Goal: Task Accomplishment & Management: Use online tool/utility

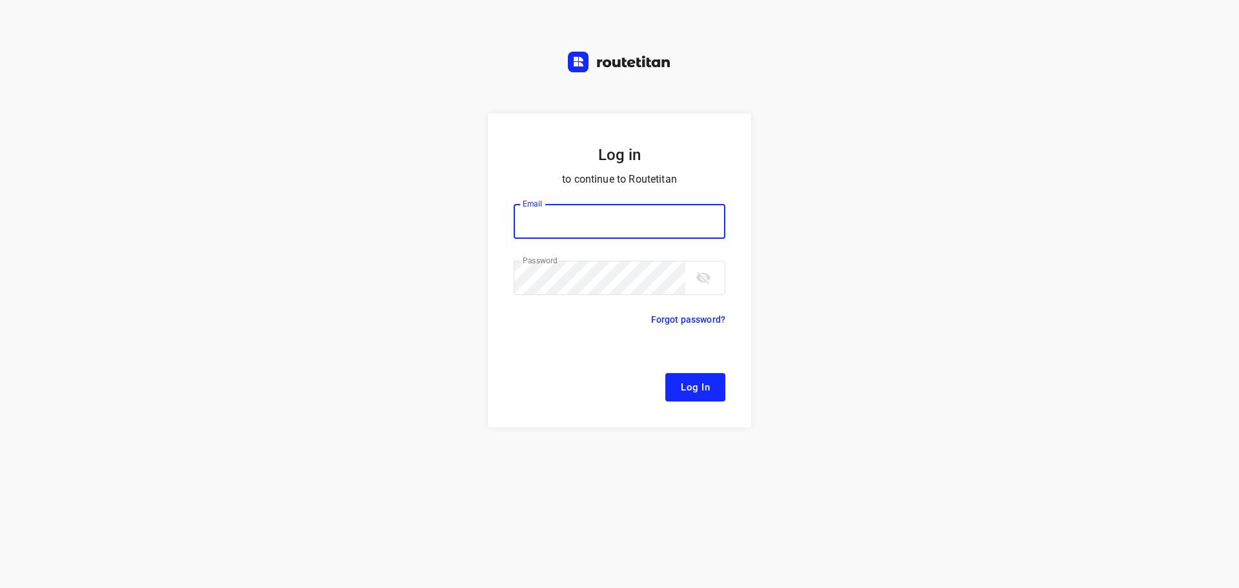
type input "[EMAIL_ADDRESS][DOMAIN_NAME]"
click at [683, 383] on span "Log In" at bounding box center [695, 387] width 29 height 17
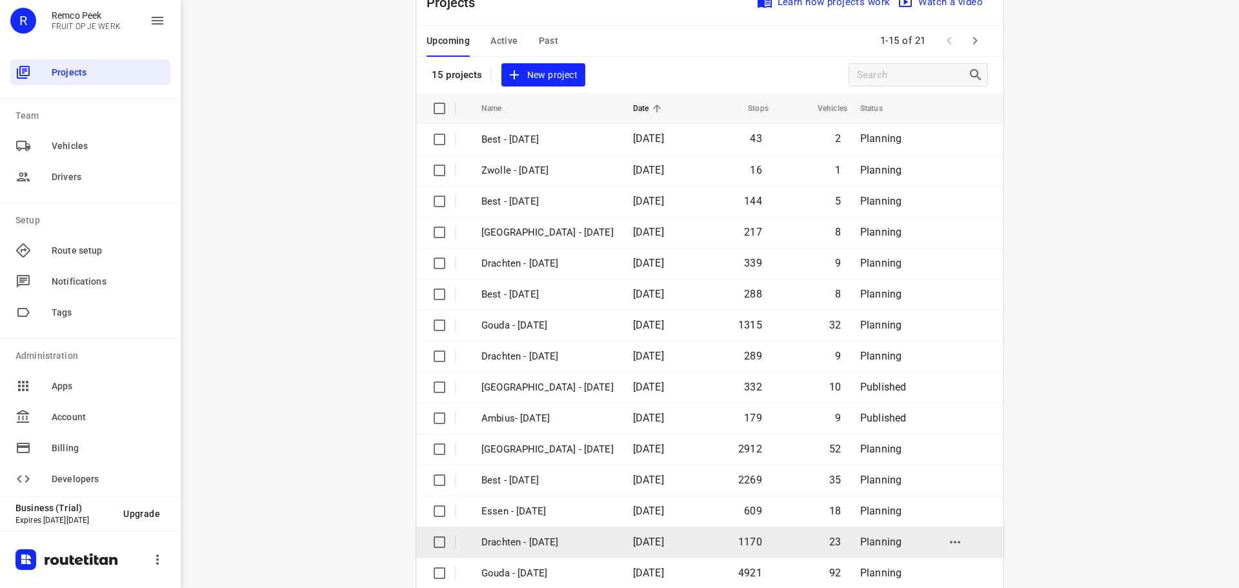
scroll to position [65, 0]
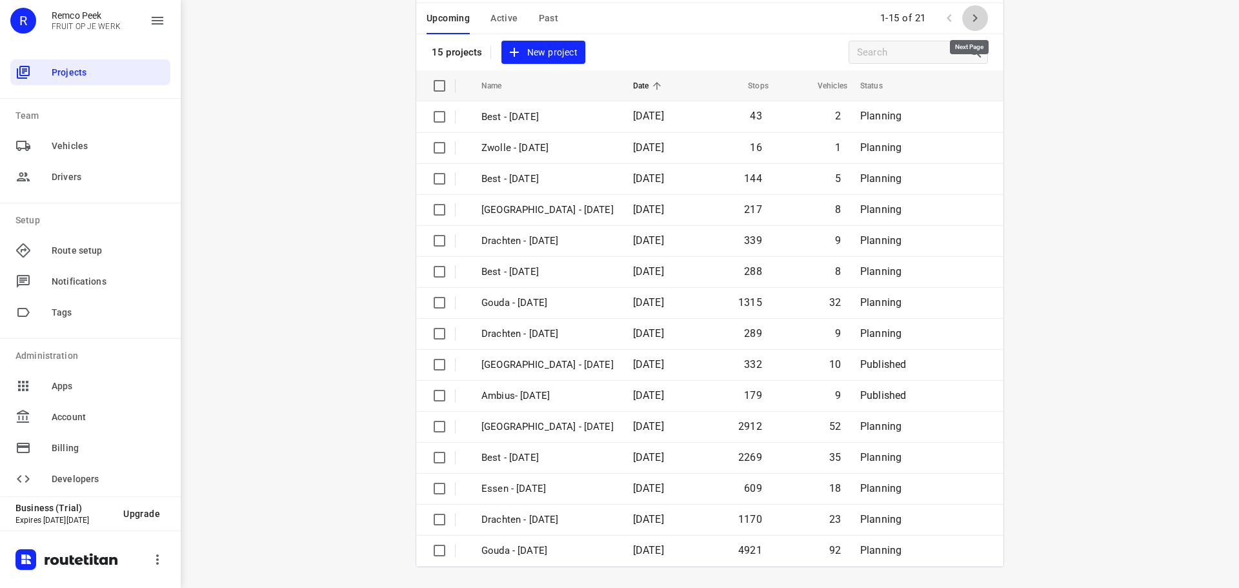
click at [980, 16] on button "button" at bounding box center [975, 18] width 26 height 26
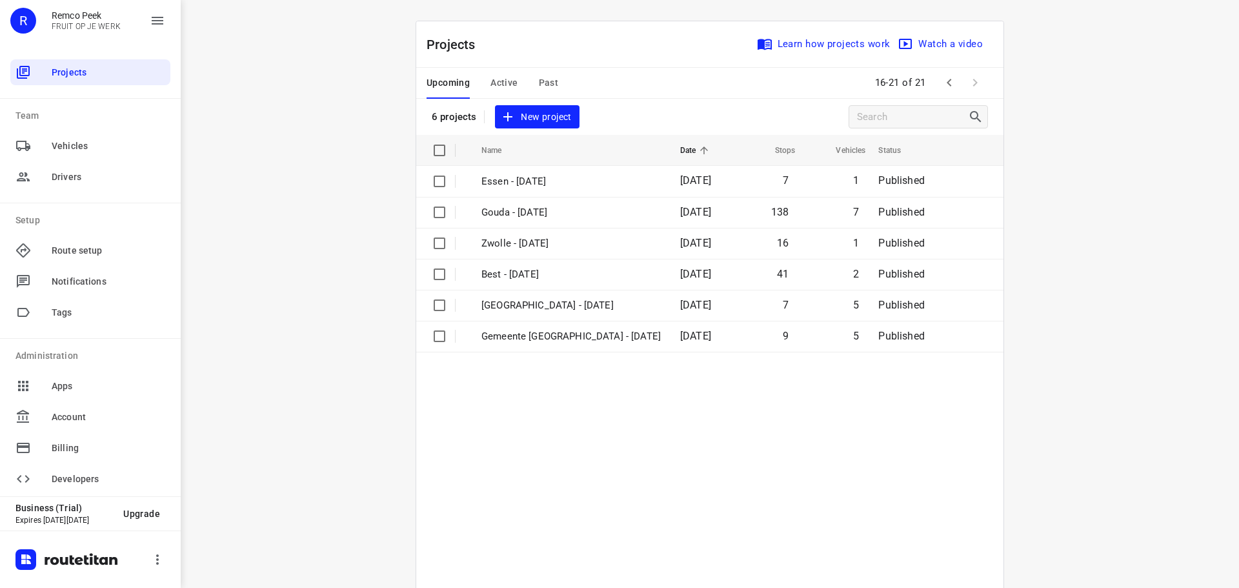
click at [949, 89] on icon "button" at bounding box center [948, 82] width 15 height 15
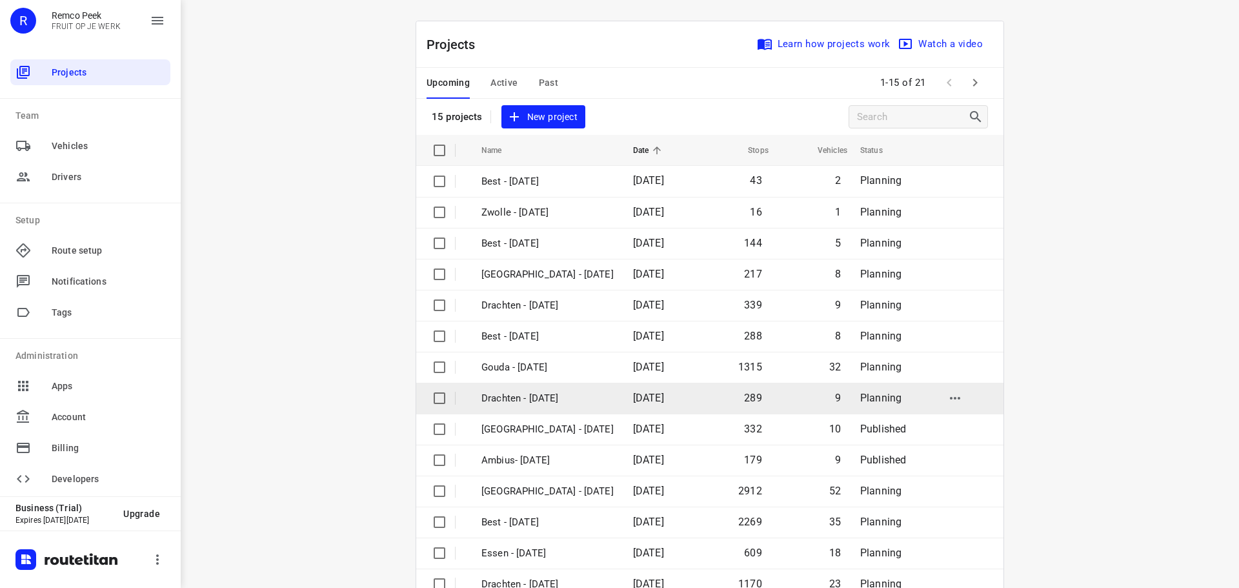
scroll to position [65, 0]
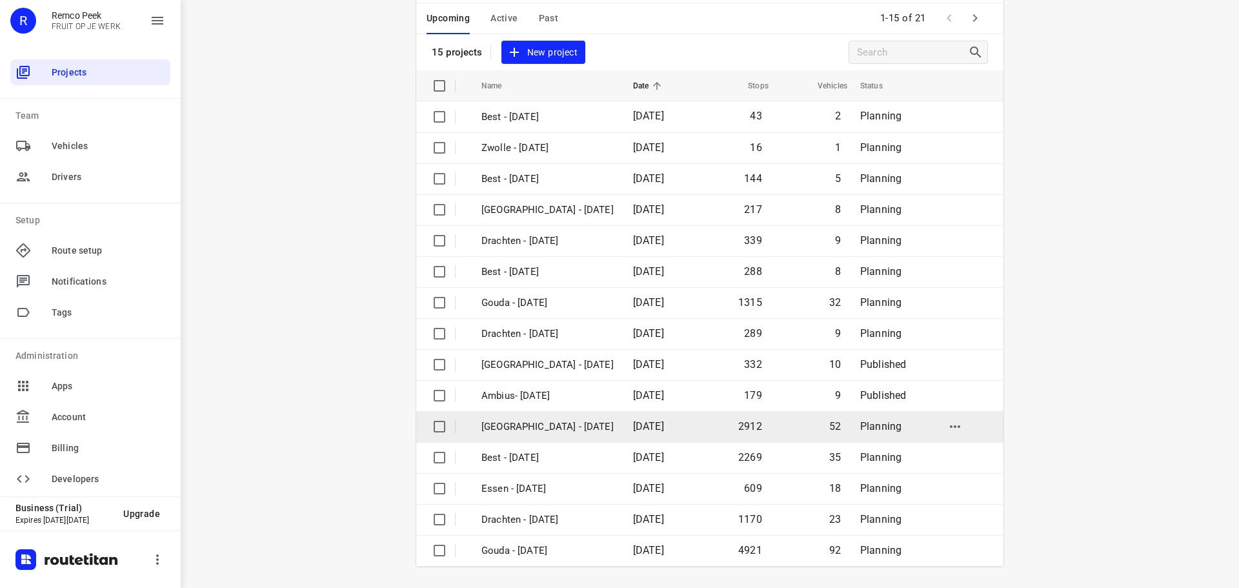
click at [554, 417] on td "[GEOGRAPHIC_DATA] - [DATE]" at bounding box center [545, 426] width 154 height 31
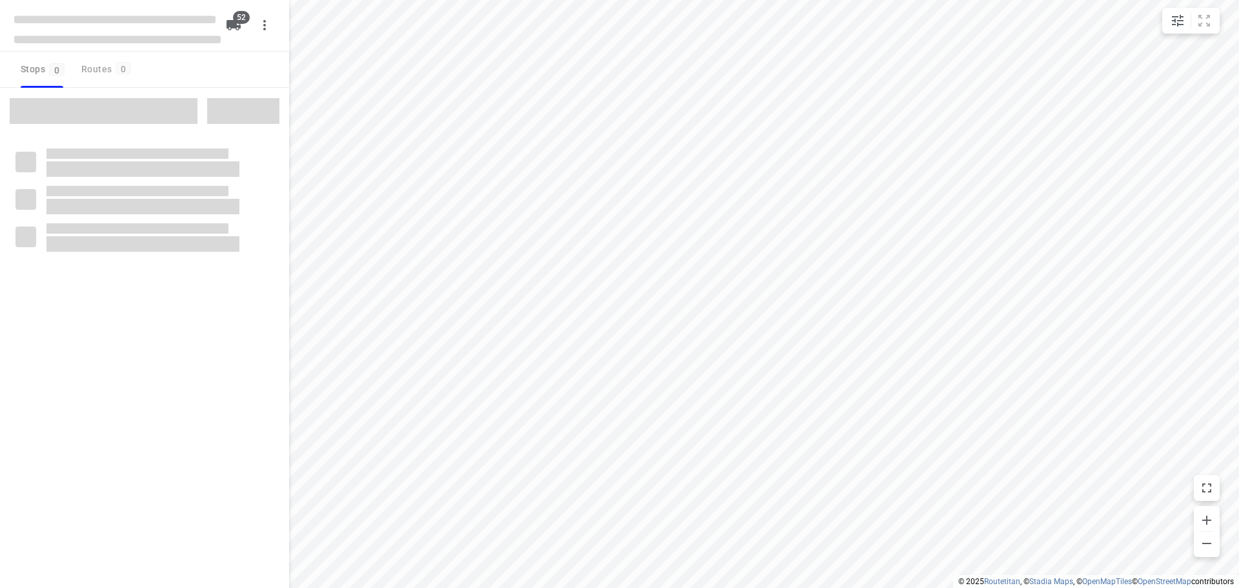
checkbox input "true"
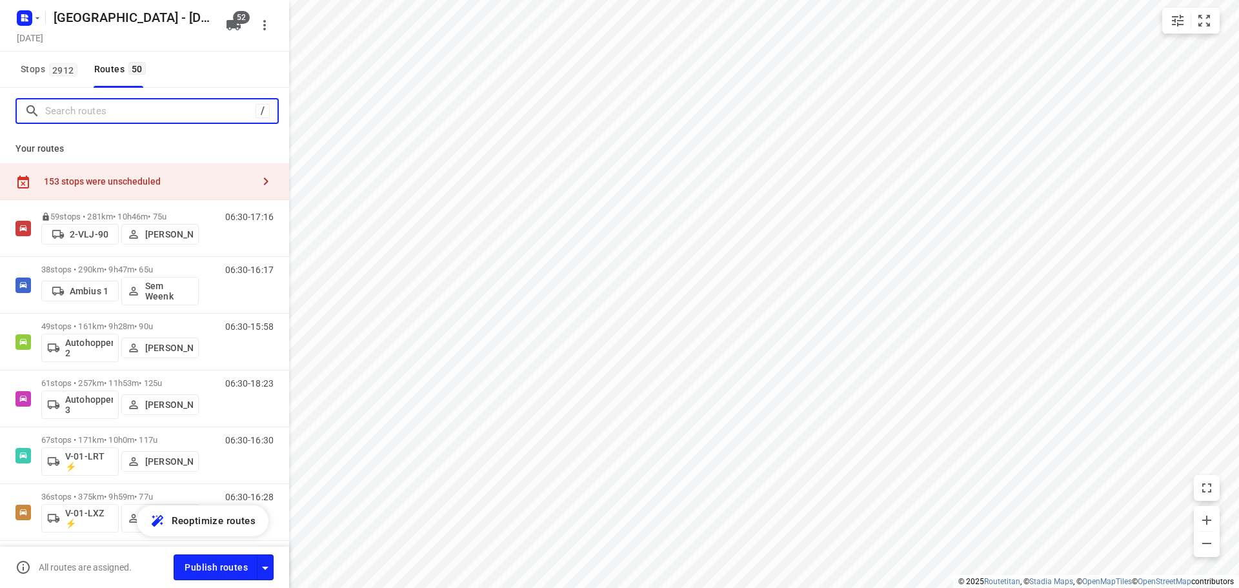
click at [84, 106] on input "Search routes" at bounding box center [150, 111] width 210 height 20
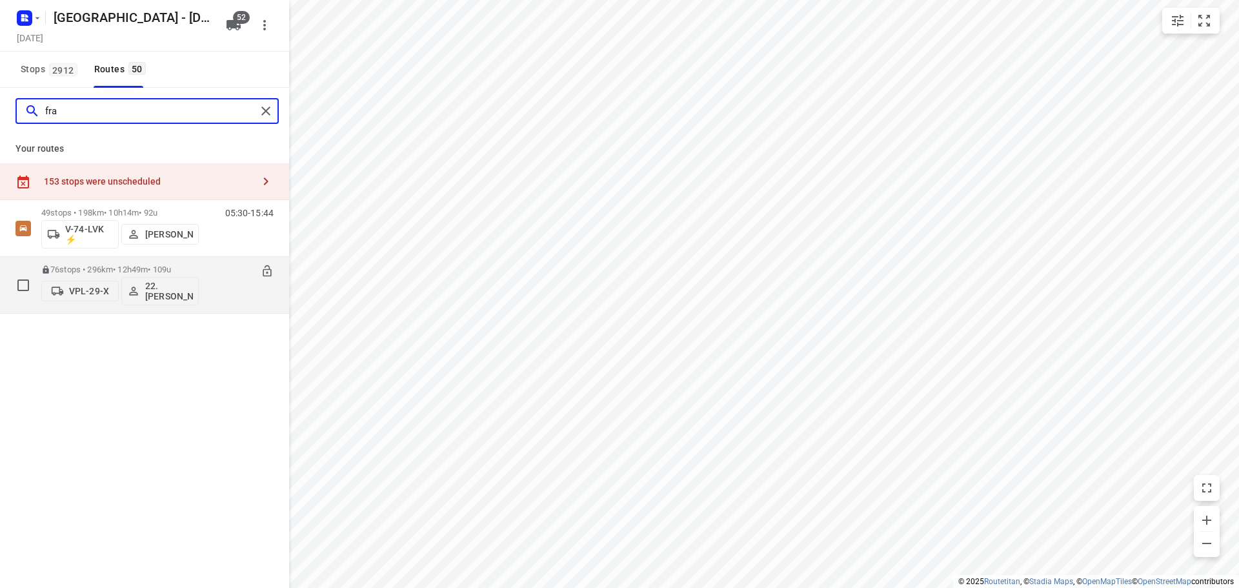
type input "fra"
click at [181, 260] on div "76 stops • 296km • 12h49m • 109u VPL-29-X 22. Franky Tahamata" at bounding box center [119, 285] width 157 height 54
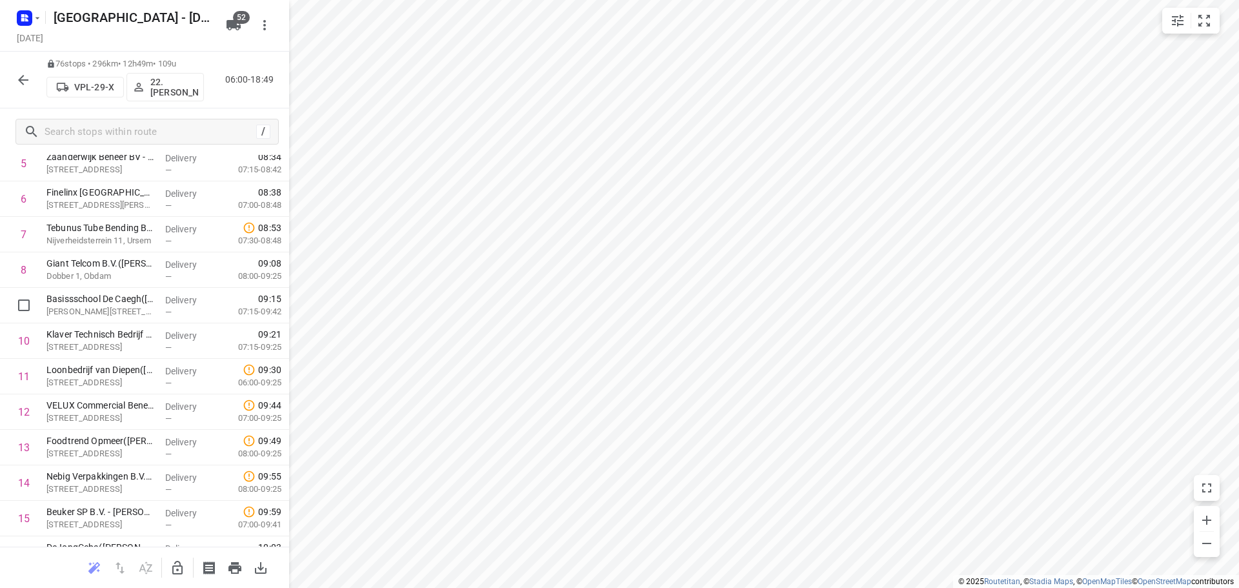
scroll to position [323, 0]
click at [17, 74] on button "button" at bounding box center [23, 80] width 26 height 26
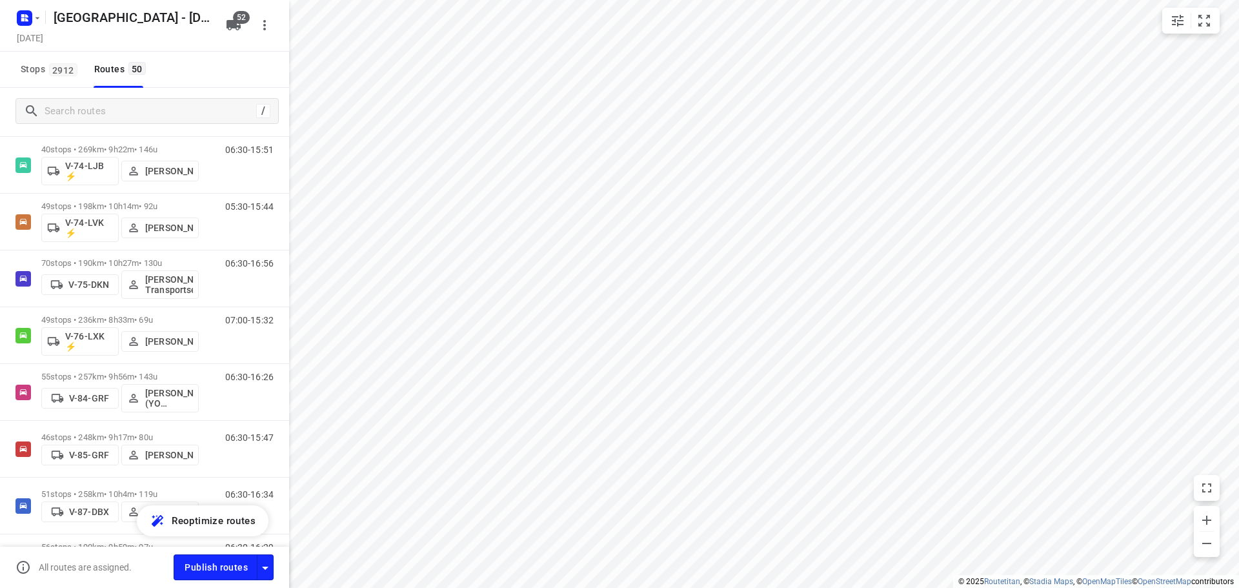
scroll to position [2544, 0]
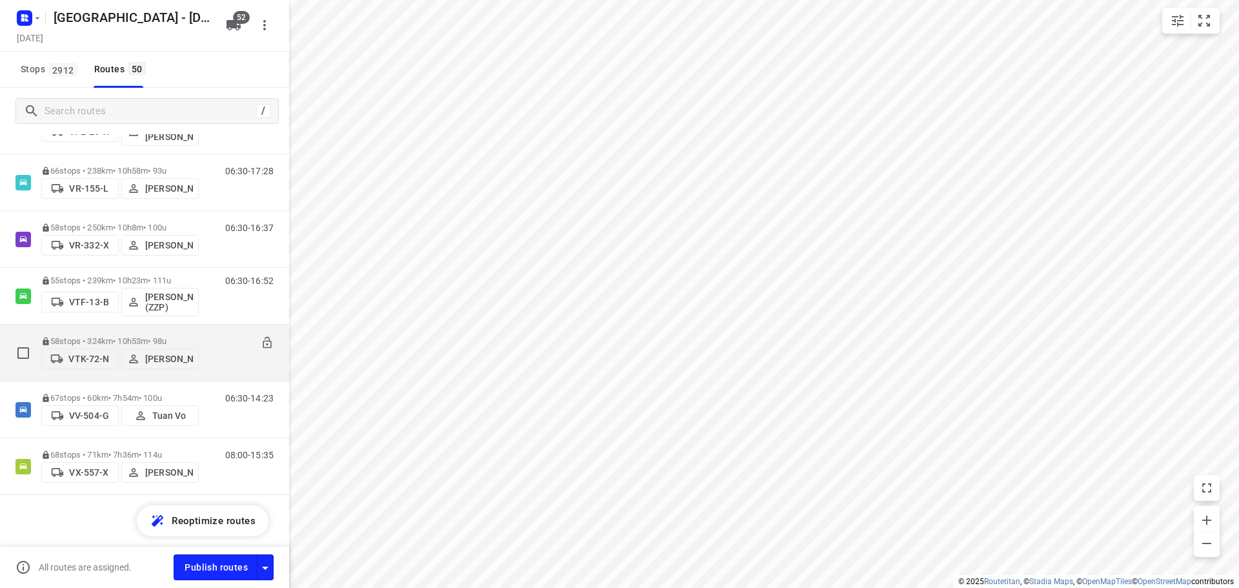
click at [111, 332] on div "58 stops • 324km • 10h53m • 98u VTK-72-N Paul Souman" at bounding box center [119, 353] width 157 height 46
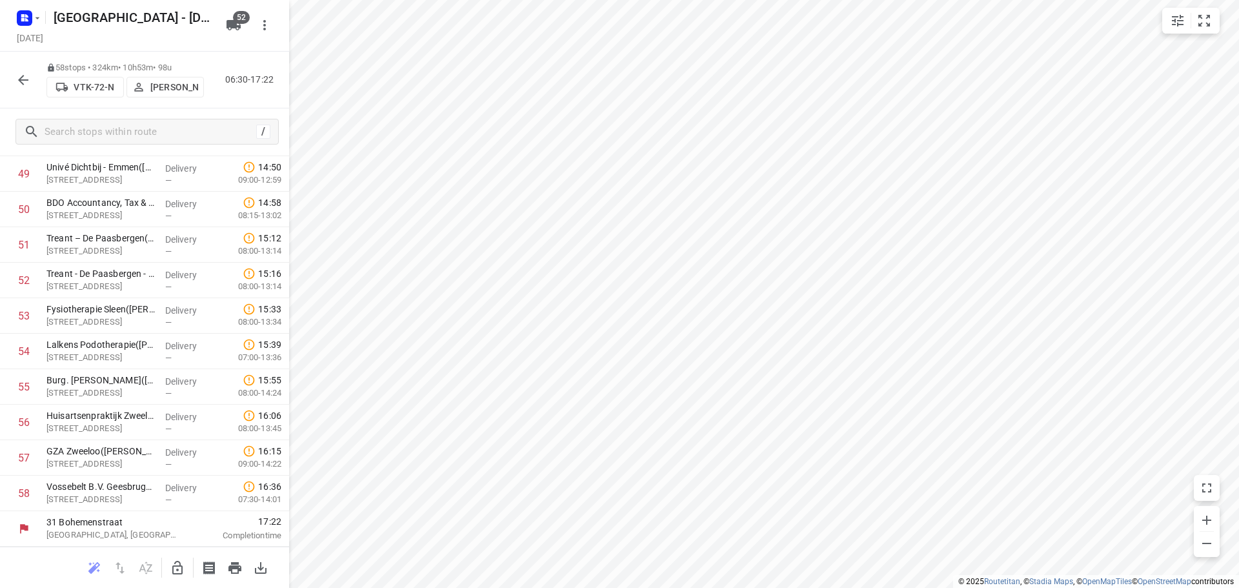
scroll to position [0, 0]
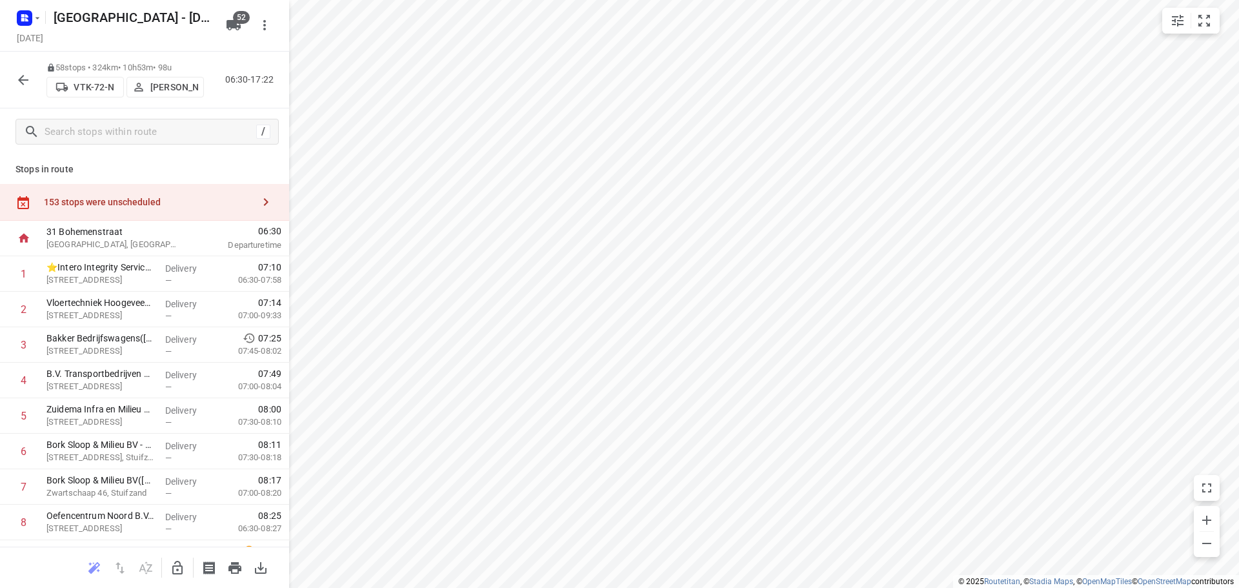
click at [25, 79] on icon "button" at bounding box center [23, 80] width 10 height 10
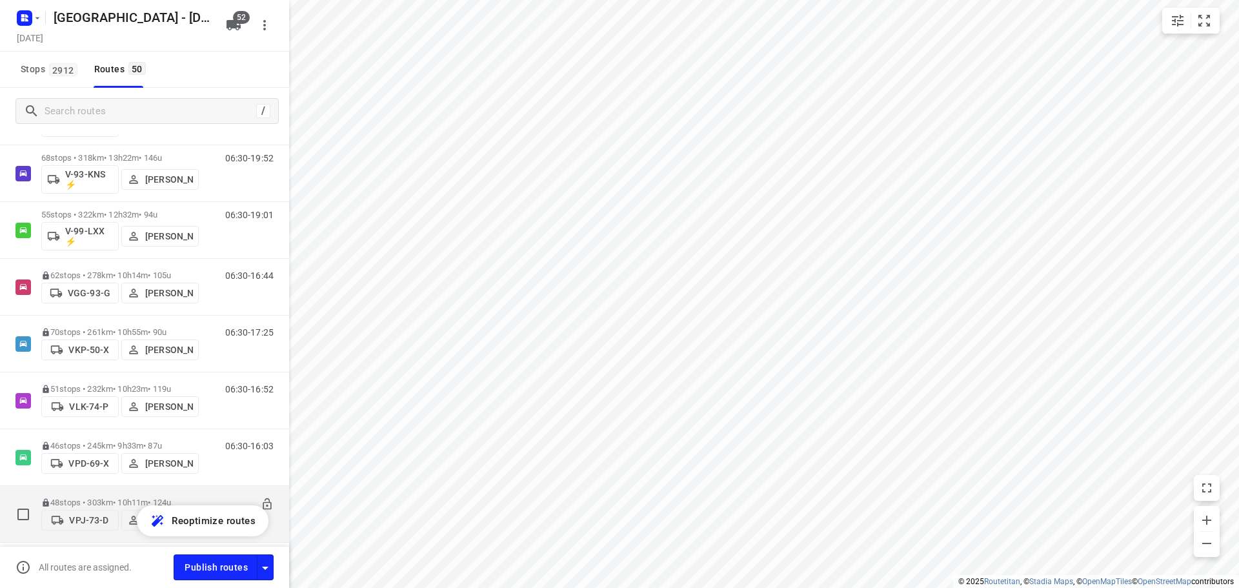
scroll to position [1963, 0]
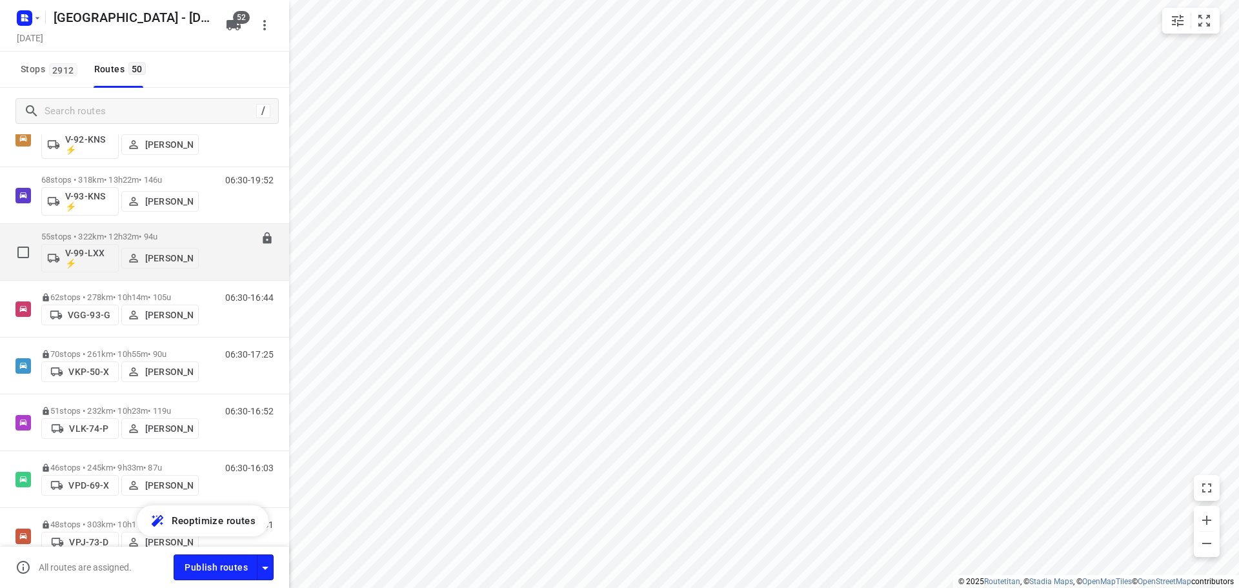
click at [81, 234] on p "55 stops • 322km • 12h32m • 94u" at bounding box center [119, 237] width 157 height 10
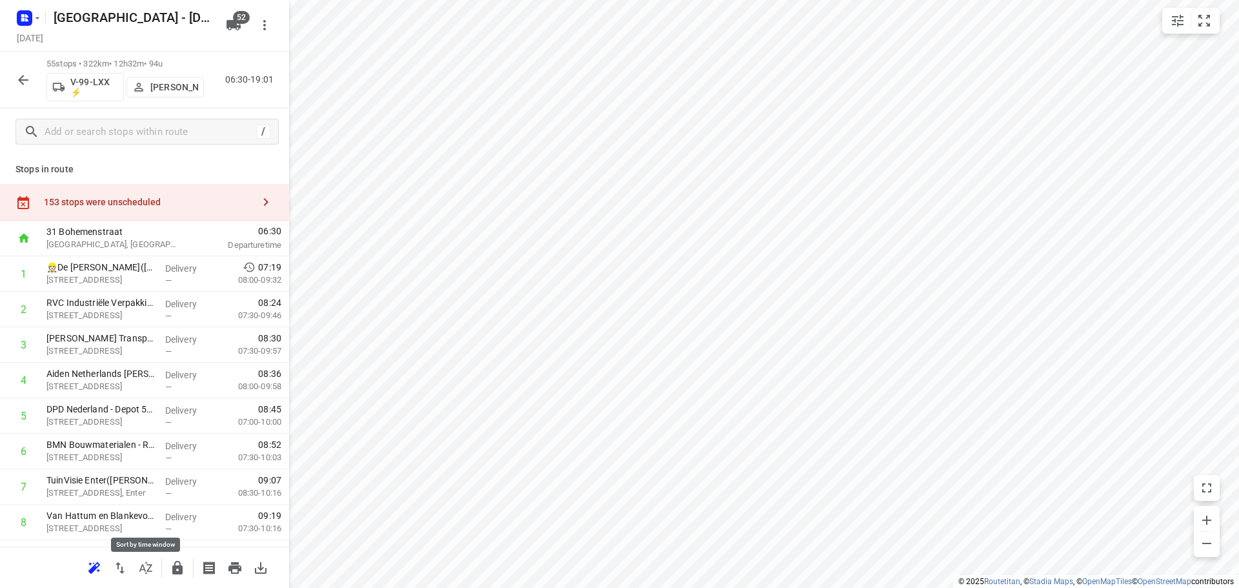
click at [144, 567] on icon "button" at bounding box center [145, 567] width 13 height 12
click at [85, 132] on input "text" at bounding box center [148, 132] width 206 height 20
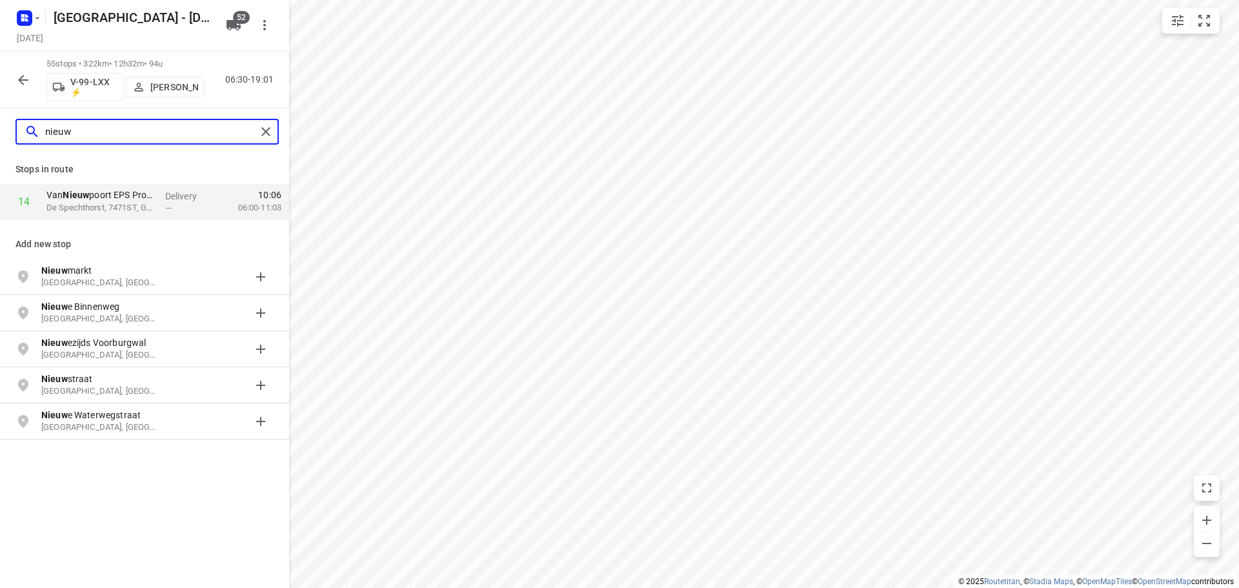
type input "nieuw"
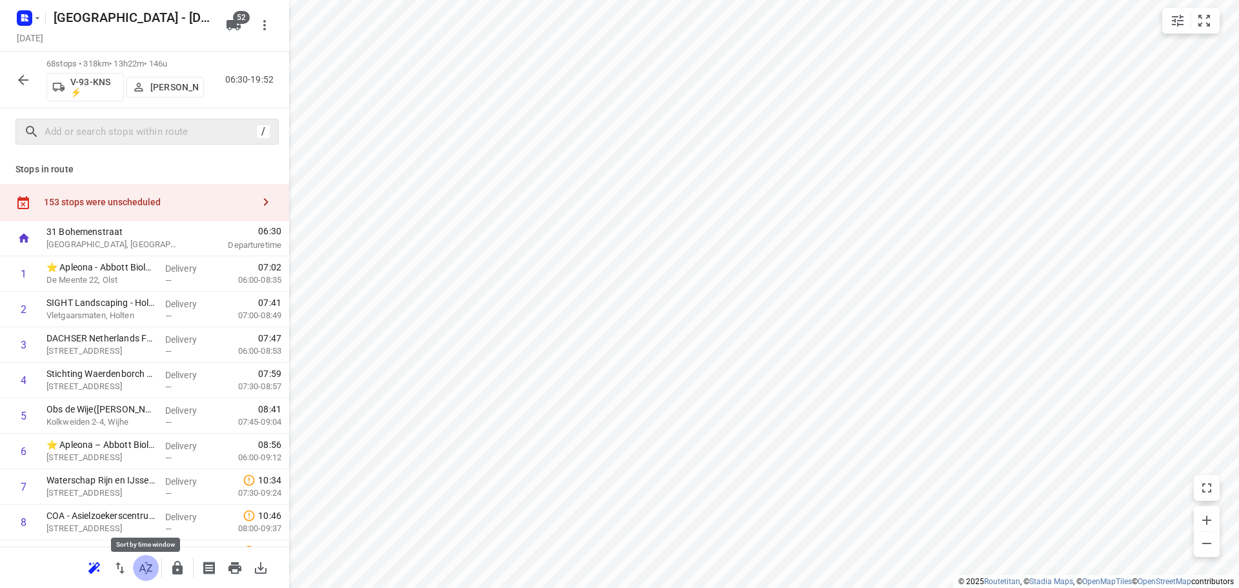
click at [146, 576] on button "button" at bounding box center [146, 568] width 26 height 26
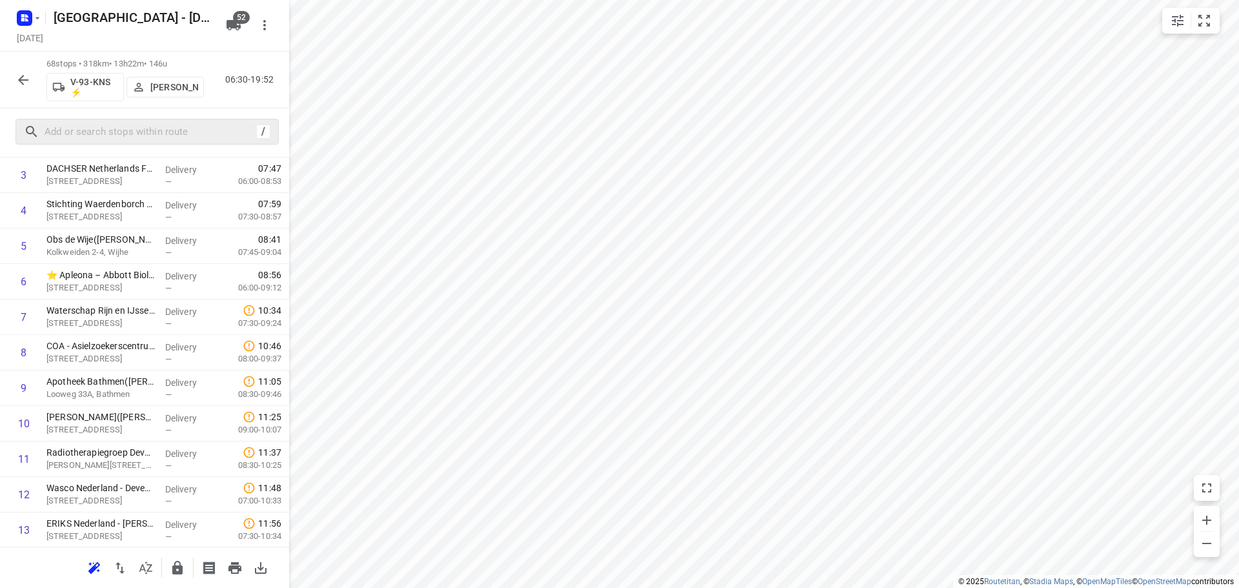
scroll to position [0, 0]
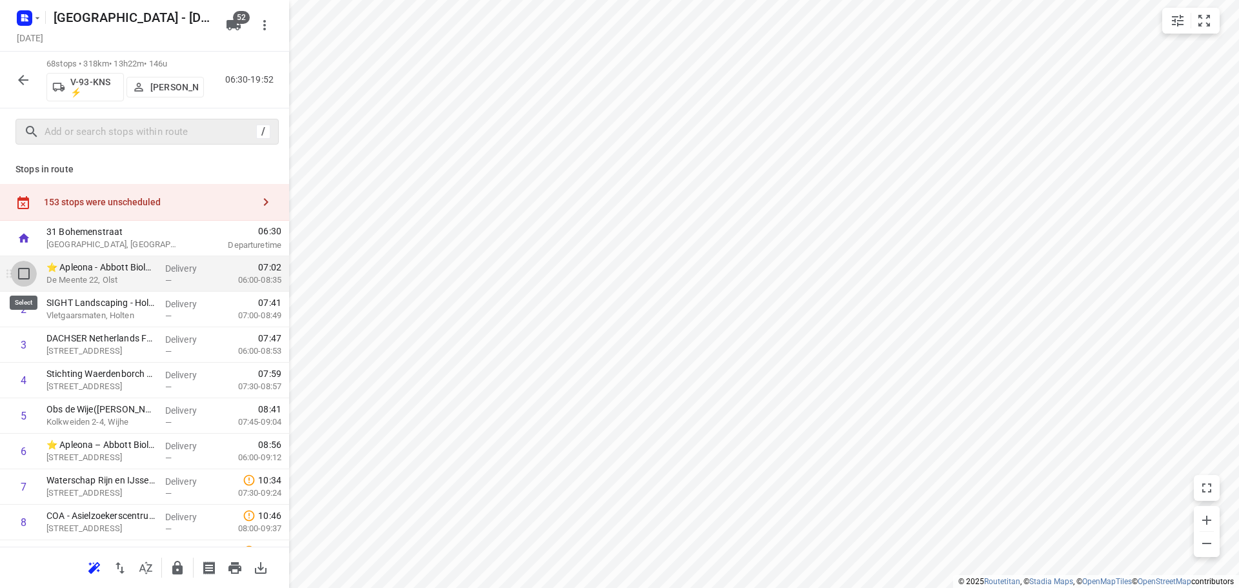
click at [19, 277] on input "checkbox" at bounding box center [24, 274] width 26 height 26
checkbox input "true"
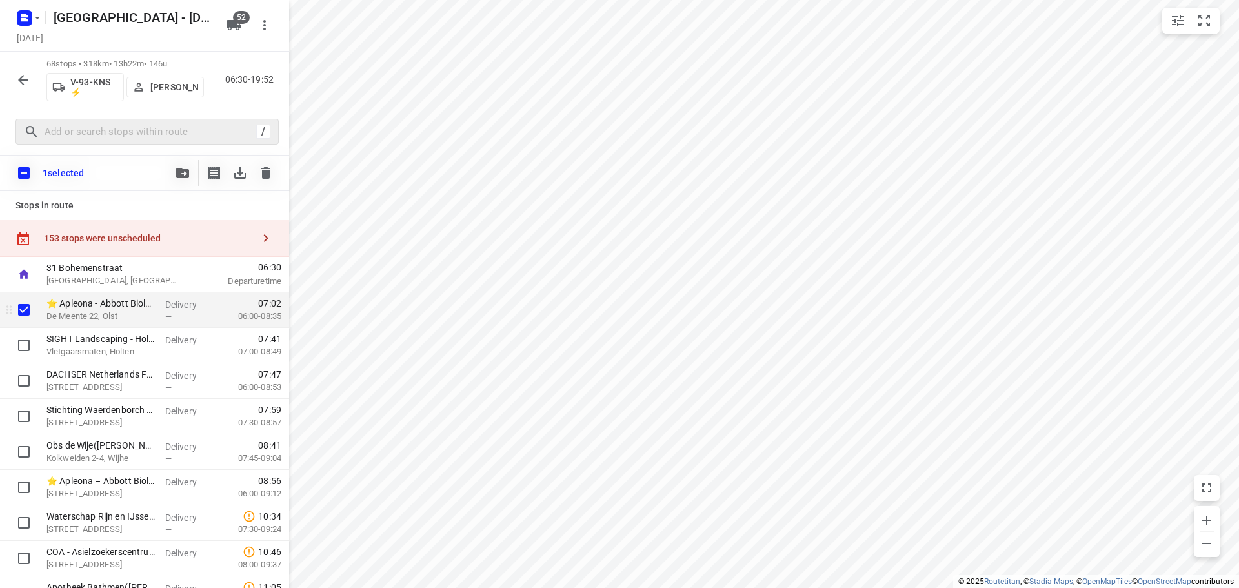
click at [30, 323] on div at bounding box center [20, 309] width 41 height 35
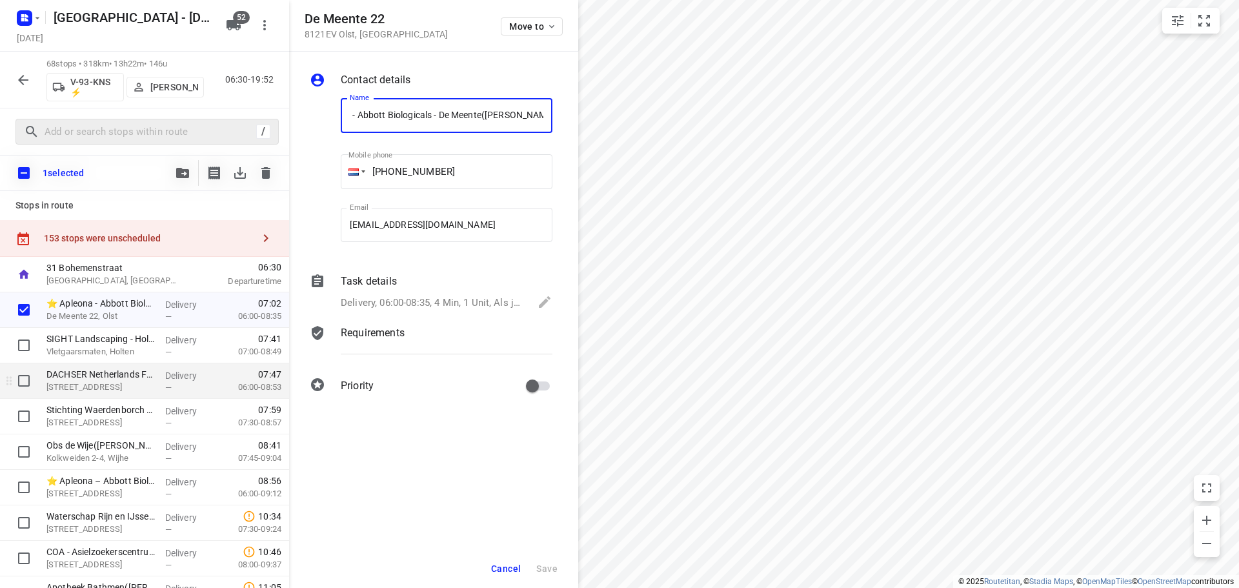
scroll to position [452, 0]
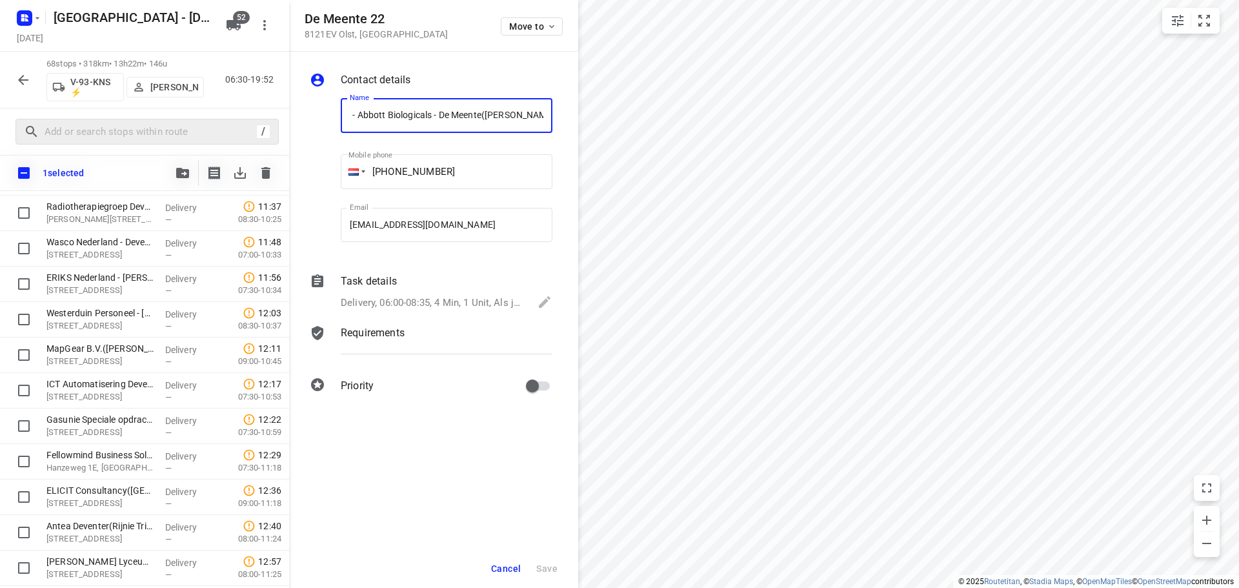
click at [515, 563] on span "Cancel" at bounding box center [506, 568] width 30 height 10
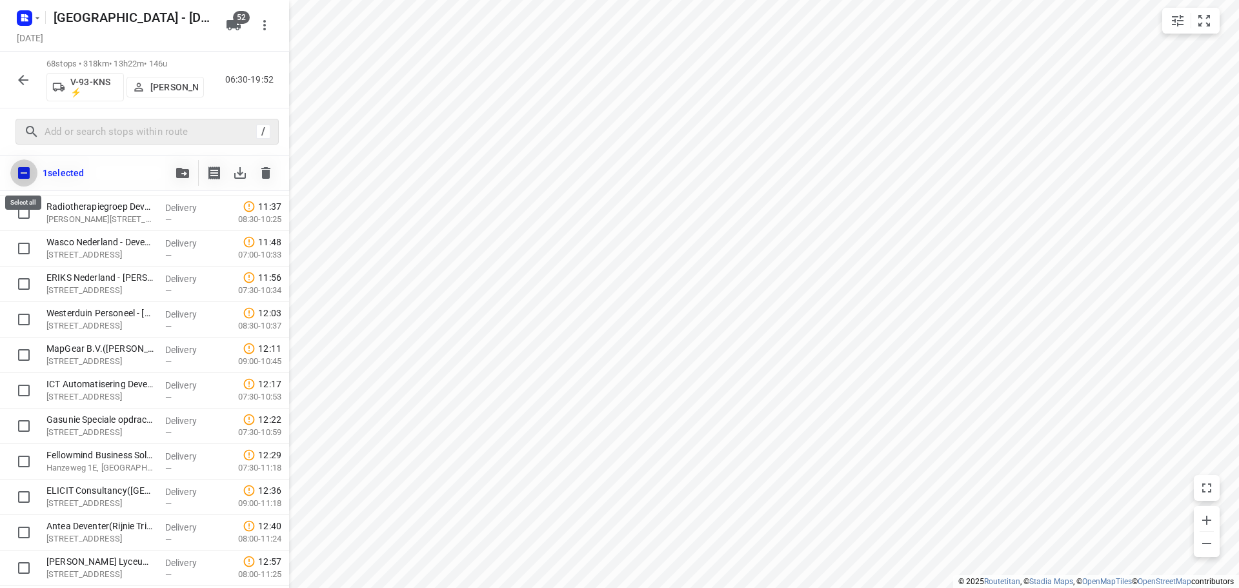
click at [19, 165] on input "checkbox" at bounding box center [23, 172] width 27 height 27
checkbox input "true"
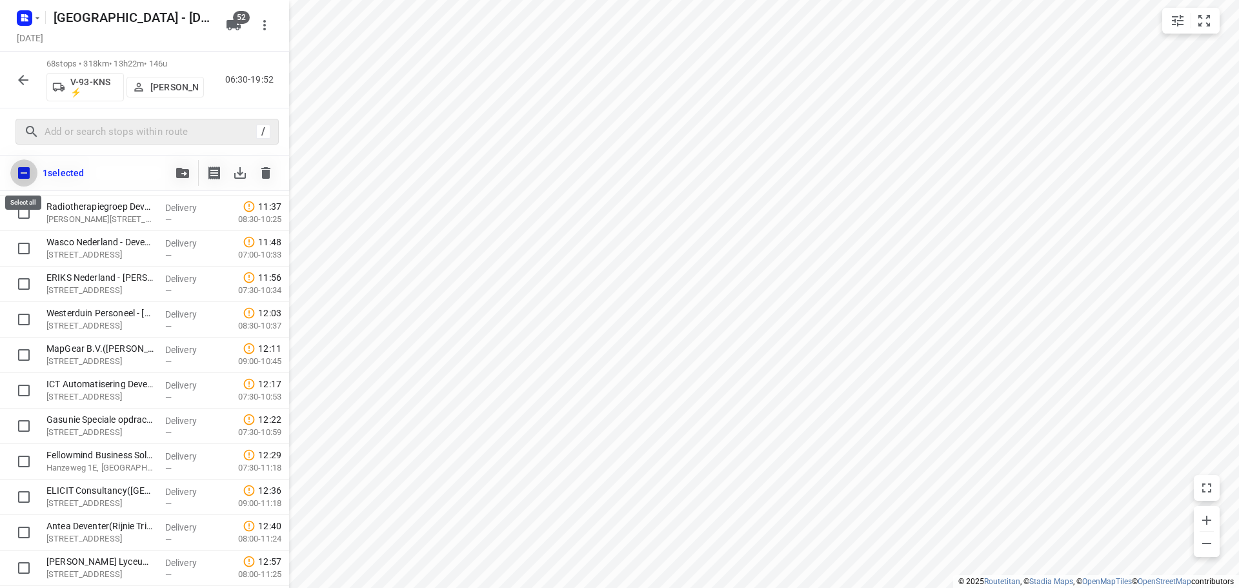
checkbox input "true"
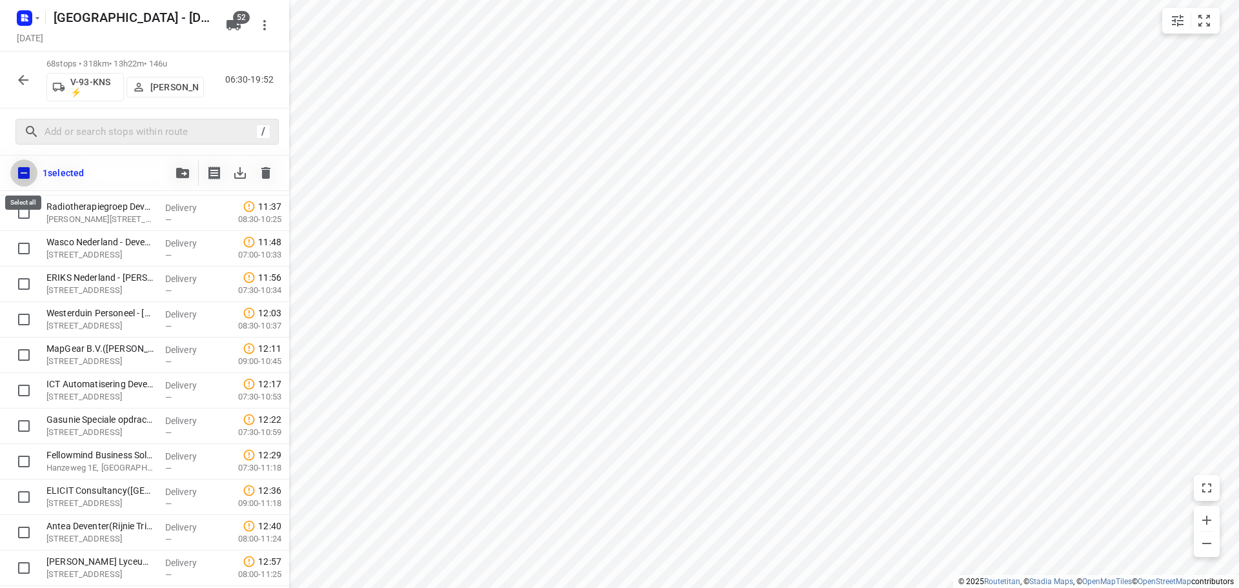
checkbox input "true"
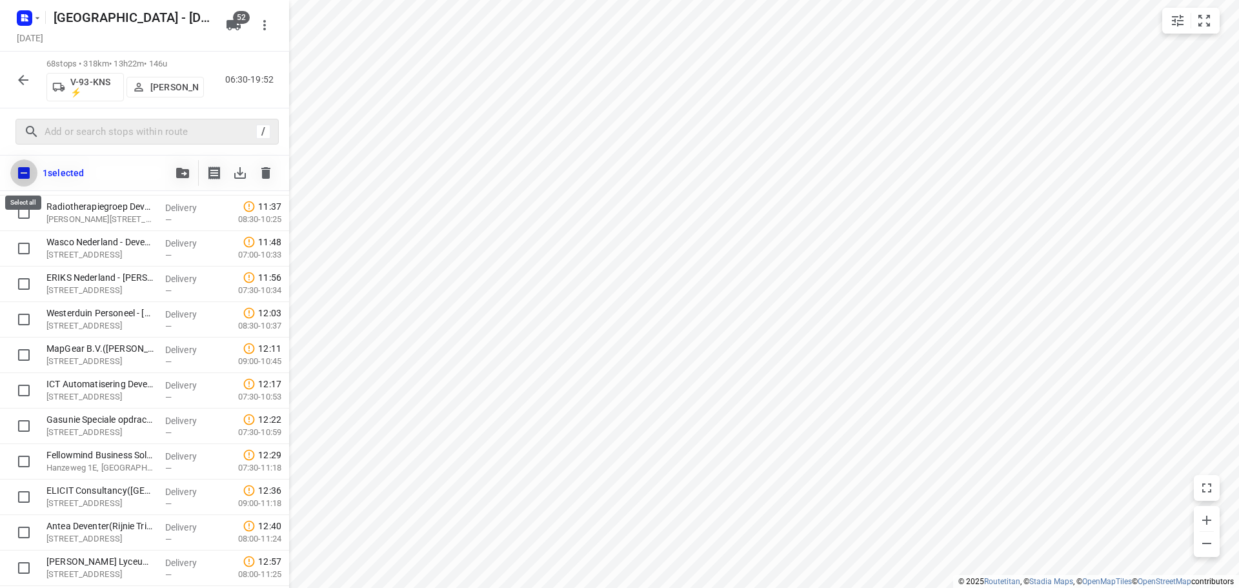
checkbox input "true"
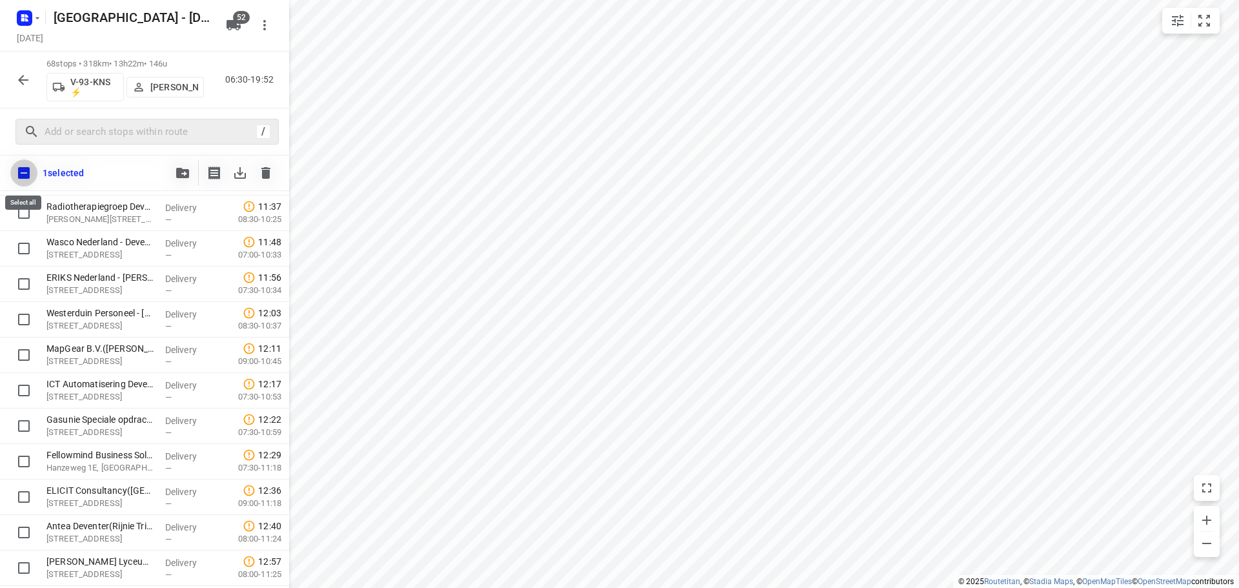
checkbox input "true"
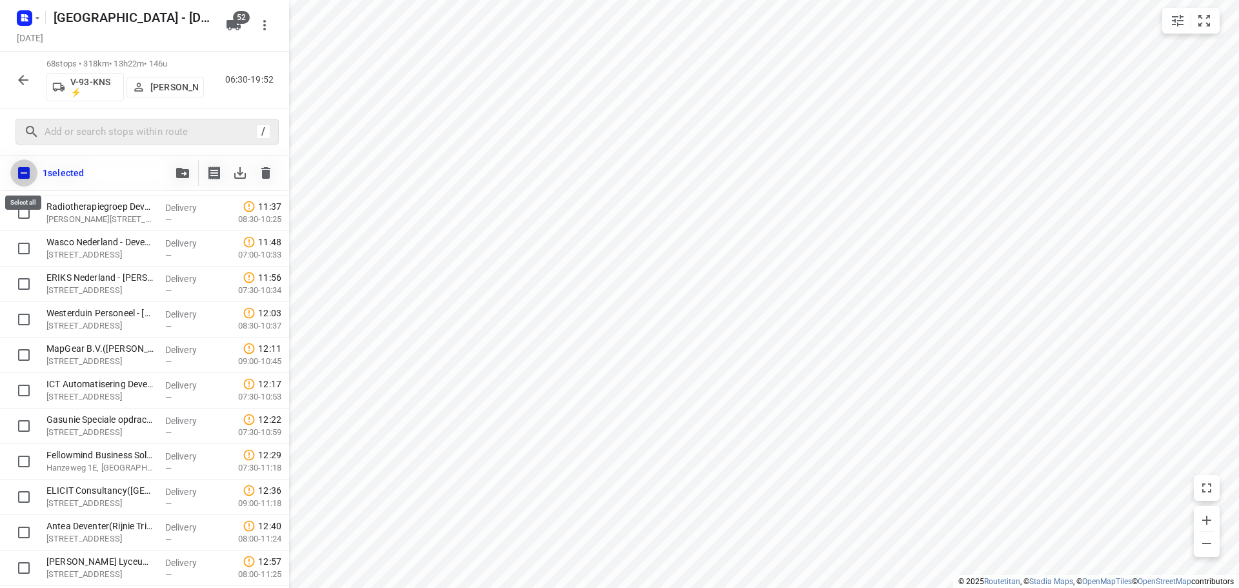
checkbox input "true"
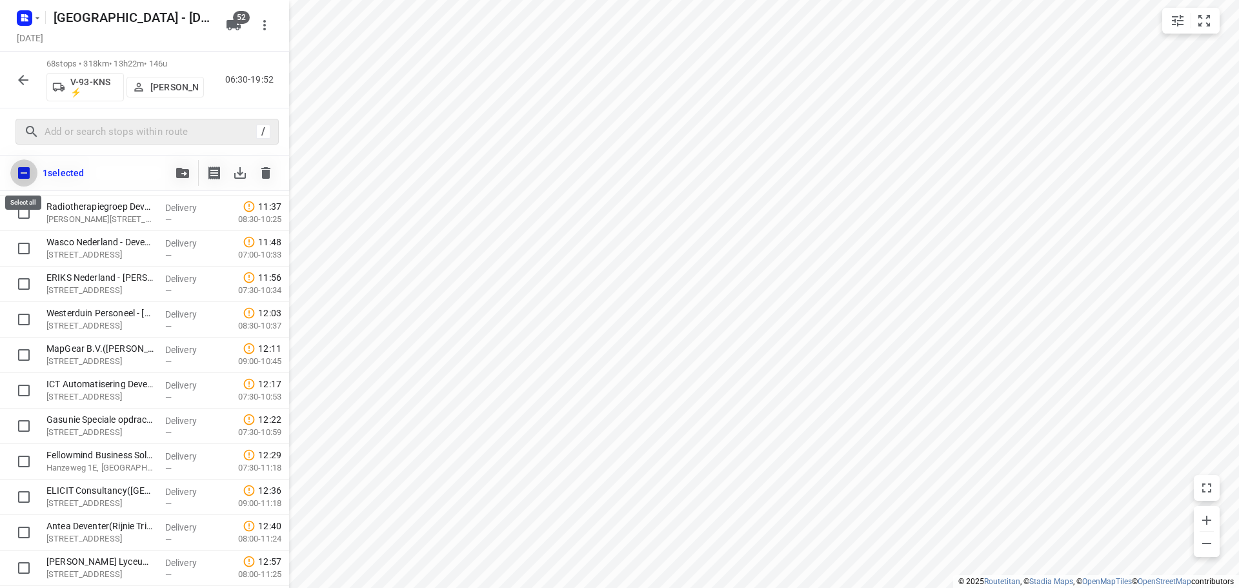
checkbox input "true"
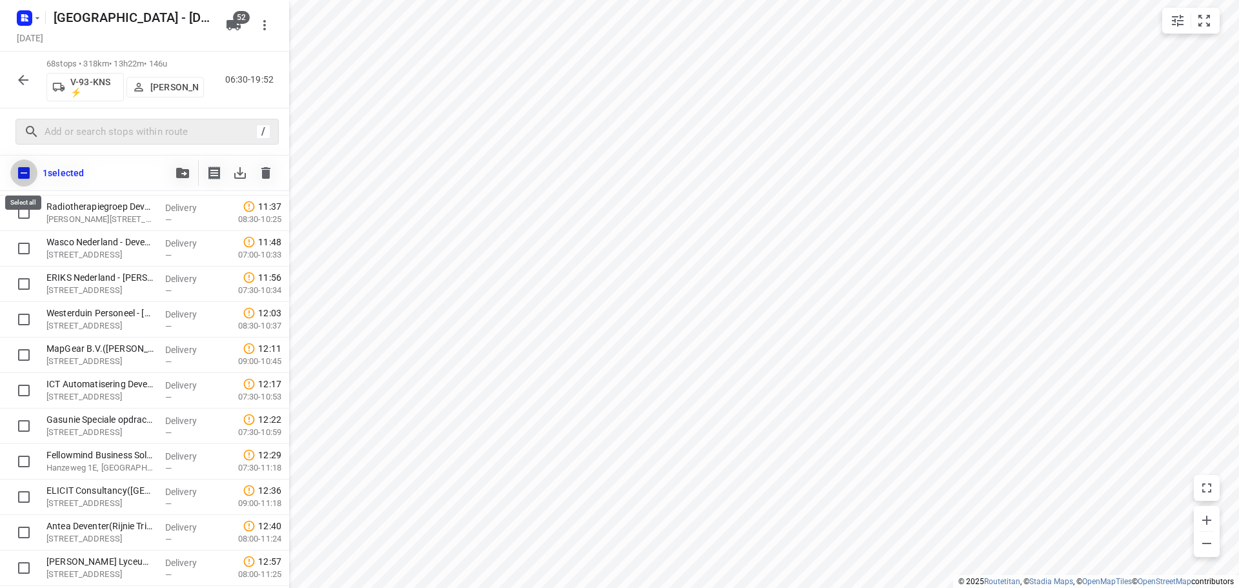
checkbox input "true"
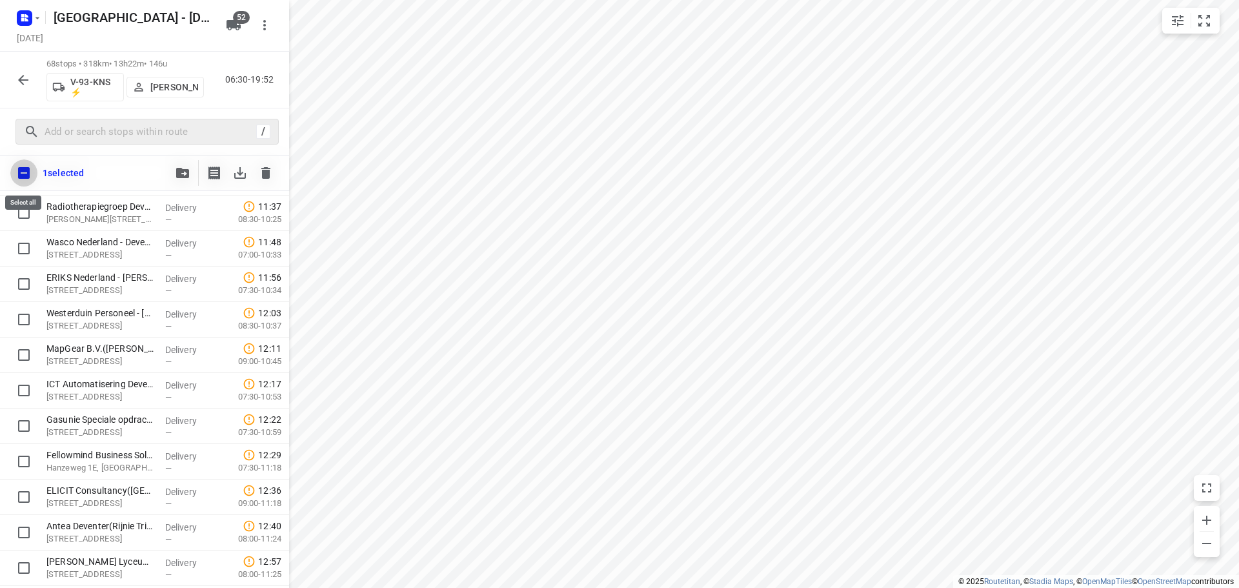
checkbox input "true"
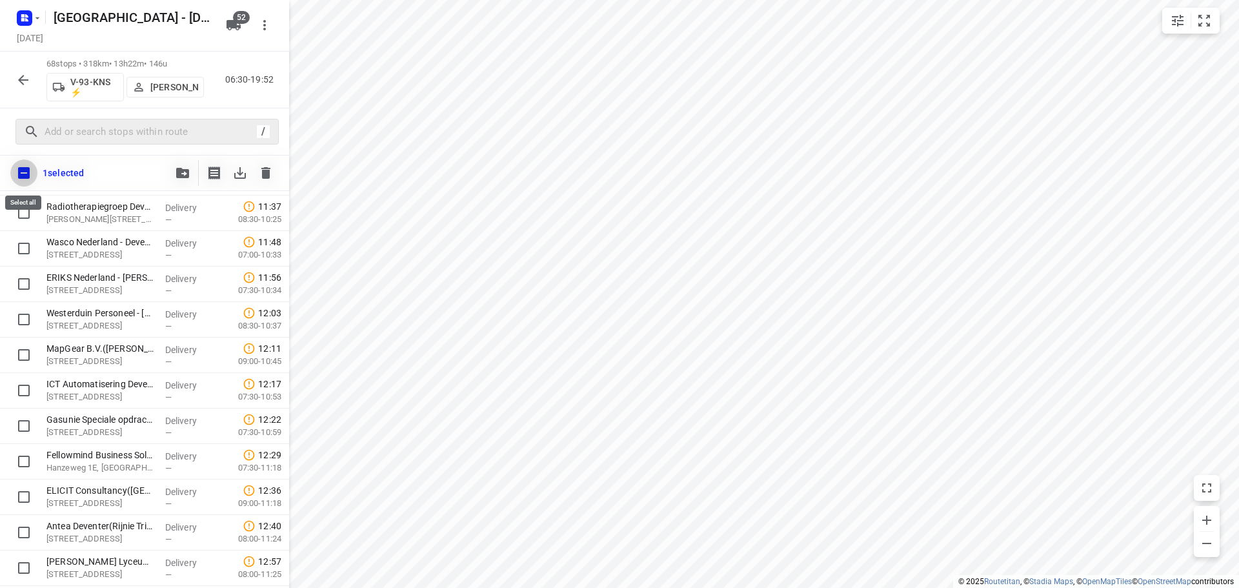
checkbox input "true"
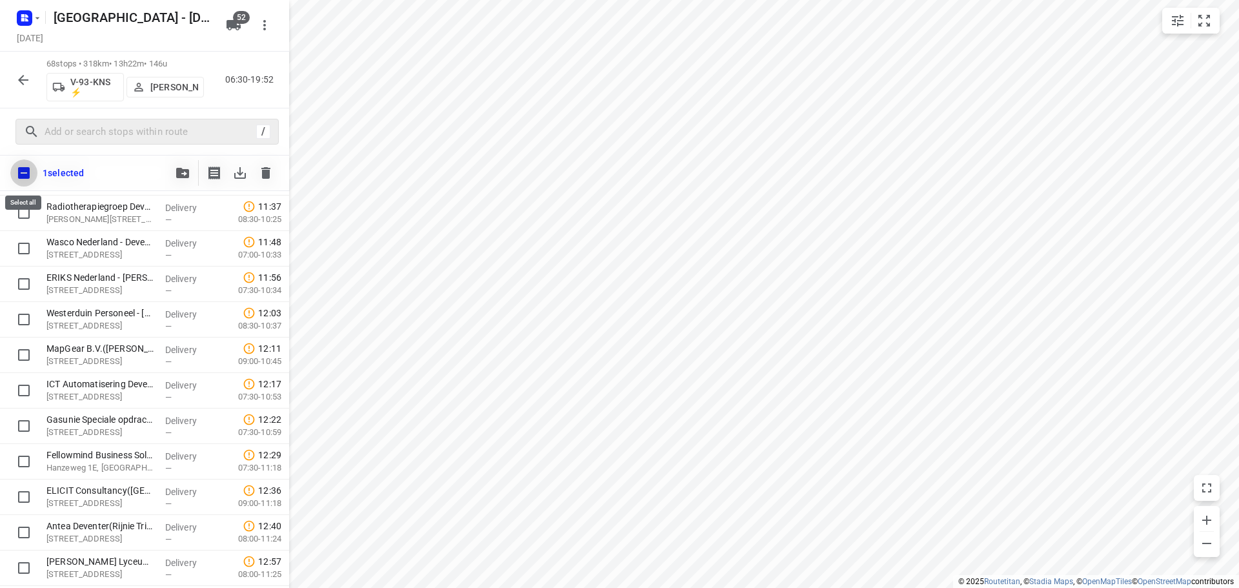
checkbox input "true"
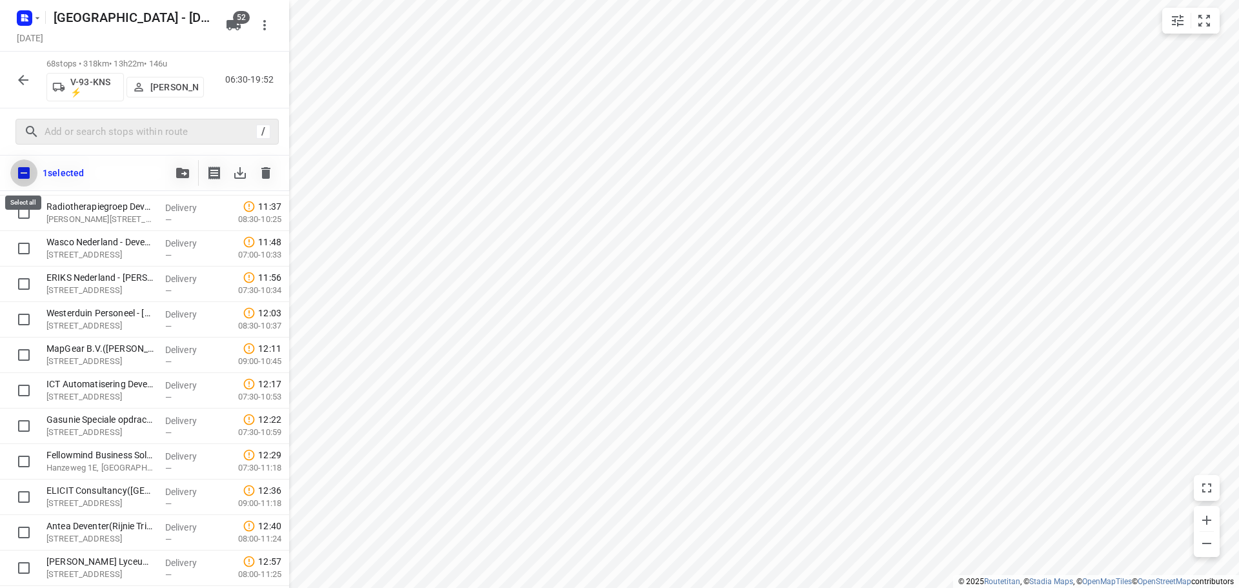
checkbox input "true"
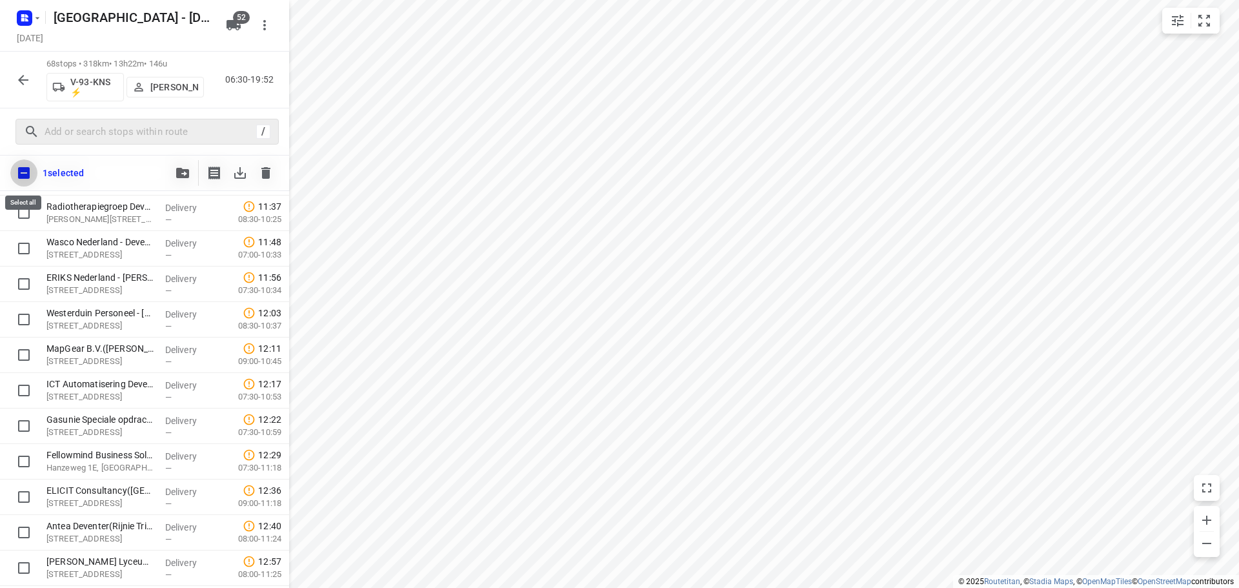
checkbox input "true"
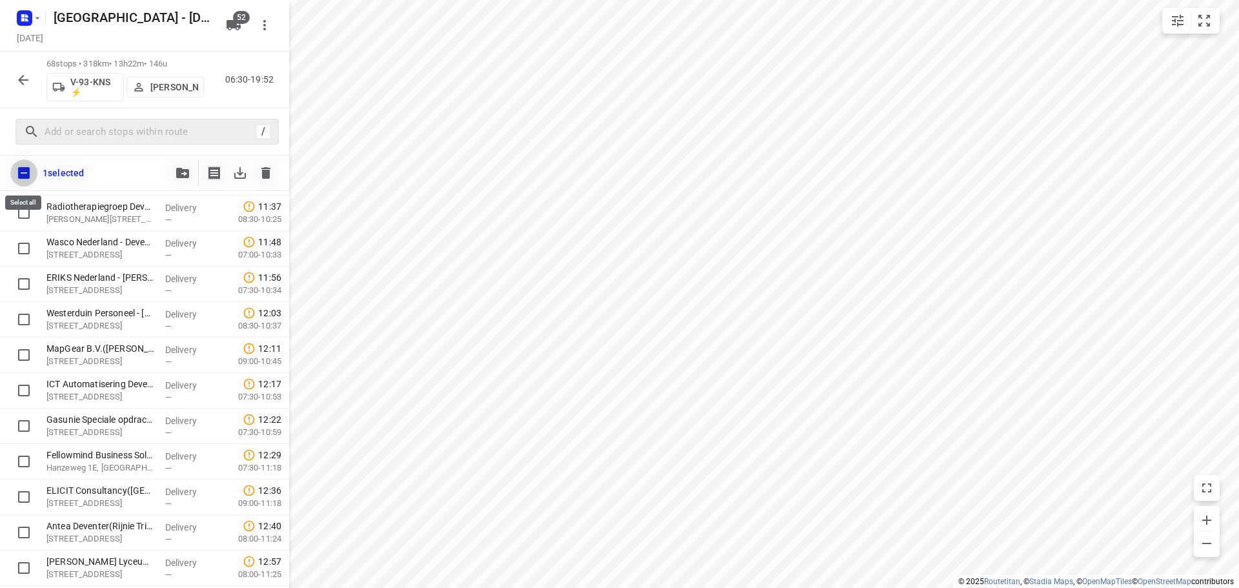
checkbox input "true"
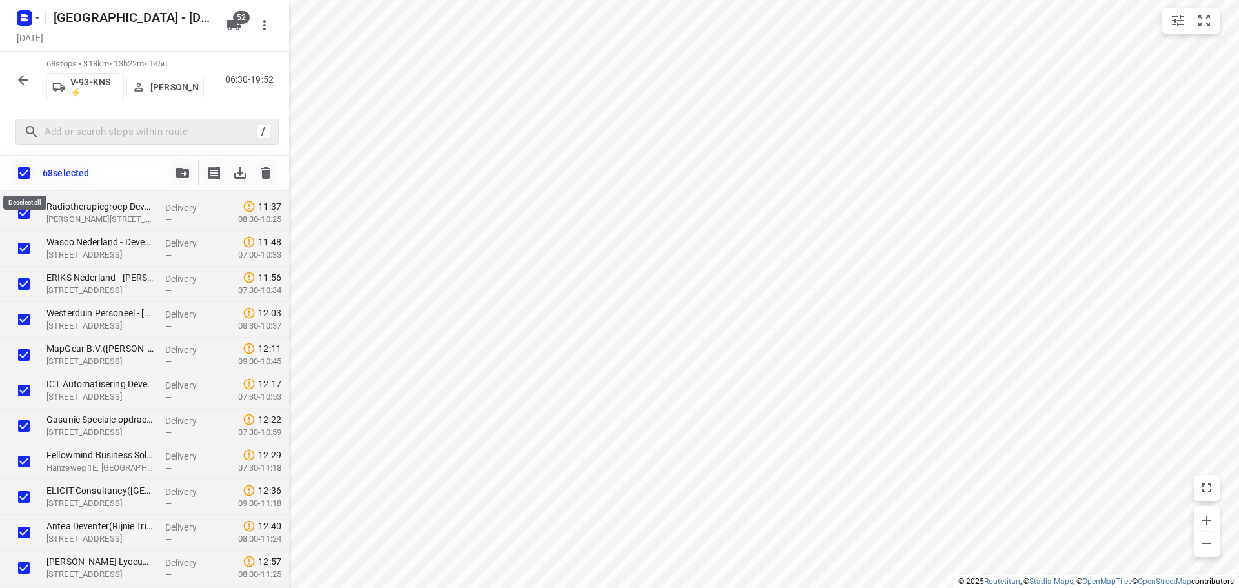
click at [19, 165] on input "checkbox" at bounding box center [23, 172] width 27 height 27
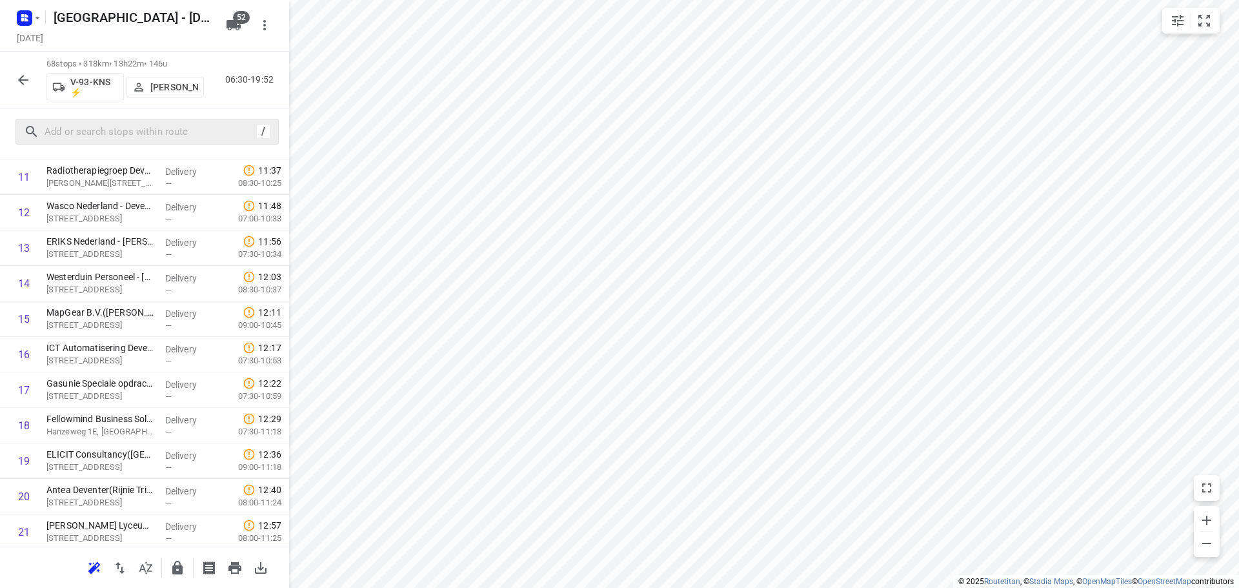
click at [12, 86] on button "button" at bounding box center [23, 80] width 26 height 26
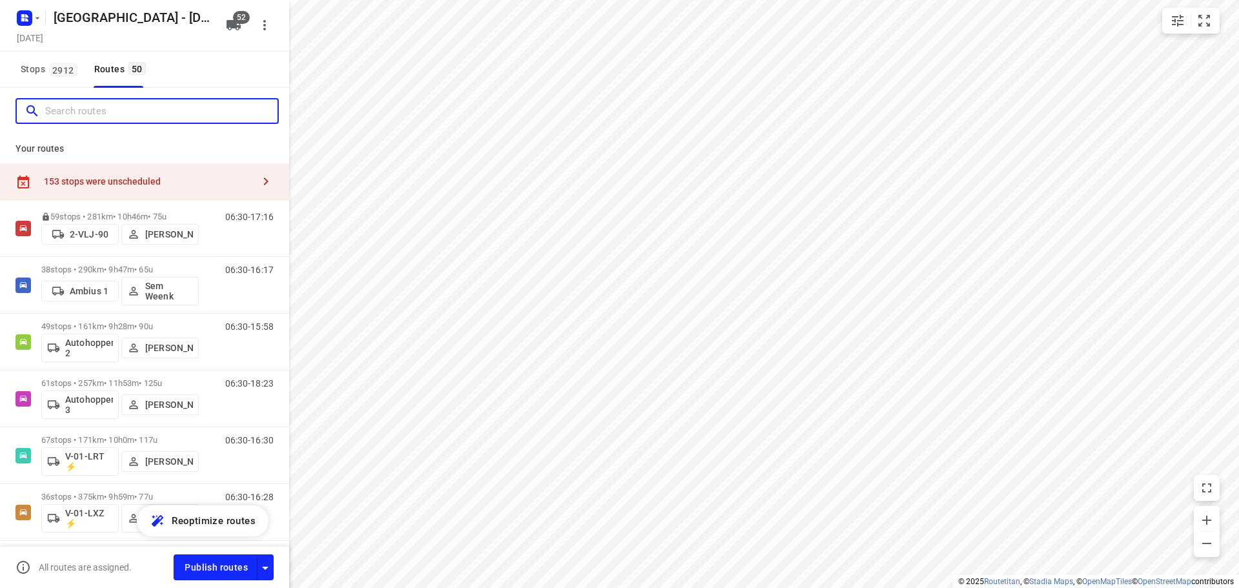
click at [65, 121] on input "Search routes" at bounding box center [161, 111] width 232 height 20
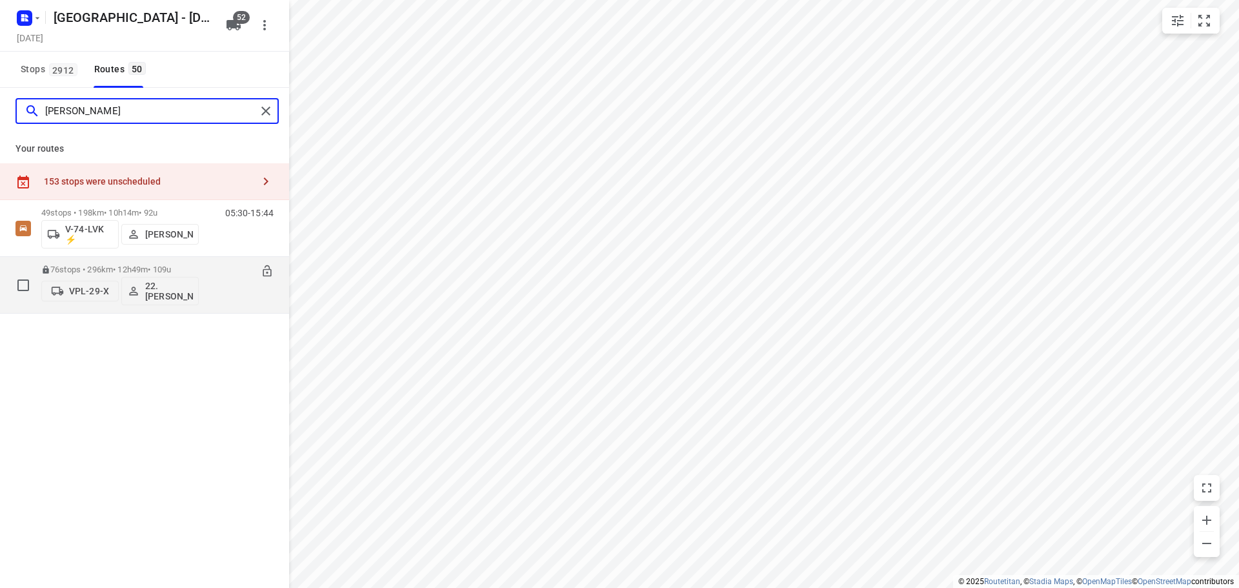
type input "frank"
click at [90, 270] on p "76 stops • 296km • 12h49m • 109u" at bounding box center [119, 270] width 157 height 10
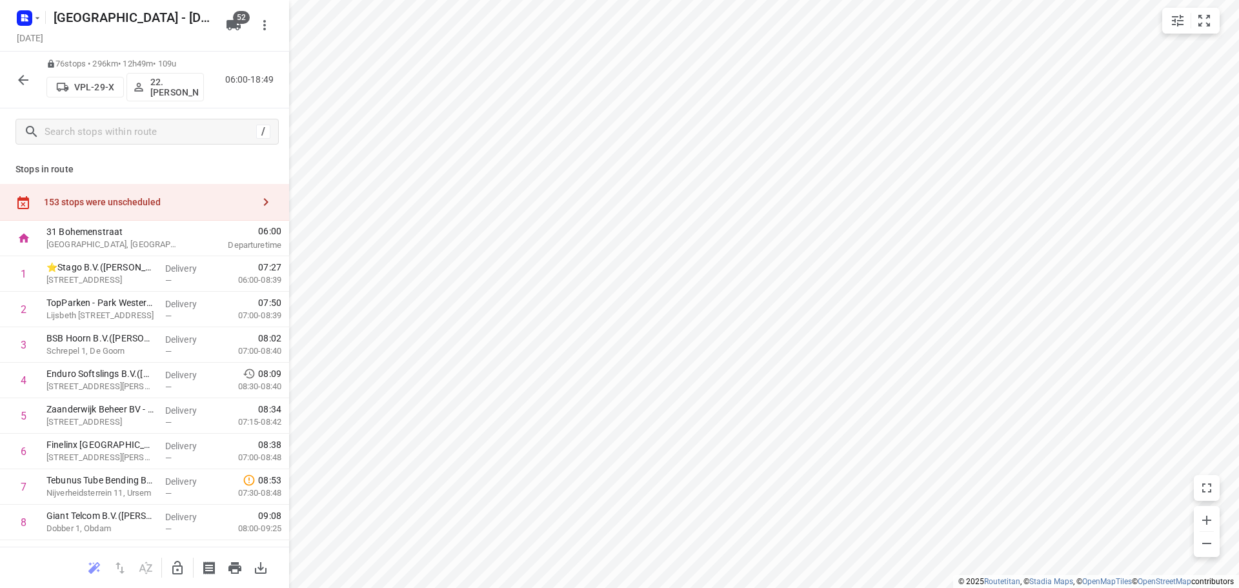
click at [17, 76] on icon "button" at bounding box center [22, 79] width 15 height 15
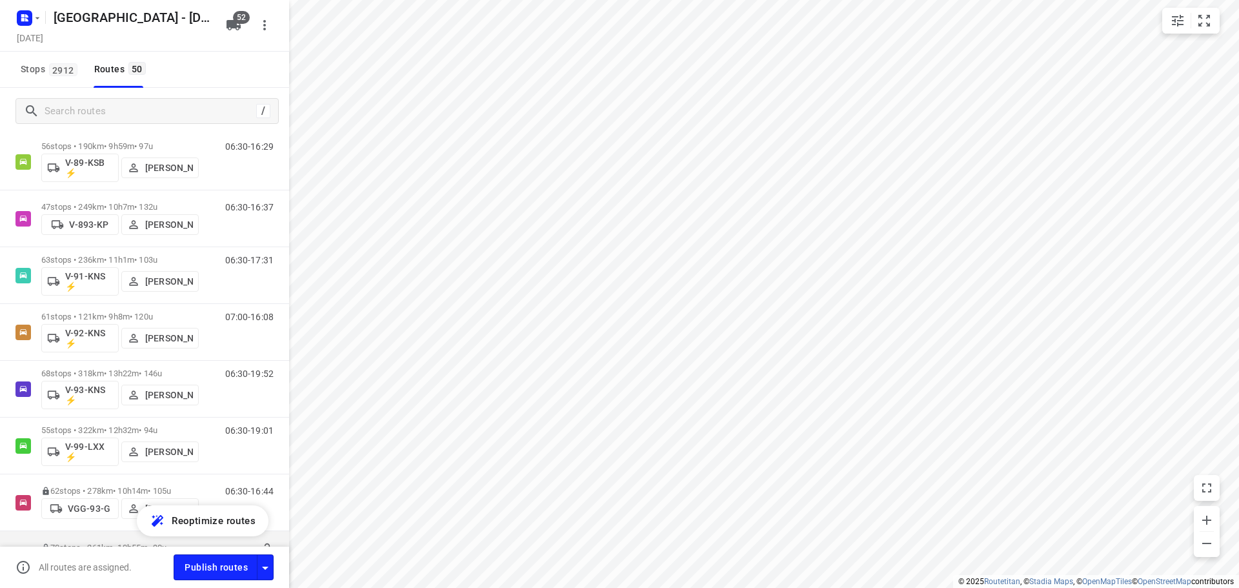
scroll to position [1899, 0]
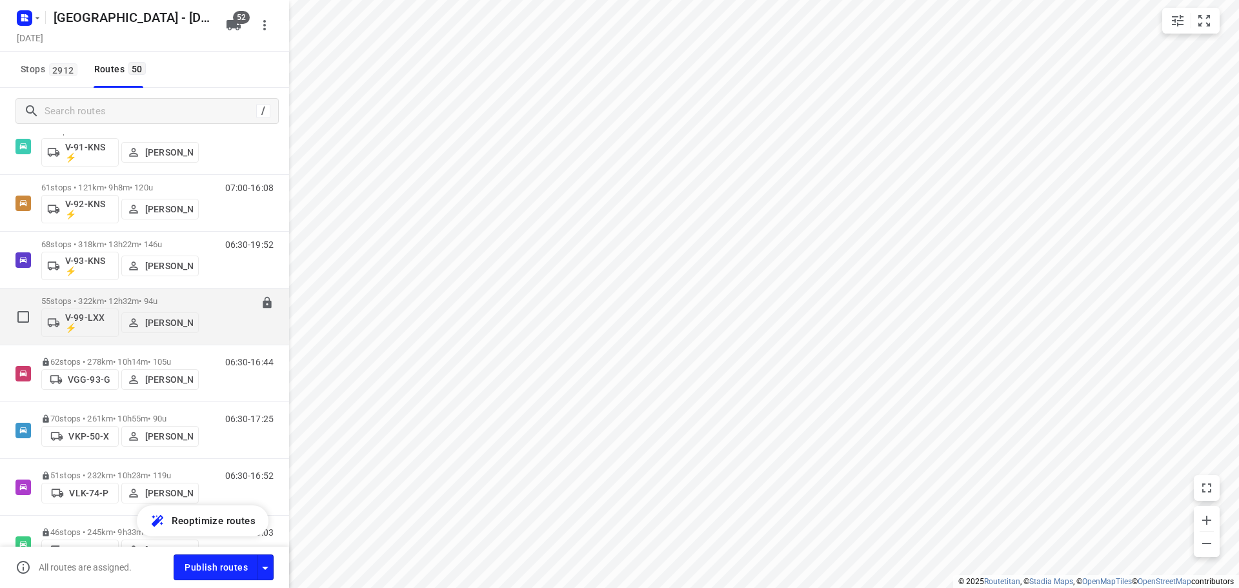
click at [100, 299] on p "55 stops • 322km • 12h32m • 94u" at bounding box center [119, 301] width 157 height 10
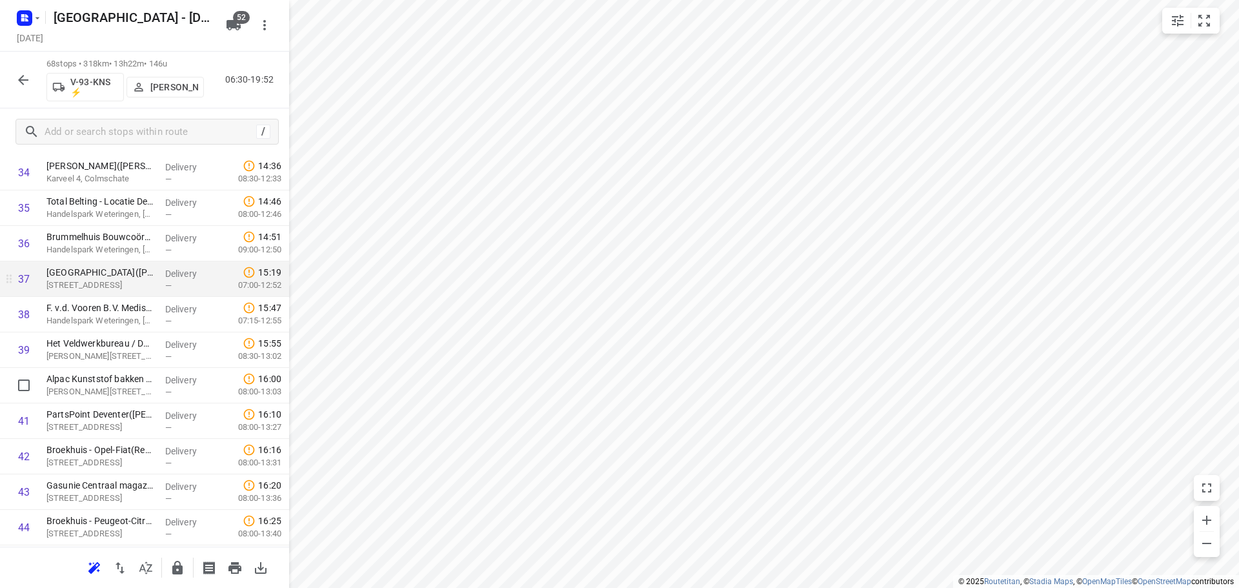
scroll to position [1226, 0]
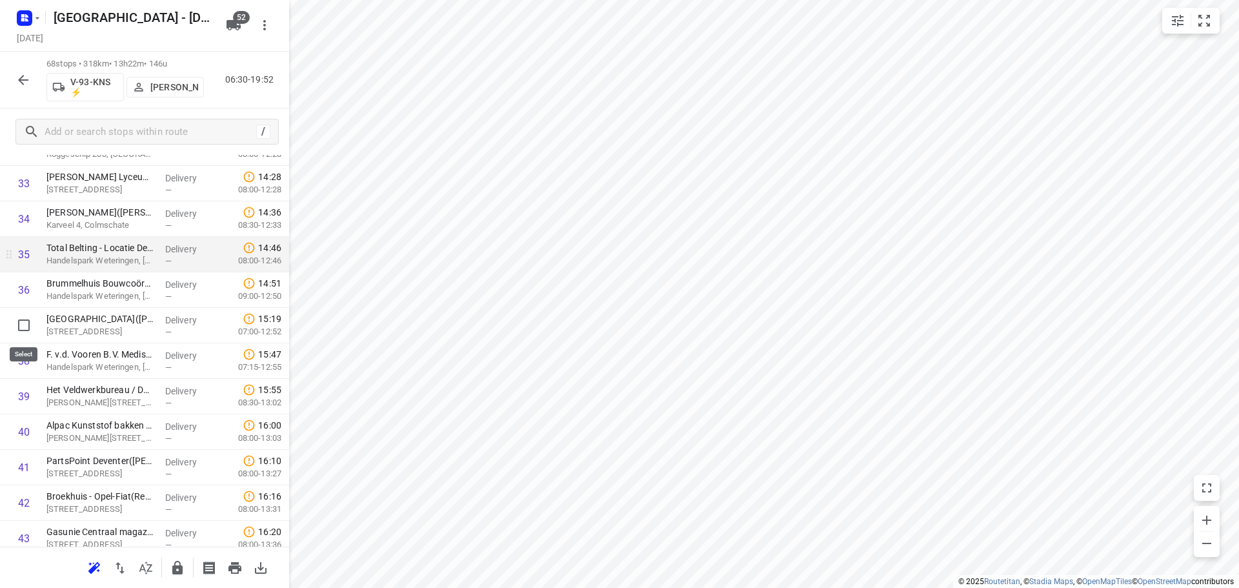
click at [18, 319] on input "checkbox" at bounding box center [24, 325] width 26 height 26
checkbox input "true"
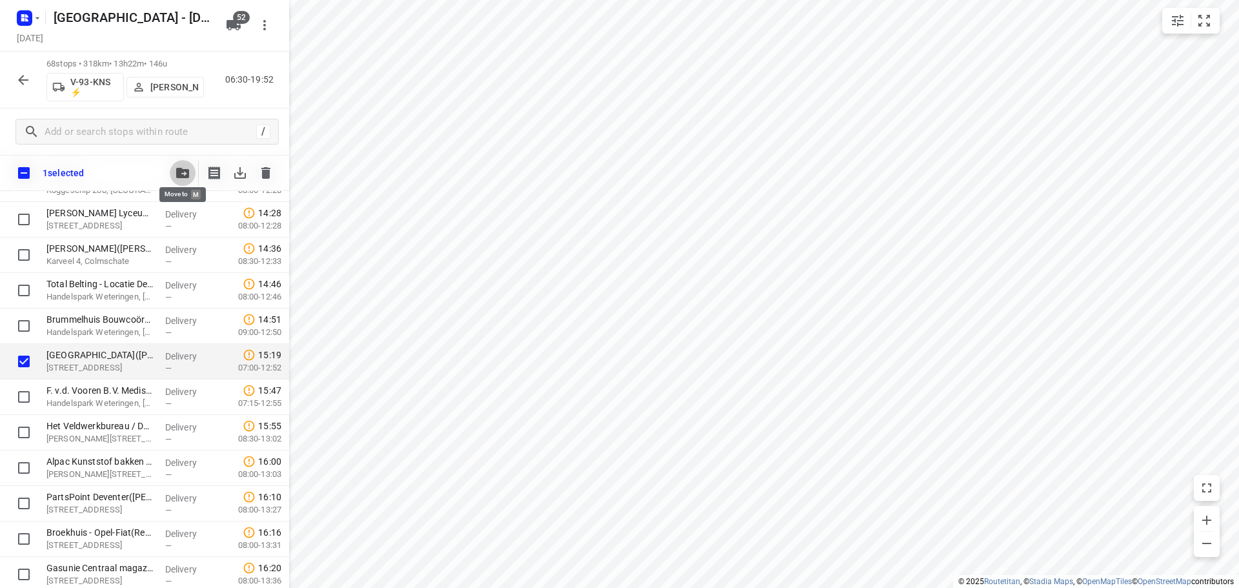
click at [176, 169] on icon "button" at bounding box center [182, 173] width 13 height 10
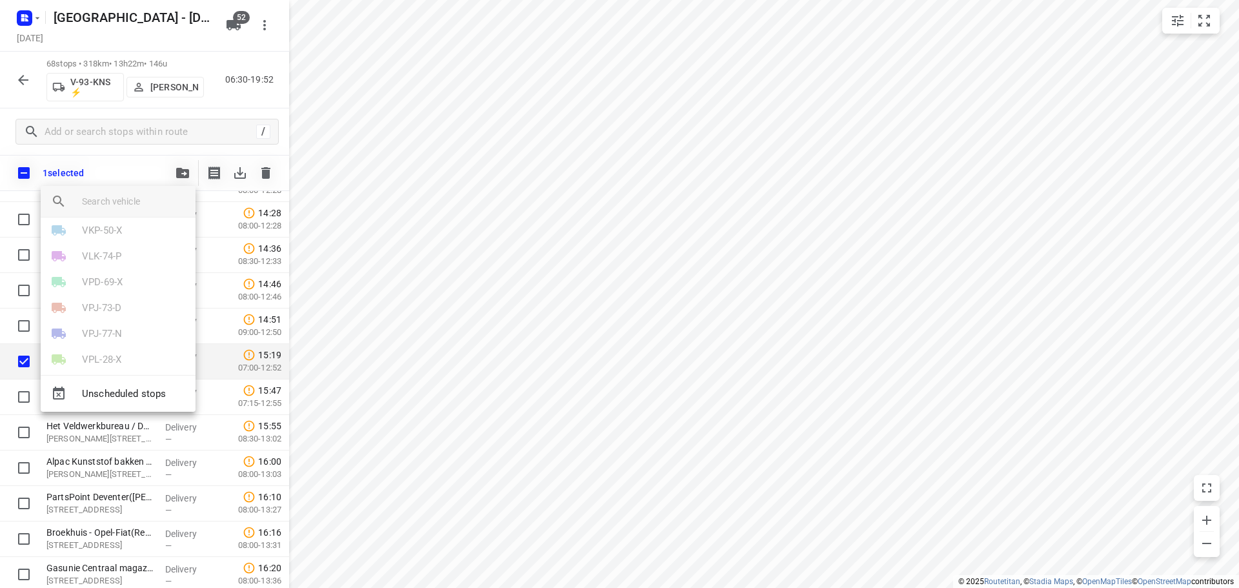
scroll to position [836, 0]
click at [108, 302] on p "V-99-LXX ⚡" at bounding box center [109, 308] width 54 height 15
click at [99, 232] on li "1" at bounding box center [118, 236] width 155 height 26
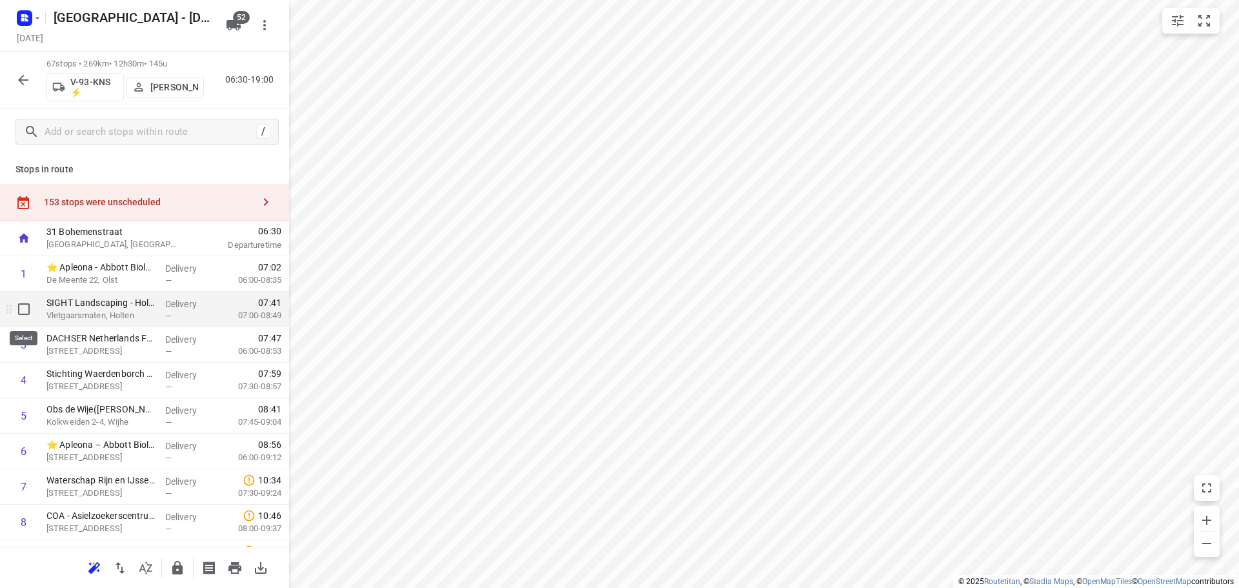
click at [17, 314] on input "checkbox" at bounding box center [24, 309] width 26 height 26
checkbox input "true"
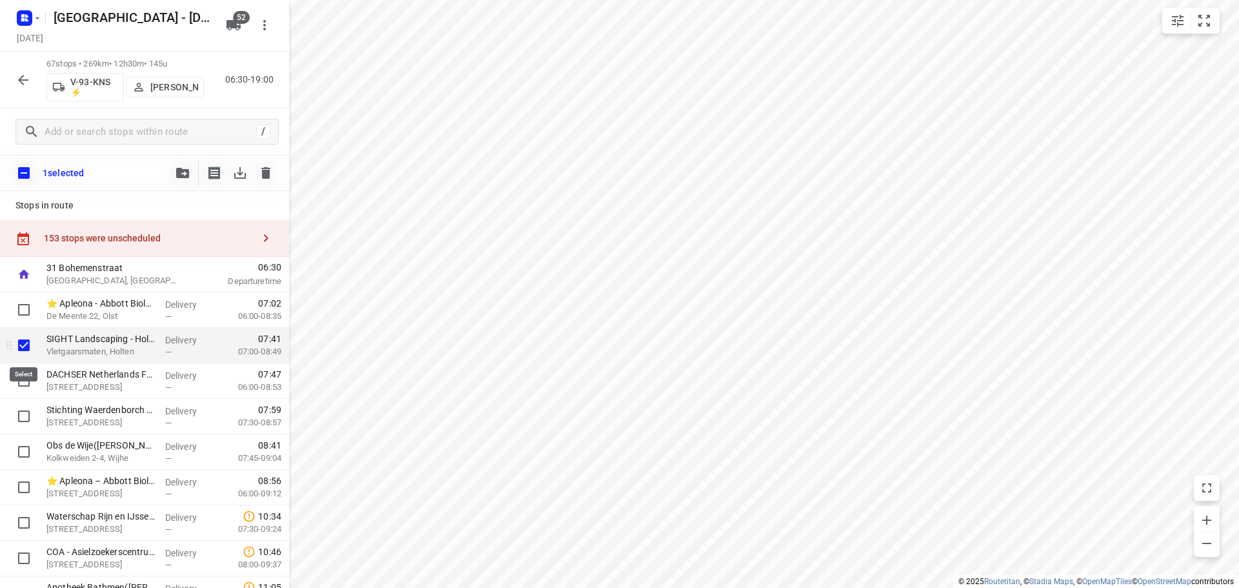
click at [25, 357] on input "checkbox" at bounding box center [24, 345] width 26 height 26
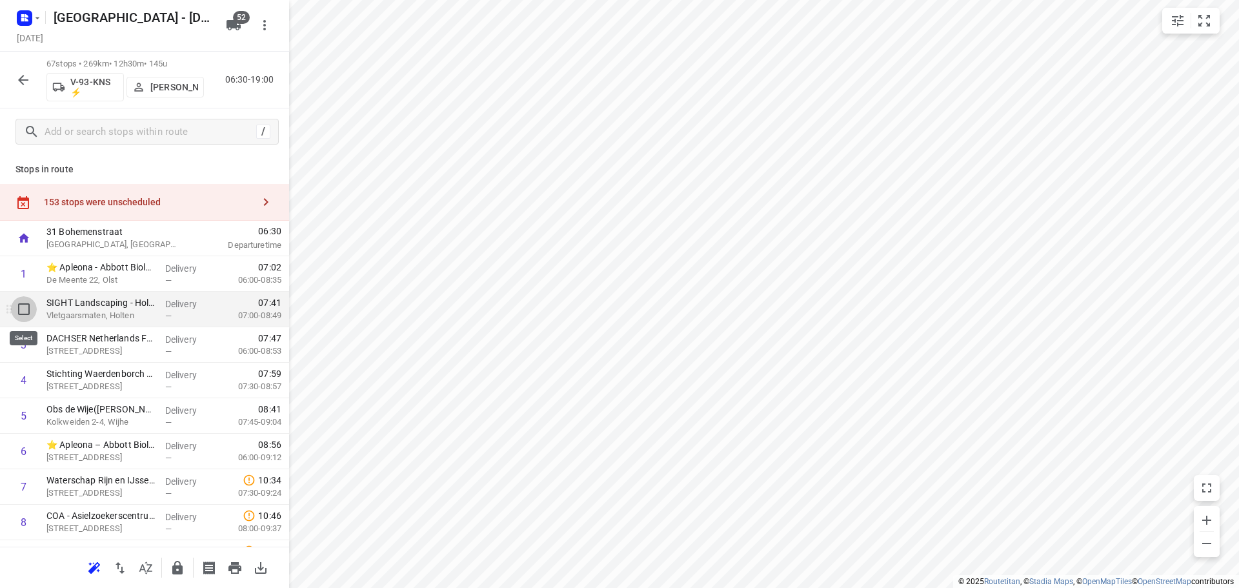
click at [25, 317] on input "checkbox" at bounding box center [24, 309] width 26 height 26
checkbox input "true"
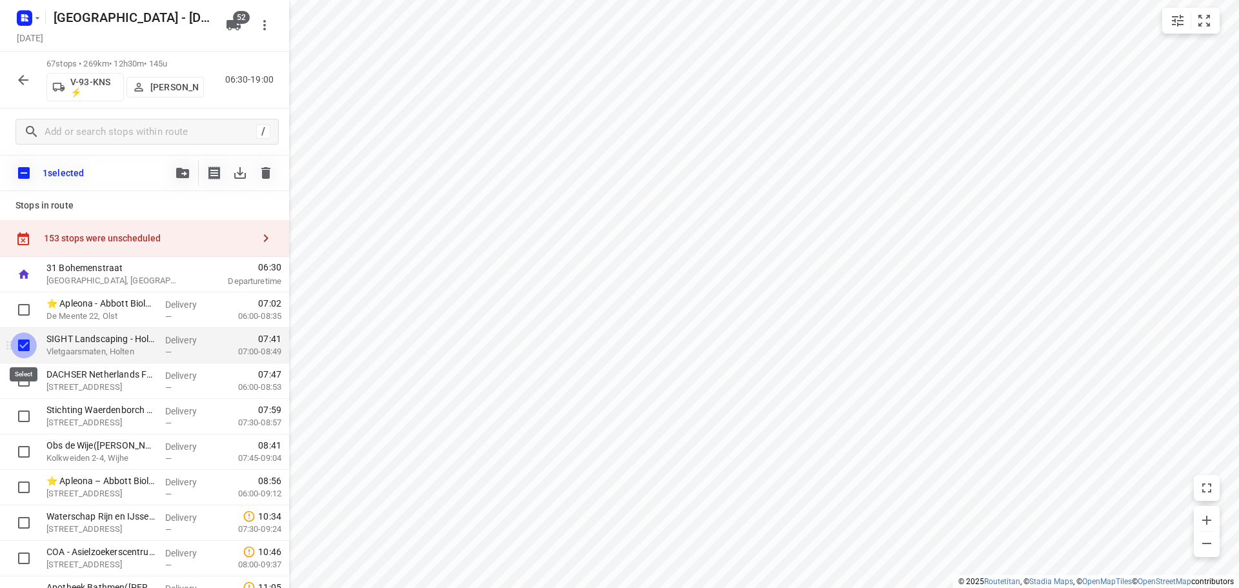
click at [25, 352] on input "checkbox" at bounding box center [24, 345] width 26 height 26
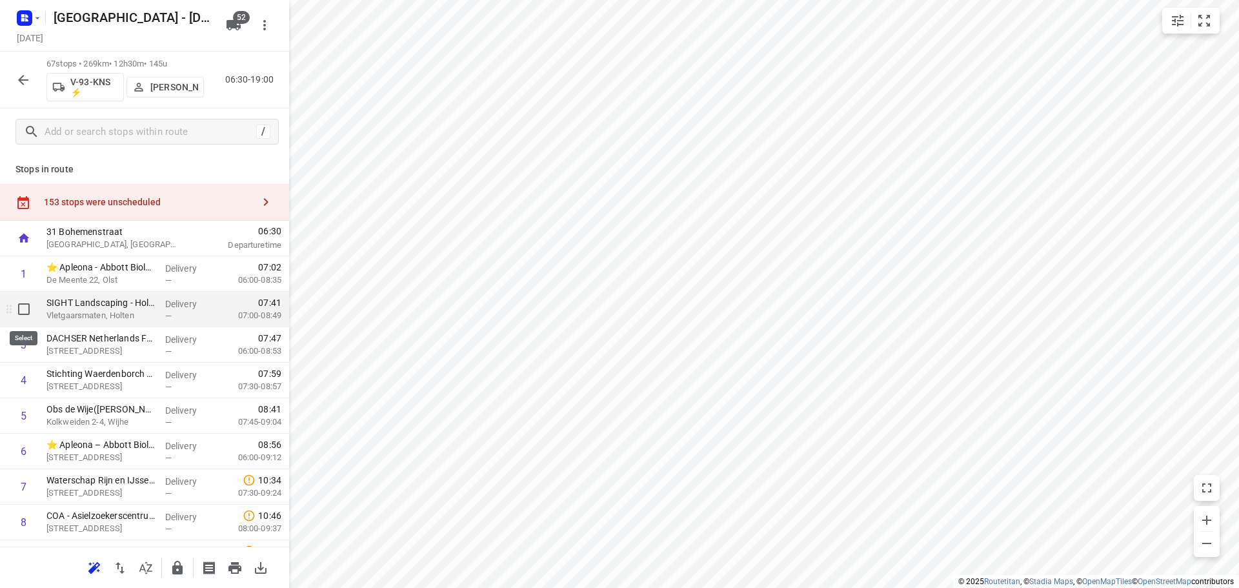
click at [25, 314] on input "checkbox" at bounding box center [24, 309] width 26 height 26
checkbox input "true"
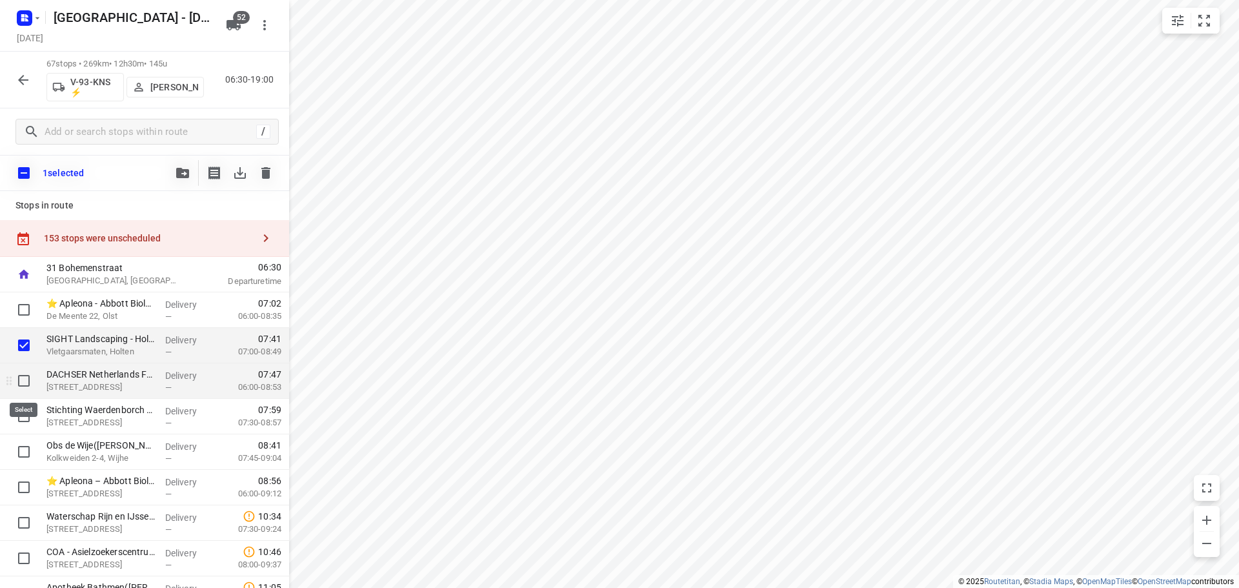
click at [22, 386] on input "checkbox" at bounding box center [24, 381] width 26 height 26
checkbox input "true"
click at [23, 417] on input "checkbox" at bounding box center [24, 416] width 26 height 26
checkbox input "true"
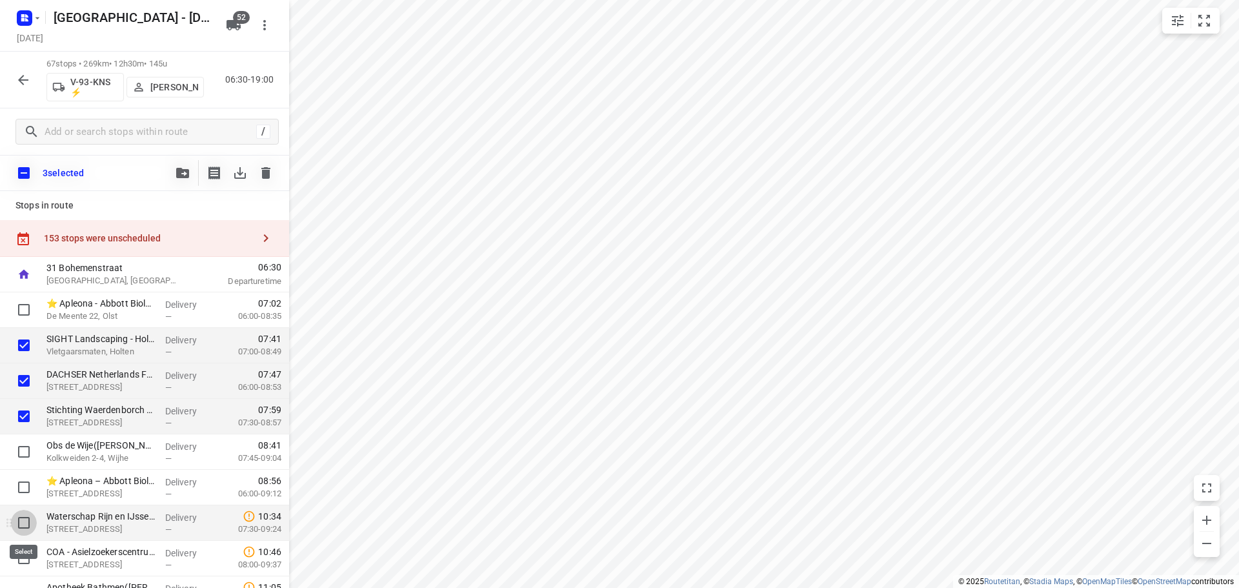
click at [30, 526] on input "checkbox" at bounding box center [24, 523] width 26 height 26
checkbox input "true"
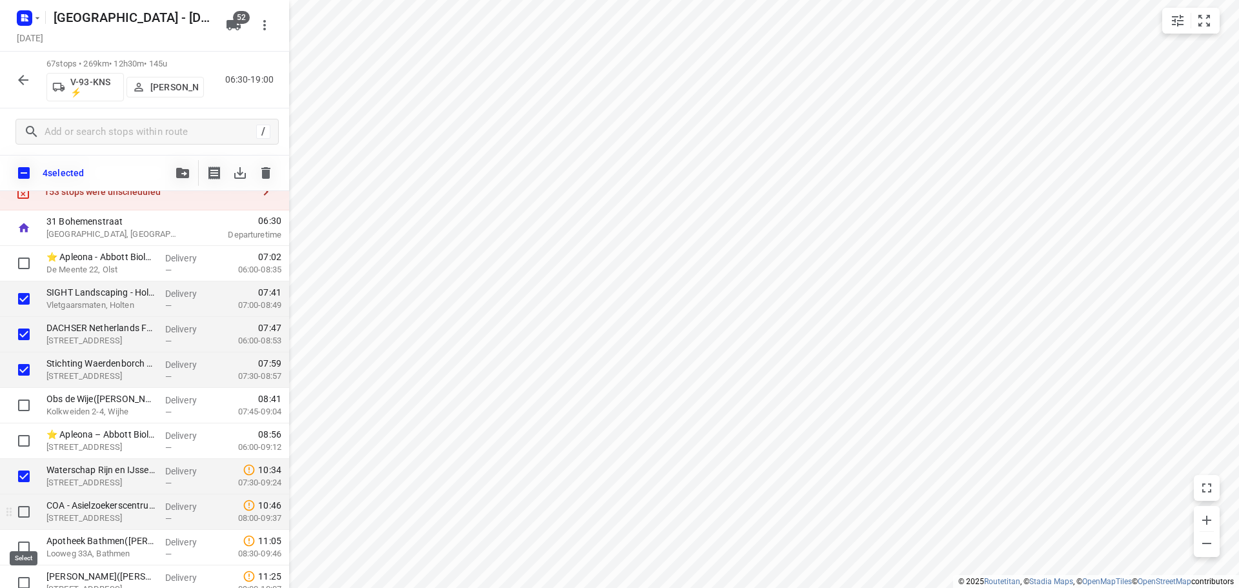
scroll to position [65, 0]
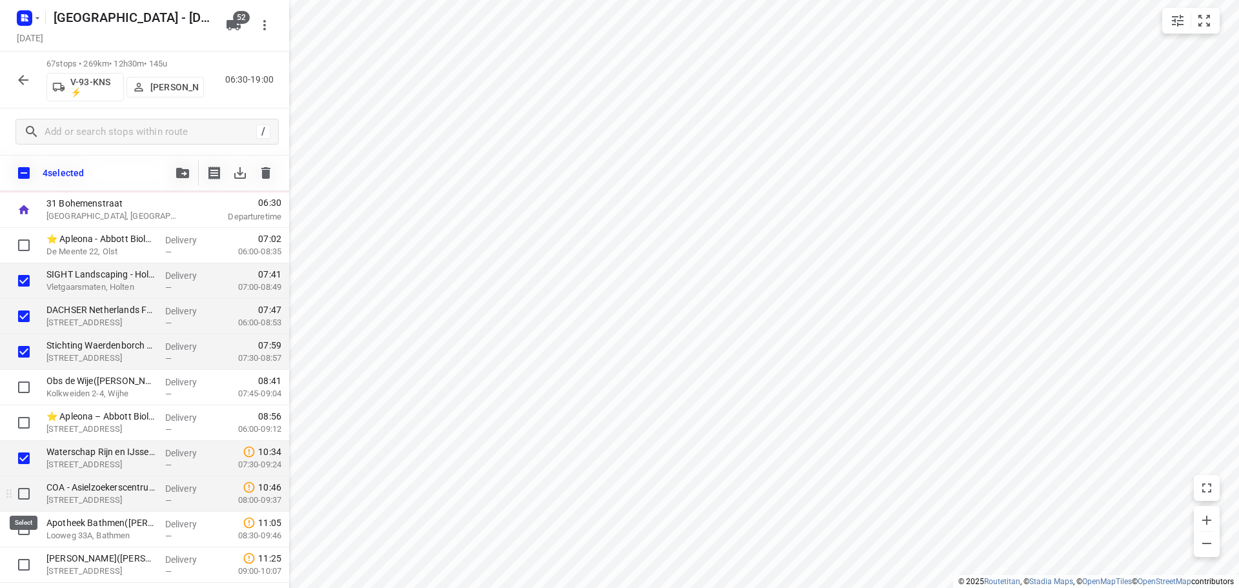
click at [23, 497] on input "checkbox" at bounding box center [24, 494] width 26 height 26
checkbox input "true"
click at [177, 164] on button "button" at bounding box center [183, 173] width 26 height 26
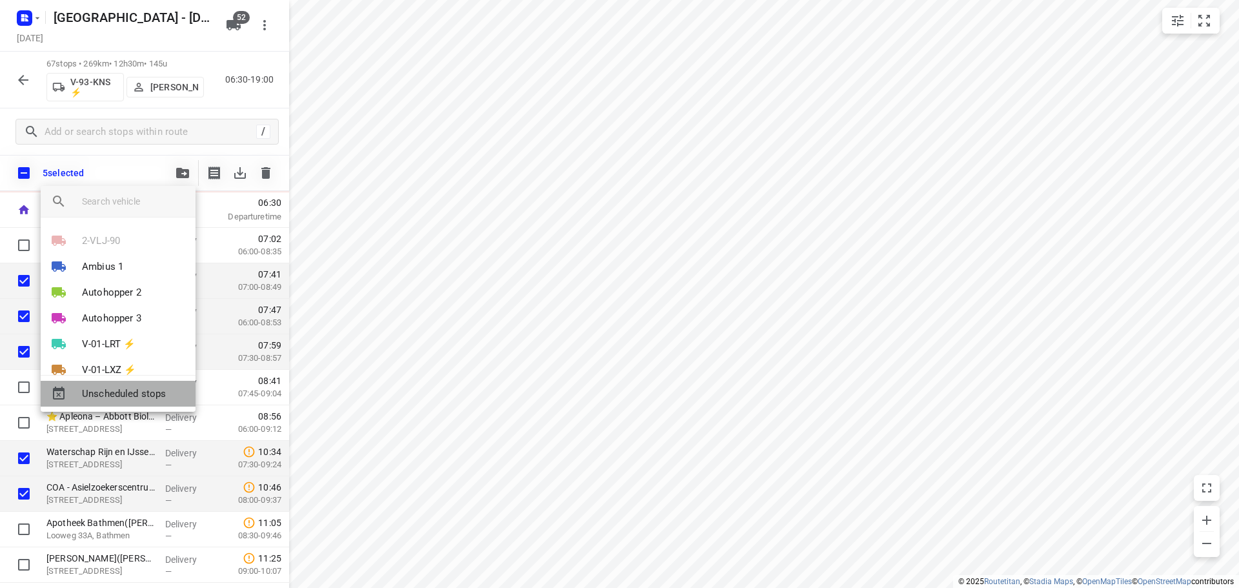
click at [134, 391] on span "Unscheduled stops" at bounding box center [133, 394] width 103 height 15
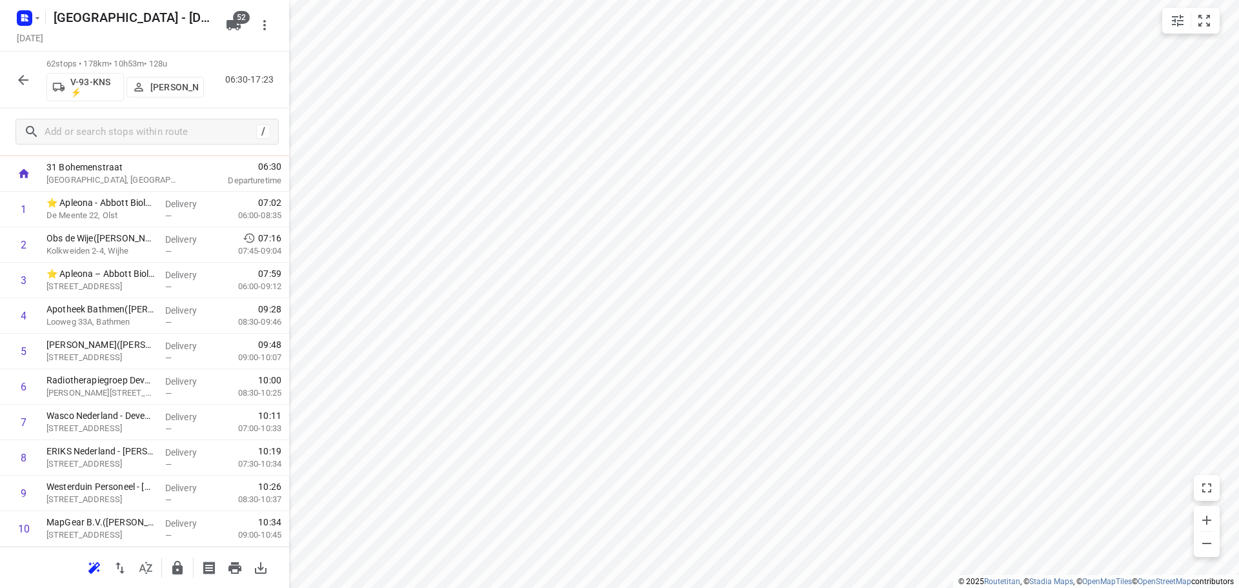
click at [19, 79] on icon "button" at bounding box center [23, 80] width 10 height 10
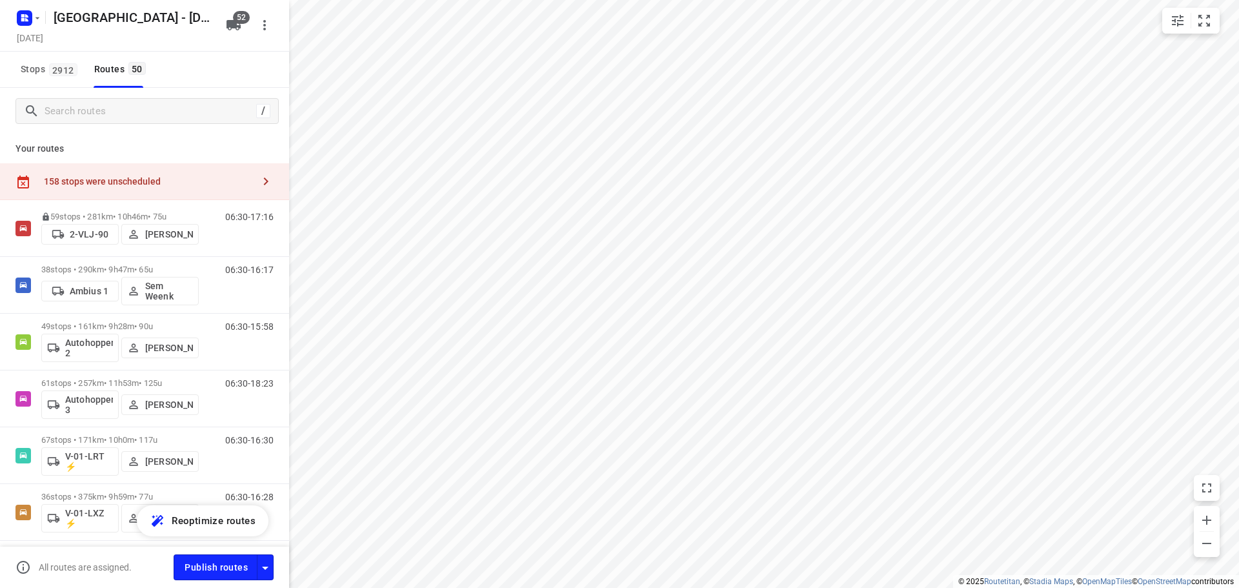
click at [148, 128] on div "/" at bounding box center [144, 111] width 289 height 46
click at [169, 117] on input "Search routes" at bounding box center [150, 111] width 210 height 20
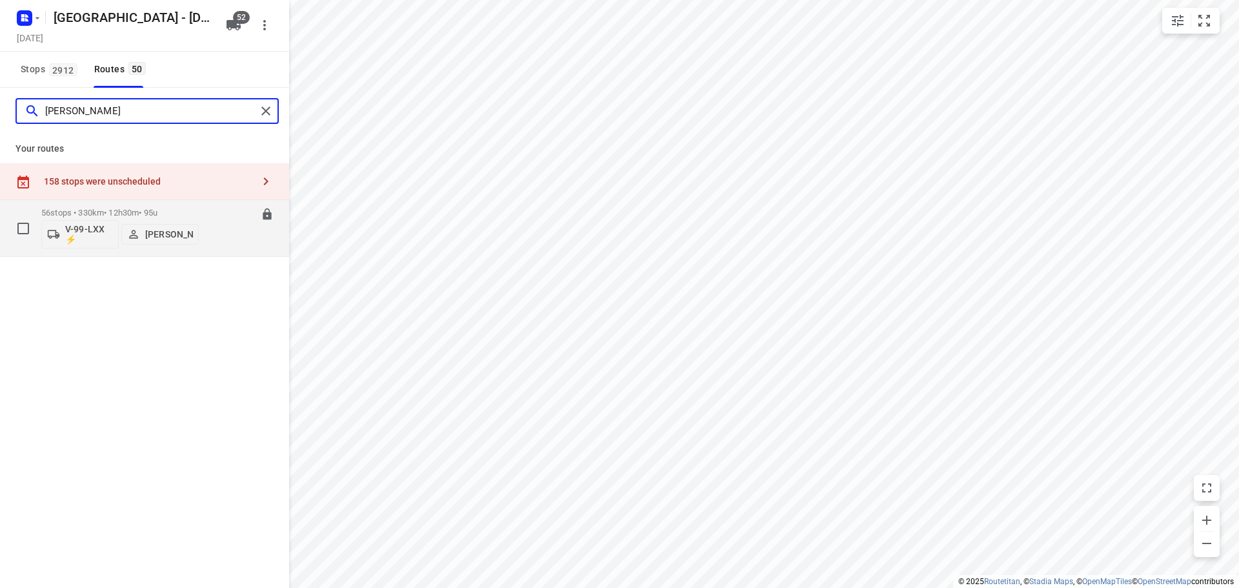
type input "nina"
click at [142, 215] on p "56 stops • 330km • 12h30m • 95u" at bounding box center [119, 213] width 157 height 10
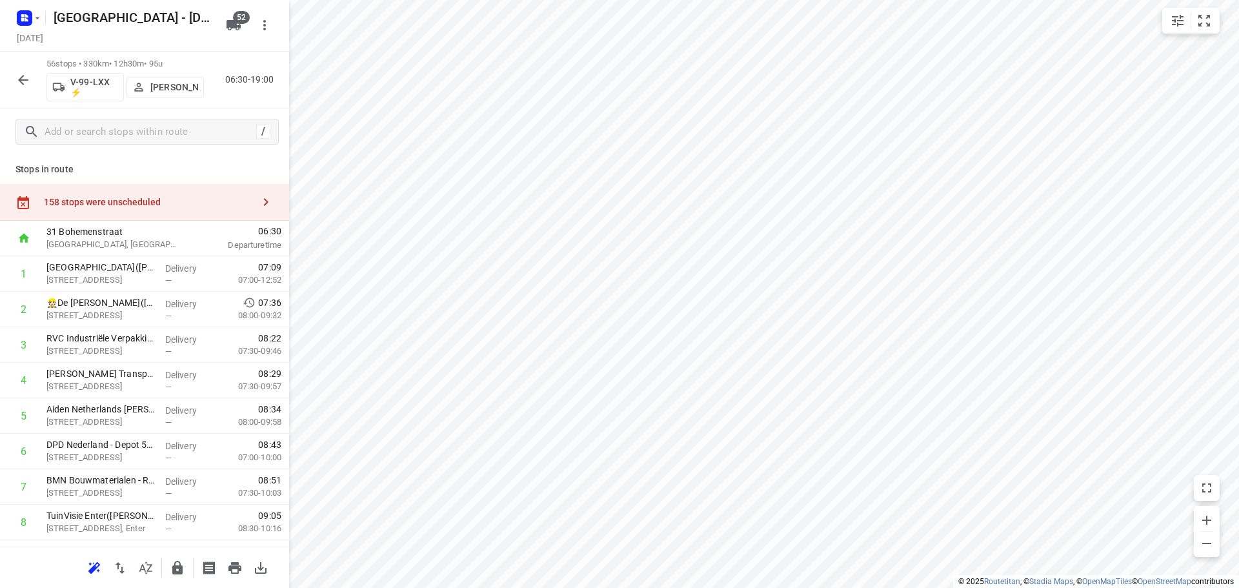
click at [164, 197] on div "158 stops were unscheduled" at bounding box center [148, 202] width 209 height 10
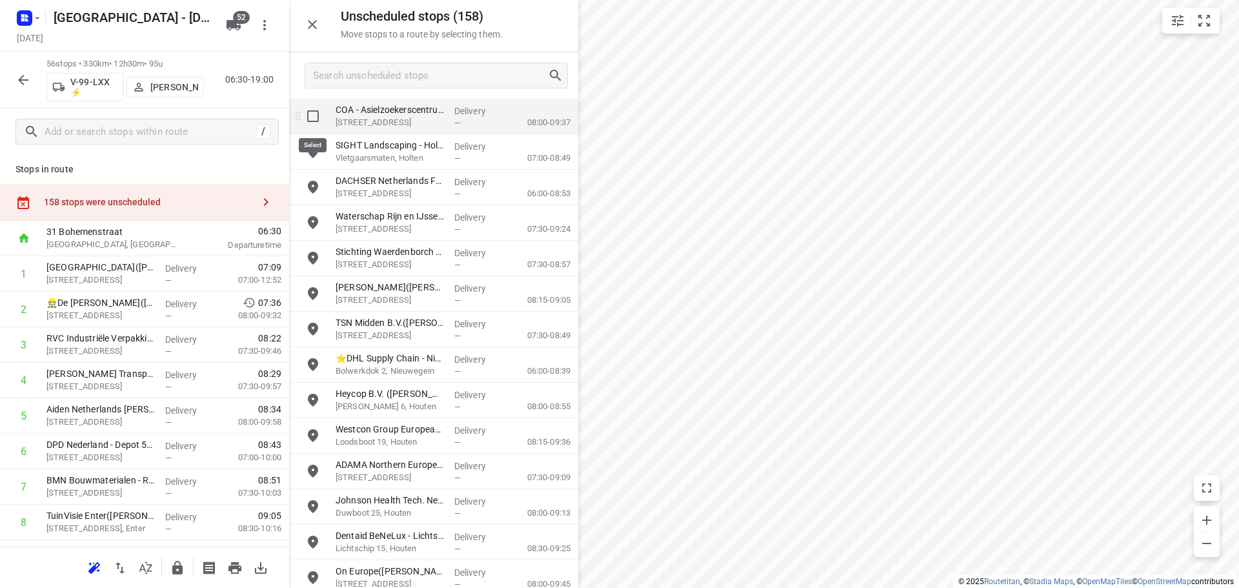
drag, startPoint x: 317, startPoint y: 112, endPoint x: 314, endPoint y: 150, distance: 38.2
click at [317, 112] on input "grid" at bounding box center [313, 116] width 26 height 26
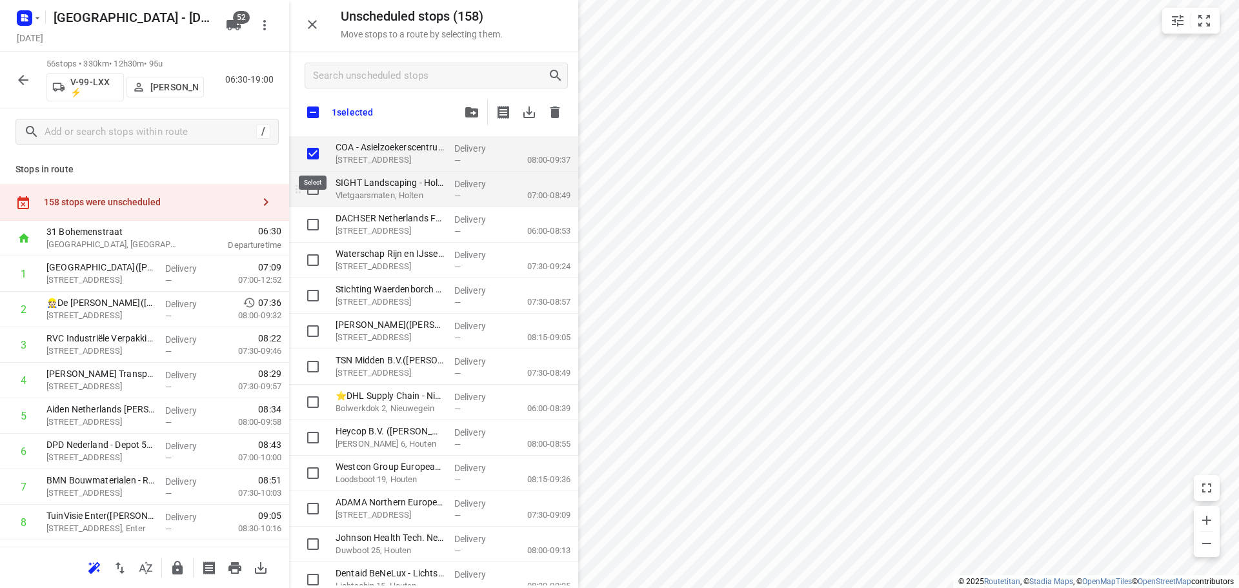
checkbox input "true"
click at [322, 196] on input "grid" at bounding box center [313, 189] width 26 height 26
checkbox input "true"
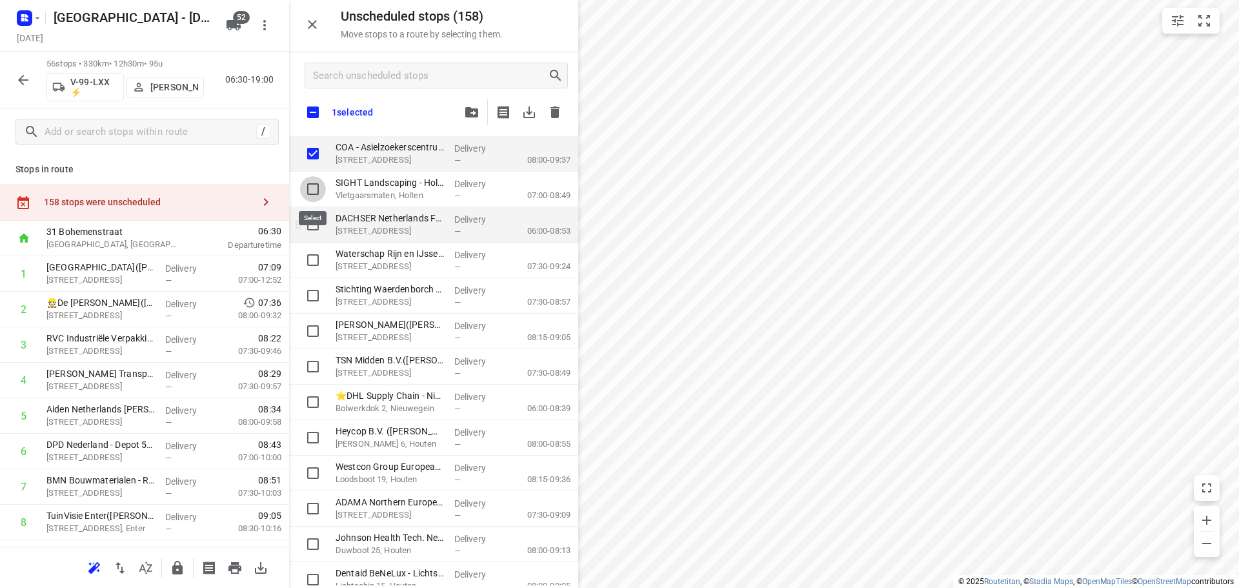
checkbox input "true"
click at [316, 226] on input "grid" at bounding box center [313, 225] width 26 height 26
checkbox input "true"
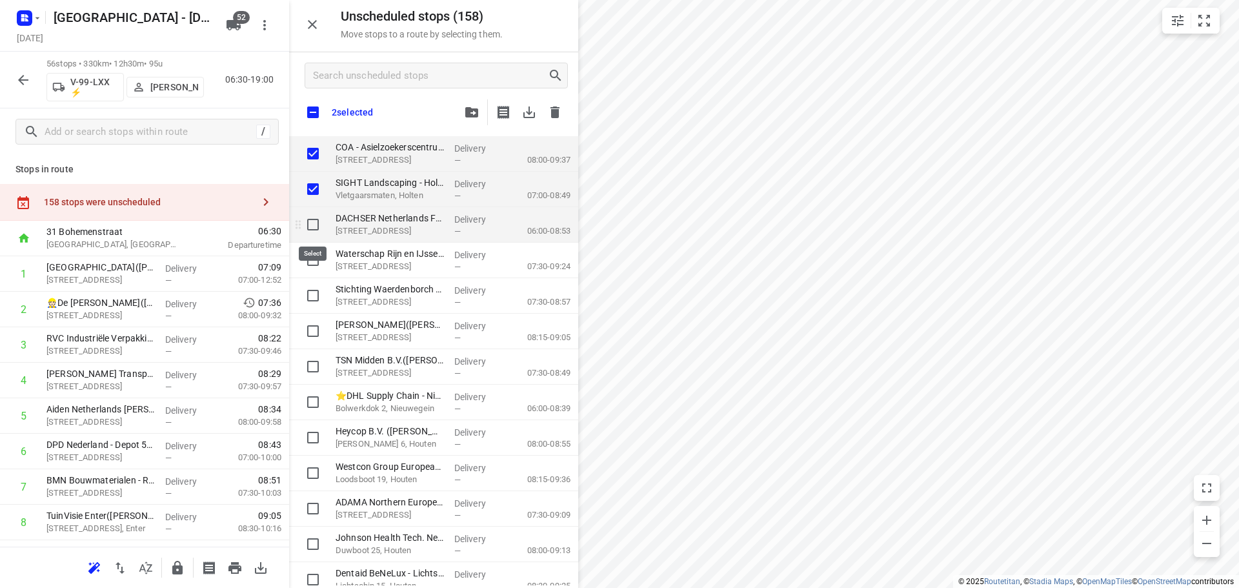
checkbox input "true"
click at [315, 255] on input "grid" at bounding box center [313, 260] width 26 height 26
checkbox input "true"
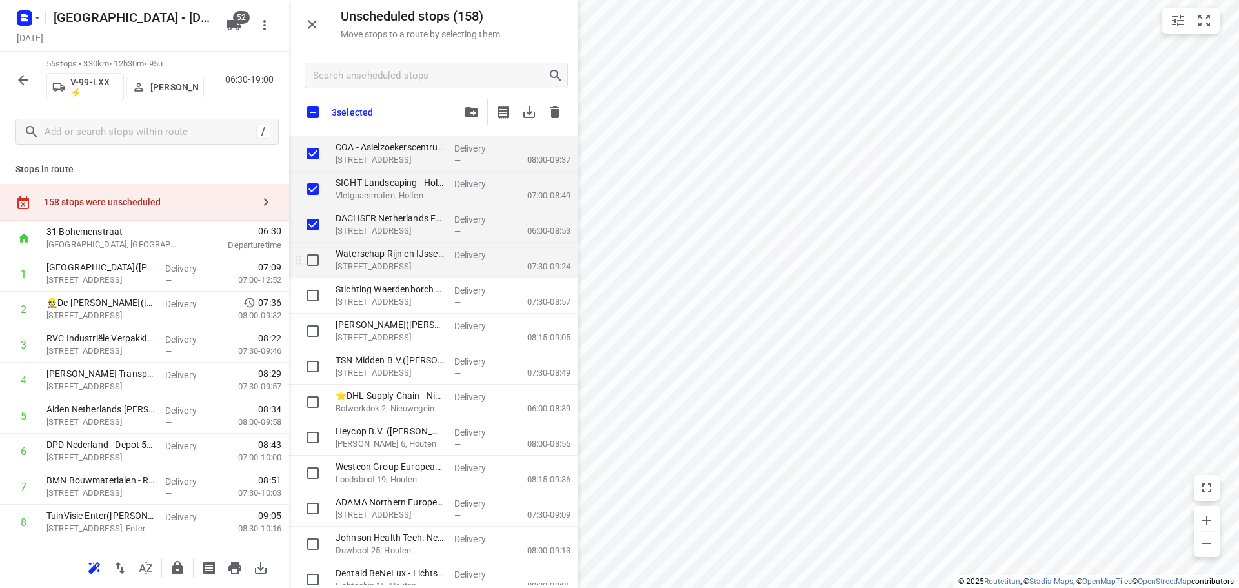
checkbox input "true"
click at [302, 303] on input "grid" at bounding box center [313, 296] width 26 height 26
checkbox input "true"
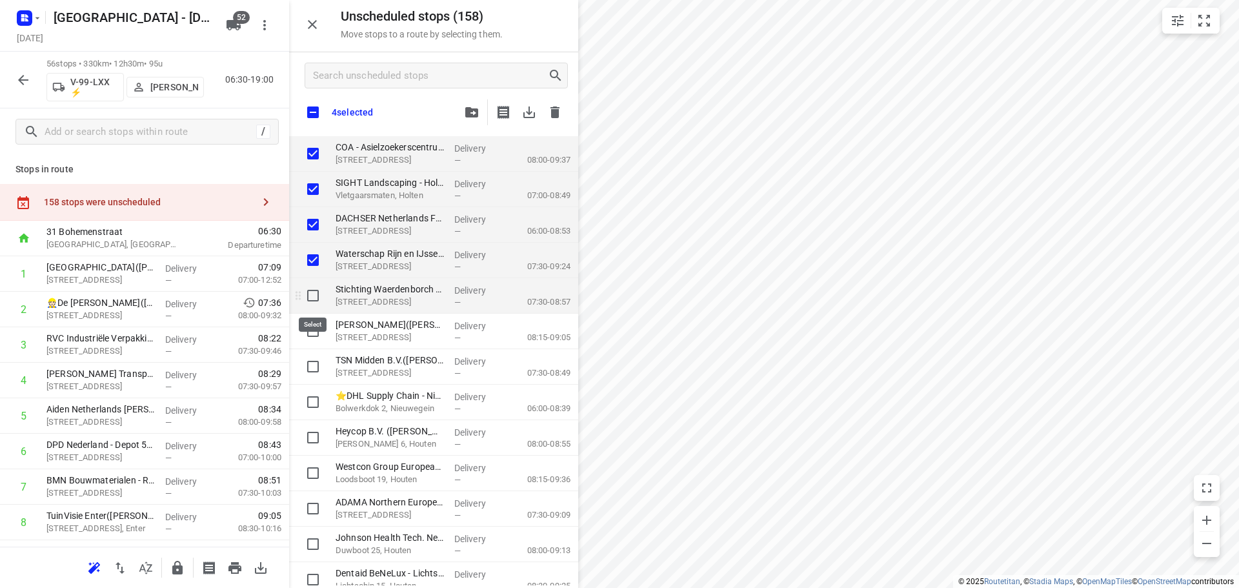
checkbox input "true"
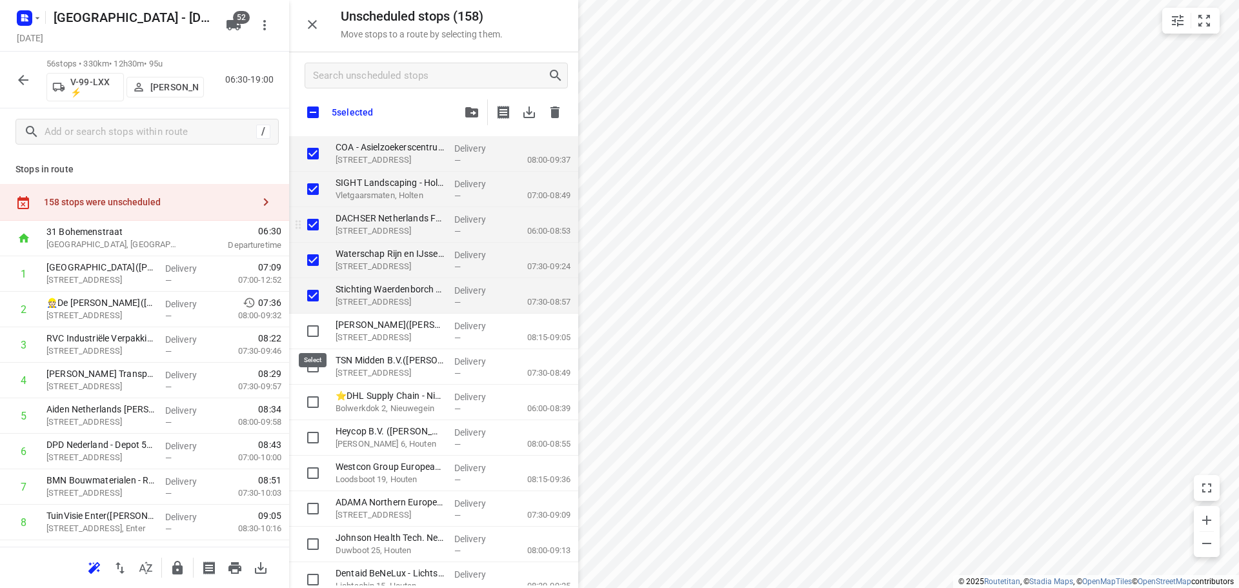
checkbox input "true"
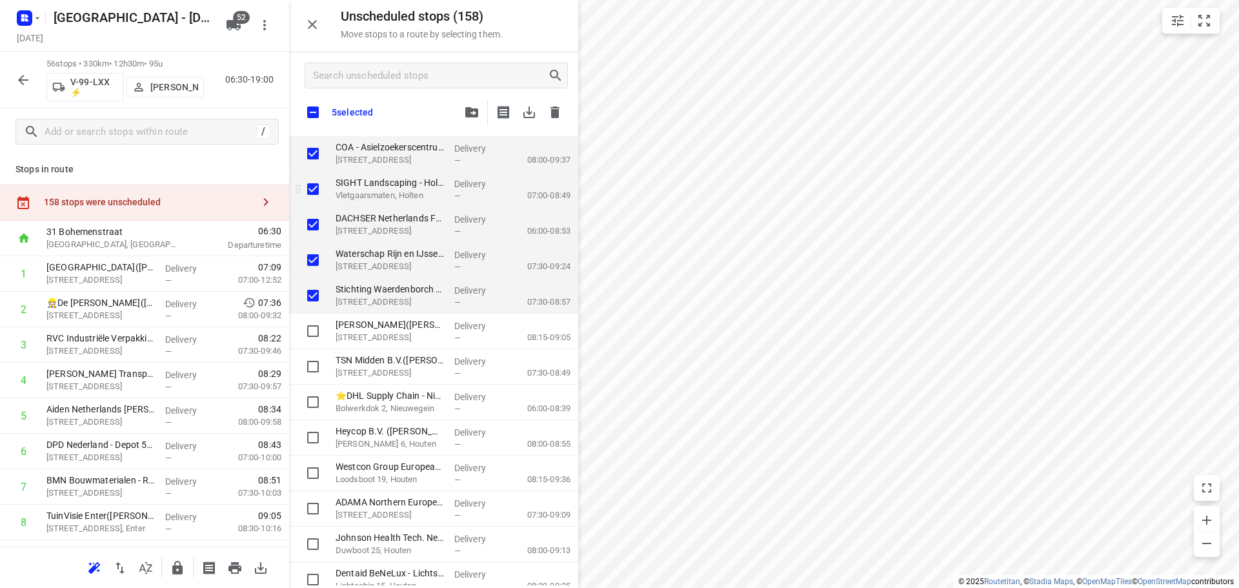
checkbox input "true"
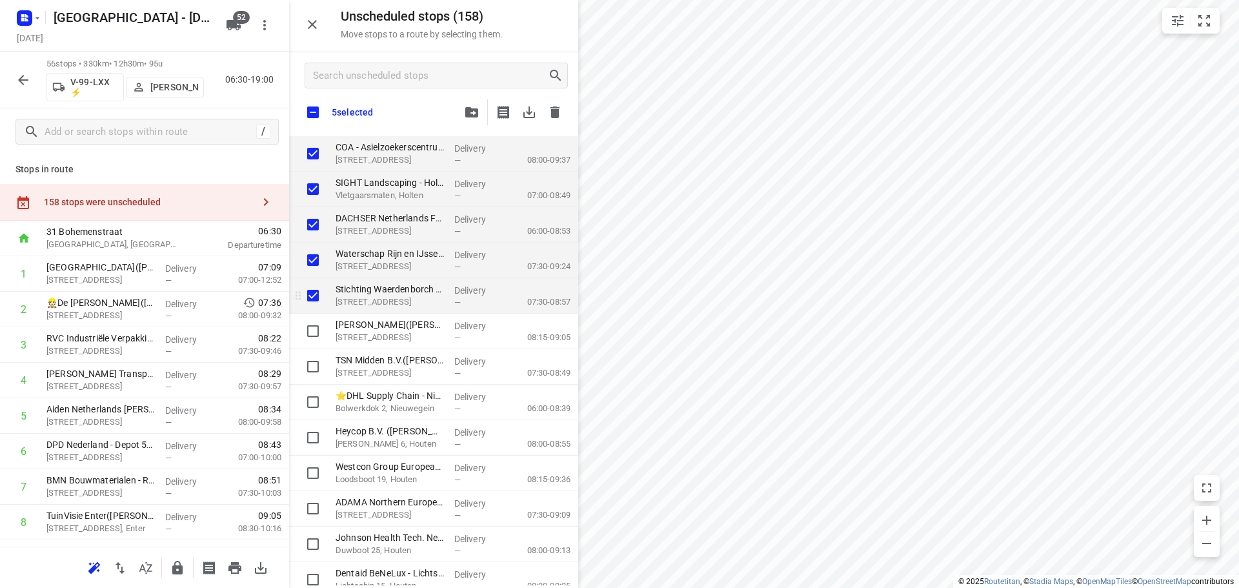
checkbox input "true"
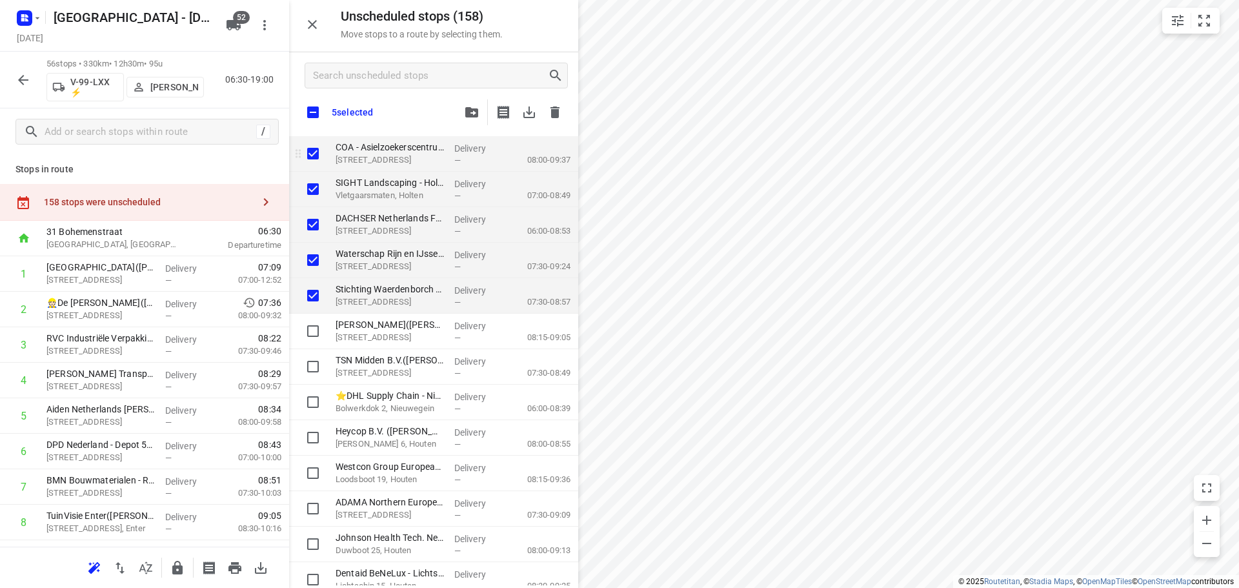
checkbox input "true"
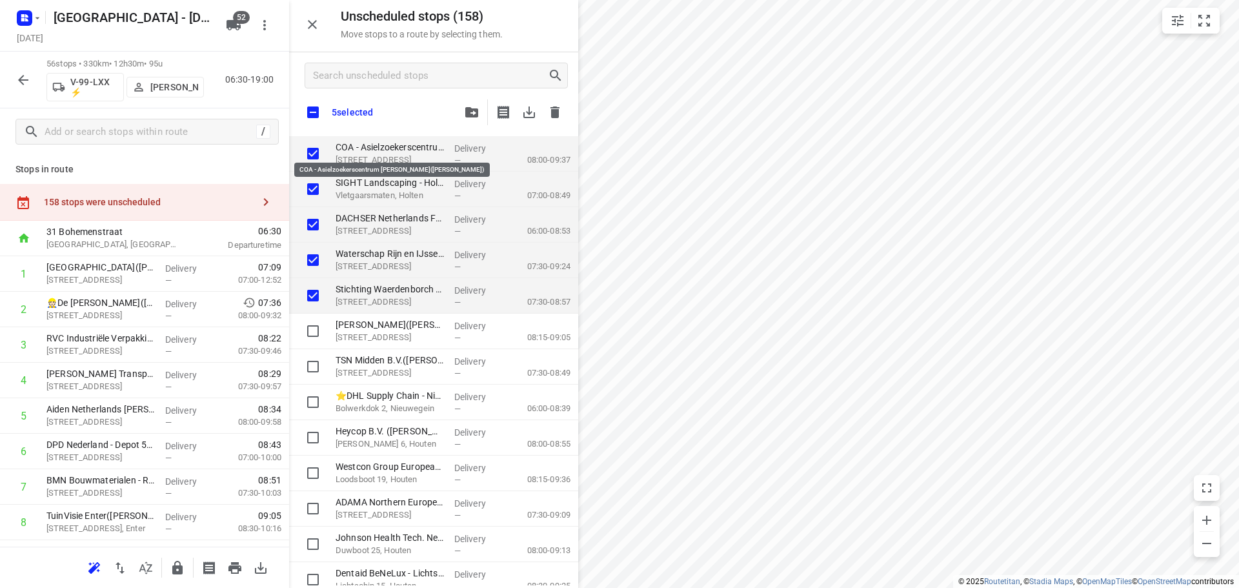
checkbox input "true"
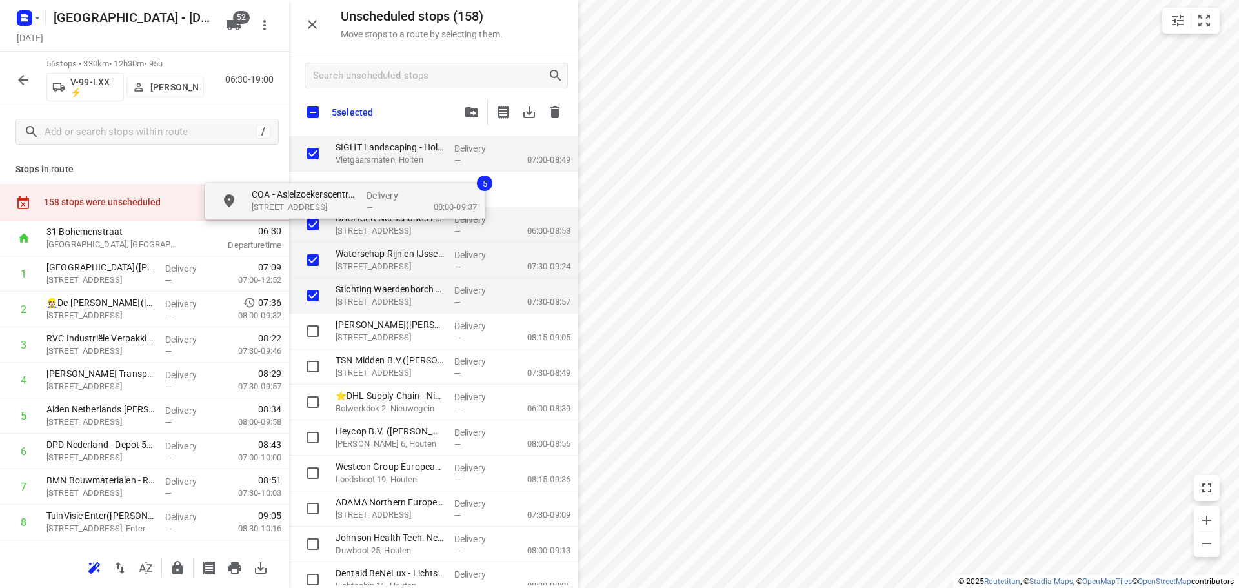
checkbox input "true"
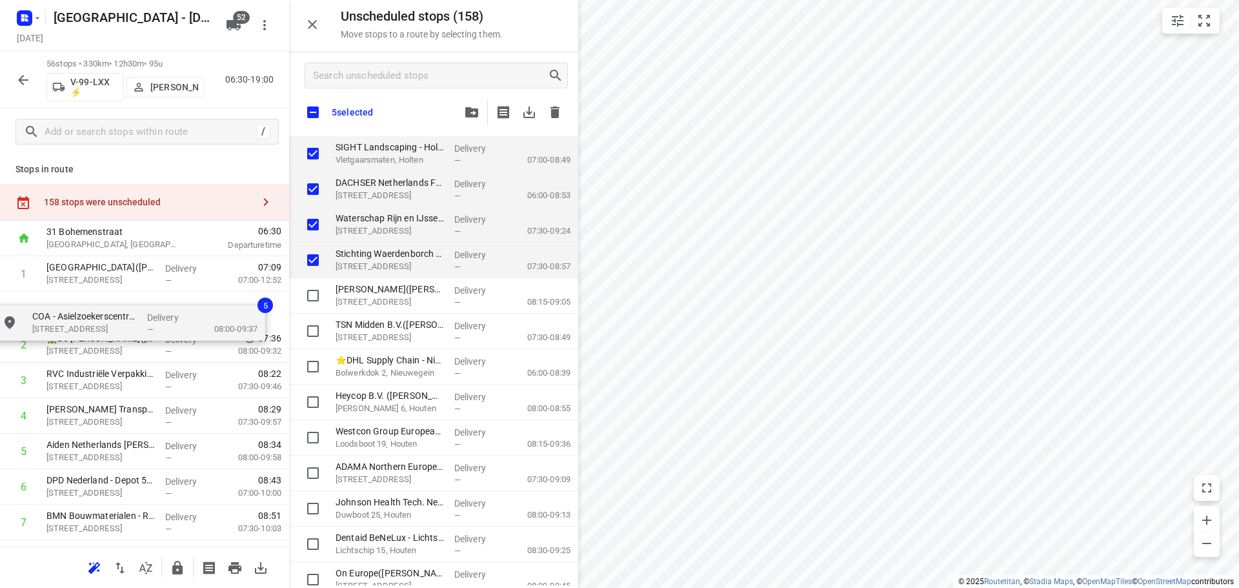
drag, startPoint x: 363, startPoint y: 196, endPoint x: 92, endPoint y: 339, distance: 307.4
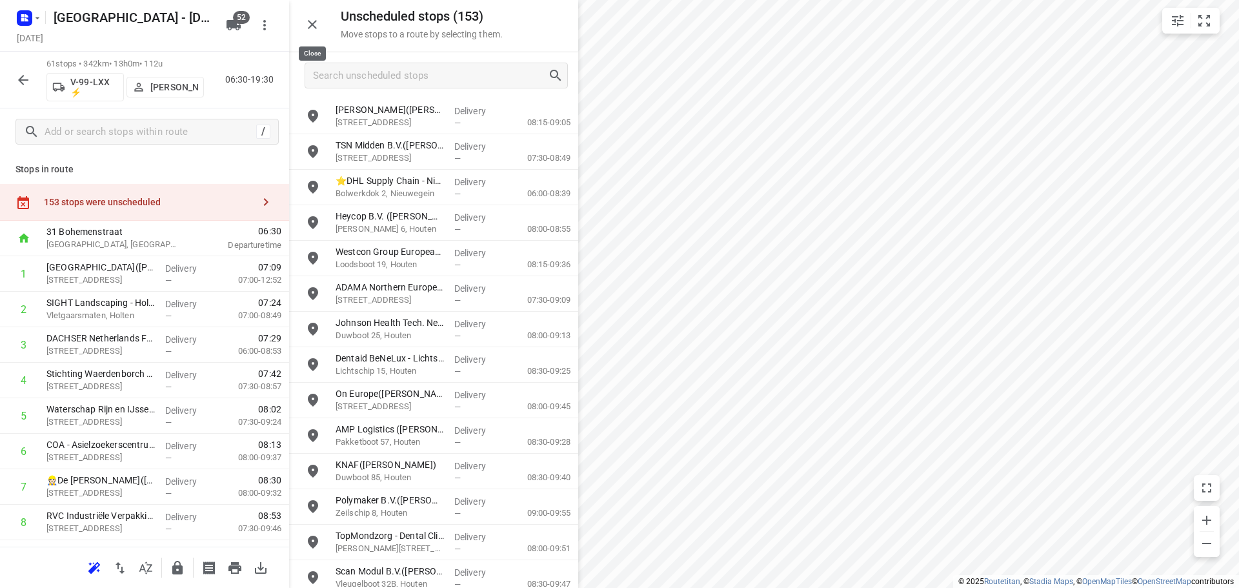
click at [308, 25] on icon "button" at bounding box center [312, 24] width 15 height 15
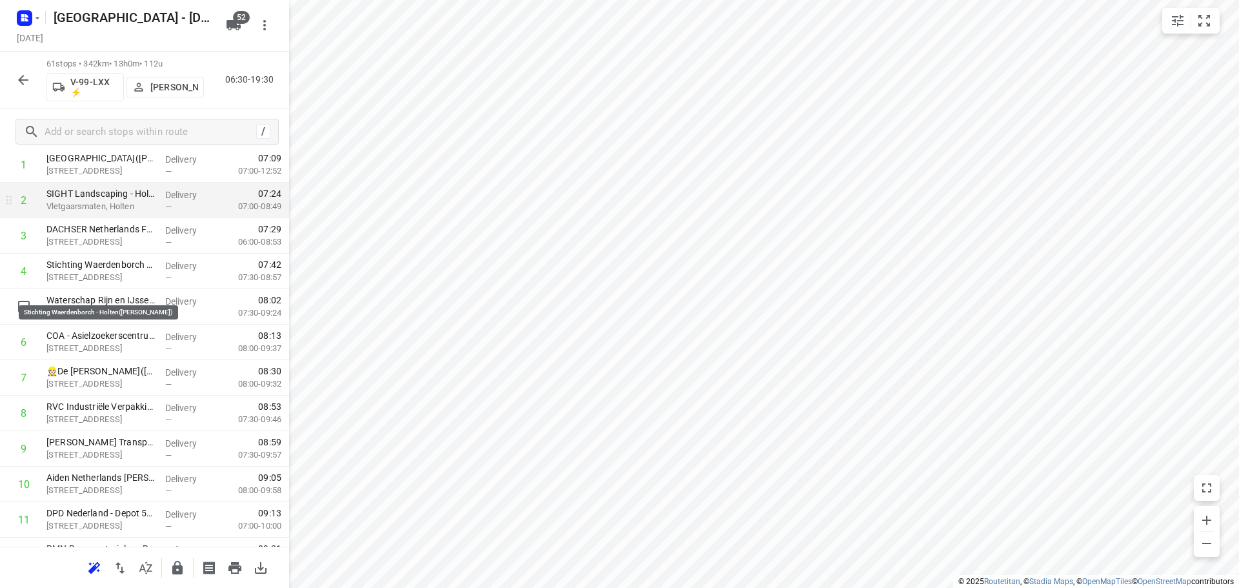
scroll to position [194, 0]
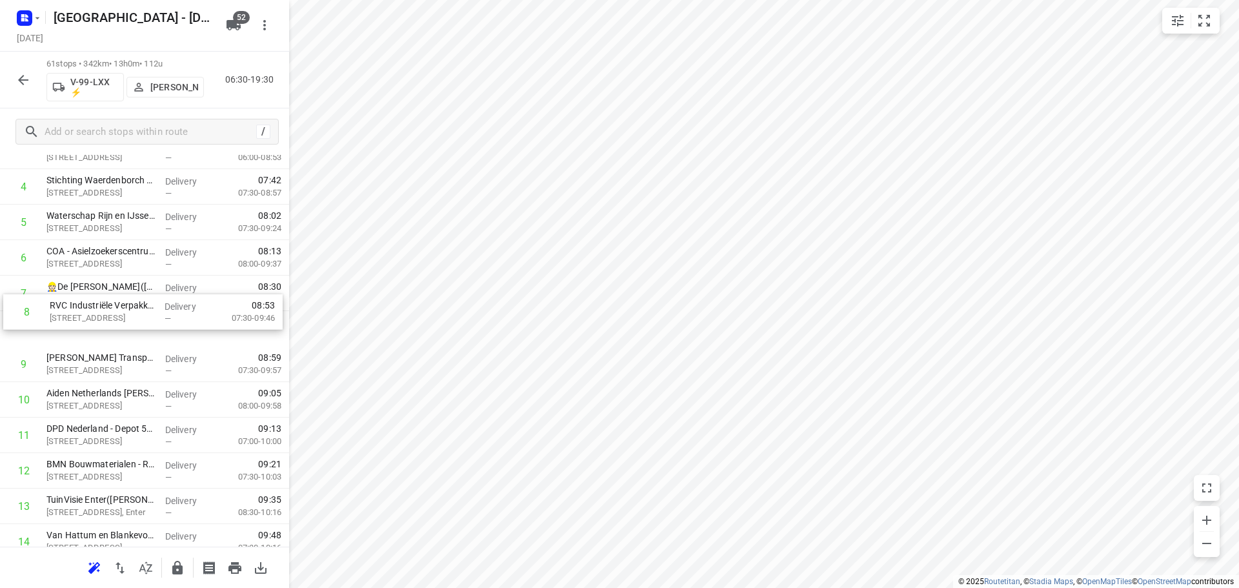
drag, startPoint x: 108, startPoint y: 325, endPoint x: 114, endPoint y: 295, distance: 31.0
drag, startPoint x: 147, startPoint y: 383, endPoint x: 152, endPoint y: 307, distance: 76.3
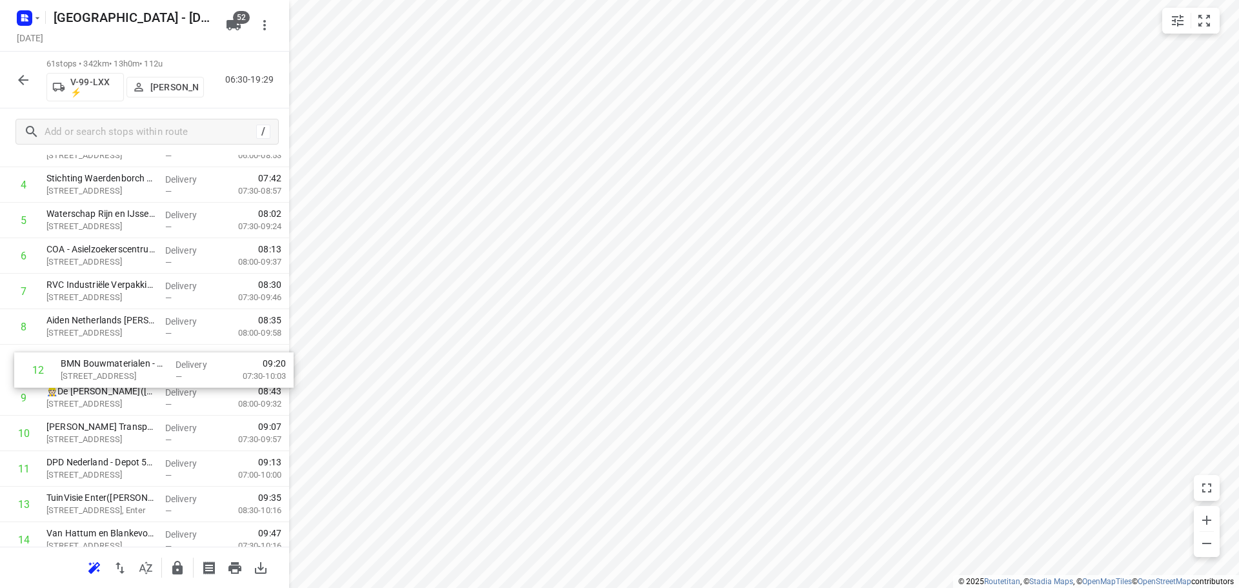
drag, startPoint x: 104, startPoint y: 472, endPoint x: 119, endPoint y: 366, distance: 107.6
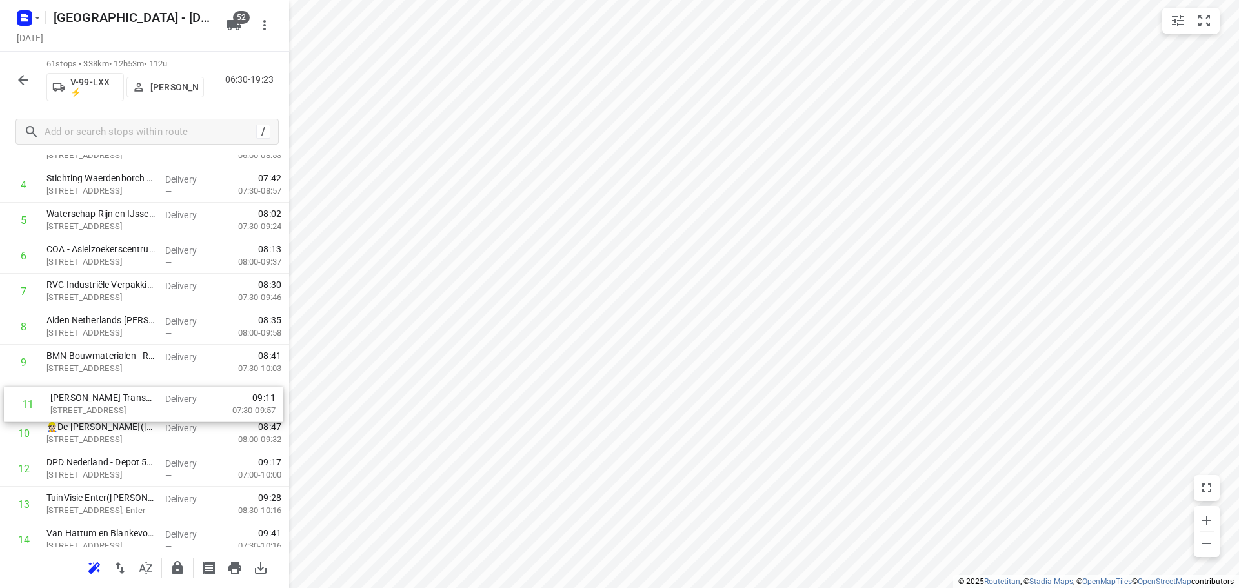
drag, startPoint x: 101, startPoint y: 436, endPoint x: 107, endPoint y: 396, distance: 40.5
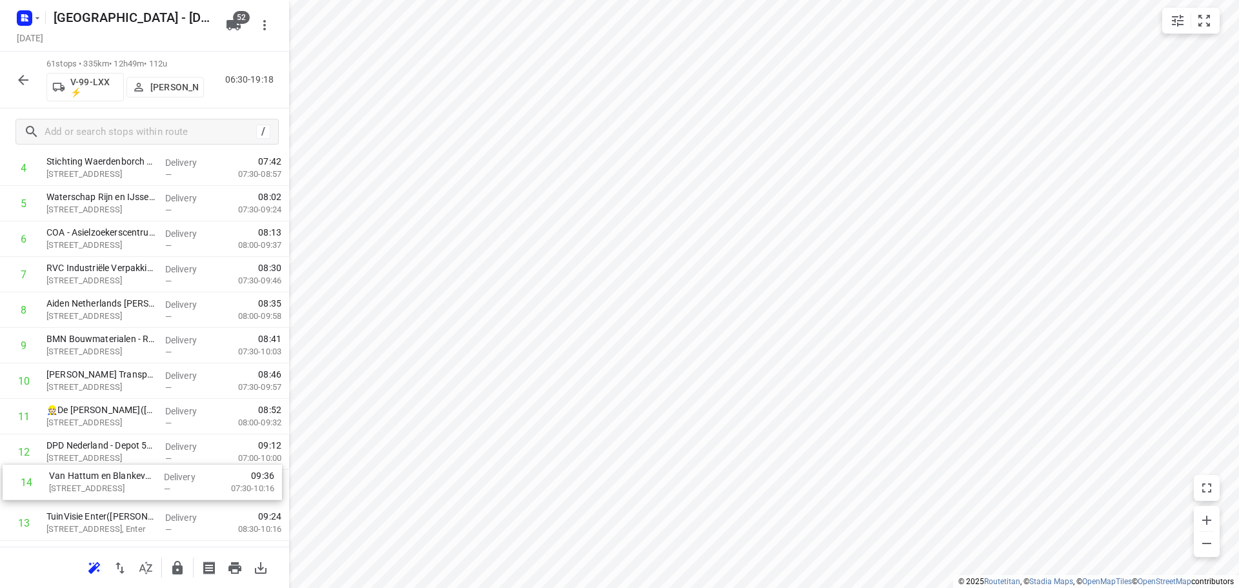
drag, startPoint x: 119, startPoint y: 532, endPoint x: 121, endPoint y: 469, distance: 62.6
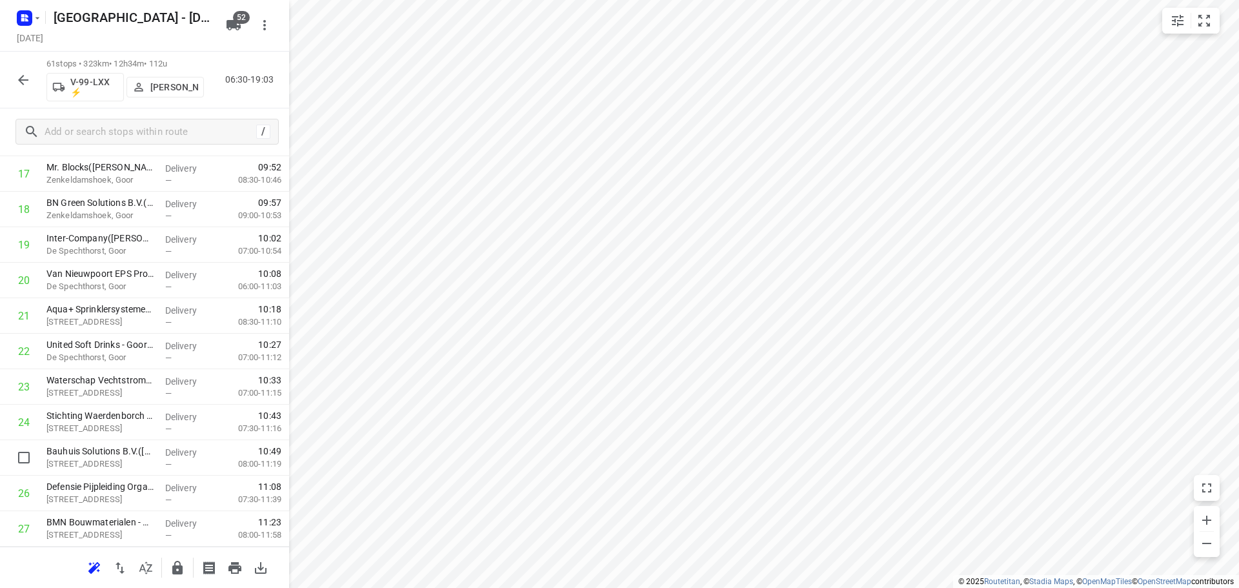
scroll to position [670, 0]
drag, startPoint x: 109, startPoint y: 467, endPoint x: 101, endPoint y: 386, distance: 81.7
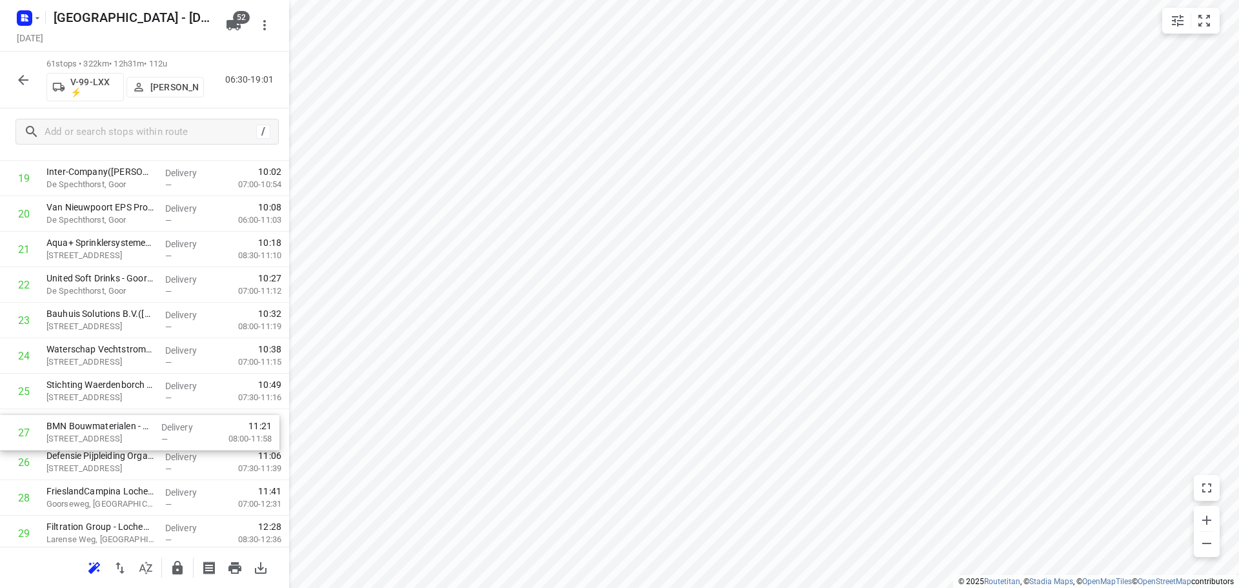
scroll to position [736, 0]
drag, startPoint x: 136, startPoint y: 457, endPoint x: 148, endPoint y: 419, distance: 40.0
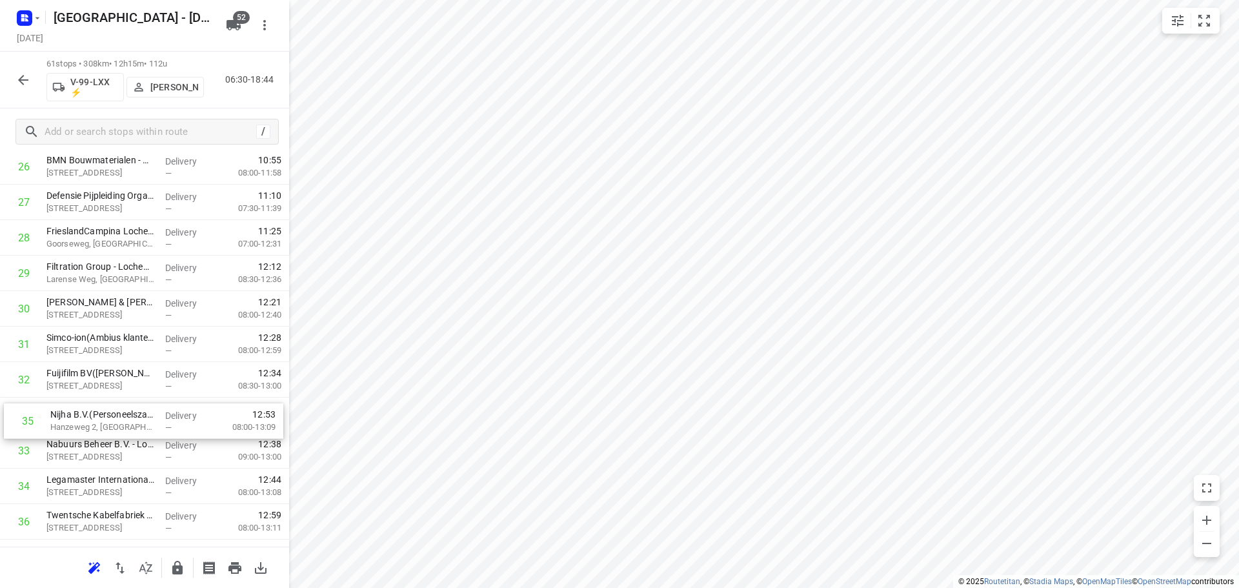
scroll to position [996, 0]
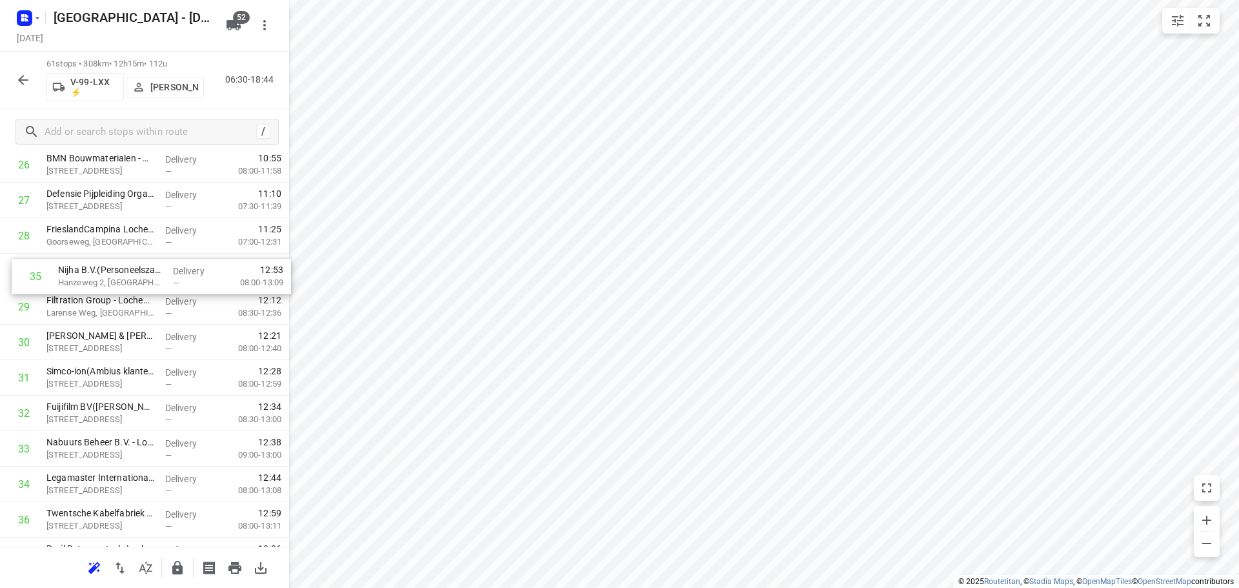
drag, startPoint x: 95, startPoint y: 483, endPoint x: 108, endPoint y: 268, distance: 214.6
click at [108, 268] on div "1 Vakantiepark Sallandshoeve(Daniël Elenbaas) Holterweg 85, Nieuw Heeten Delive…" at bounding box center [144, 342] width 289 height 2165
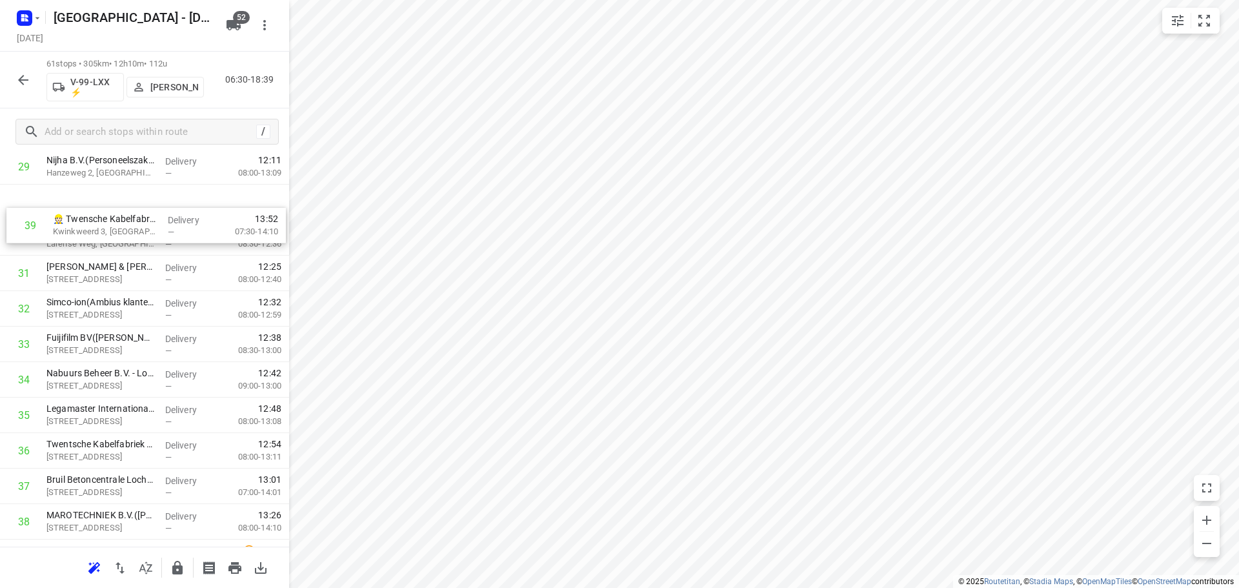
scroll to position [1074, 0]
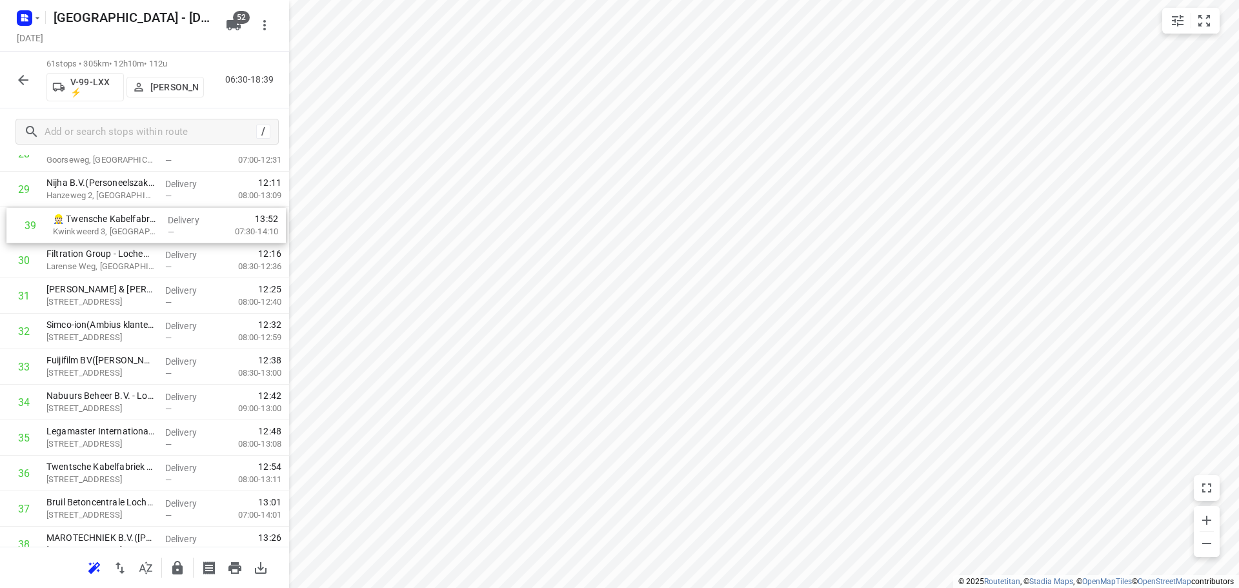
drag, startPoint x: 116, startPoint y: 491, endPoint x: 124, endPoint y: 212, distance: 278.9
click at [124, 212] on div "1 Vakantiepark Sallandshoeve(Daniël Elenbaas) Holterweg 85, Nieuw Heeten Delive…" at bounding box center [144, 260] width 289 height 2165
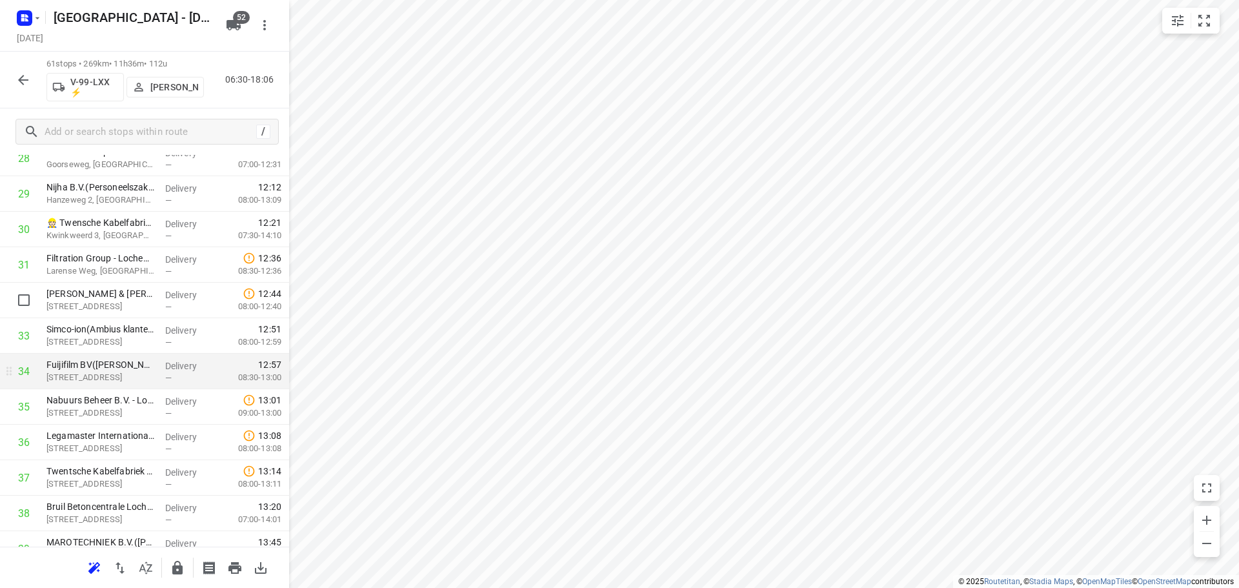
scroll to position [1138, 0]
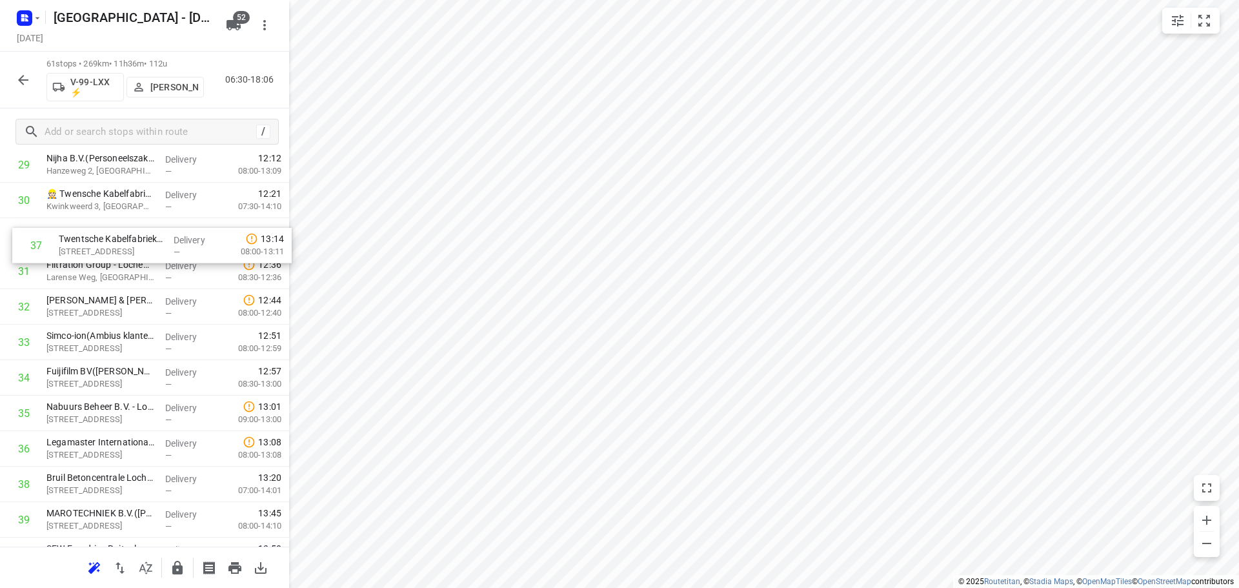
drag, startPoint x: 101, startPoint y: 408, endPoint x: 115, endPoint y: 234, distance: 174.2
click at [115, 234] on div "1 Vakantiepark Sallandshoeve(Daniël Elenbaas) Holterweg 85, Nieuw Heeten Delive…" at bounding box center [144, 235] width 289 height 2165
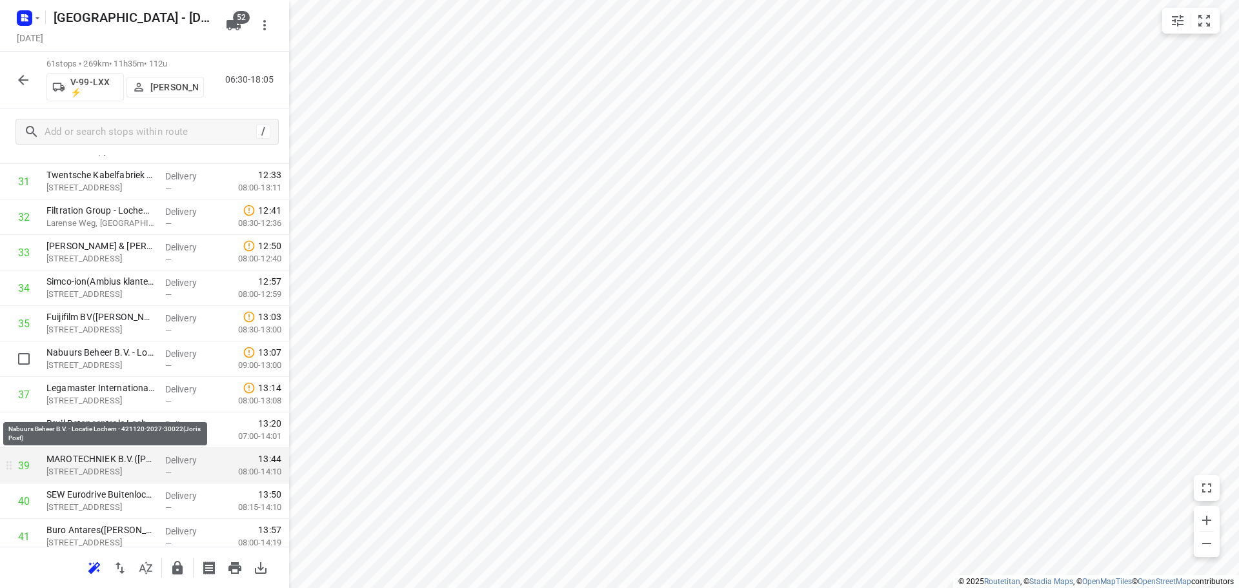
scroll to position [1232, 0]
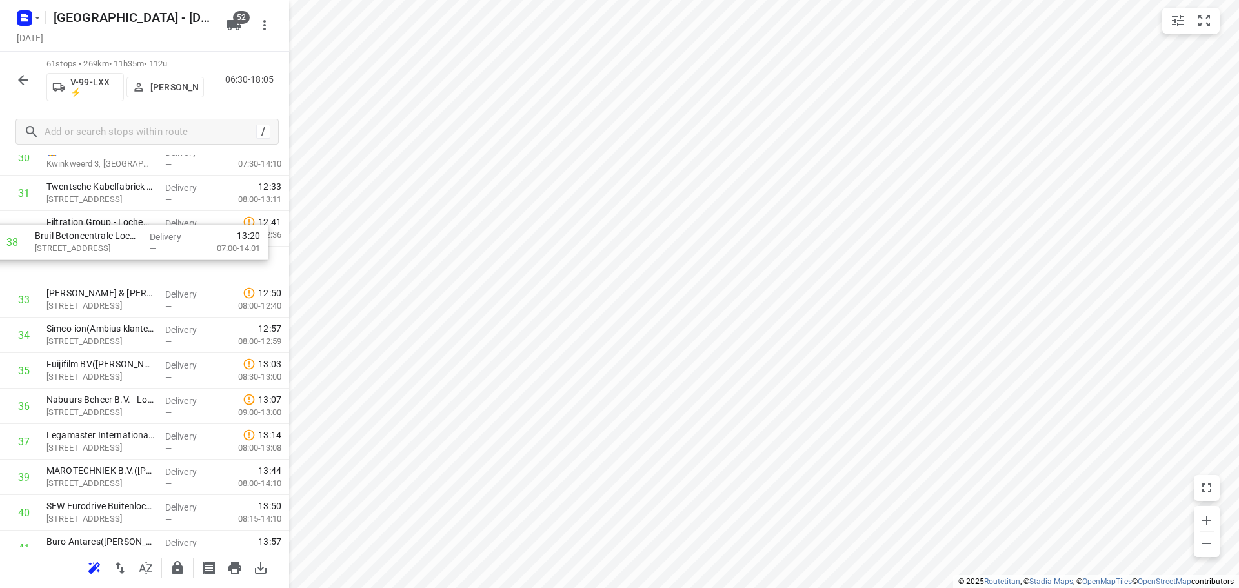
drag, startPoint x: 88, startPoint y: 356, endPoint x: 77, endPoint y: 238, distance: 118.7
click at [77, 238] on div "1 Vakantiepark Sallandshoeve(Daniël Elenbaas) Holterweg 85, Nieuw Heeten Delive…" at bounding box center [144, 193] width 289 height 2165
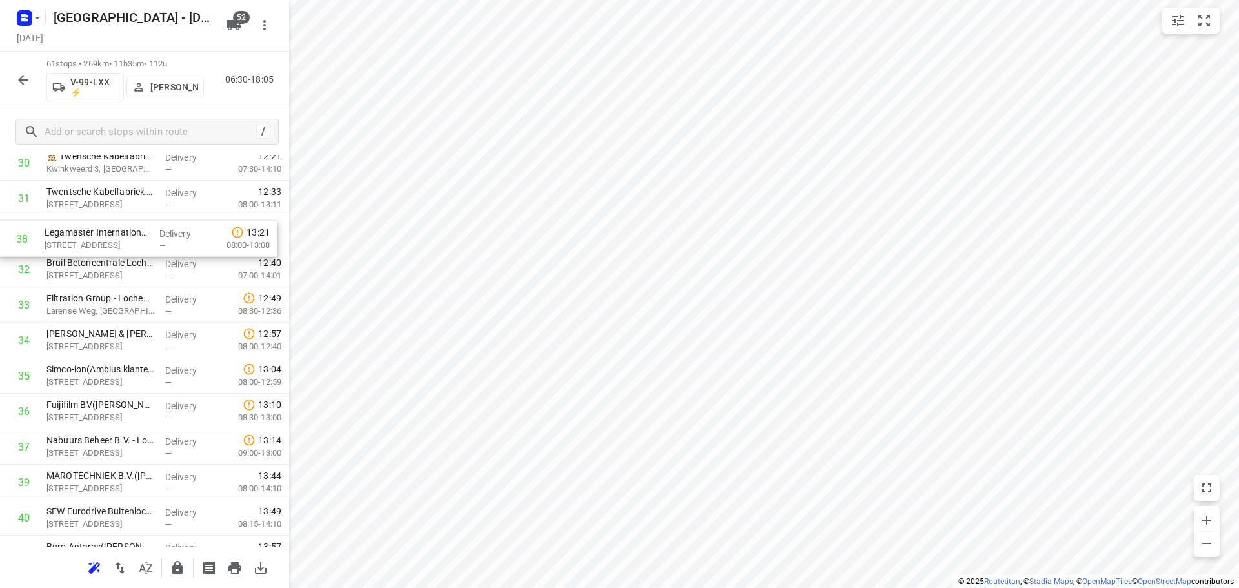
scroll to position [1135, 0]
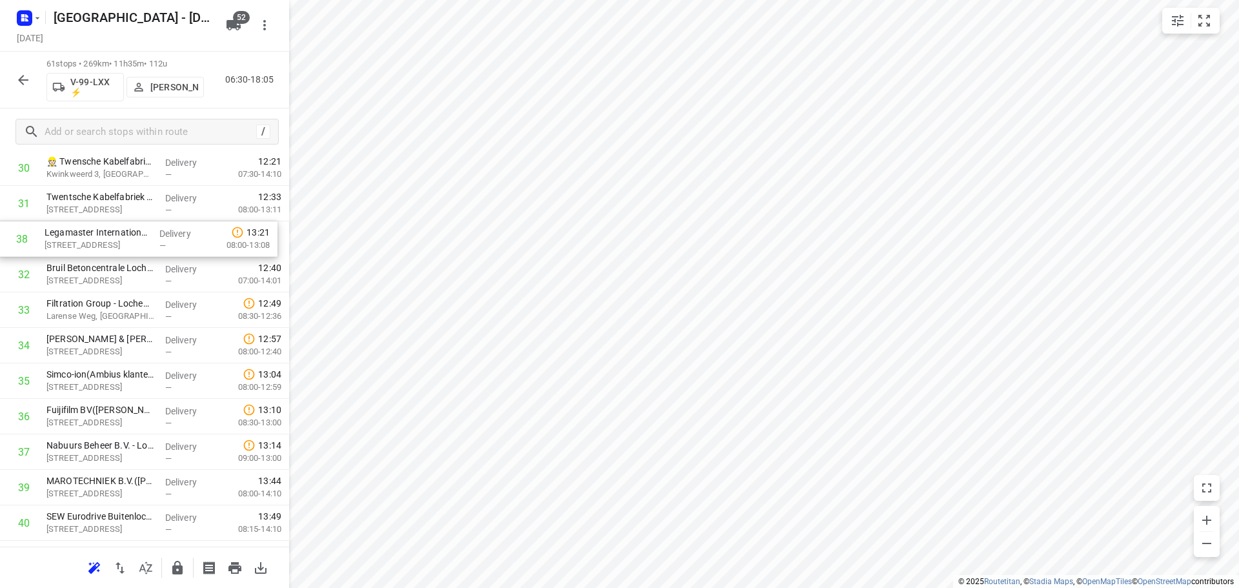
drag, startPoint x: 77, startPoint y: 437, endPoint x: 75, endPoint y: 230, distance: 207.1
click at [75, 230] on div "1 Vakantiepark Sallandshoeve(Daniël Elenbaas) Holterweg 85, Nieuw Heeten Delive…" at bounding box center [144, 203] width 289 height 2165
drag, startPoint x: 115, startPoint y: 269, endPoint x: 112, endPoint y: 245, distance: 24.7
click at [112, 245] on div "1 Vakantiepark Sallandshoeve(Daniël Elenbaas) Holterweg 85, Nieuw Heeten Delive…" at bounding box center [144, 203] width 289 height 2165
drag, startPoint x: 72, startPoint y: 378, endPoint x: 74, endPoint y: 385, distance: 6.6
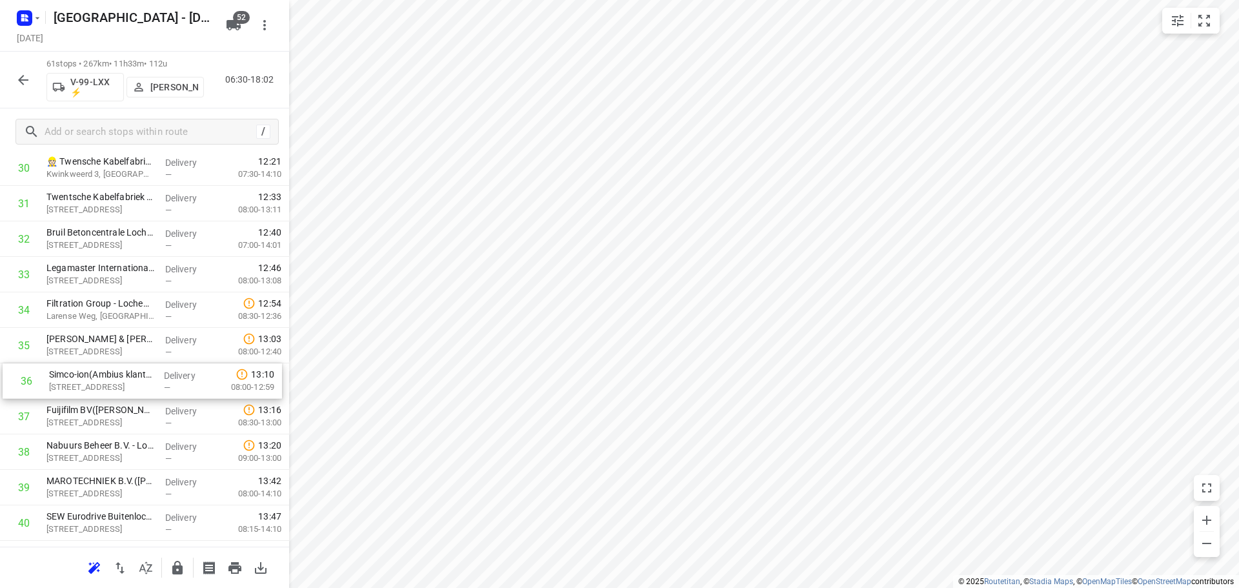
click at [74, 385] on div "1 Vakantiepark Sallandshoeve(Daniël Elenbaas) Holterweg 85, Nieuw Heeten Delive…" at bounding box center [144, 203] width 289 height 2165
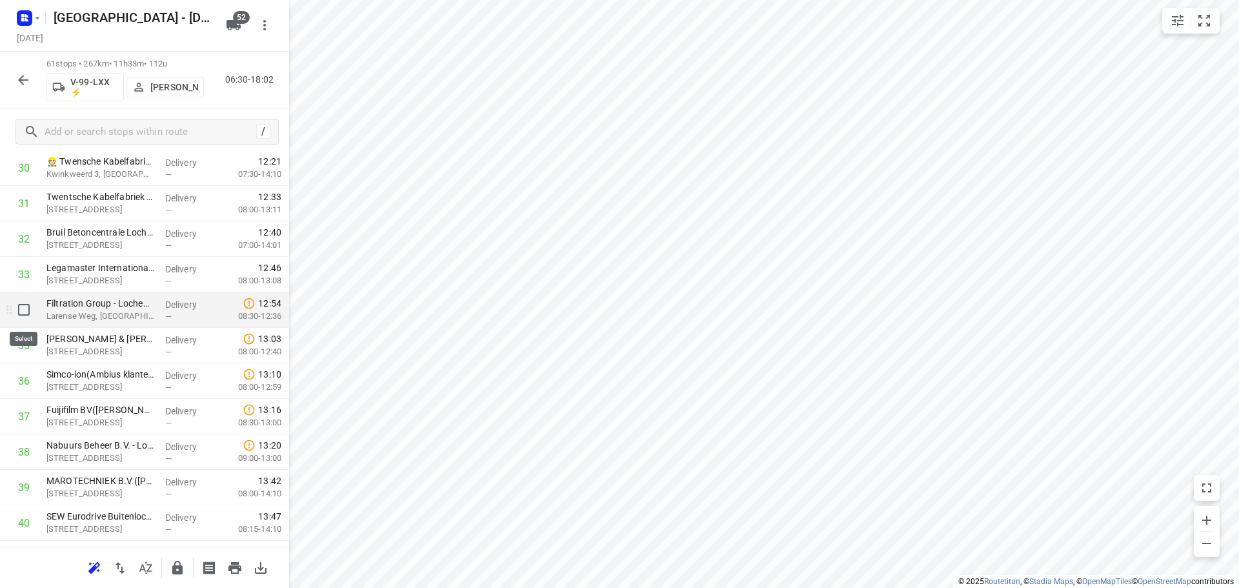
click at [26, 313] on input "checkbox" at bounding box center [24, 310] width 26 height 26
checkbox input "true"
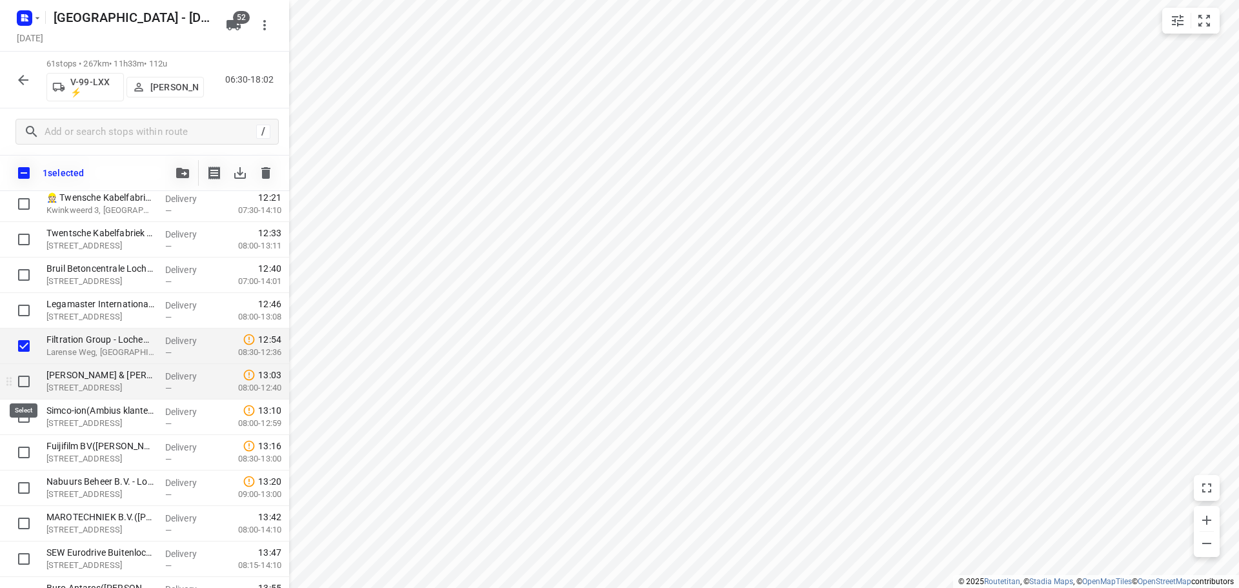
click at [25, 379] on input "checkbox" at bounding box center [24, 381] width 26 height 26
checkbox input "true"
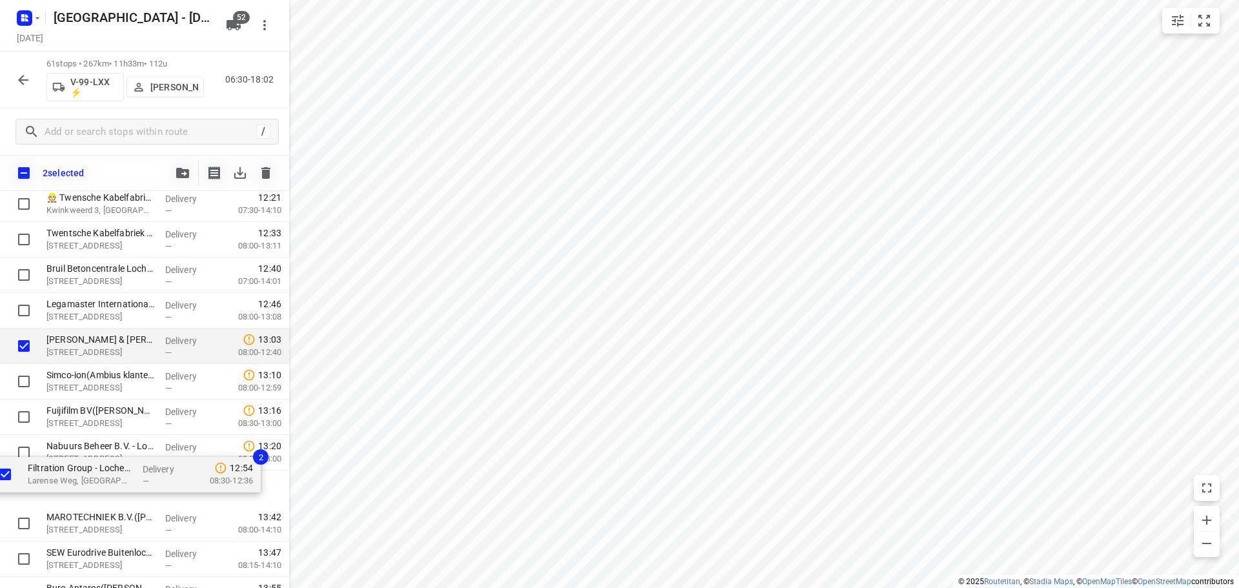
drag, startPoint x: 108, startPoint y: 352, endPoint x: 88, endPoint y: 488, distance: 136.9
click at [88, 488] on div "Vakantiepark Sallandshoeve(Daniël Elenbaas) Holterweg 85, Nieuw Heeten Delivery…" at bounding box center [144, 239] width 289 height 2165
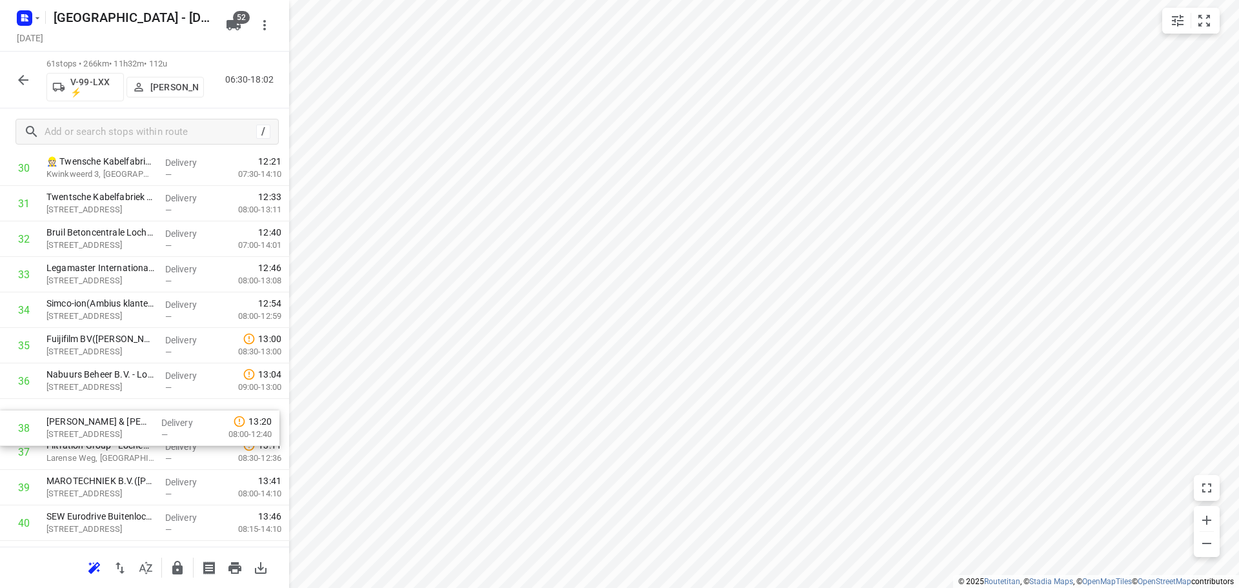
drag, startPoint x: 66, startPoint y: 416, endPoint x: 67, endPoint y: 403, distance: 12.9
click at [67, 403] on div "1 Vakantiepark Sallandshoeve(Daniël Elenbaas) Holterweg 85, Nieuw Heeten Delive…" at bounding box center [144, 203] width 289 height 2165
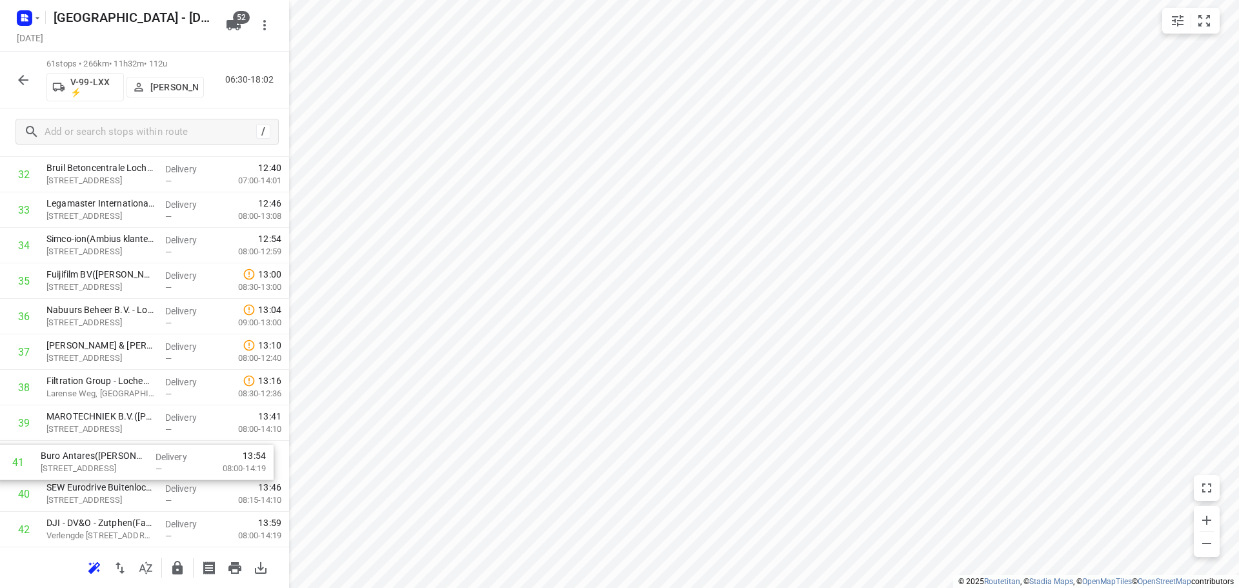
scroll to position [1205, 0]
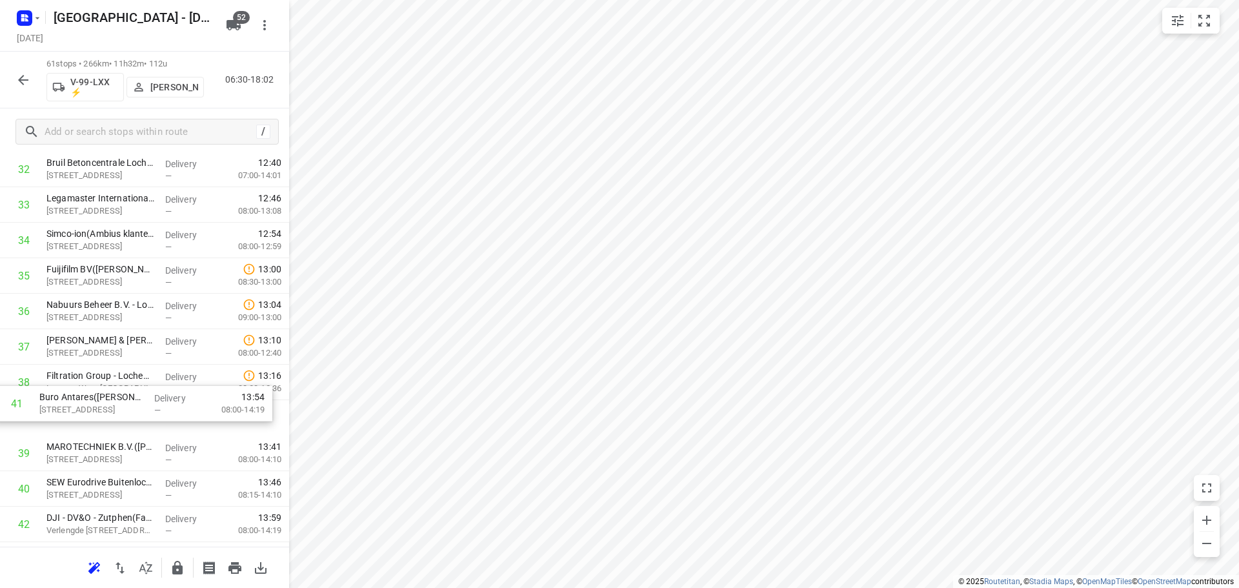
drag, startPoint x: 106, startPoint y: 478, endPoint x: 99, endPoint y: 383, distance: 95.1
click at [99, 383] on div "1 Vakantiepark Sallandshoeve(Daniël Elenbaas) Holterweg 85, Nieuw Heeten Delive…" at bounding box center [144, 133] width 289 height 2165
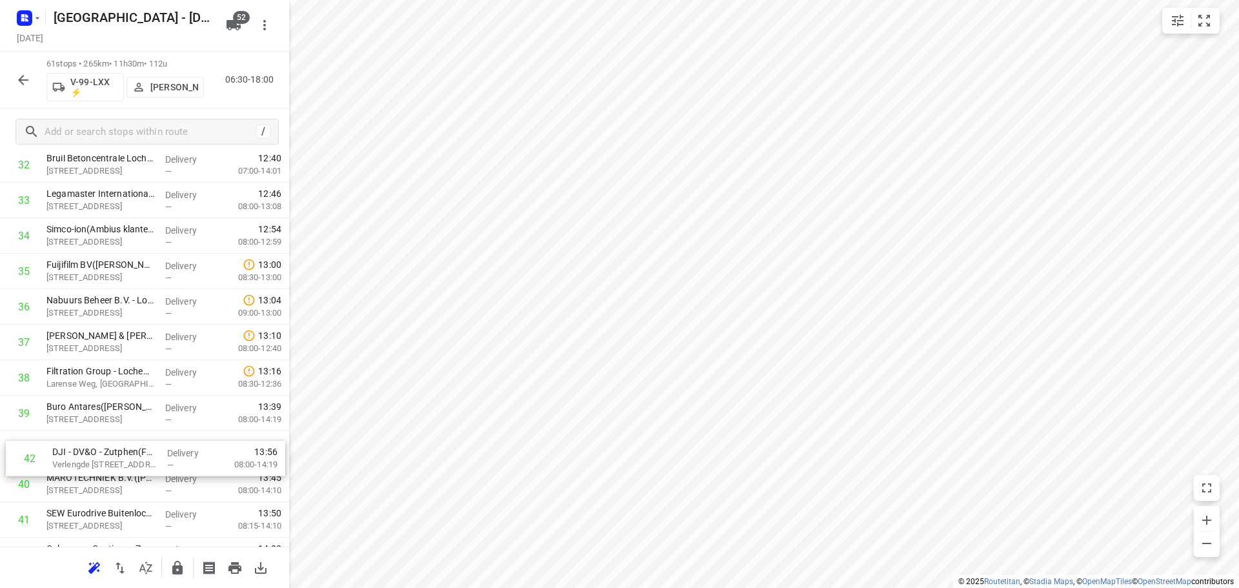
scroll to position [1218, 0]
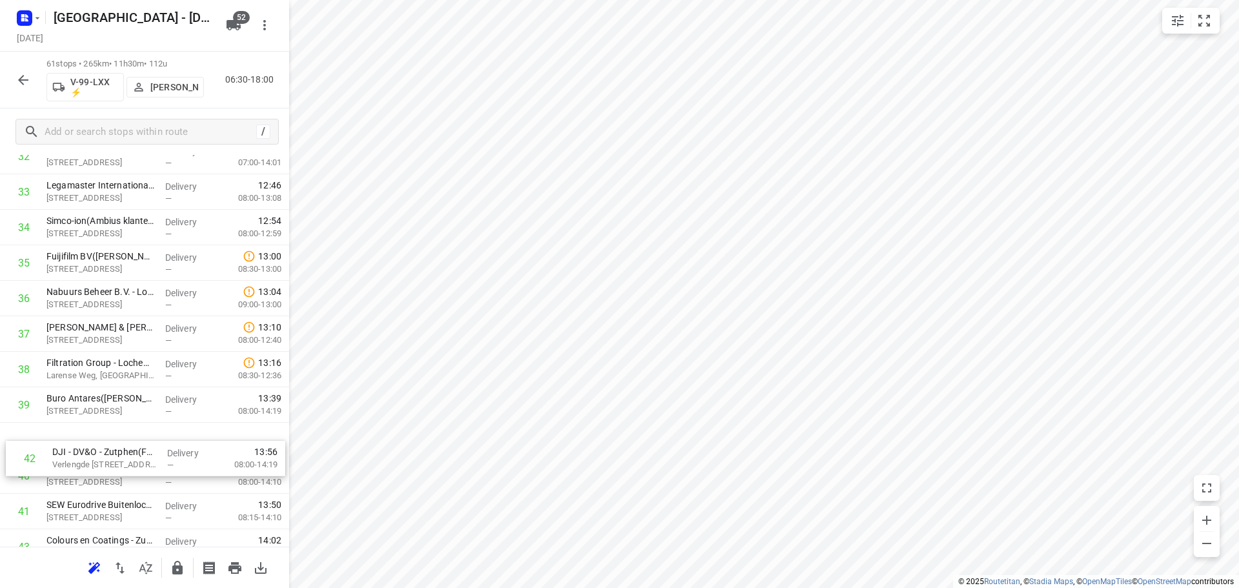
drag, startPoint x: 57, startPoint y: 516, endPoint x: 68, endPoint y: 430, distance: 86.5
click at [68, 430] on div "1 Vakantiepark Sallandshoeve(Daniël Elenbaas) Holterweg 85, Nieuw Heeten Delive…" at bounding box center [144, 121] width 289 height 2165
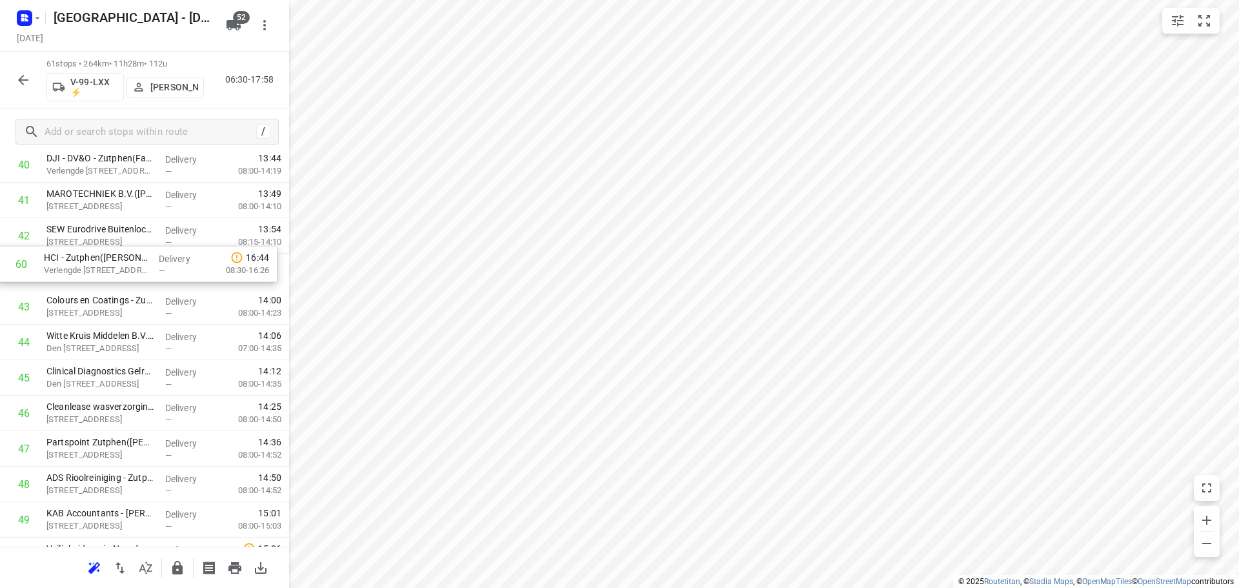
scroll to position [1491, 0]
drag, startPoint x: 125, startPoint y: 496, endPoint x: 126, endPoint y: 254, distance: 242.0
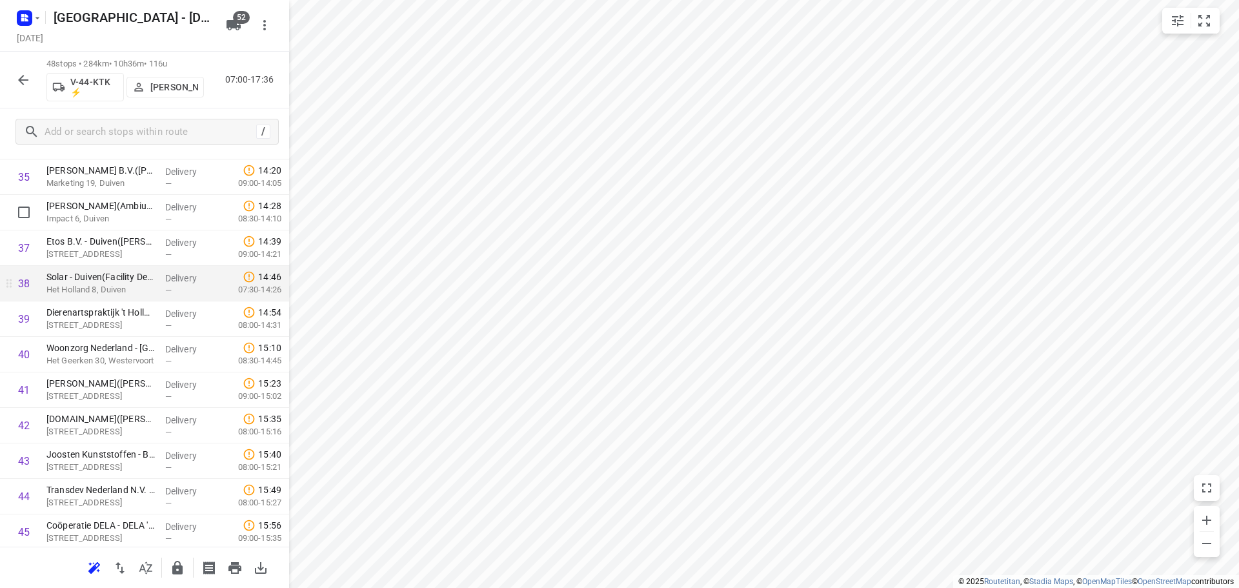
scroll to position [1190, 0]
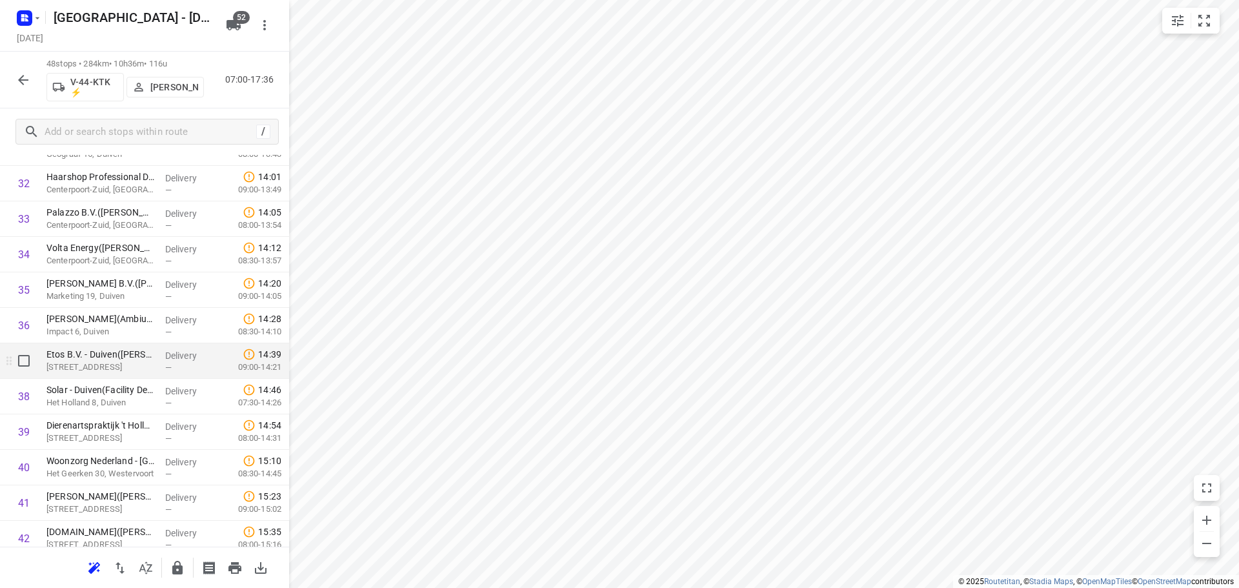
click at [276, 360] on div "i © 2025 Routetitan , © Stadia Maps , © OpenMapTiles © OpenStreetMap contributo…" at bounding box center [619, 294] width 1239 height 588
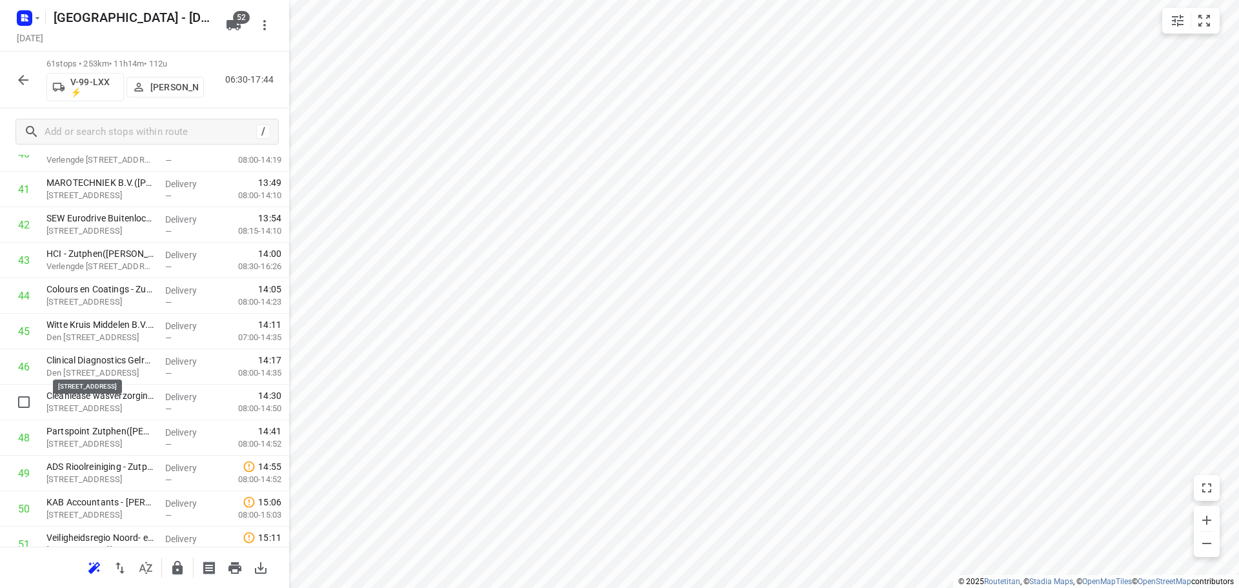
scroll to position [1549, 0]
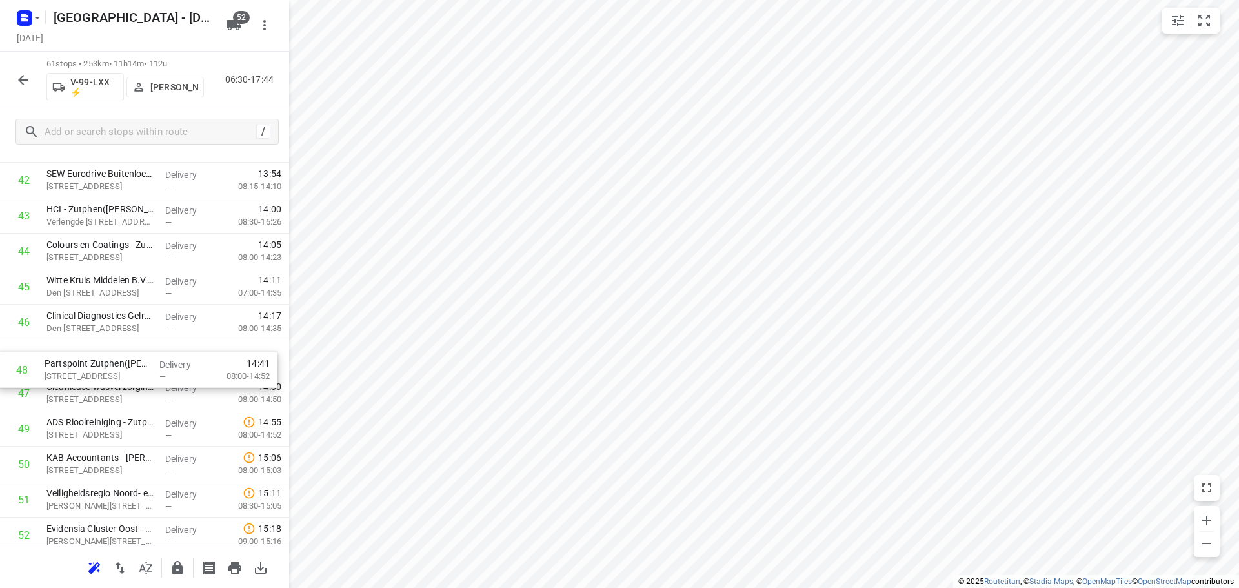
drag, startPoint x: 135, startPoint y: 391, endPoint x: 132, endPoint y: 348, distance: 43.4
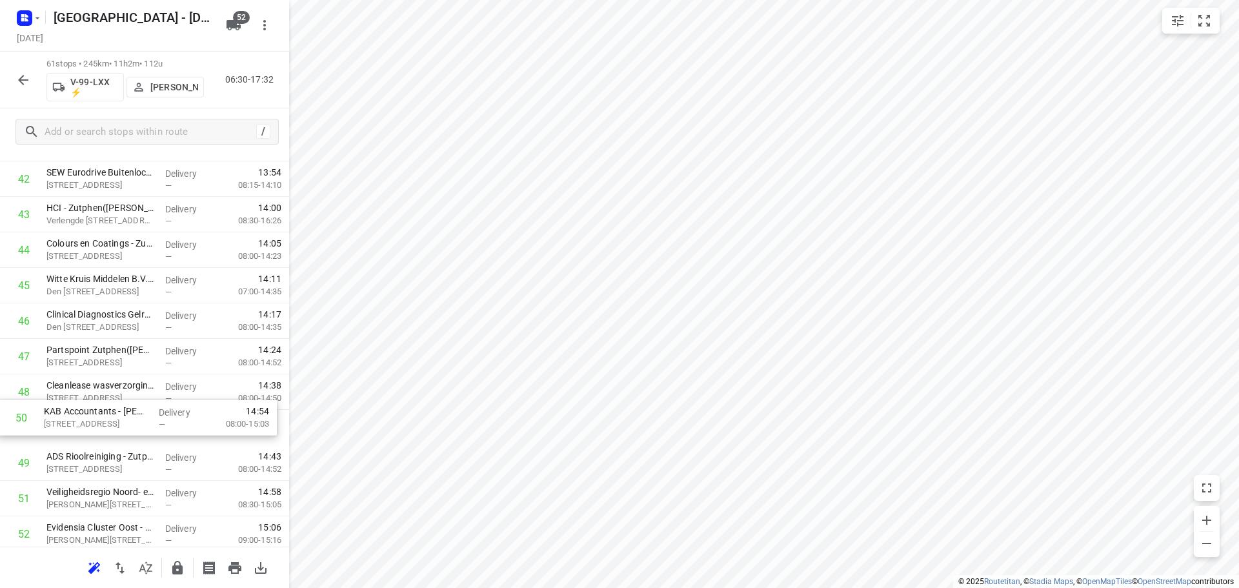
drag, startPoint x: 112, startPoint y: 467, endPoint x: 108, endPoint y: 384, distance: 82.7
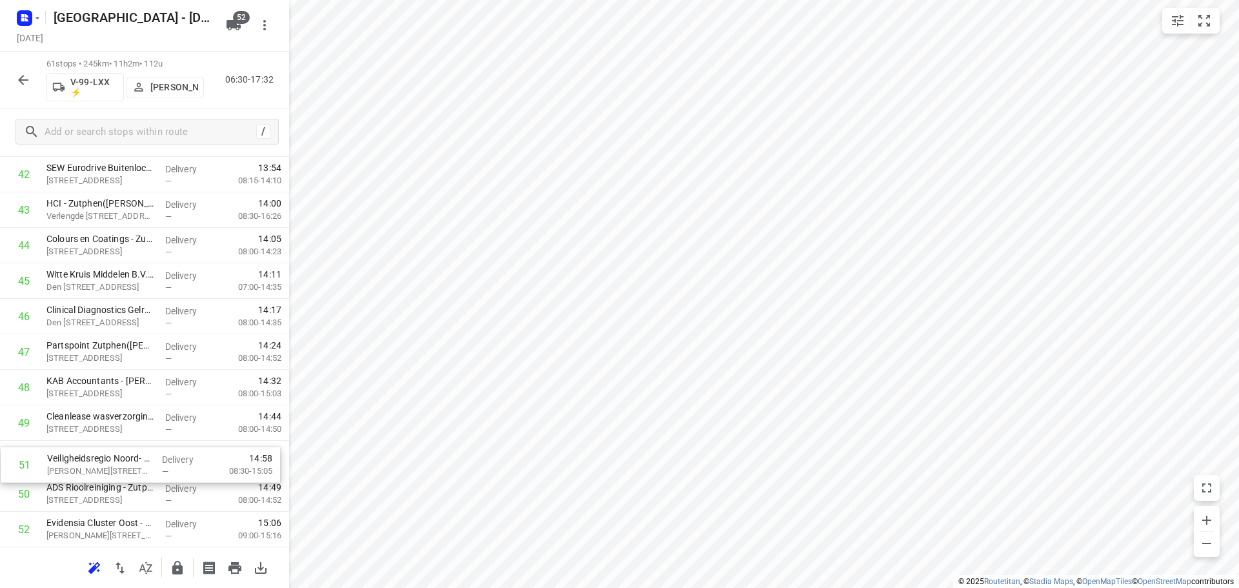
scroll to position [1554, 0]
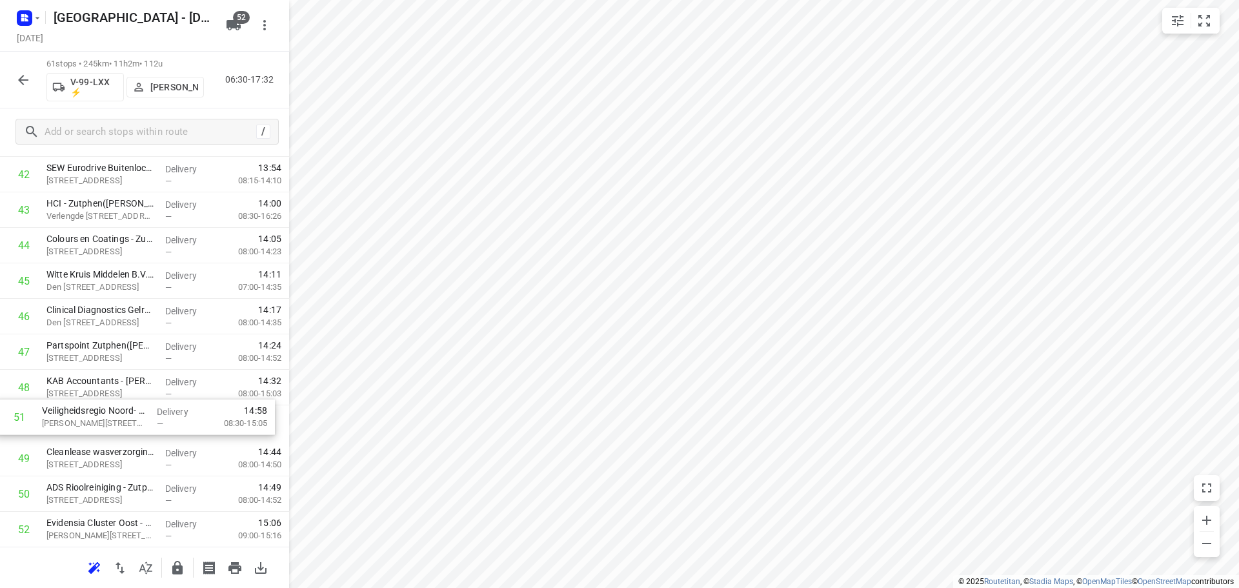
drag, startPoint x: 94, startPoint y: 476, endPoint x: 90, endPoint y: 408, distance: 68.5
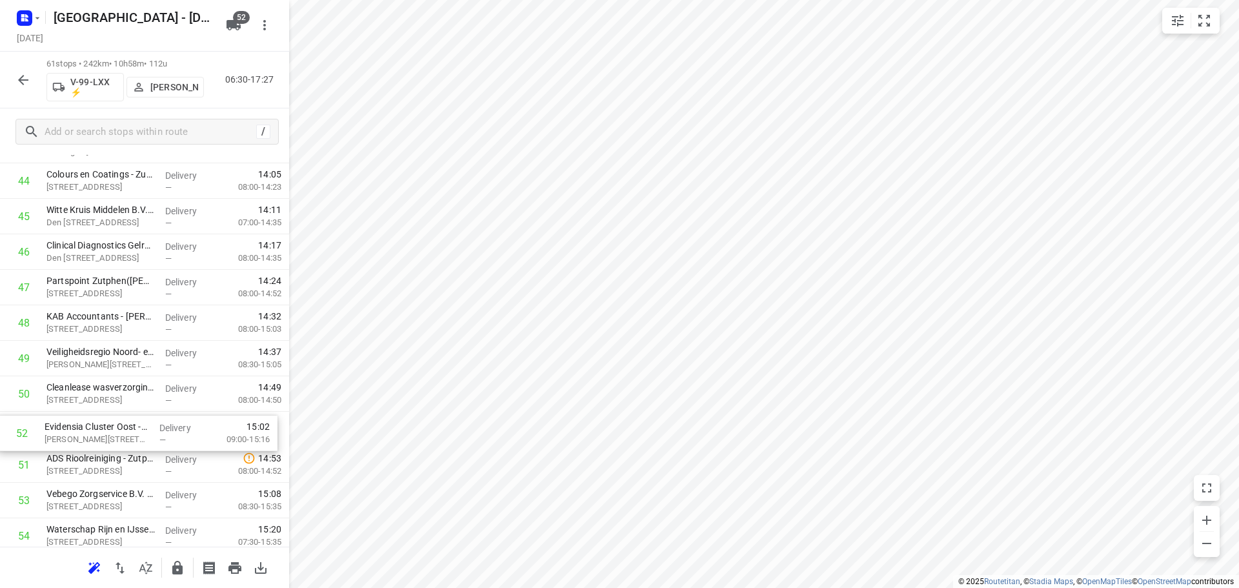
scroll to position [1622, 0]
drag, startPoint x: 88, startPoint y: 467, endPoint x: 86, endPoint y: 390, distance: 76.2
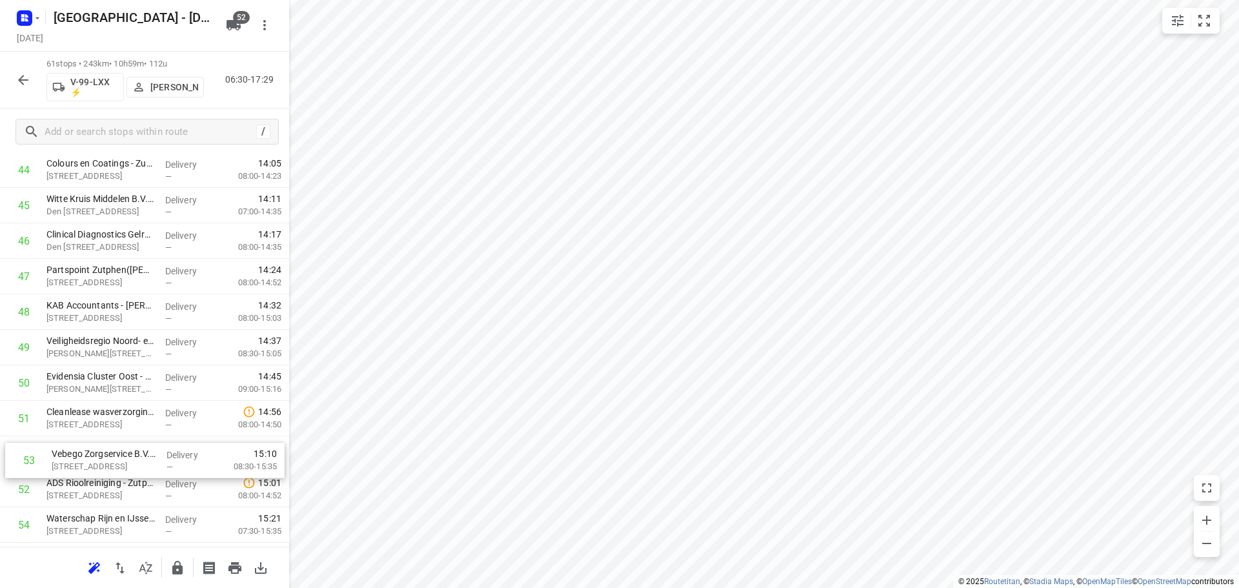
drag, startPoint x: 110, startPoint y: 490, endPoint x: 116, endPoint y: 437, distance: 53.9
drag, startPoint x: 106, startPoint y: 447, endPoint x: 108, endPoint y: 411, distance: 35.5
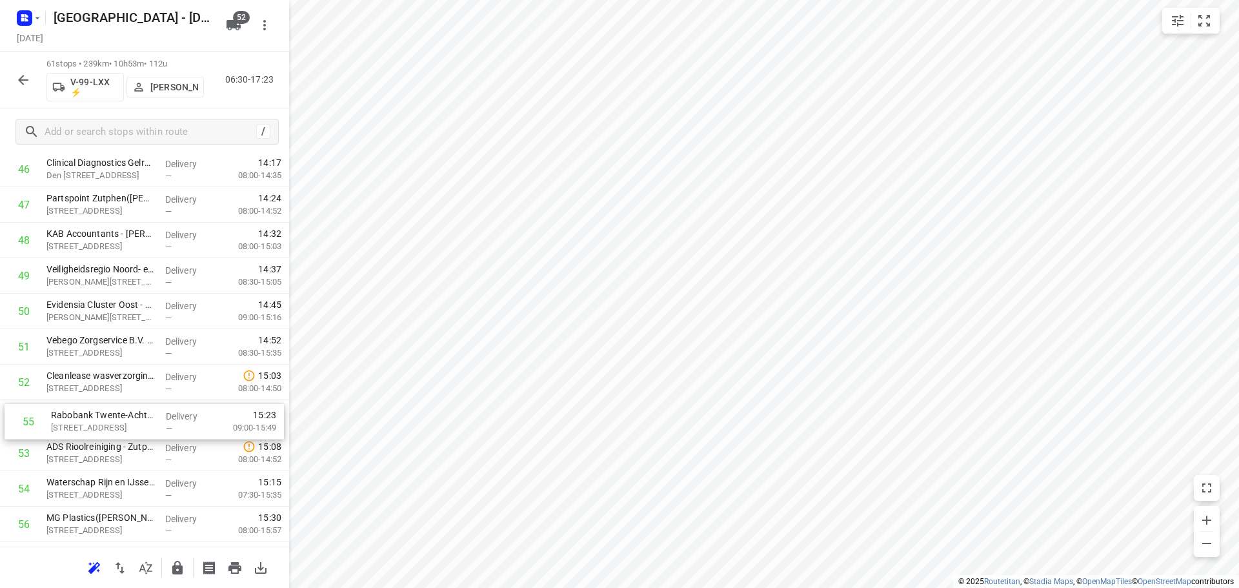
scroll to position [1702, 0]
drag, startPoint x: 101, startPoint y: 490, endPoint x: 96, endPoint y: 364, distance: 125.9
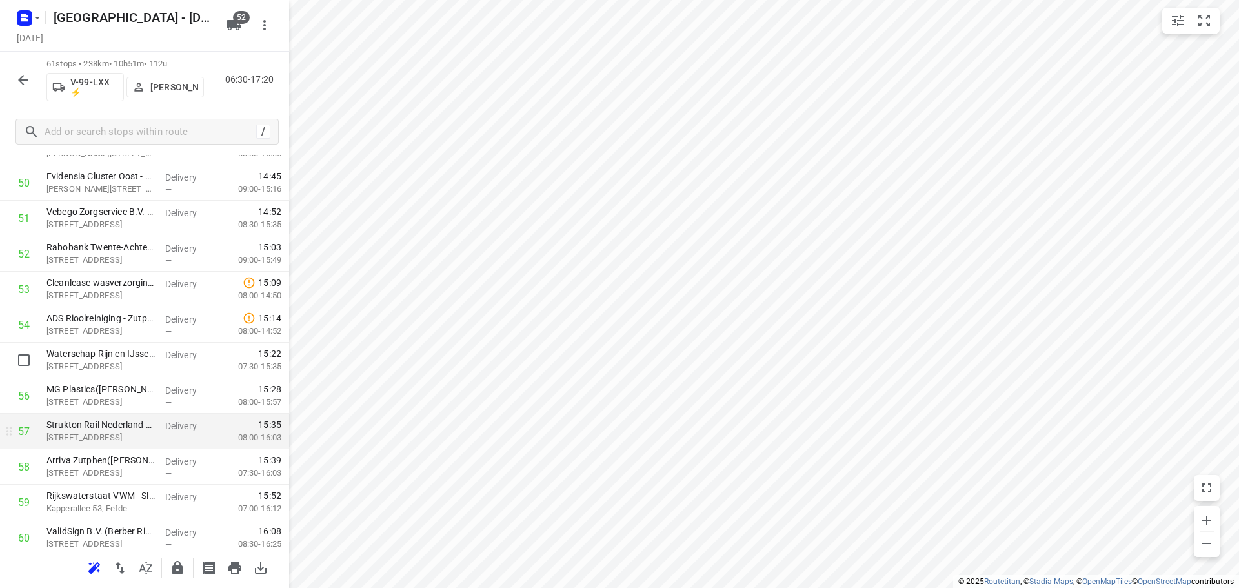
scroll to position [1831, 0]
drag, startPoint x: 64, startPoint y: 438, endPoint x: 66, endPoint y: 397, distance: 41.3
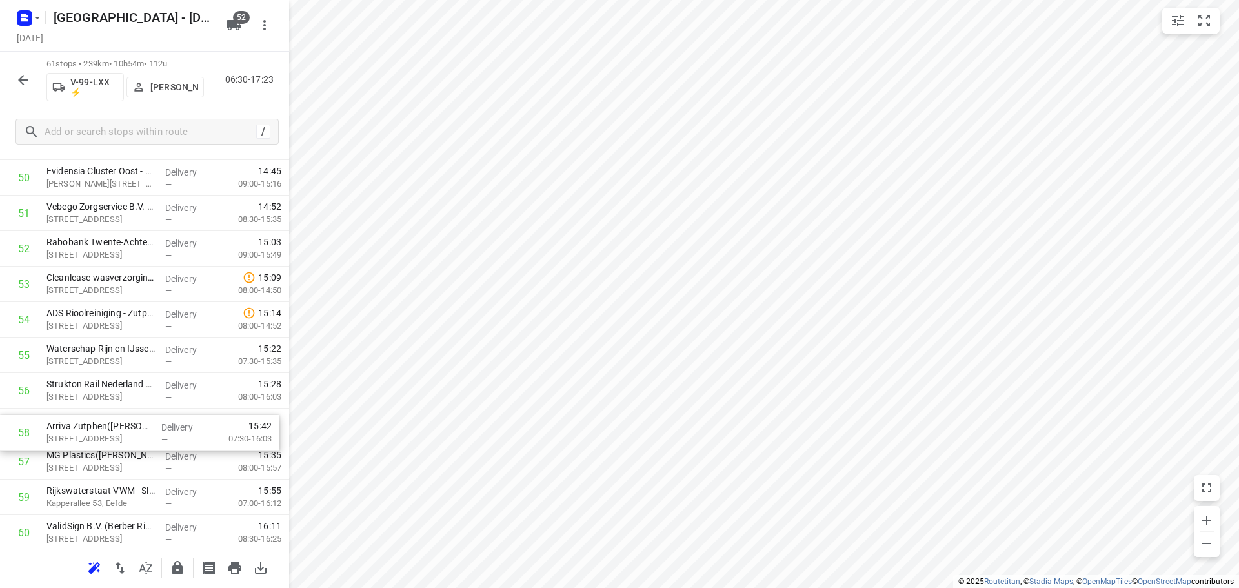
scroll to position [1836, 0]
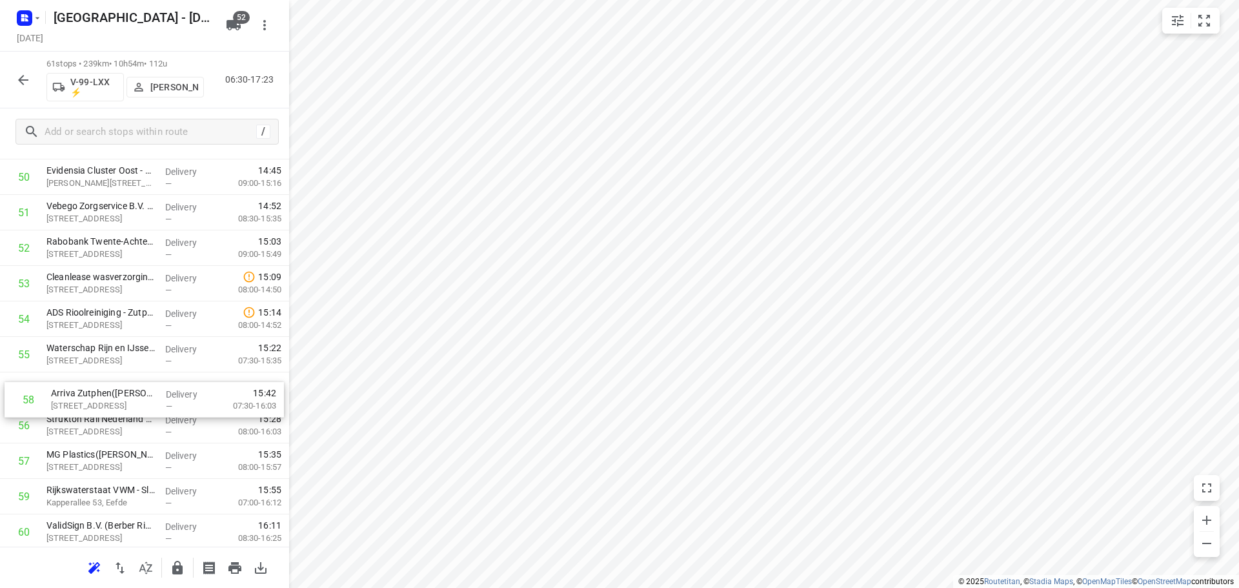
drag, startPoint x: 74, startPoint y: 468, endPoint x: 78, endPoint y: 398, distance: 69.8
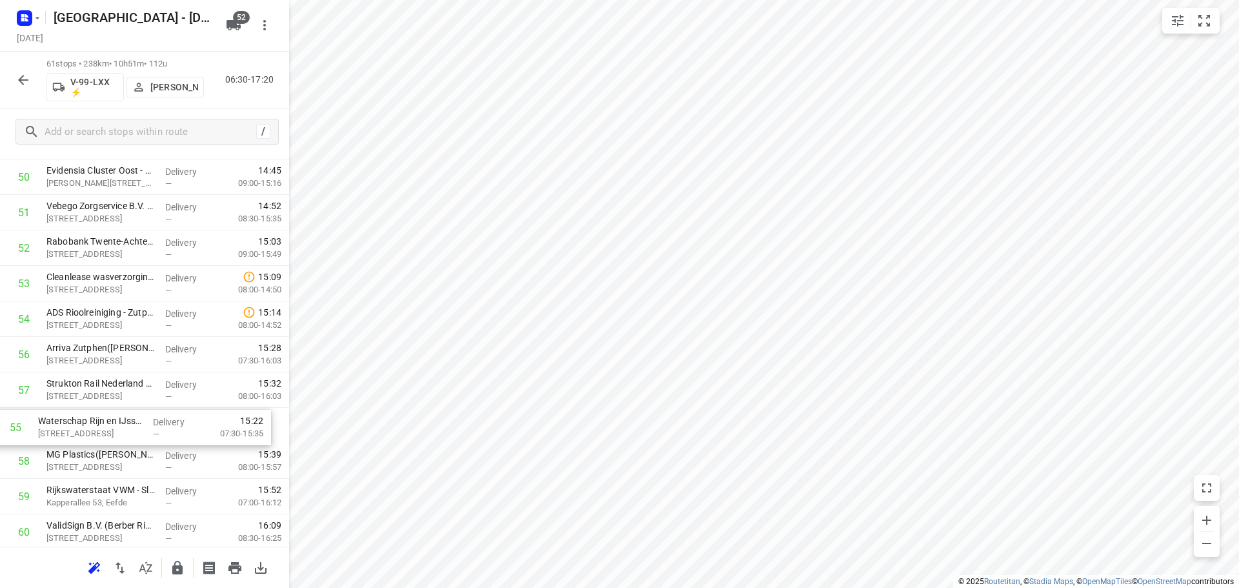
drag, startPoint x: 184, startPoint y: 346, endPoint x: 176, endPoint y: 427, distance: 81.1
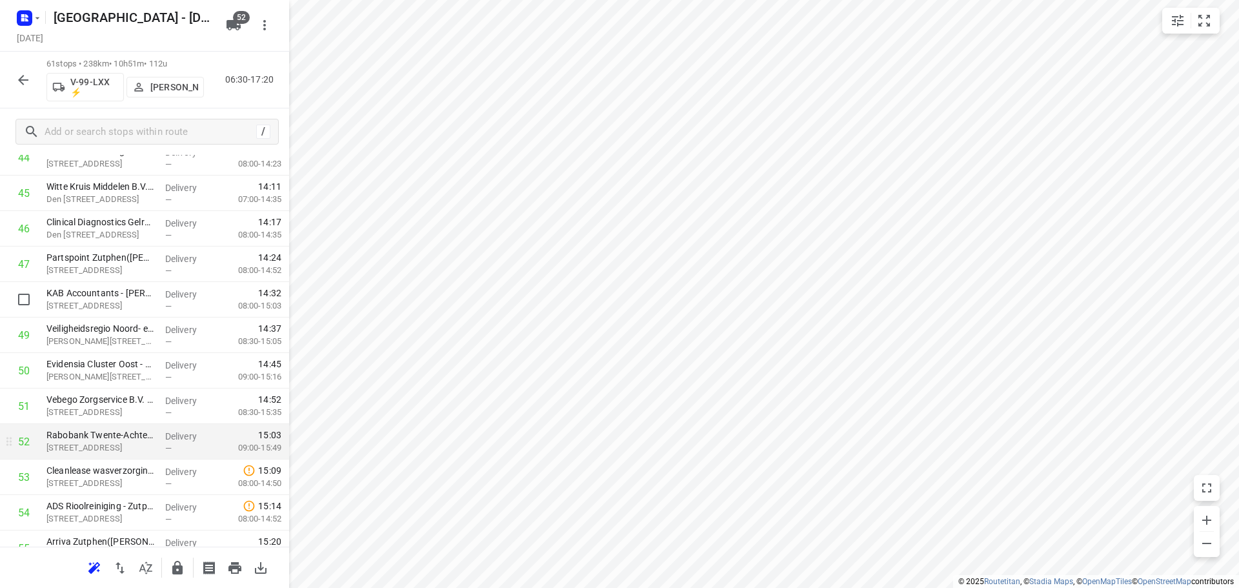
scroll to position [1587, 0]
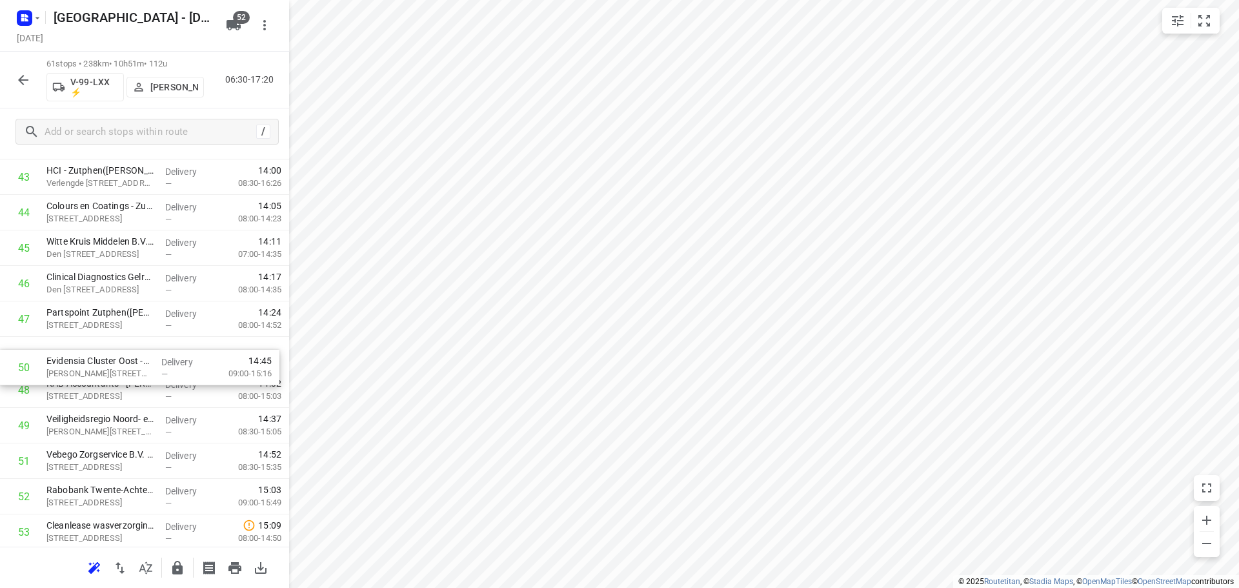
drag, startPoint x: 77, startPoint y: 429, endPoint x: 77, endPoint y: 363, distance: 65.8
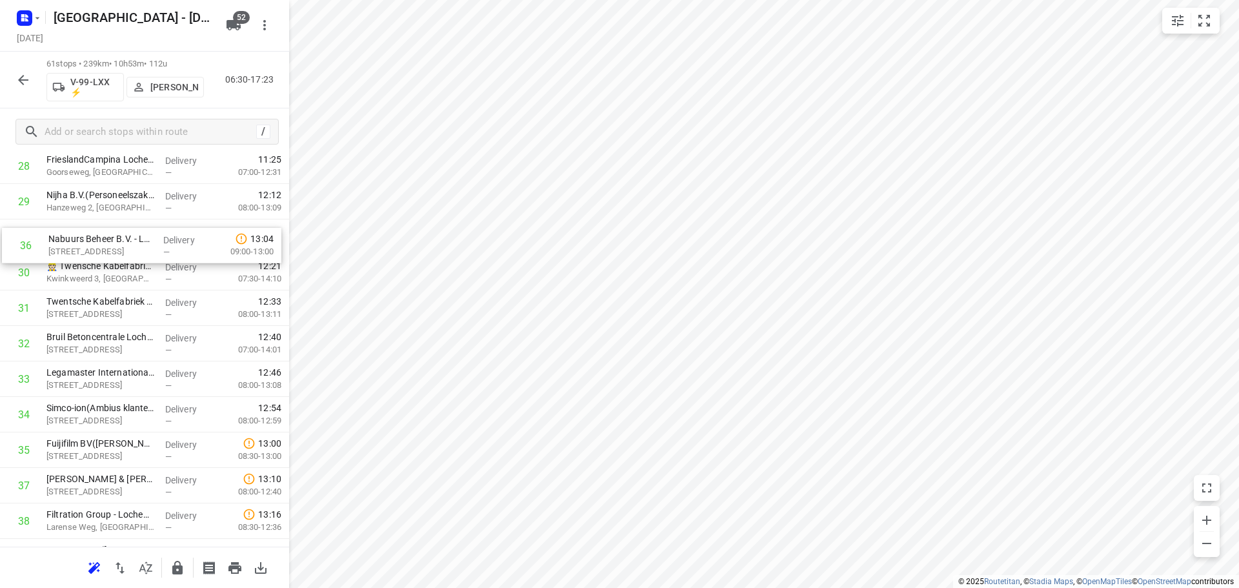
scroll to position [1058, 0]
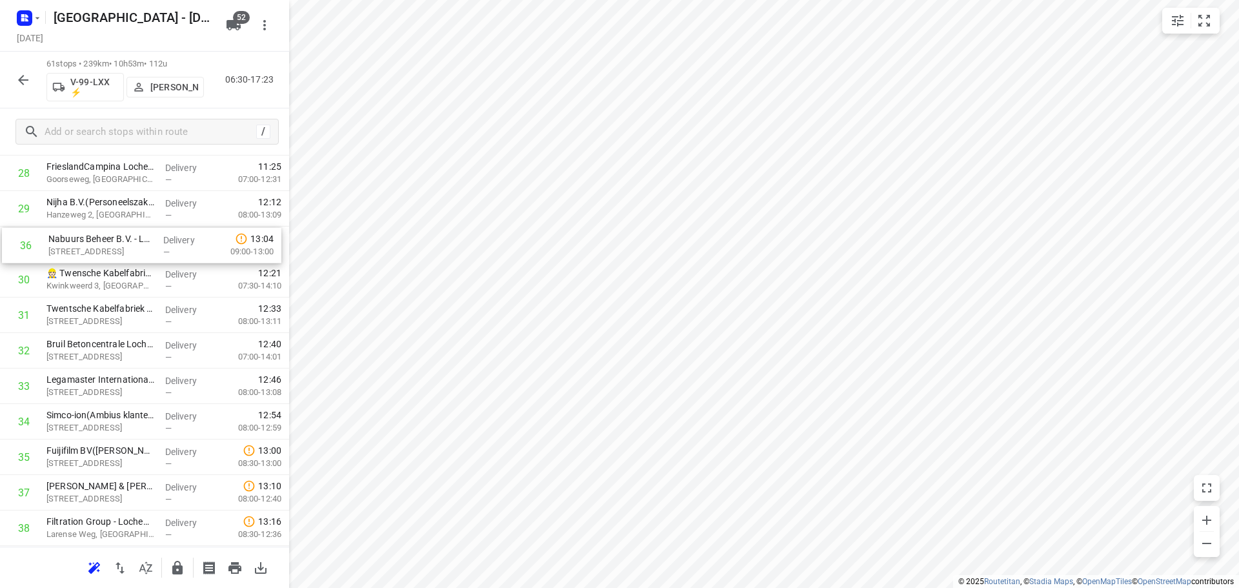
drag, startPoint x: 110, startPoint y: 443, endPoint x: 114, endPoint y: 240, distance: 203.3
click at [114, 240] on div "1 Vakantiepark Sallandshoeve(Daniël Elenbaas) Holterweg 85, Nieuw Heeten Delive…" at bounding box center [144, 279] width 289 height 2165
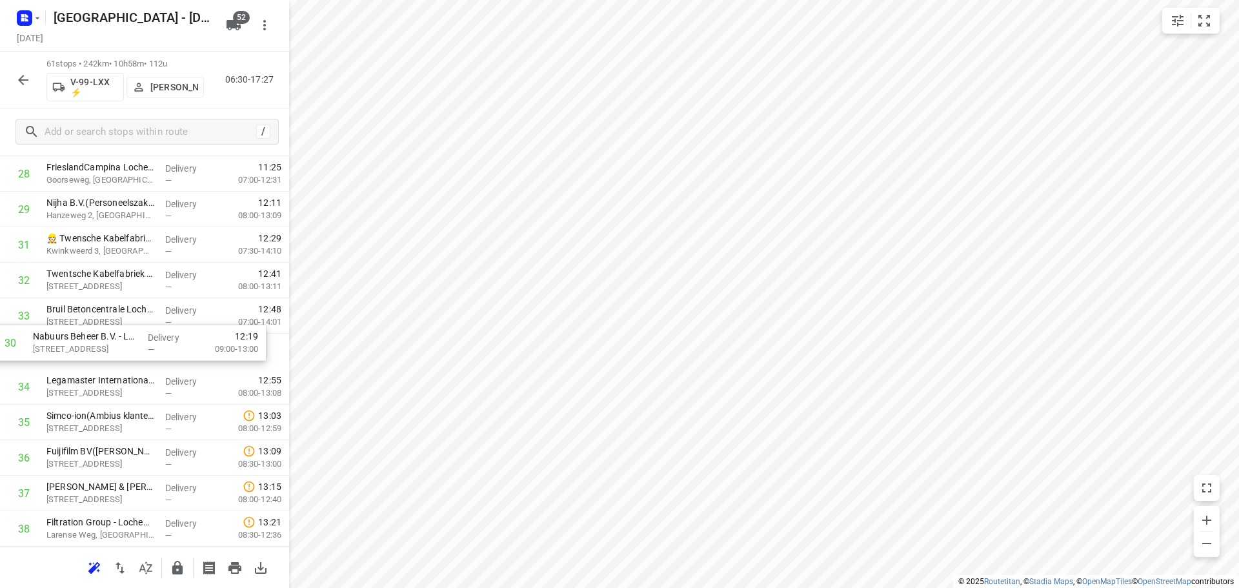
scroll to position [1058, 0]
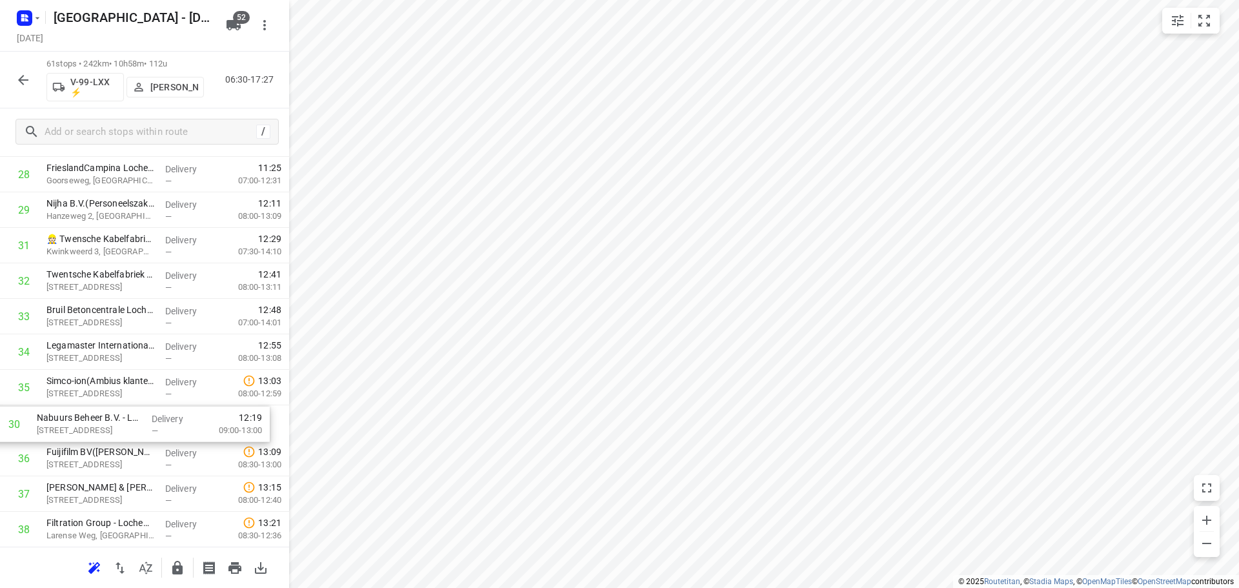
drag, startPoint x: 114, startPoint y: 246, endPoint x: 105, endPoint y: 428, distance: 182.9
click at [105, 428] on div "1 Vakantiepark Sallandshoeve(Daniël Elenbaas) Holterweg 85, Nieuw Heeten Delive…" at bounding box center [144, 281] width 289 height 2165
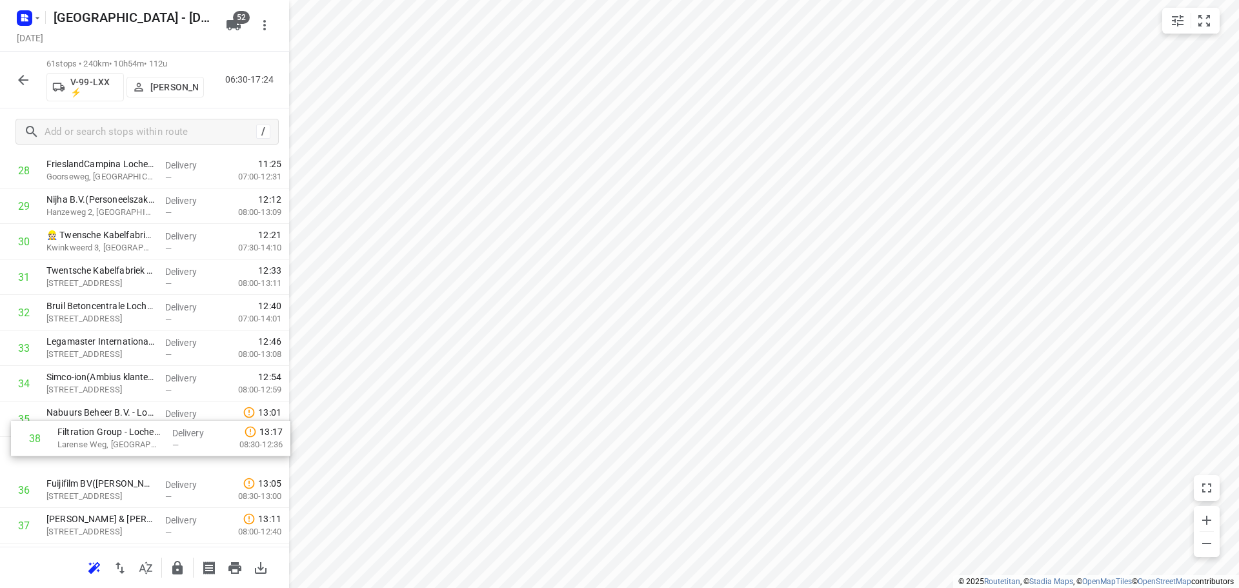
scroll to position [1064, 0]
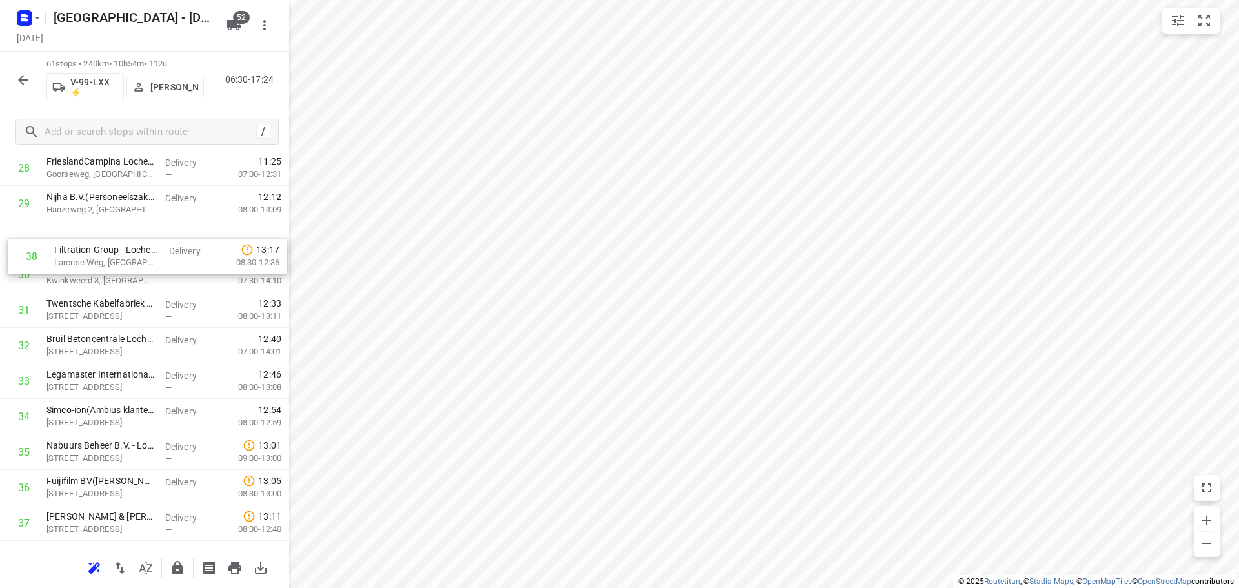
drag, startPoint x: 141, startPoint y: 516, endPoint x: 150, endPoint y: 225, distance: 291.1
click at [150, 225] on div "1 Vakantiepark Sallandshoeve(Daniël Elenbaas) Holterweg 85, Nieuw Heeten Delive…" at bounding box center [144, 274] width 289 height 2165
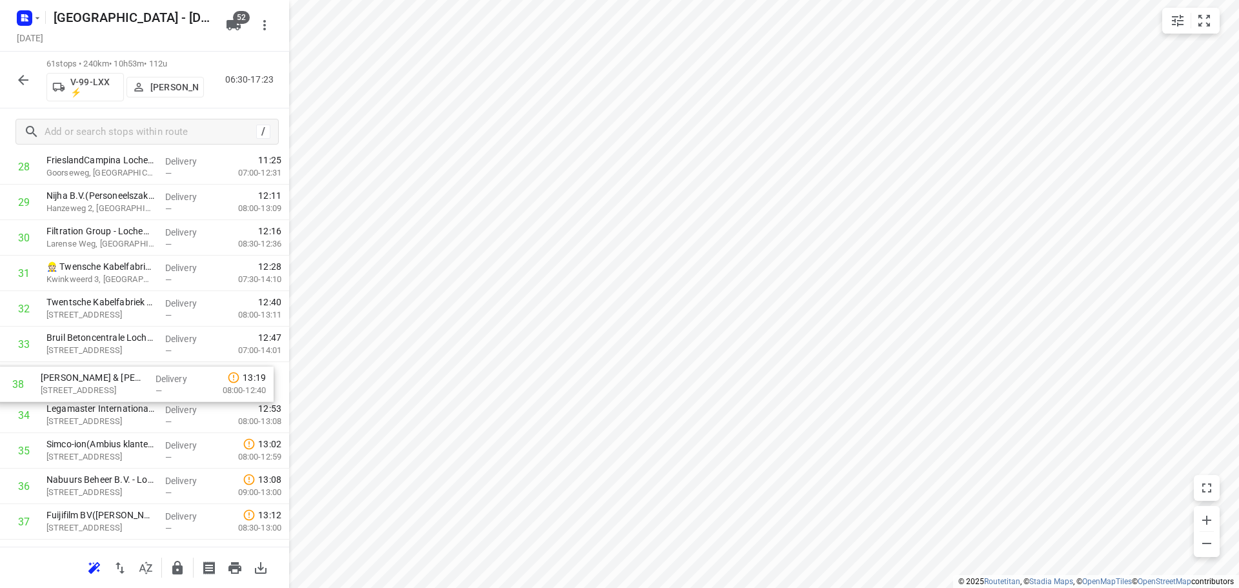
scroll to position [1066, 0]
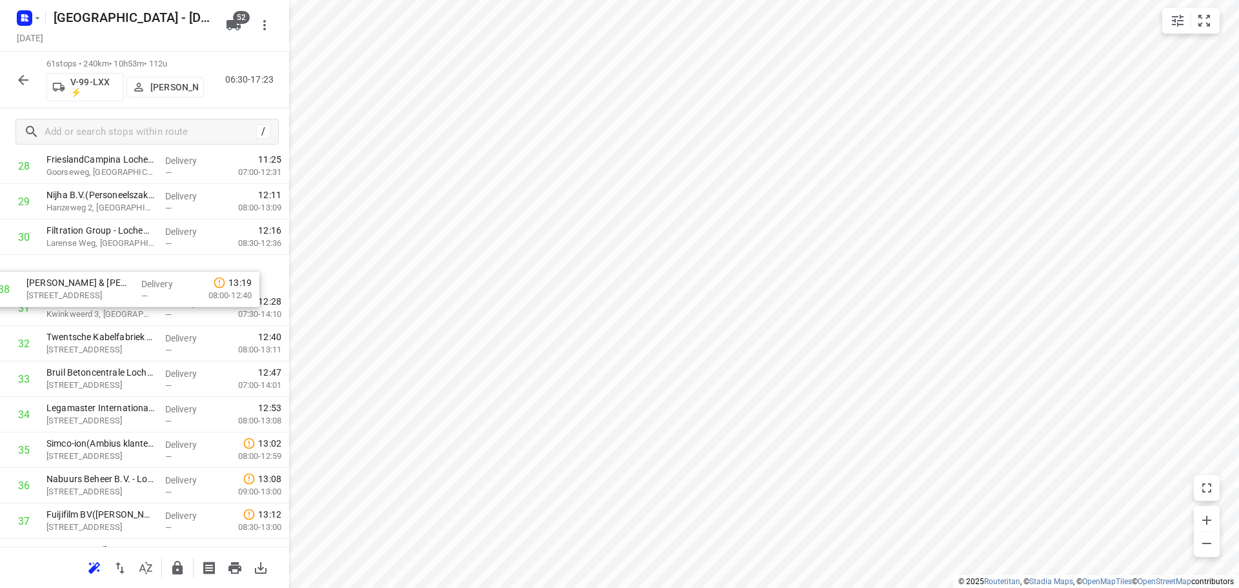
drag, startPoint x: 86, startPoint y: 519, endPoint x: 72, endPoint y: 267, distance: 252.0
click at [72, 267] on div "1 Vakantiepark Sallandshoeve(Daniël Elenbaas) Holterweg 85, Nieuw Heeten Delive…" at bounding box center [144, 272] width 289 height 2165
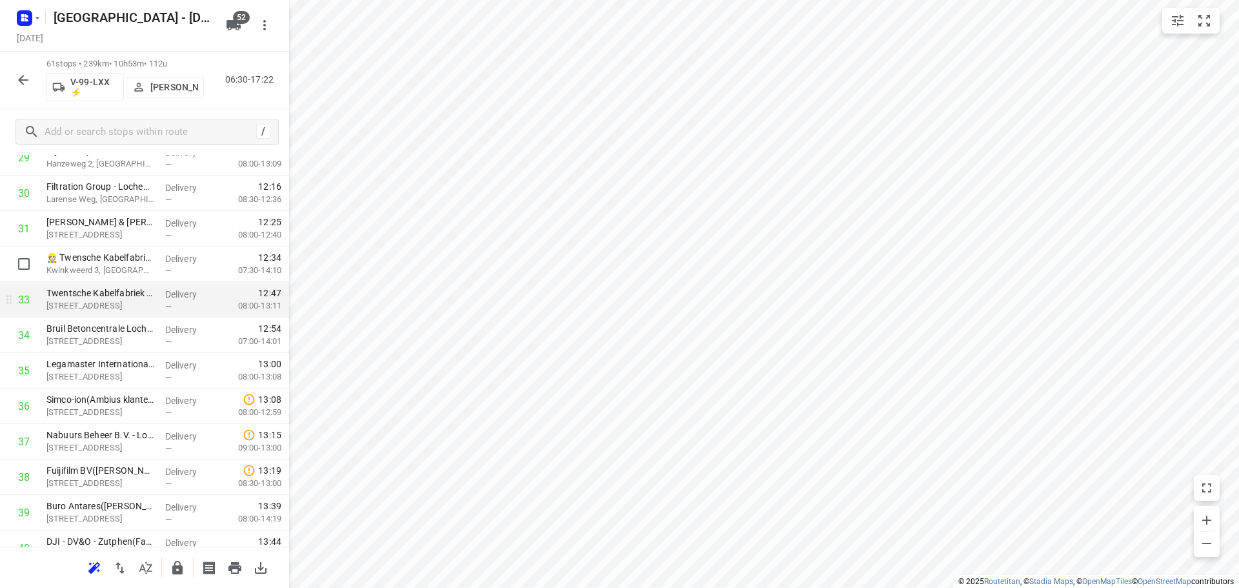
scroll to position [1195, 0]
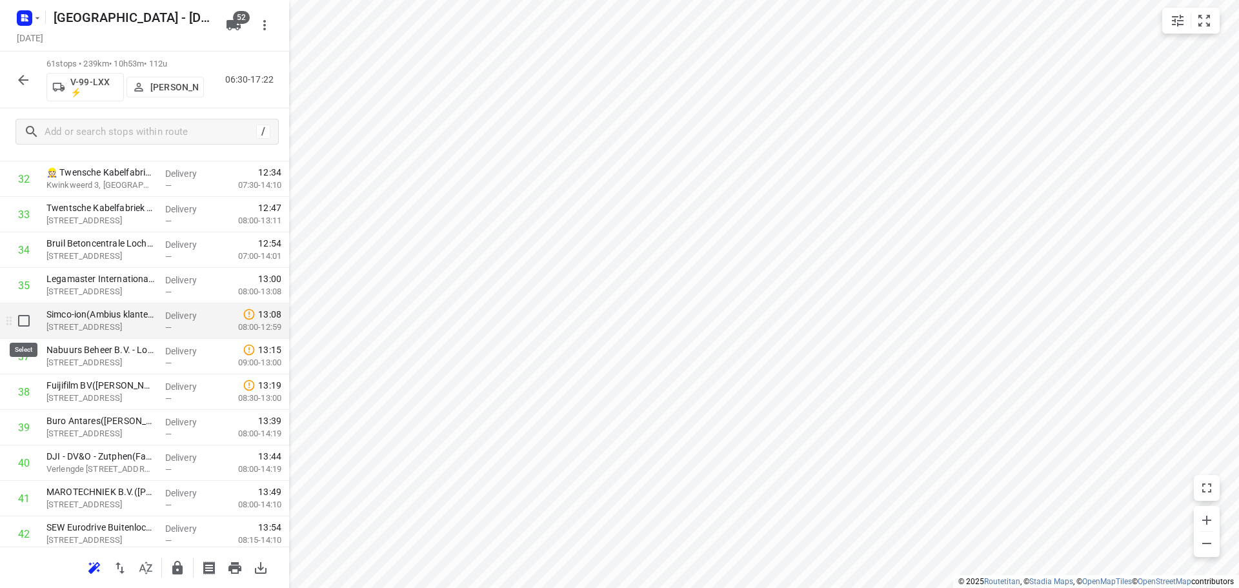
click at [20, 312] on input "checkbox" at bounding box center [24, 321] width 26 height 26
checkbox input "true"
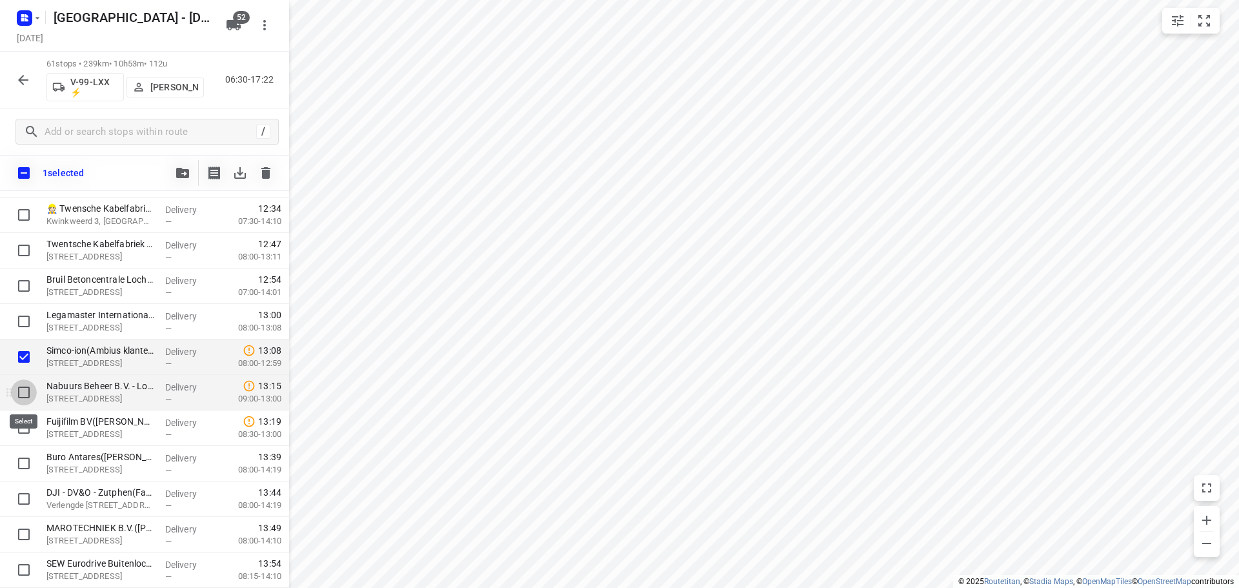
click at [19, 390] on input "checkbox" at bounding box center [24, 392] width 26 height 26
checkbox input "true"
drag, startPoint x: 25, startPoint y: 428, endPoint x: 50, endPoint y: 379, distance: 55.1
click at [25, 429] on input "checkbox" at bounding box center [24, 428] width 26 height 26
checkbox input "true"
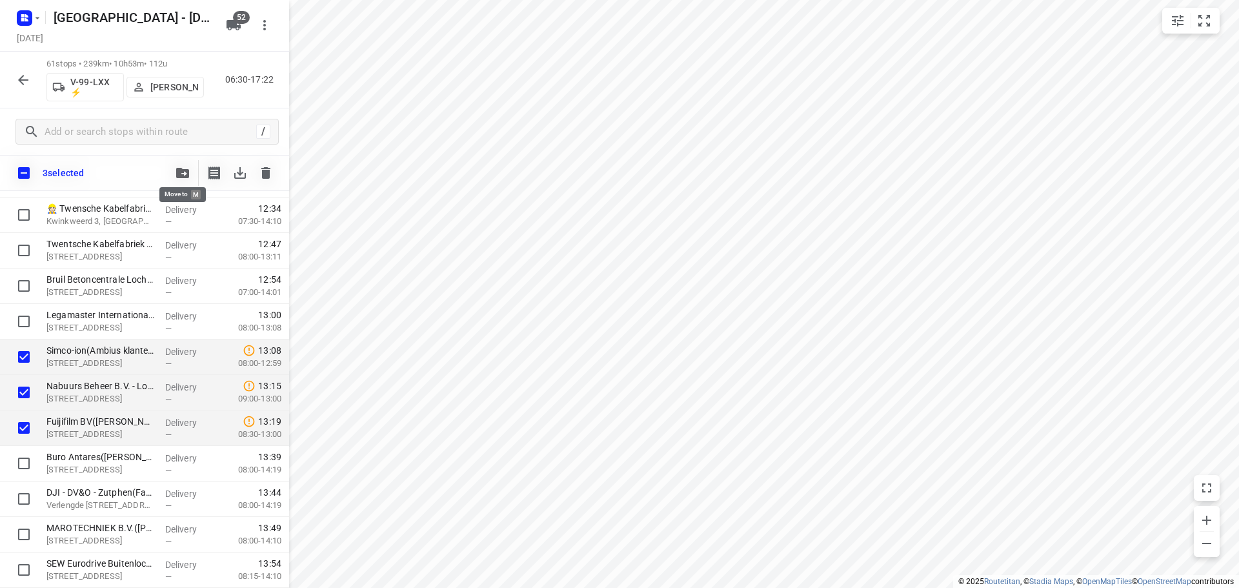
click at [181, 172] on icon "button" at bounding box center [182, 173] width 13 height 10
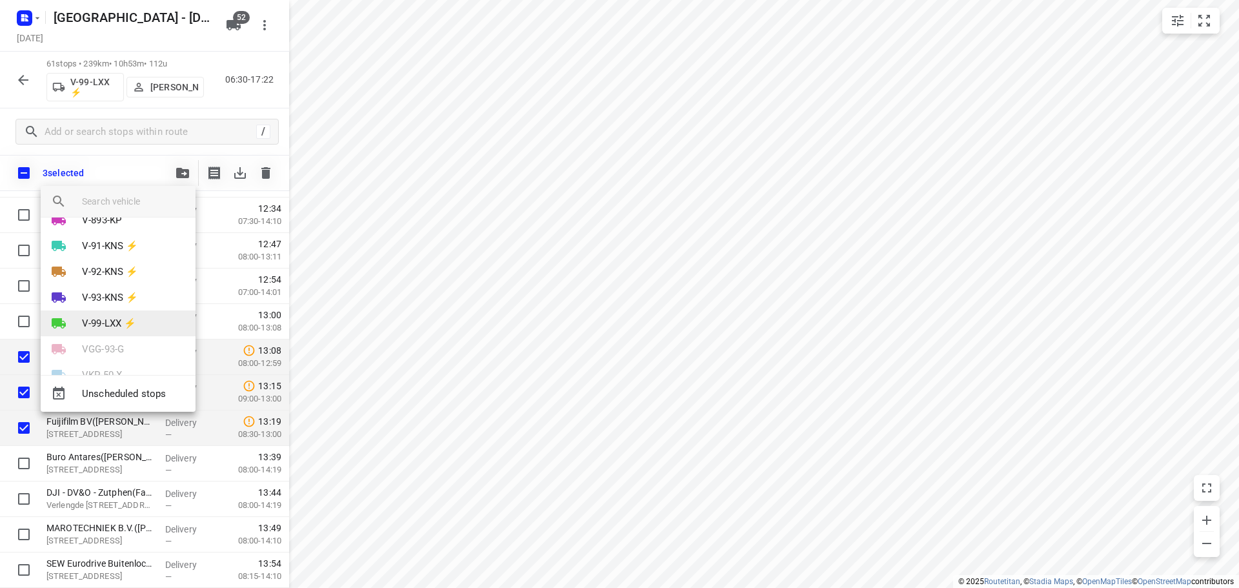
scroll to position [839, 0]
click at [103, 317] on li "V-99-LXX ⚡" at bounding box center [118, 305] width 155 height 26
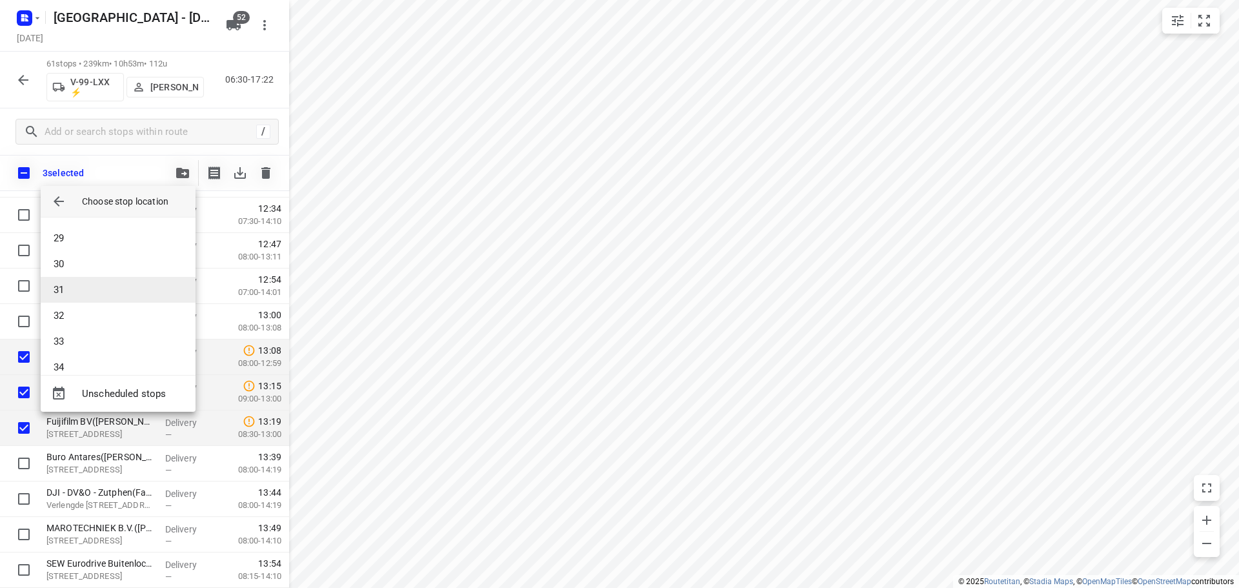
scroll to position [710, 0]
click at [83, 319] on li "32" at bounding box center [118, 326] width 155 height 26
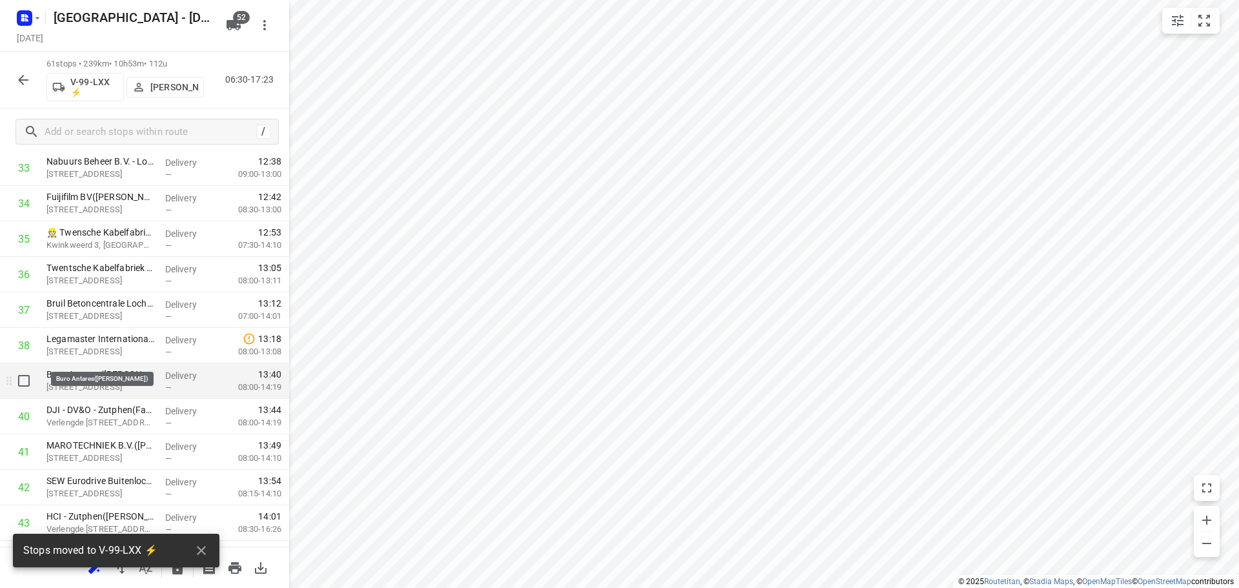
scroll to position [1260, 0]
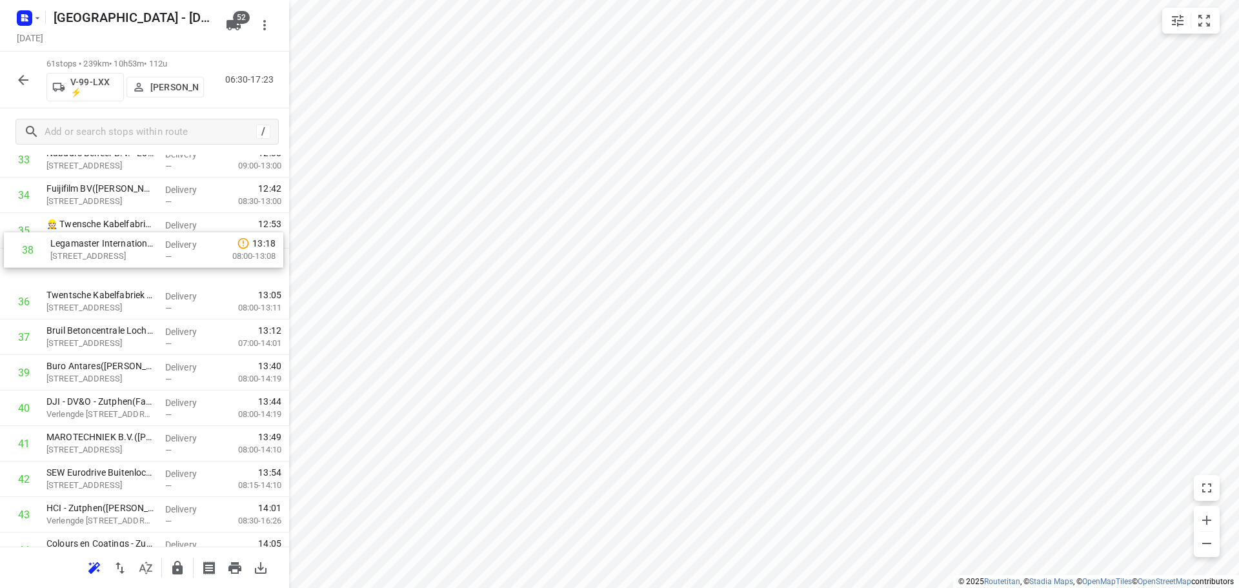
drag, startPoint x: 91, startPoint y: 336, endPoint x: 96, endPoint y: 244, distance: 92.4
click at [96, 244] on div "1 Vakantiepark Sallandshoeve(Daniël Elenbaas) Holterweg 85, Nieuw Heeten Delive…" at bounding box center [144, 88] width 289 height 2165
drag, startPoint x: 74, startPoint y: 326, endPoint x: 76, endPoint y: 272, distance: 54.9
click at [76, 272] on div "1 Vakantiepark Sallandshoeve(Daniël Elenbaas) Holterweg 85, Nieuw Heeten Delive…" at bounding box center [144, 88] width 289 height 2165
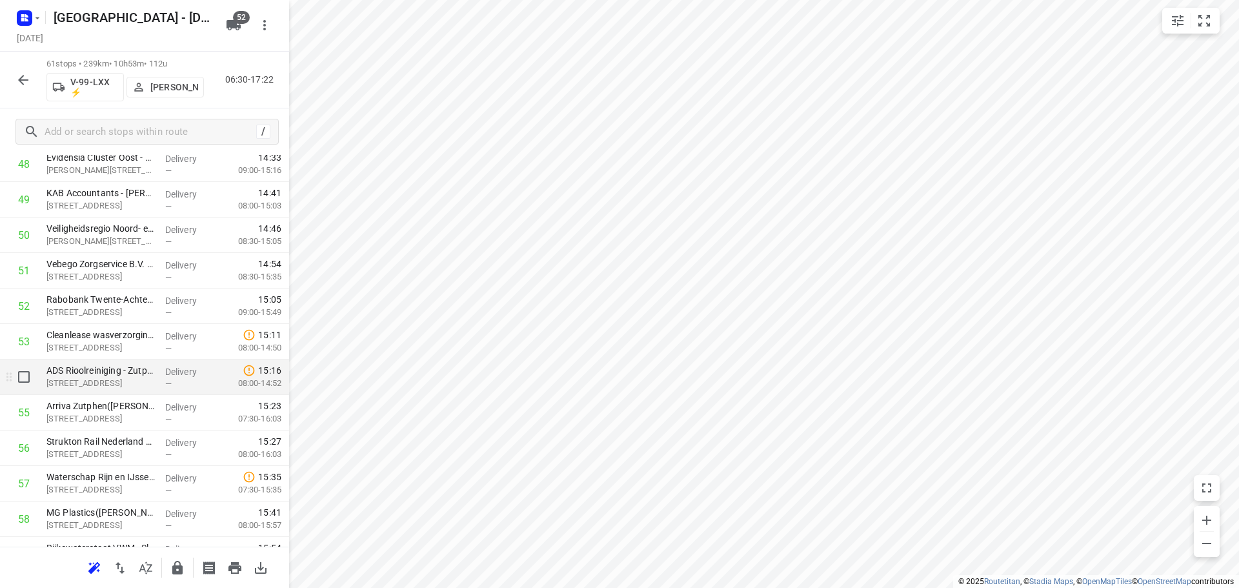
scroll to position [1910, 0]
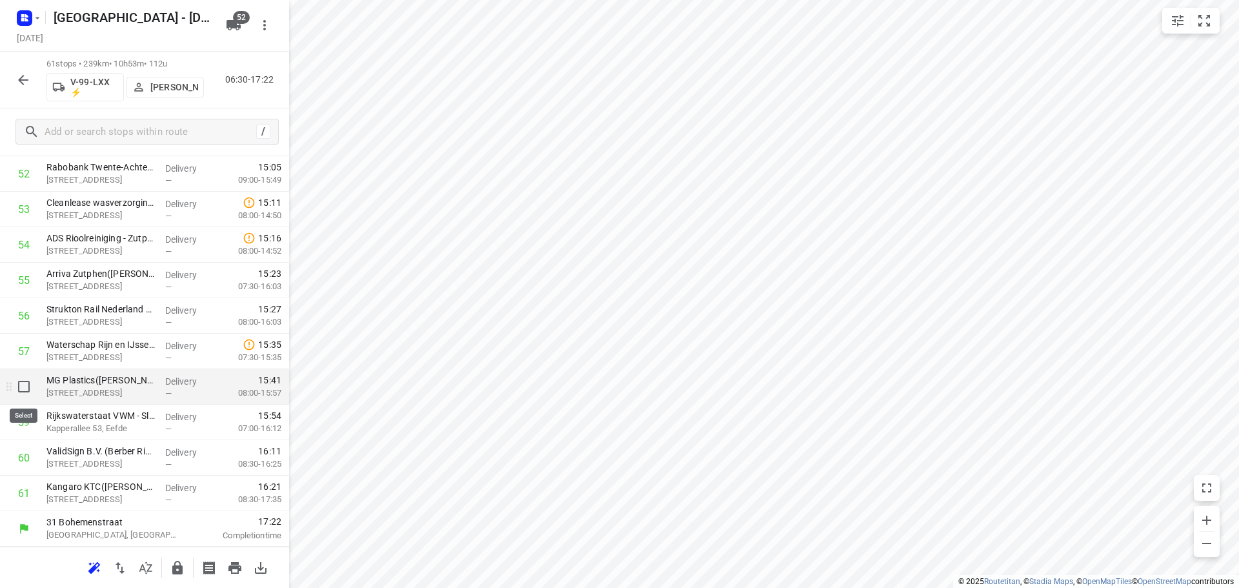
click at [23, 381] on input "checkbox" at bounding box center [24, 387] width 26 height 26
checkbox input "true"
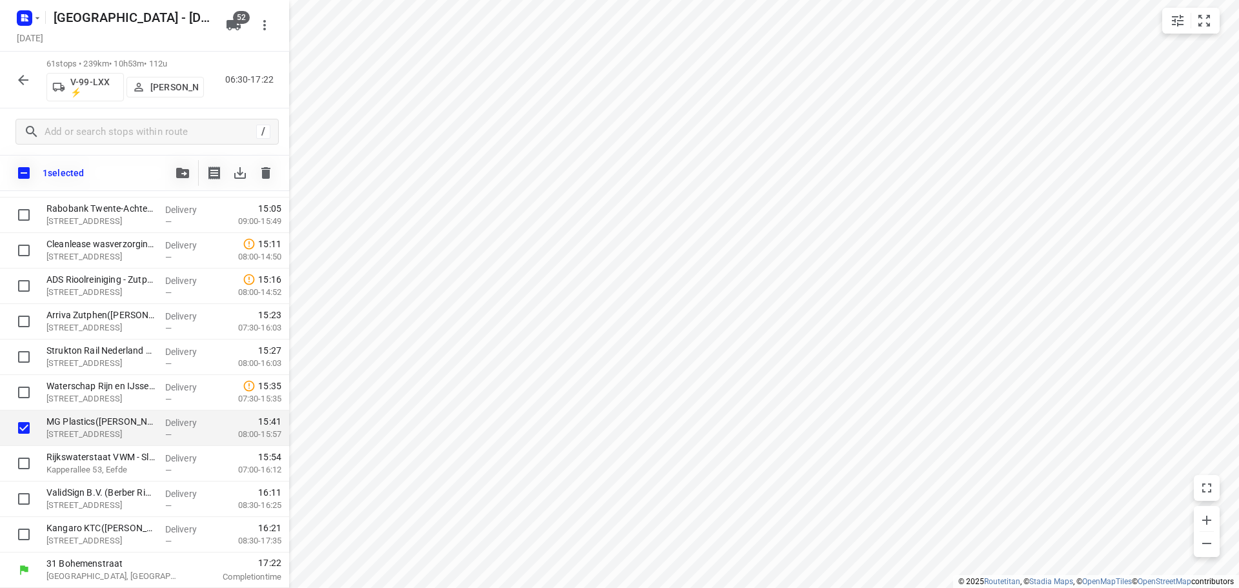
scroll to position [1905, 0]
click at [172, 166] on button "button" at bounding box center [183, 173] width 26 height 26
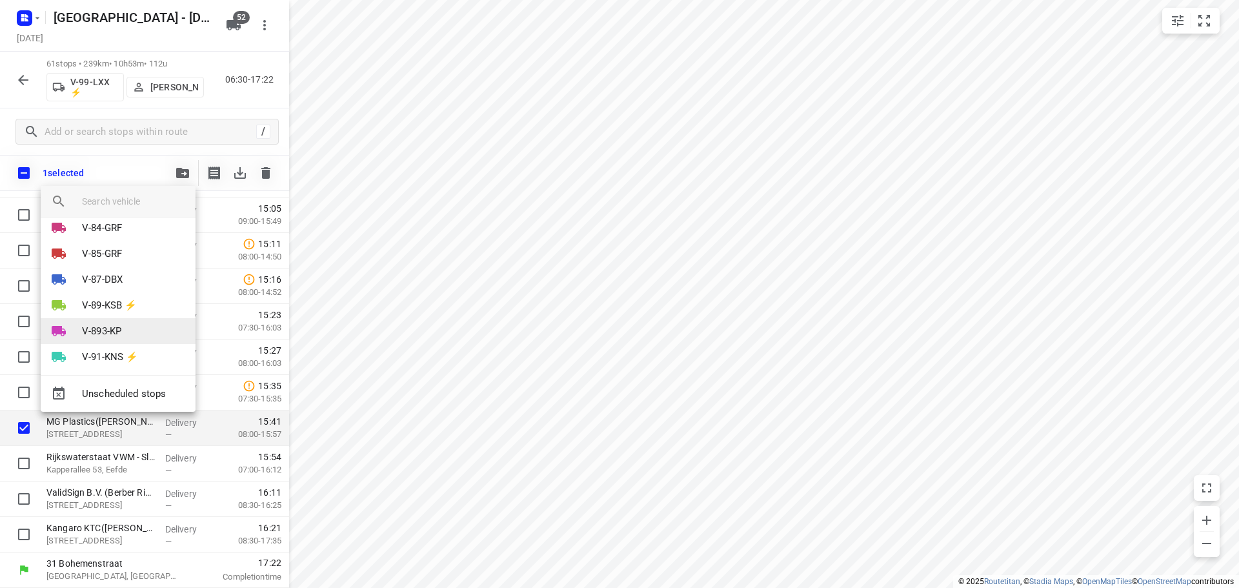
scroll to position [839, 0]
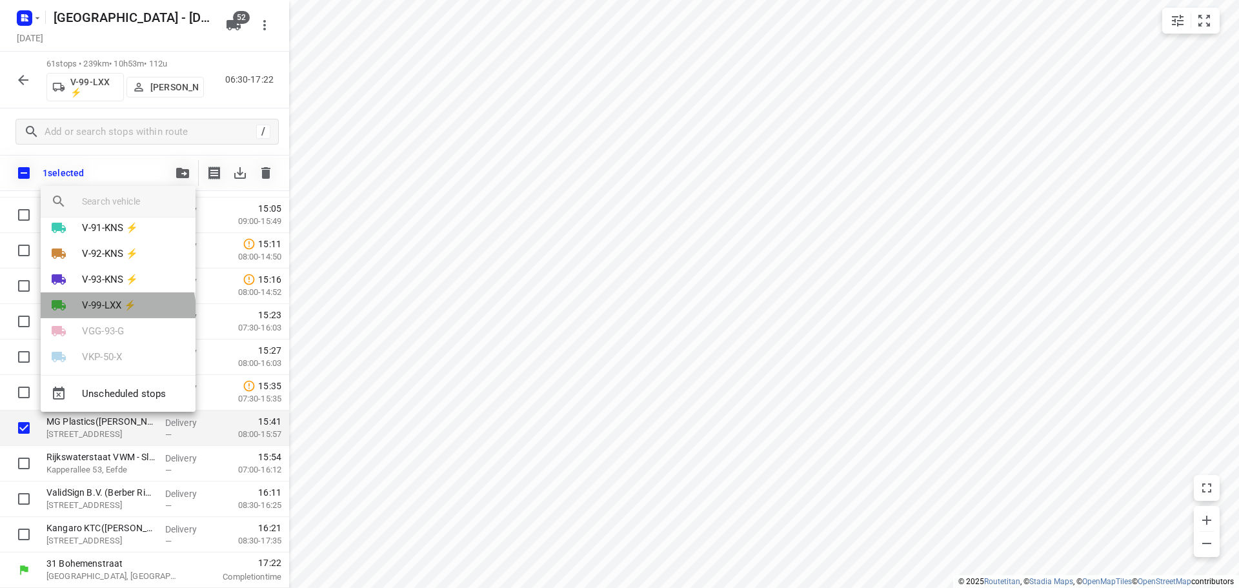
click at [117, 311] on p "V-99-LXX ⚡" at bounding box center [109, 305] width 54 height 15
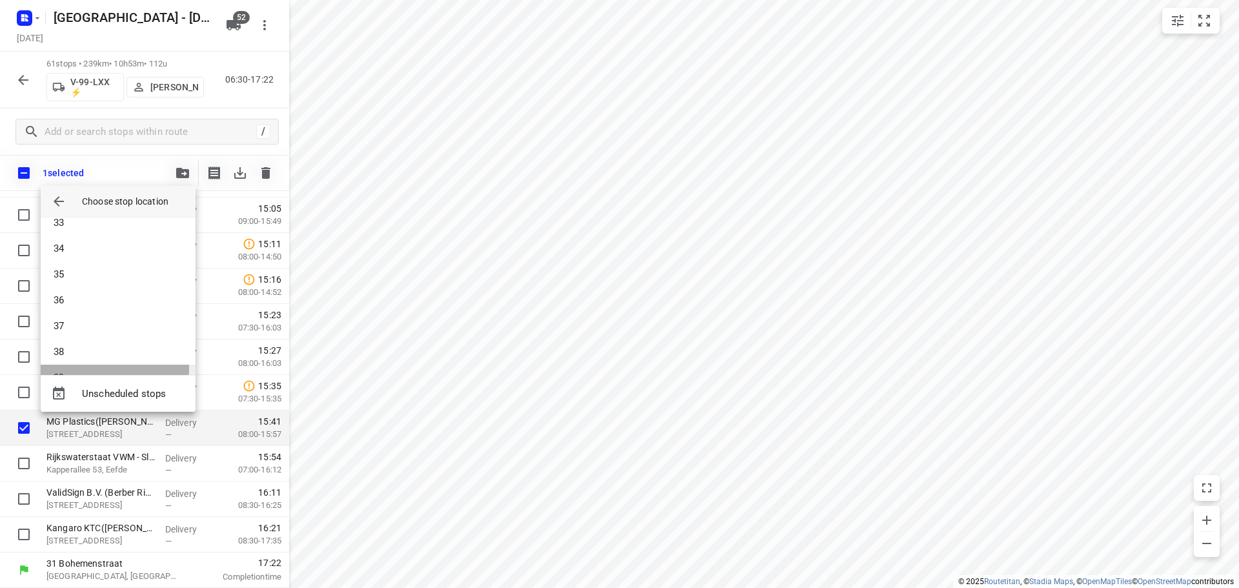
click at [92, 368] on li "39" at bounding box center [118, 378] width 155 height 26
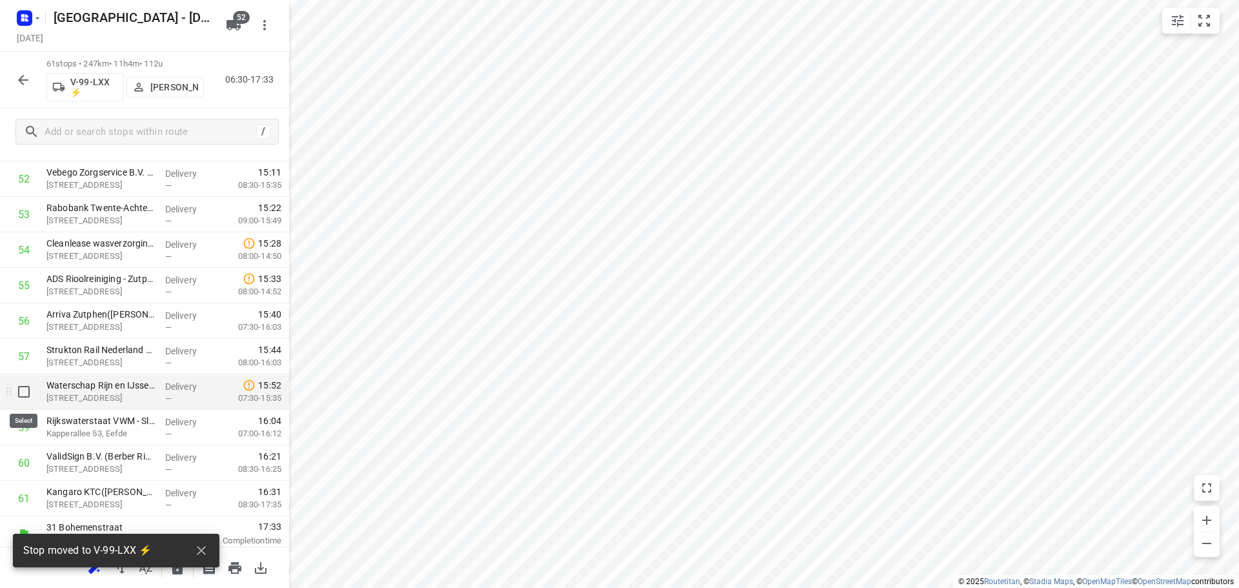
click at [24, 397] on input "checkbox" at bounding box center [24, 392] width 26 height 26
checkbox input "true"
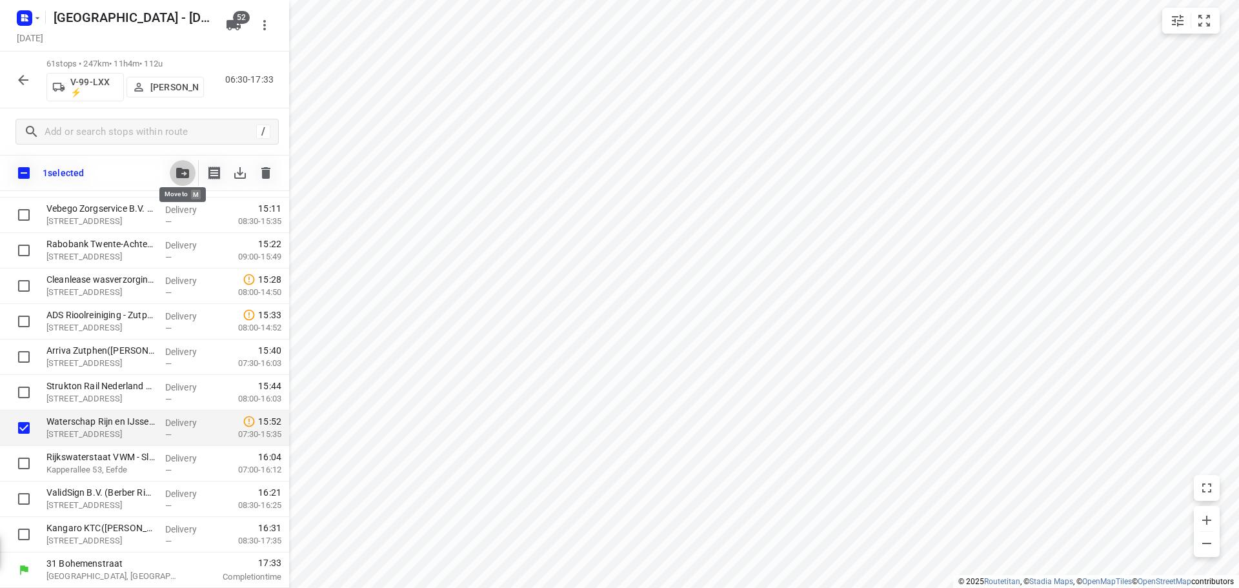
click at [178, 170] on icon "button" at bounding box center [182, 173] width 13 height 10
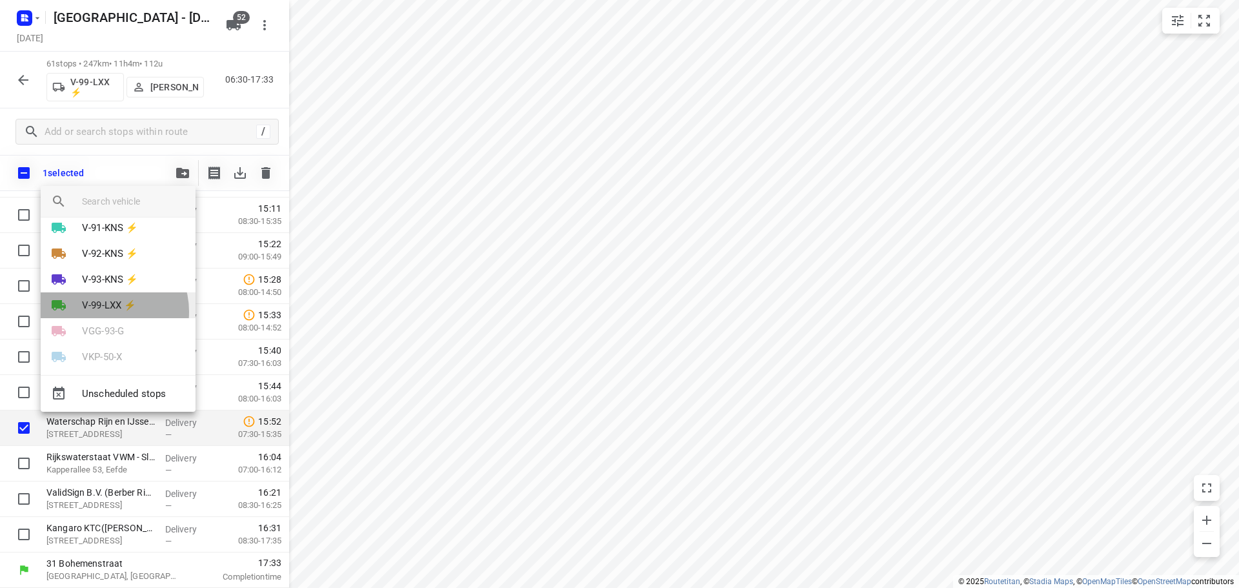
click at [104, 312] on p "V-99-LXX ⚡" at bounding box center [109, 305] width 54 height 15
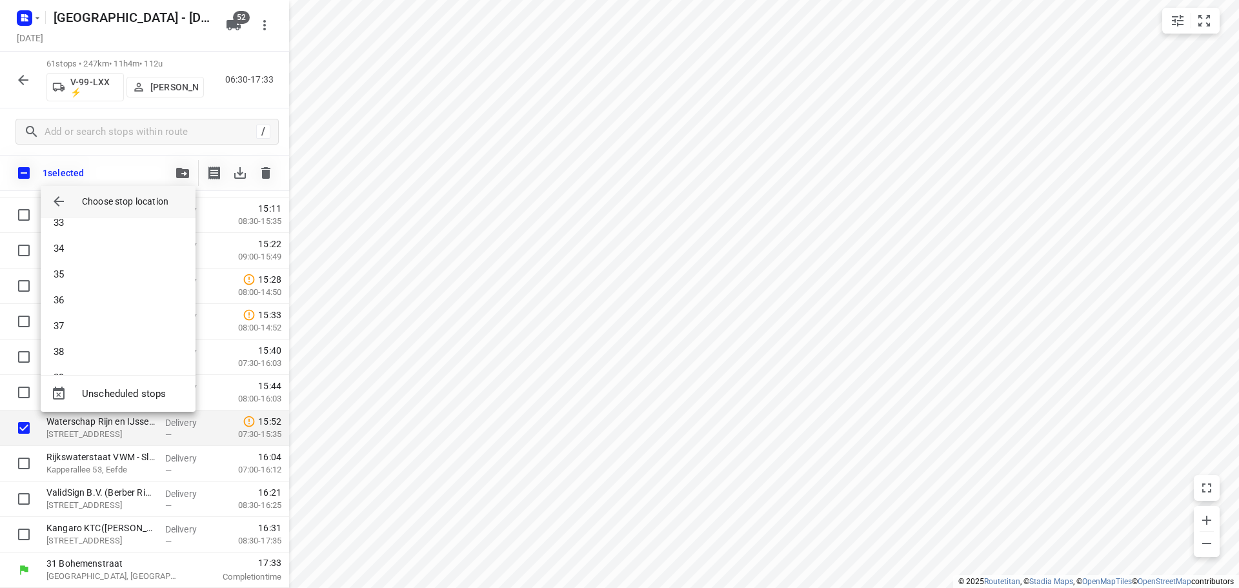
scroll to position [968, 0]
click at [85, 277] on li "40" at bounding box center [118, 274] width 155 height 26
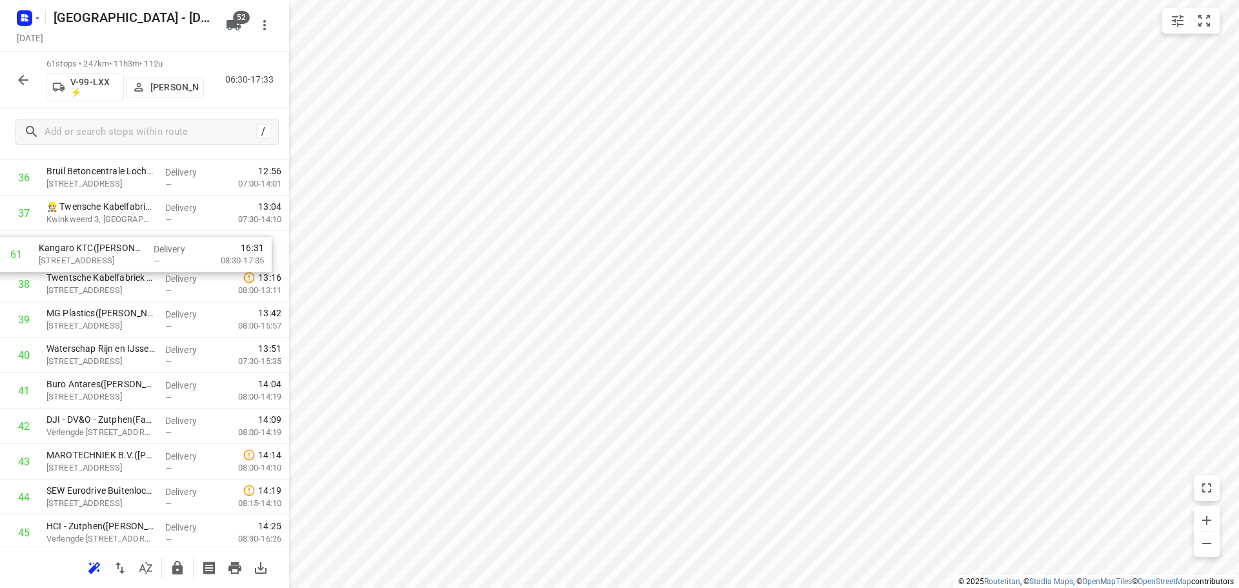
scroll to position [1337, 0]
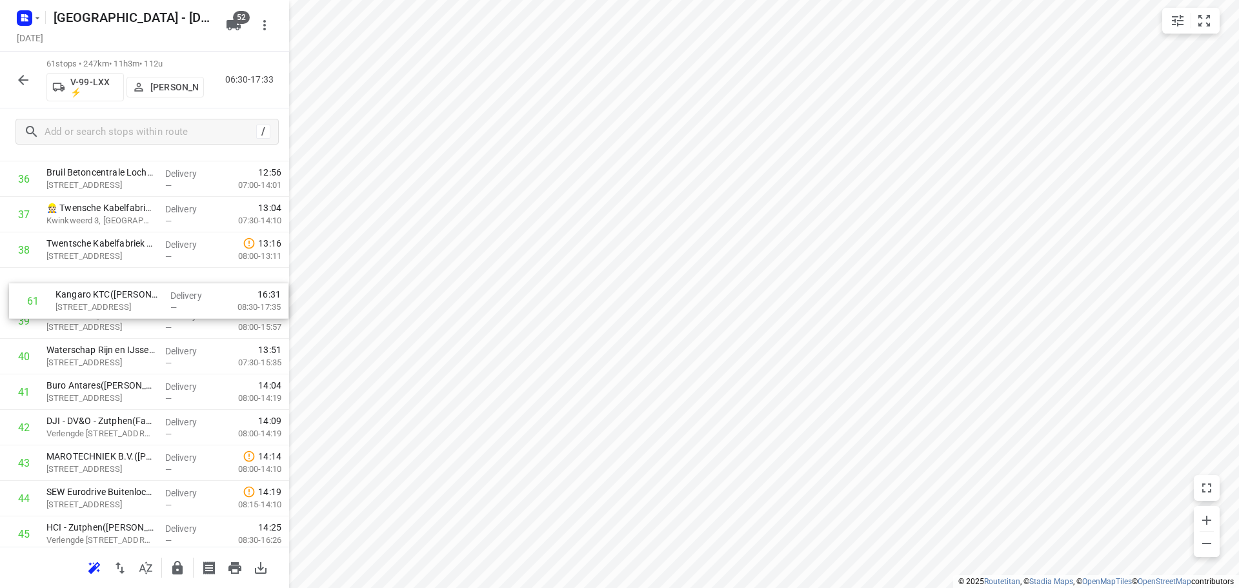
drag, startPoint x: 107, startPoint y: 504, endPoint x: 117, endPoint y: 299, distance: 204.8
click at [117, 299] on div "1 Vakantiepark Sallandshoeve(Daniël Elenbaas) Holterweg 85, Nieuw Heeten Delive…" at bounding box center [144, 1] width 289 height 2165
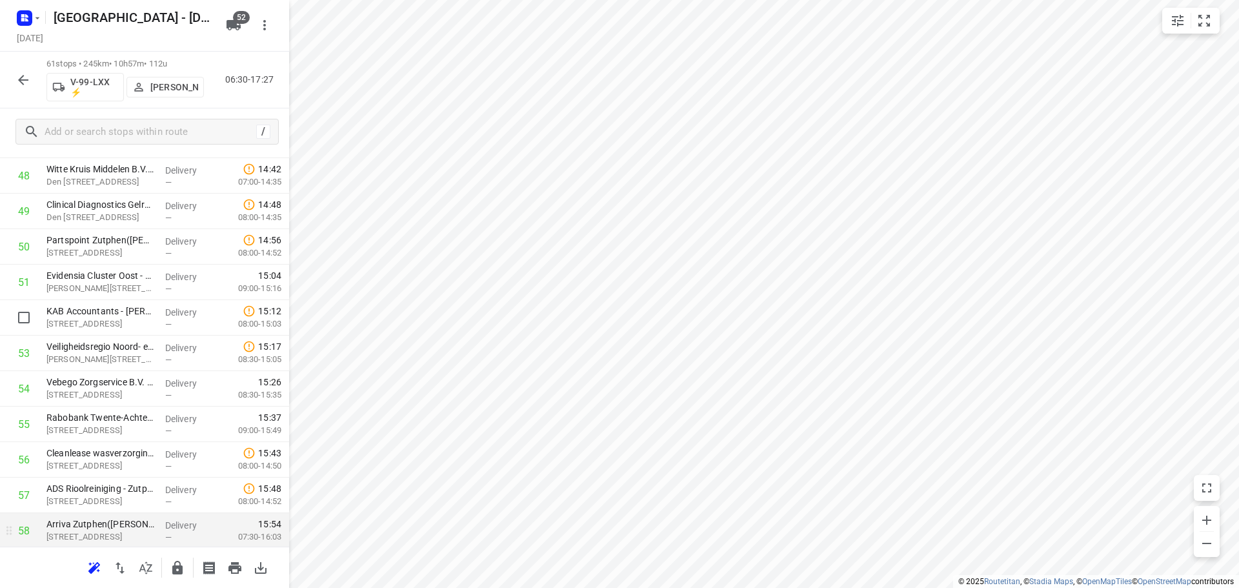
scroll to position [1853, 0]
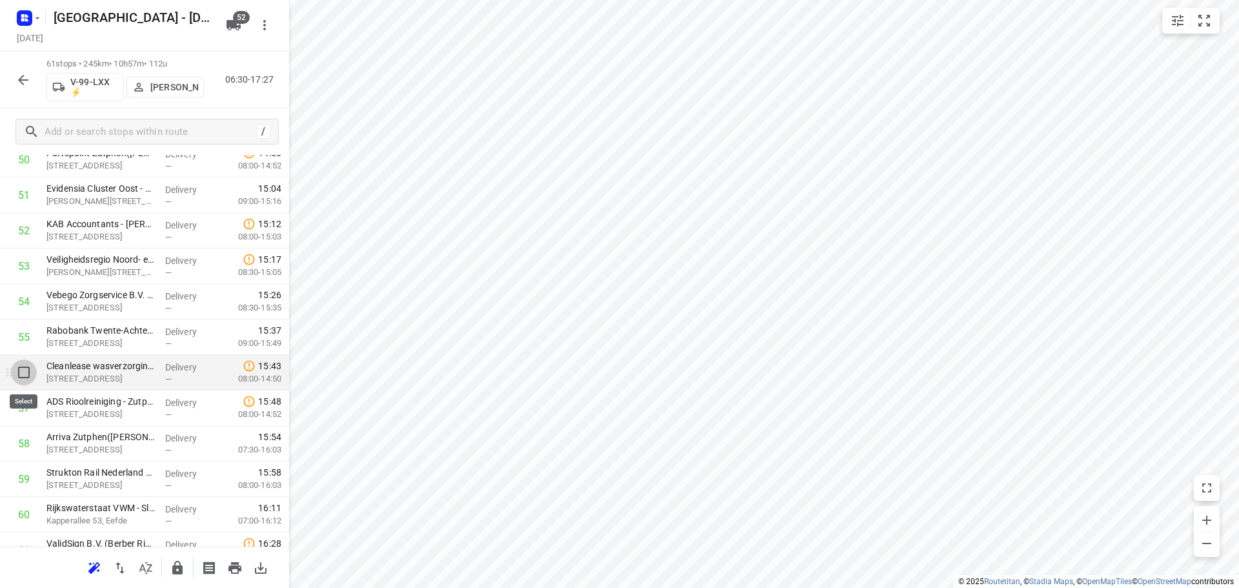
click at [17, 381] on input "checkbox" at bounding box center [24, 372] width 26 height 26
checkbox input "true"
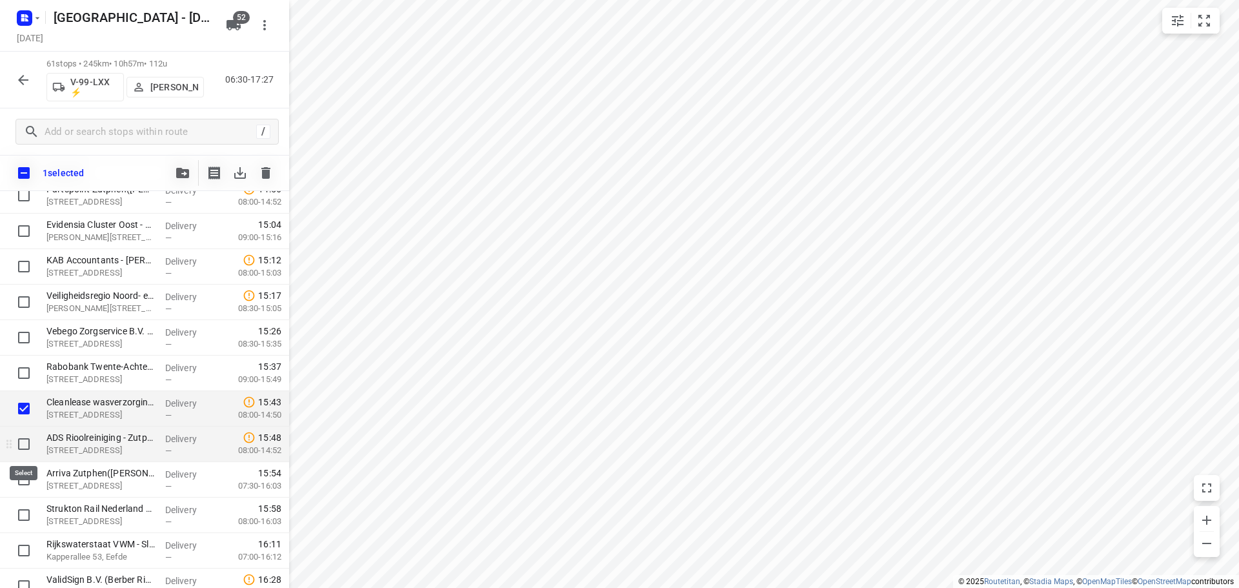
click at [25, 437] on input "checkbox" at bounding box center [24, 444] width 26 height 26
checkbox input "true"
click at [172, 176] on button "button" at bounding box center [183, 173] width 26 height 26
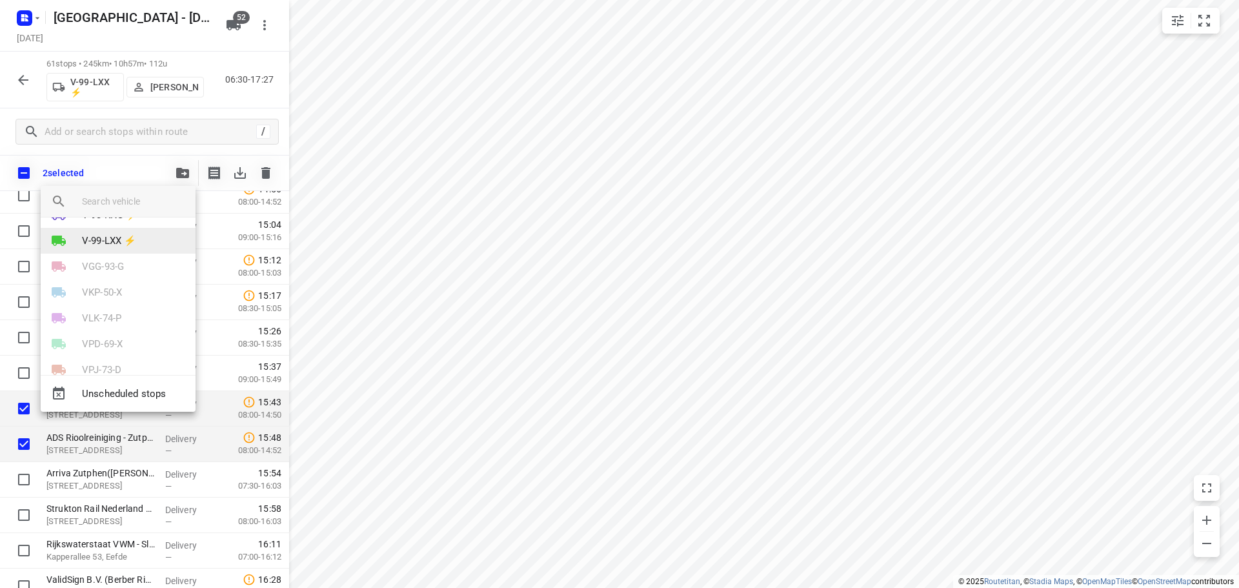
click at [112, 245] on p "V-99-LXX ⚡" at bounding box center [109, 241] width 54 height 15
click at [88, 276] on li "40" at bounding box center [118, 274] width 155 height 26
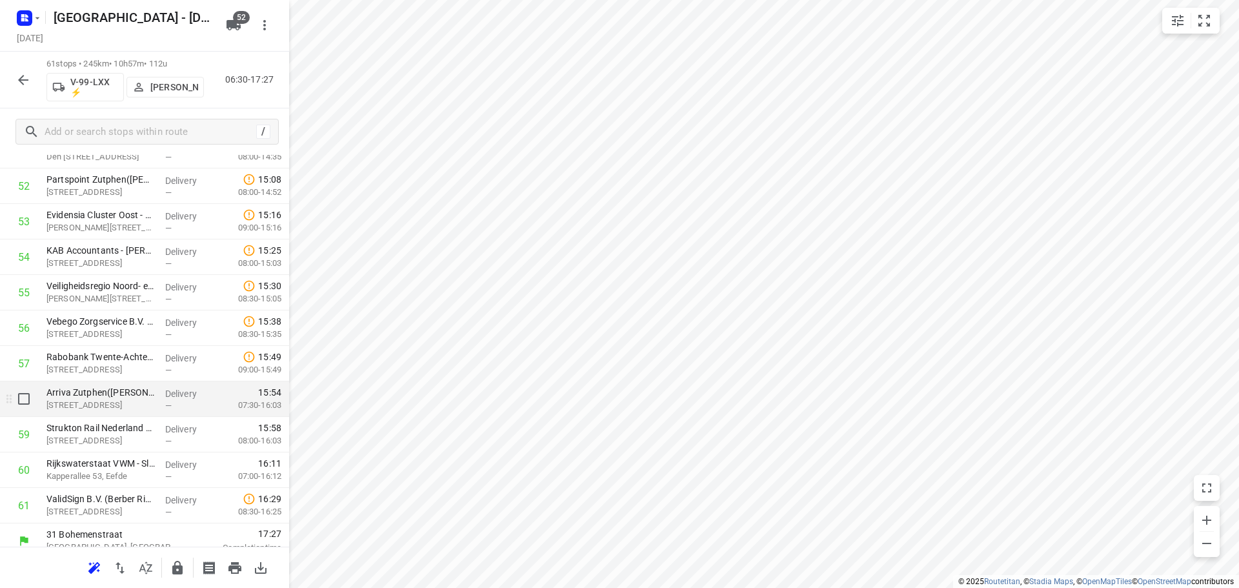
scroll to position [1910, 0]
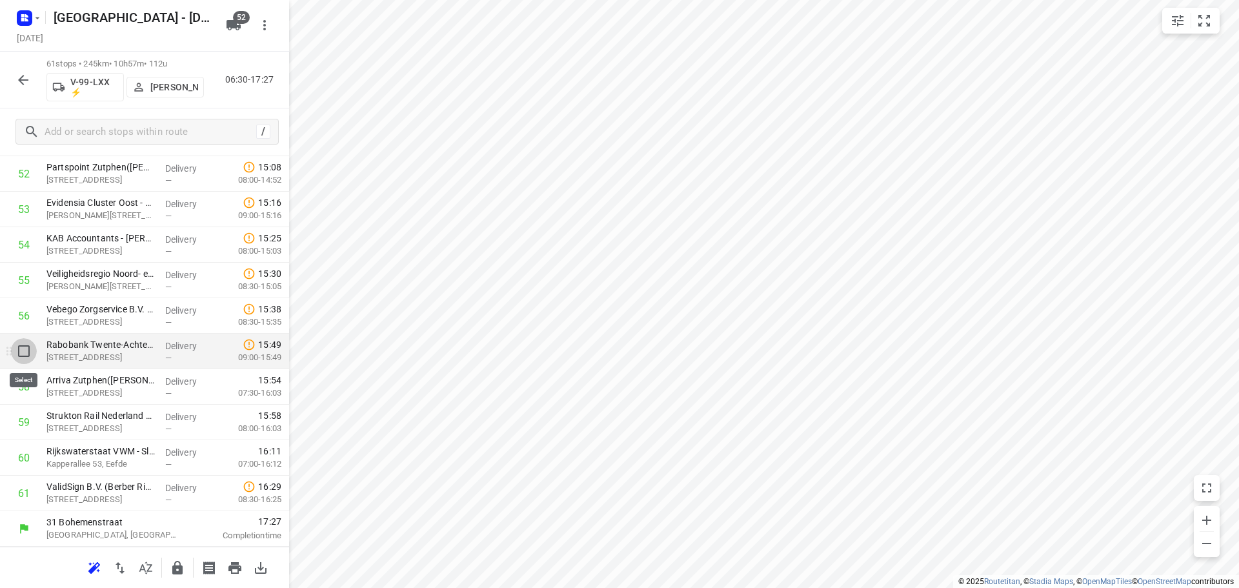
click at [29, 359] on input "checkbox" at bounding box center [24, 351] width 26 height 26
checkbox input "true"
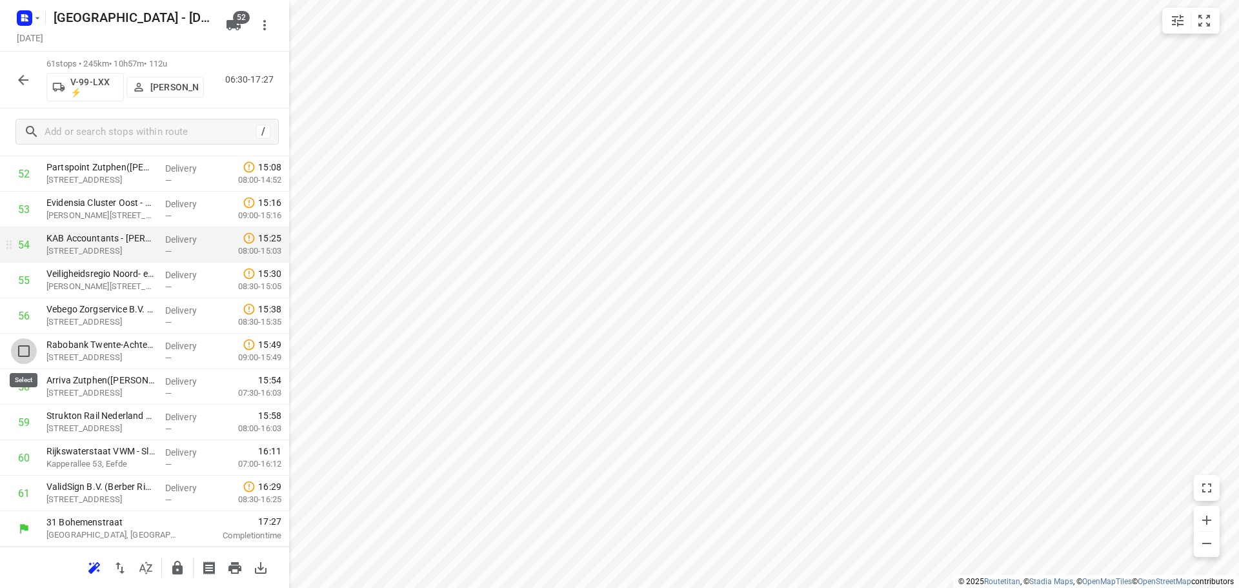
scroll to position [1905, 0]
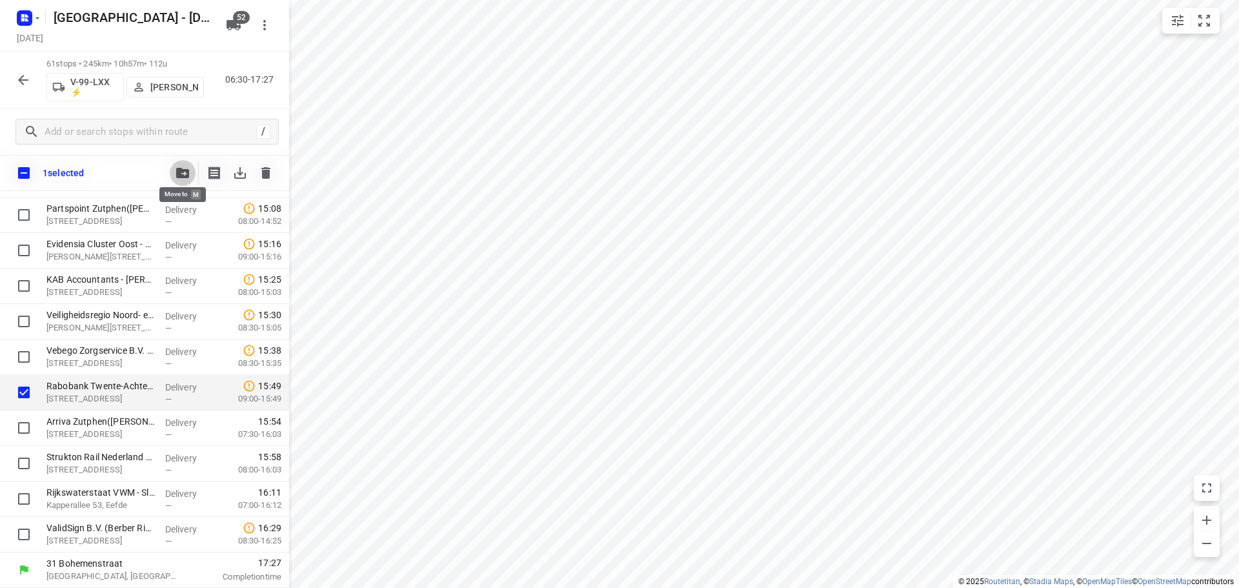
click at [173, 177] on button "button" at bounding box center [183, 173] width 26 height 26
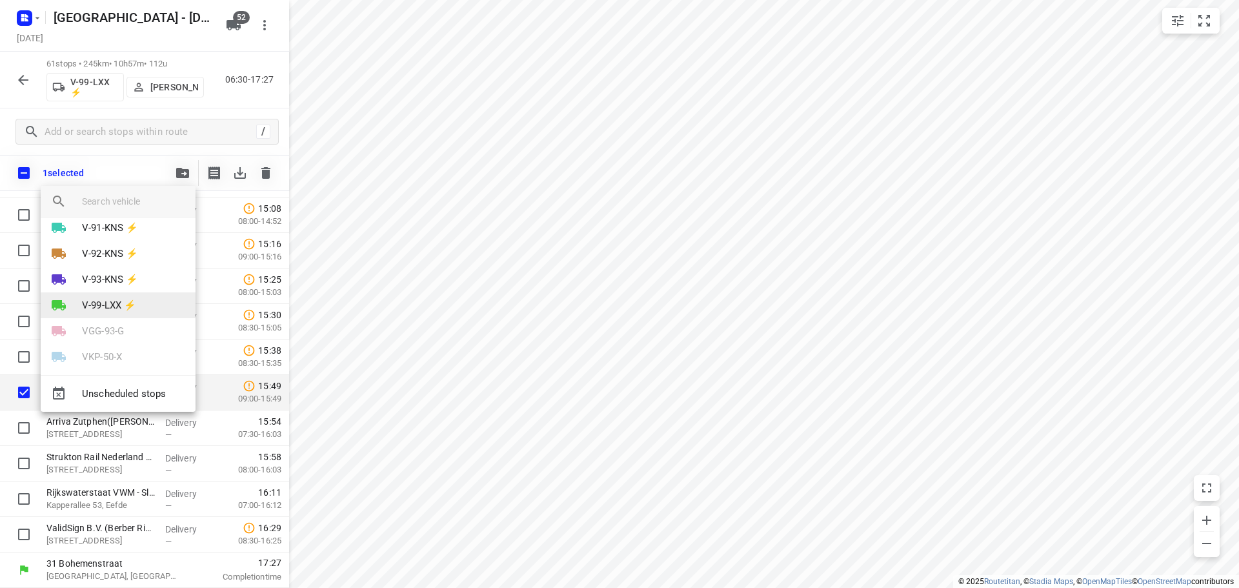
click at [98, 309] on p "V-99-LXX ⚡" at bounding box center [109, 305] width 54 height 15
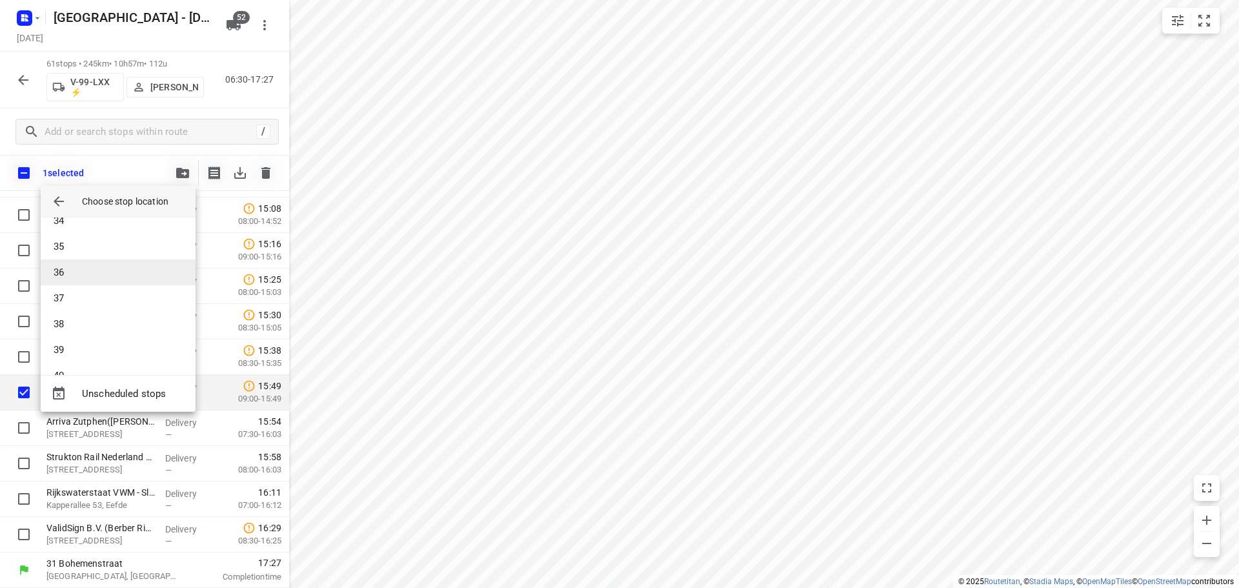
scroll to position [1032, 0]
click at [86, 268] on li "42" at bounding box center [118, 261] width 155 height 26
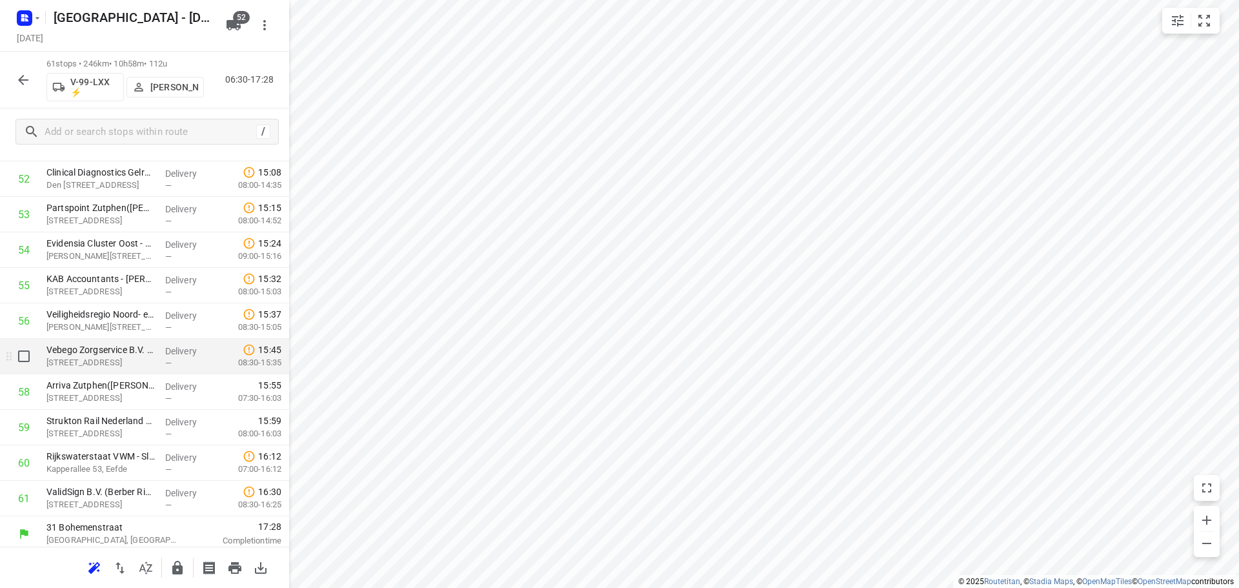
scroll to position [1910, 0]
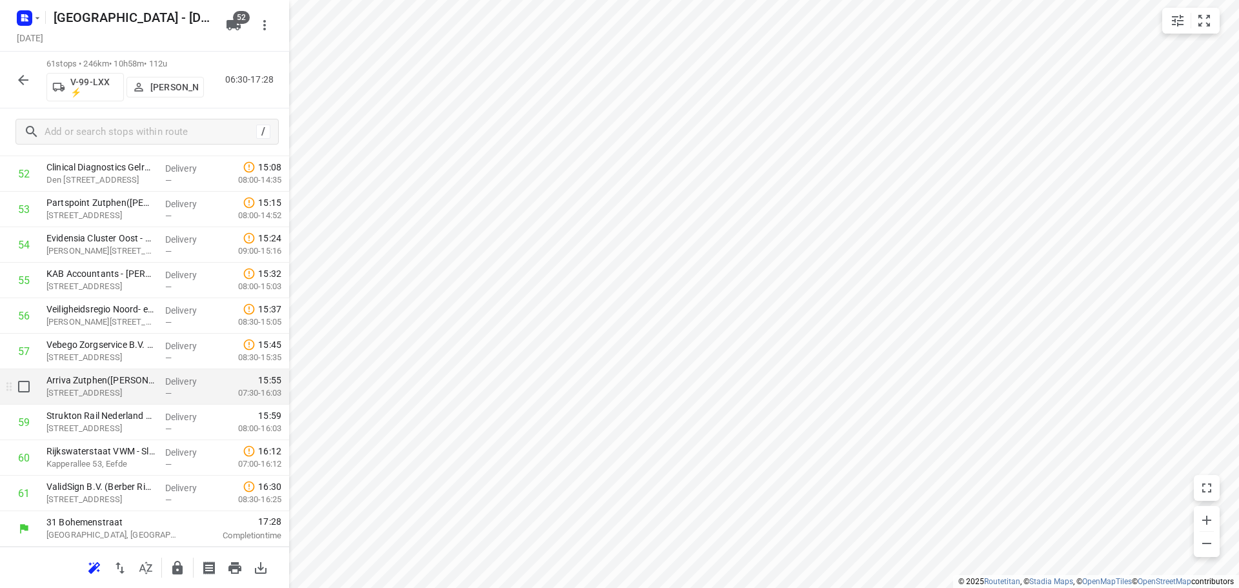
click at [21, 392] on input "checkbox" at bounding box center [24, 387] width 26 height 26
checkbox input "true"
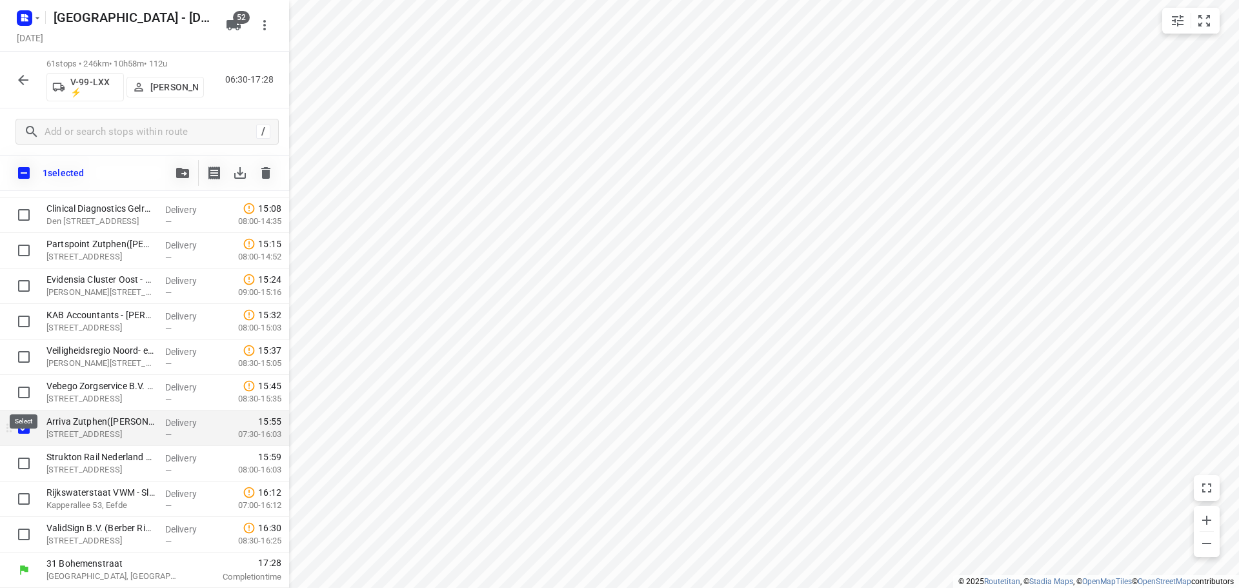
scroll to position [1905, 0]
click at [26, 464] on input "checkbox" at bounding box center [24, 463] width 26 height 26
checkbox input "true"
click at [180, 184] on button "button" at bounding box center [183, 173] width 26 height 26
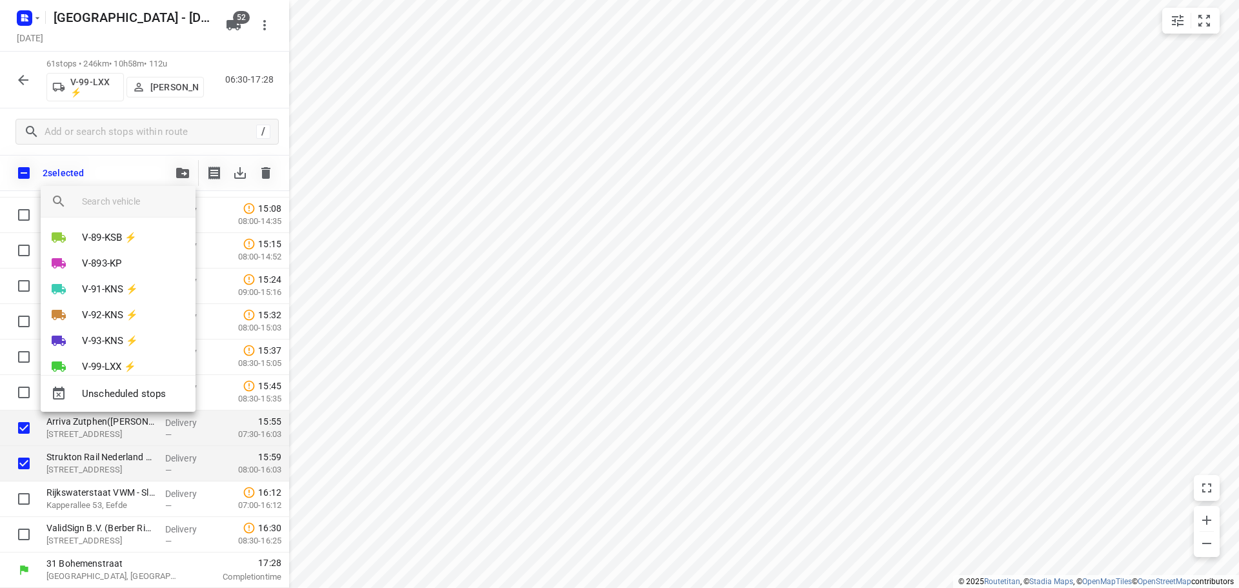
scroll to position [903, 0]
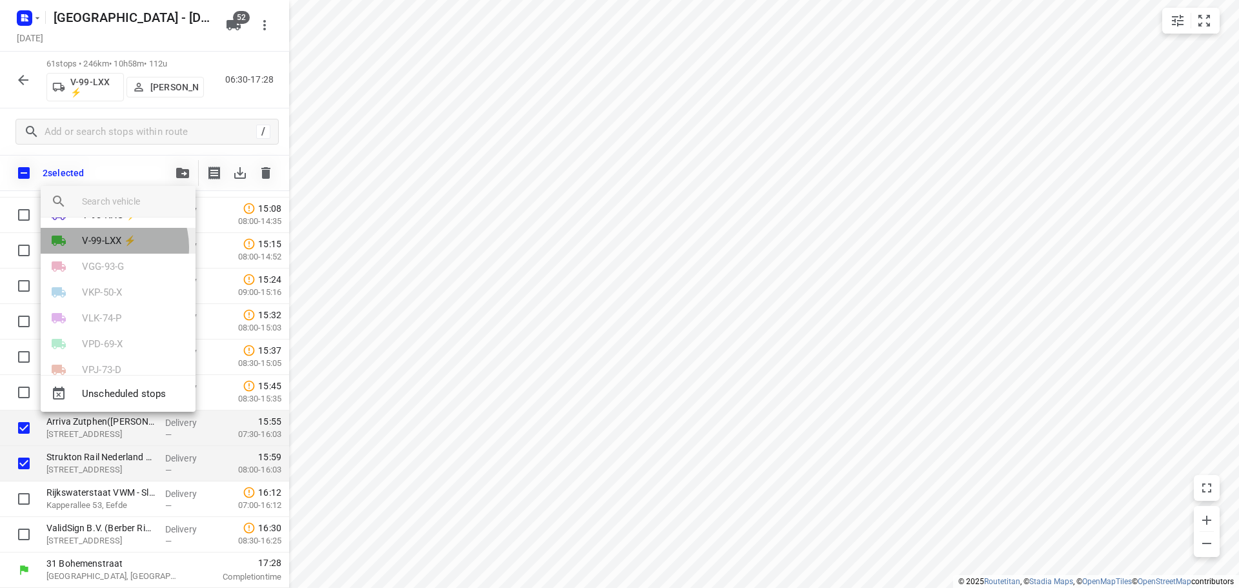
click at [106, 247] on p "V-99-LXX ⚡" at bounding box center [109, 241] width 54 height 15
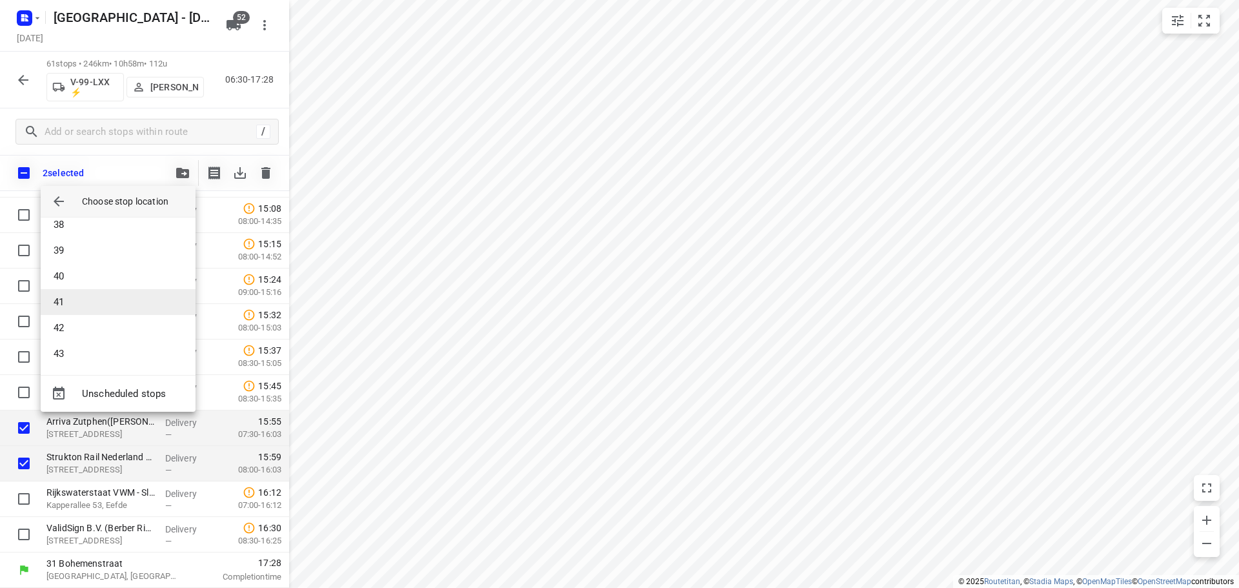
scroll to position [1097, 0]
click at [66, 232] on li "43" at bounding box center [118, 223] width 155 height 26
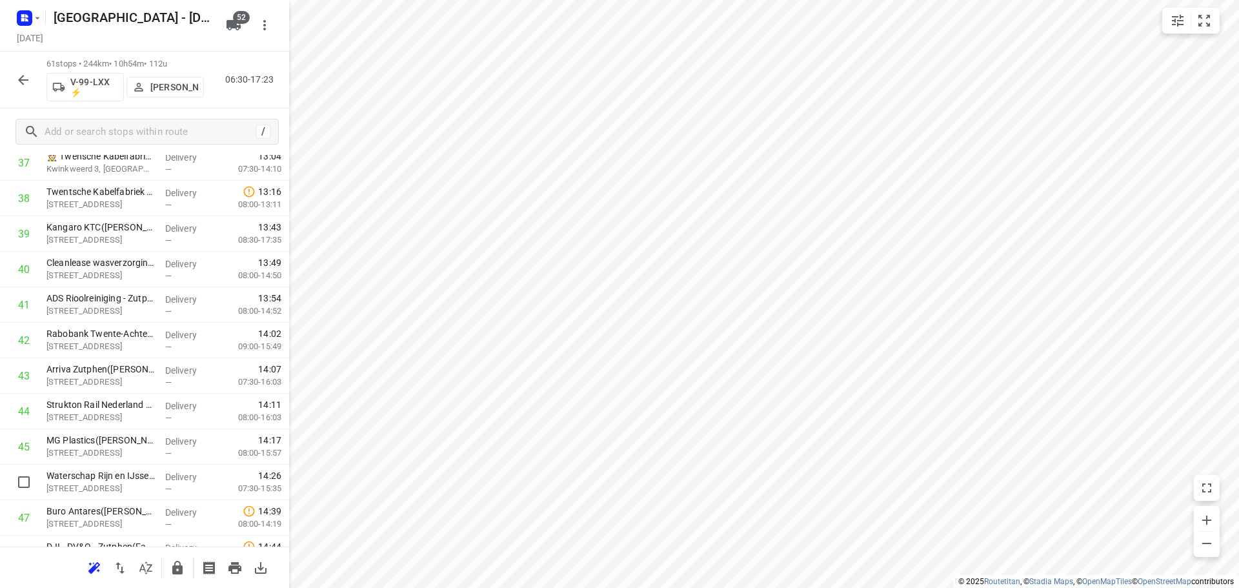
scroll to position [1395, 0]
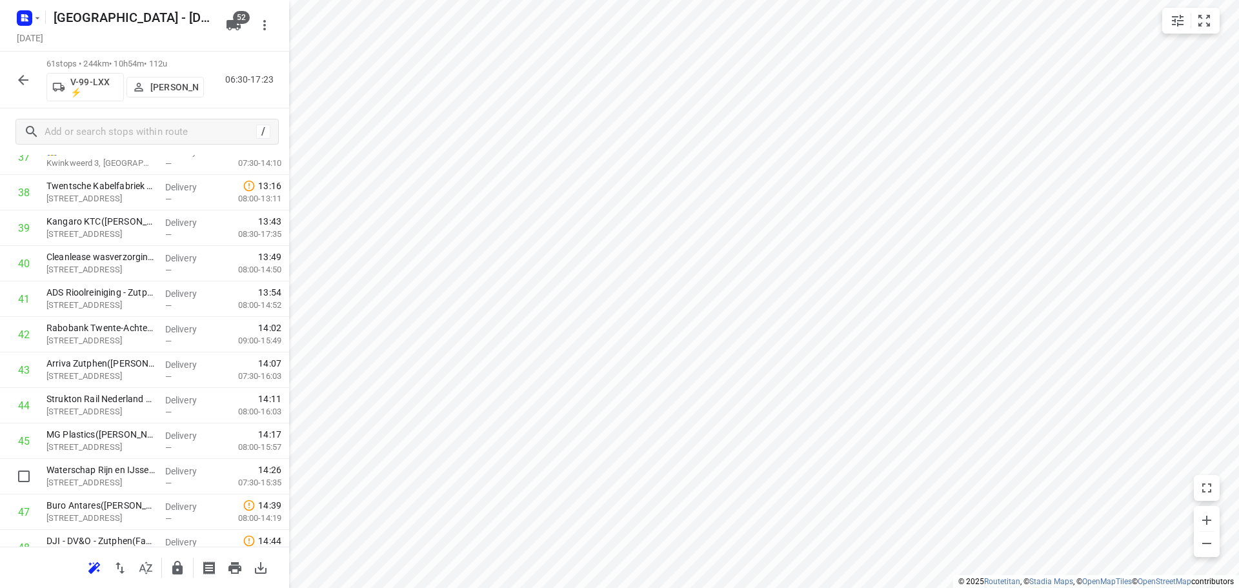
drag, startPoint x: 88, startPoint y: 465, endPoint x: 83, endPoint y: 428, distance: 36.6
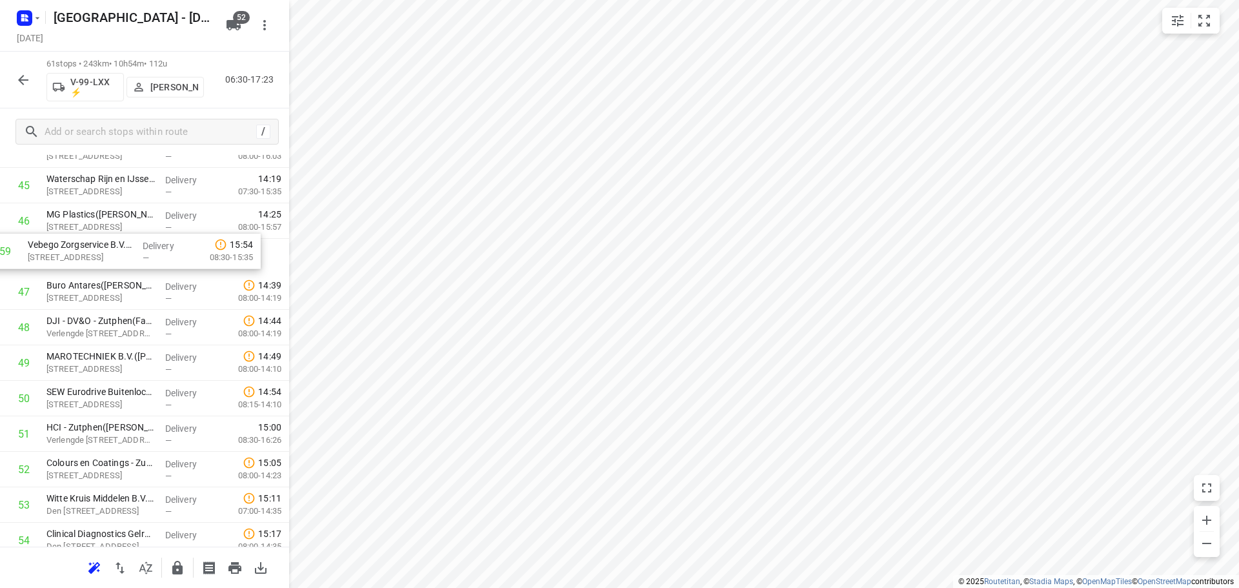
scroll to position [1647, 0]
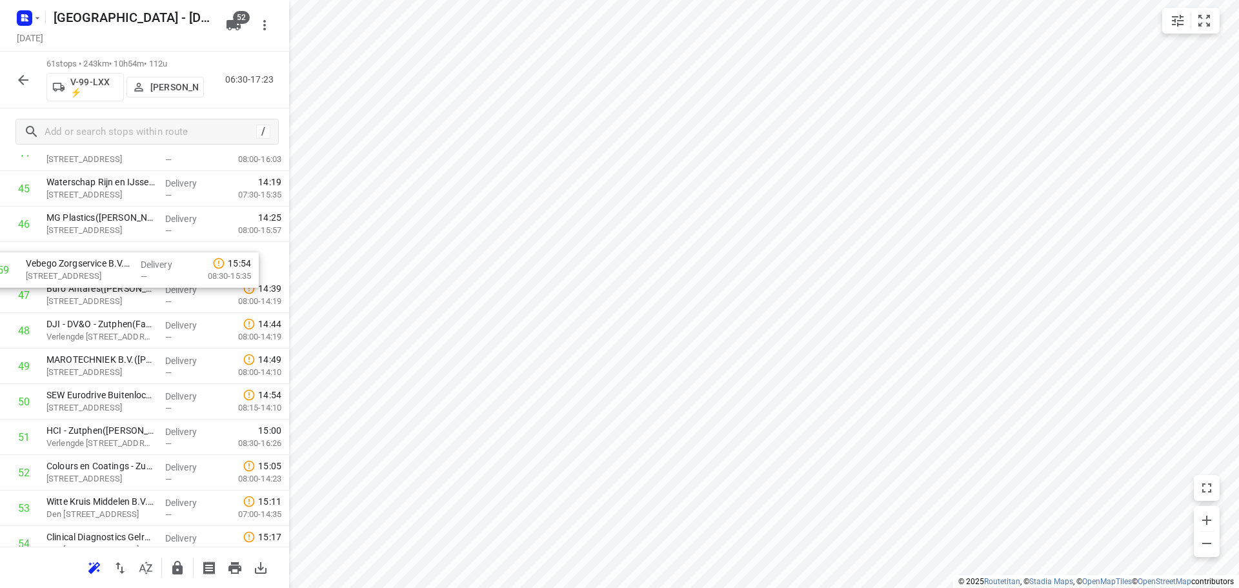
drag, startPoint x: 114, startPoint y: 487, endPoint x: 99, endPoint y: 256, distance: 231.4
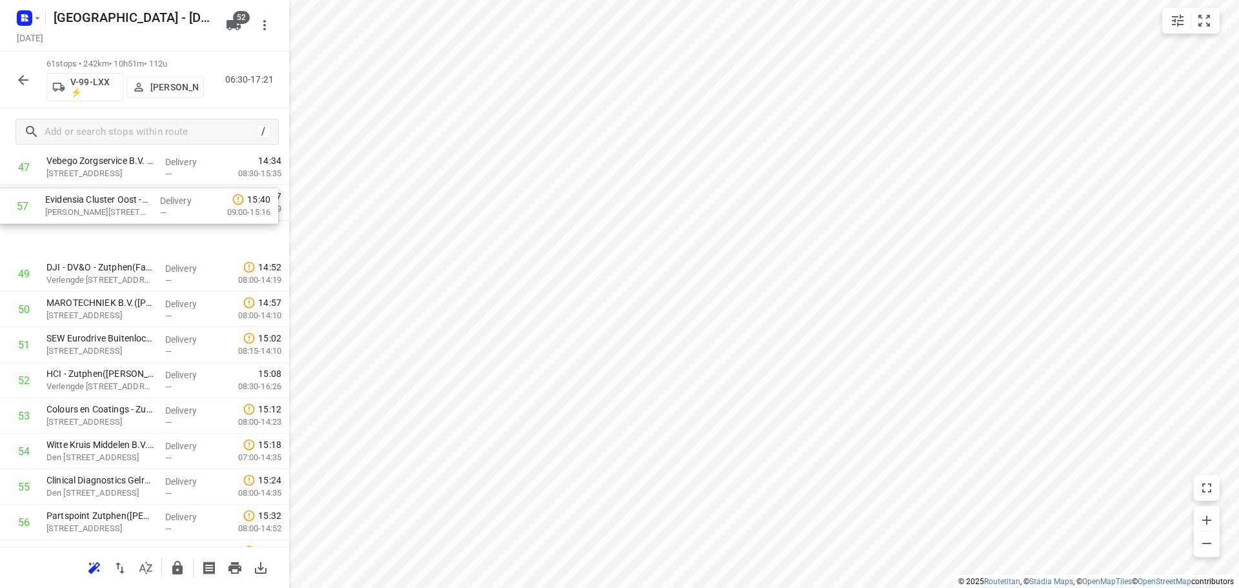
drag, startPoint x: 68, startPoint y: 487, endPoint x: 67, endPoint y: 203, distance: 283.3
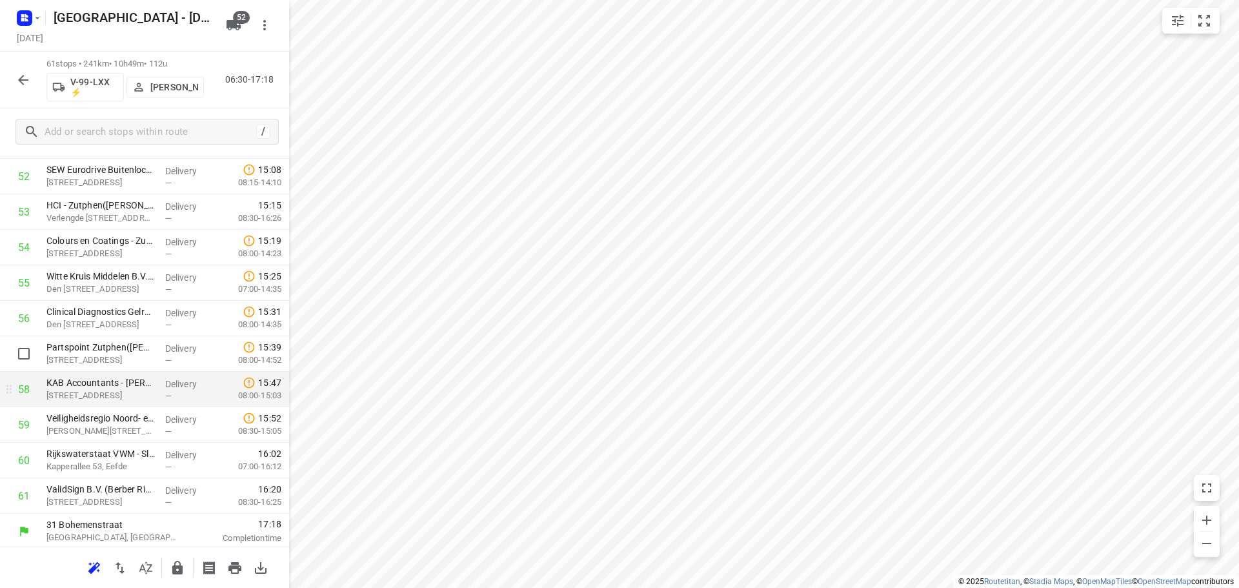
scroll to position [1910, 0]
drag, startPoint x: 80, startPoint y: 381, endPoint x: 68, endPoint y: 379, distance: 12.4
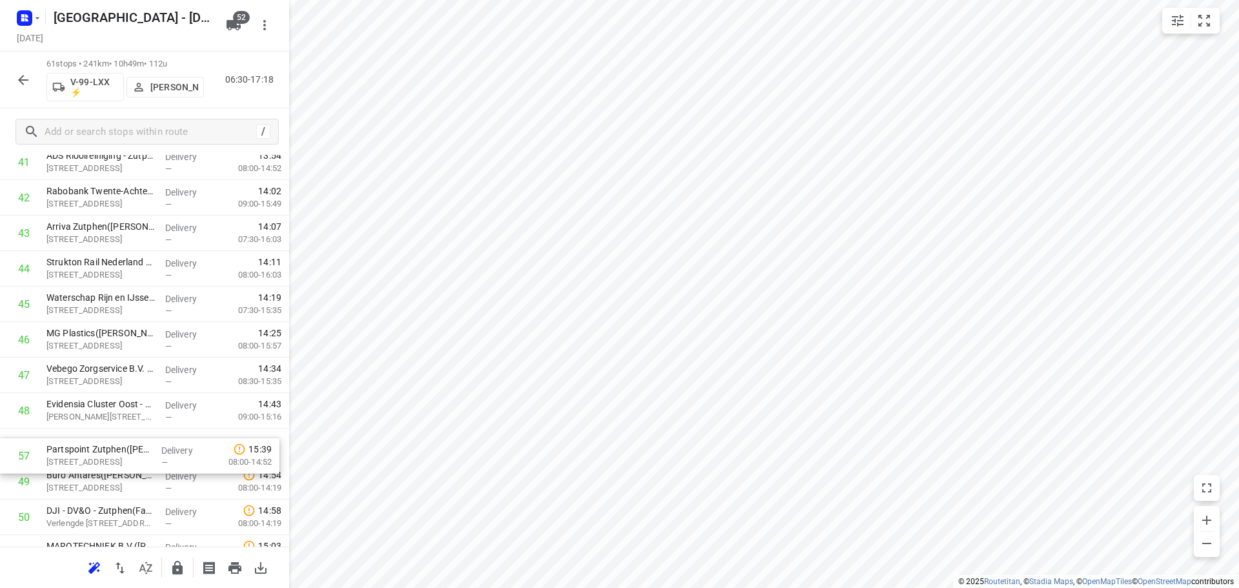
drag, startPoint x: 90, startPoint y: 352, endPoint x: 91, endPoint y: 452, distance: 100.0
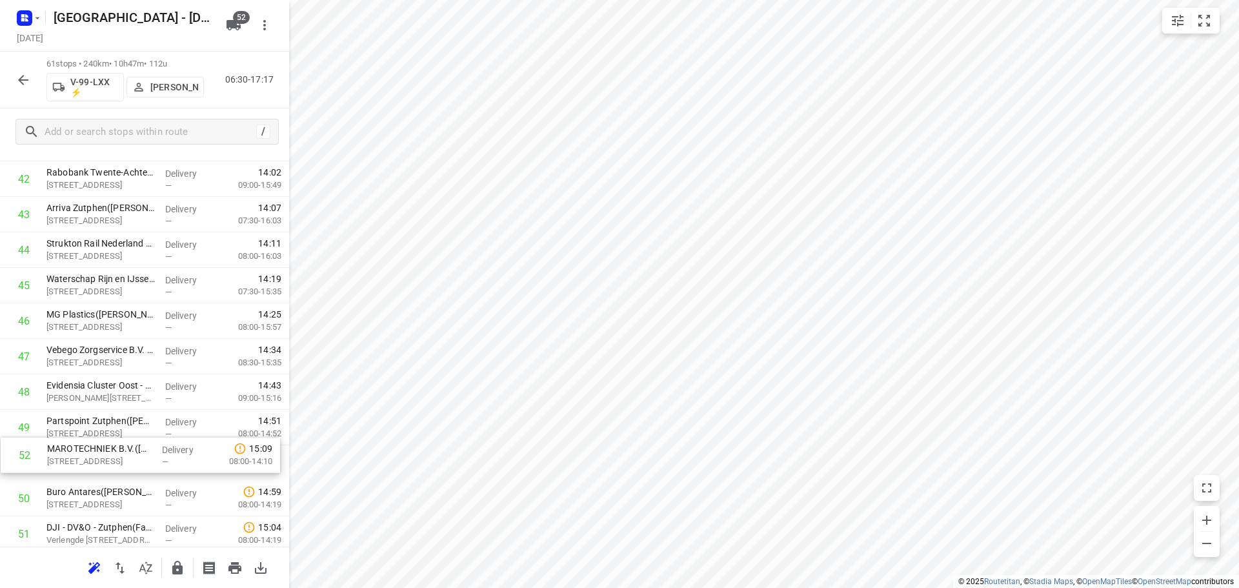
scroll to position [1557, 0]
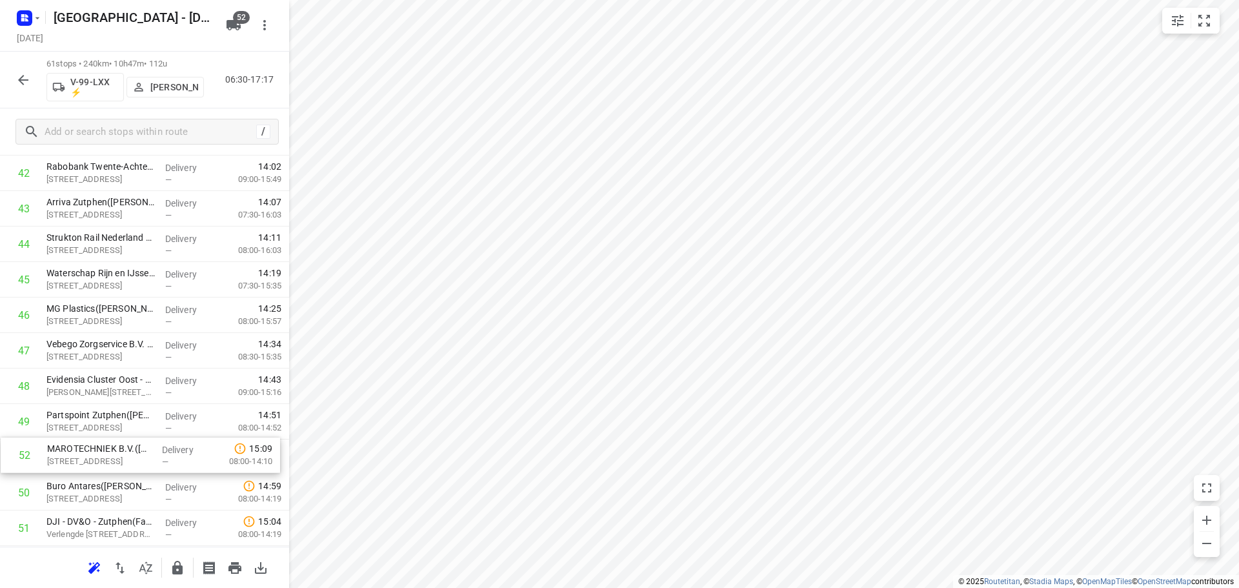
drag, startPoint x: 83, startPoint y: 534, endPoint x: 82, endPoint y: 448, distance: 85.2
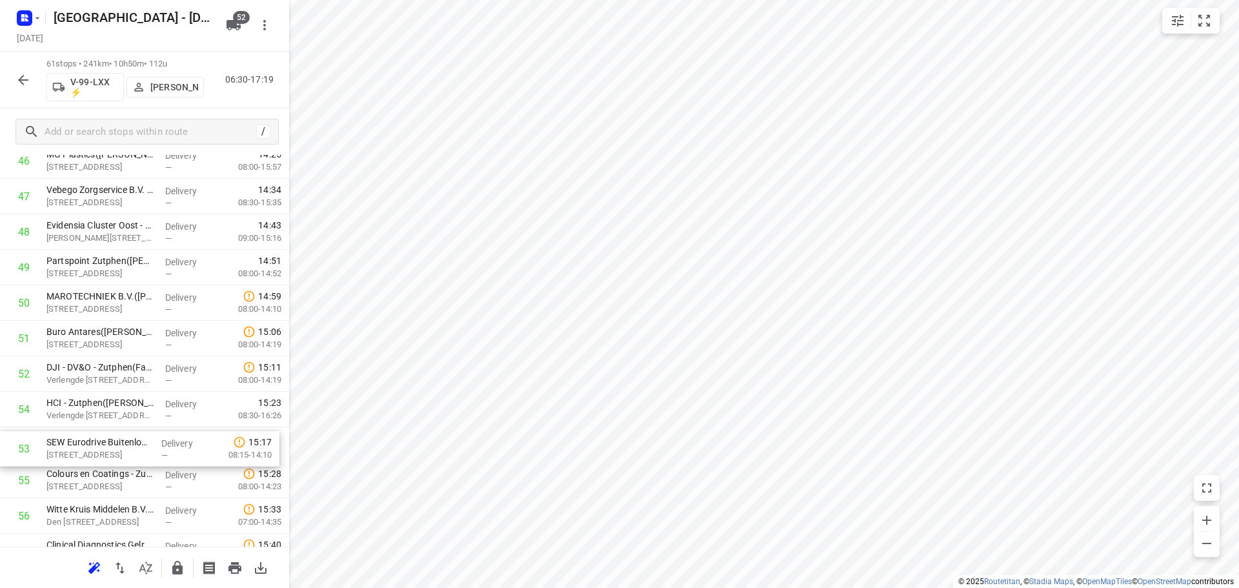
scroll to position [1711, 0]
drag, startPoint x: 77, startPoint y: 482, endPoint x: 81, endPoint y: 316, distance: 166.5
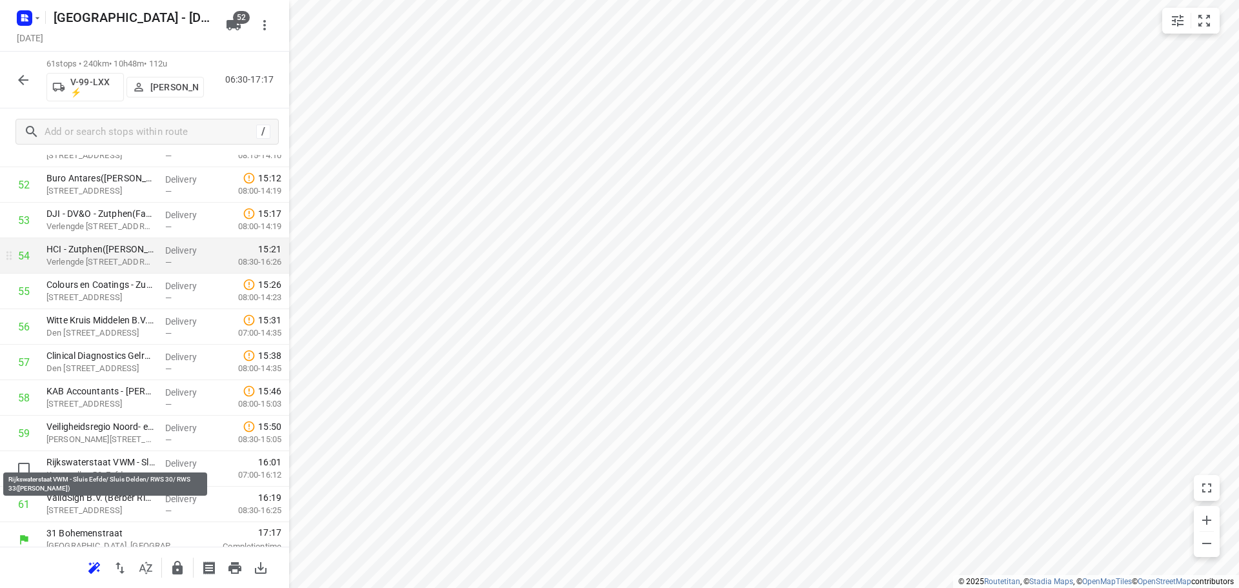
scroll to position [1904, 0]
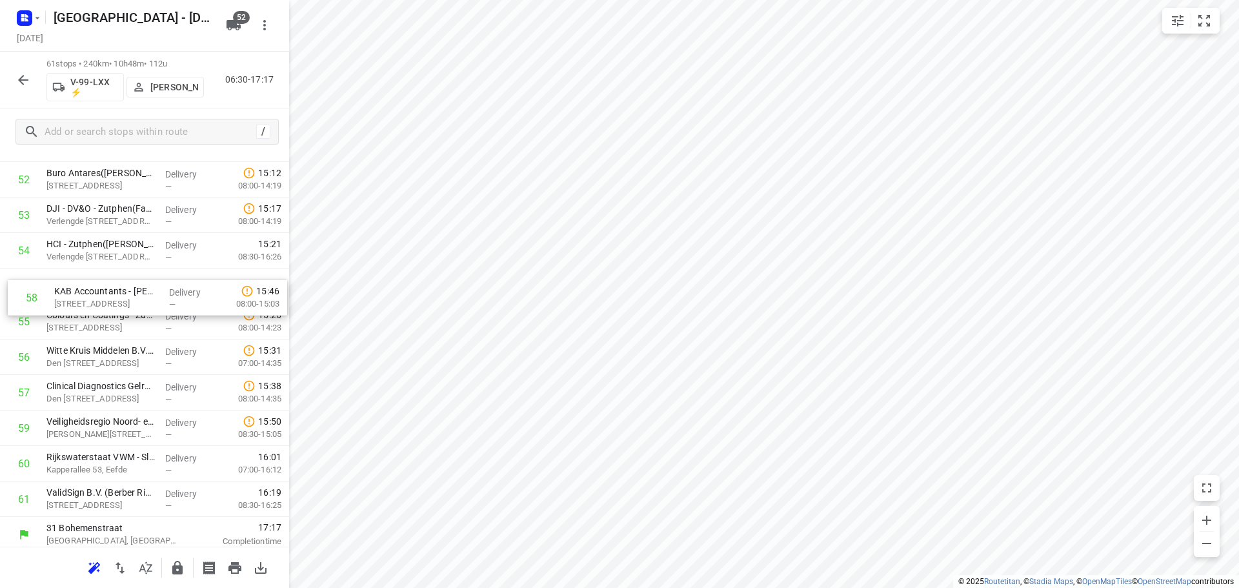
drag, startPoint x: 95, startPoint y: 400, endPoint x: 103, endPoint y: 301, distance: 99.0
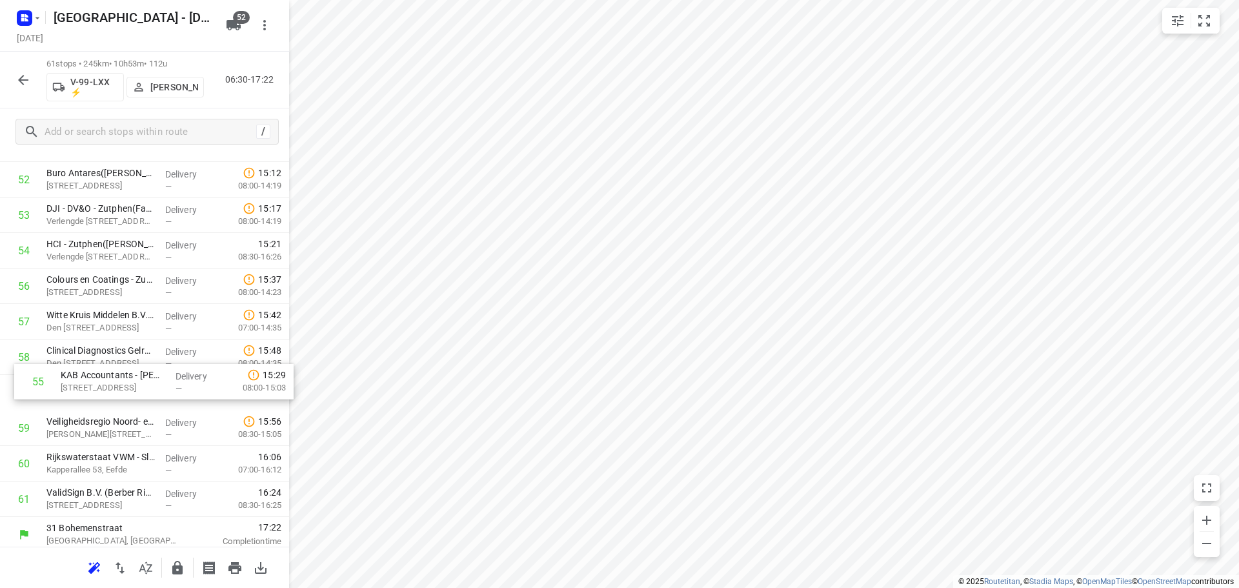
drag, startPoint x: 145, startPoint y: 293, endPoint x: 157, endPoint y: 392, distance: 100.1
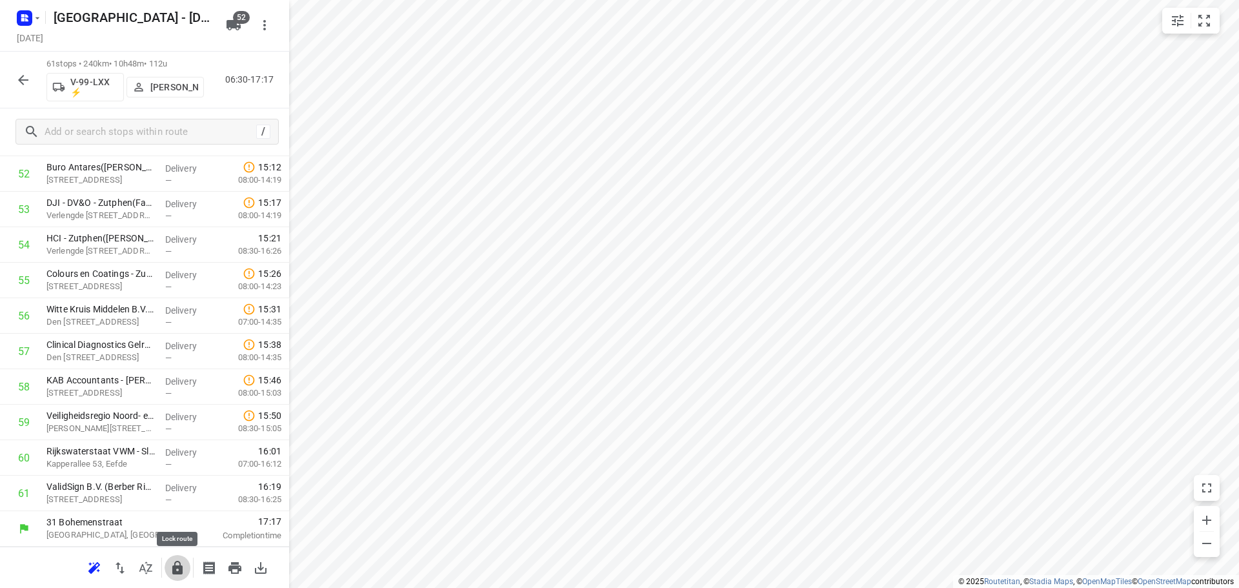
click at [174, 570] on icon "button" at bounding box center [177, 568] width 10 height 14
click at [9, 72] on div "61 stops • 240km • 10h48m • 112u V-99-LXX ⚡ Nina Jo An Kleinjan 06:30-17:17" at bounding box center [144, 80] width 289 height 57
click at [14, 87] on button "button" at bounding box center [23, 80] width 26 height 26
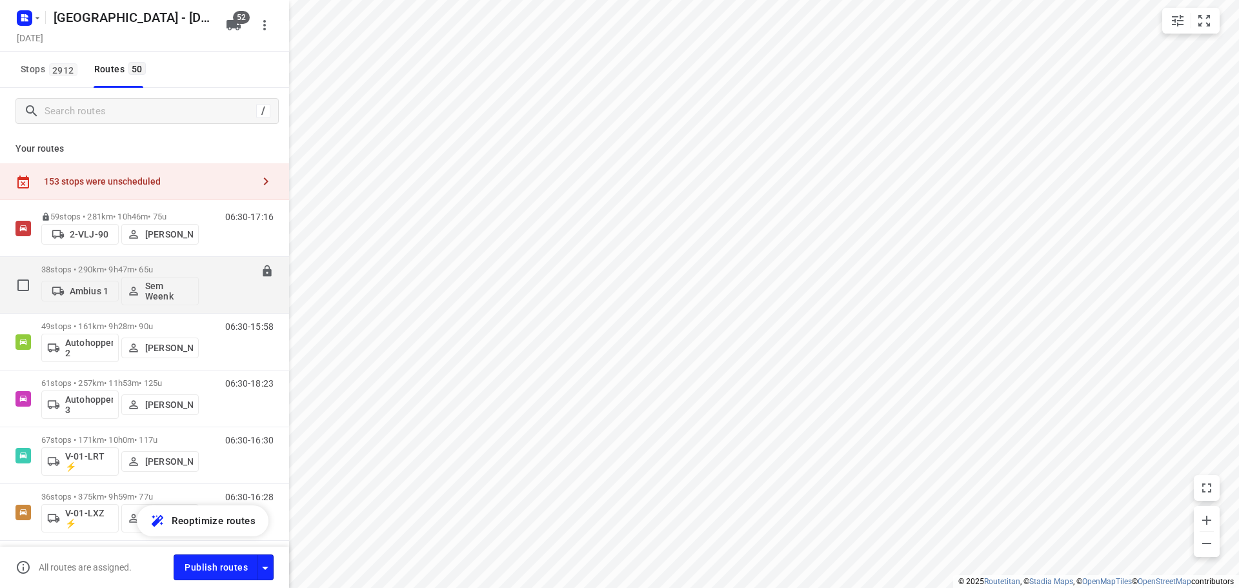
click at [91, 266] on p "38 stops • 290km • 9h47m • 65u" at bounding box center [119, 270] width 157 height 10
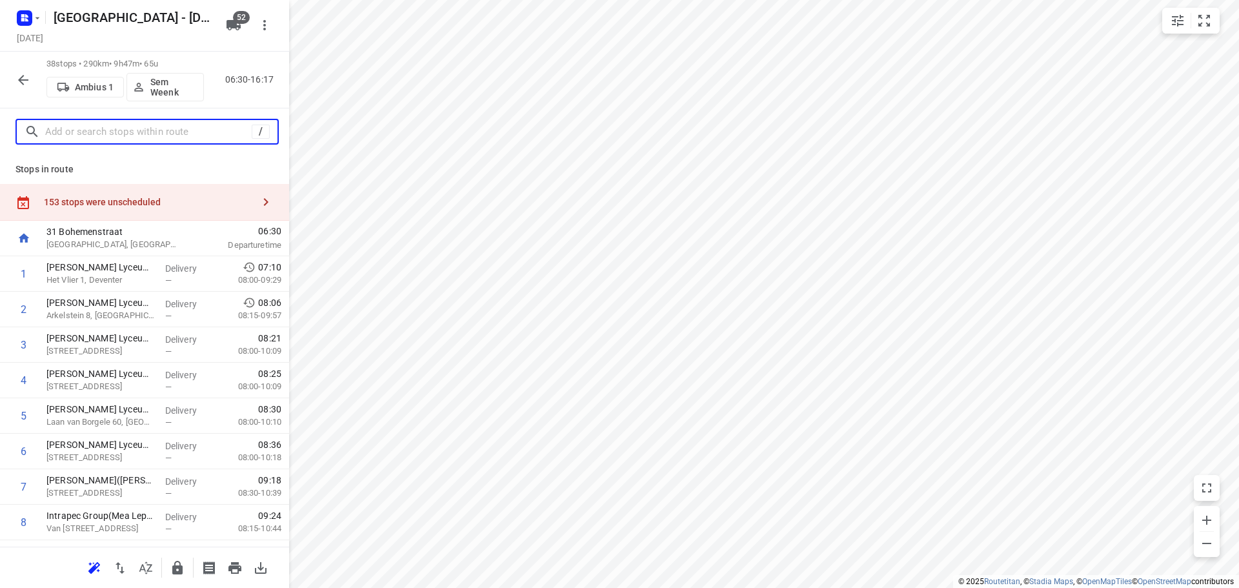
click at [210, 140] on input "text" at bounding box center [148, 132] width 206 height 20
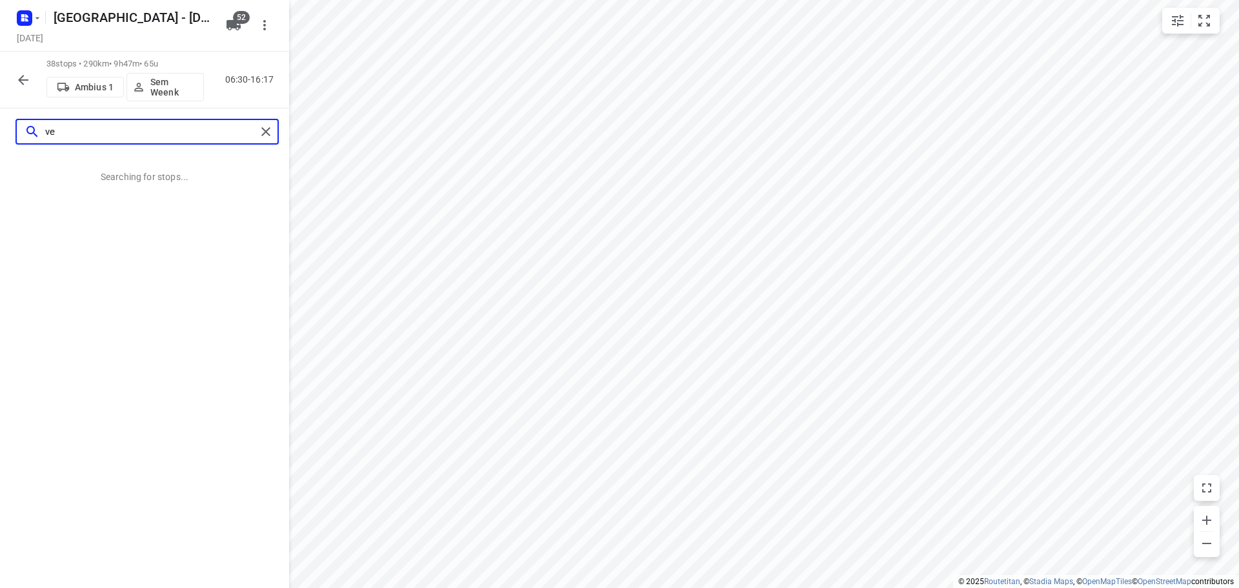
type input "v"
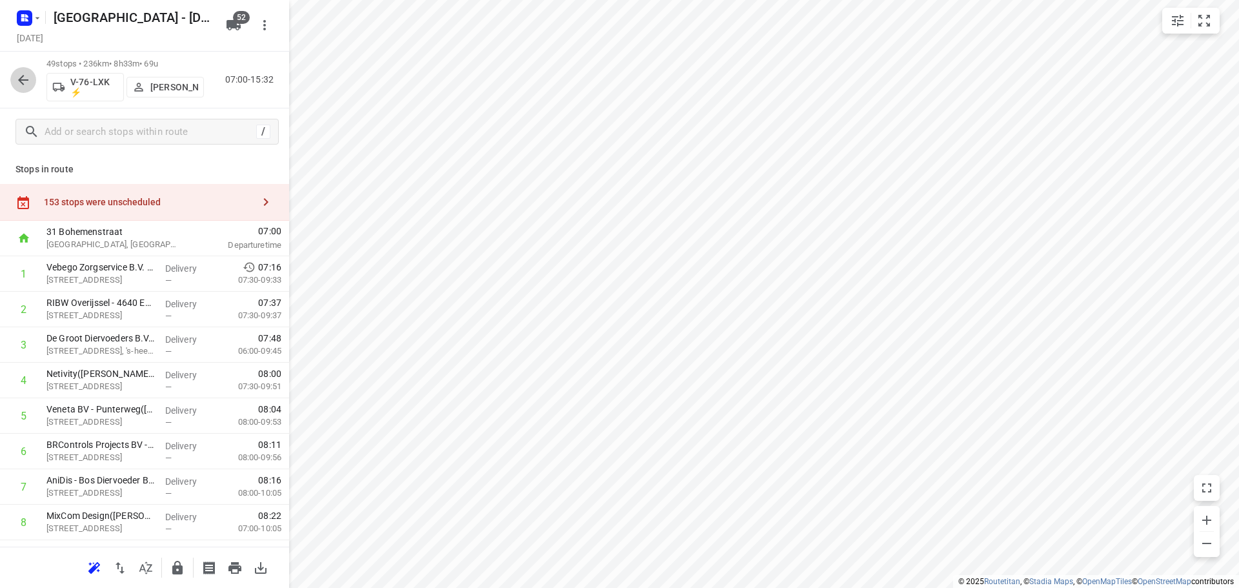
click at [16, 82] on icon "button" at bounding box center [22, 79] width 15 height 15
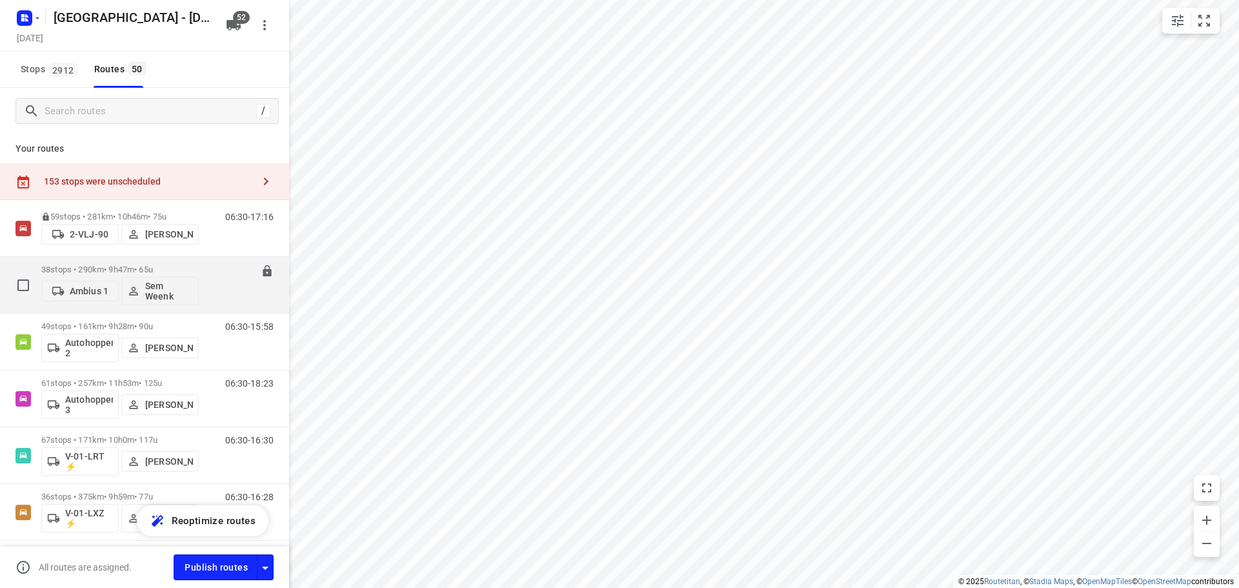
click at [152, 264] on div "38 stops • 290km • 9h47m • 65u Ambius 1 Sem Weenk" at bounding box center [119, 285] width 157 height 54
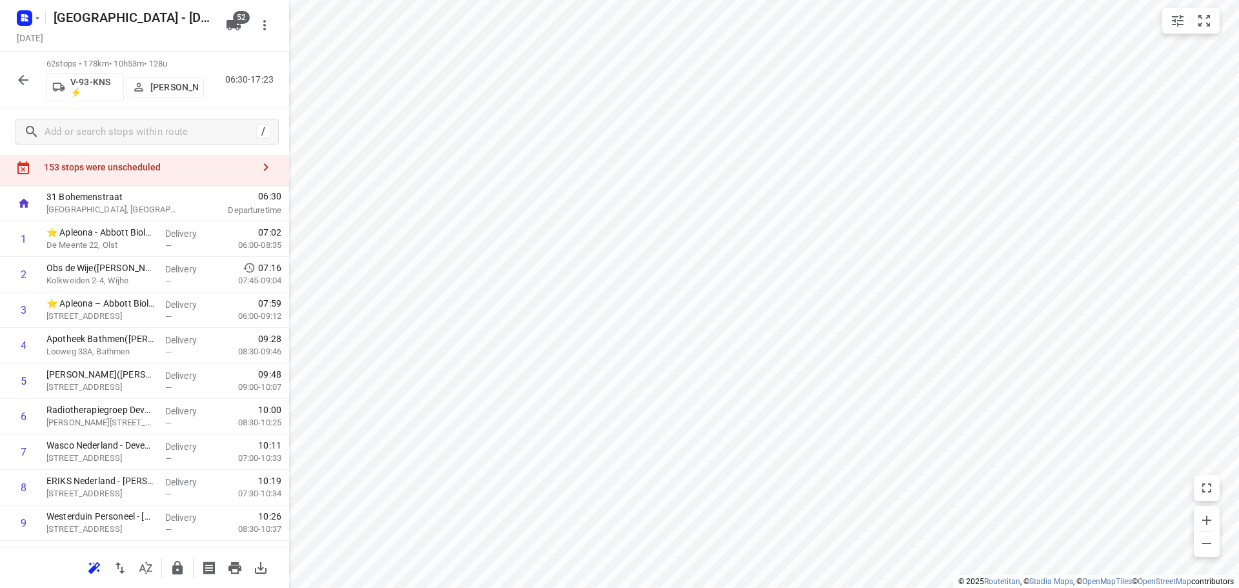
scroll to position [0, 0]
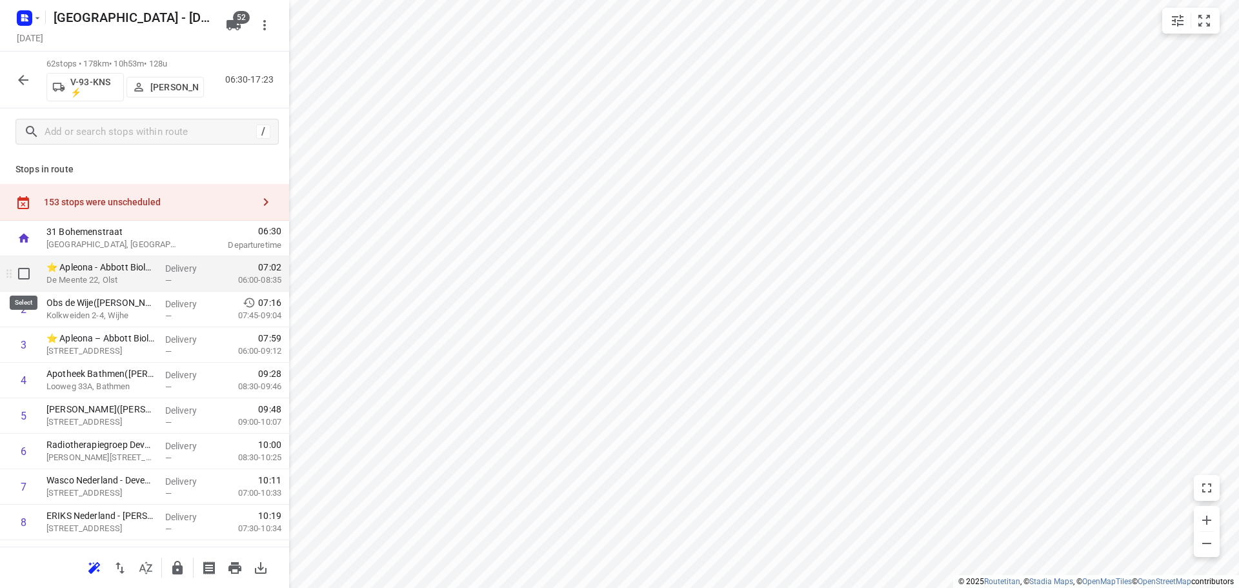
click at [17, 275] on input "checkbox" at bounding box center [24, 274] width 26 height 26
checkbox input "true"
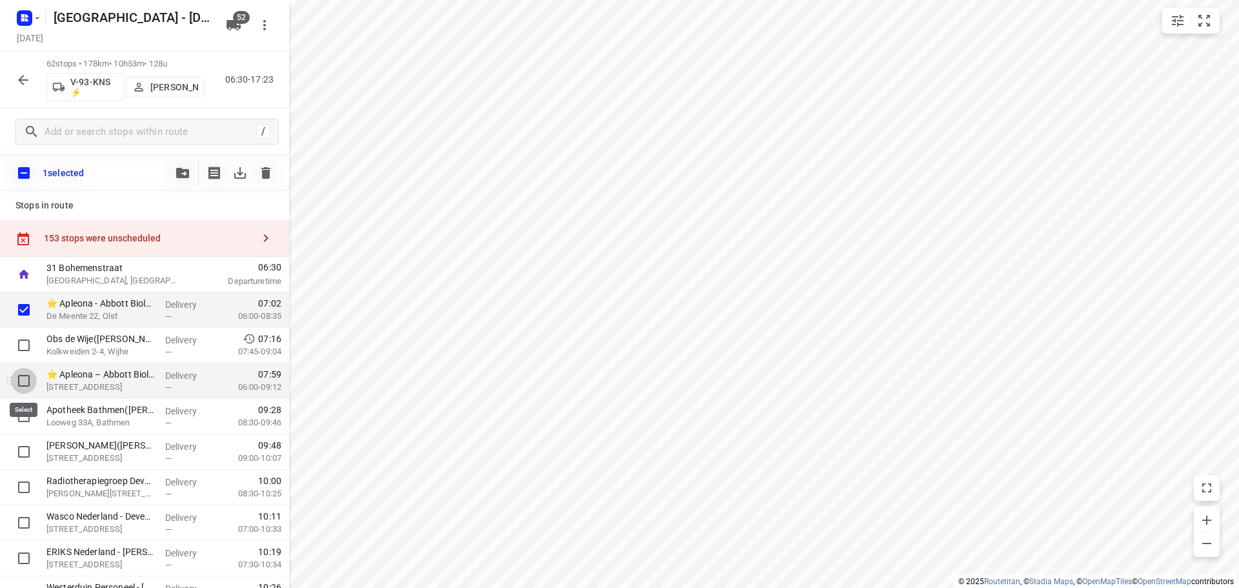
click at [32, 392] on input "checkbox" at bounding box center [24, 381] width 26 height 26
checkbox input "true"
click at [177, 171] on icon "button" at bounding box center [182, 173] width 13 height 10
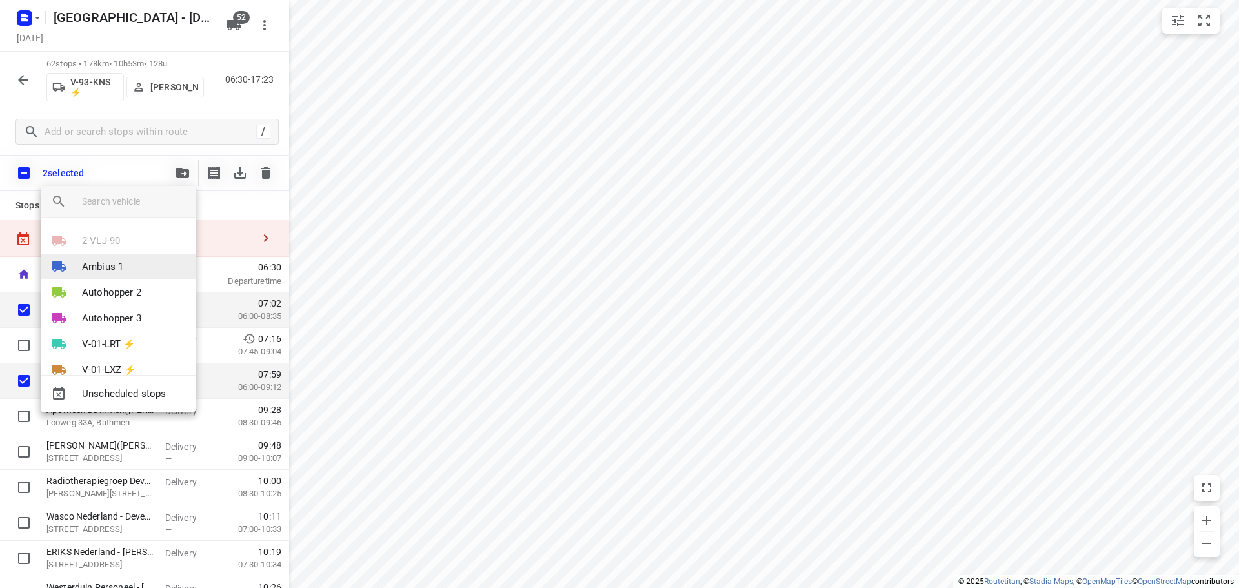
click at [105, 268] on p "Ambius 1" at bounding box center [102, 266] width 41 height 15
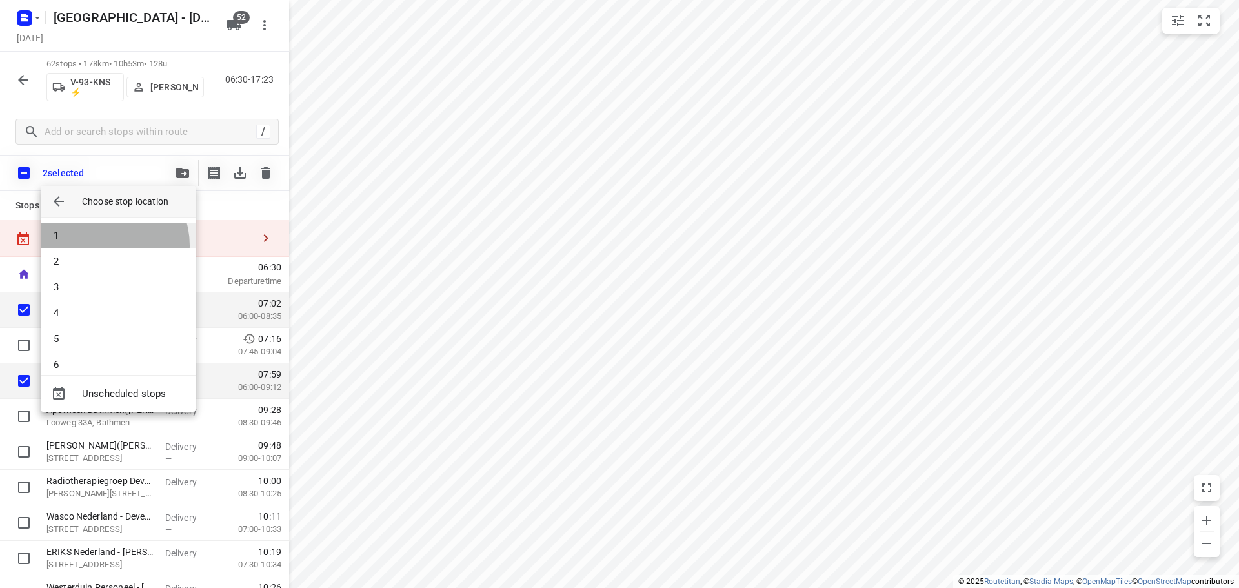
click at [104, 245] on li "1" at bounding box center [118, 236] width 155 height 26
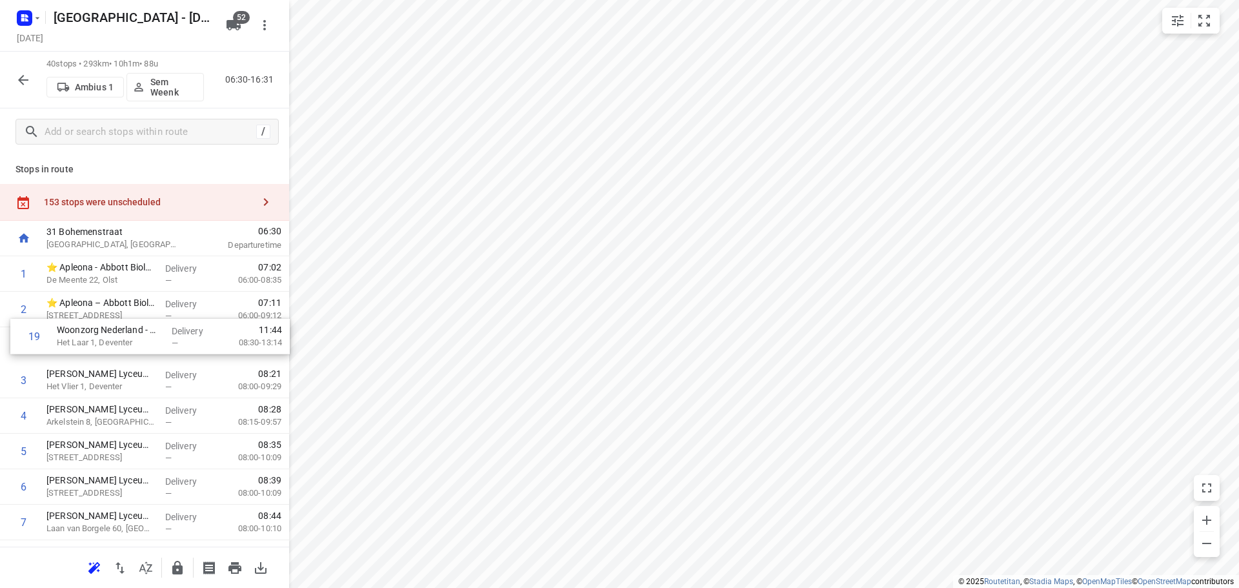
drag, startPoint x: 128, startPoint y: 319, endPoint x: 139, endPoint y: 313, distance: 12.4
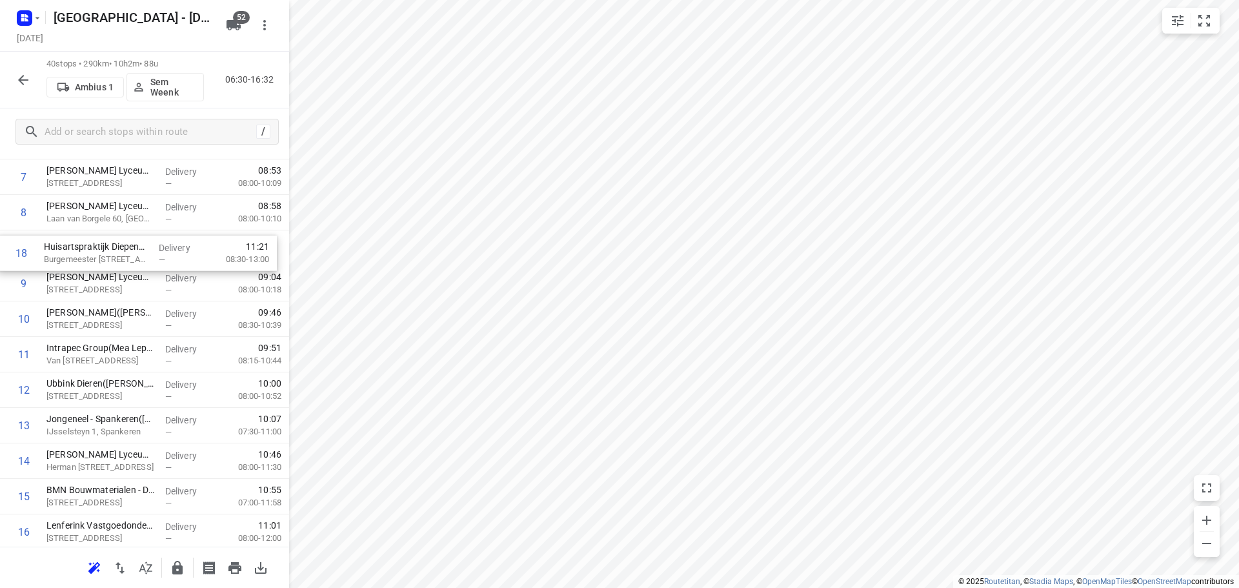
scroll to position [308, 0]
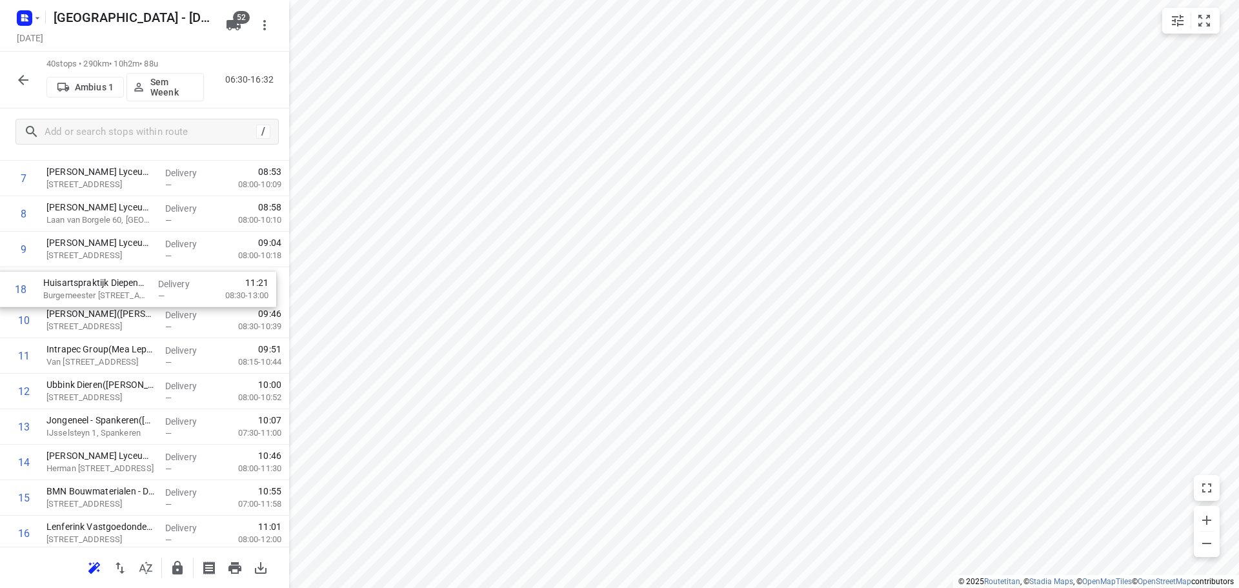
drag, startPoint x: 67, startPoint y: 371, endPoint x: 65, endPoint y: 296, distance: 74.9
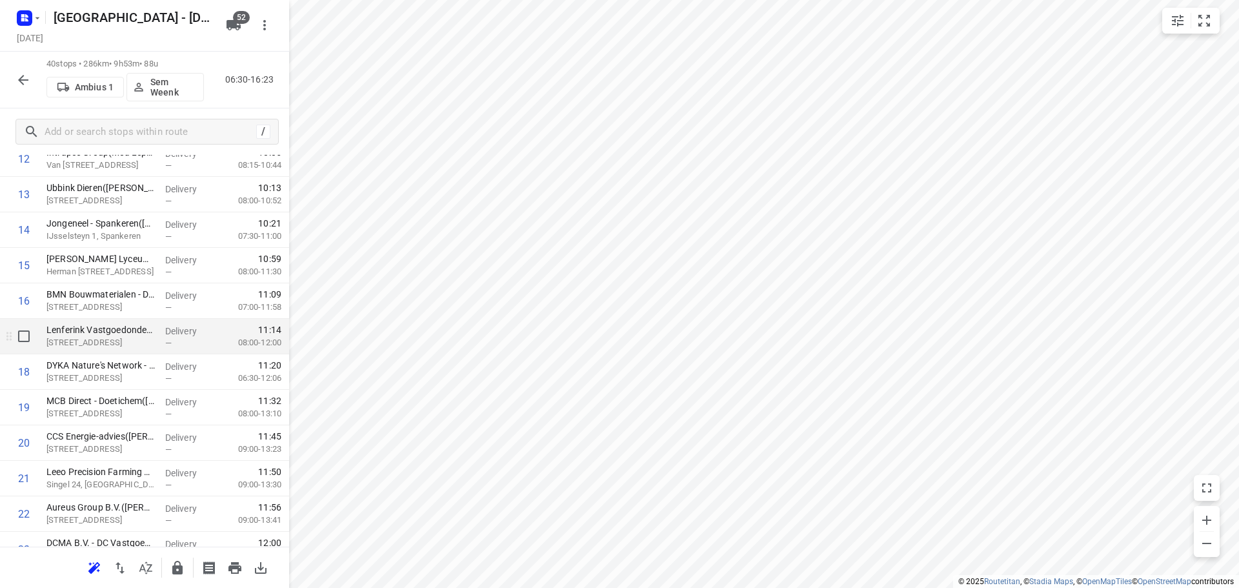
scroll to position [567, 0]
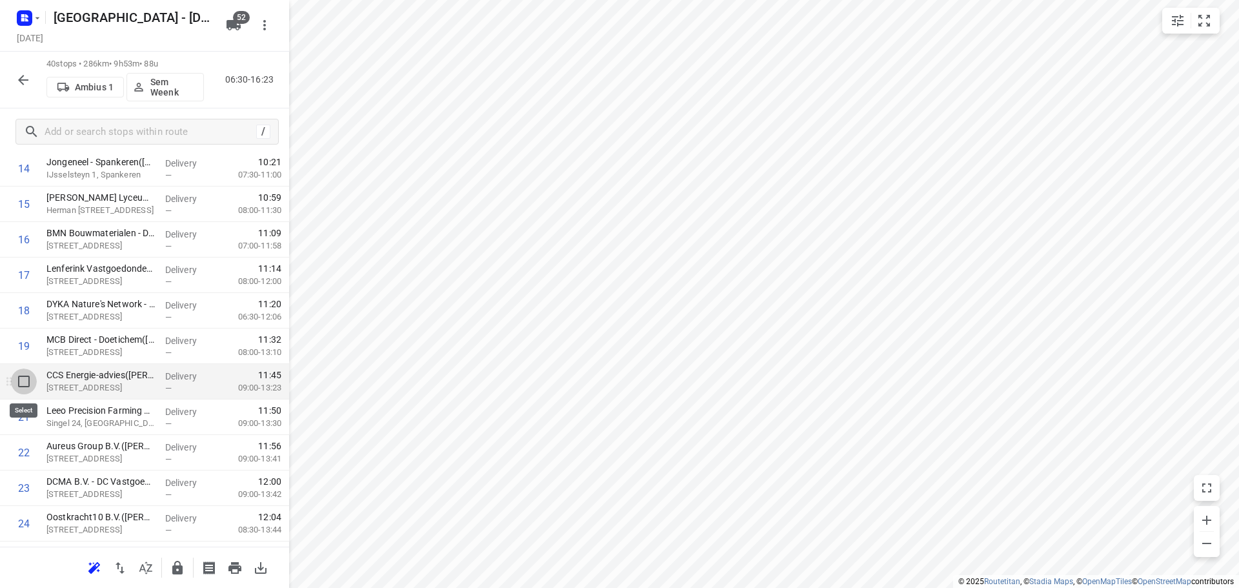
click at [19, 387] on input "checkbox" at bounding box center [24, 381] width 26 height 26
checkbox input "true"
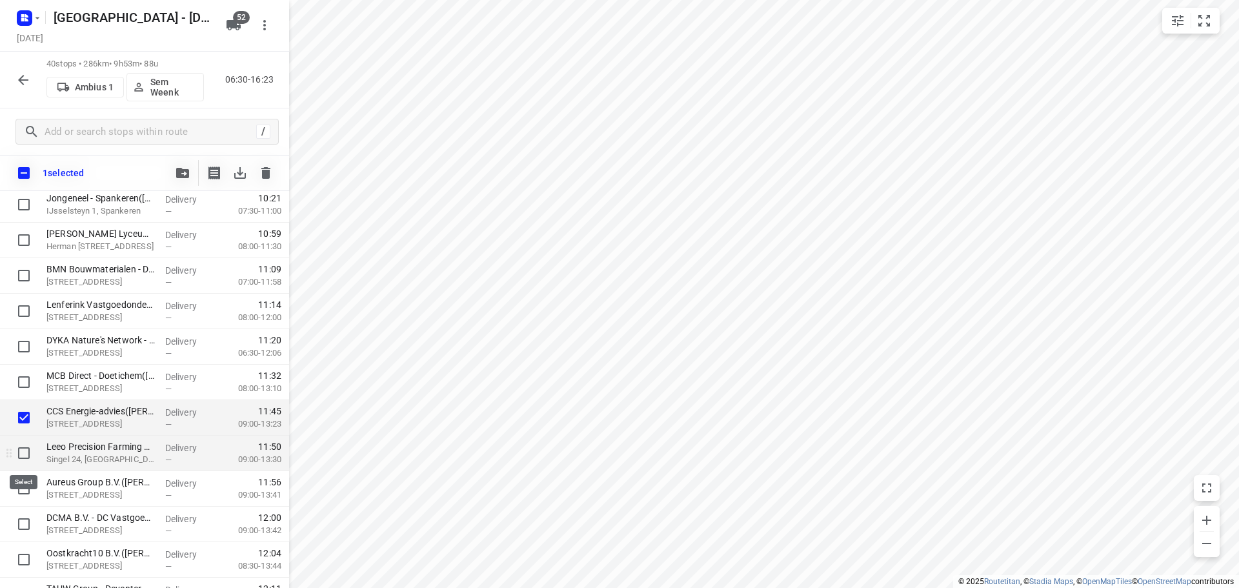
click at [21, 454] on input "checkbox" at bounding box center [24, 453] width 26 height 26
checkbox input "true"
drag, startPoint x: 26, startPoint y: 496, endPoint x: 25, endPoint y: 506, distance: 9.8
click at [26, 496] on input "checkbox" at bounding box center [24, 489] width 26 height 26
checkbox input "true"
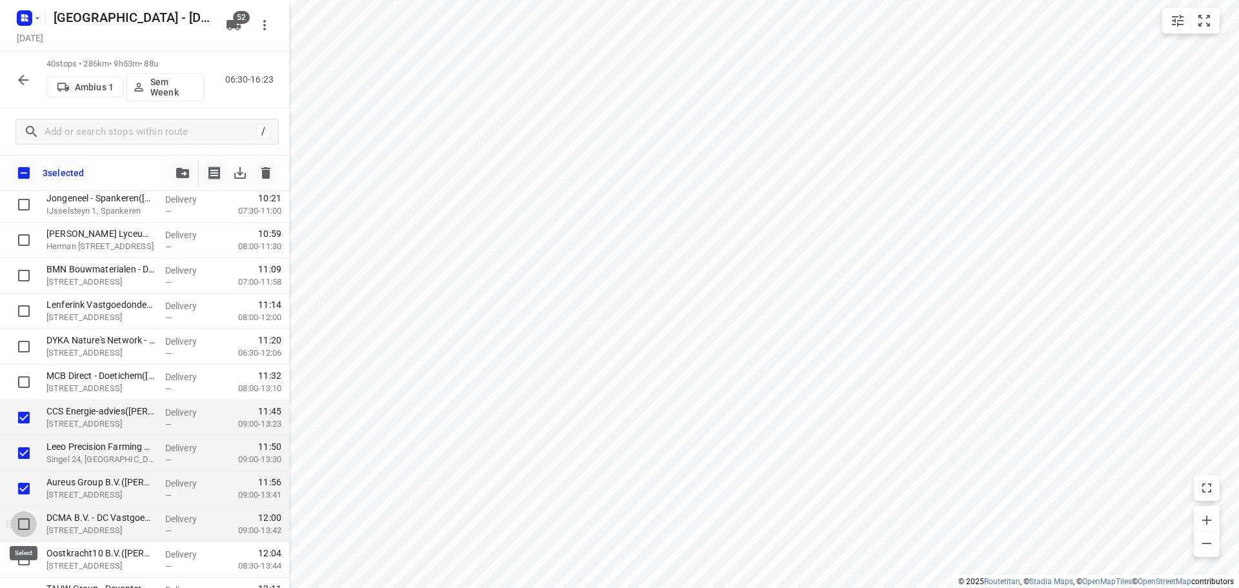
click at [24, 528] on input "checkbox" at bounding box center [24, 524] width 26 height 26
checkbox input "true"
click at [25, 556] on input "checkbox" at bounding box center [24, 560] width 26 height 26
checkbox input "true"
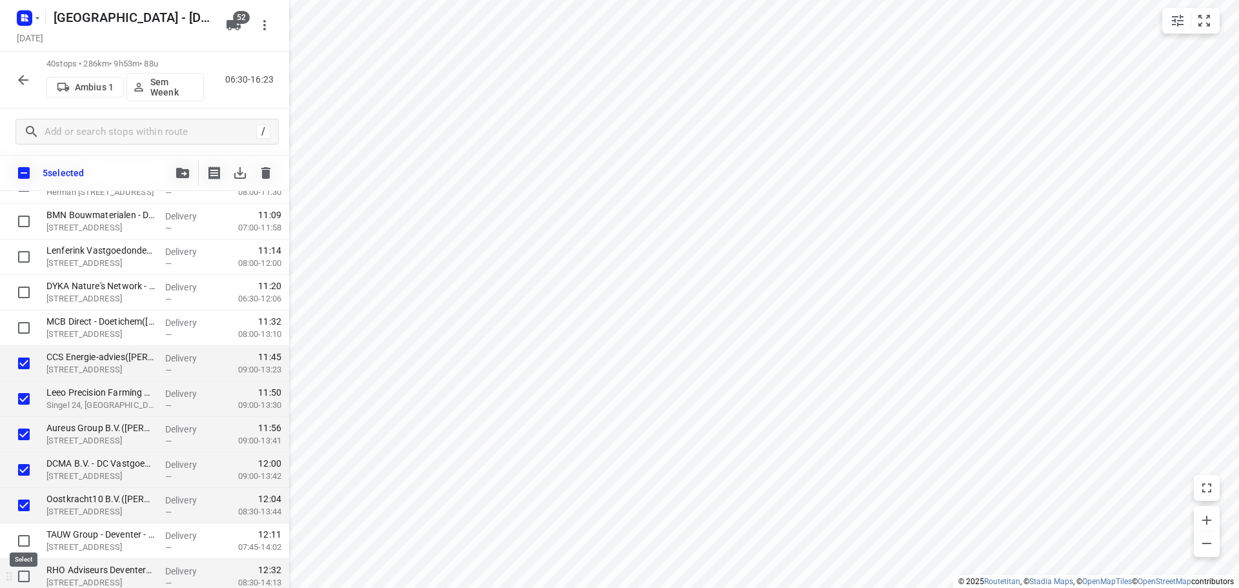
scroll to position [631, 0]
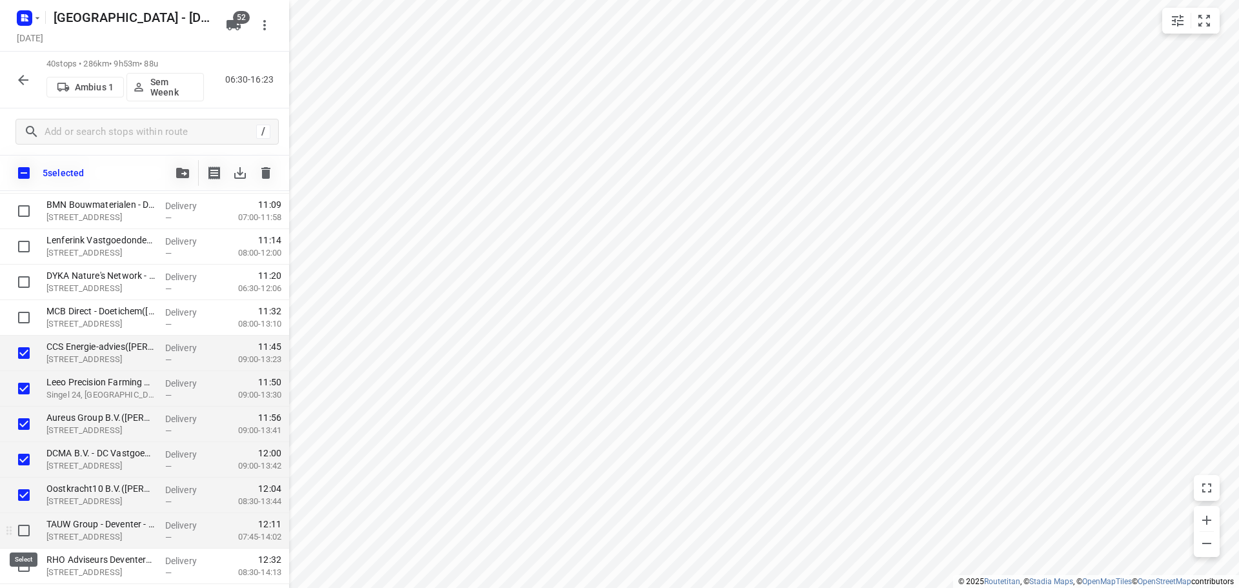
click at [27, 537] on input "checkbox" at bounding box center [24, 530] width 26 height 26
checkbox input "true"
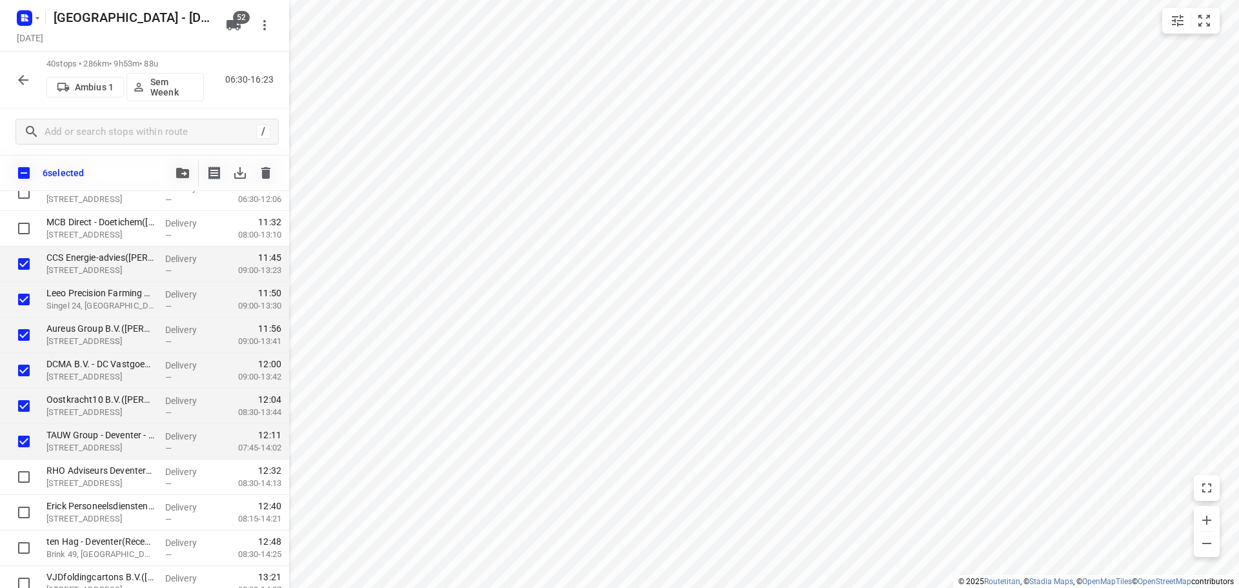
scroll to position [760, 0]
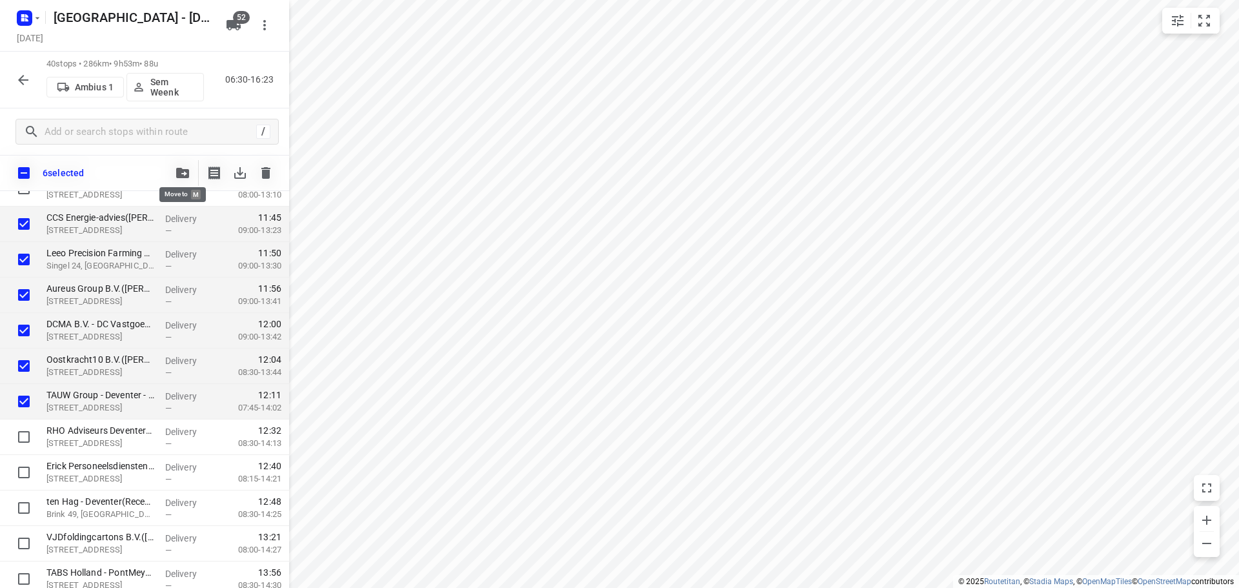
click at [186, 179] on button "button" at bounding box center [183, 173] width 26 height 26
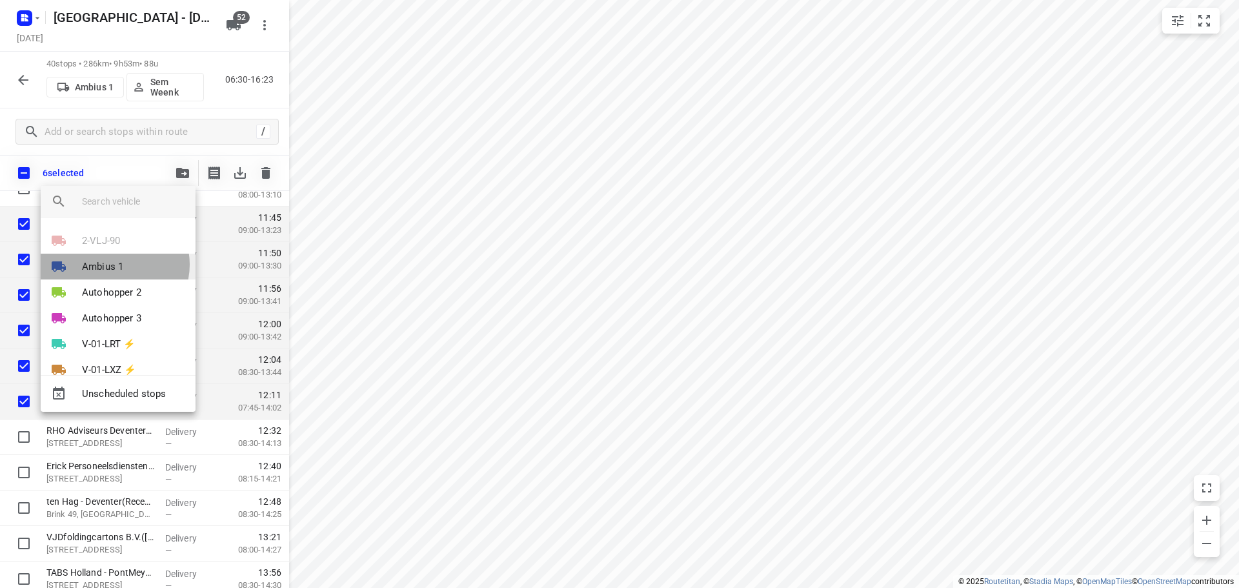
click at [114, 265] on p "Ambius 1" at bounding box center [102, 266] width 41 height 15
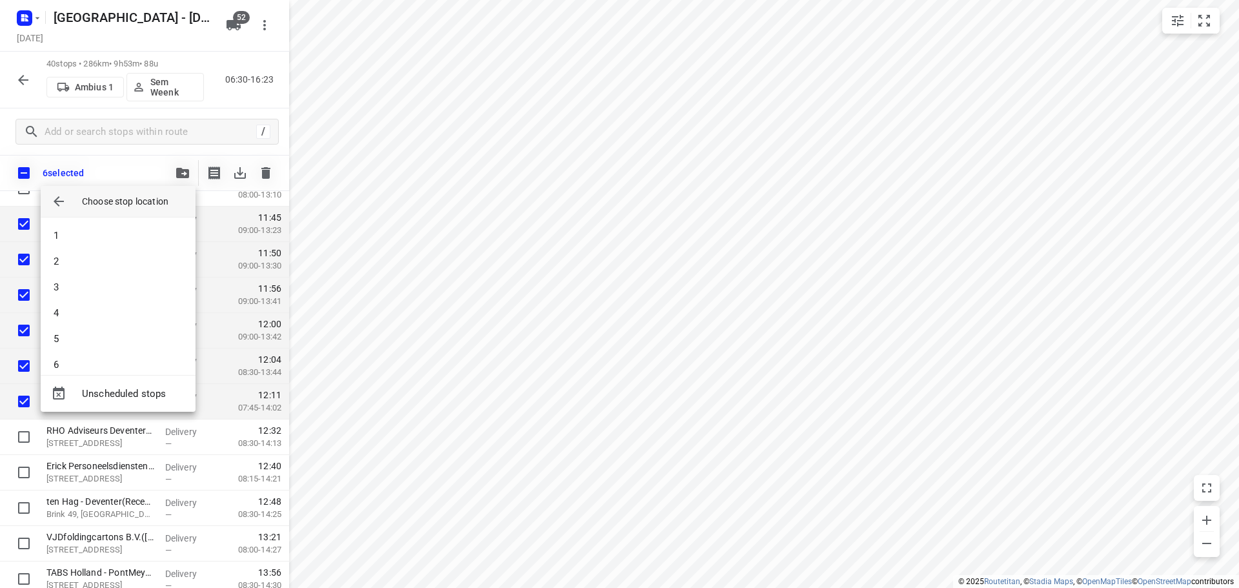
scroll to position [129, 0]
click at [78, 361] on li "11" at bounding box center [118, 365] width 155 height 26
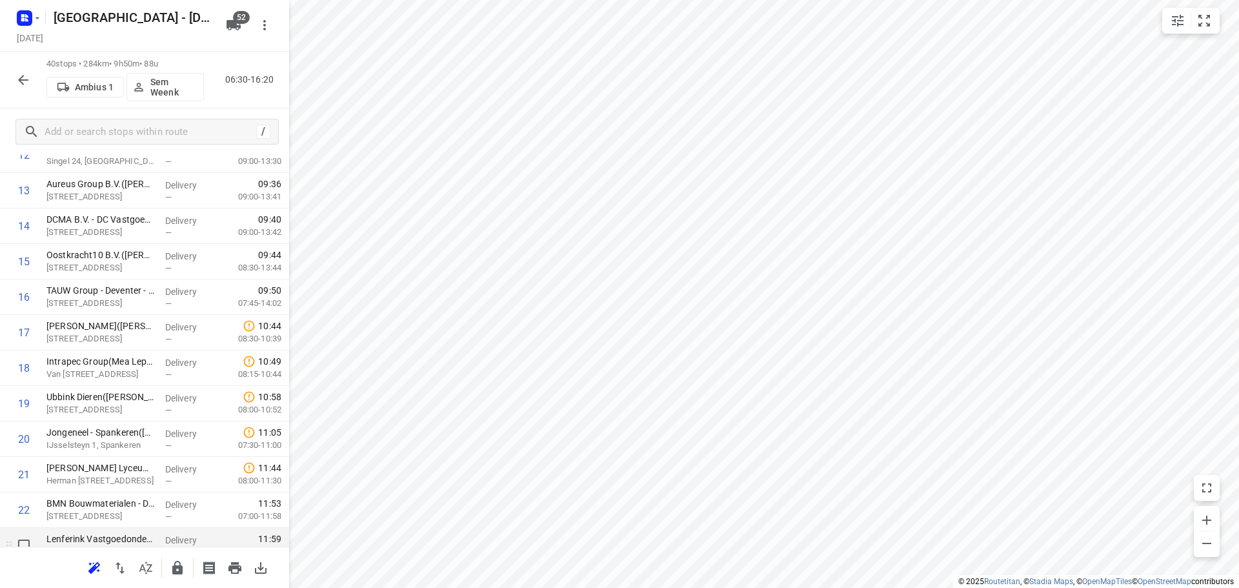
scroll to position [567, 0]
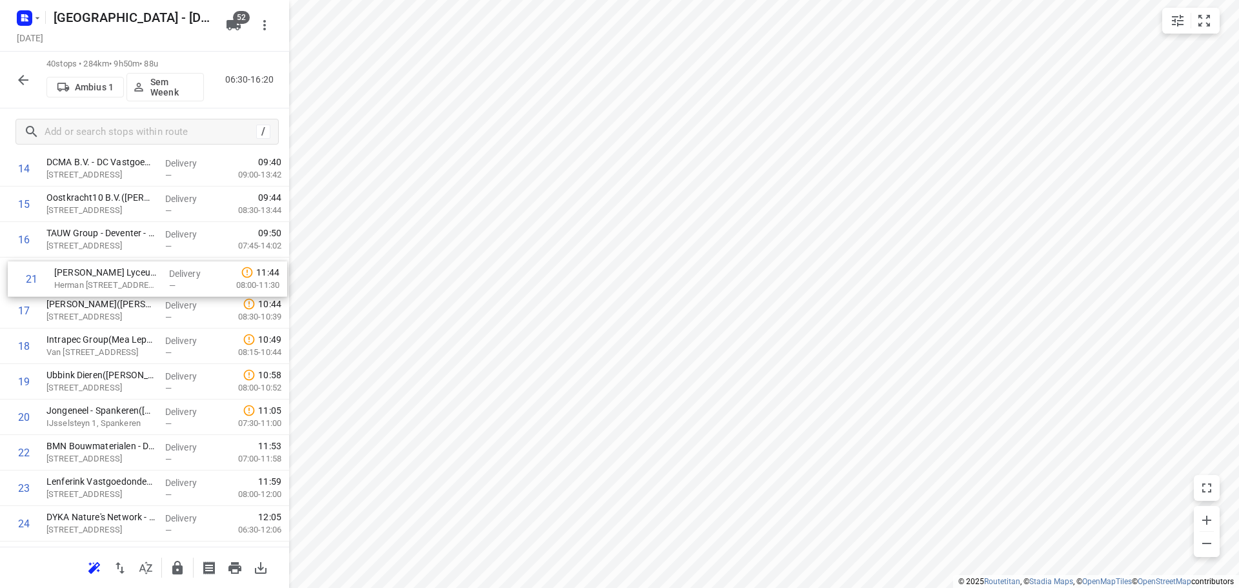
drag, startPoint x: 125, startPoint y: 413, endPoint x: 133, endPoint y: 272, distance: 141.5
click at [133, 272] on div "1 ⭐ Apleona - Abbott Biologicals - De Meente(Burak Kocak) De Meente 22, Olst De…" at bounding box center [144, 400] width 289 height 1420
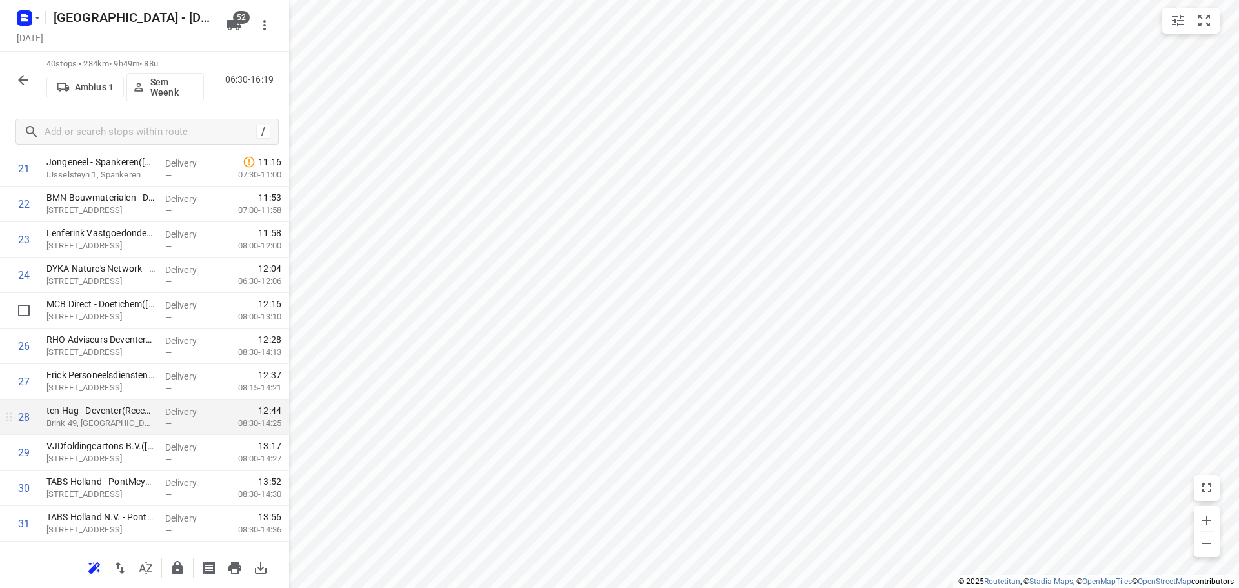
scroll to position [825, 0]
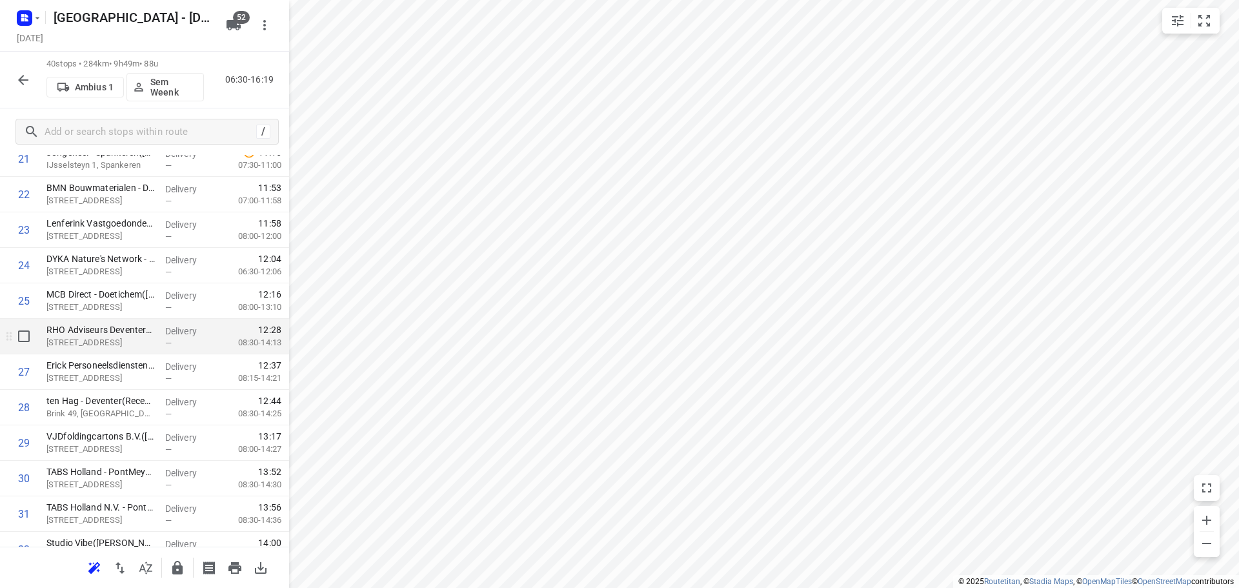
click at [38, 343] on div at bounding box center [20, 336] width 41 height 35
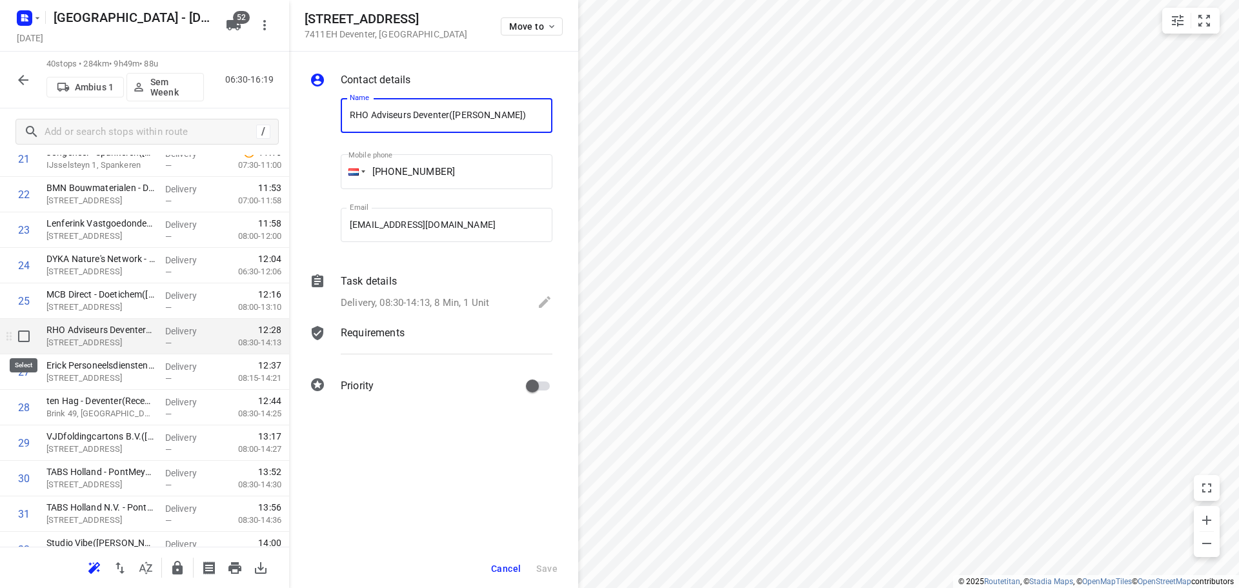
click at [21, 340] on input "checkbox" at bounding box center [24, 336] width 26 height 26
checkbox input "true"
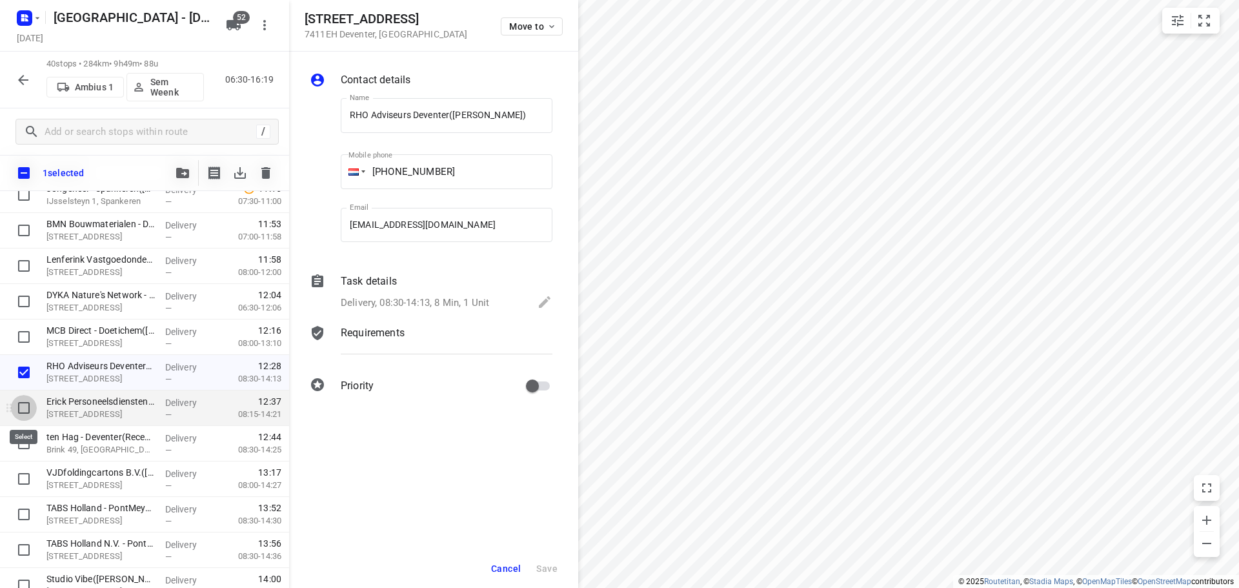
click at [17, 402] on input "checkbox" at bounding box center [24, 408] width 26 height 26
checkbox input "true"
click at [24, 436] on input "checkbox" at bounding box center [24, 443] width 26 height 26
checkbox input "true"
click at [185, 175] on icon "button" at bounding box center [182, 173] width 13 height 10
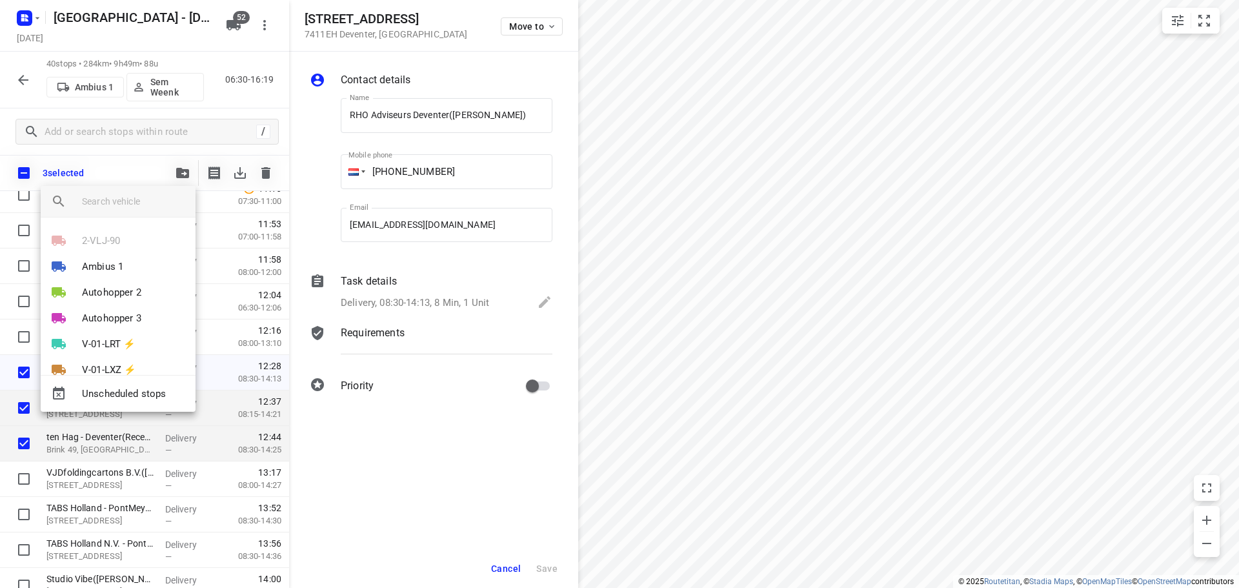
click at [507, 561] on div at bounding box center [619, 294] width 1239 height 588
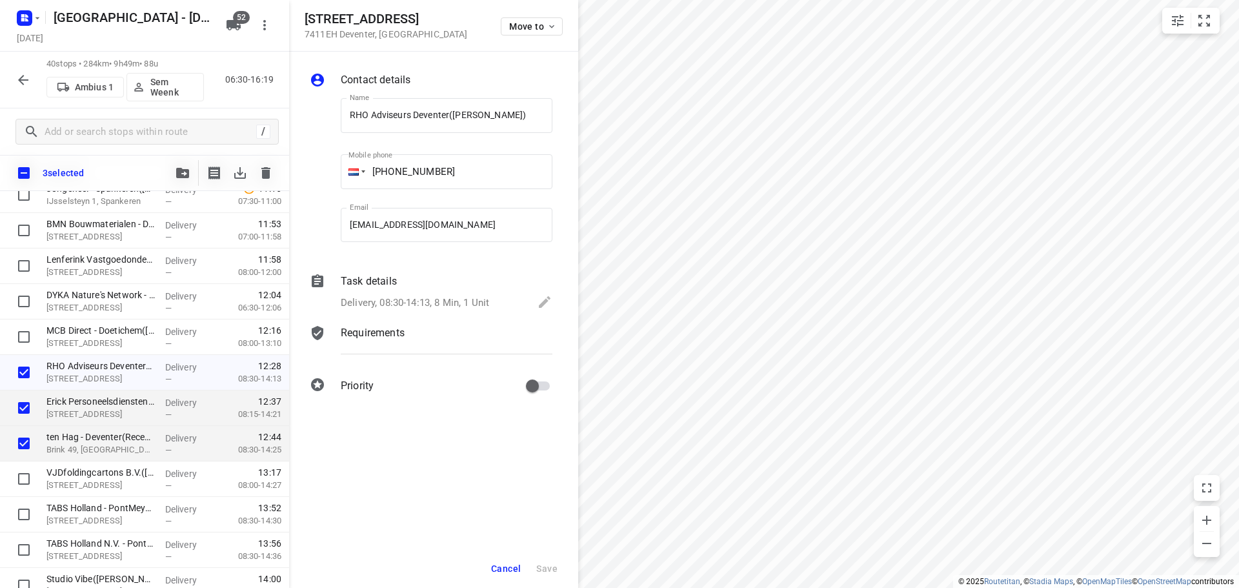
click at [481, 566] on div "Cancel Save" at bounding box center [433, 568] width 289 height 39
click at [496, 570] on span "Cancel" at bounding box center [506, 568] width 30 height 10
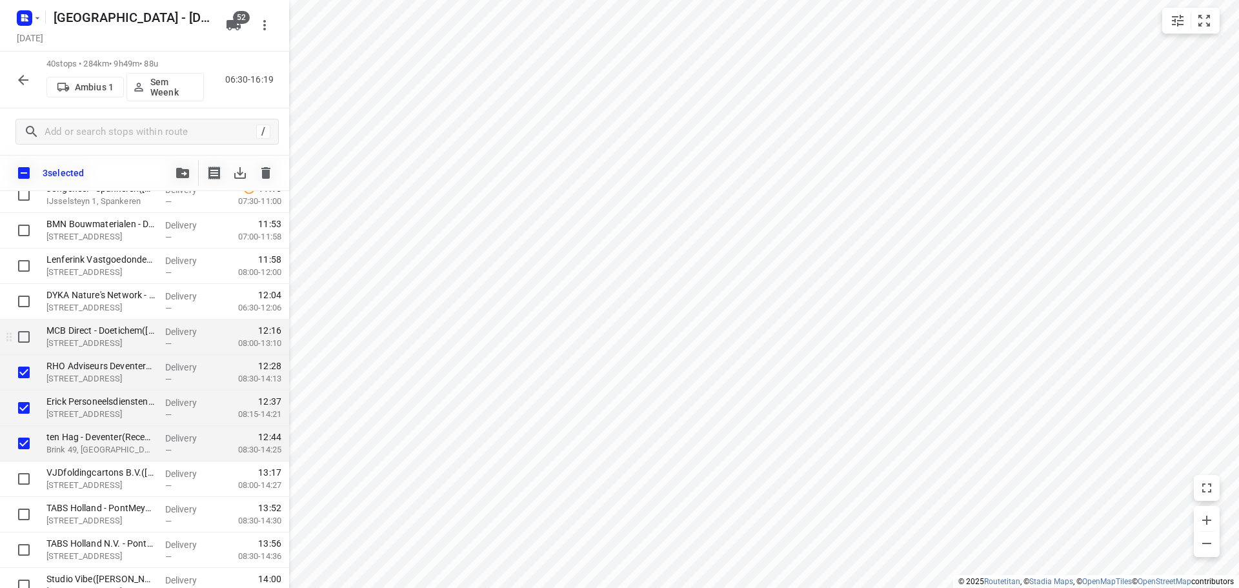
scroll to position [760, 0]
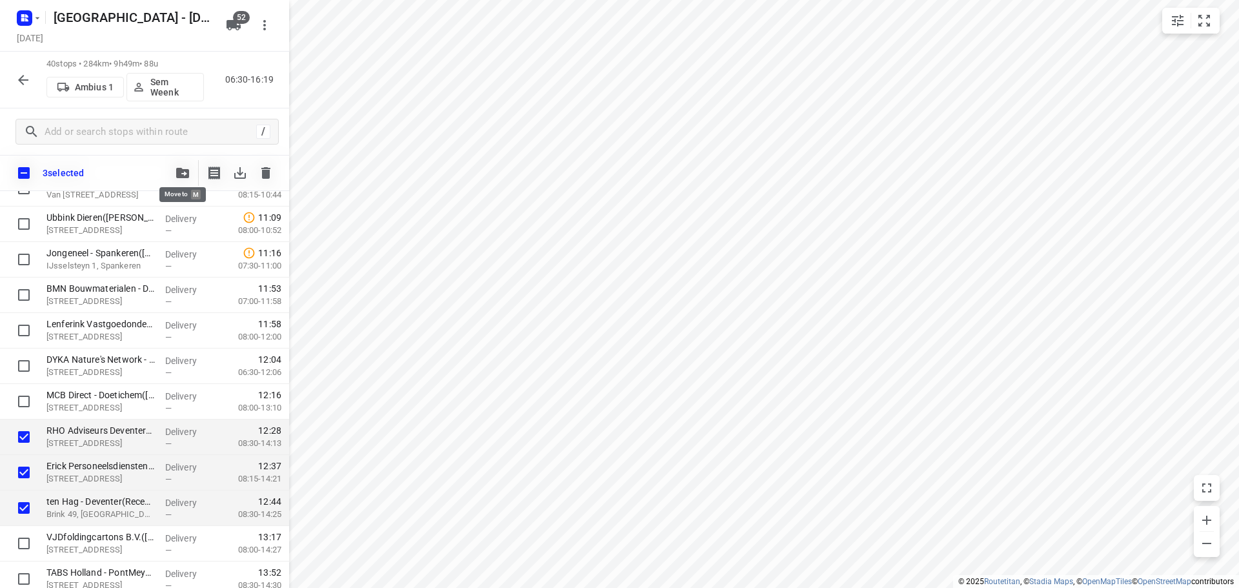
click at [174, 181] on button "button" at bounding box center [183, 173] width 26 height 26
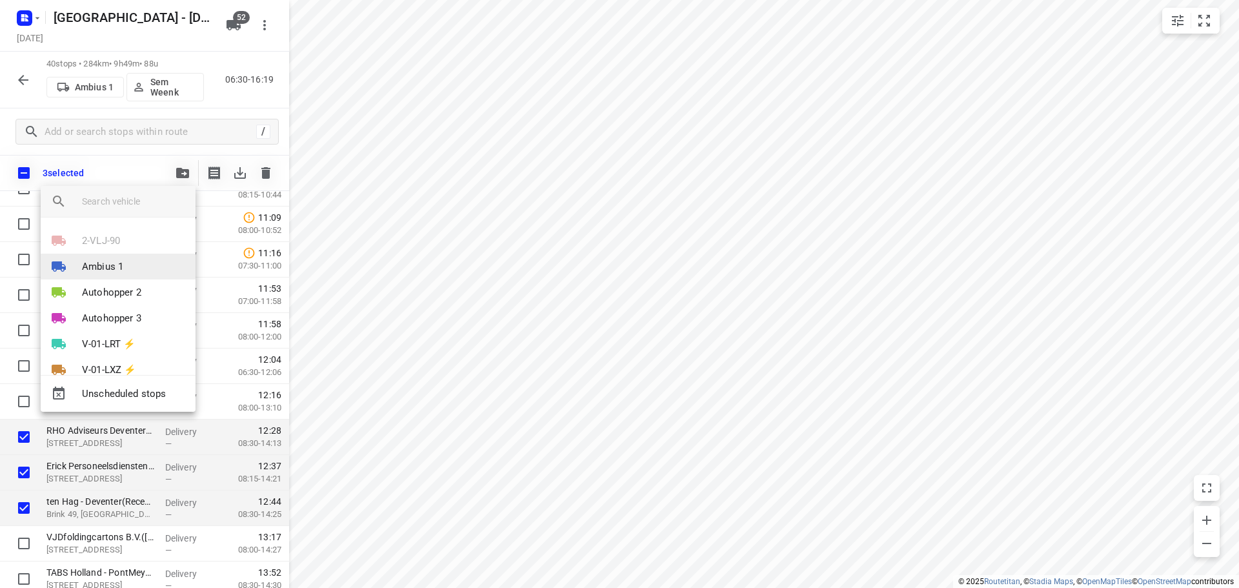
click at [120, 261] on p "Ambius 1" at bounding box center [102, 266] width 41 height 15
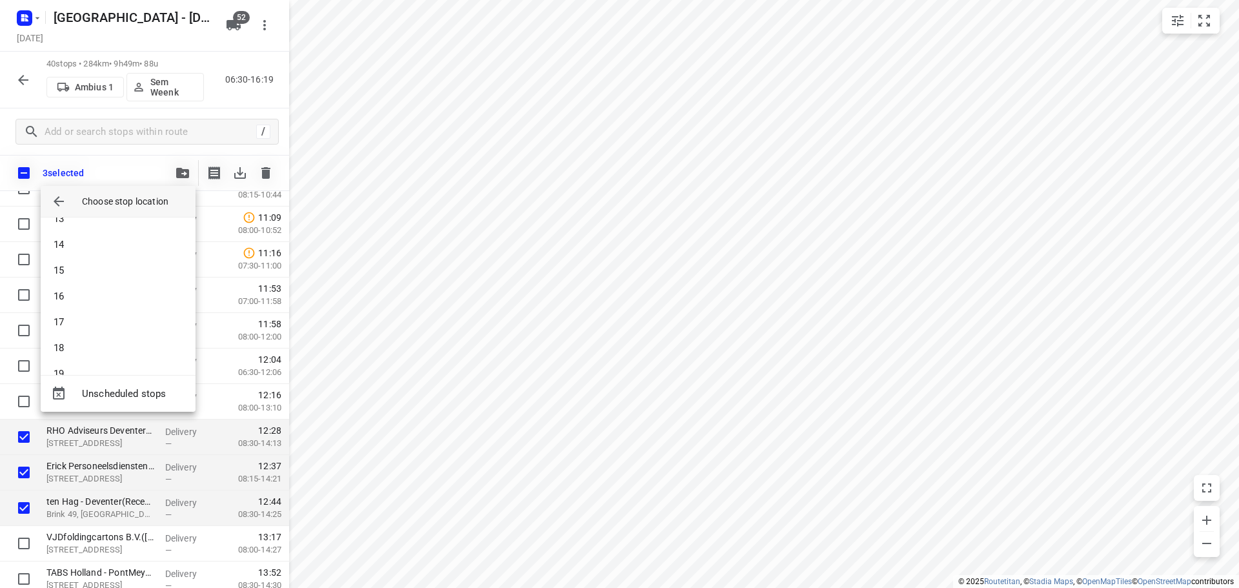
scroll to position [387, 0]
click at [79, 292] on li "18" at bounding box center [118, 287] width 155 height 26
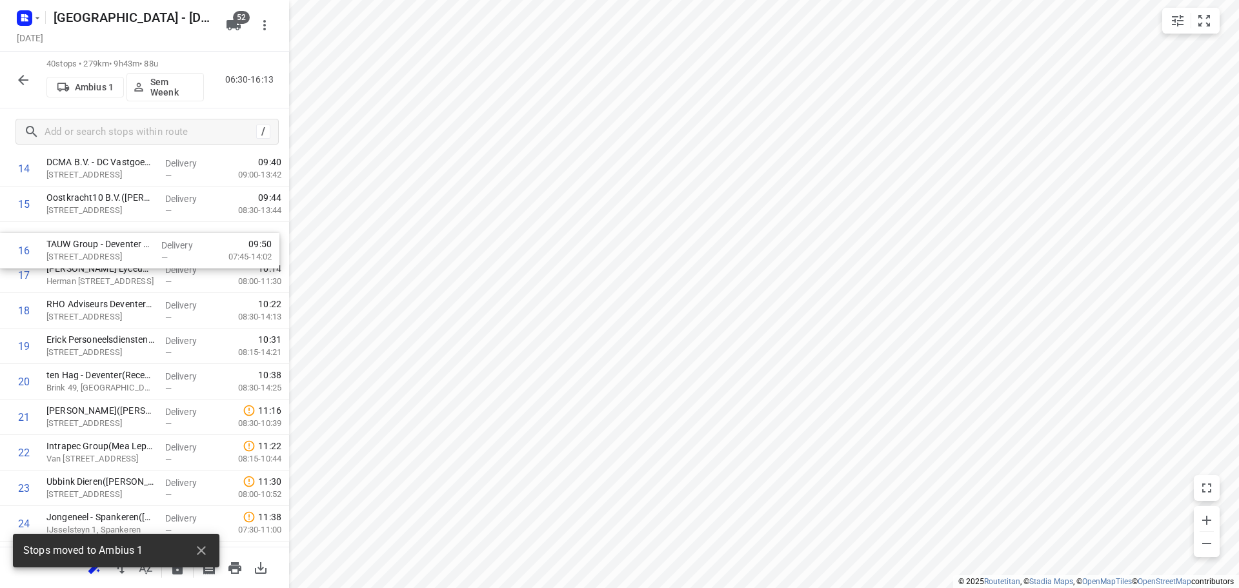
scroll to position [563, 0]
drag, startPoint x: 124, startPoint y: 243, endPoint x: 124, endPoint y: 273, distance: 29.7
click at [125, 272] on div "1 ⭐ Apleona - Abbott Biologicals - De Meente(Burak Kocak) De Meente 22, Olst De…" at bounding box center [144, 403] width 289 height 1420
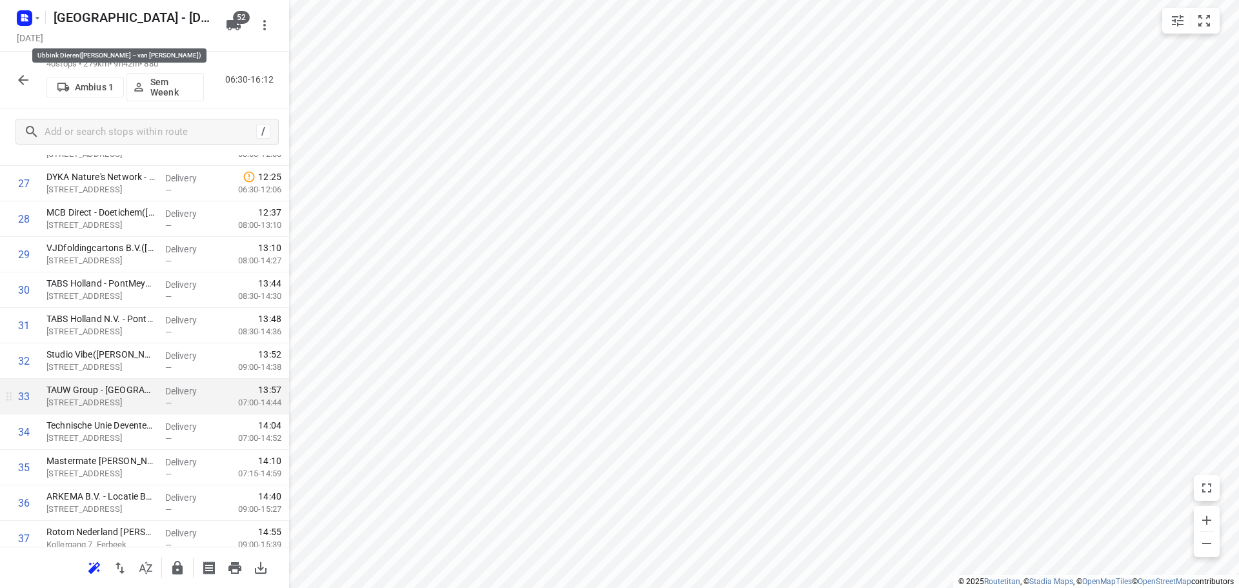
scroll to position [1015, 0]
click at [26, 397] on input "checkbox" at bounding box center [24, 394] width 26 height 26
checkbox input "true"
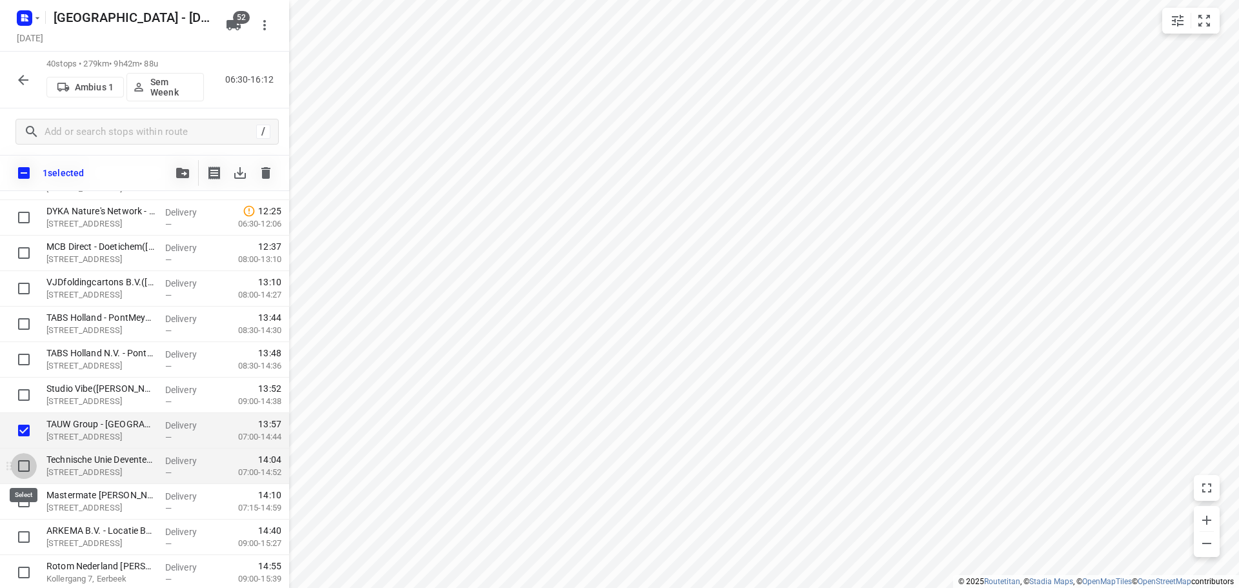
click at [24, 459] on input "checkbox" at bounding box center [24, 466] width 26 height 26
checkbox input "true"
click at [25, 495] on input "checkbox" at bounding box center [24, 501] width 26 height 26
checkbox input "true"
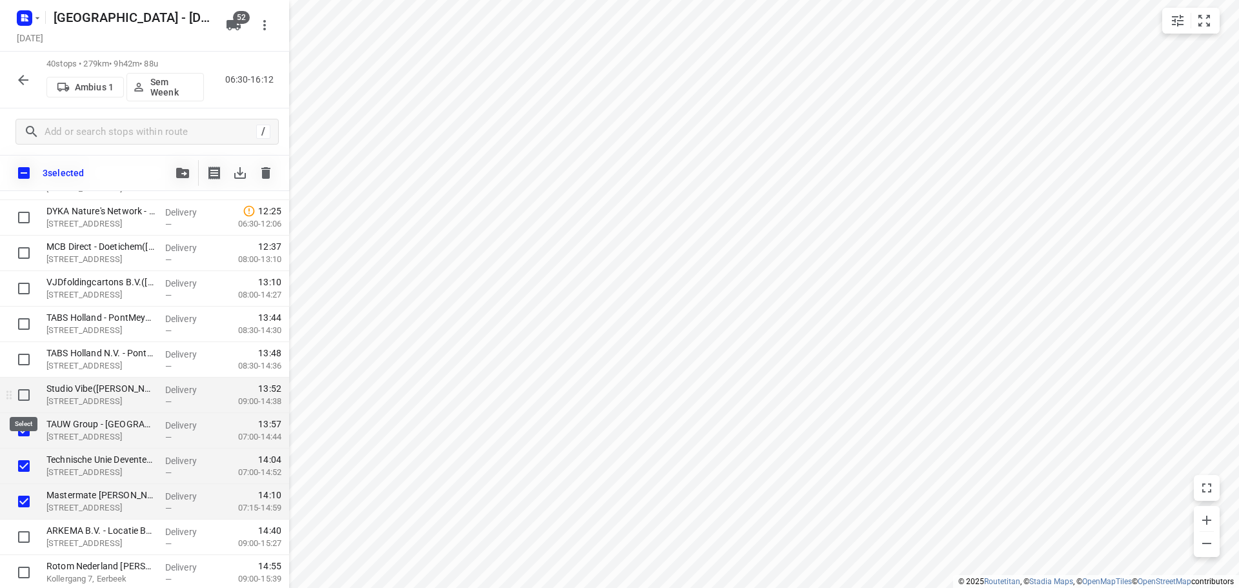
click at [27, 399] on input "checkbox" at bounding box center [24, 395] width 26 height 26
checkbox input "true"
click at [22, 352] on input "checkbox" at bounding box center [24, 359] width 26 height 26
checkbox input "true"
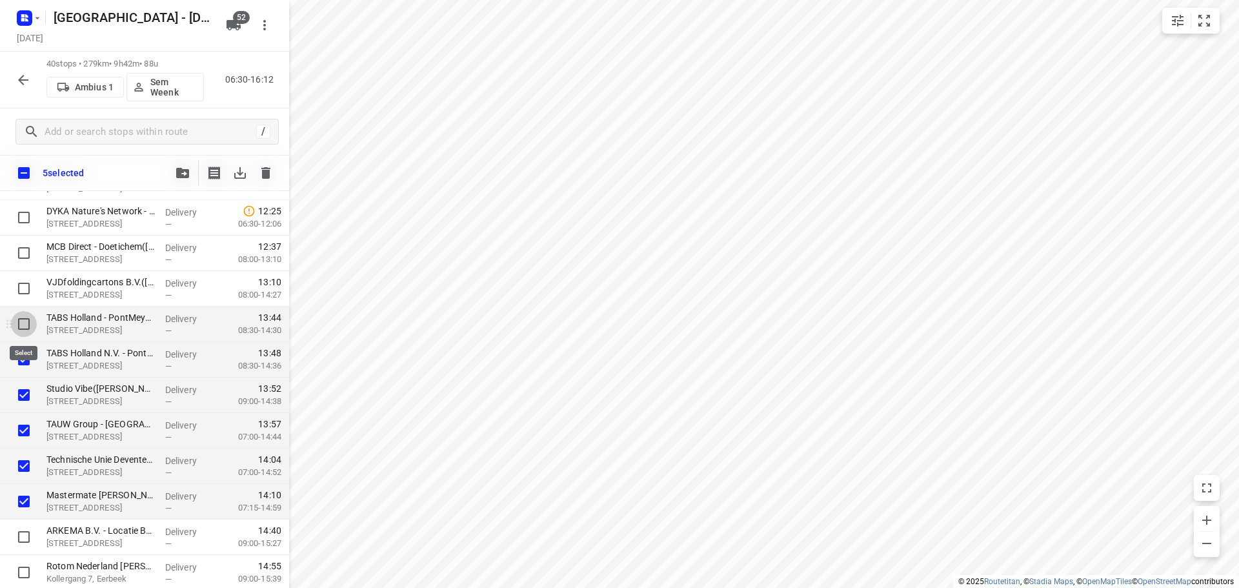
click at [24, 320] on input "checkbox" at bounding box center [24, 324] width 26 height 26
checkbox input "true"
click at [186, 172] on icon "button" at bounding box center [182, 173] width 13 height 10
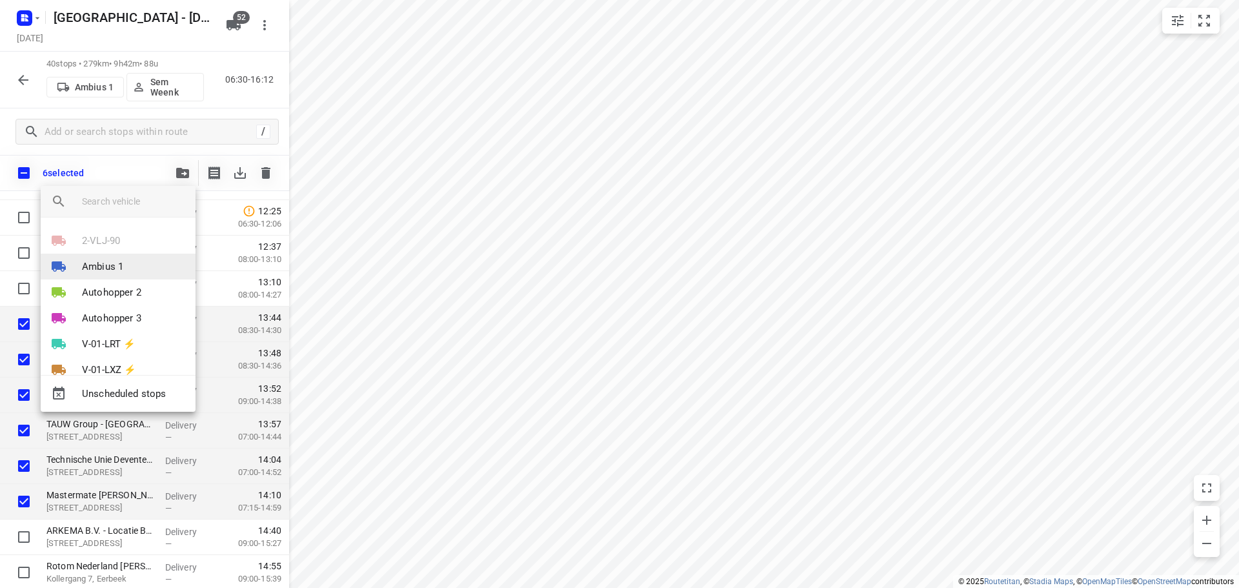
click at [110, 263] on p "Ambius 1" at bounding box center [102, 266] width 41 height 15
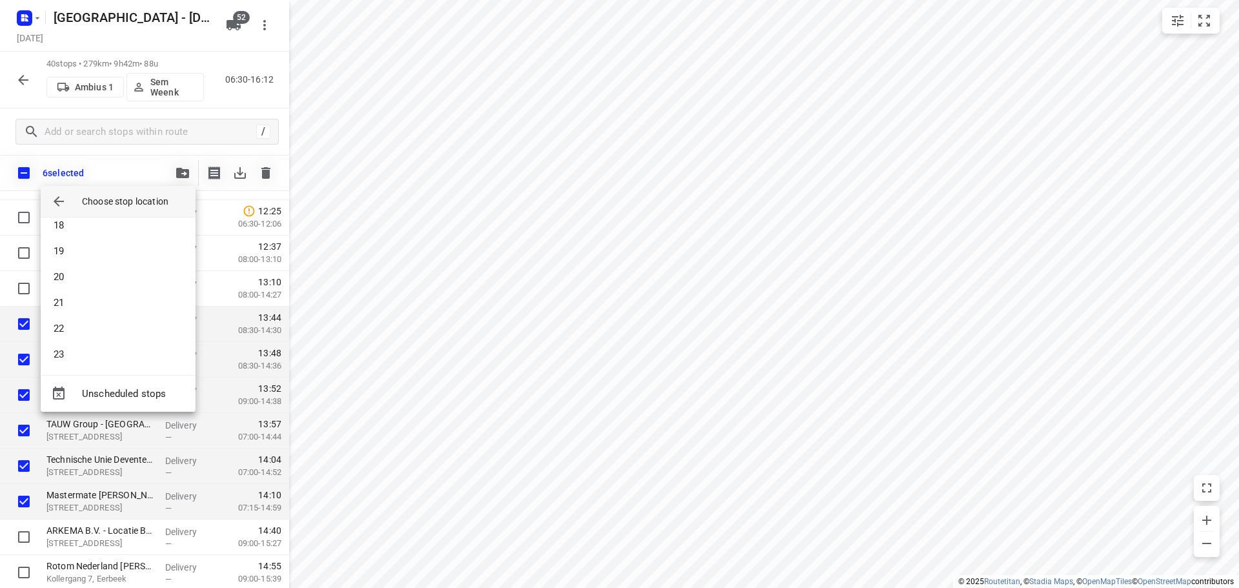
scroll to position [452, 0]
click at [78, 307] on li "21" at bounding box center [118, 300] width 155 height 26
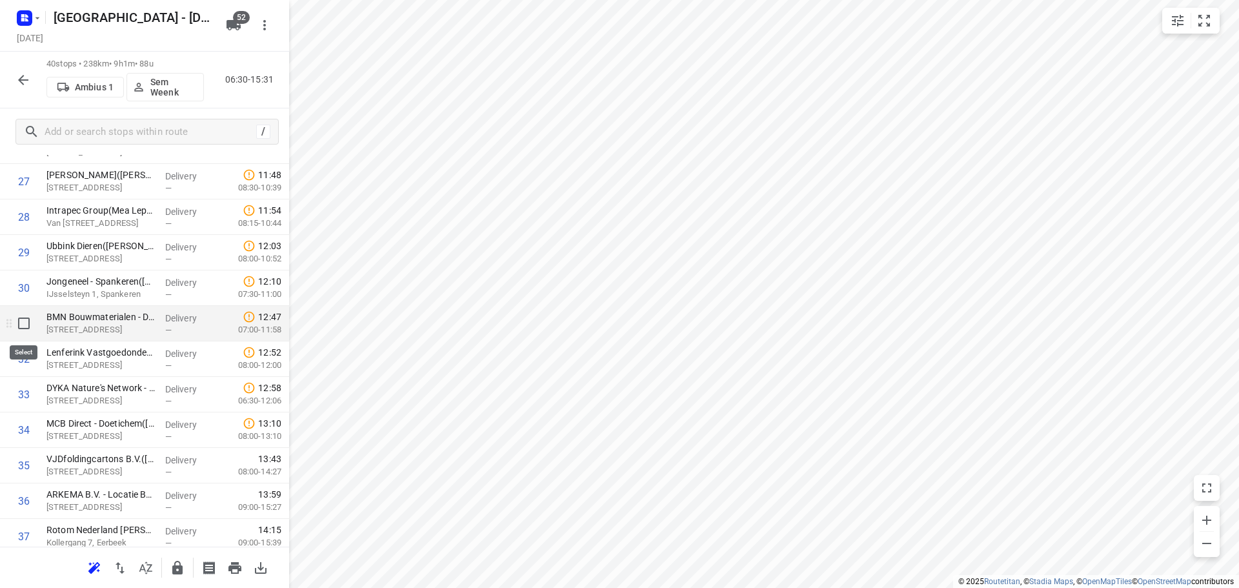
click at [35, 331] on input "checkbox" at bounding box center [24, 323] width 26 height 26
checkbox input "true"
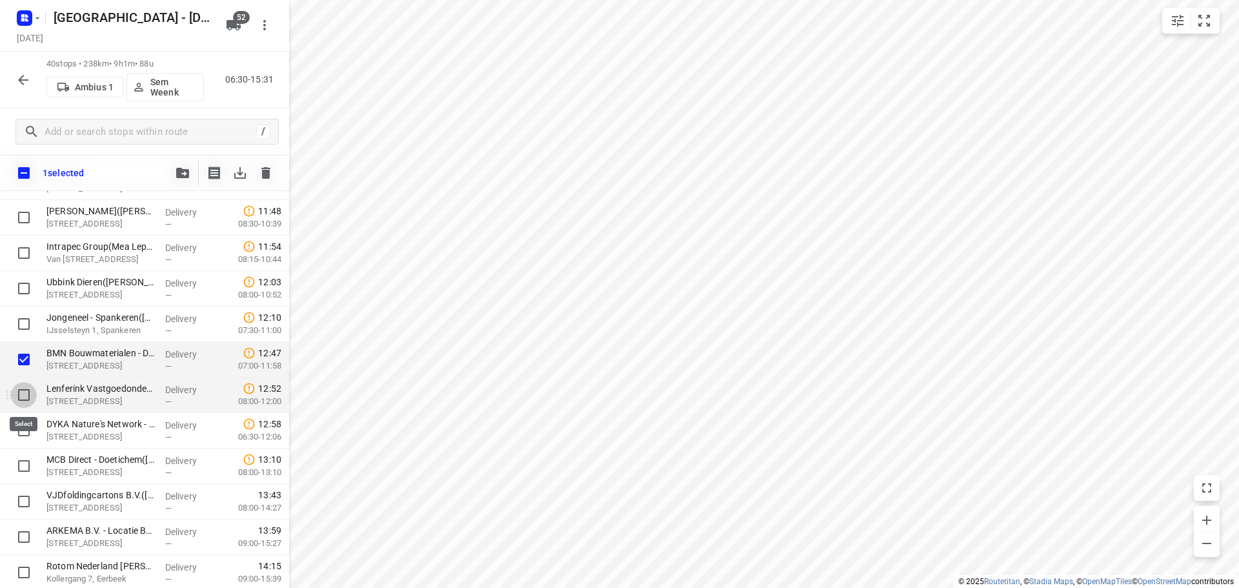
click at [24, 401] on input "checkbox" at bounding box center [24, 395] width 26 height 26
checkbox input "true"
click at [181, 178] on button "button" at bounding box center [183, 173] width 26 height 26
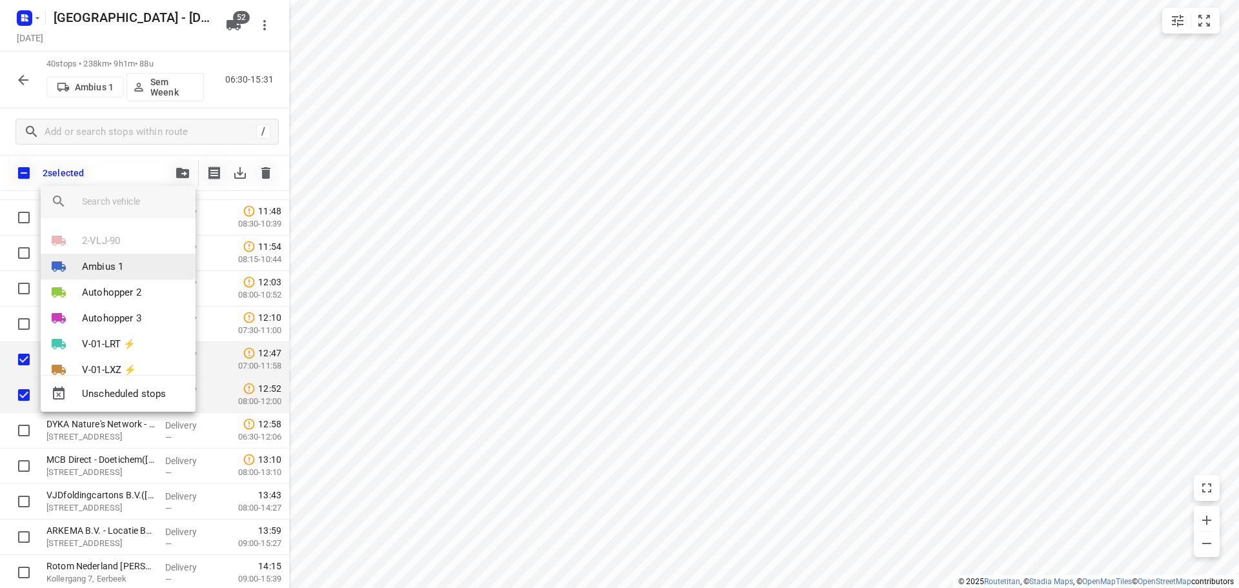
click at [108, 256] on li "Ambius 1" at bounding box center [118, 267] width 155 height 26
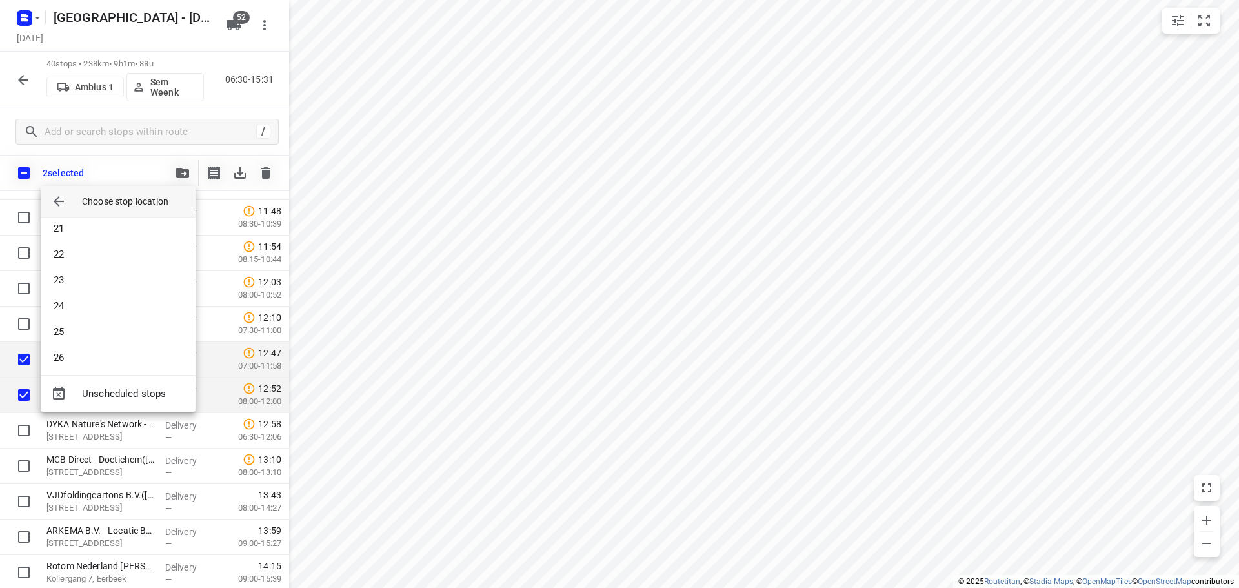
scroll to position [581, 0]
click at [71, 317] on li "27" at bounding box center [118, 326] width 155 height 26
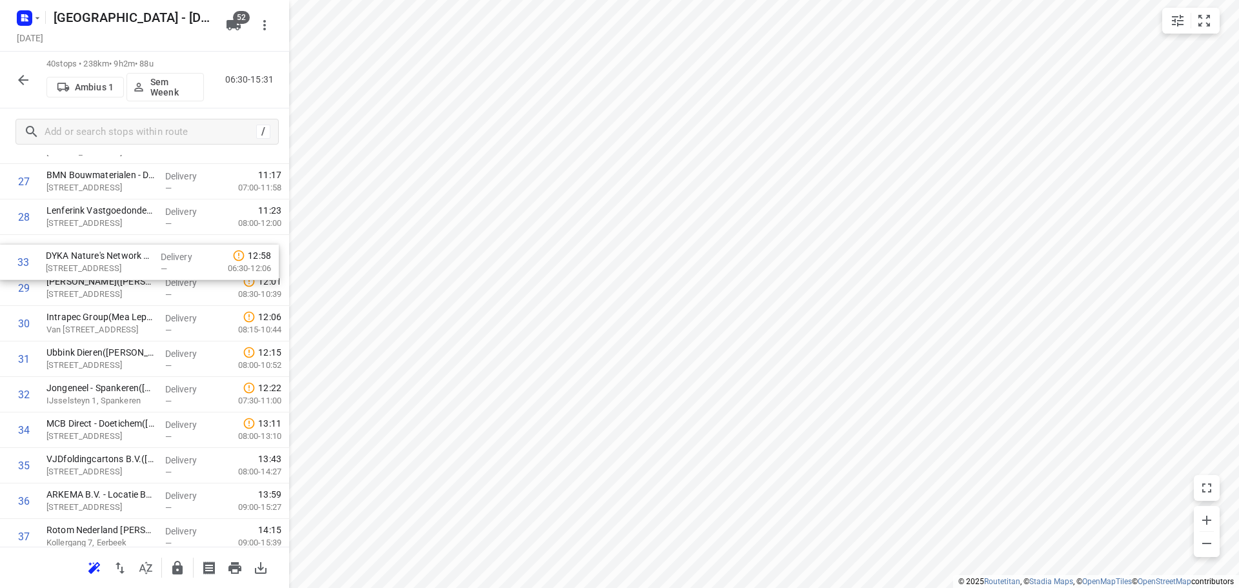
drag, startPoint x: 86, startPoint y: 382, endPoint x: 86, endPoint y: 243, distance: 139.4
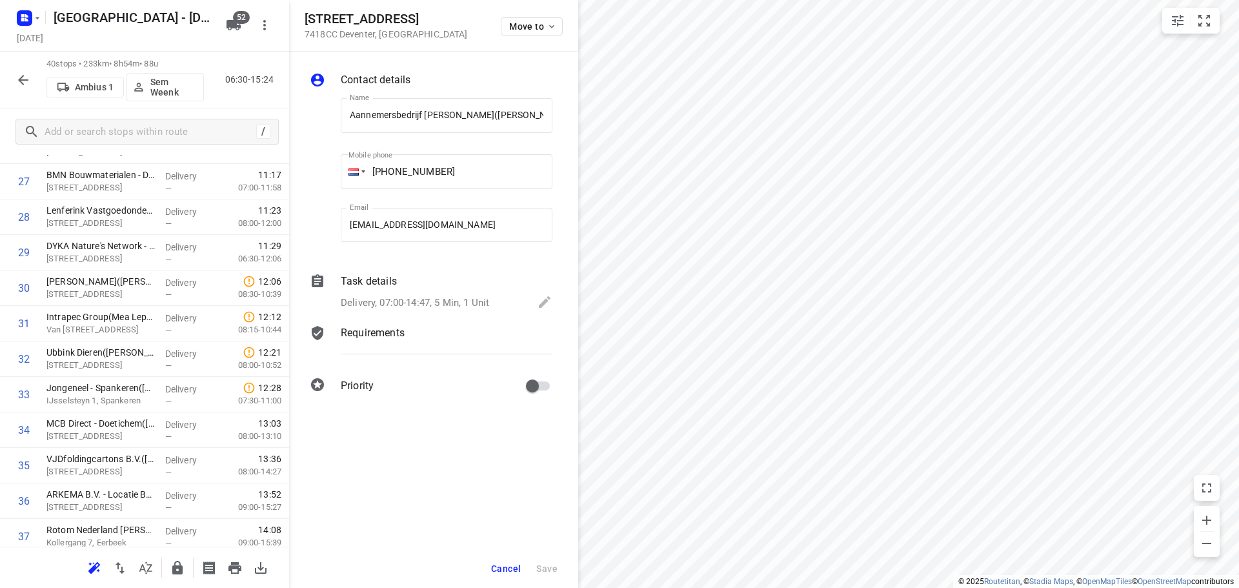
scroll to position [0, 36]
click at [535, 30] on span "Move to" at bounding box center [533, 26] width 48 height 10
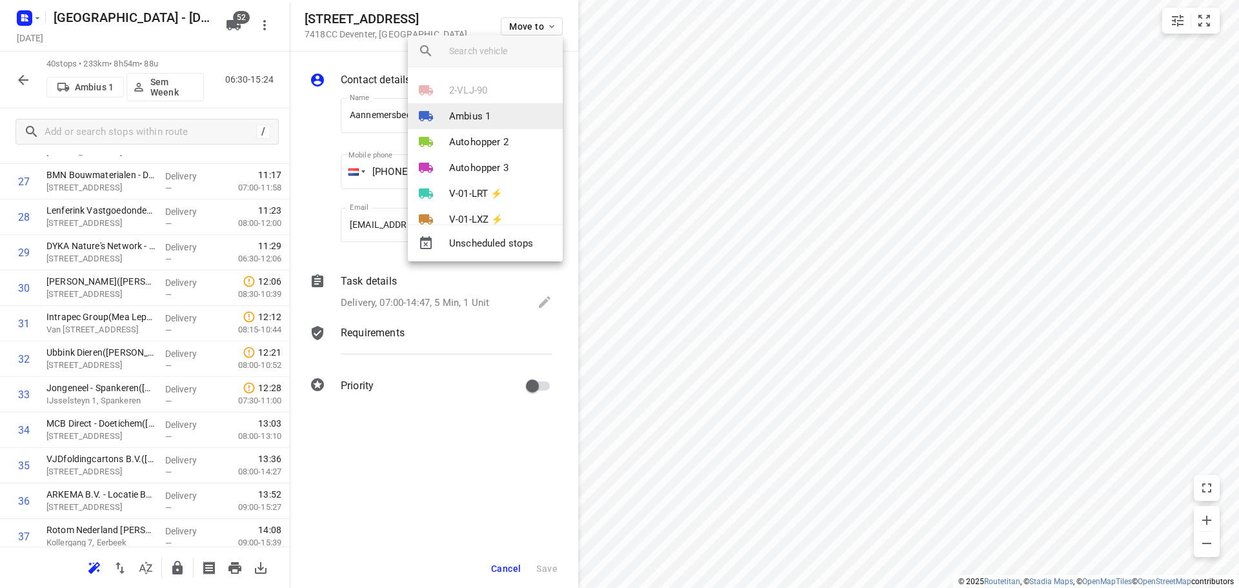
click at [484, 109] on p "Ambius 1" at bounding box center [469, 116] width 41 height 15
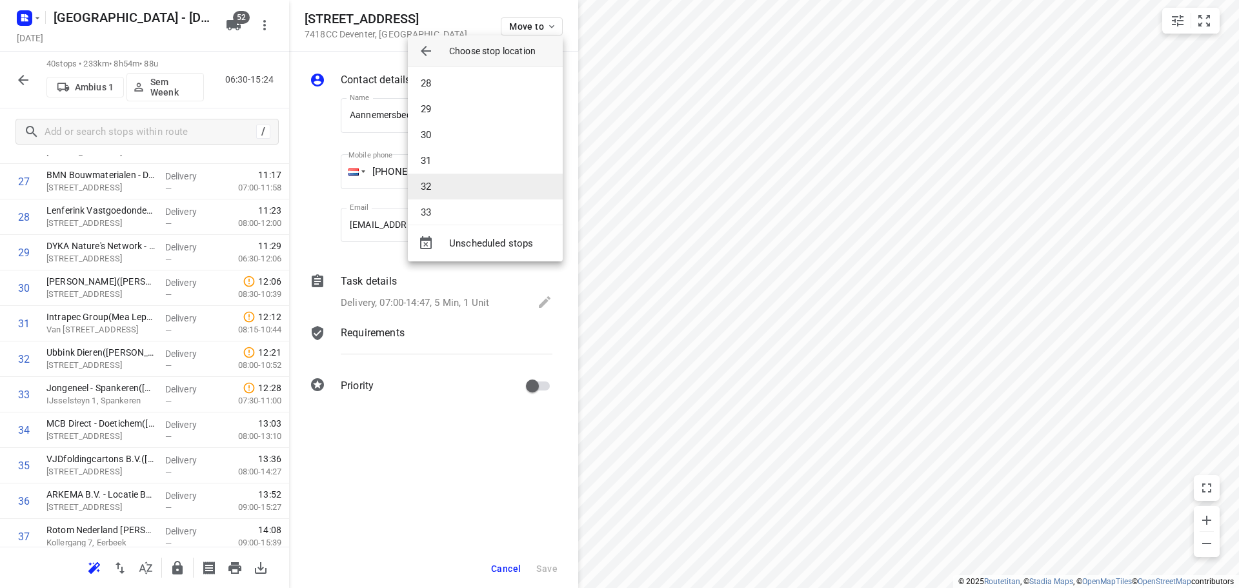
scroll to position [710, 0]
click at [441, 127] on li "30" at bounding box center [485, 124] width 155 height 26
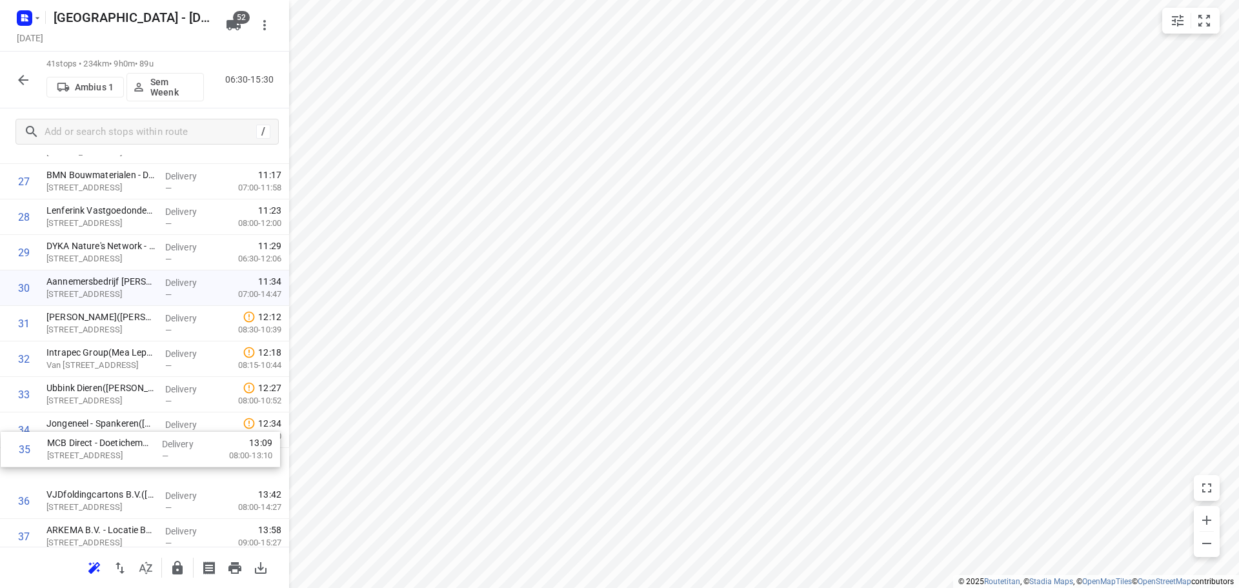
scroll to position [1018, 0]
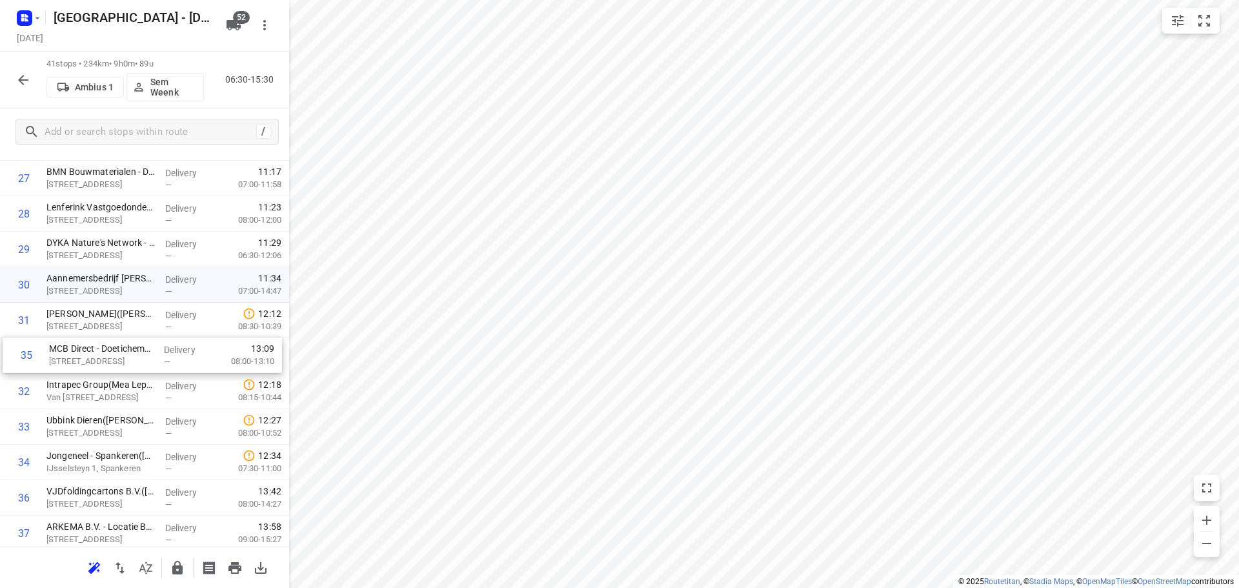
drag, startPoint x: 72, startPoint y: 467, endPoint x: 83, endPoint y: 327, distance: 140.4
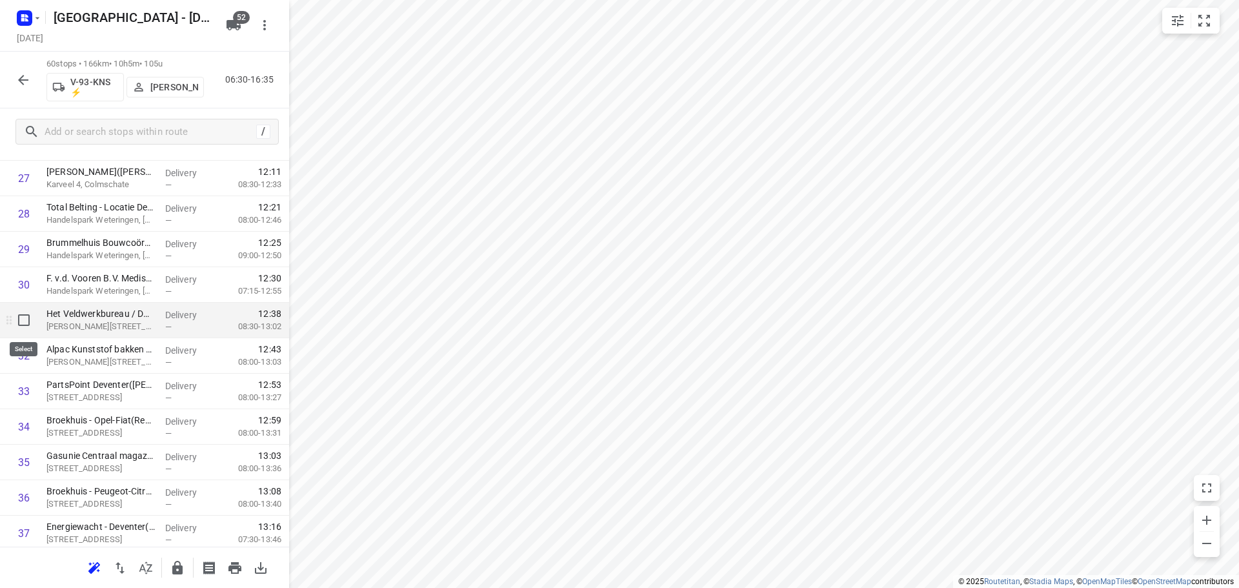
click at [17, 325] on input "checkbox" at bounding box center [24, 320] width 26 height 26
checkbox input "true"
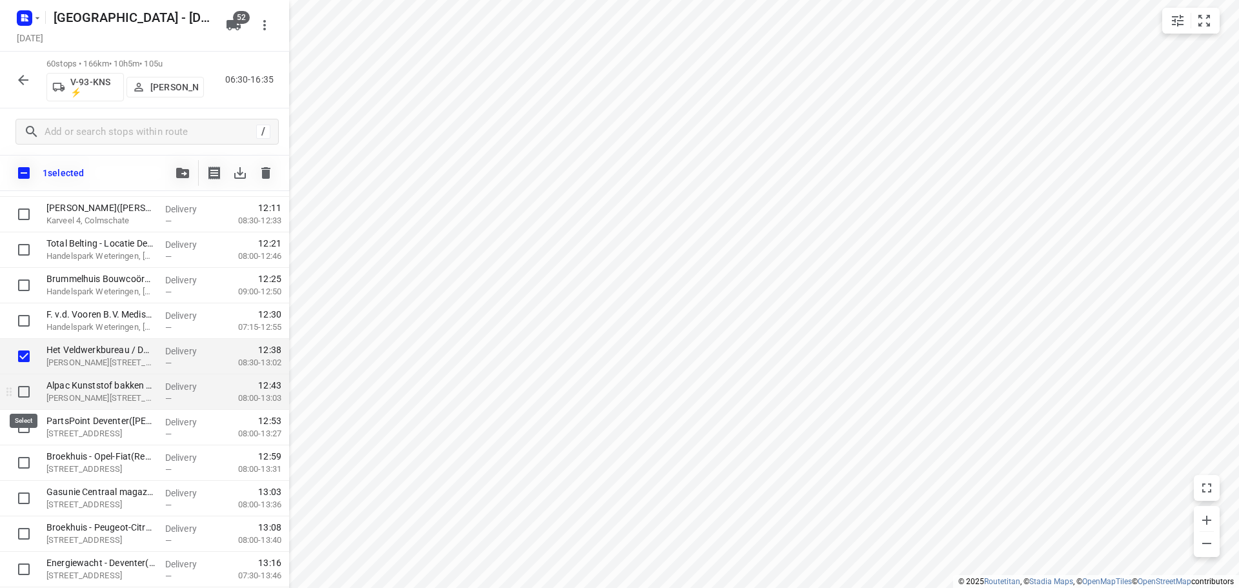
click at [23, 383] on input "checkbox" at bounding box center [24, 392] width 26 height 26
checkbox input "true"
click at [179, 170] on icon "button" at bounding box center [182, 173] width 13 height 10
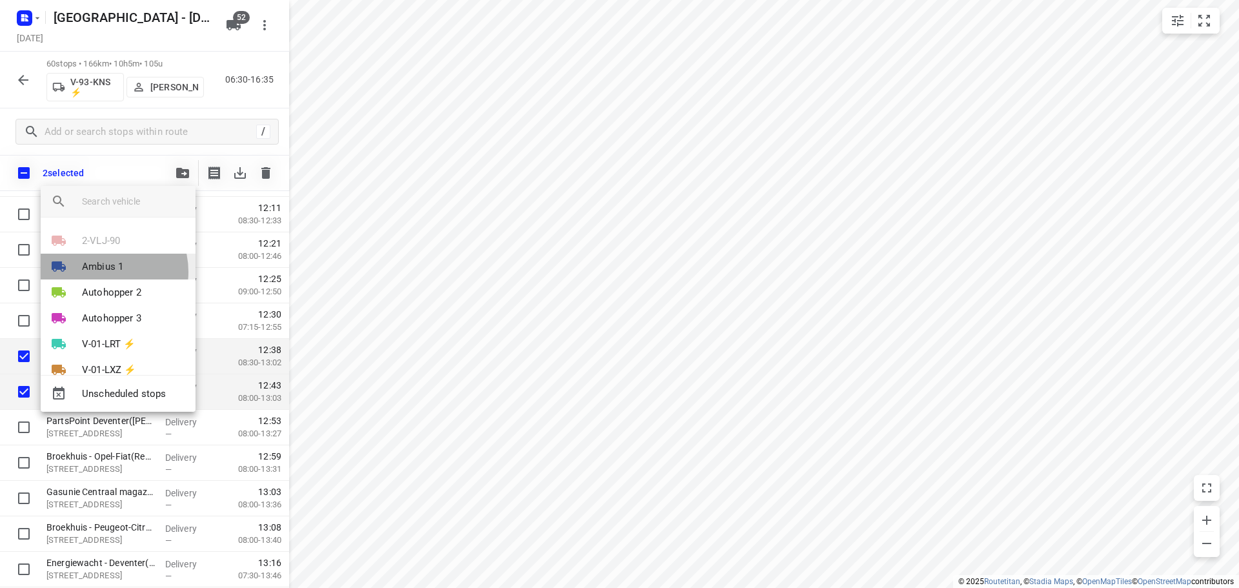
click at [102, 272] on p "Ambius 1" at bounding box center [102, 266] width 41 height 15
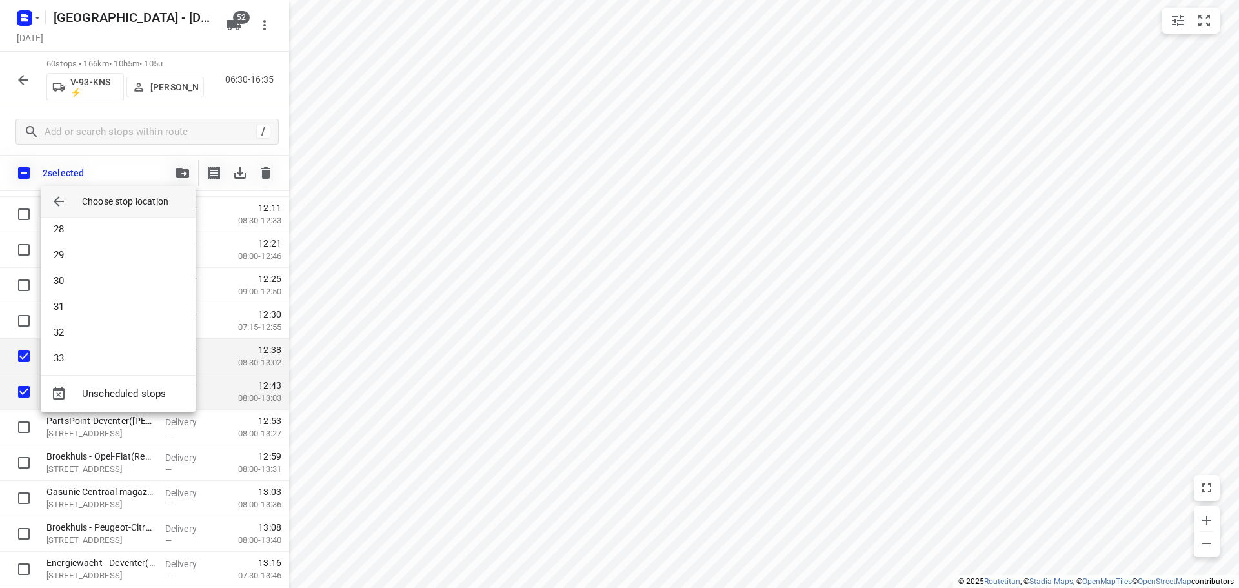
scroll to position [774, 0]
click at [81, 245] on li "31" at bounding box center [118, 236] width 155 height 26
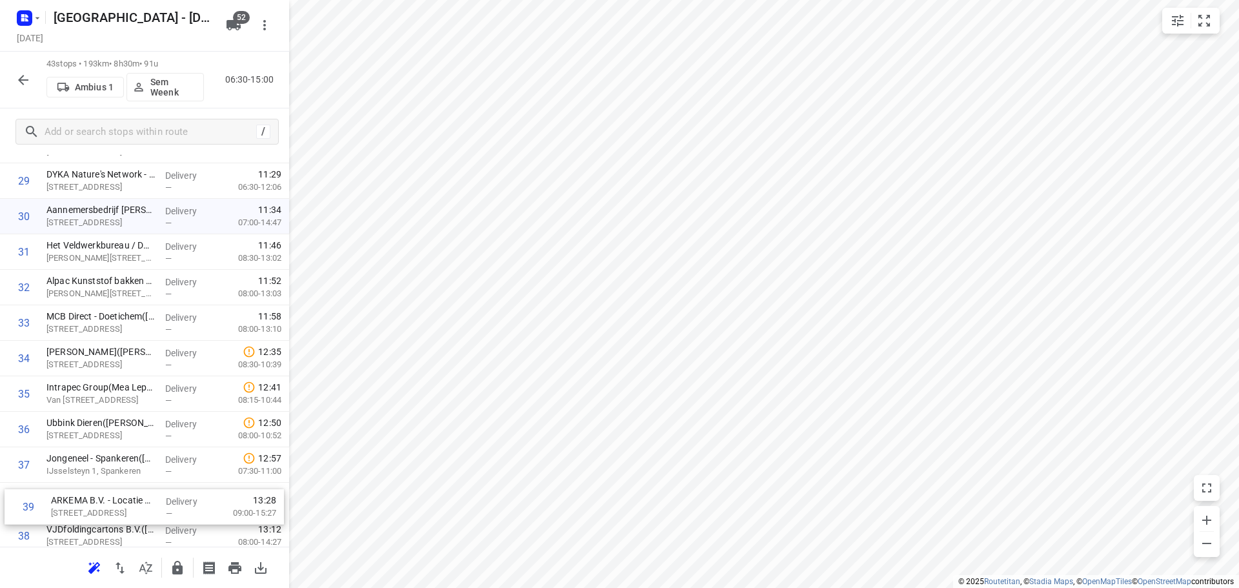
scroll to position [1089, 0]
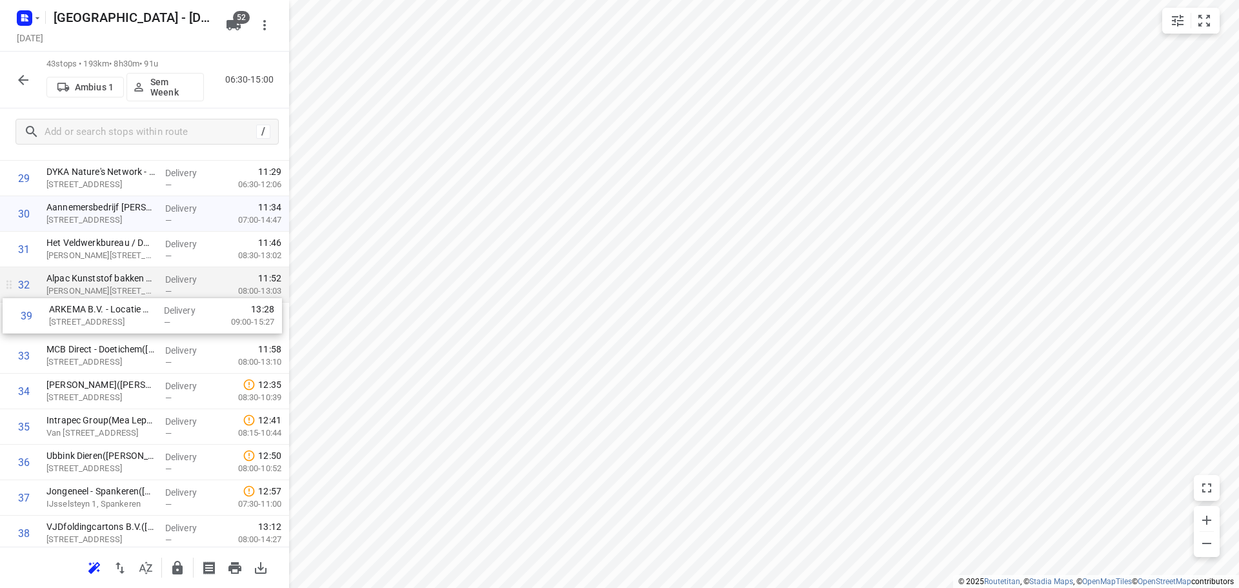
drag, startPoint x: 92, startPoint y: 525, endPoint x: 95, endPoint y: 295, distance: 229.7
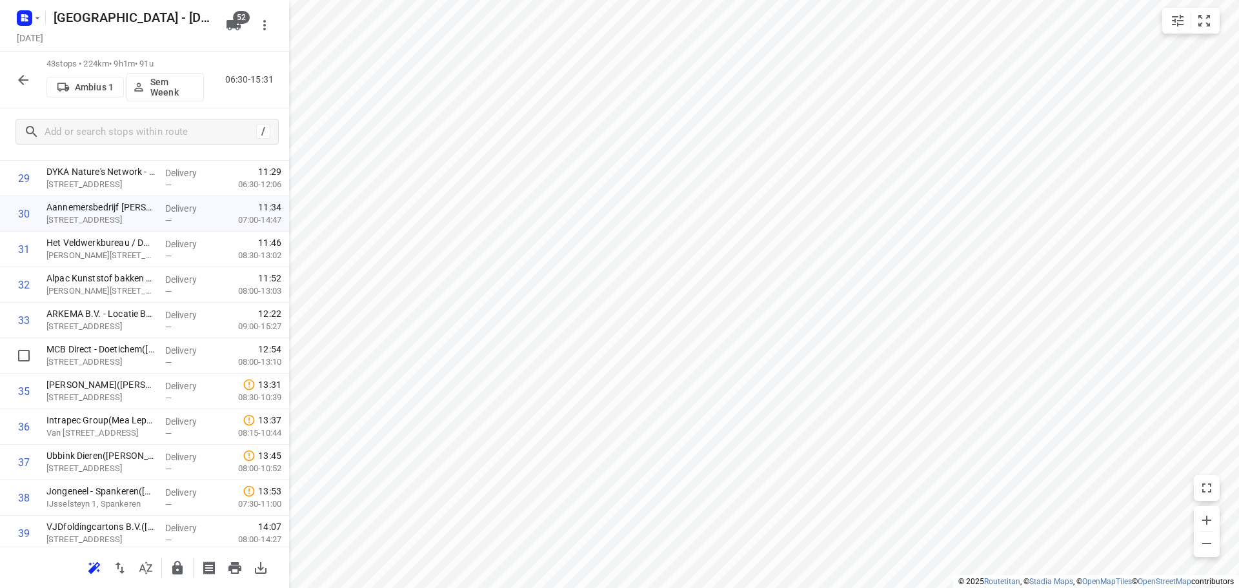
drag, startPoint x: 136, startPoint y: 360, endPoint x: 140, endPoint y: 325, distance: 35.8
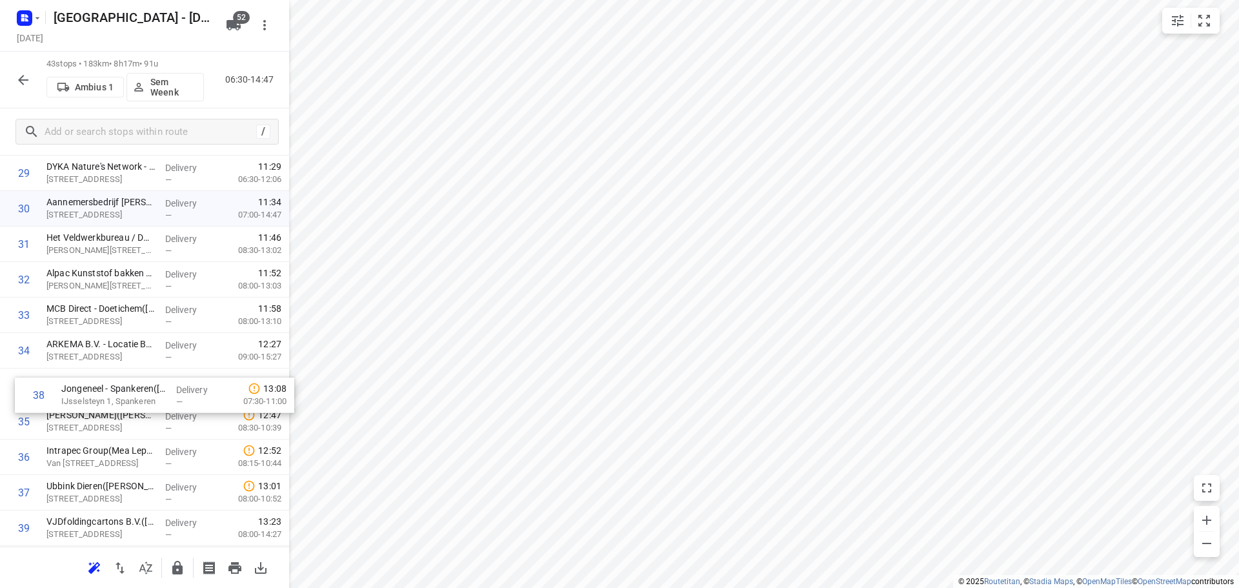
drag, startPoint x: 92, startPoint y: 462, endPoint x: 101, endPoint y: 381, distance: 81.2
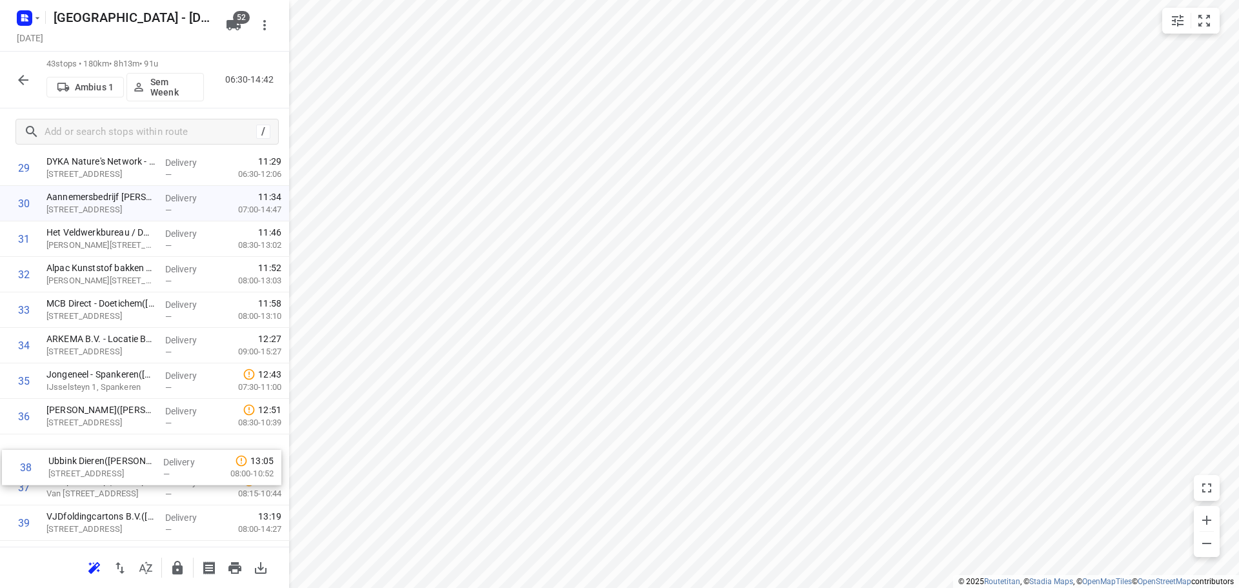
scroll to position [1103, 0]
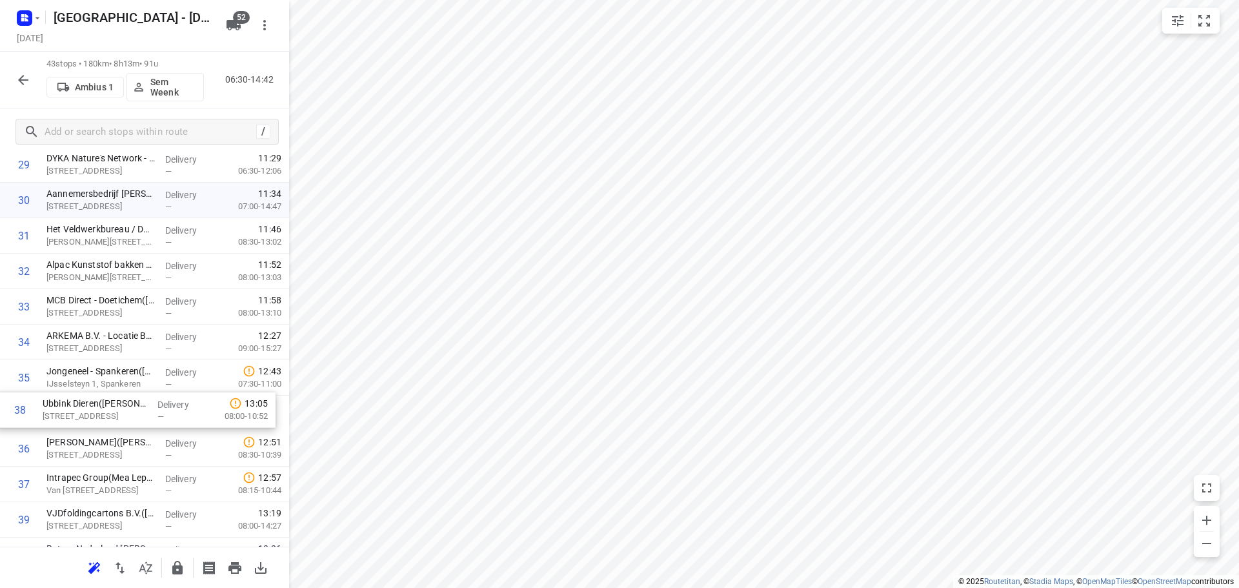
drag, startPoint x: 95, startPoint y: 477, endPoint x: 89, endPoint y: 405, distance: 71.9
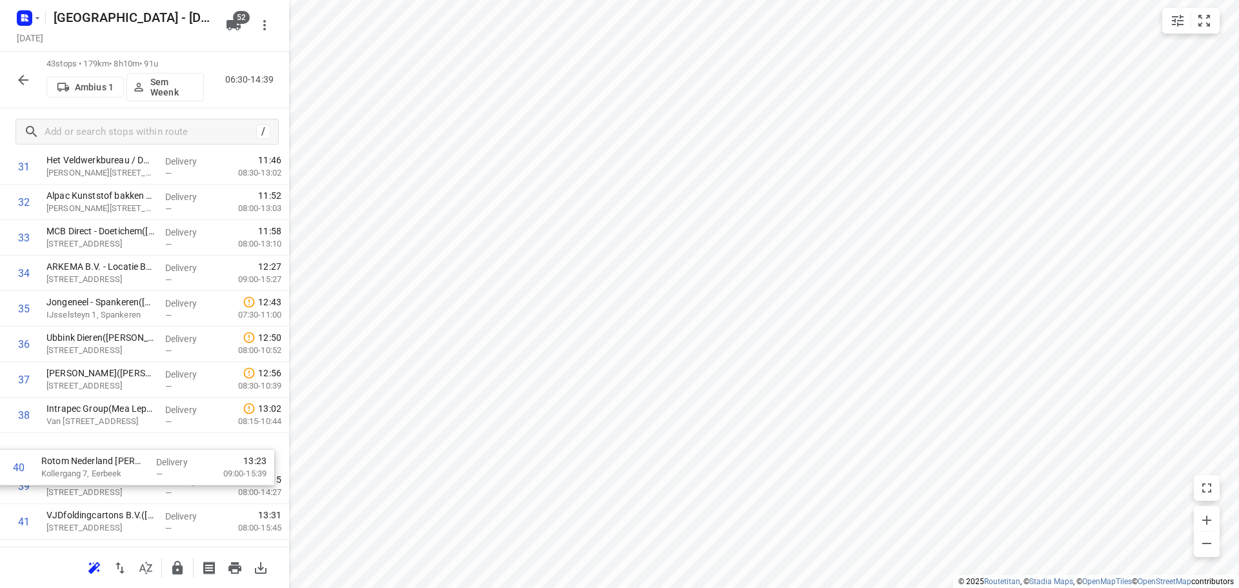
drag, startPoint x: 64, startPoint y: 487, endPoint x: 57, endPoint y: 445, distance: 42.5
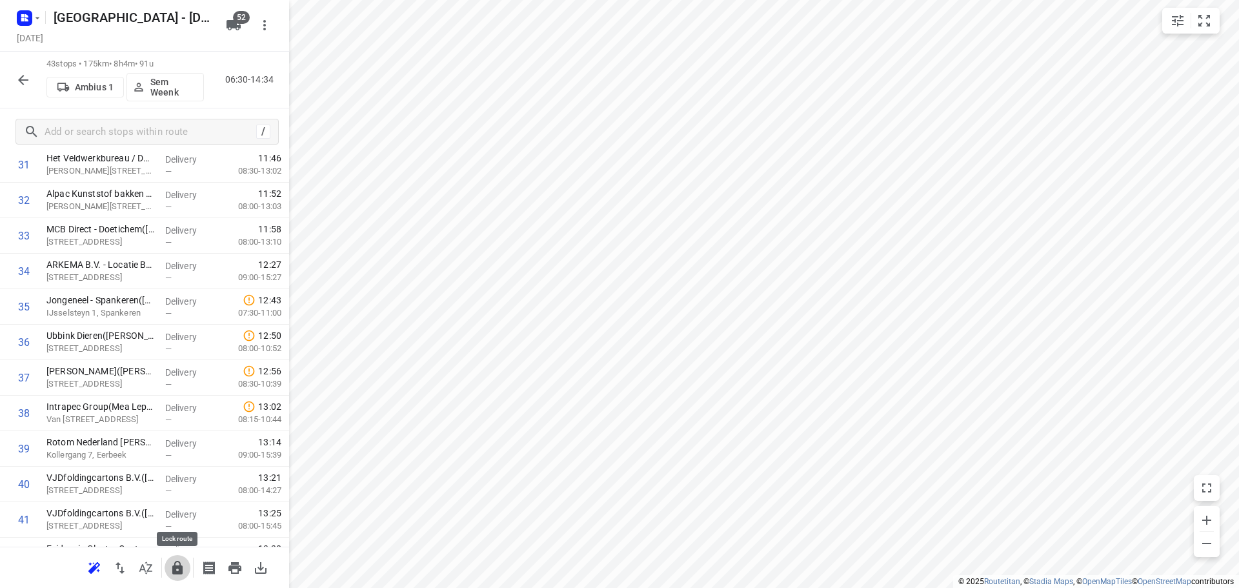
click at [170, 568] on icon "button" at bounding box center [177, 567] width 15 height 15
click at [17, 81] on icon "button" at bounding box center [22, 79] width 15 height 15
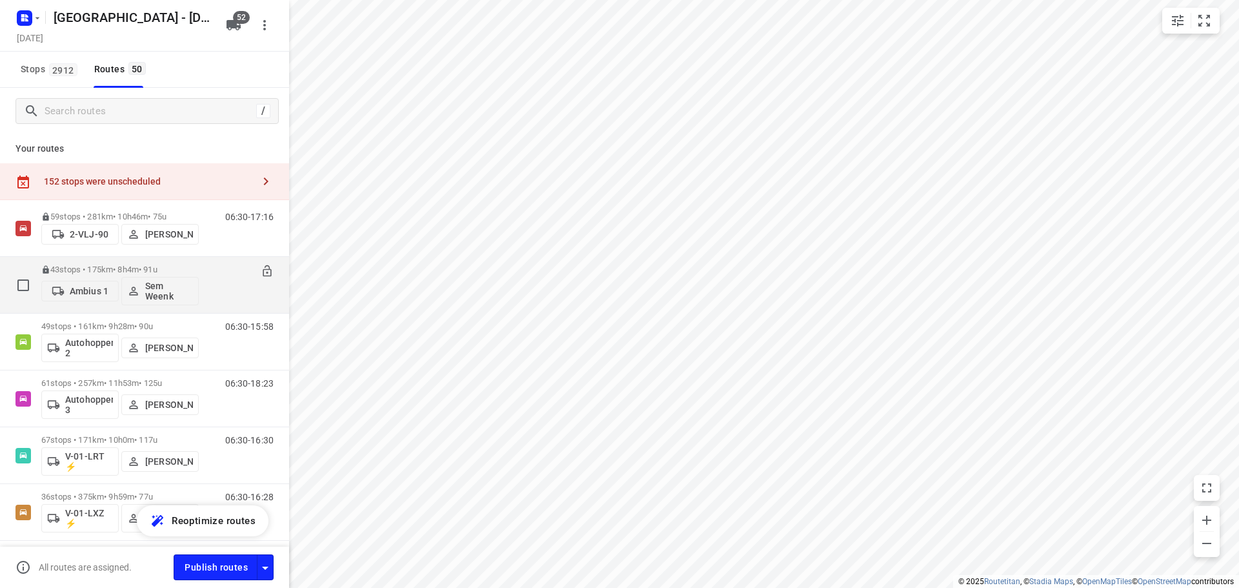
click at [101, 295] on p "Ambius 1" at bounding box center [89, 291] width 39 height 10
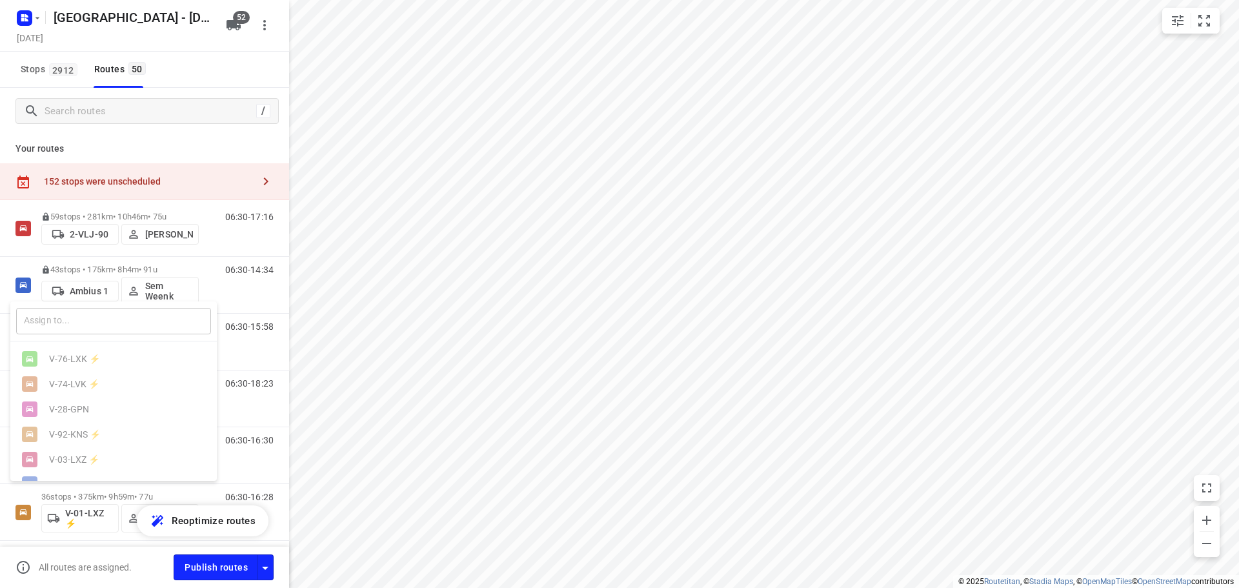
click at [91, 320] on input "text" at bounding box center [113, 321] width 195 height 26
click at [500, 334] on div at bounding box center [619, 294] width 1239 height 588
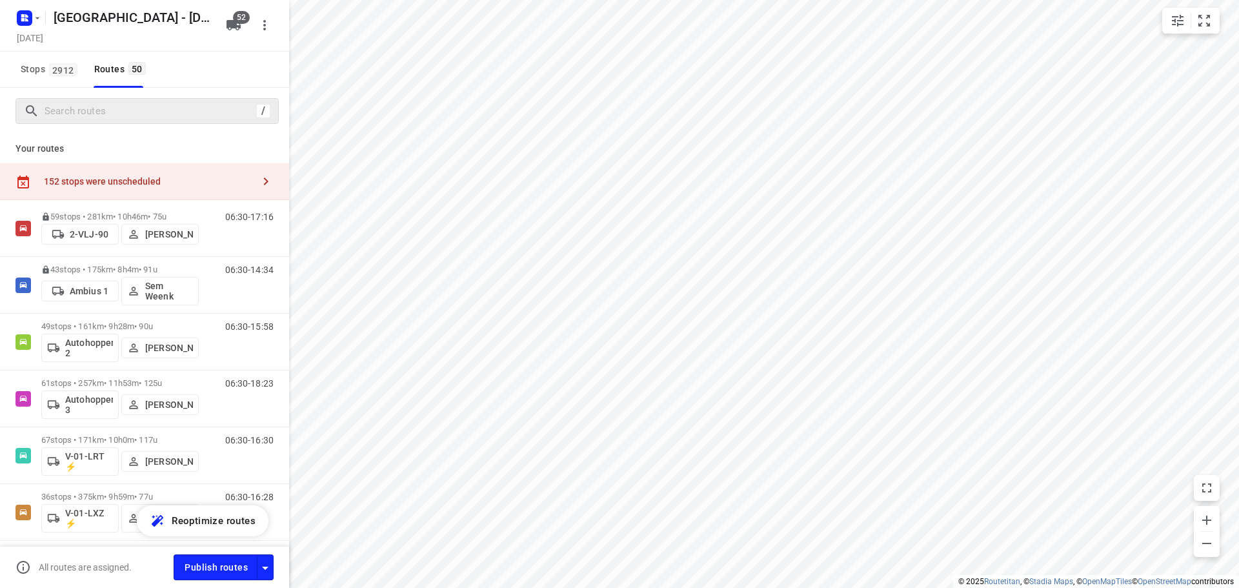
click at [97, 99] on div "/" at bounding box center [146, 111] width 263 height 26
click at [96, 108] on input "Search routes" at bounding box center [148, 111] width 206 height 20
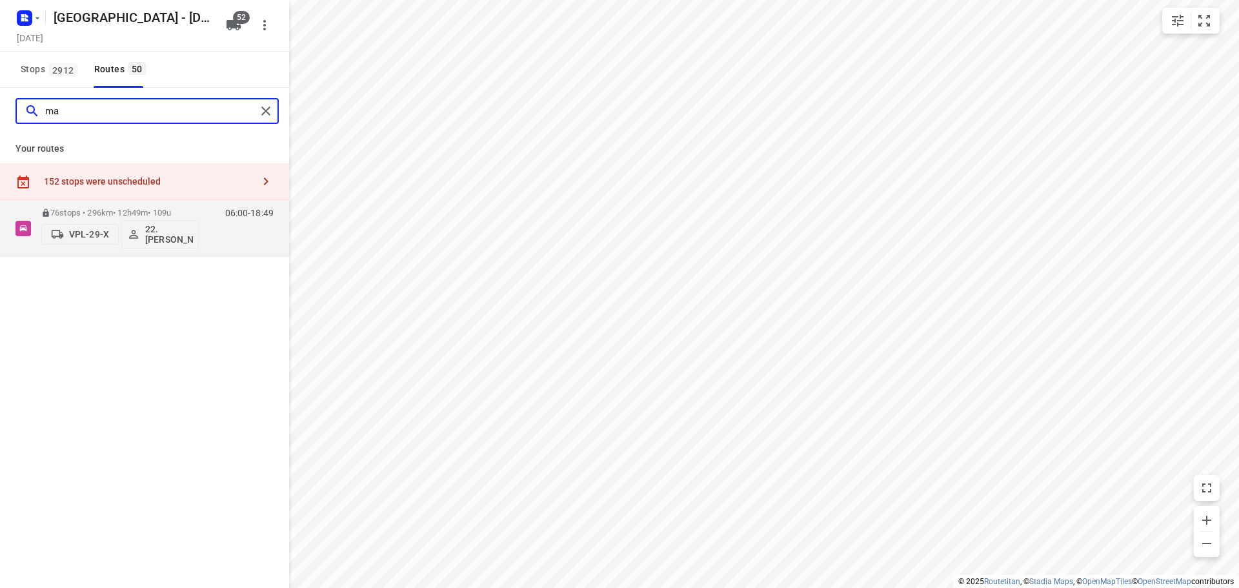
type input "m"
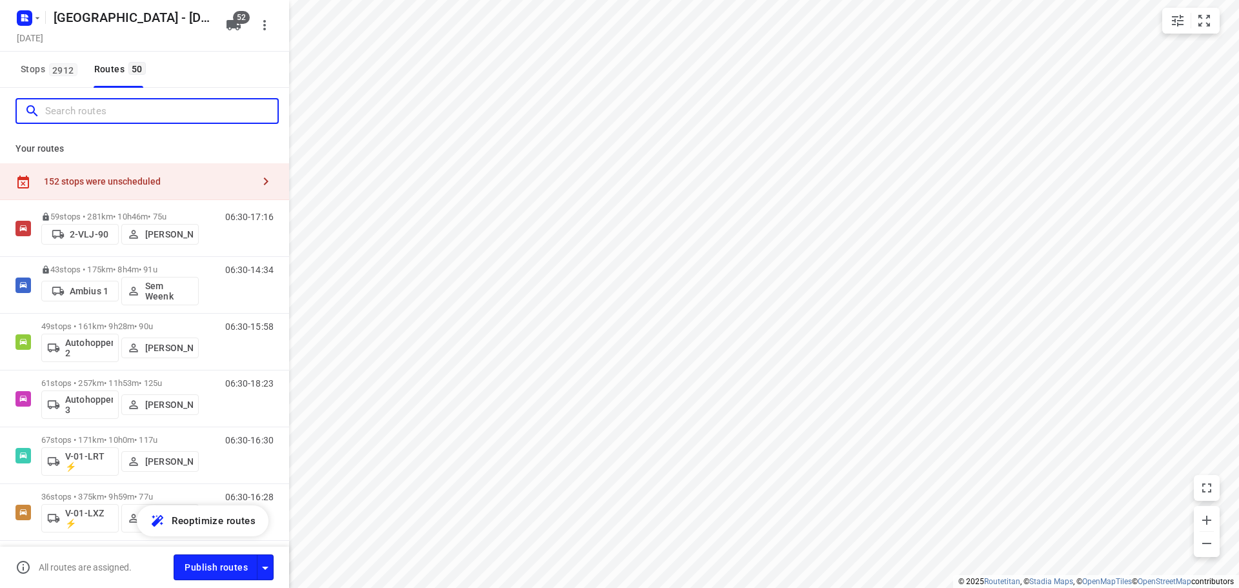
click at [125, 106] on input "Search routes" at bounding box center [161, 111] width 232 height 20
click at [73, 175] on div "152 stops were unscheduled" at bounding box center [144, 181] width 289 height 37
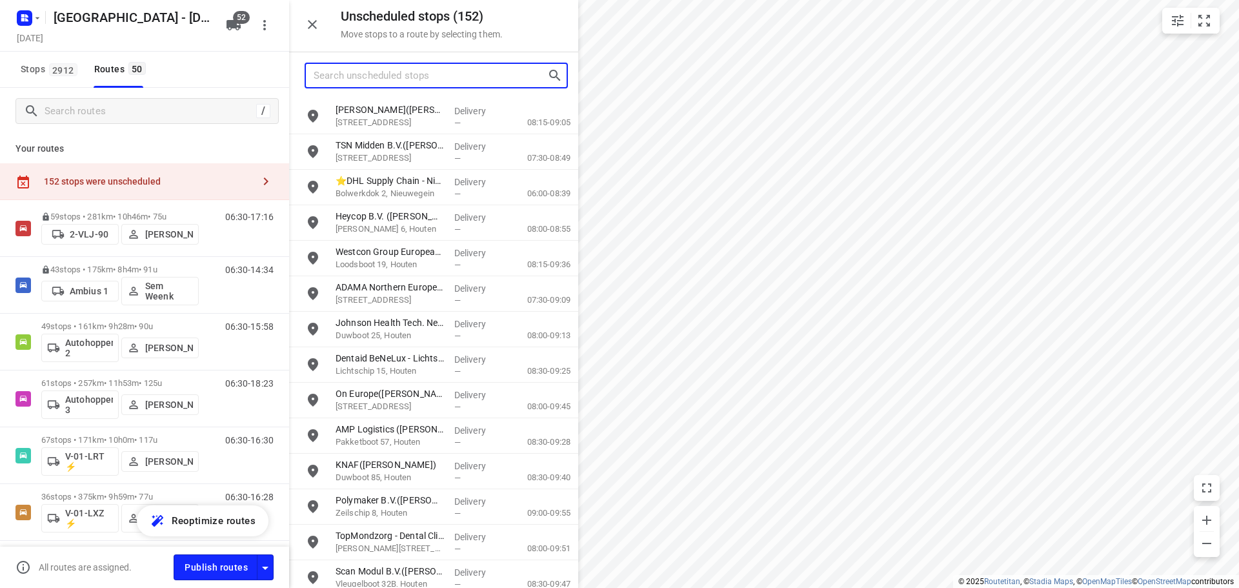
click at [407, 66] on input "Search unscheduled stops" at bounding box center [431, 76] width 234 height 20
type input "z38"
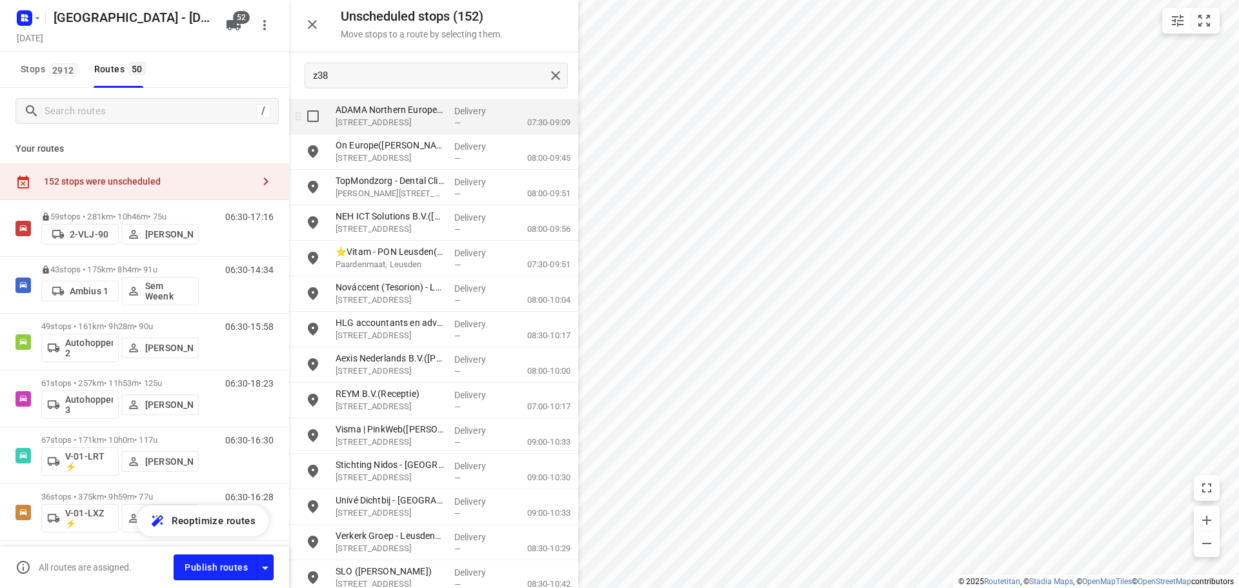
click at [319, 115] on input "grid" at bounding box center [313, 116] width 26 height 26
checkbox input "true"
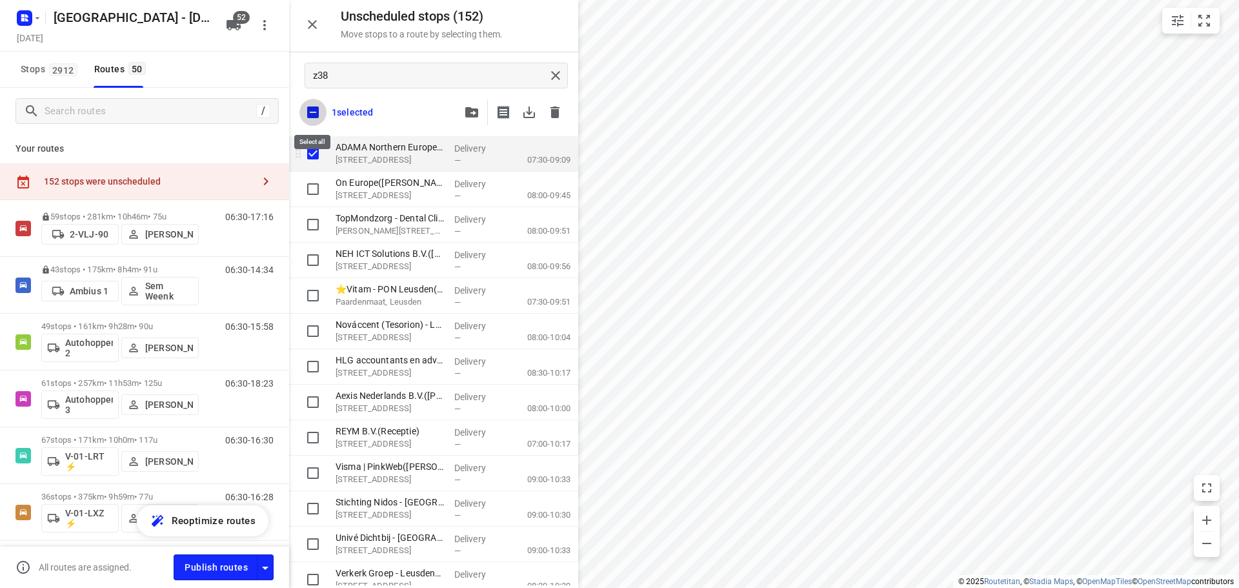
click at [319, 115] on input "checkbox" at bounding box center [312, 112] width 27 height 27
checkbox input "false"
checkbox input "true"
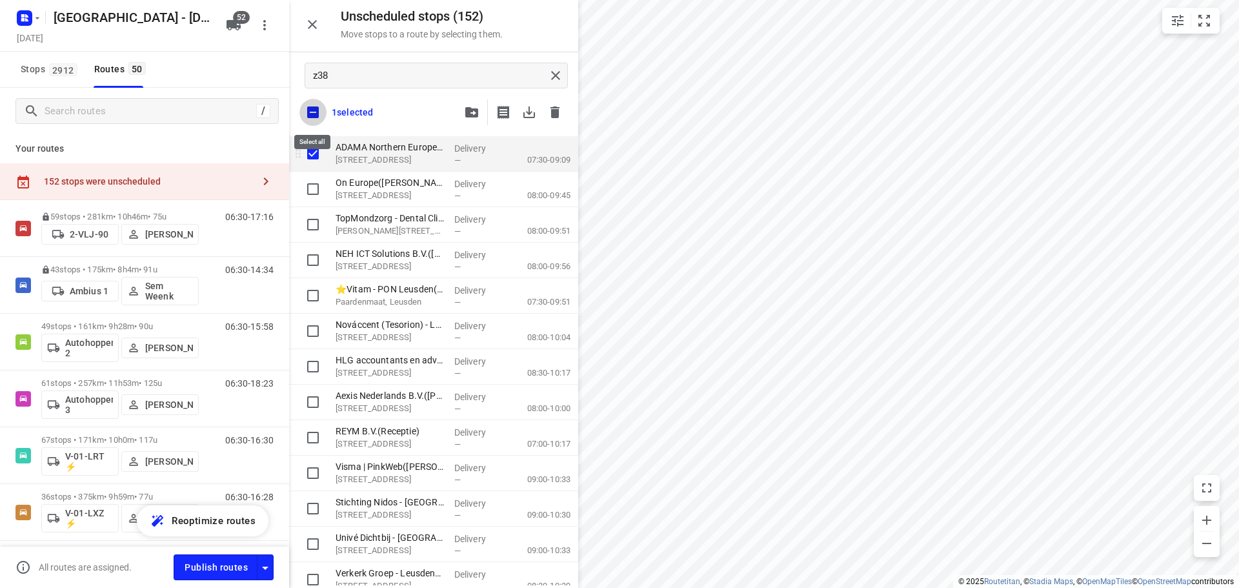
checkbox input "true"
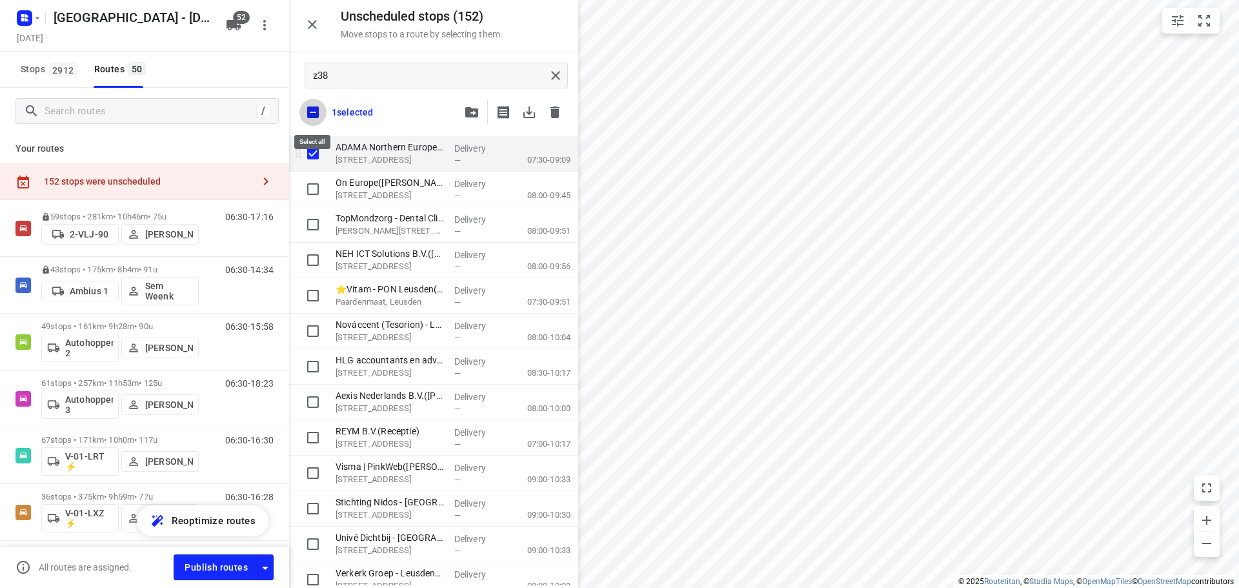
checkbox input "true"
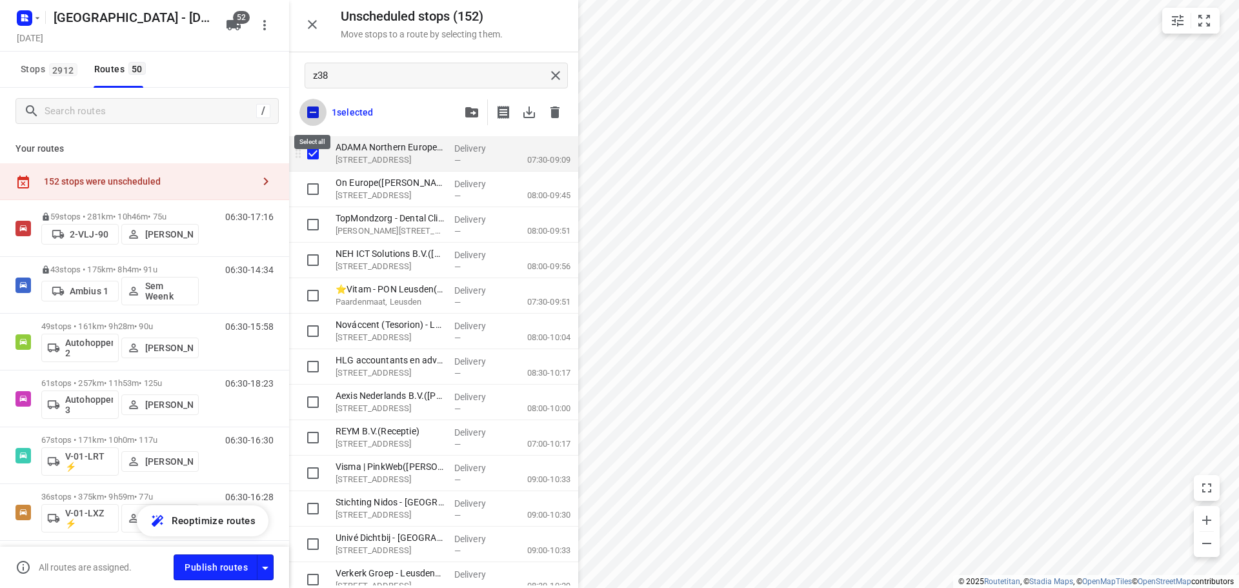
checkbox input "true"
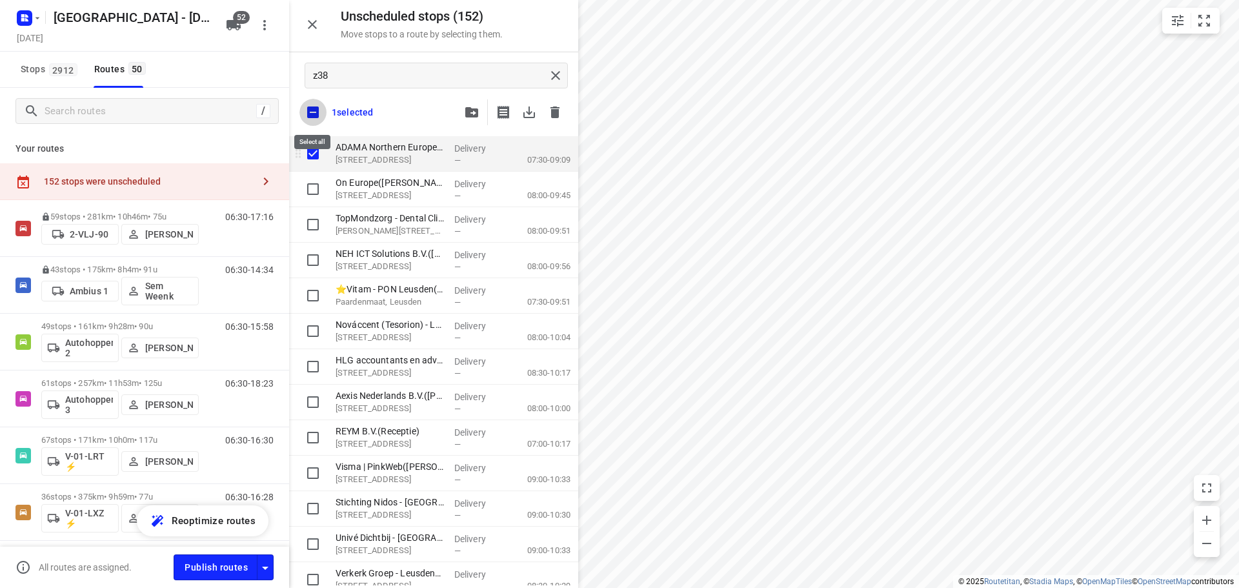
checkbox input "true"
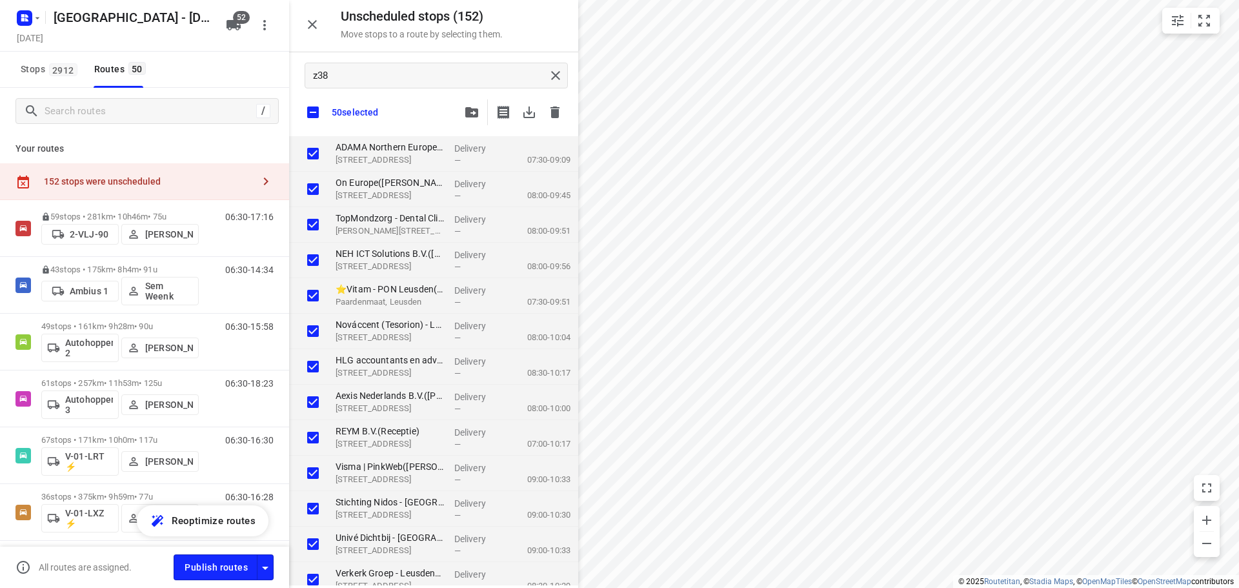
click at [231, 13] on div "Zwolle - Monday Monday, Aug 25 52" at bounding box center [144, 26] width 289 height 52
click at [483, 116] on button "button" at bounding box center [472, 112] width 26 height 26
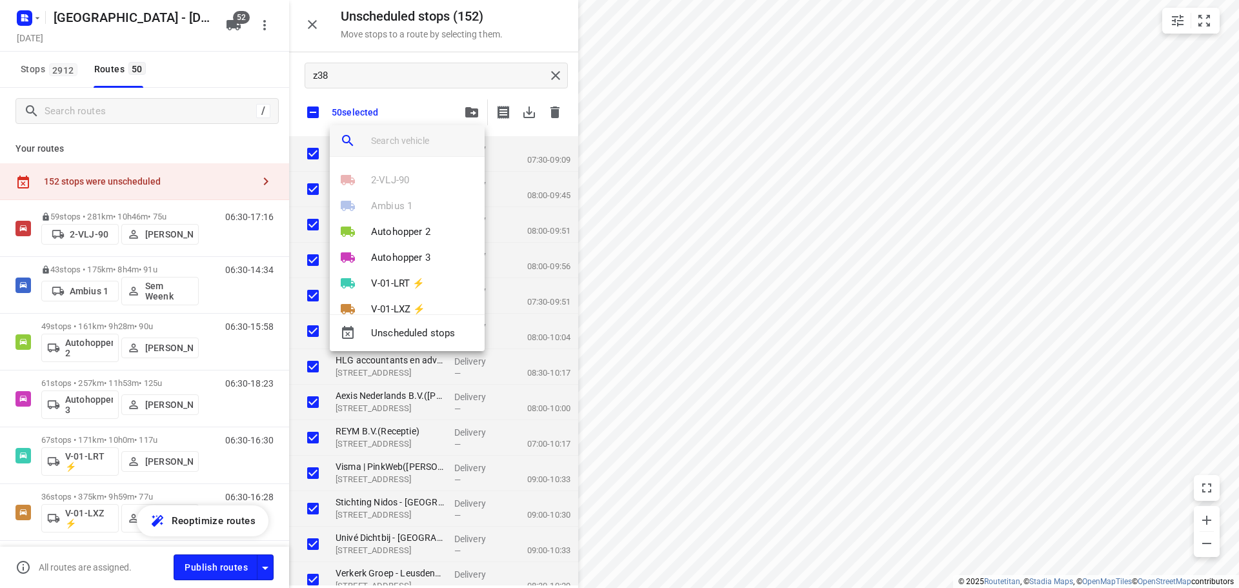
click at [410, 138] on input "search vehicle" at bounding box center [422, 140] width 103 height 19
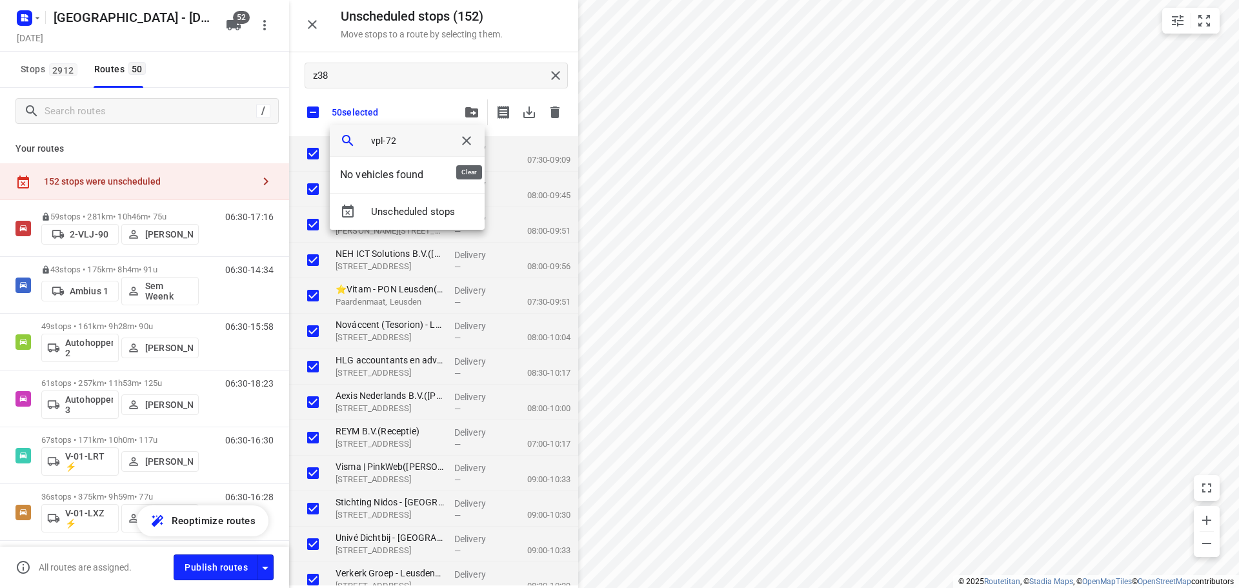
type input "vpl-72"
click at [470, 148] on icon "button" at bounding box center [466, 140] width 15 height 15
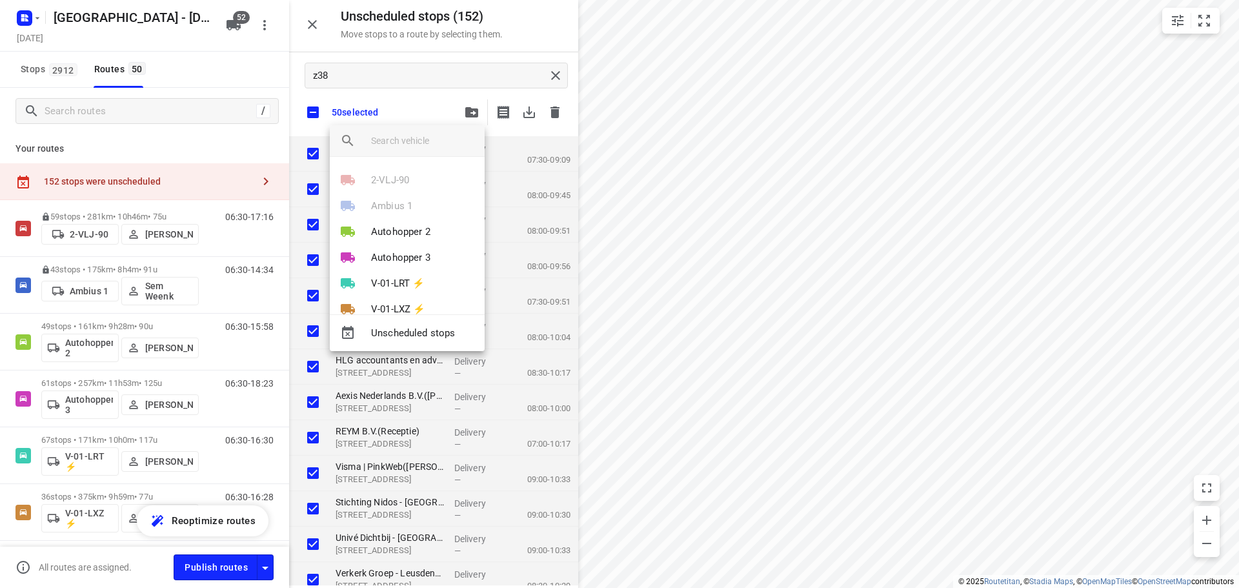
click at [434, 99] on div at bounding box center [619, 294] width 1239 height 588
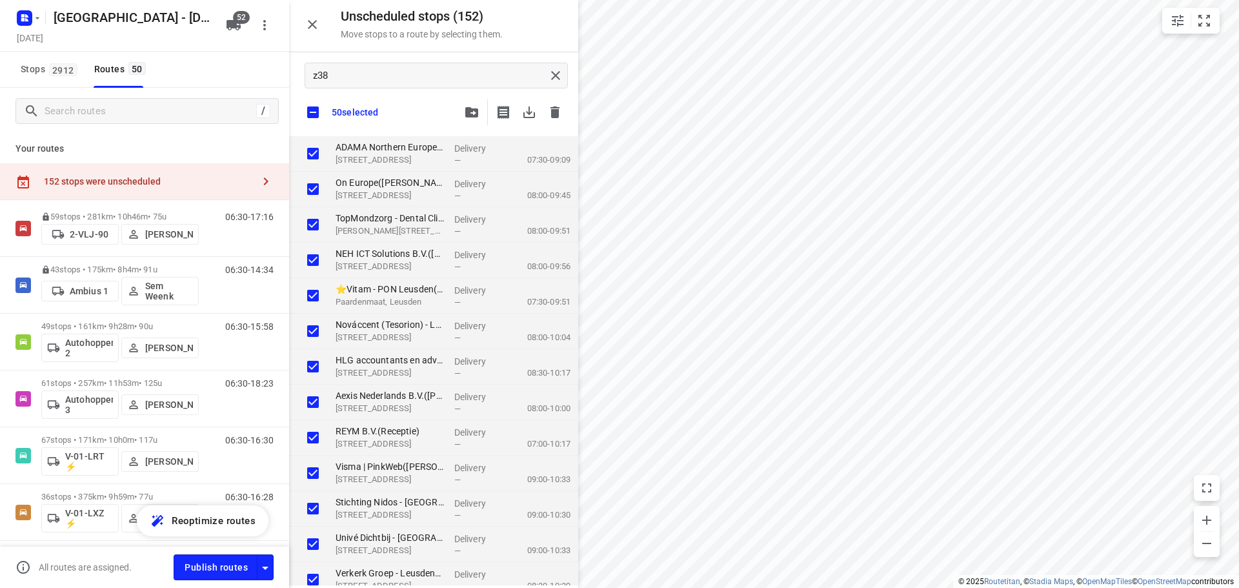
click at [194, 170] on div "152 stops were unscheduled" at bounding box center [144, 181] width 289 height 37
checkbox input "true"
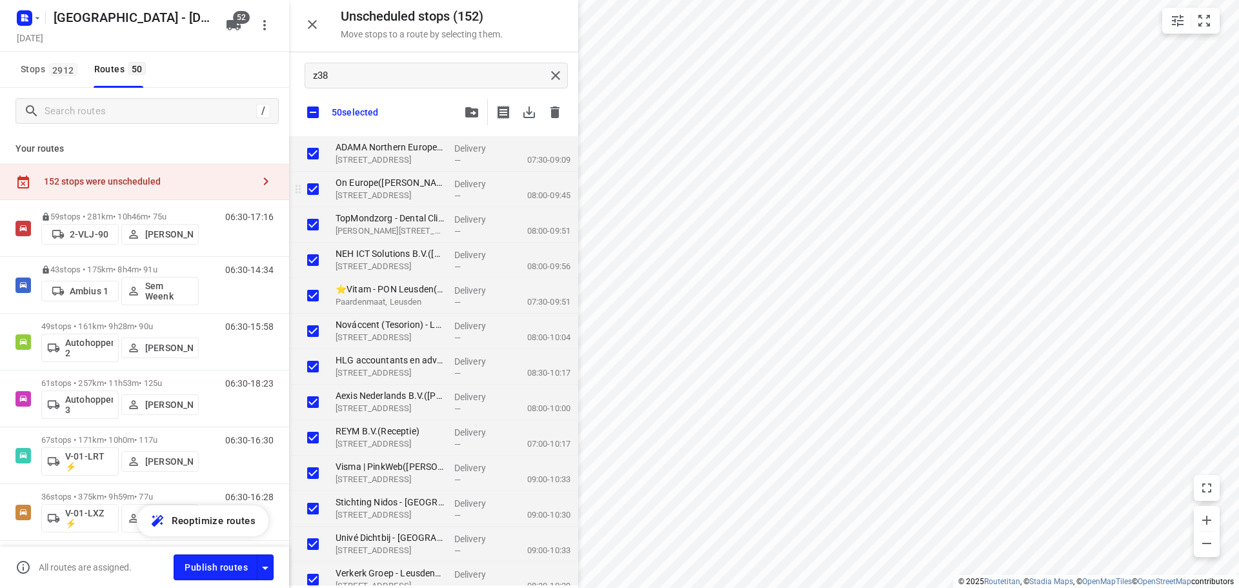
checkbox input "true"
click at [382, 163] on p "Arnhemseweg 87, Leusden" at bounding box center [390, 160] width 108 height 13
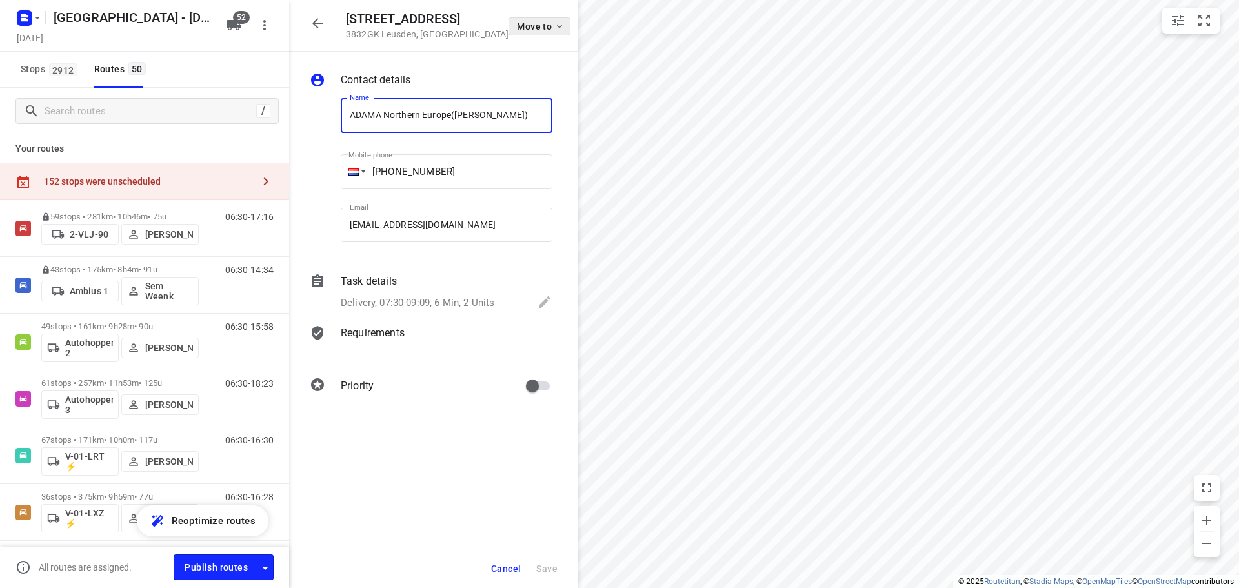
click at [517, 30] on span "Move to" at bounding box center [541, 26] width 48 height 10
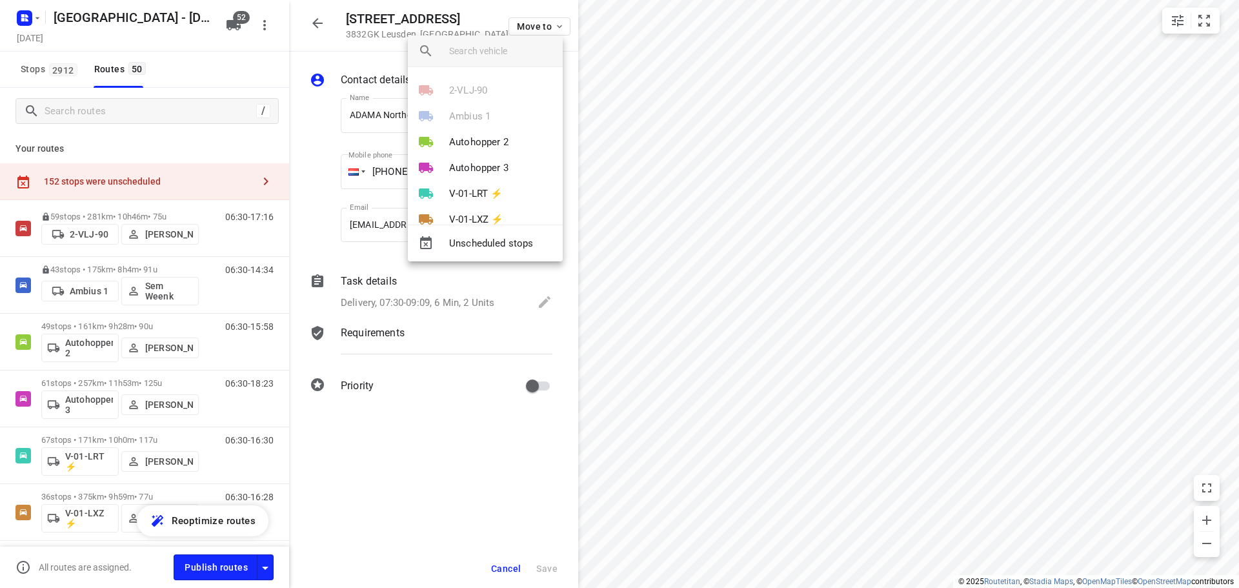
click at [683, 228] on div at bounding box center [619, 294] width 1239 height 588
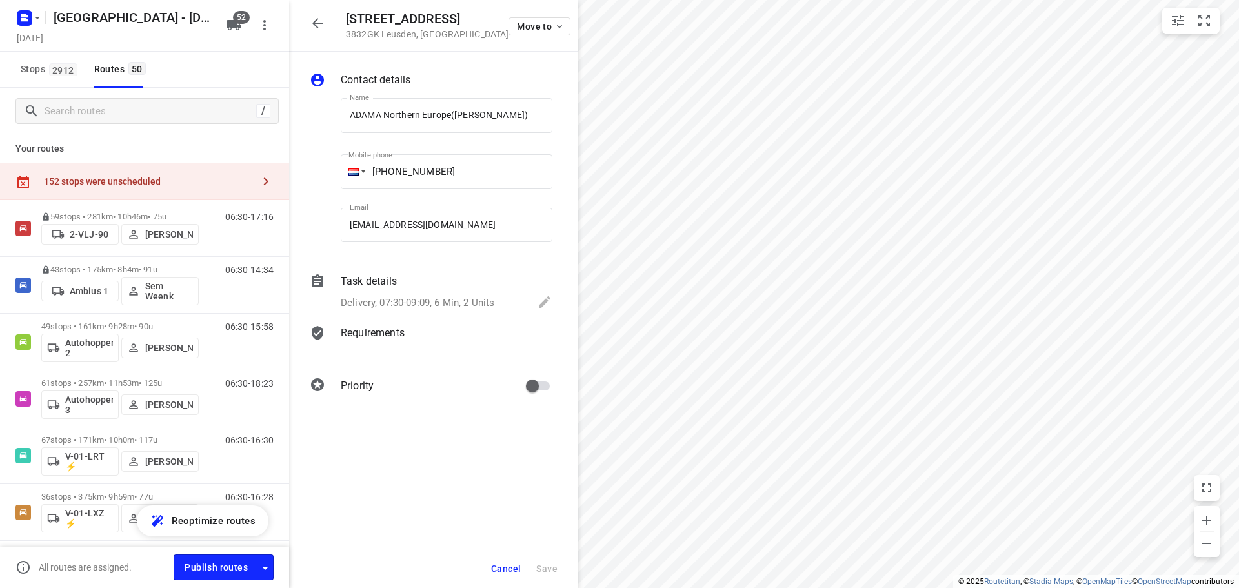
click at [316, 16] on icon "button" at bounding box center [317, 22] width 15 height 15
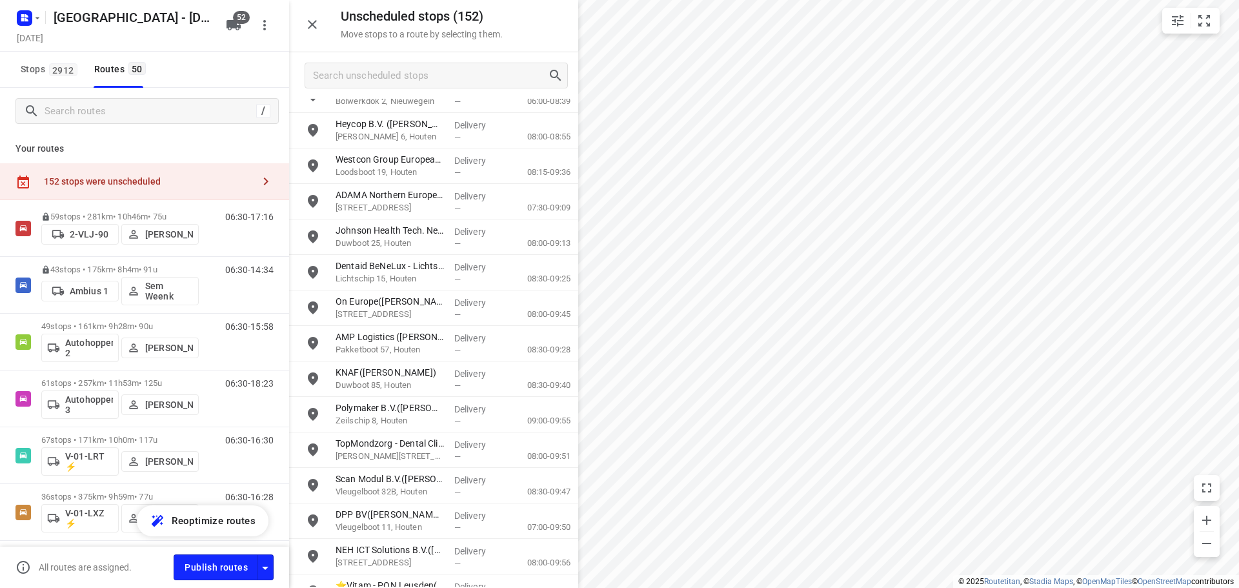
scroll to position [387, 0]
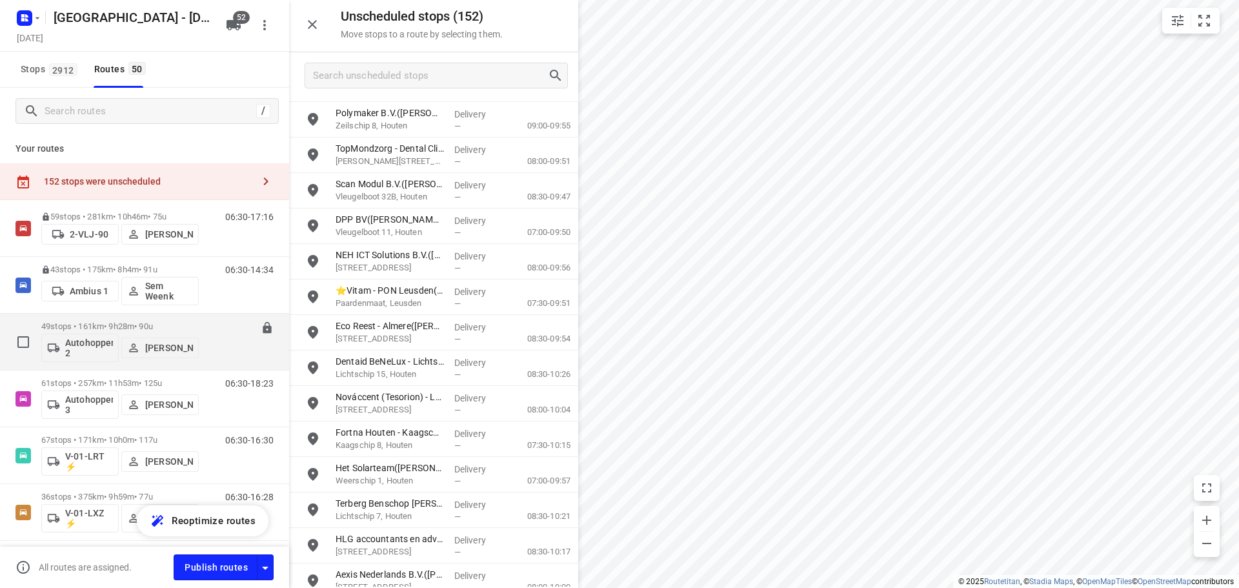
click at [88, 317] on div "49 stops • 161km • 9h28m • 90u Autohopper 2 Vincent Hersevoort" at bounding box center [119, 342] width 157 height 54
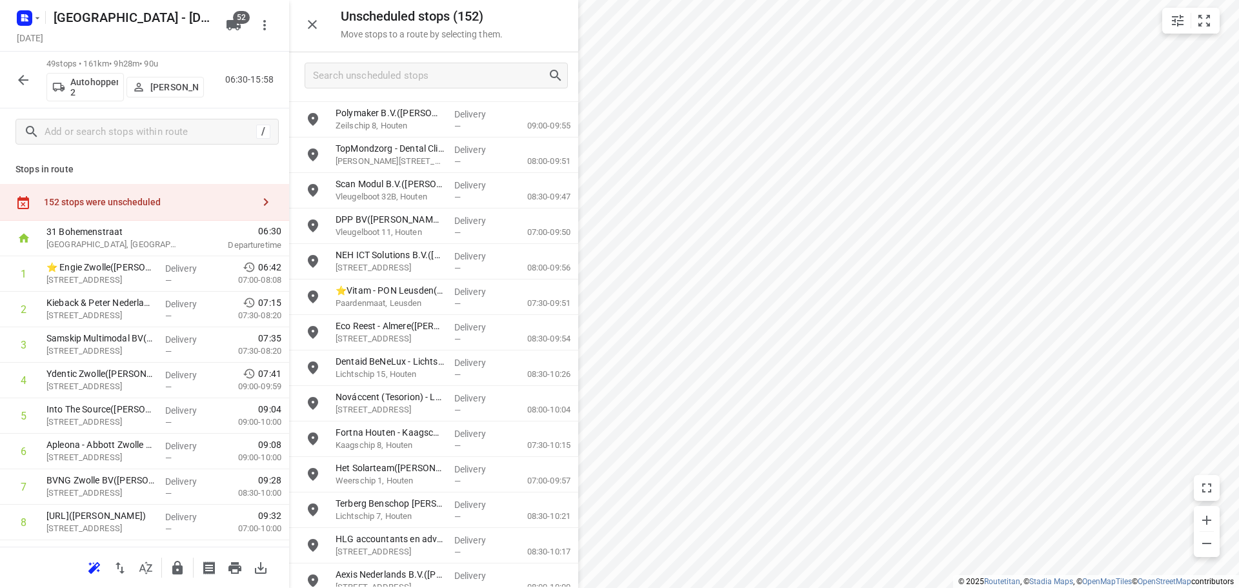
click at [317, 34] on button "button" at bounding box center [312, 25] width 26 height 26
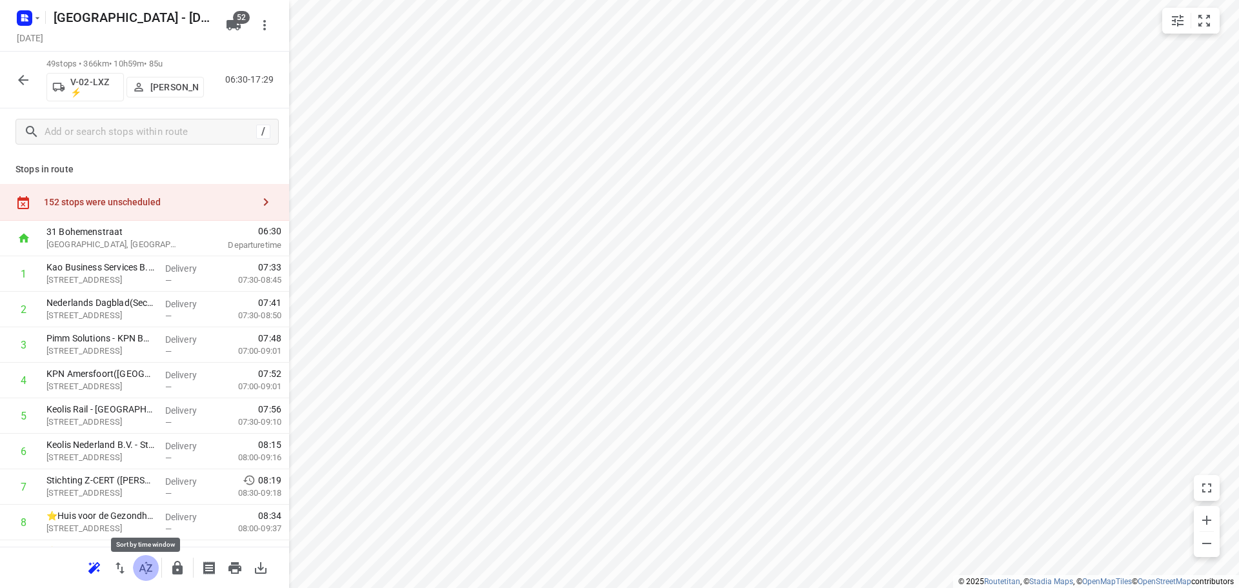
click at [146, 567] on icon "button" at bounding box center [145, 567] width 15 height 15
click at [134, 198] on div "152 stops were unscheduled" at bounding box center [148, 202] width 209 height 10
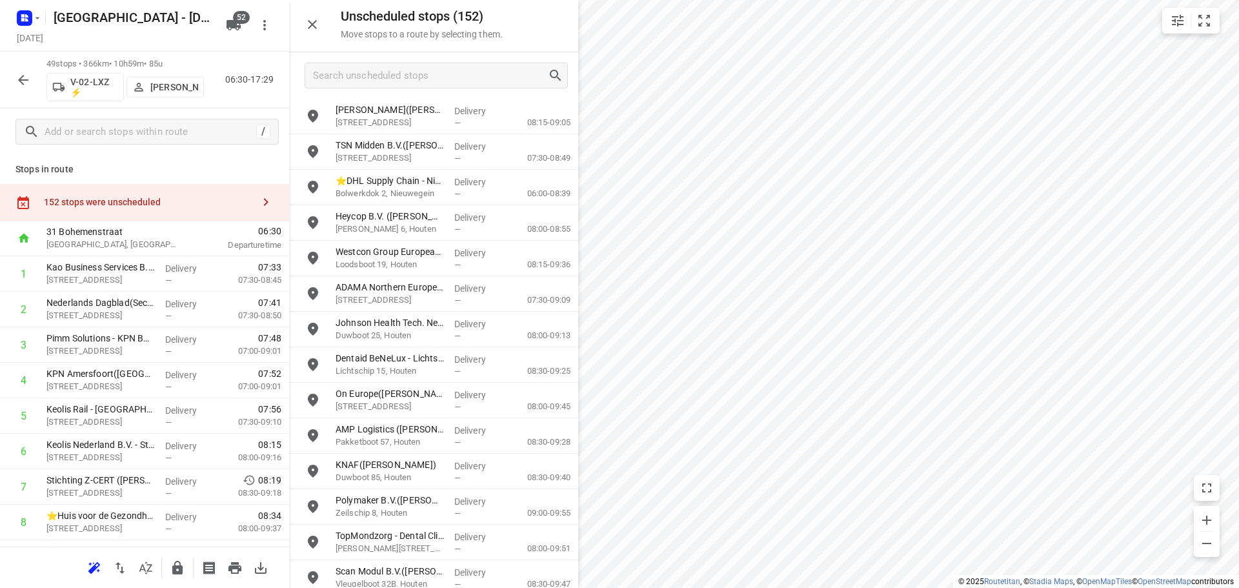
click at [64, 79] on span "V-02-LXZ ⚡" at bounding box center [85, 87] width 66 height 21
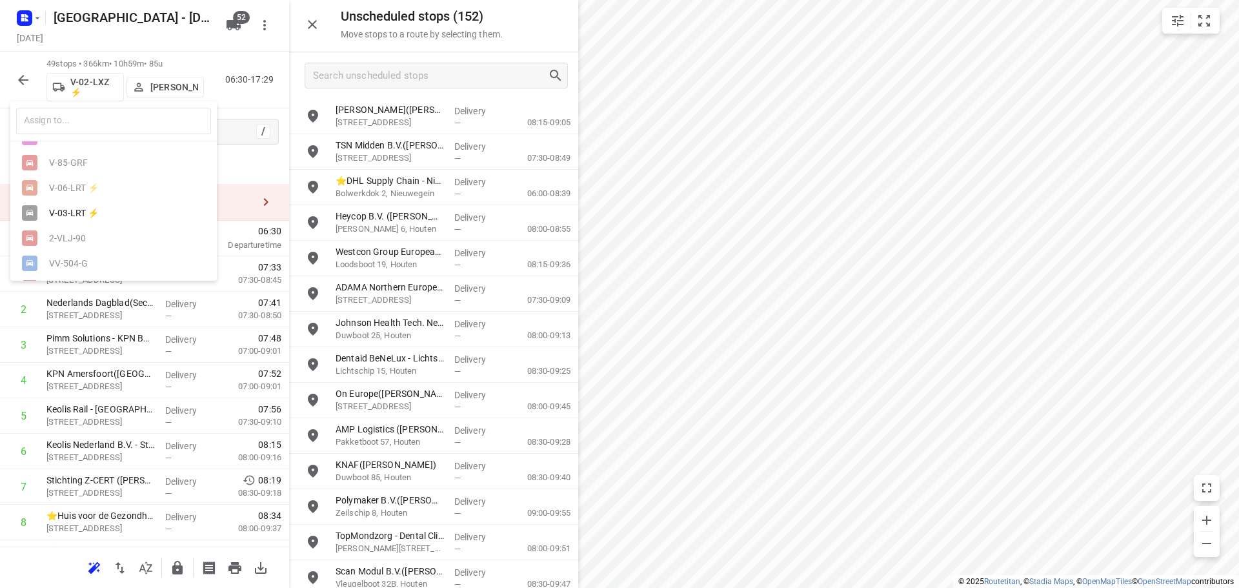
scroll to position [968, 0]
click at [28, 72] on div at bounding box center [619, 294] width 1239 height 588
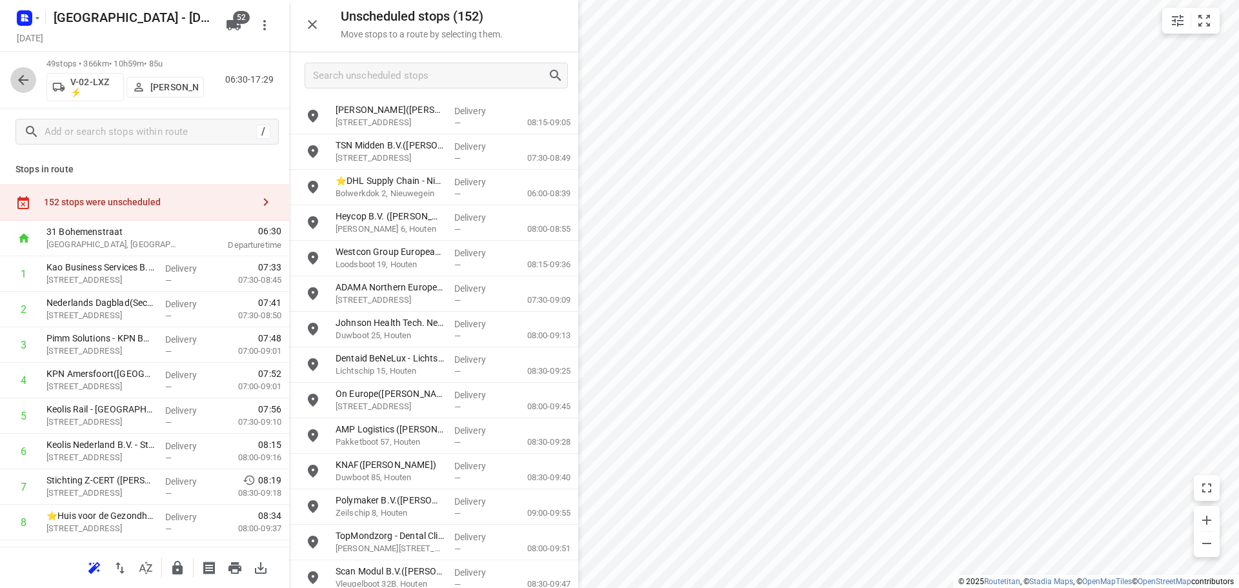
click at [17, 77] on icon "button" at bounding box center [22, 79] width 15 height 15
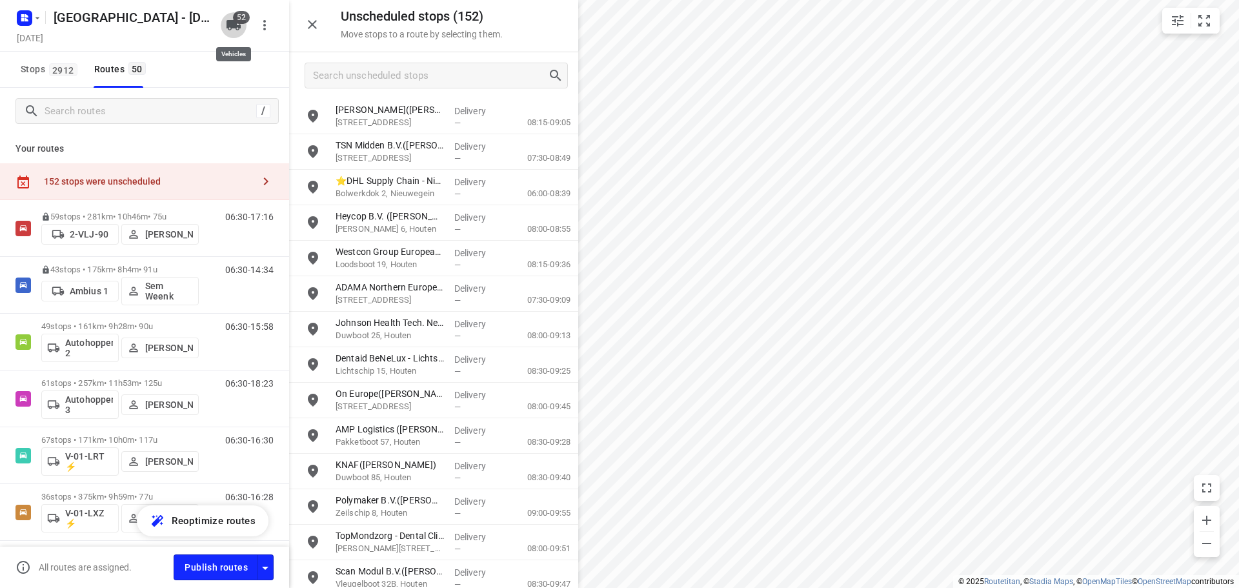
click at [232, 23] on icon "button" at bounding box center [233, 25] width 14 height 10
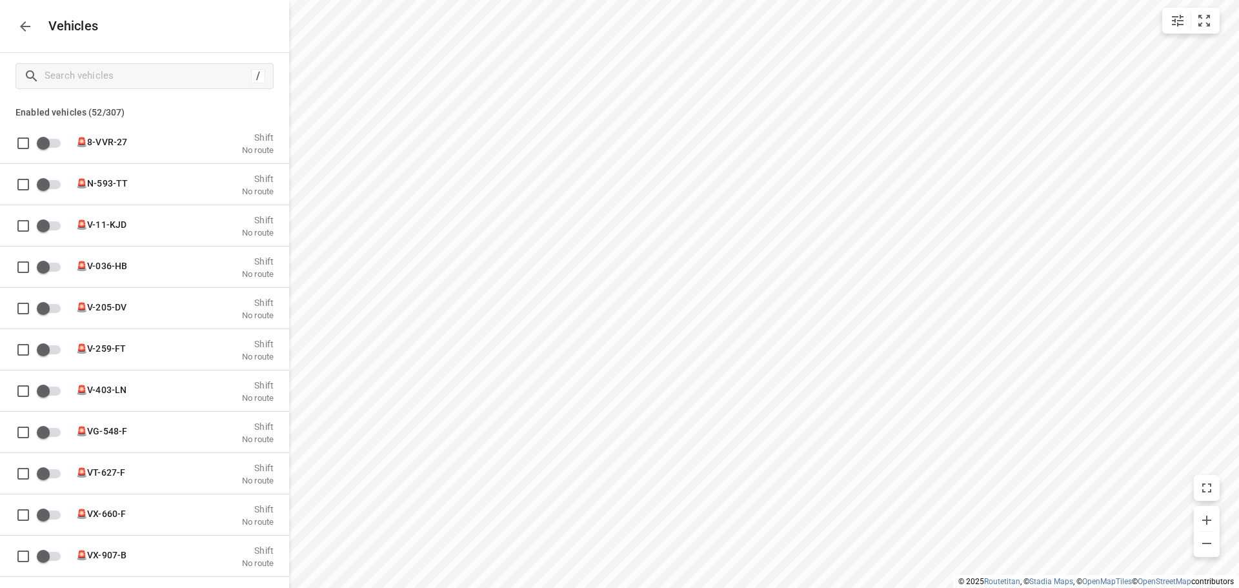
click at [162, 96] on div "/" at bounding box center [144, 76] width 289 height 46
click at [163, 88] on div "/" at bounding box center [144, 76] width 258 height 26
drag, startPoint x: 95, startPoint y: 62, endPoint x: 101, endPoint y: 83, distance: 22.1
click at [96, 62] on div "/" at bounding box center [144, 76] width 289 height 46
click at [101, 83] on input "Search vehicles" at bounding box center [158, 76] width 227 height 20
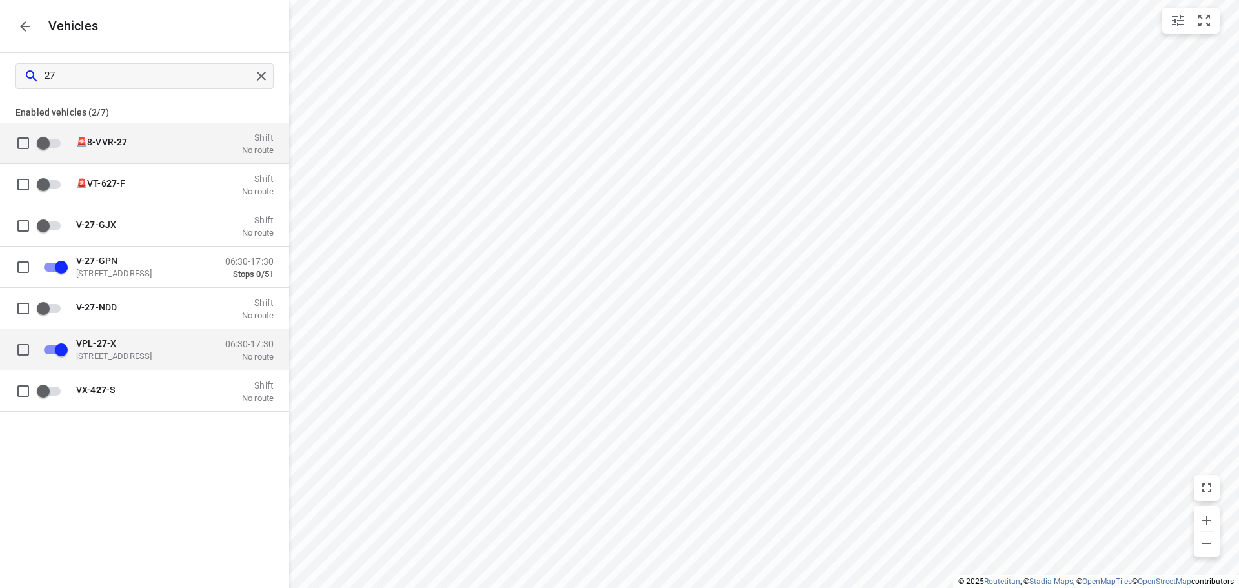
click at [201, 356] on p "[STREET_ADDRESS]" at bounding box center [140, 355] width 129 height 10
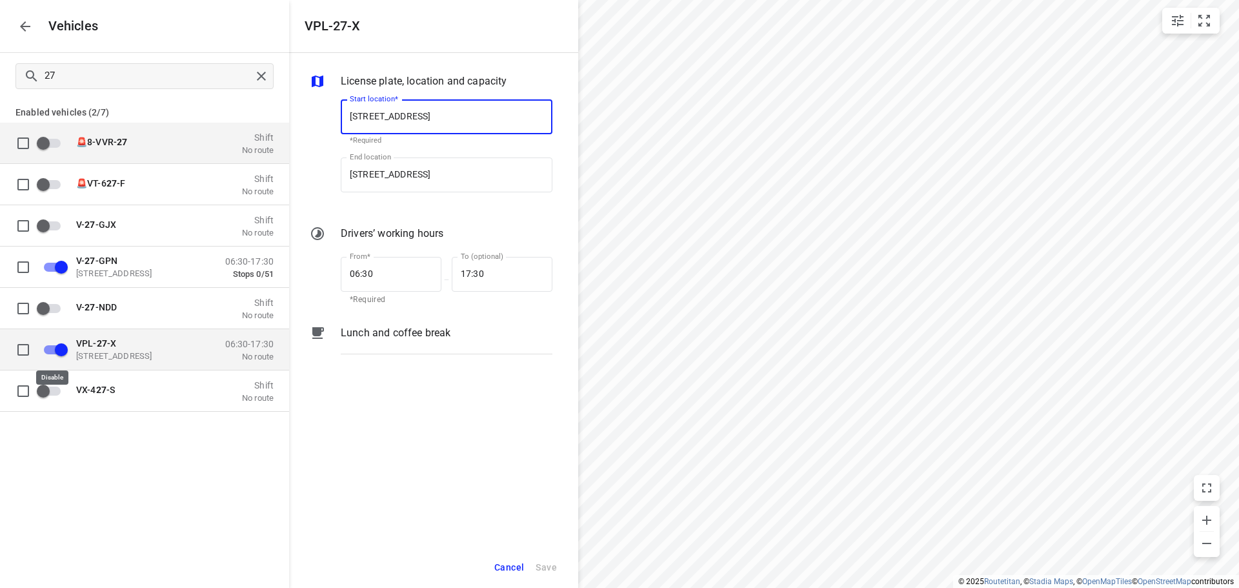
click at [61, 350] on input "grid" at bounding box center [62, 349] width 74 height 25
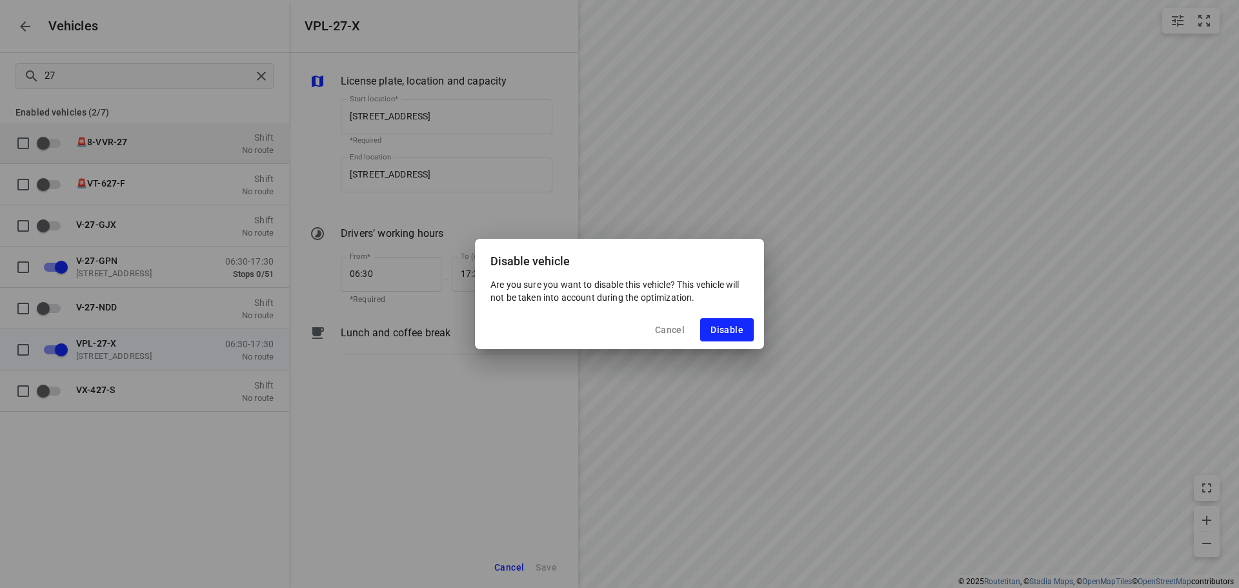
click at [725, 345] on div "Cancel Disable" at bounding box center [619, 329] width 289 height 39
click at [728, 335] on button "Disable" at bounding box center [727, 329] width 54 height 23
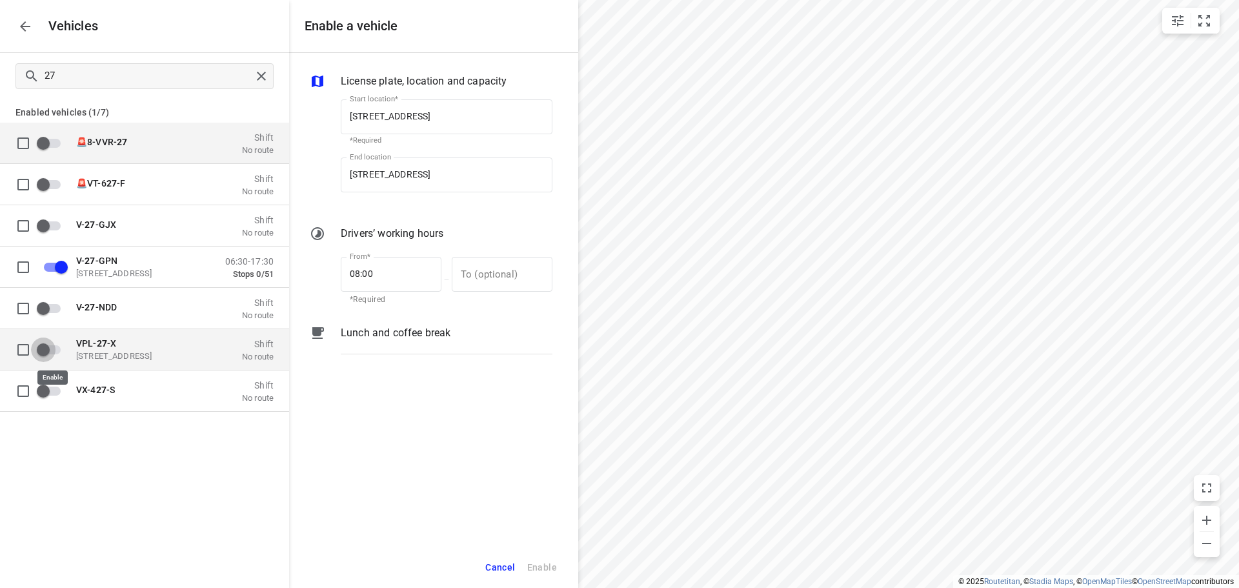
click at [52, 357] on input "grid" at bounding box center [43, 349] width 74 height 25
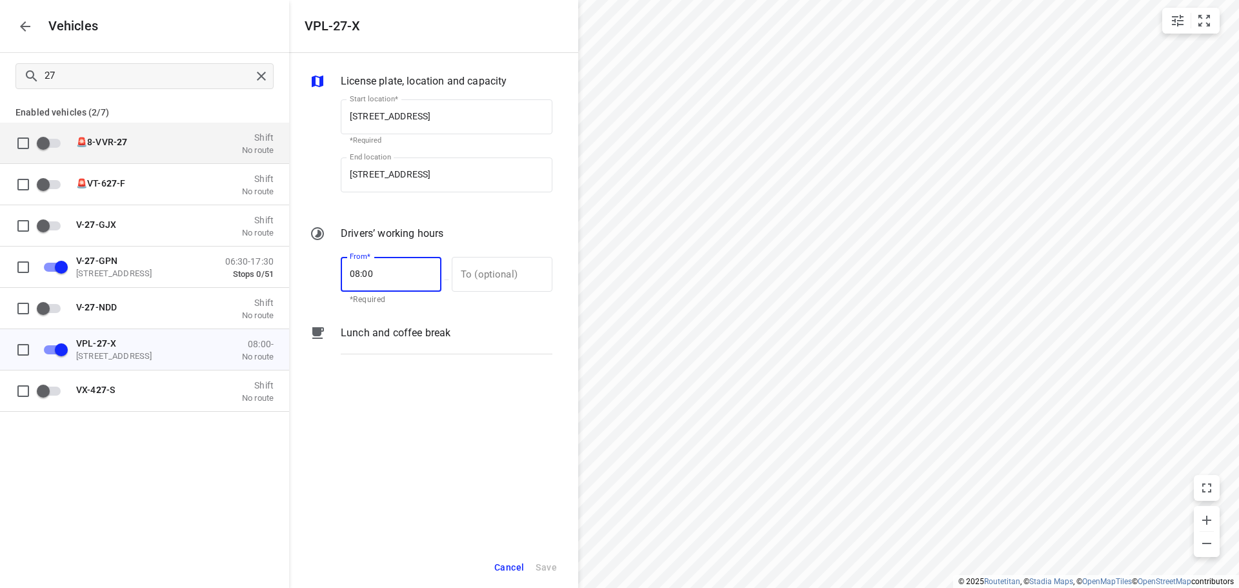
scroll to position [0, 0]
drag, startPoint x: 377, startPoint y: 268, endPoint x: 316, endPoint y: 260, distance: 61.2
click at [317, 260] on div "From* 08:00 From* *Required — To (optional) To (optional)" at bounding box center [431, 279] width 248 height 55
click at [550, 274] on div "To (optional)" at bounding box center [502, 274] width 101 height 35
click at [552, 577] on button "Save" at bounding box center [546, 567] width 33 height 26
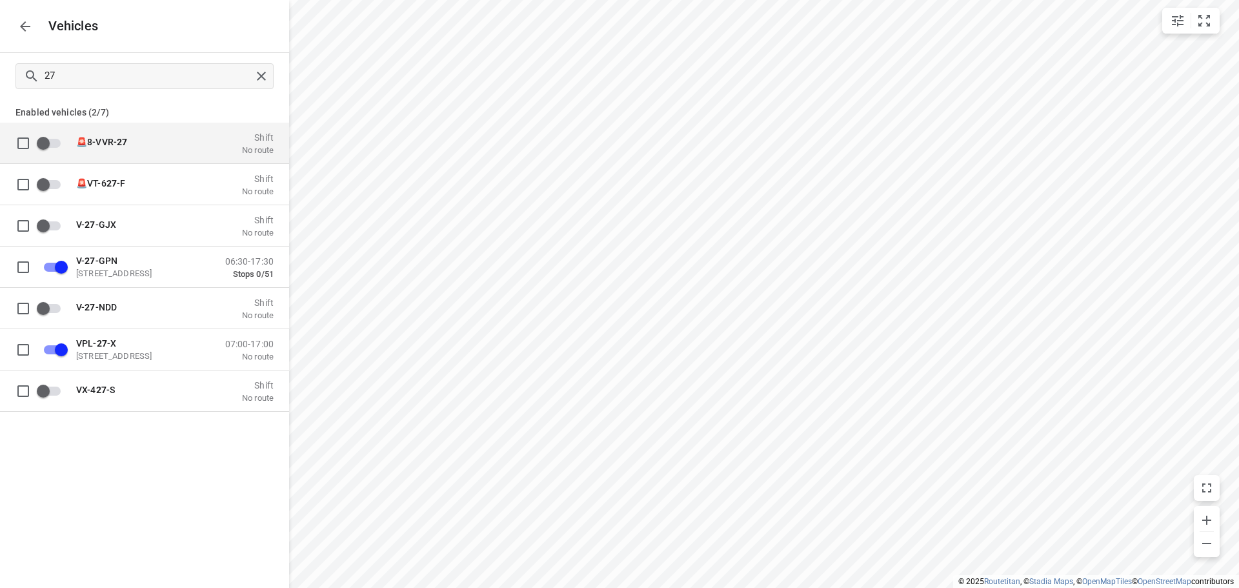
click at [36, 34] on div "Vehicles" at bounding box center [144, 26] width 289 height 52
click at [27, 31] on icon "button" at bounding box center [24, 26] width 15 height 15
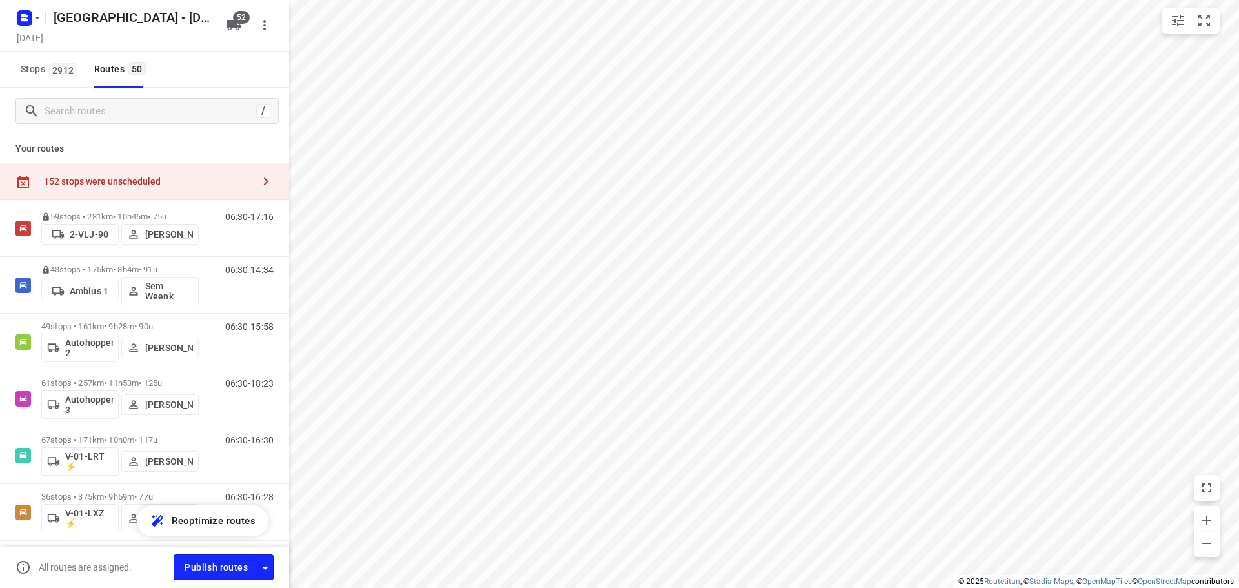
click at [203, 169] on div "152 stops were unscheduled" at bounding box center [144, 181] width 289 height 37
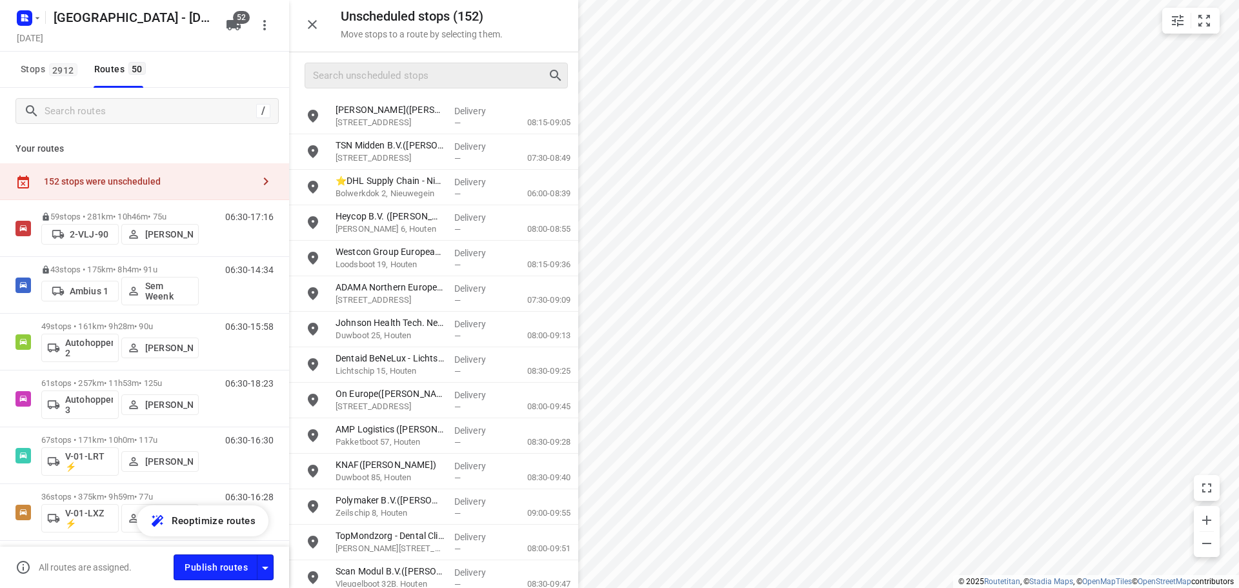
click at [357, 86] on div at bounding box center [436, 76] width 263 height 26
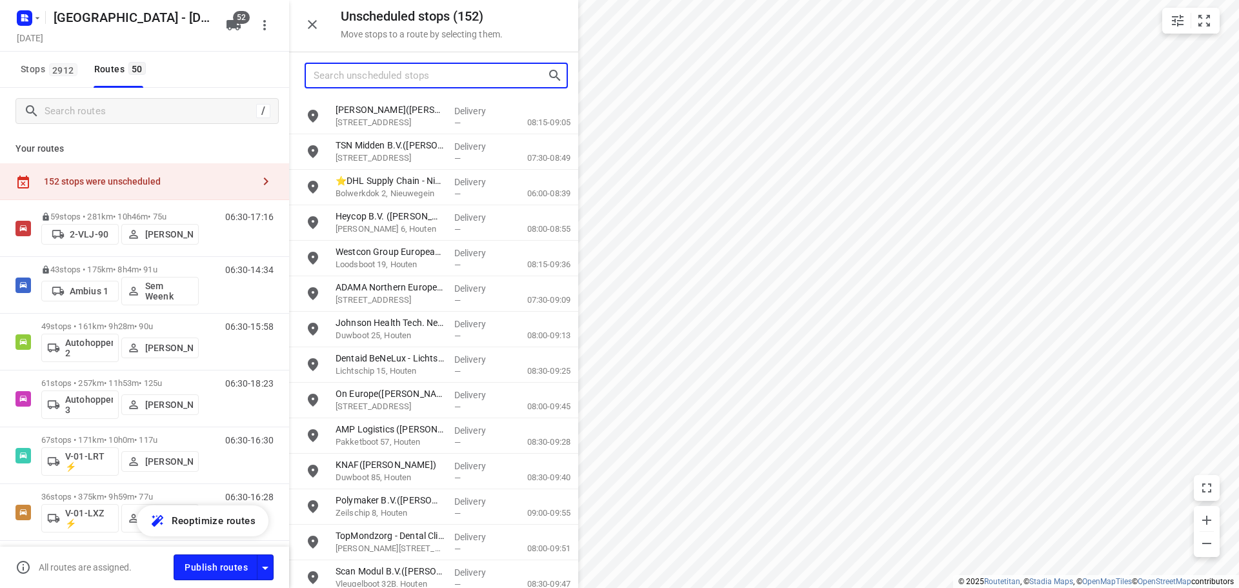
click at [367, 77] on input "Search unscheduled stops" at bounding box center [431, 76] width 234 height 20
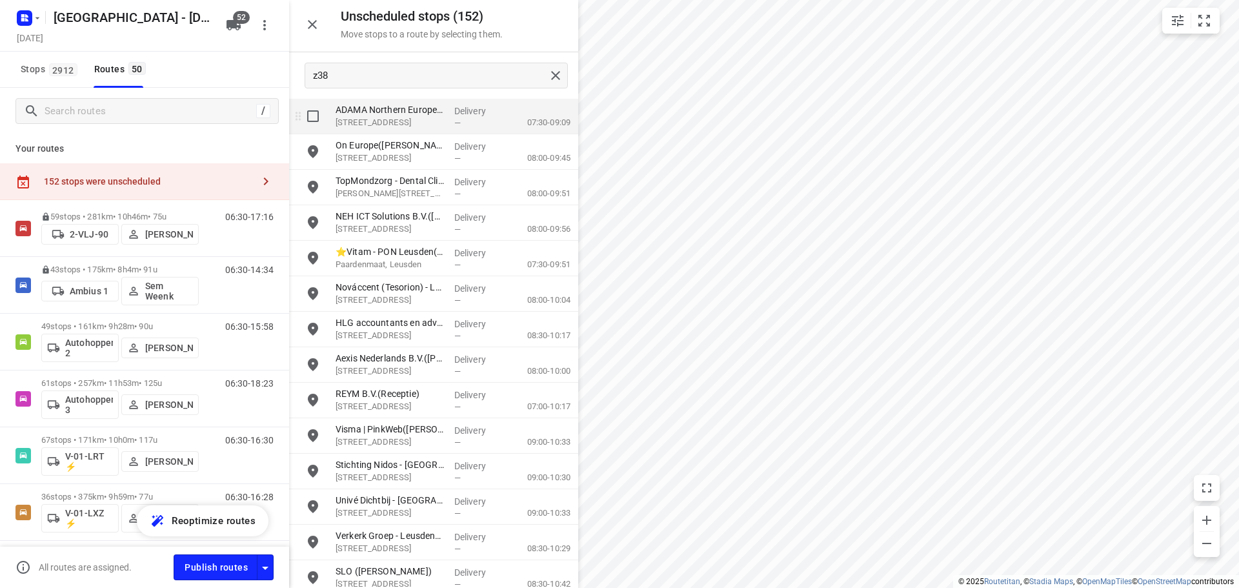
click at [325, 117] on input "grid" at bounding box center [313, 116] width 26 height 26
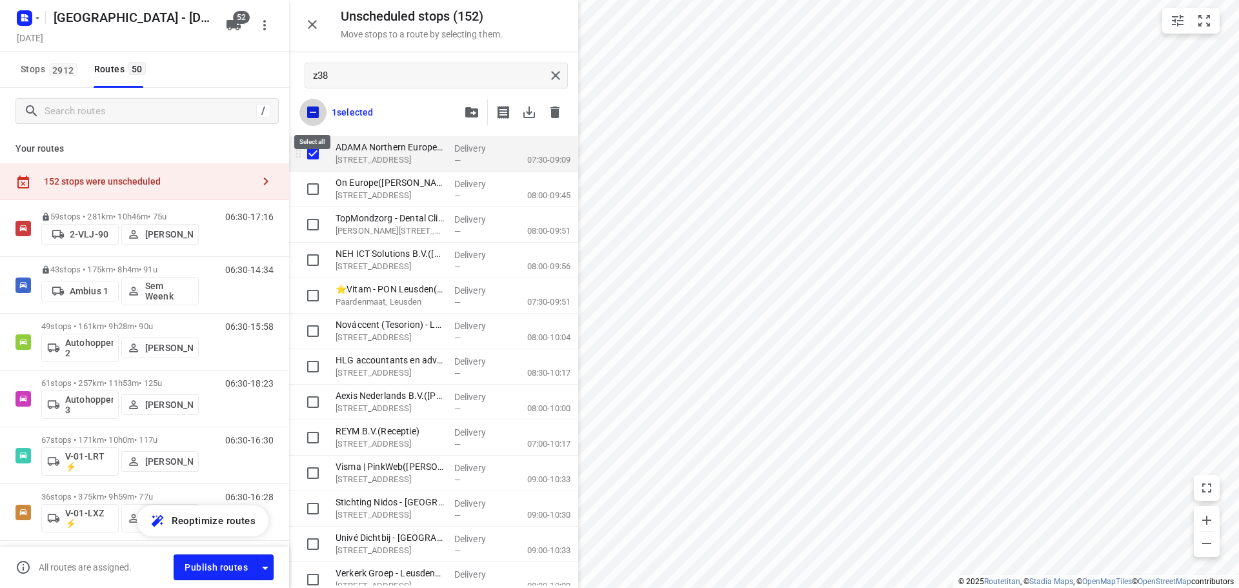
click at [325, 117] on input "checkbox" at bounding box center [312, 112] width 27 height 27
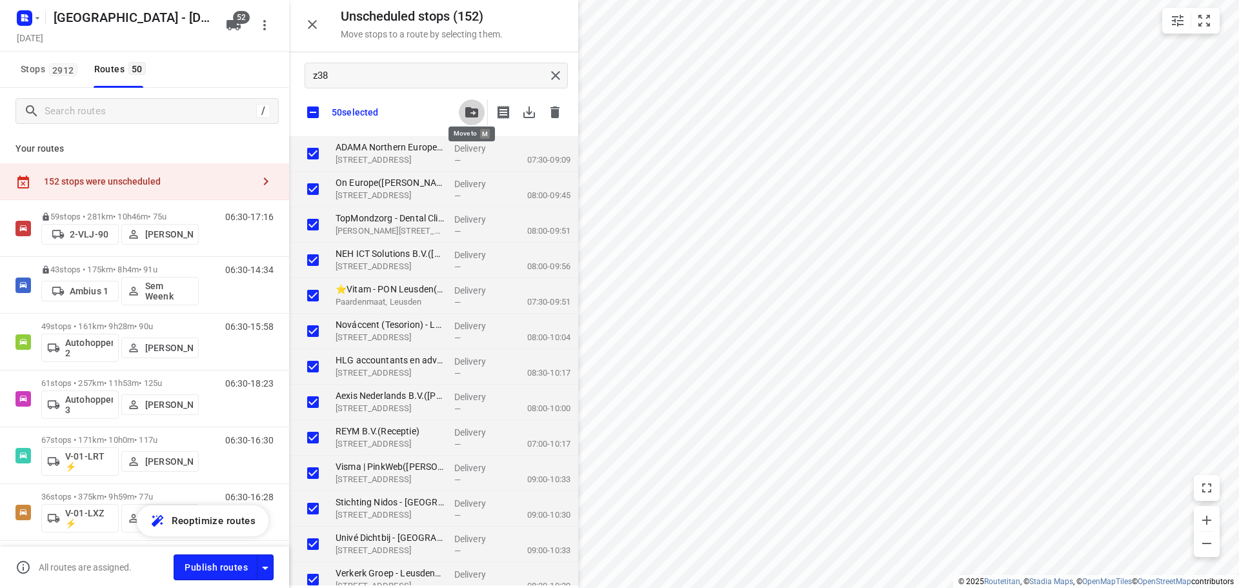
click at [474, 106] on button "button" at bounding box center [472, 112] width 26 height 26
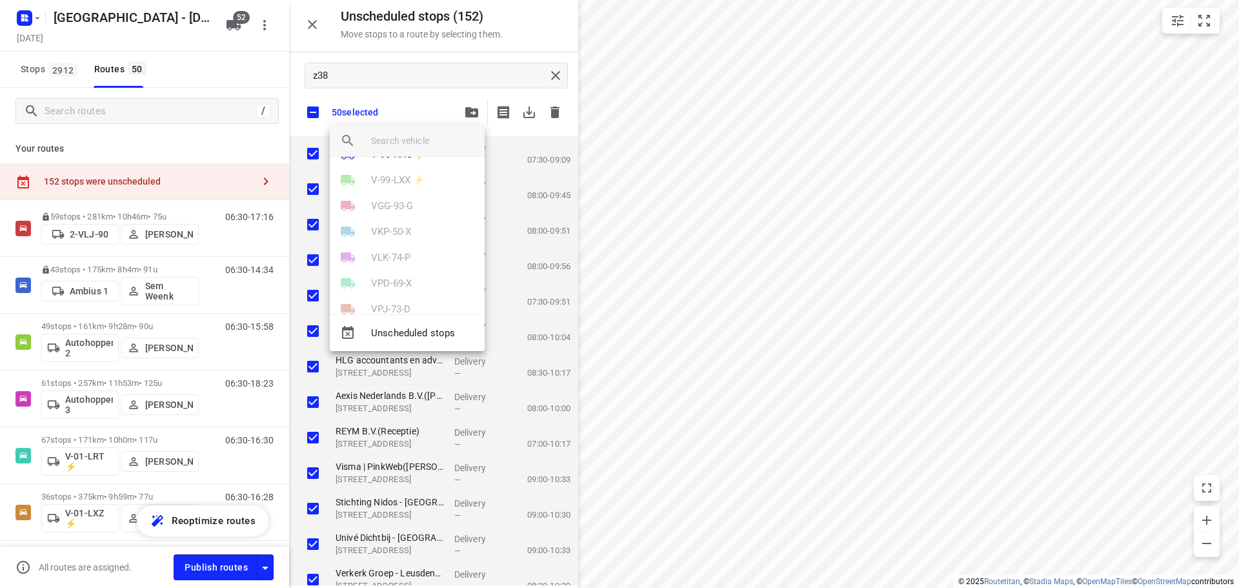
scroll to position [978, 0]
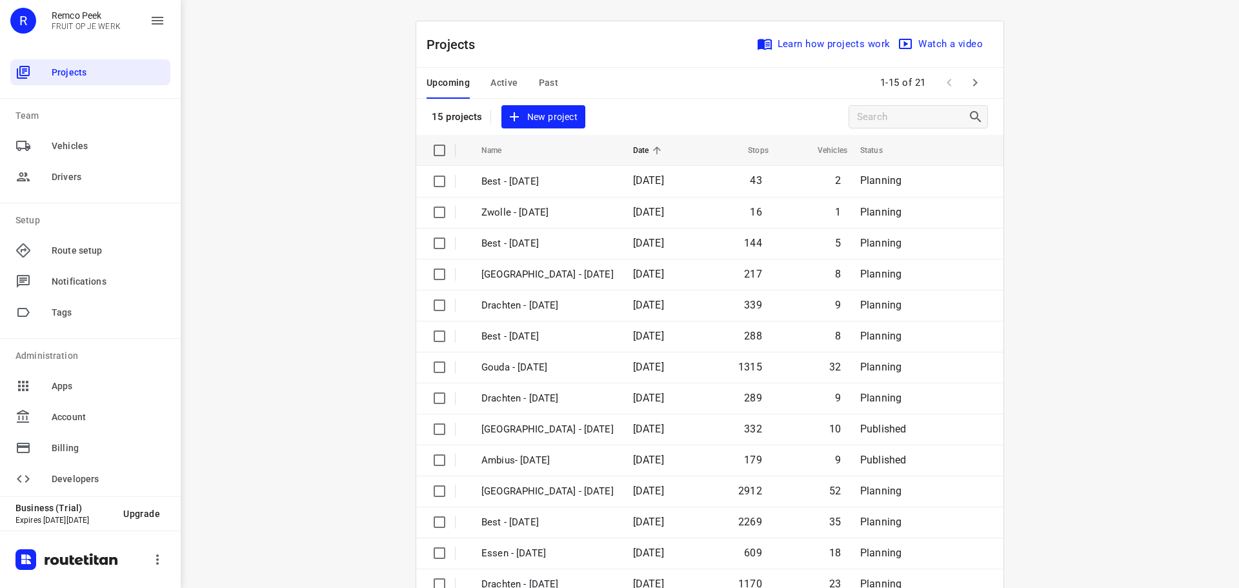
click at [549, 85] on span "Past" at bounding box center [549, 83] width 20 height 16
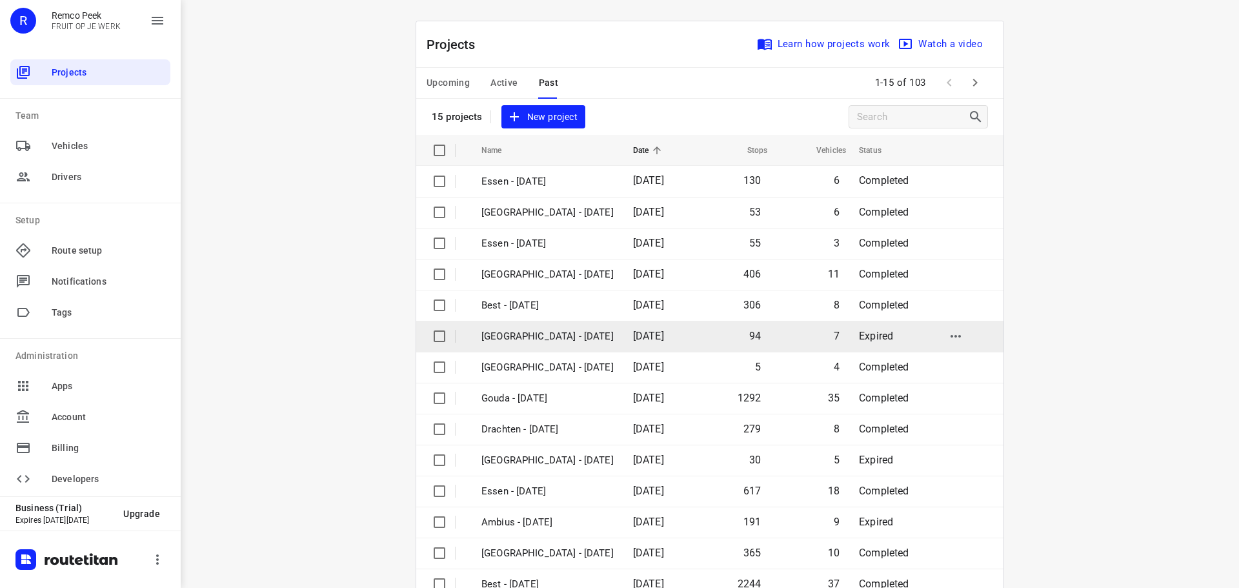
scroll to position [65, 0]
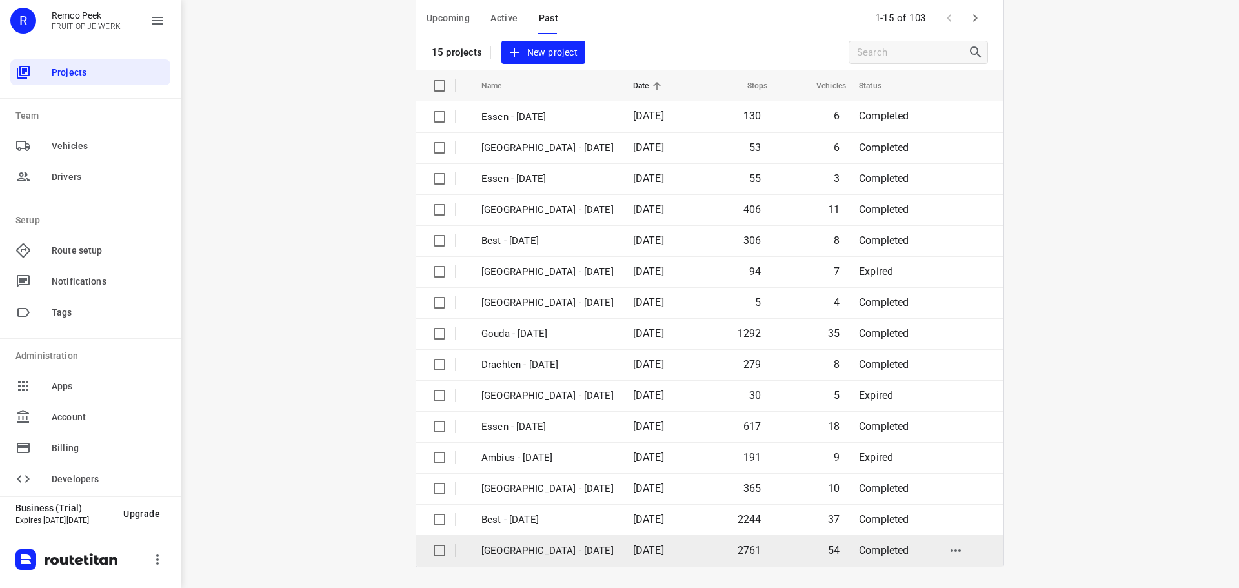
click at [532, 544] on p "[GEOGRAPHIC_DATA] - [DATE]" at bounding box center [547, 550] width 132 height 15
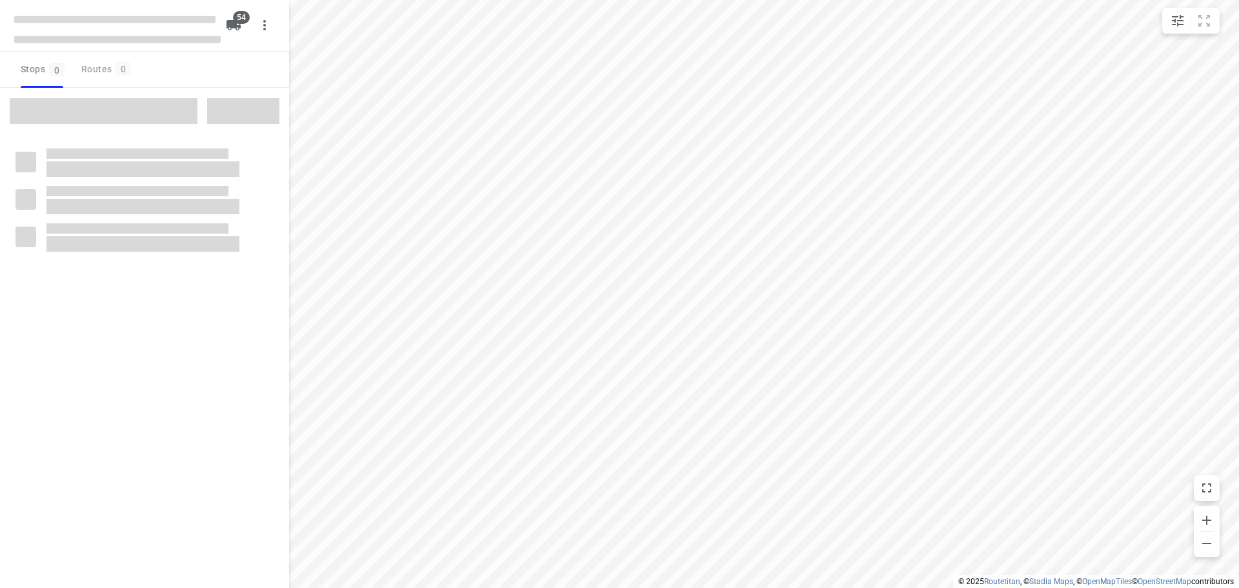
type input "distance"
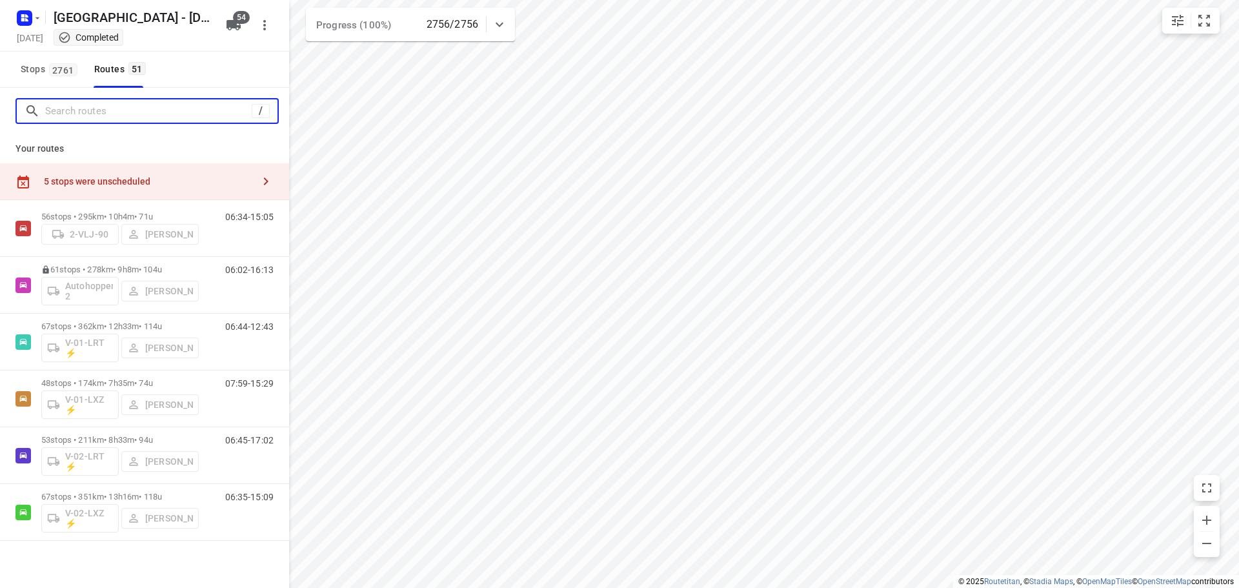
click at [108, 116] on input "Search routes" at bounding box center [148, 111] width 206 height 20
type input "d"
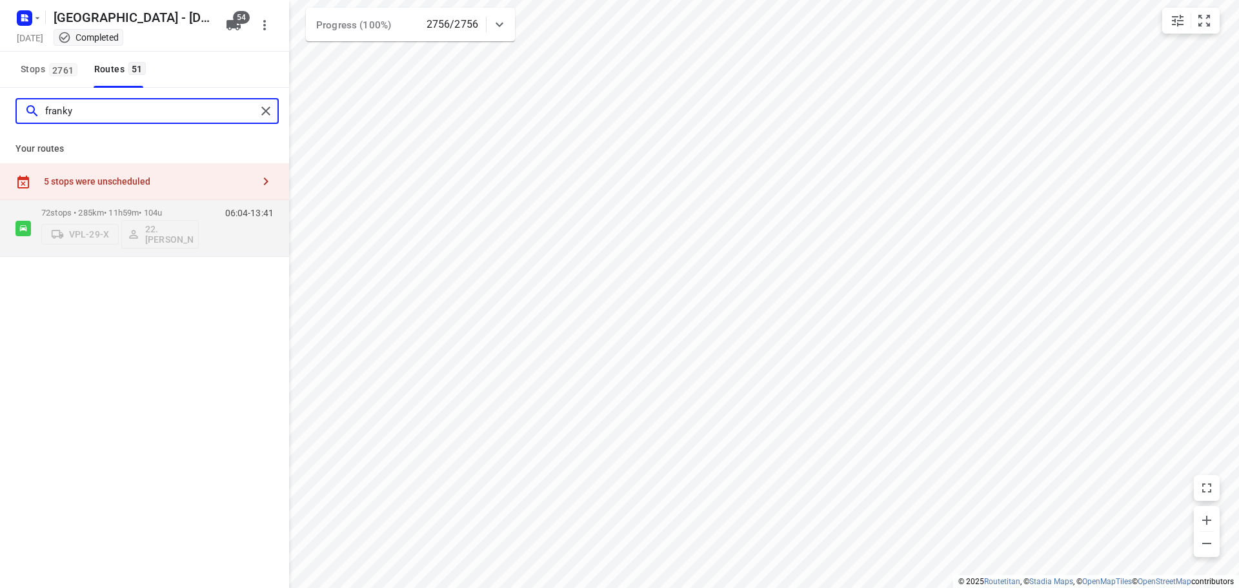
type input "franky"
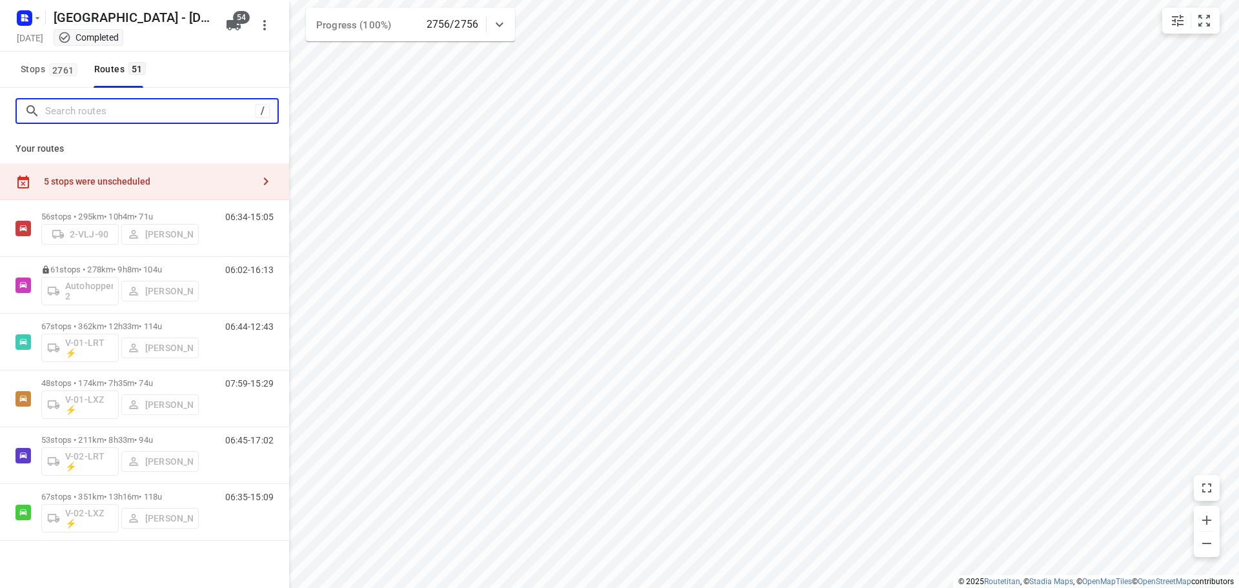
click at [205, 110] on input "Search routes" at bounding box center [150, 111] width 210 height 20
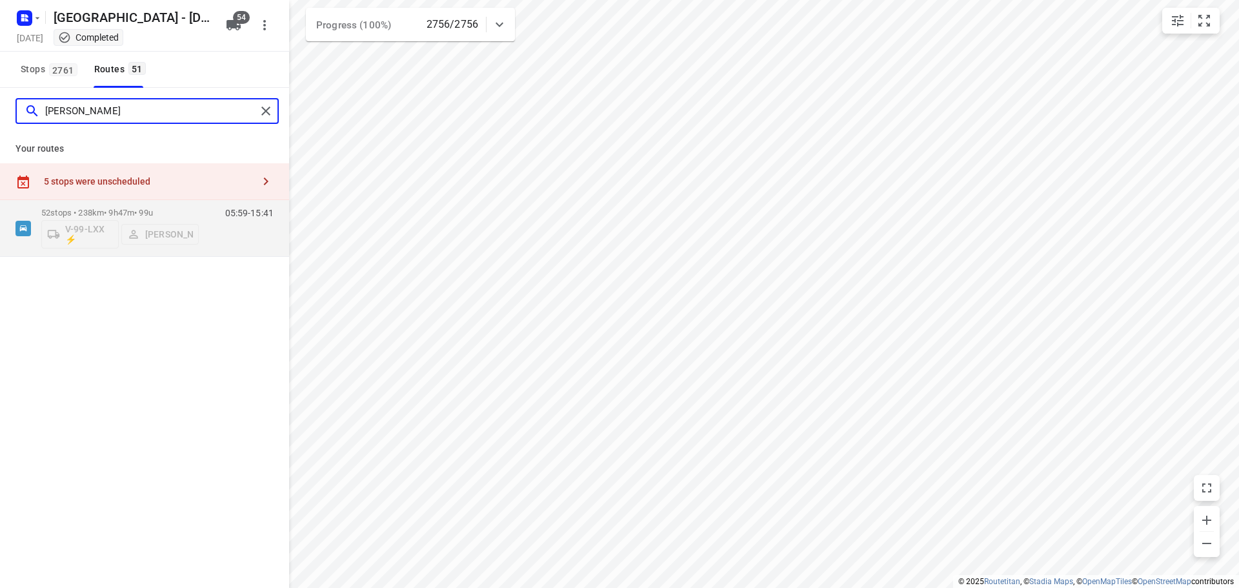
type input "[PERSON_NAME]"
click at [146, 199] on div "5 stops were unscheduled" at bounding box center [144, 181] width 289 height 37
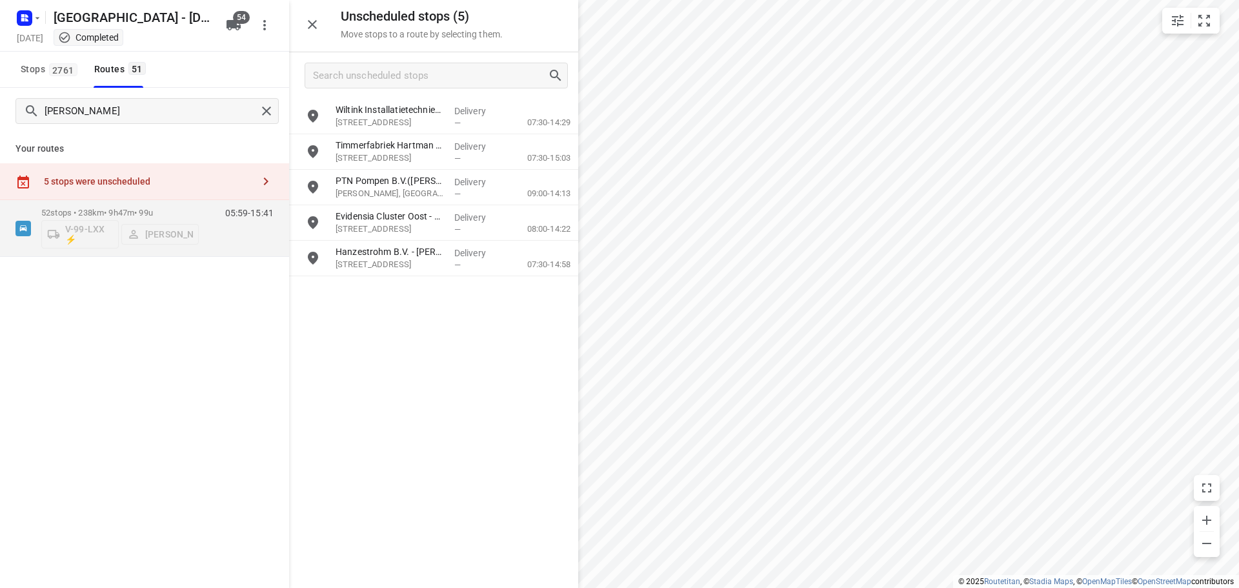
click at [315, 18] on icon "button" at bounding box center [312, 24] width 15 height 15
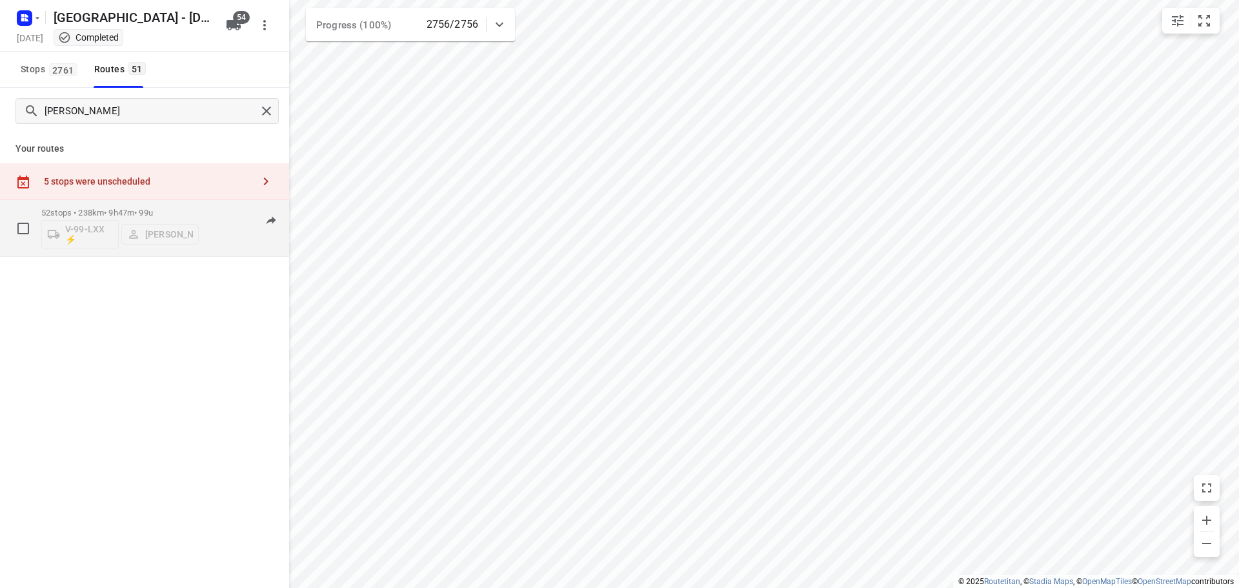
click at [131, 211] on p "52 stops • 238km • 9h47m • 99u" at bounding box center [119, 213] width 157 height 10
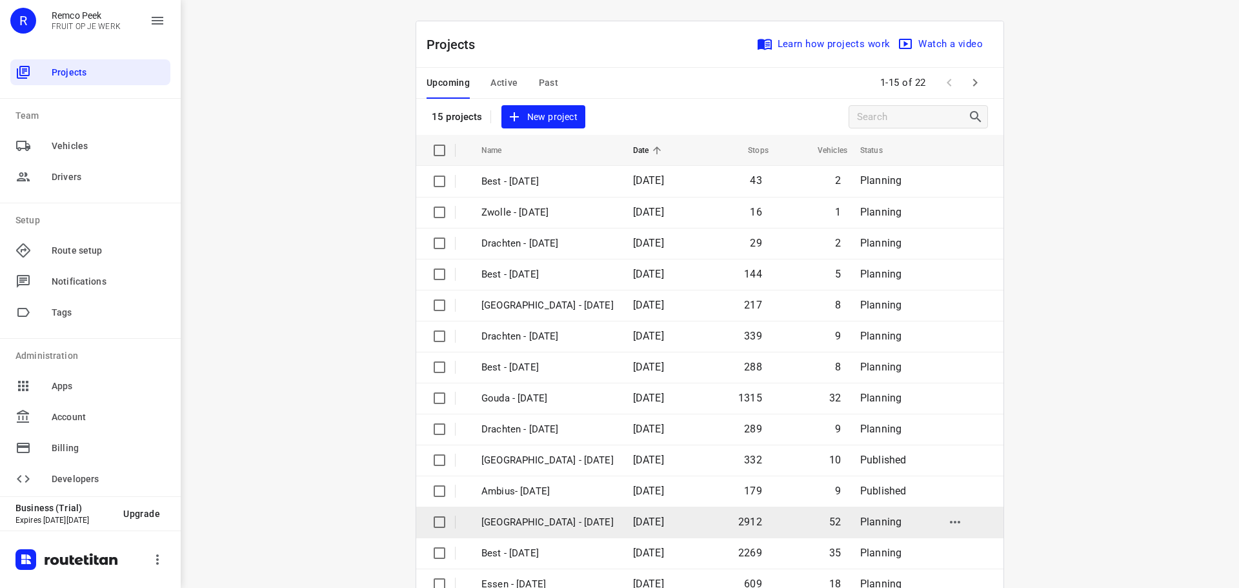
scroll to position [65, 0]
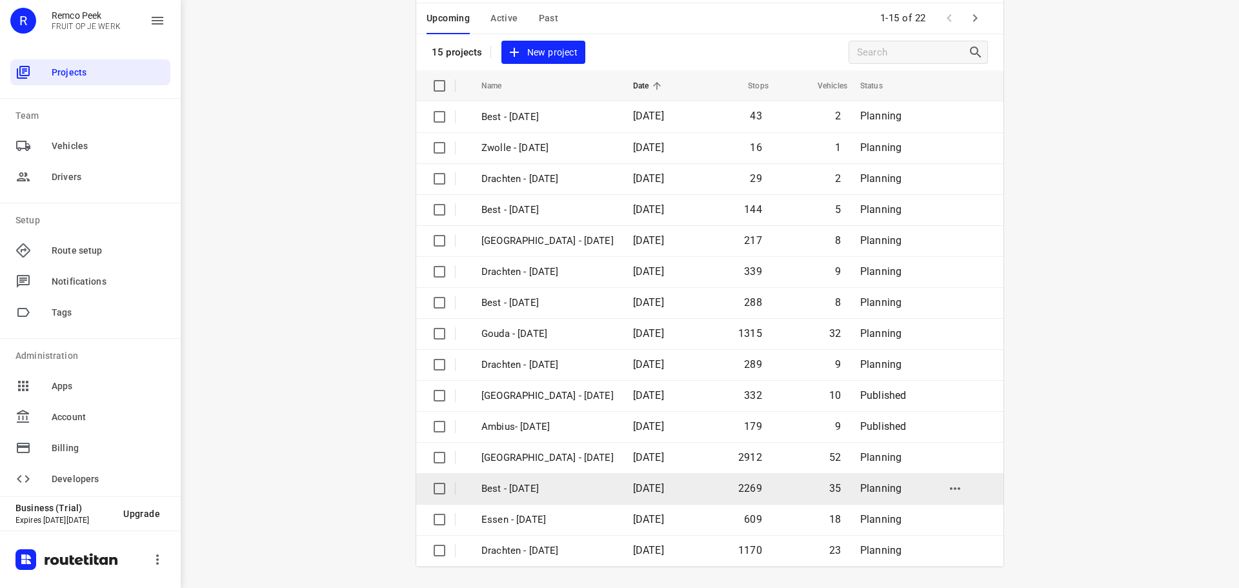
click at [547, 493] on p "Best - [DATE]" at bounding box center [547, 488] width 132 height 15
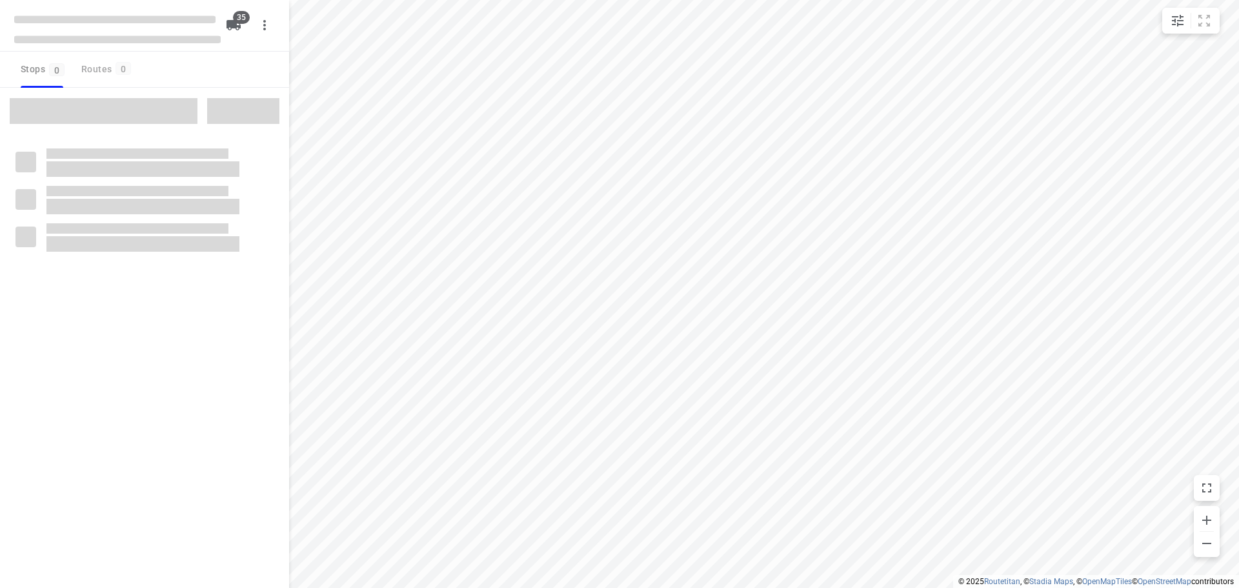
checkbox input "true"
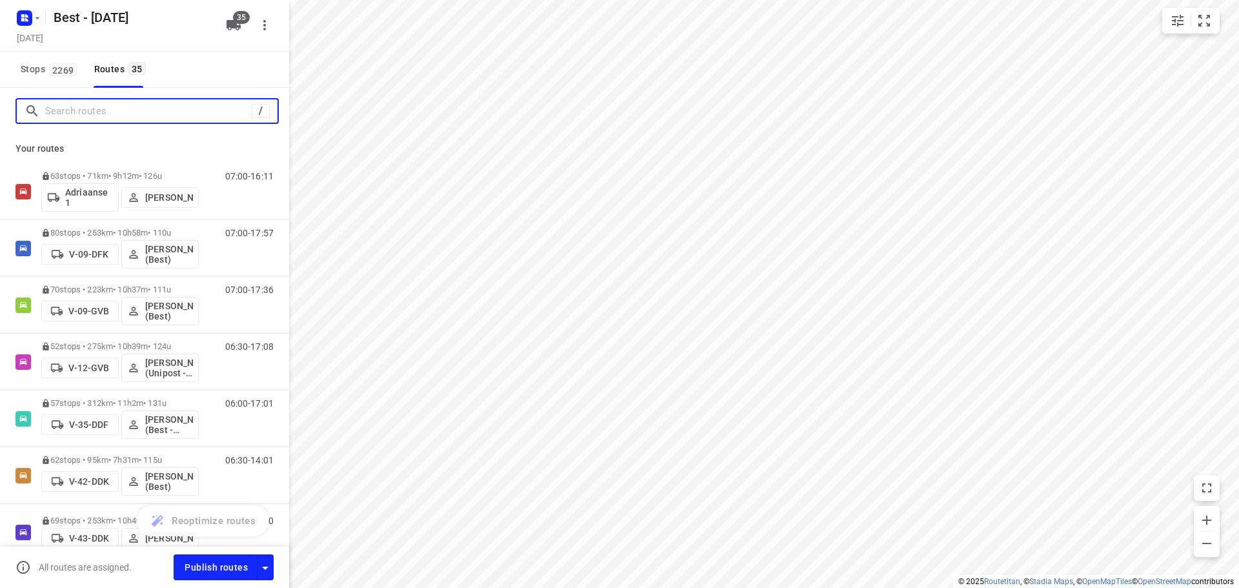
click at [140, 119] on input "Search routes" at bounding box center [148, 111] width 206 height 20
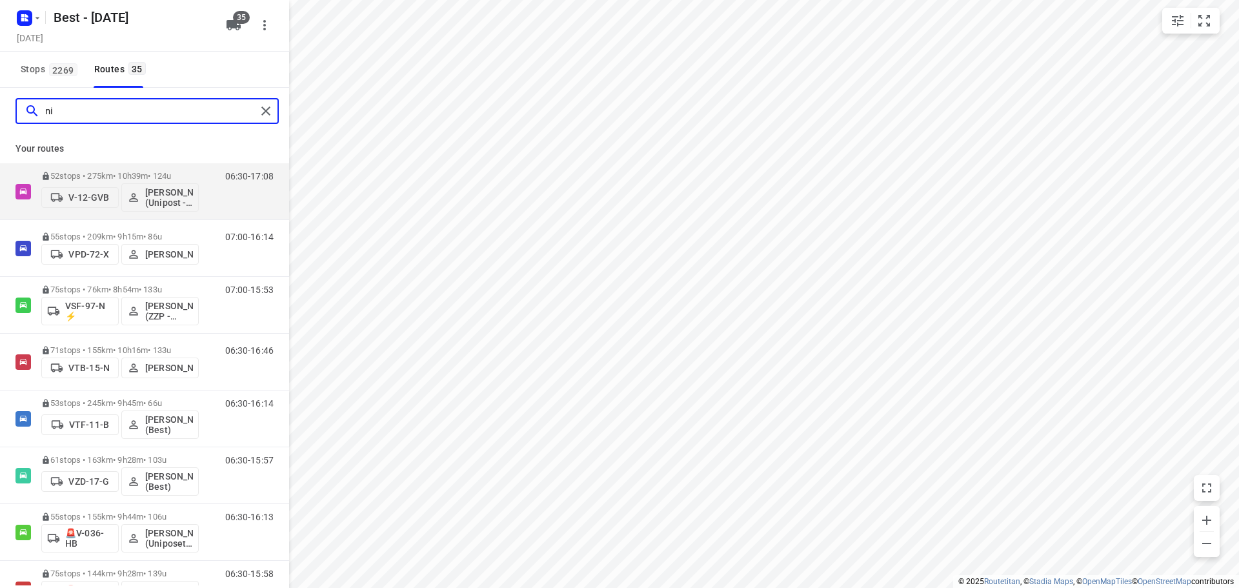
type input "n"
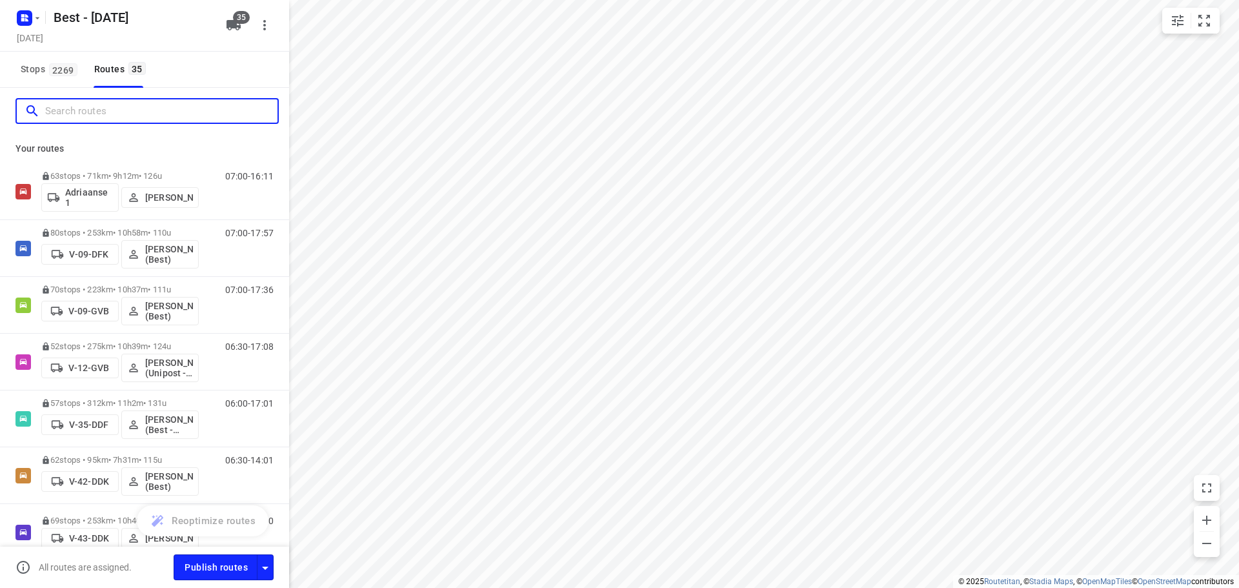
type input "m"
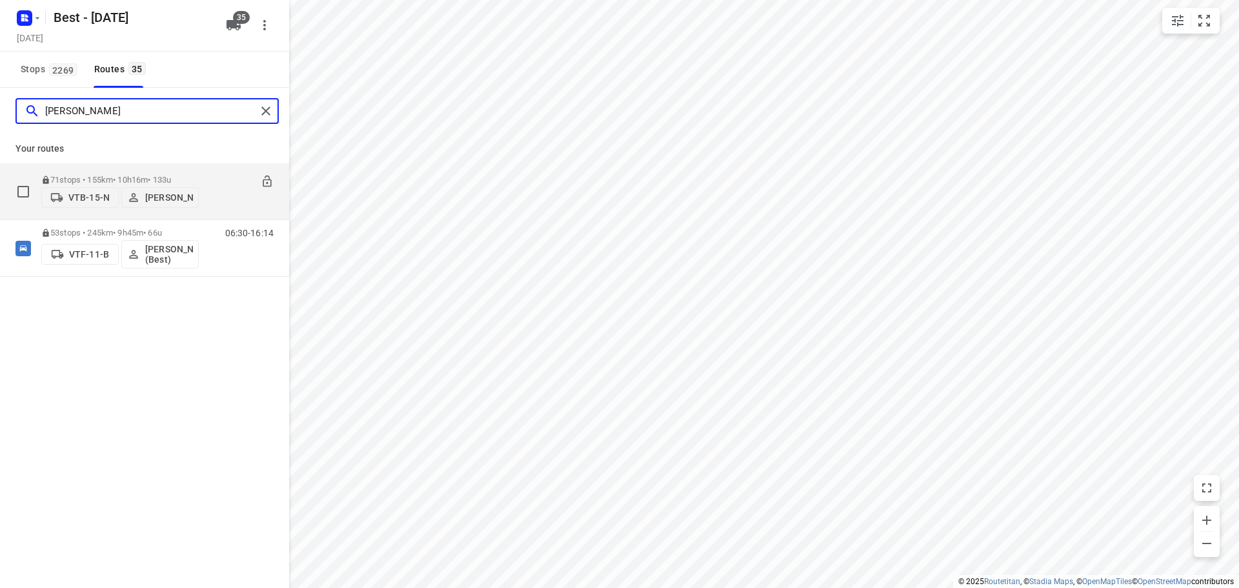
type input "niels"
click at [129, 168] on div "71 stops • 155km • 10h16m • 133u VTB-15-N Niels van Geffen" at bounding box center [119, 191] width 157 height 46
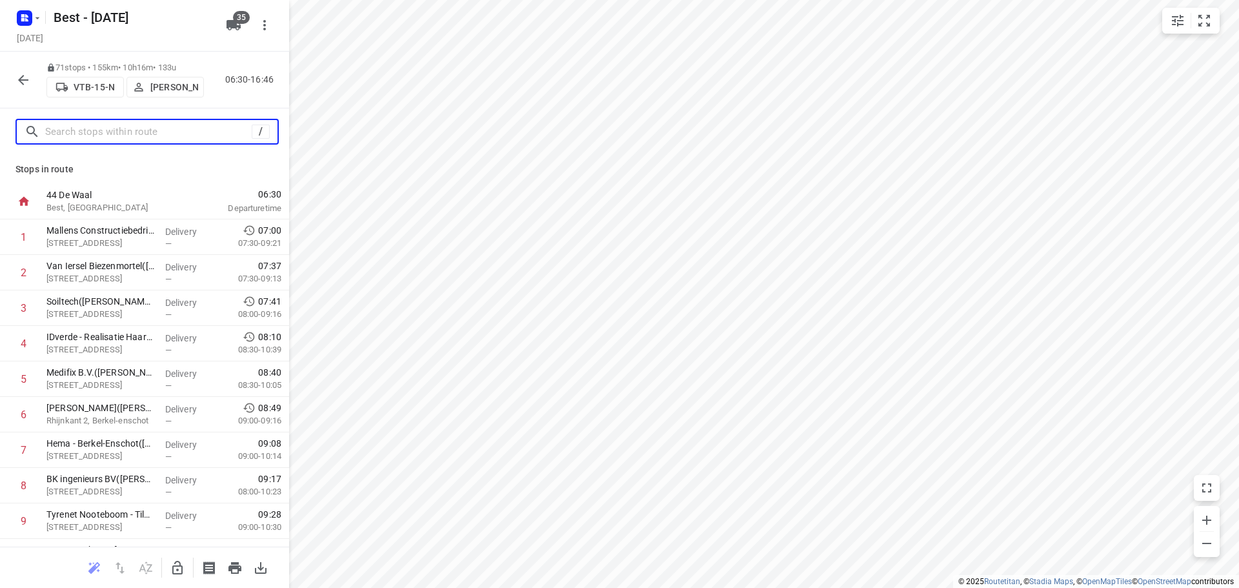
click at [96, 132] on input "text" at bounding box center [148, 132] width 206 height 20
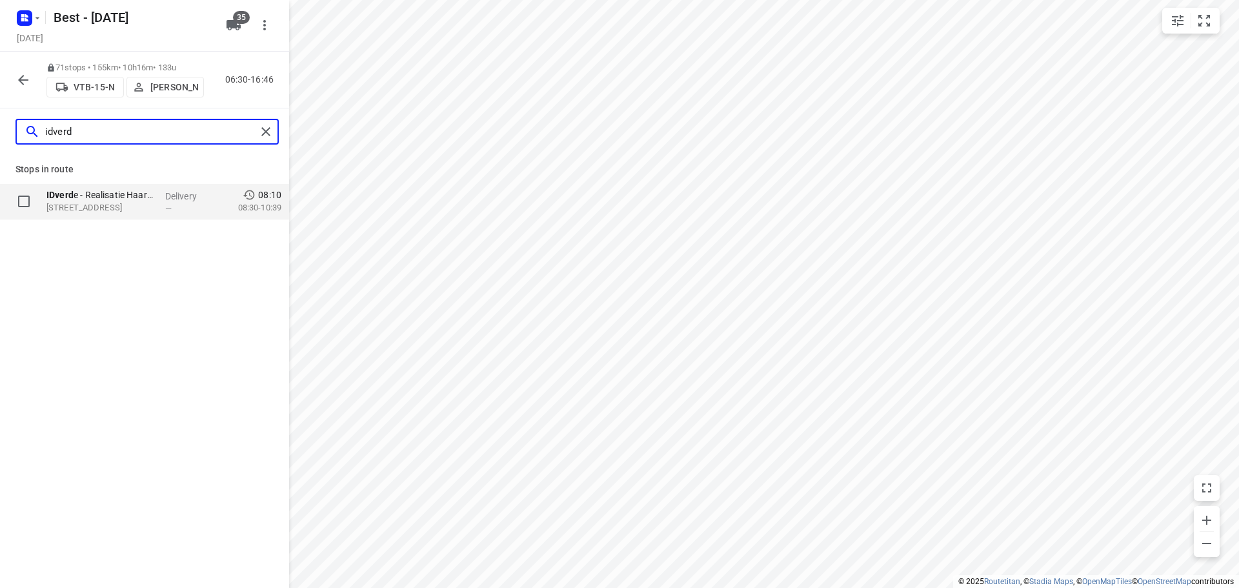
type input "idverd"
click at [150, 209] on p "Berktweg 2, 5076PA, Haaren, NL" at bounding box center [100, 207] width 108 height 13
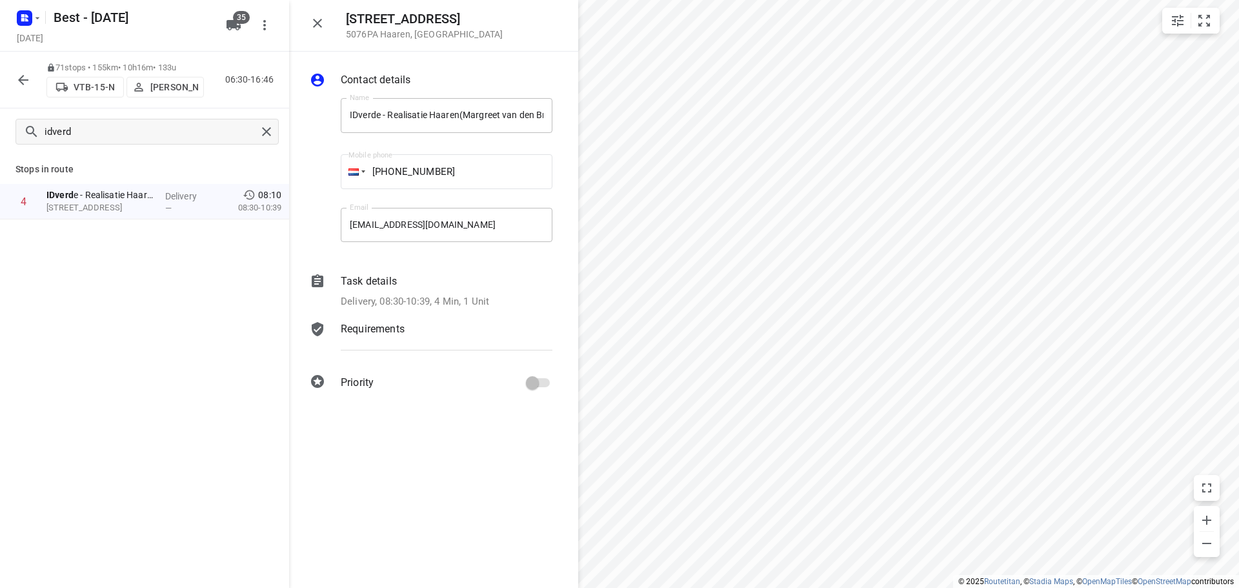
click at [316, 24] on icon "button" at bounding box center [317, 22] width 15 height 15
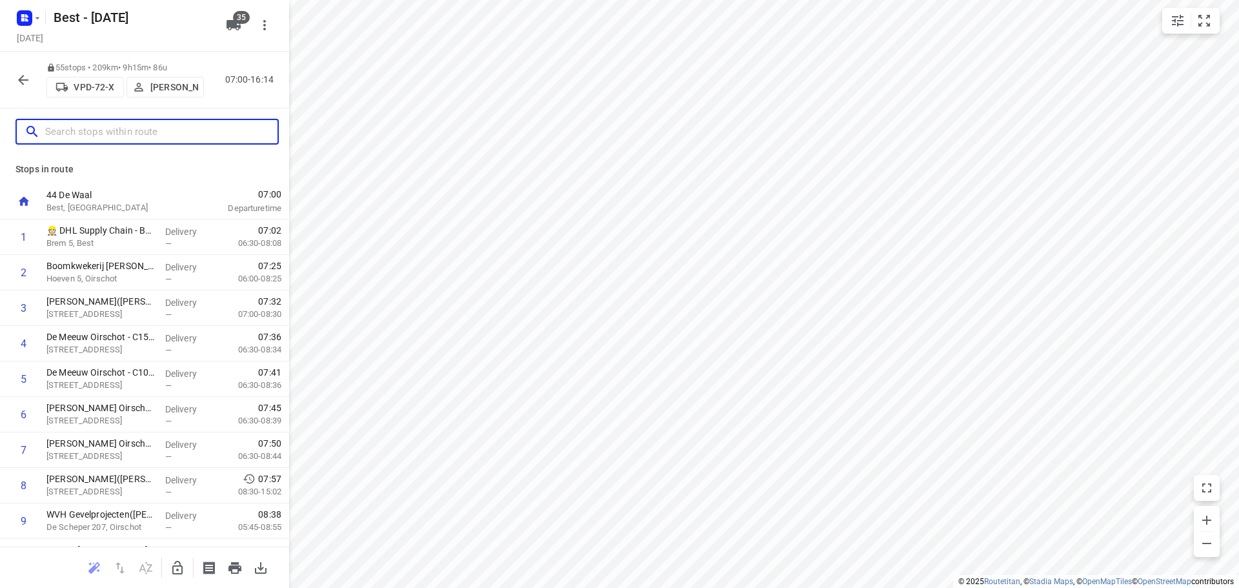
click at [169, 136] on input "text" at bounding box center [161, 132] width 232 height 20
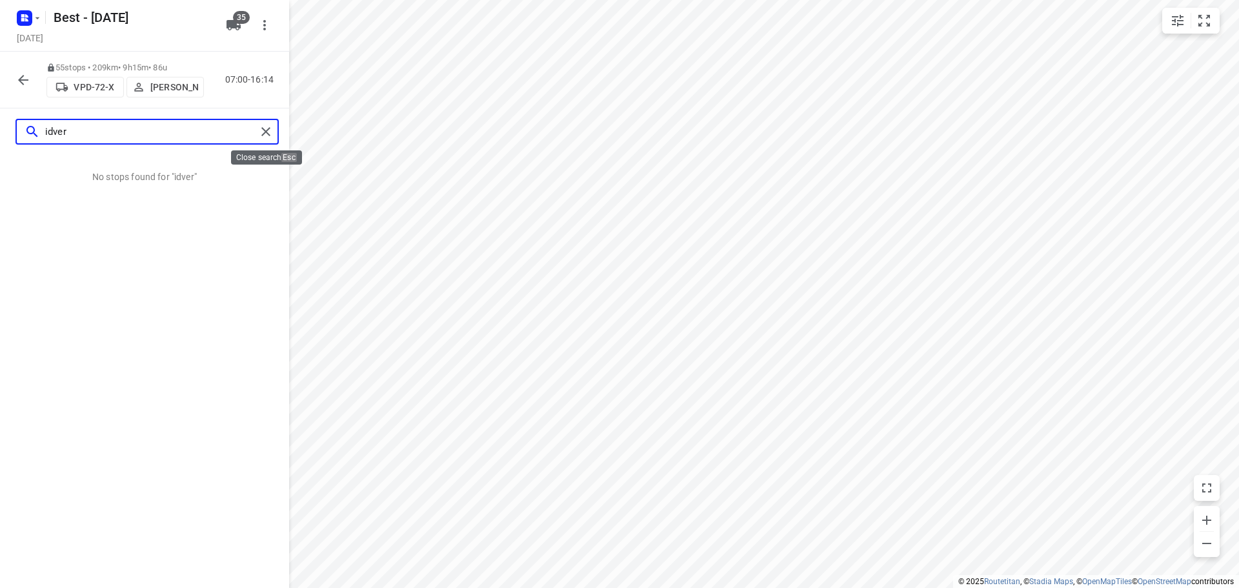
type input "idver"
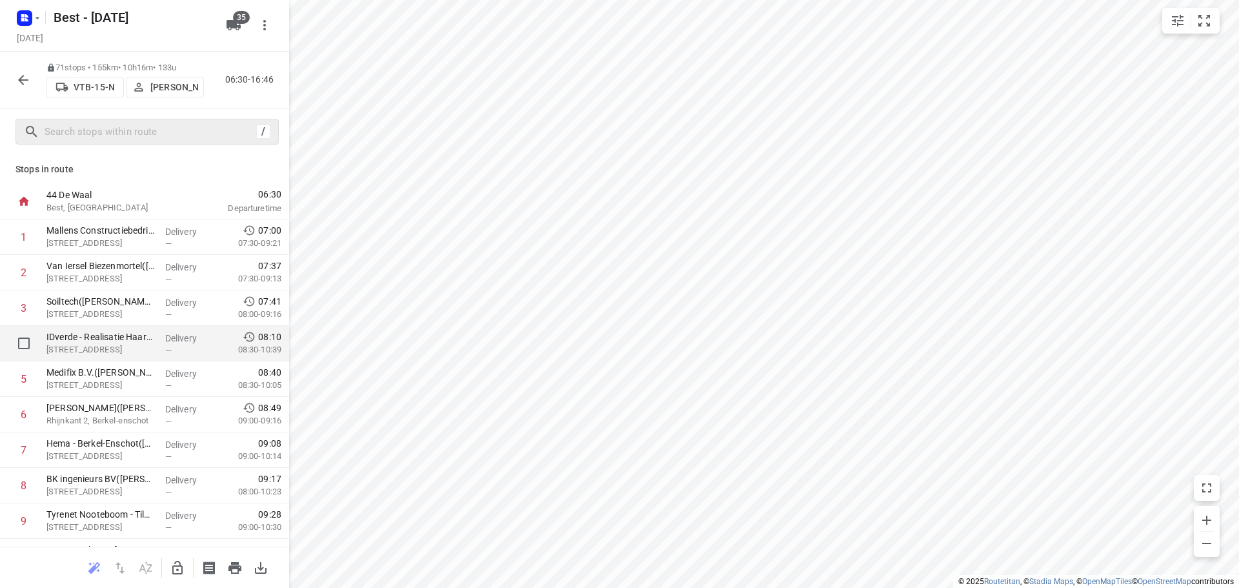
click at [106, 342] on p "IDverde - Realisatie Haaren(Margreet van den Braak-Pullen / Rianne van Baast)" at bounding box center [100, 336] width 108 height 13
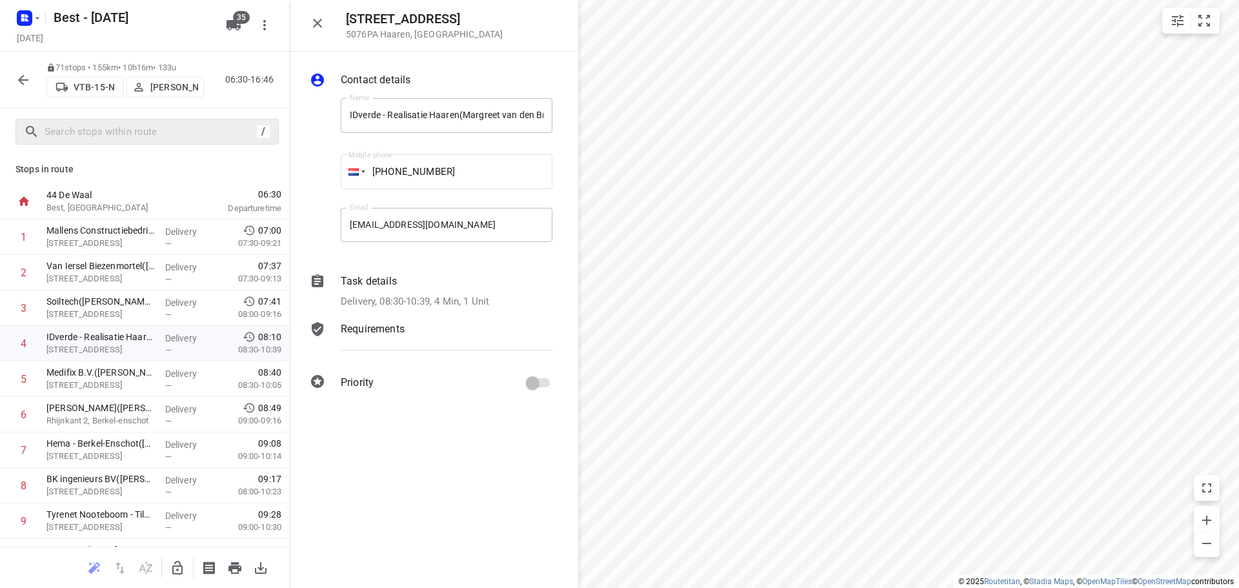
click at [396, 289] on div "Task details Delivery, 08:30-10:39, 4 Min, 1 Unit" at bounding box center [446, 291] width 217 height 41
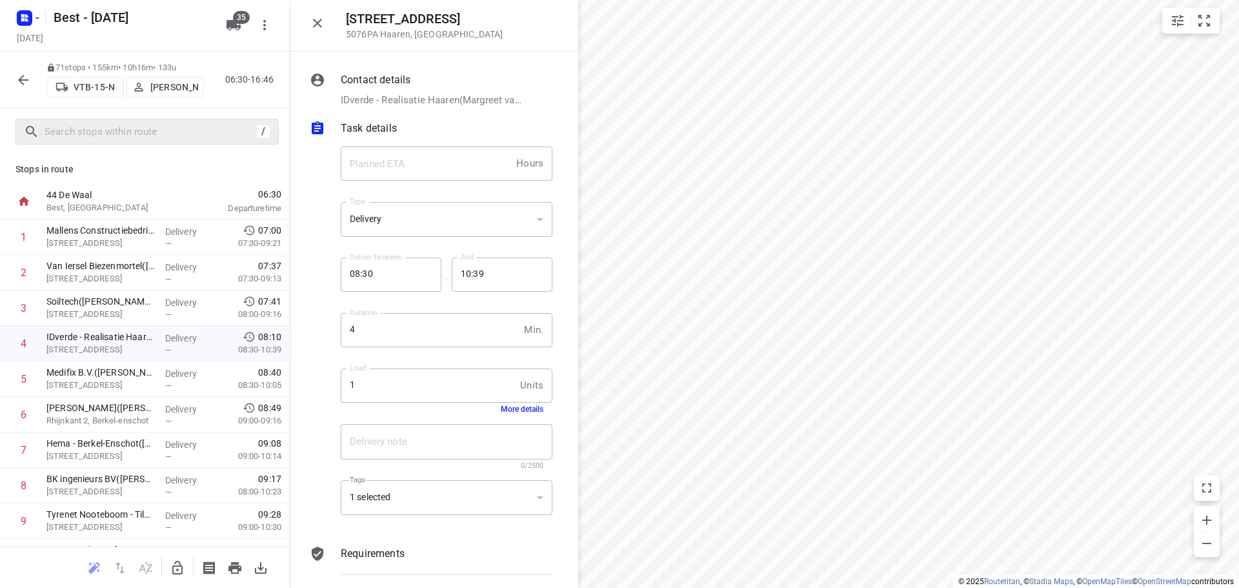
click at [497, 415] on div "Load 1 Units Load More details" at bounding box center [447, 391] width 222 height 61
click at [501, 411] on button "More details" at bounding box center [522, 409] width 43 height 9
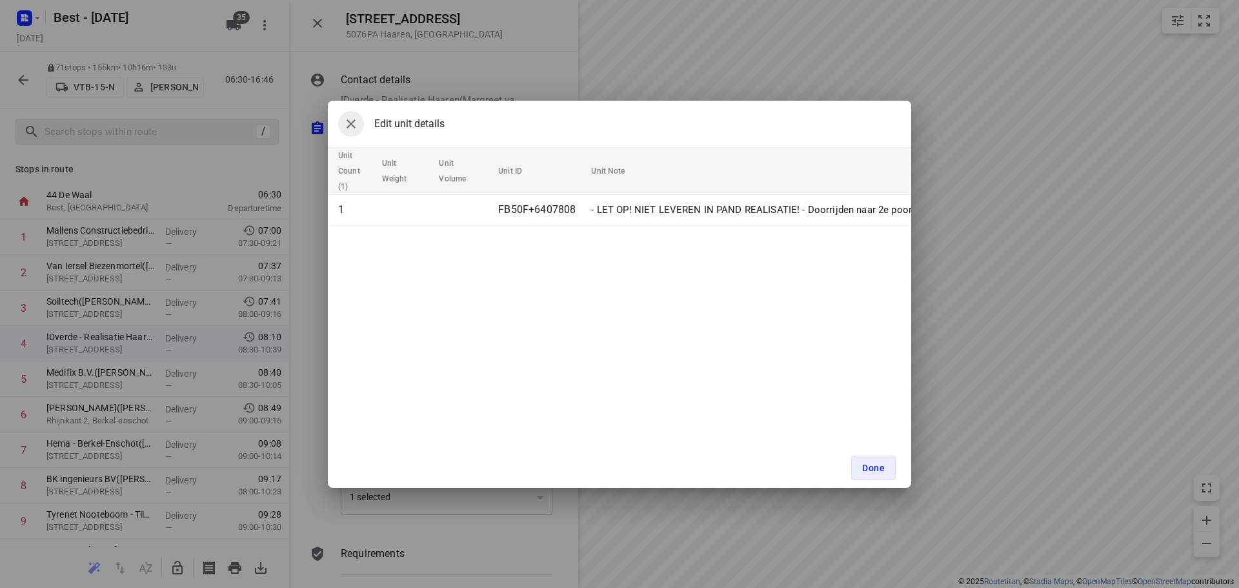
click at [341, 125] on button "button" at bounding box center [351, 124] width 26 height 26
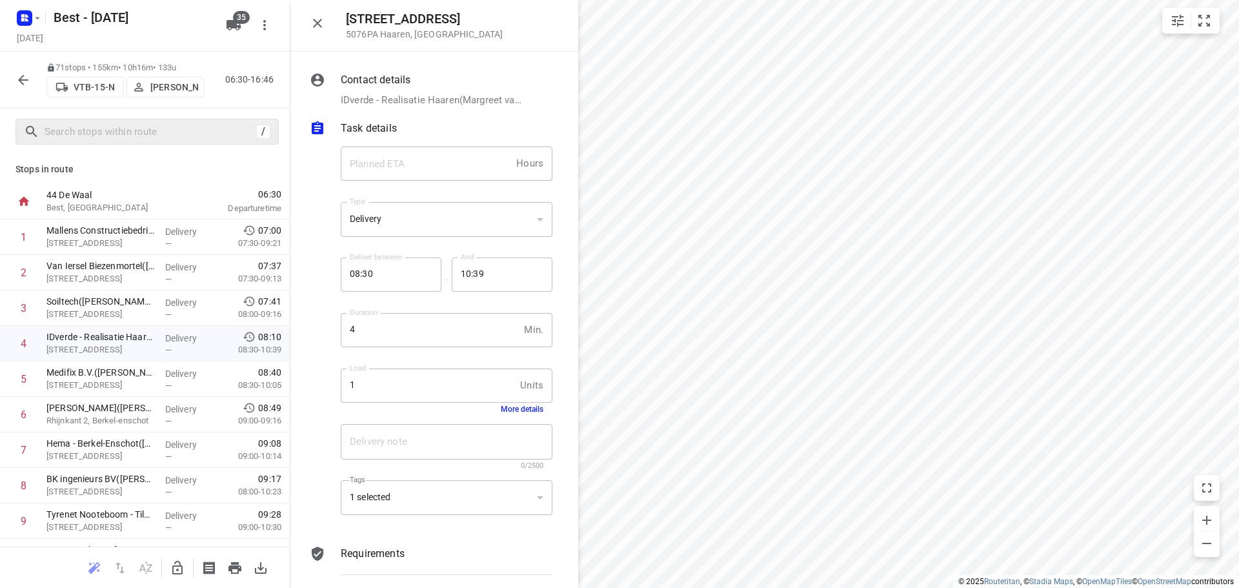
click at [439, 93] on p "IDverde - Realisatie Haaren(Margreet van den Braak-Pullen / Rianne van Baast), …" at bounding box center [433, 100] width 184 height 15
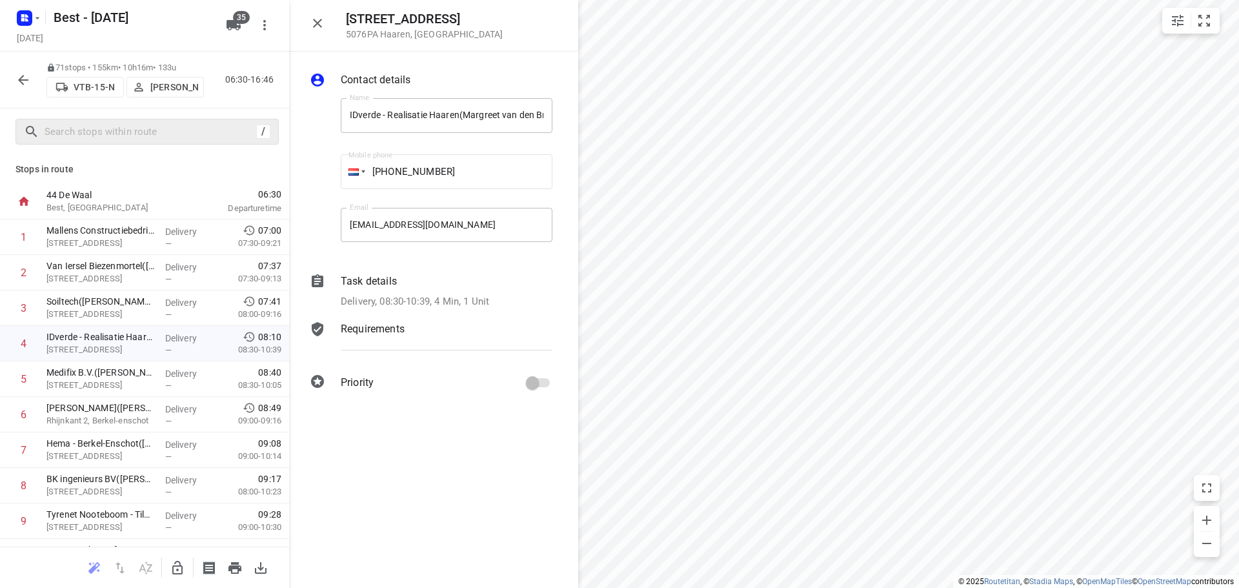
click at [317, 21] on icon "button" at bounding box center [317, 22] width 15 height 15
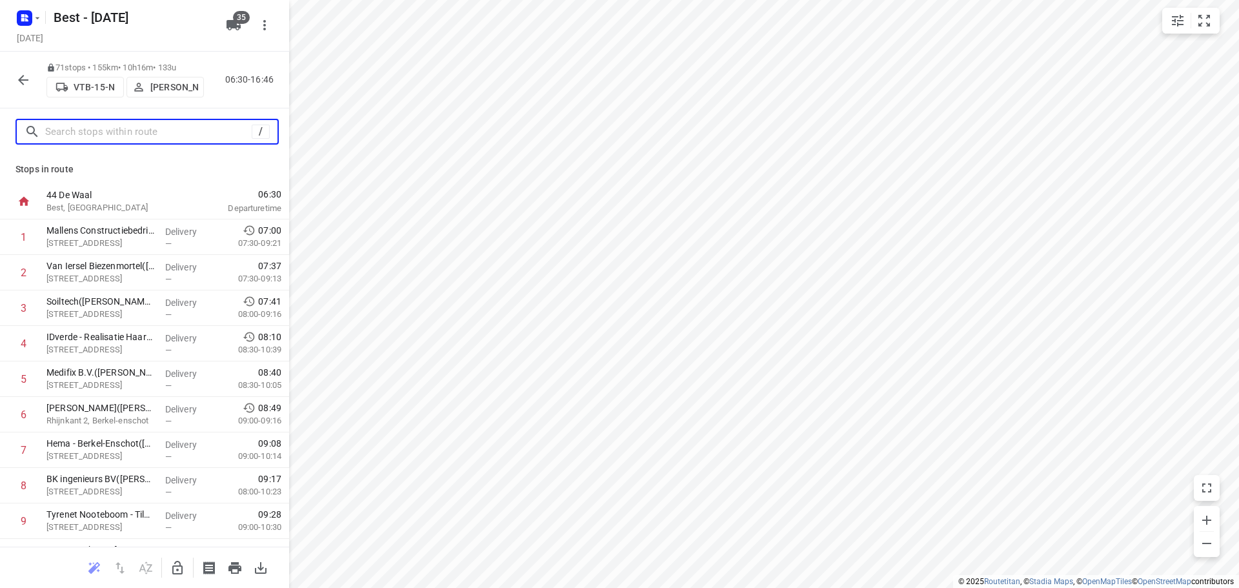
click at [116, 125] on input "text" at bounding box center [148, 132] width 206 height 20
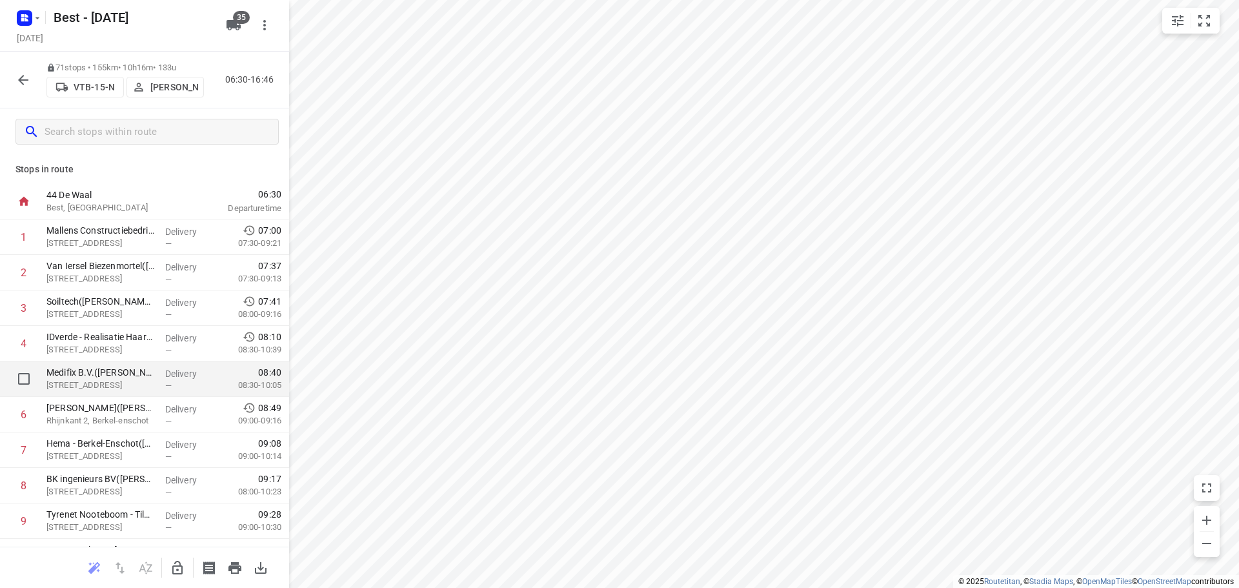
click at [130, 363] on div "Medifix B.V.(Anniecke van der Heijden) Nijverheidsweg 8, Udenhout" at bounding box center [100, 378] width 119 height 35
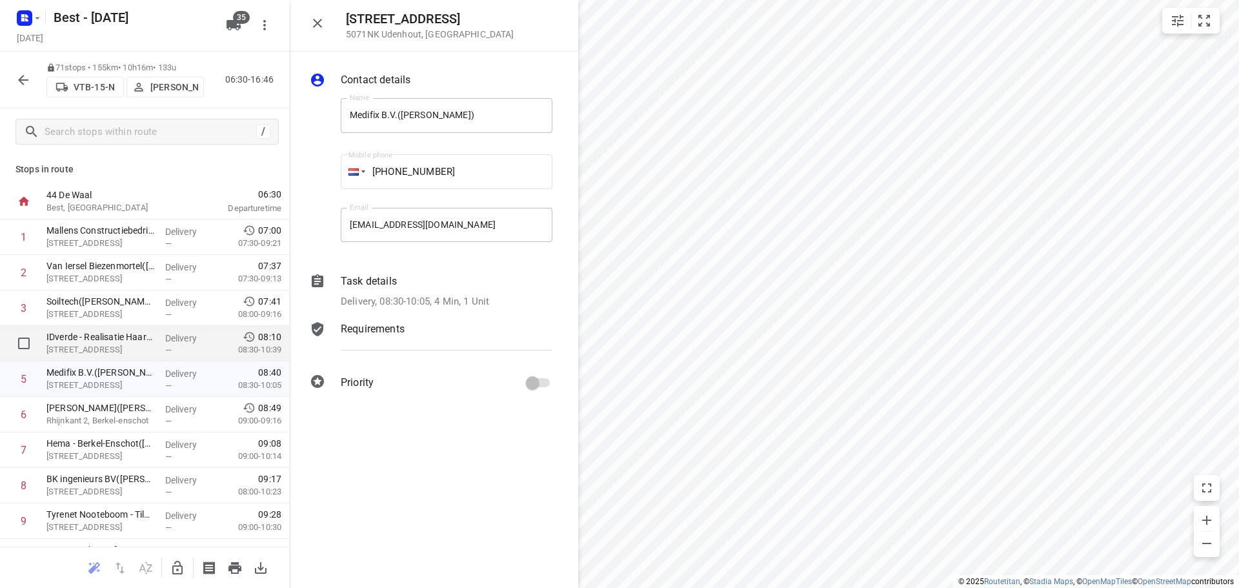
click at [128, 341] on p "IDverde - Realisatie Haaren(Margreet van den Braak-Pullen / Rianne van Baast)" at bounding box center [100, 336] width 108 height 13
click at [489, 295] on p "Delivery, 08:30-10:39, 4 Min, 1 Unit" at bounding box center [415, 301] width 148 height 15
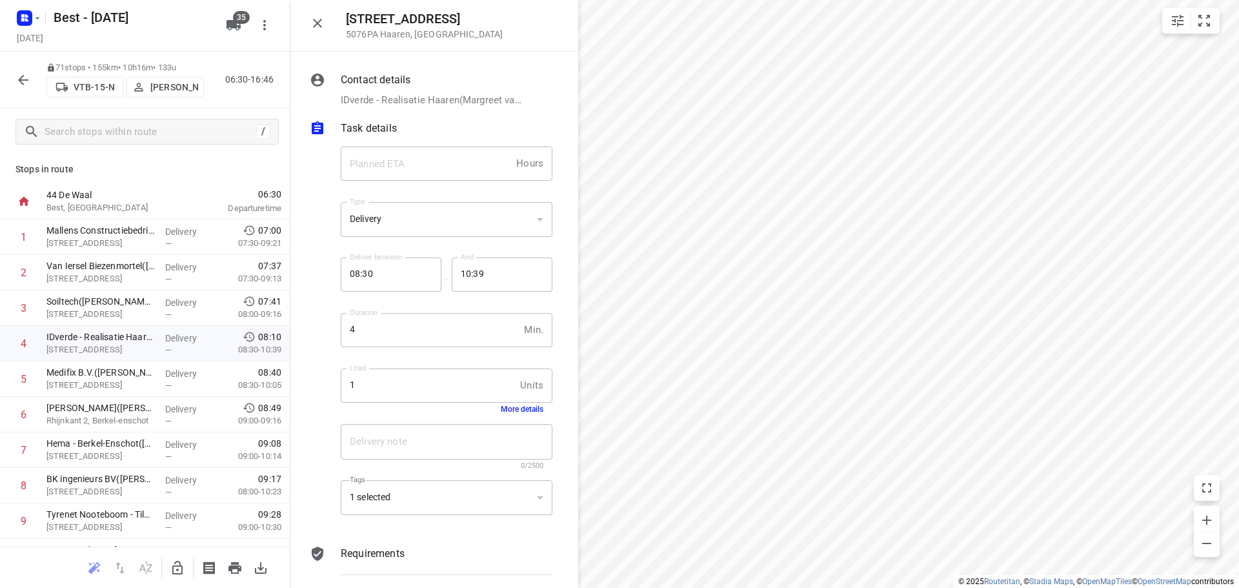
click at [512, 399] on div "1 Units Load" at bounding box center [447, 385] width 212 height 35
click at [512, 403] on div "1 Units Load" at bounding box center [447, 385] width 212 height 35
click at [513, 412] on button "More details" at bounding box center [522, 409] width 43 height 9
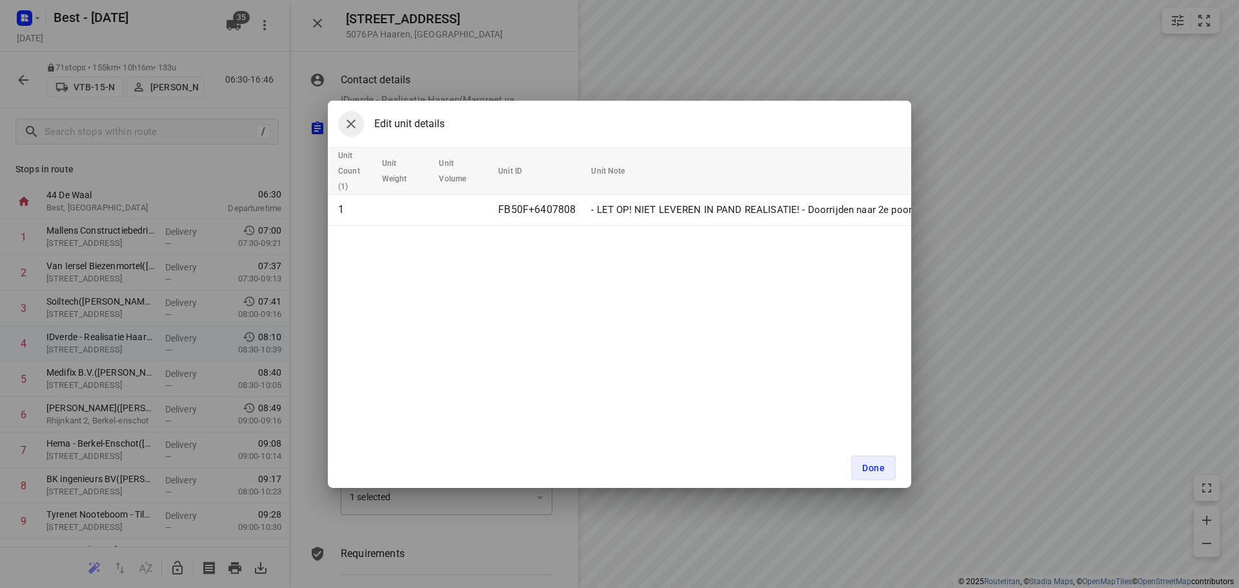
click at [345, 125] on icon "button" at bounding box center [350, 123] width 15 height 15
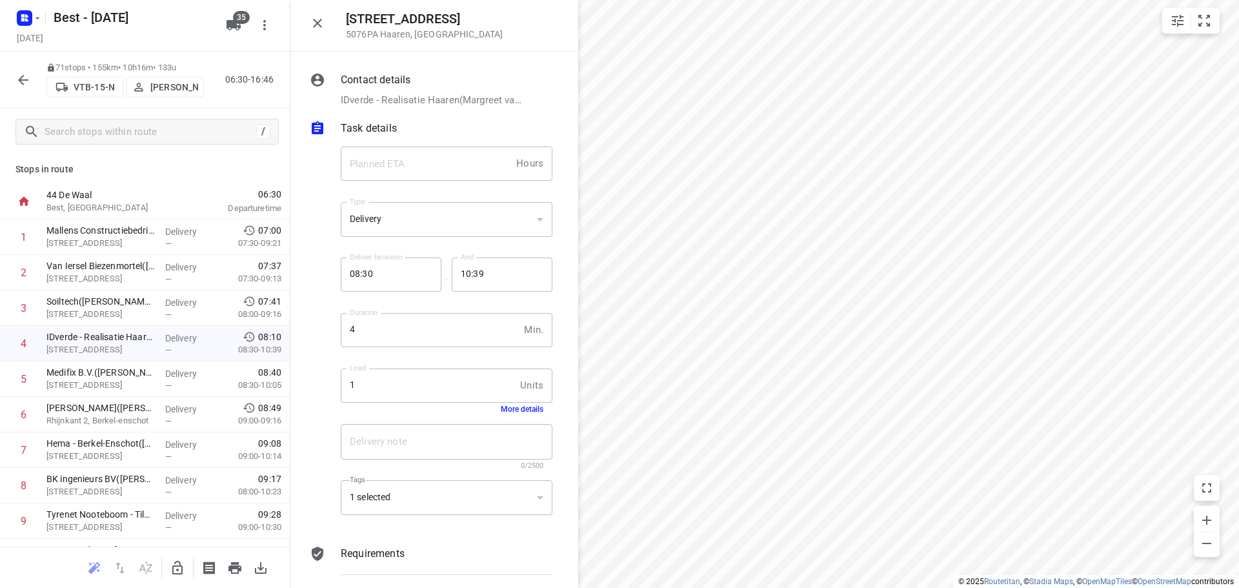
click at [530, 410] on button "More details" at bounding box center [522, 409] width 43 height 9
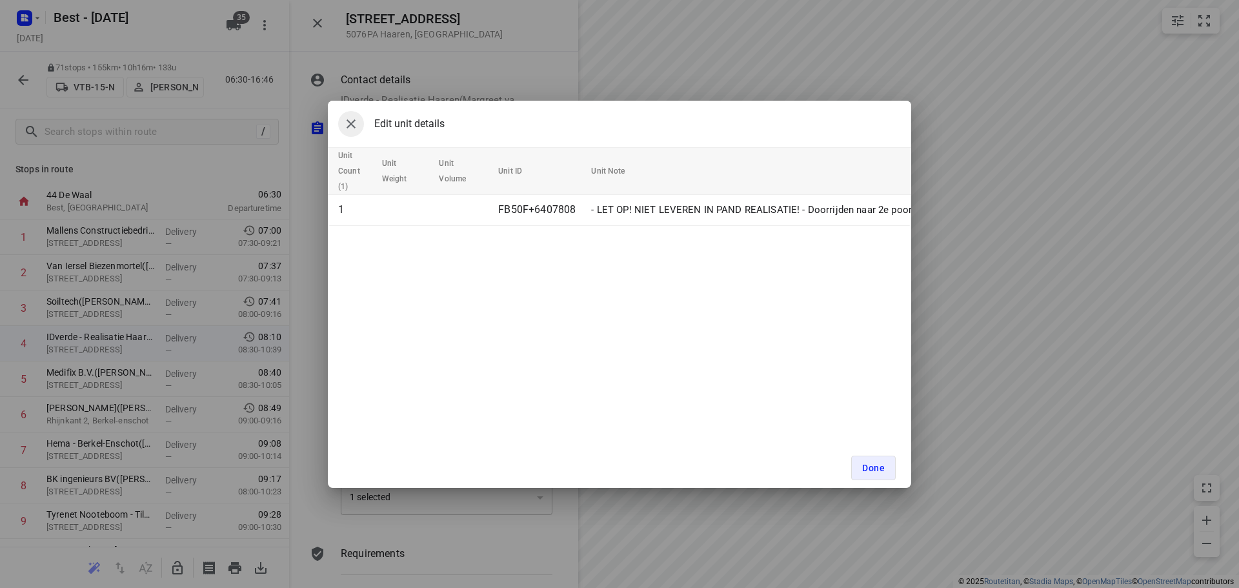
click at [347, 134] on button "button" at bounding box center [351, 124] width 26 height 26
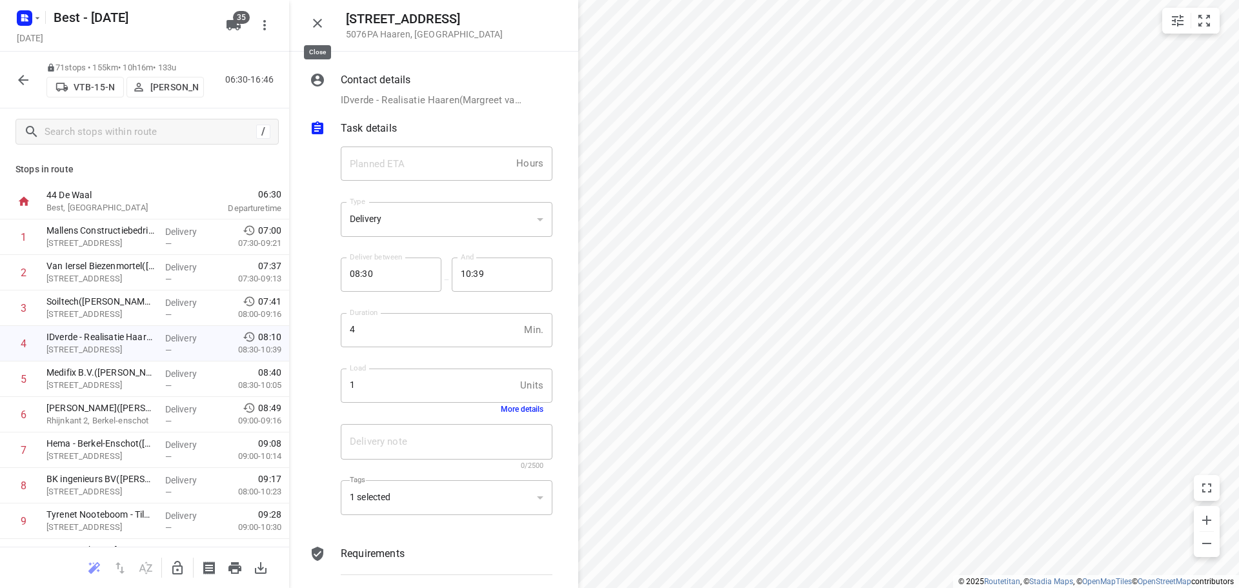
click at [306, 21] on button "button" at bounding box center [318, 23] width 26 height 26
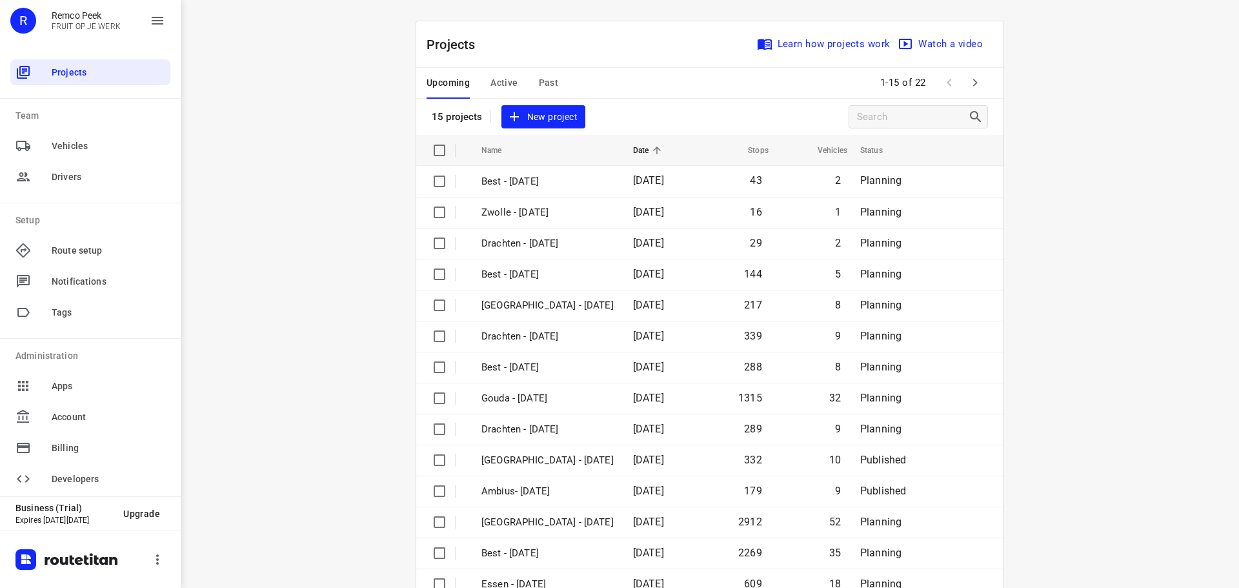
click at [490, 78] on span "Active" at bounding box center [503, 83] width 27 height 16
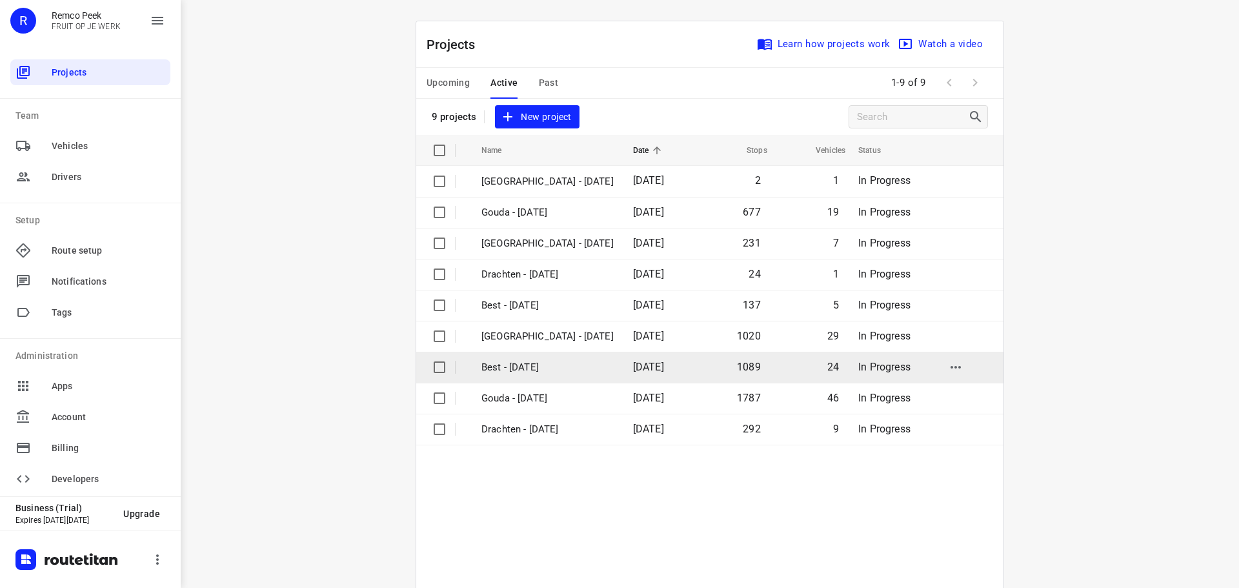
click at [528, 379] on td "Best - Wednesday" at bounding box center [545, 367] width 154 height 31
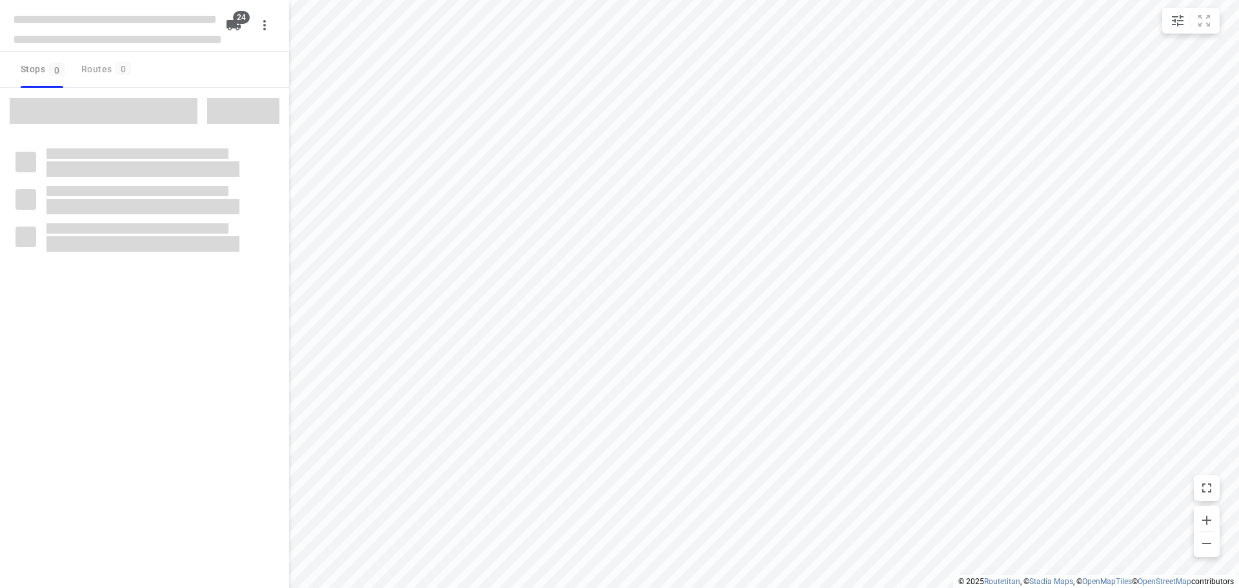
type input "distance"
checkbox input "true"
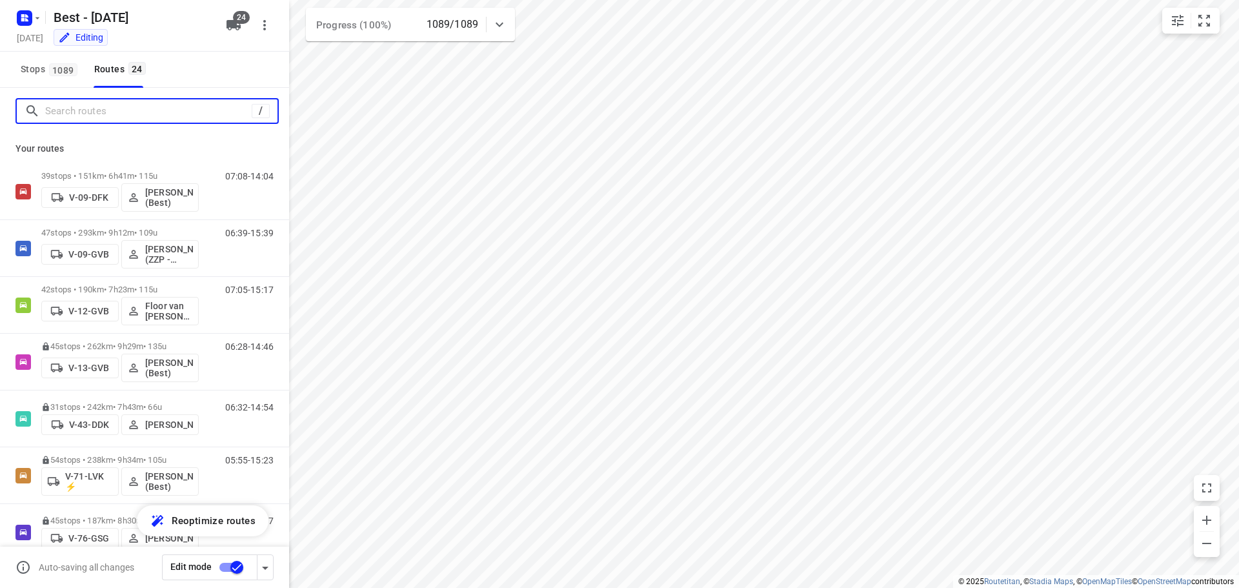
click at [142, 117] on input "Search routes" at bounding box center [148, 111] width 206 height 20
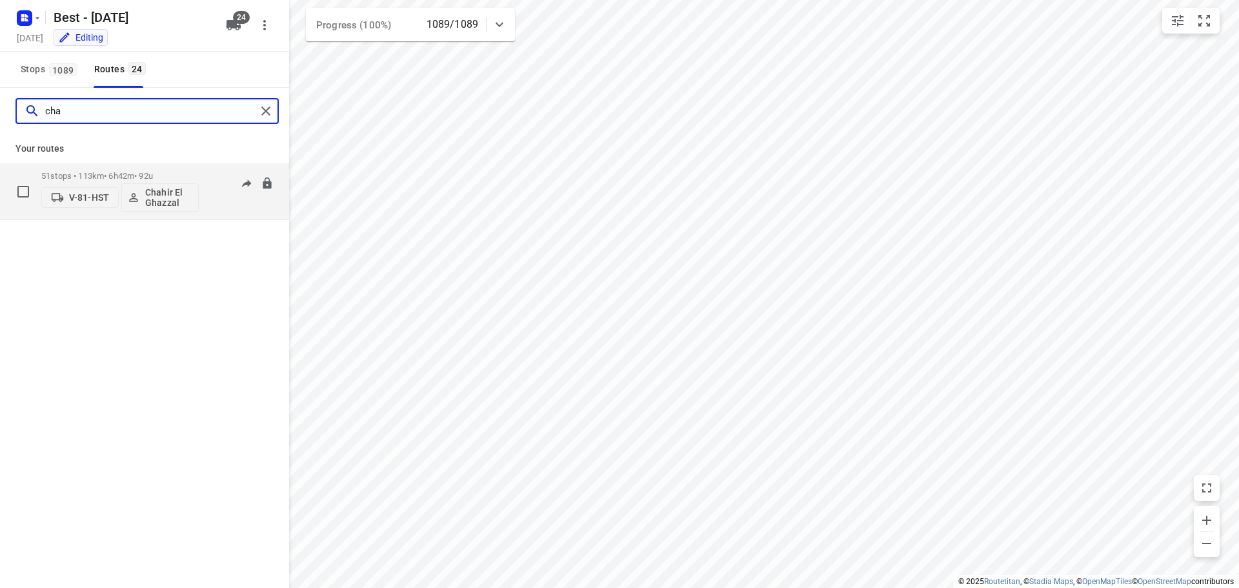
type input "cha"
click at [132, 181] on div "V-81-HST Chahir El Ghazzal" at bounding box center [119, 196] width 157 height 31
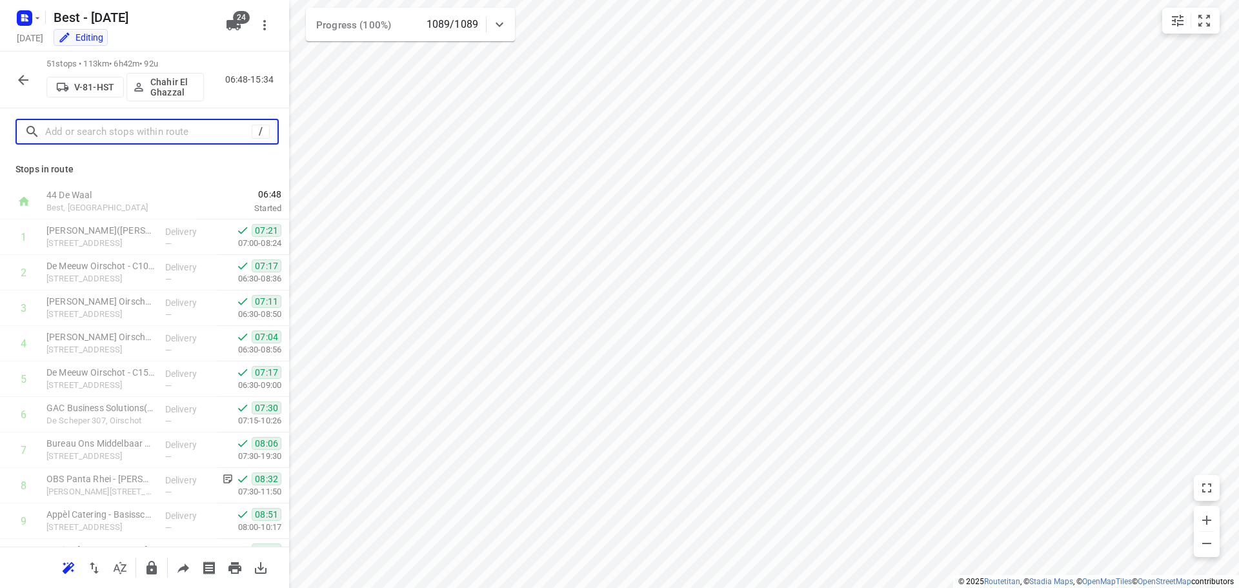
click at [154, 127] on input "text" at bounding box center [148, 132] width 206 height 20
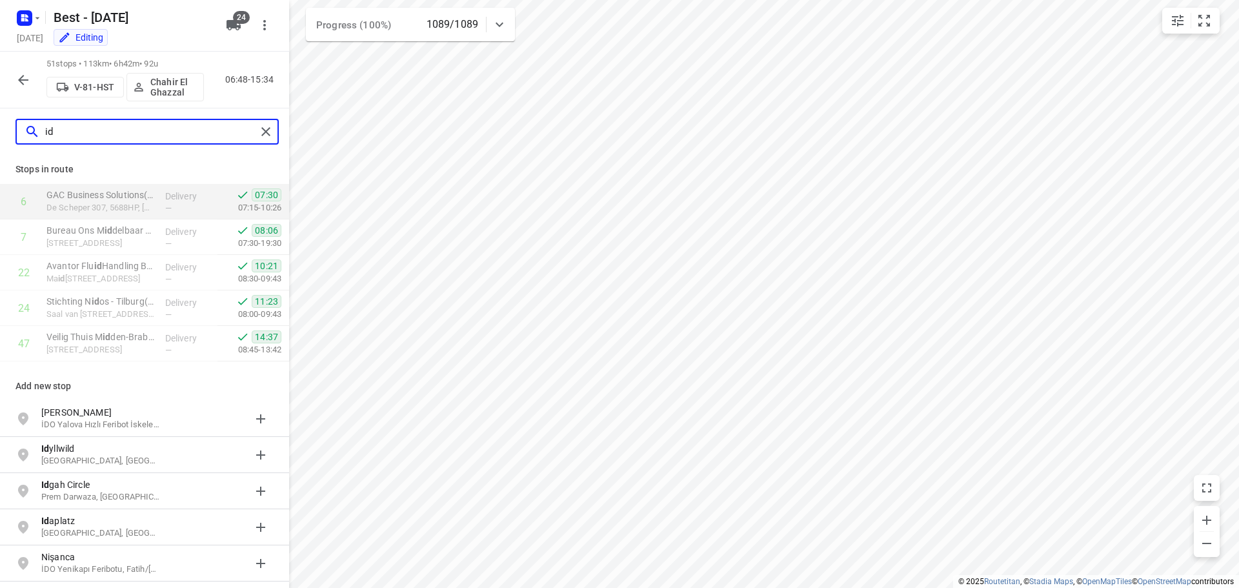
type input "id"
click at [261, 122] on div at bounding box center [268, 131] width 23 height 19
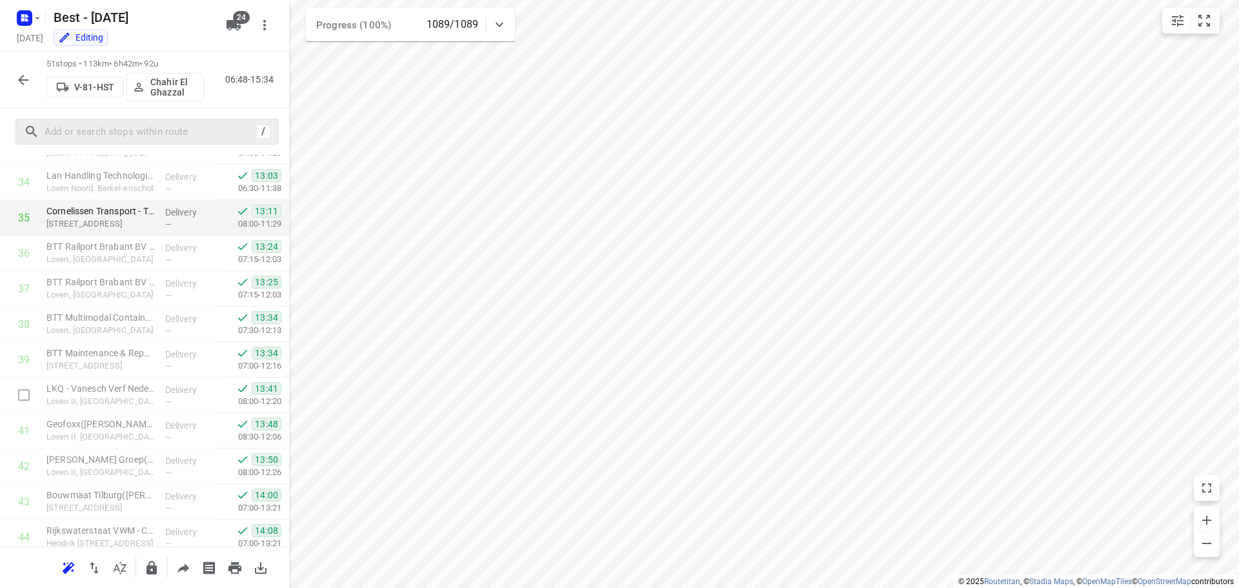
scroll to position [968, 0]
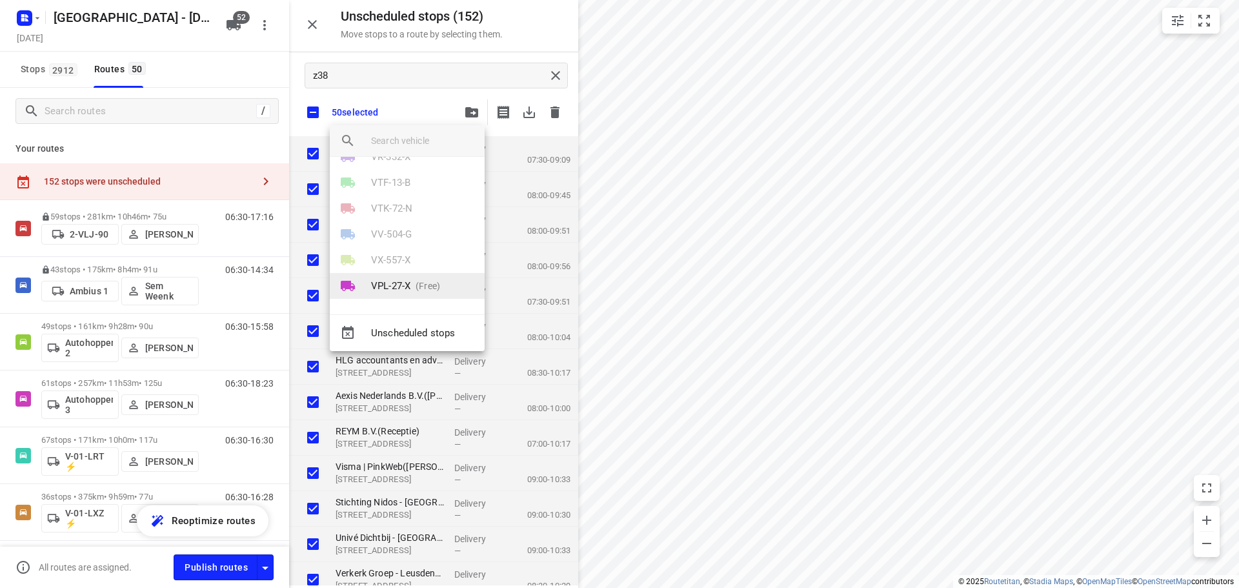
click at [419, 296] on li "VPL-27-X (Free)" at bounding box center [407, 286] width 155 height 26
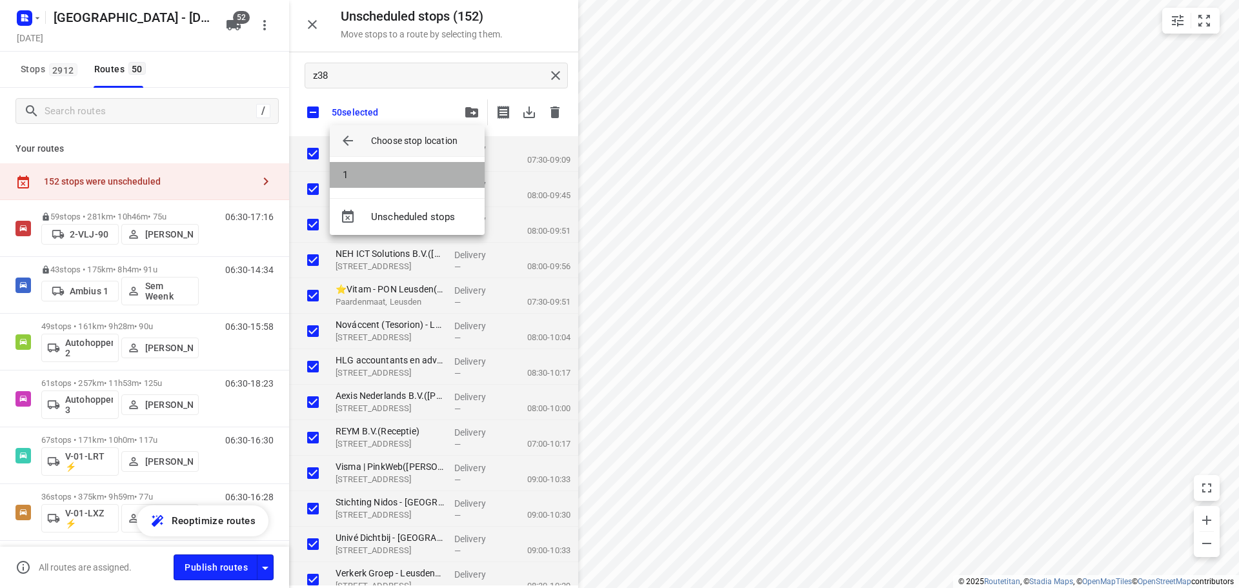
click at [396, 181] on li "1" at bounding box center [407, 175] width 155 height 26
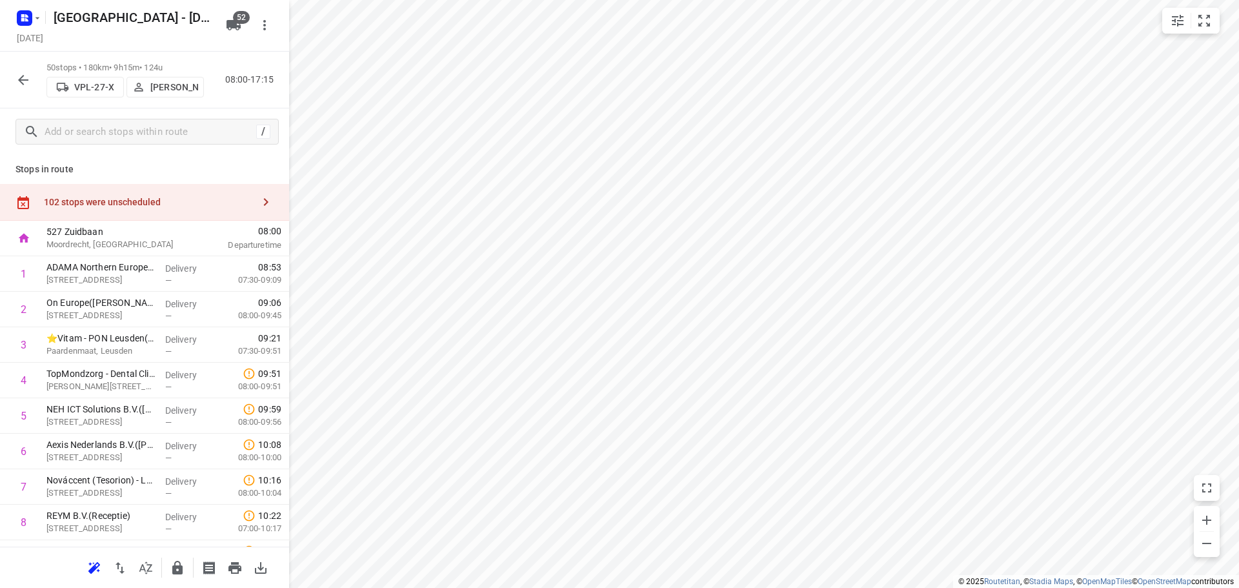
click at [172, 91] on p "[PERSON_NAME]" at bounding box center [174, 87] width 48 height 10
click at [174, 79] on button "Assign driver" at bounding box center [168, 87] width 85 height 21
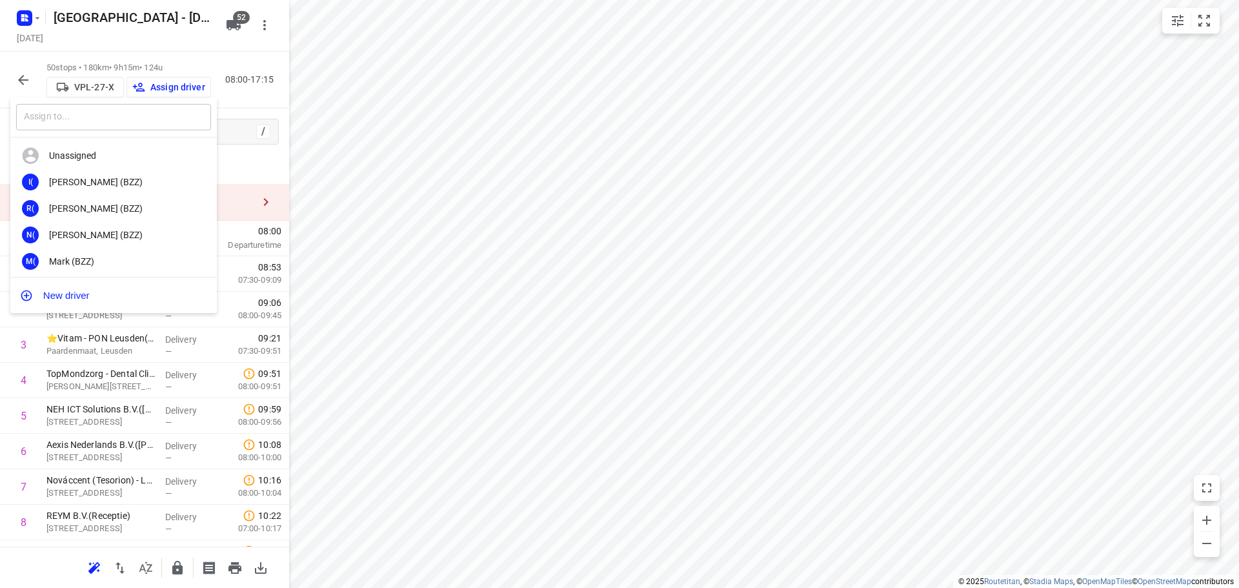
click at [126, 121] on input "text" at bounding box center [113, 117] width 195 height 26
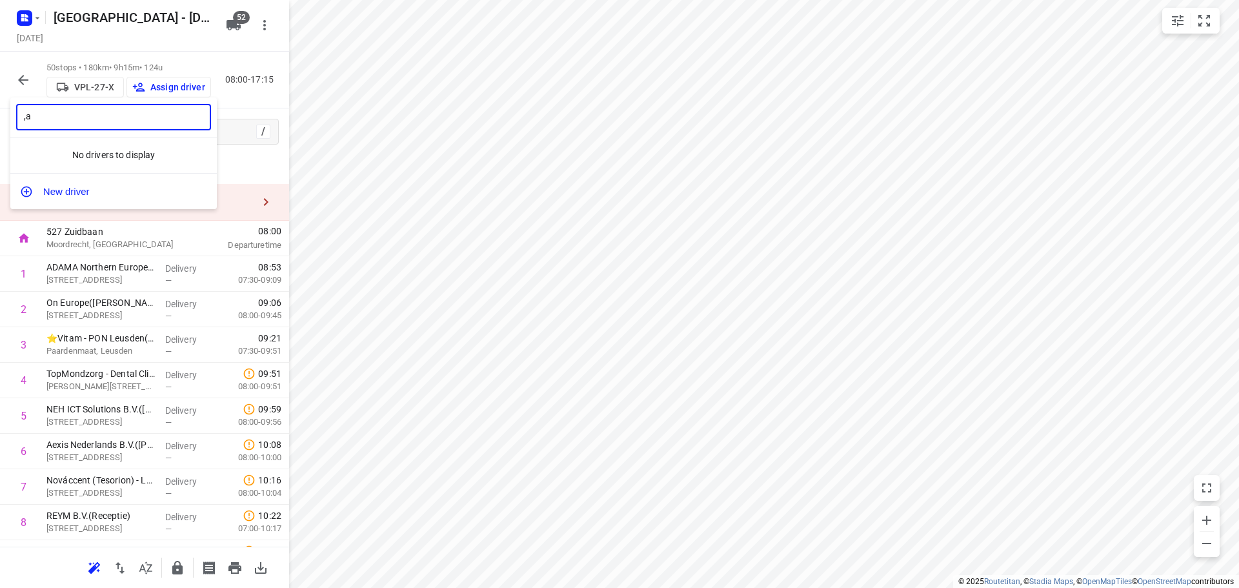
type input ","
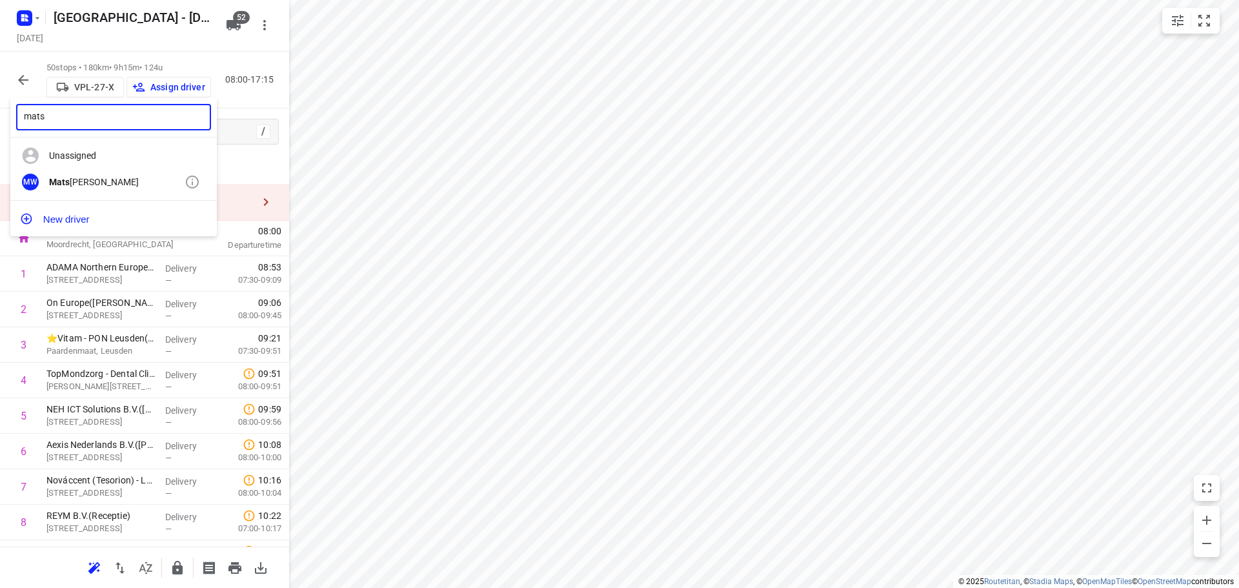
type input "mats"
click at [61, 172] on div "MW Mats Waalkens" at bounding box center [113, 182] width 206 height 26
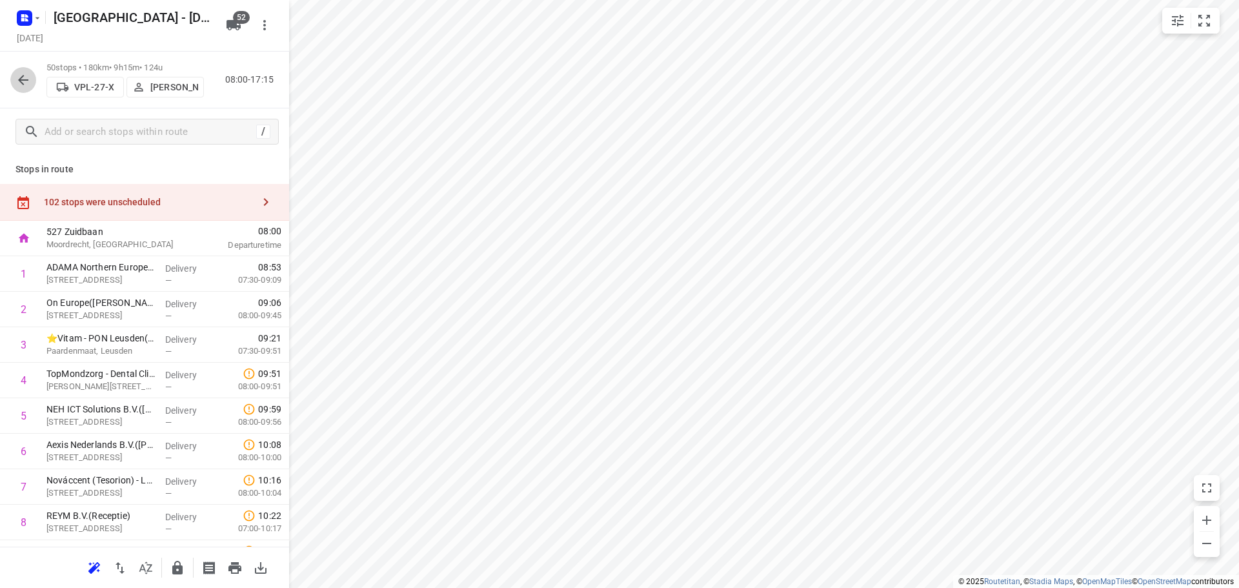
click at [21, 72] on icon "button" at bounding box center [22, 79] width 15 height 15
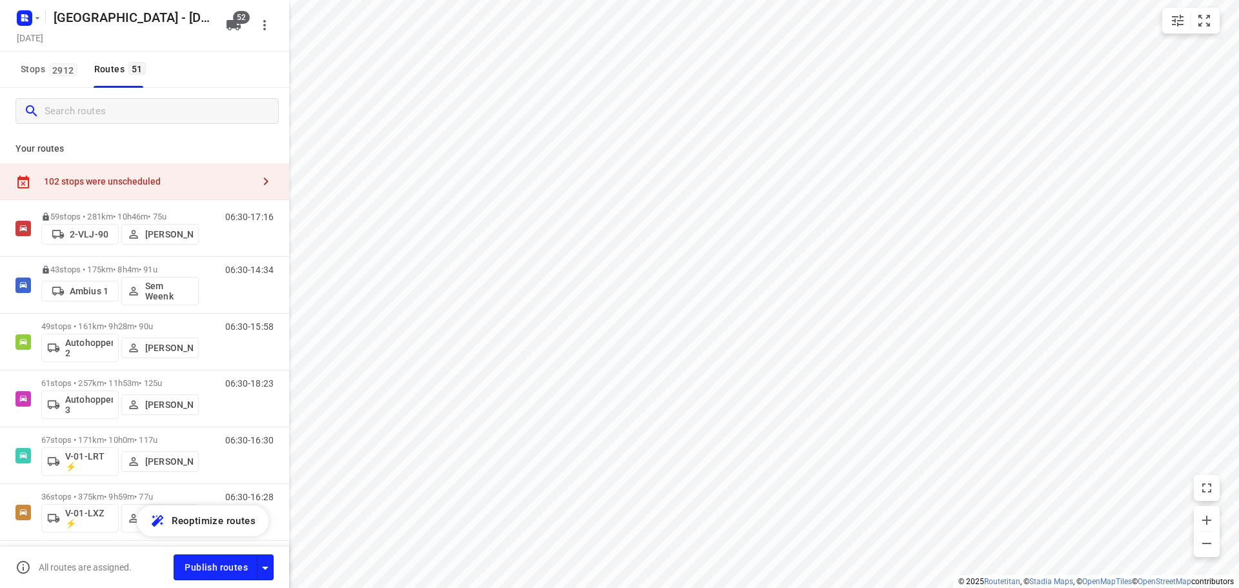
click at [76, 119] on input "Search routes" at bounding box center [162, 111] width 234 height 20
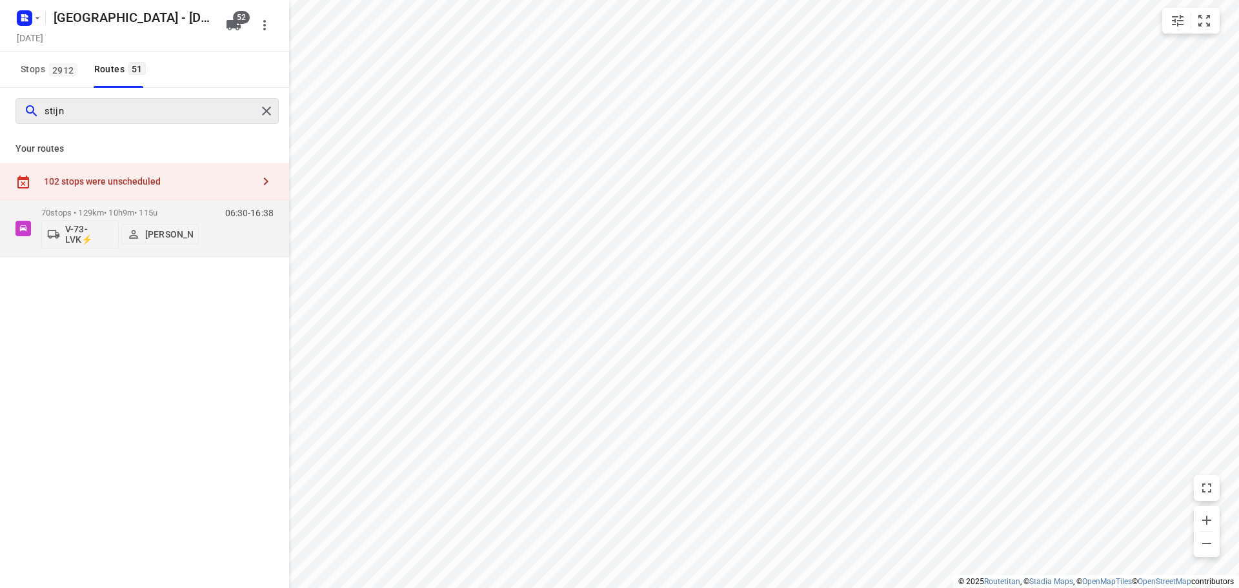
type input "stijn"
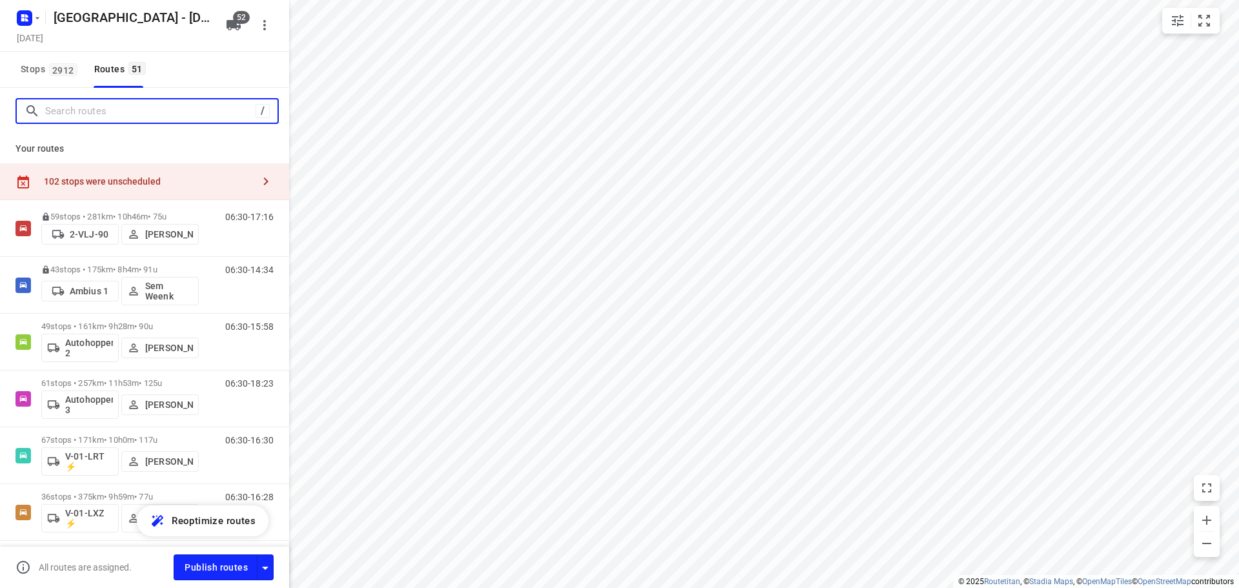
click at [181, 112] on input "Search routes" at bounding box center [150, 111] width 210 height 20
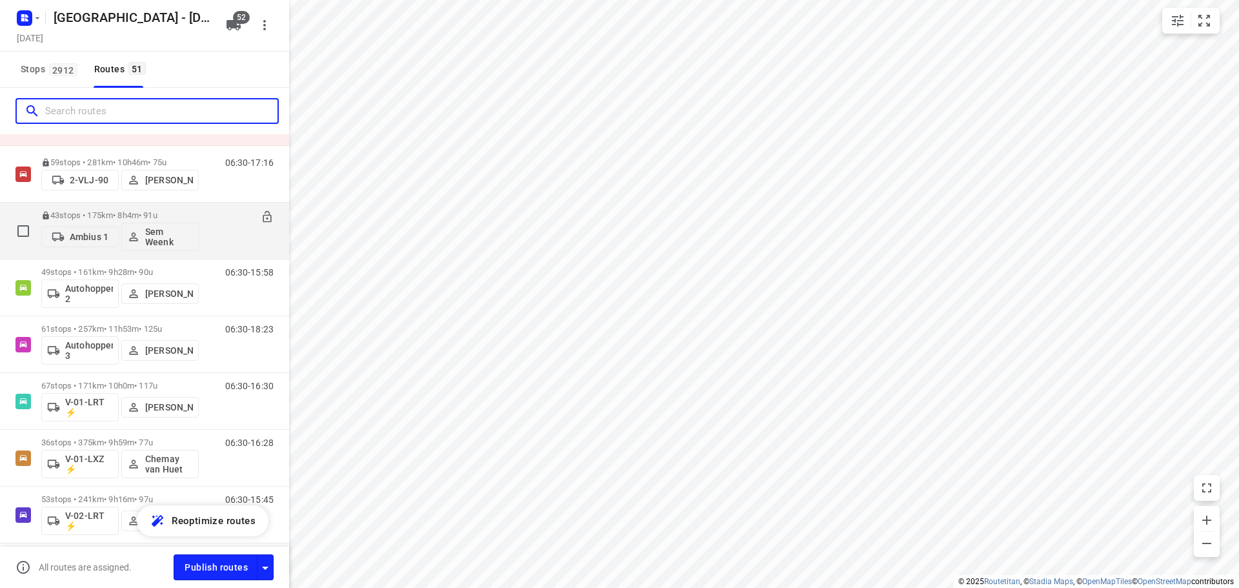
scroll to position [65, 0]
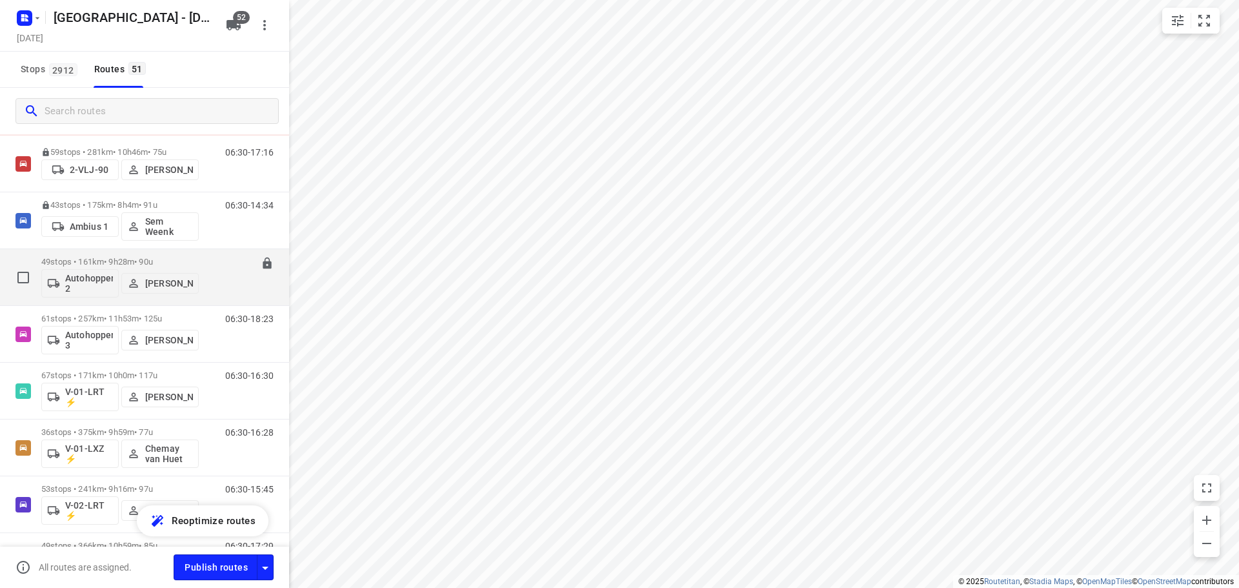
click at [80, 258] on p "49 stops • 161km • 9h28m • 90u" at bounding box center [119, 262] width 157 height 10
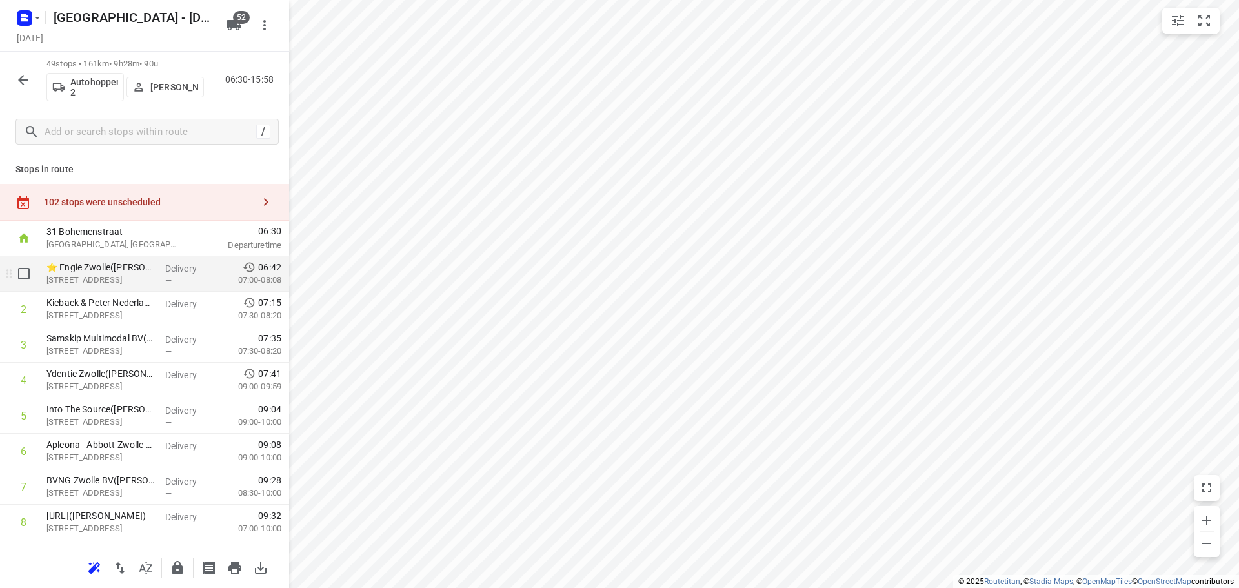
click at [121, 287] on div "⭐ Engie Zwolle(Olga Stokvis) Grote Voort 291, Zwolle" at bounding box center [100, 273] width 119 height 35
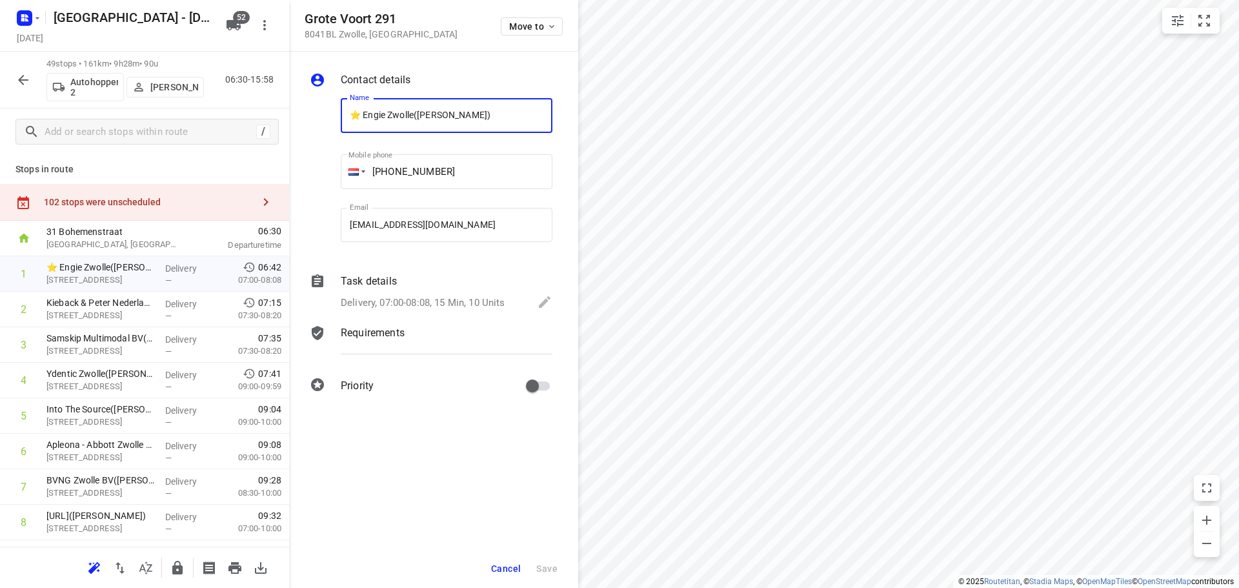
click at [408, 298] on p "Delivery, 07:00-08:08, 15 Min, 10 Units" at bounding box center [423, 303] width 165 height 15
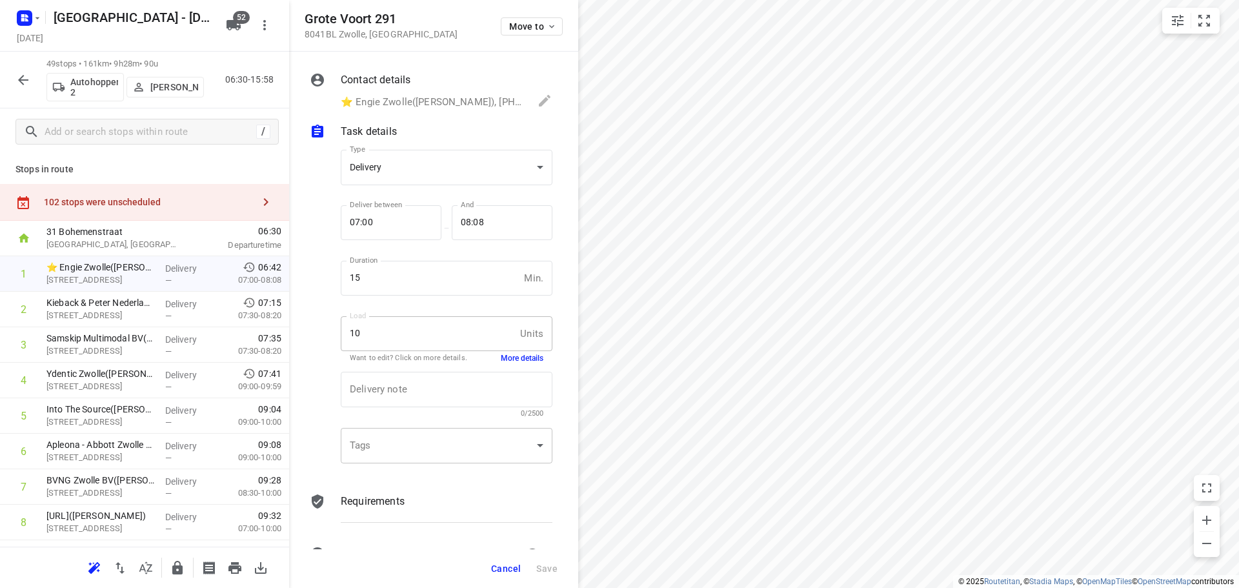
click at [430, 442] on div "​" at bounding box center [447, 445] width 212 height 35
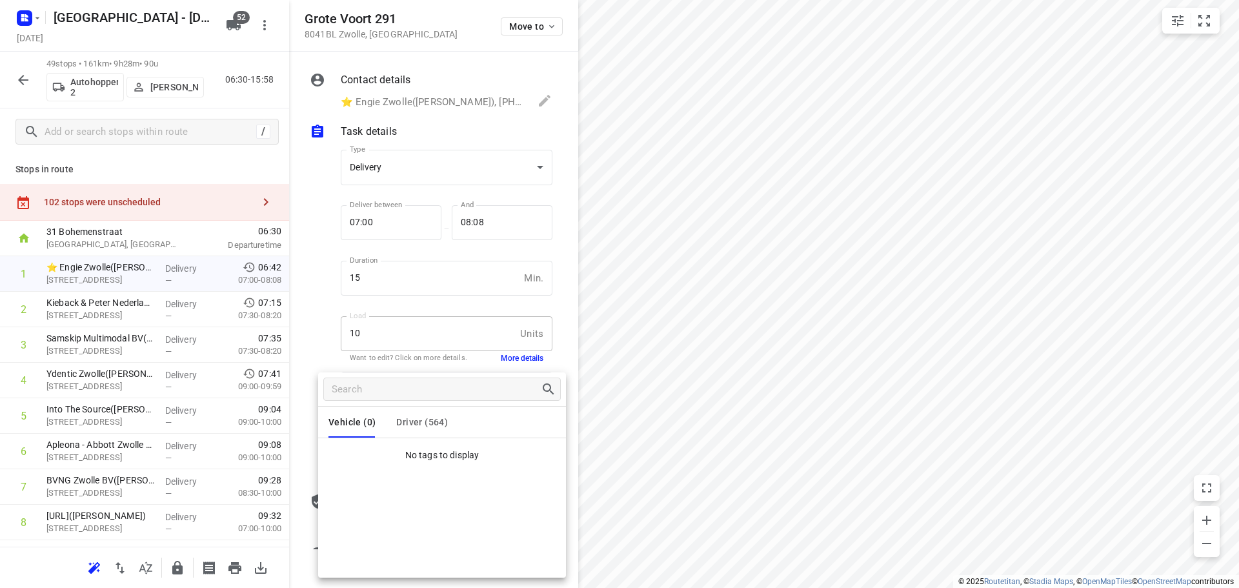
click at [60, 297] on div at bounding box center [619, 294] width 1239 height 588
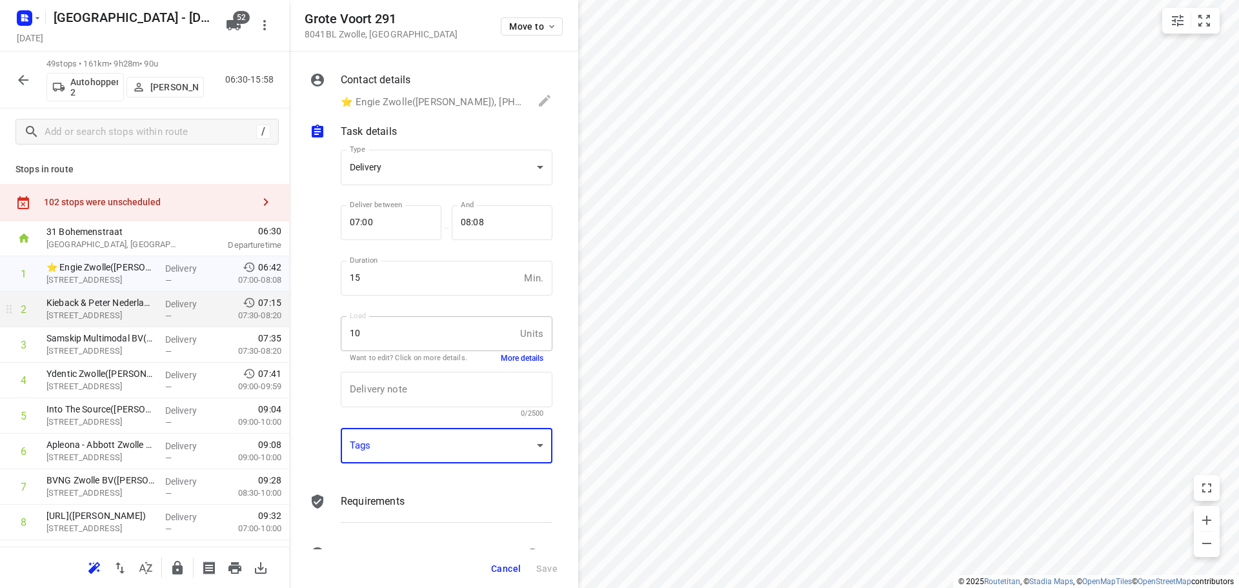
click at [63, 302] on p "Kieback & Peter Nederland B.V.([PERSON_NAME])" at bounding box center [100, 302] width 108 height 13
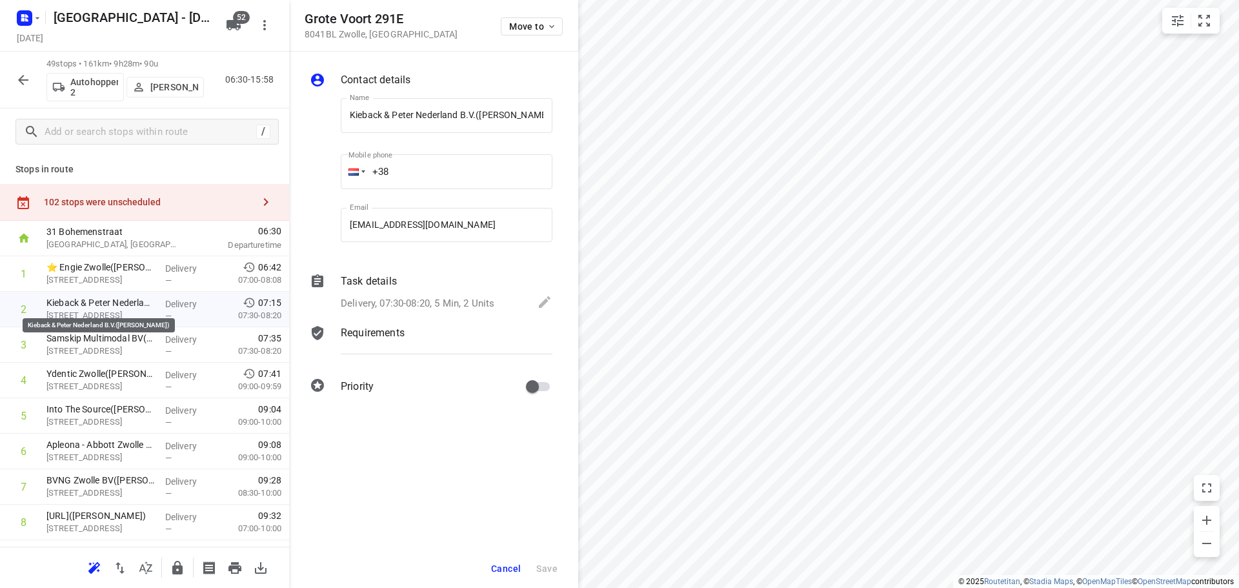
scroll to position [0, 8]
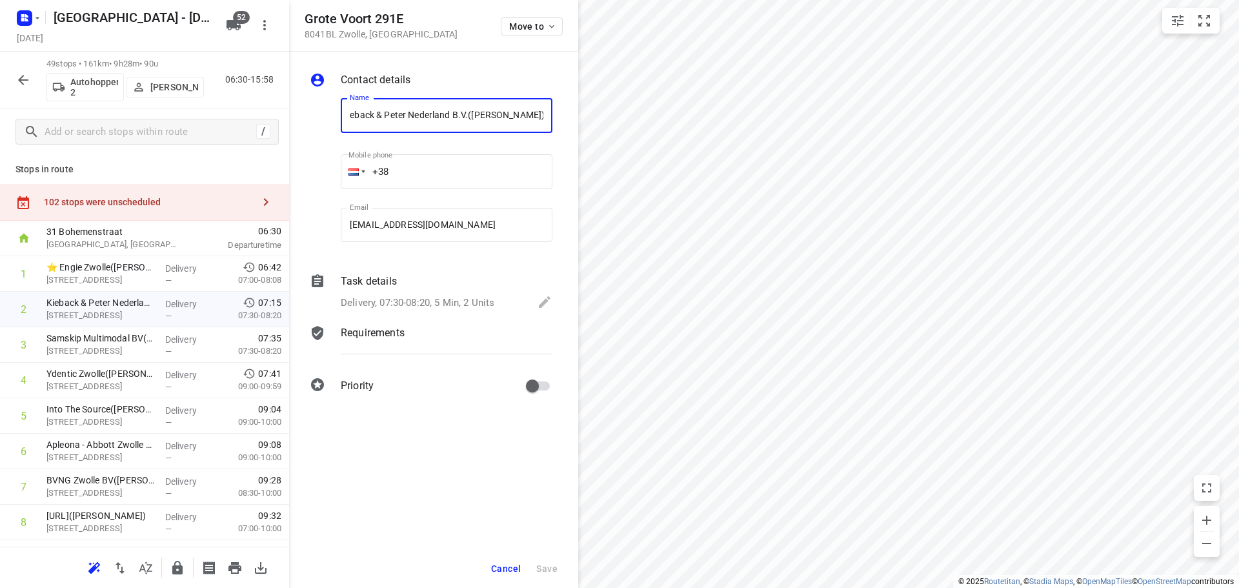
click at [390, 310] on div "Delivery, 07:30-08:20, 5 Min, 2 Units" at bounding box center [447, 303] width 212 height 18
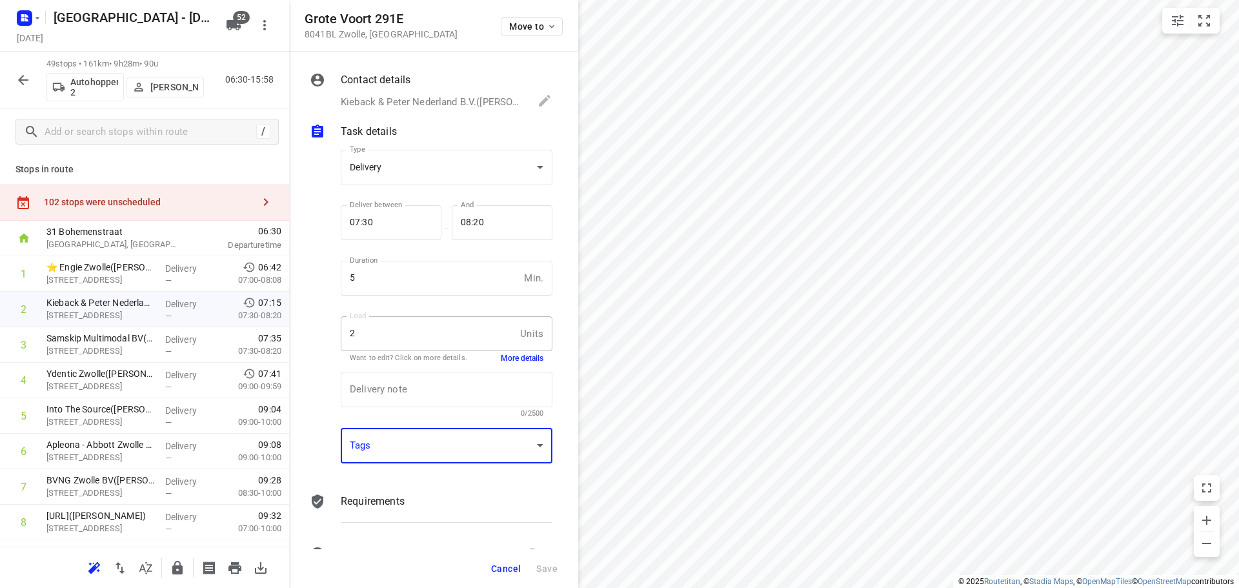
click at [448, 453] on div "​" at bounding box center [447, 445] width 212 height 35
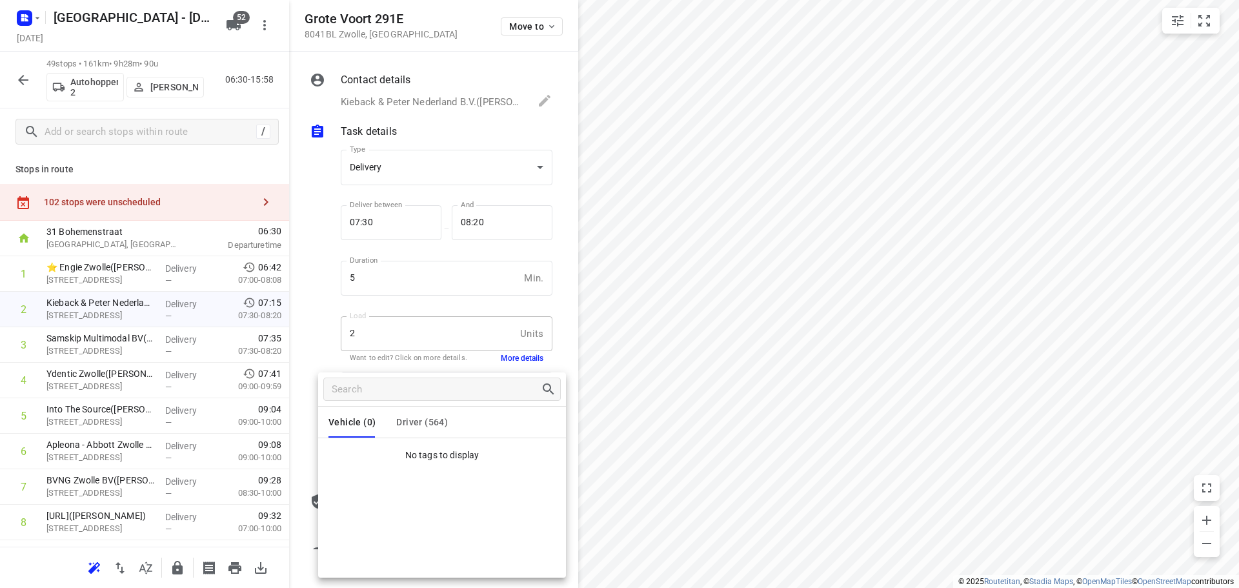
drag, startPoint x: 420, startPoint y: 403, endPoint x: 417, endPoint y: 422, distance: 19.6
click at [419, 403] on div at bounding box center [442, 389] width 248 height 34
click at [417, 422] on span "Driver (564)" at bounding box center [422, 422] width 52 height 10
click at [717, 336] on div at bounding box center [619, 294] width 1239 height 588
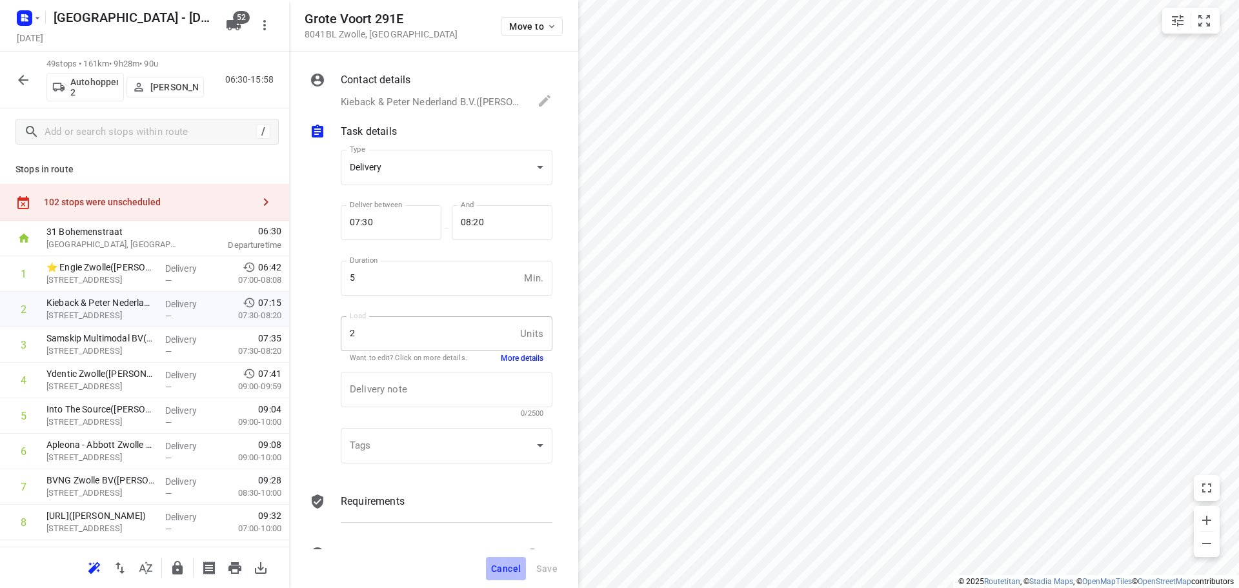
drag, startPoint x: 499, startPoint y: 557, endPoint x: 504, endPoint y: 548, distance: 10.4
click at [501, 557] on button "Cancel" at bounding box center [506, 568] width 40 height 23
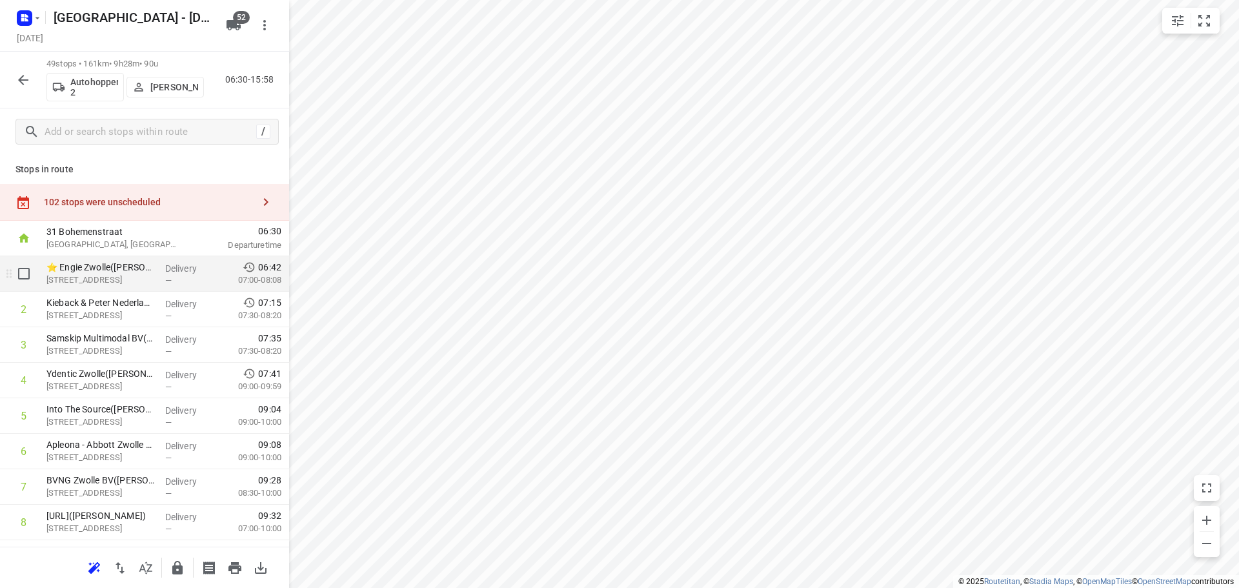
click at [155, 265] on div "⭐ Engie Zwolle(Olga Stokvis) Grote Voort 291, Zwolle" at bounding box center [100, 273] width 119 height 35
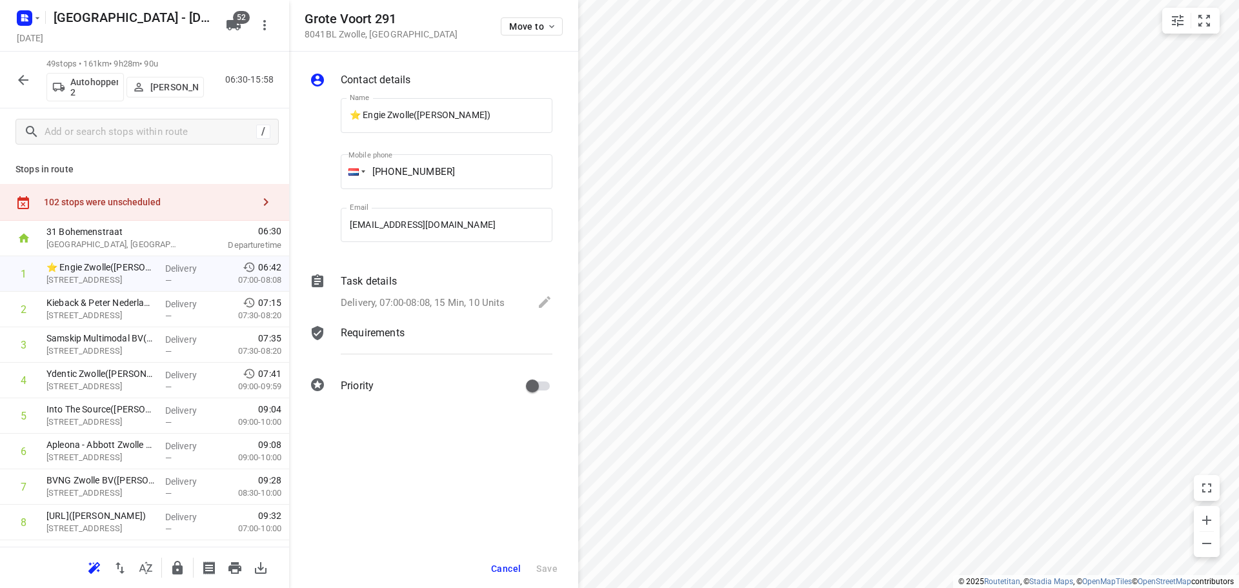
click at [150, 210] on div "102 stops were unscheduled" at bounding box center [144, 202] width 289 height 37
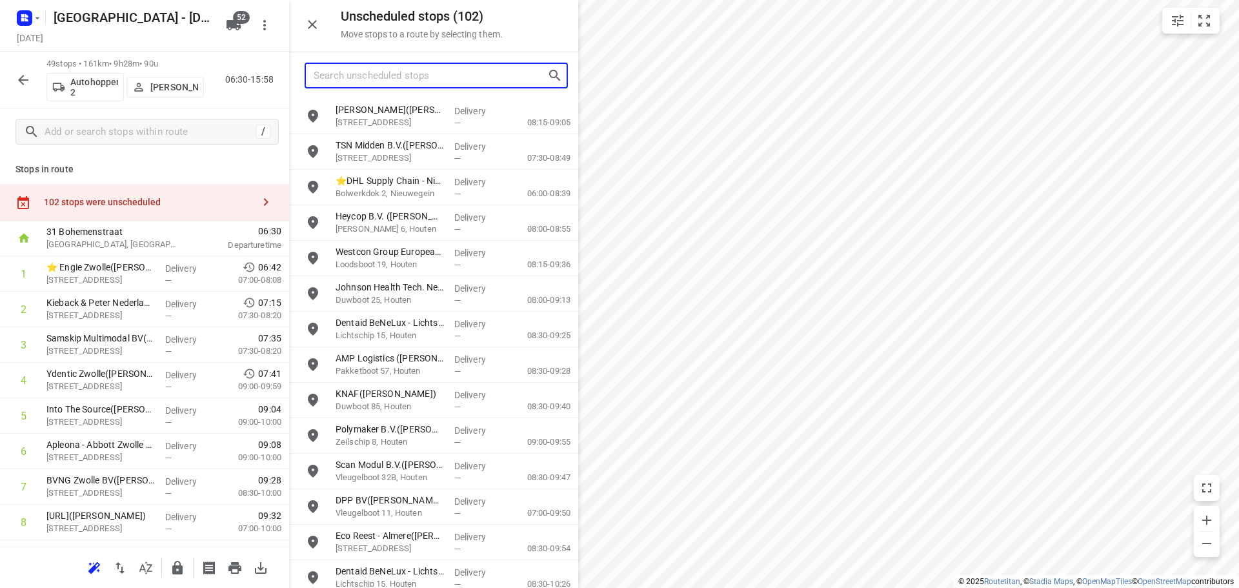
click at [360, 84] on input "Search unscheduled stops" at bounding box center [431, 76] width 234 height 20
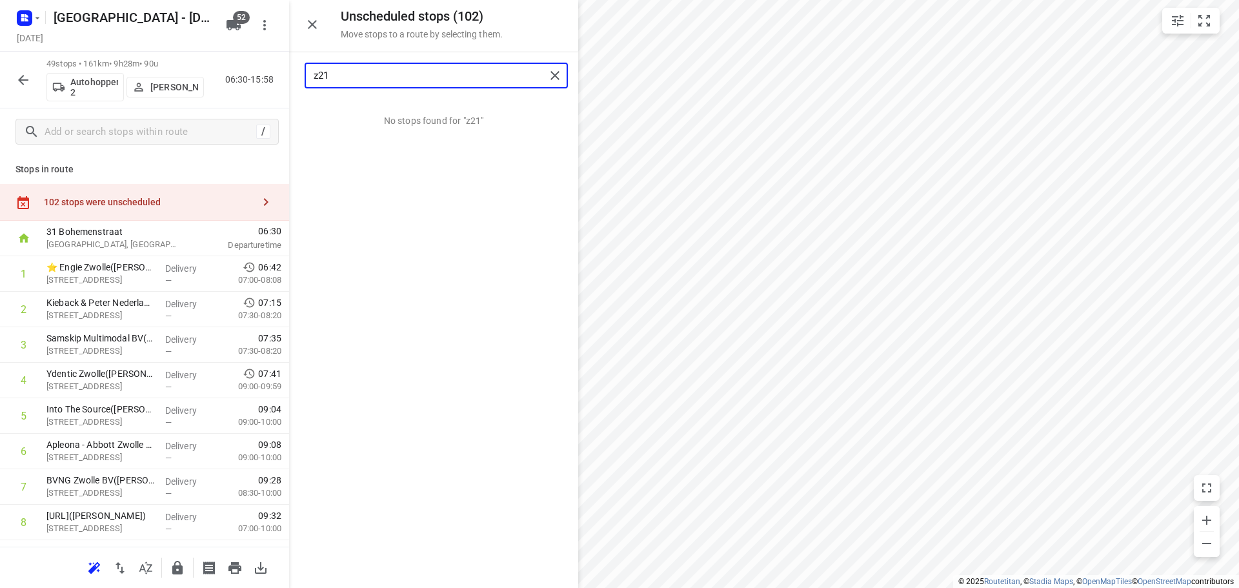
type input "z21"
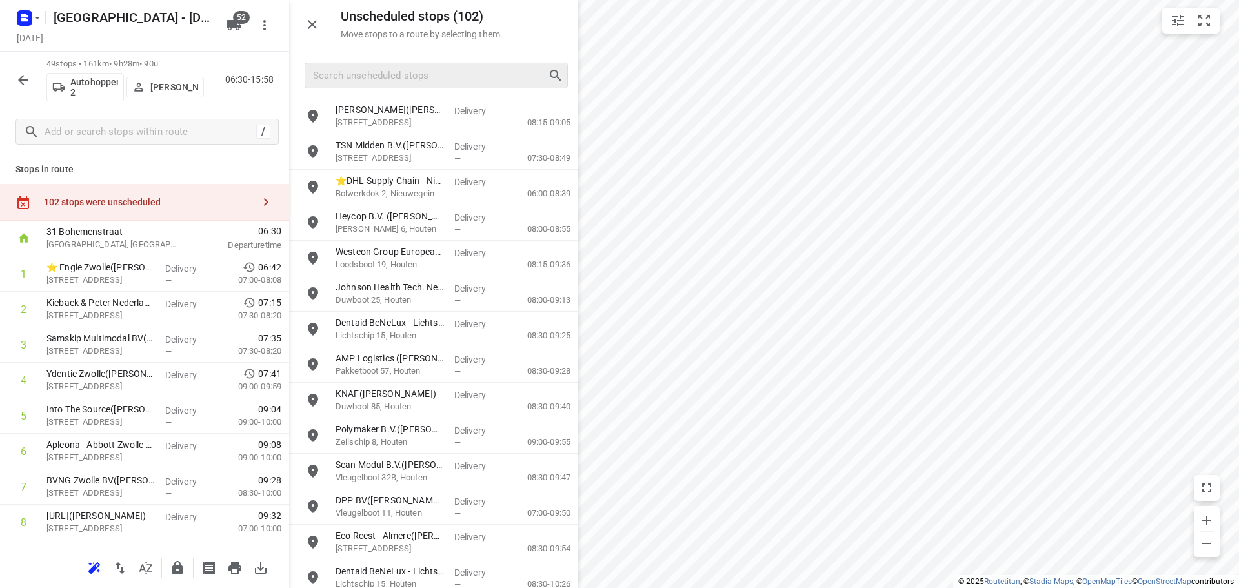
click at [301, 21] on button "button" at bounding box center [312, 25] width 26 height 26
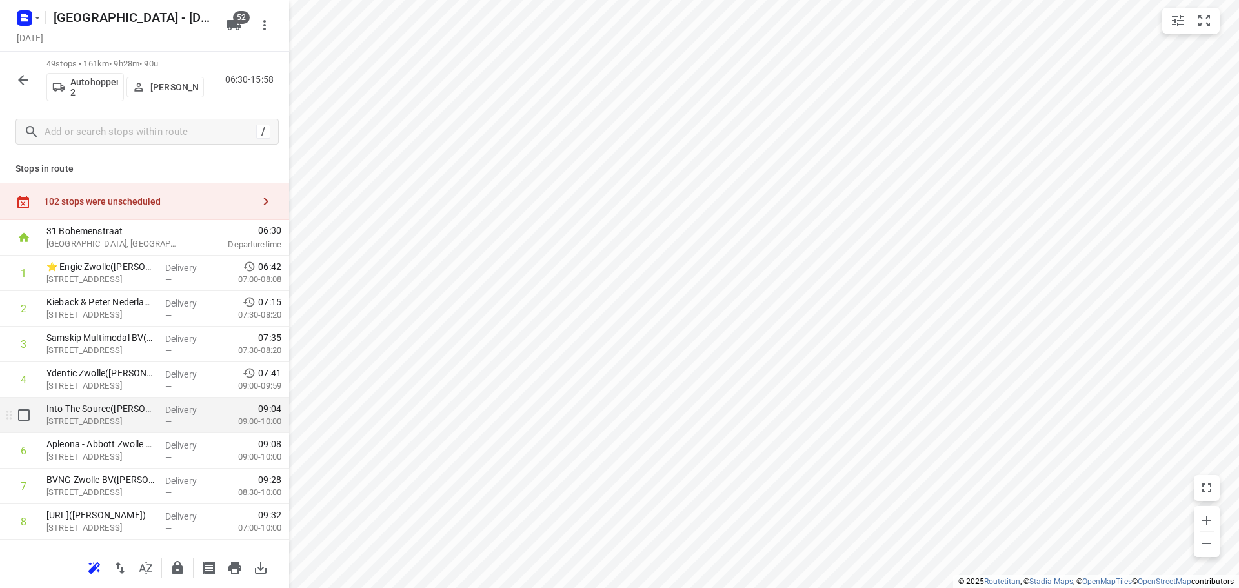
click at [253, 432] on div "09:04 09:00-10:00" at bounding box center [253, 414] width 72 height 35
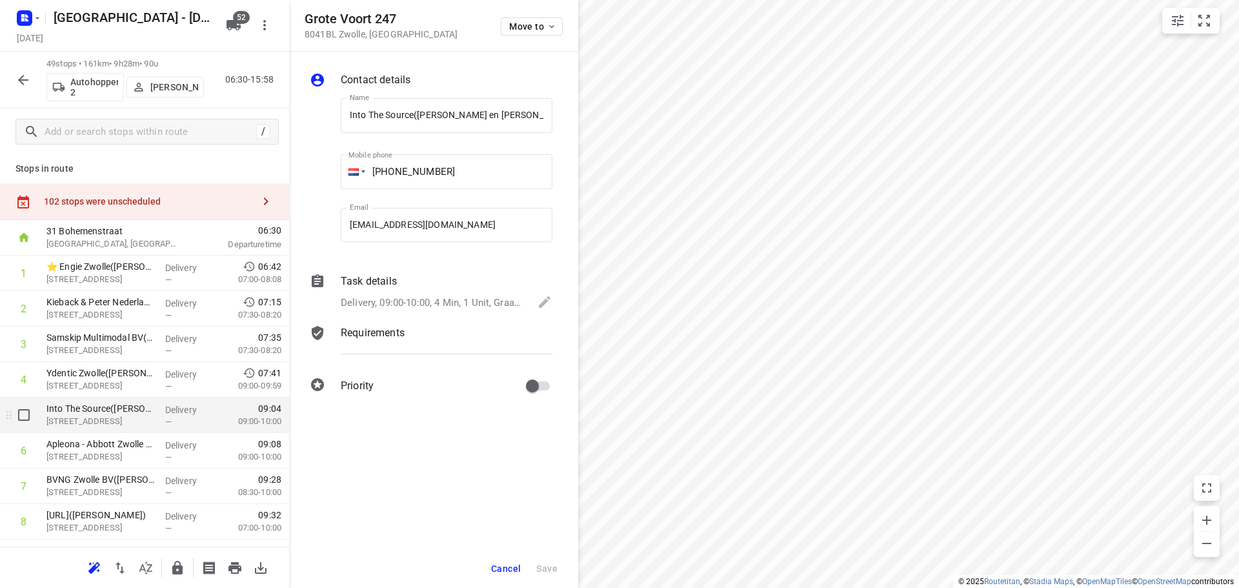
scroll to position [0, 8]
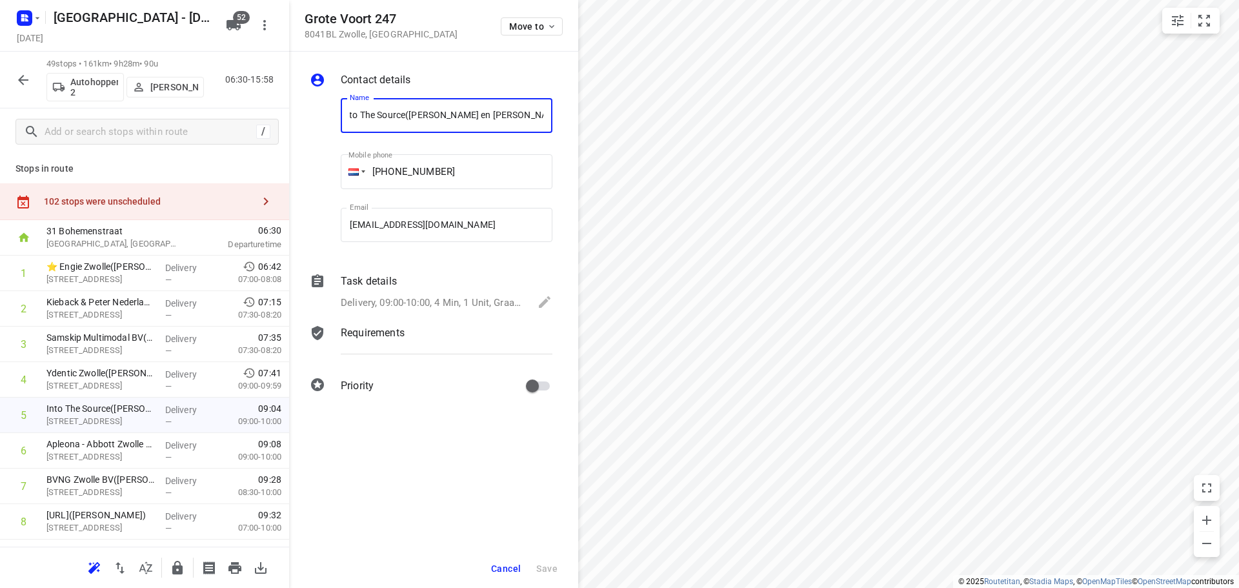
click at [410, 292] on div "Task details Delivery, 09:00-10:00, 4 Min, 1 Unit, Graag duidelijke instructie …" at bounding box center [446, 293] width 217 height 44
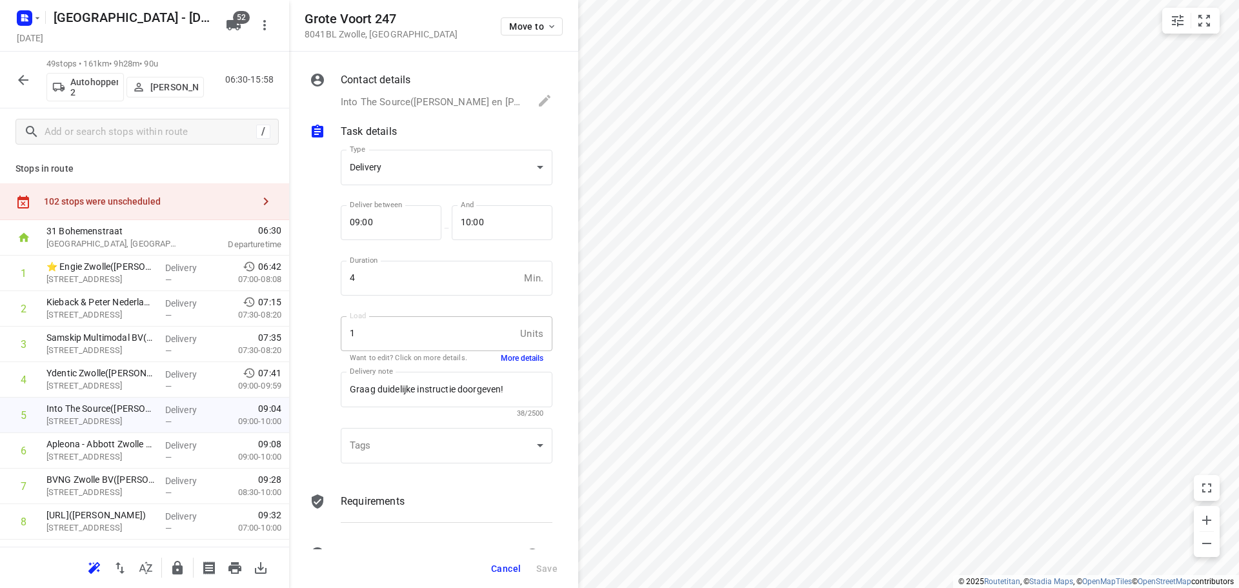
scroll to position [0, 0]
click at [488, 560] on button "Cancel" at bounding box center [506, 568] width 40 height 23
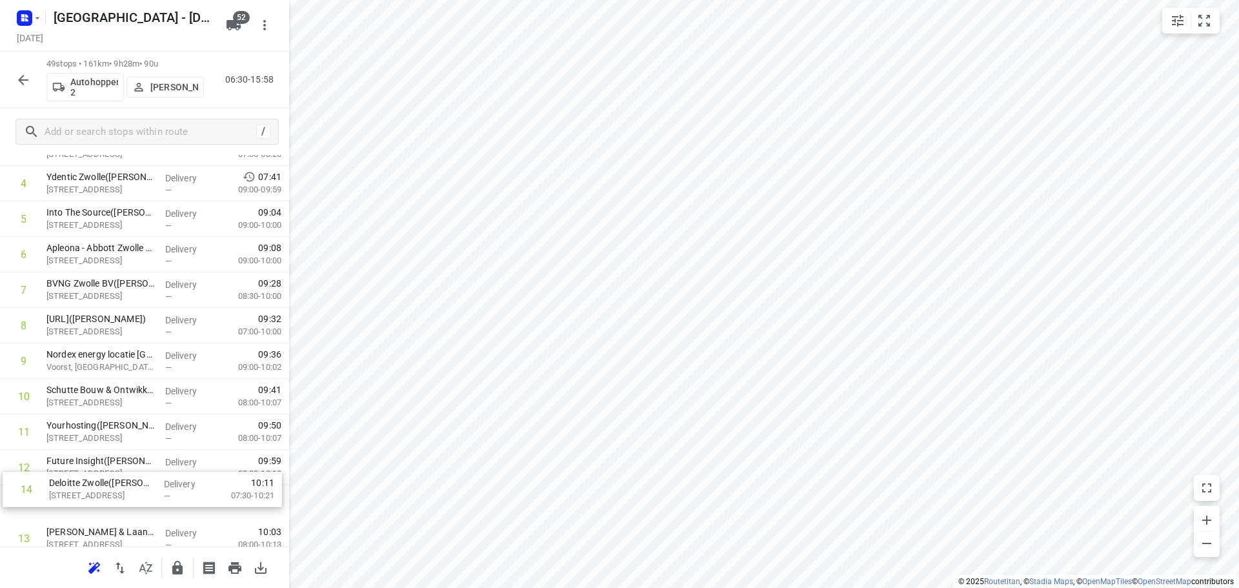
scroll to position [197, 0]
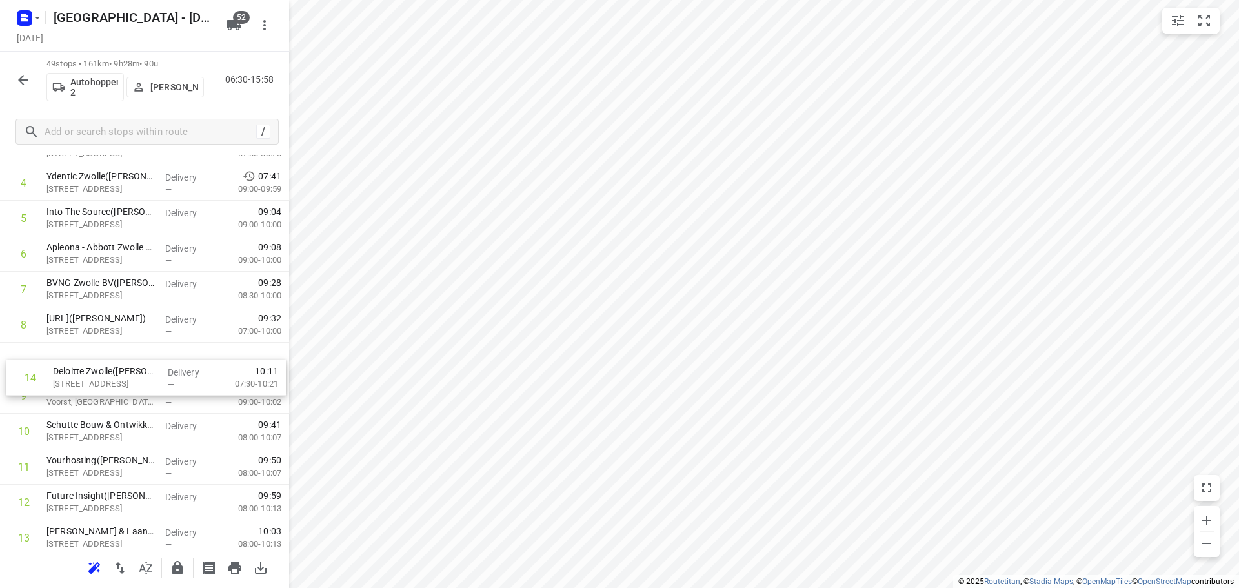
drag, startPoint x: 63, startPoint y: 528, endPoint x: 68, endPoint y: 352, distance: 175.6
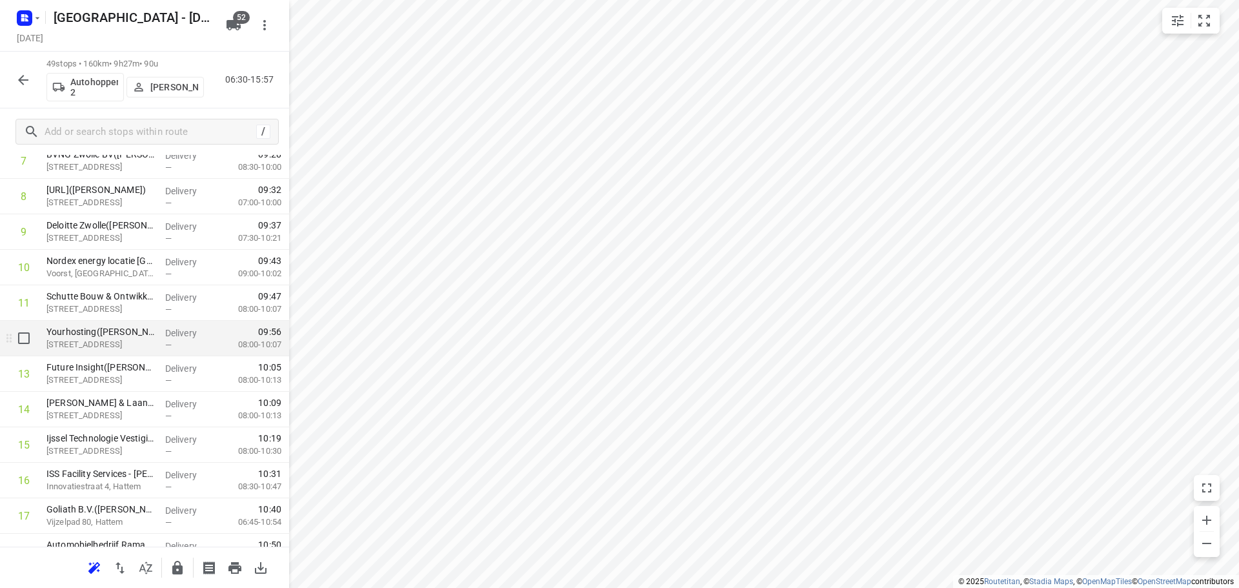
scroll to position [326, 0]
drag, startPoint x: 134, startPoint y: 338, endPoint x: 134, endPoint y: 309, distance: 29.0
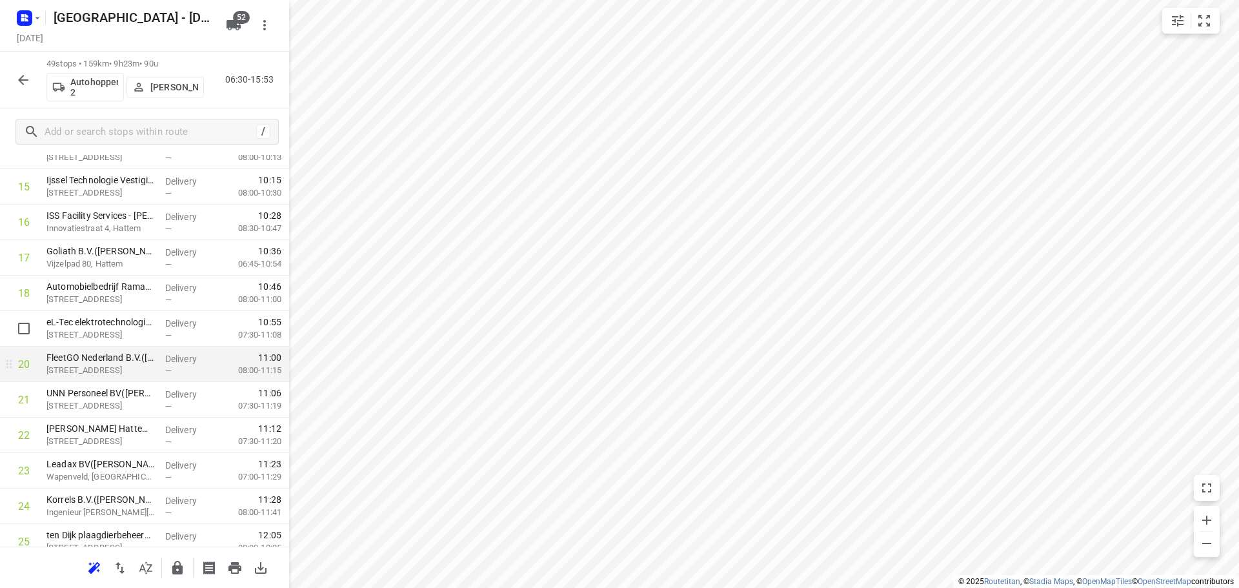
scroll to position [585, 0]
drag, startPoint x: 119, startPoint y: 430, endPoint x: 126, endPoint y: 354, distance: 77.1
click at [126, 354] on div "1 ⭐ Engie Zwolle(Olga Stokvis) Grote Voort 291, Zwolle Delivery — 06:42 07:00-0…" at bounding box center [144, 541] width 289 height 1739
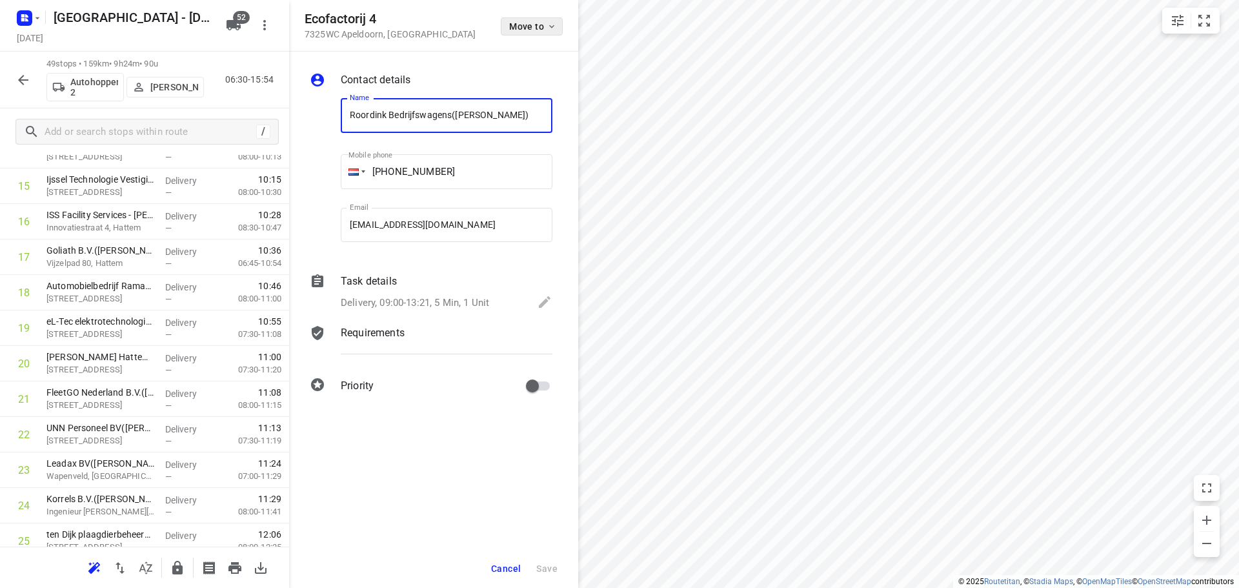
click at [535, 32] on button "Move to" at bounding box center [532, 26] width 62 height 18
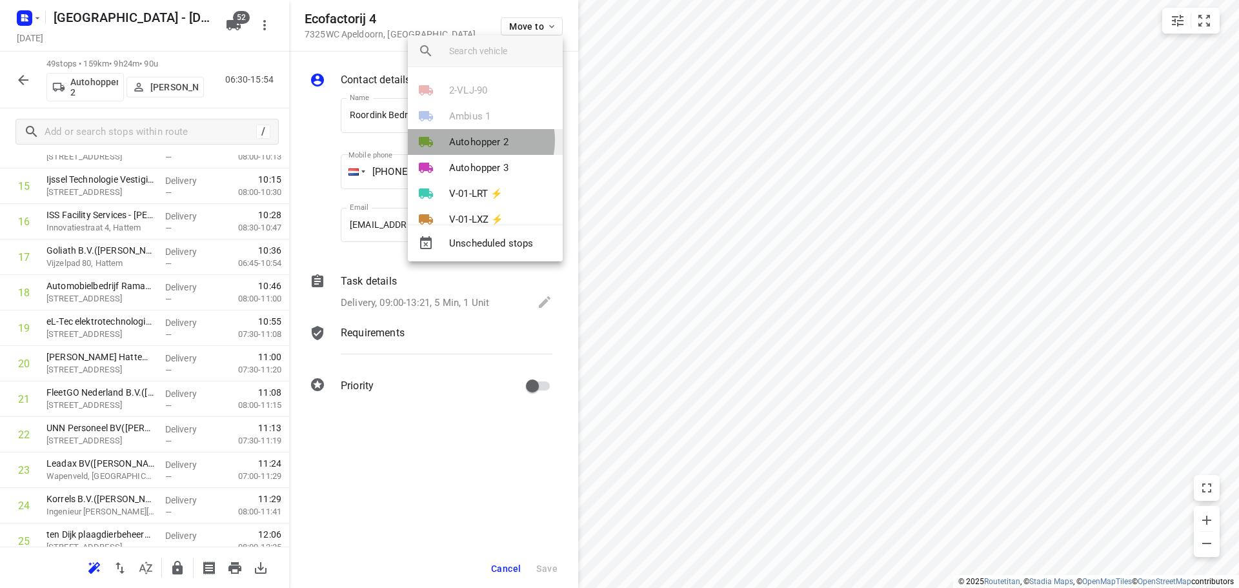
click at [472, 140] on p "Autohopper 2" at bounding box center [478, 142] width 59 height 15
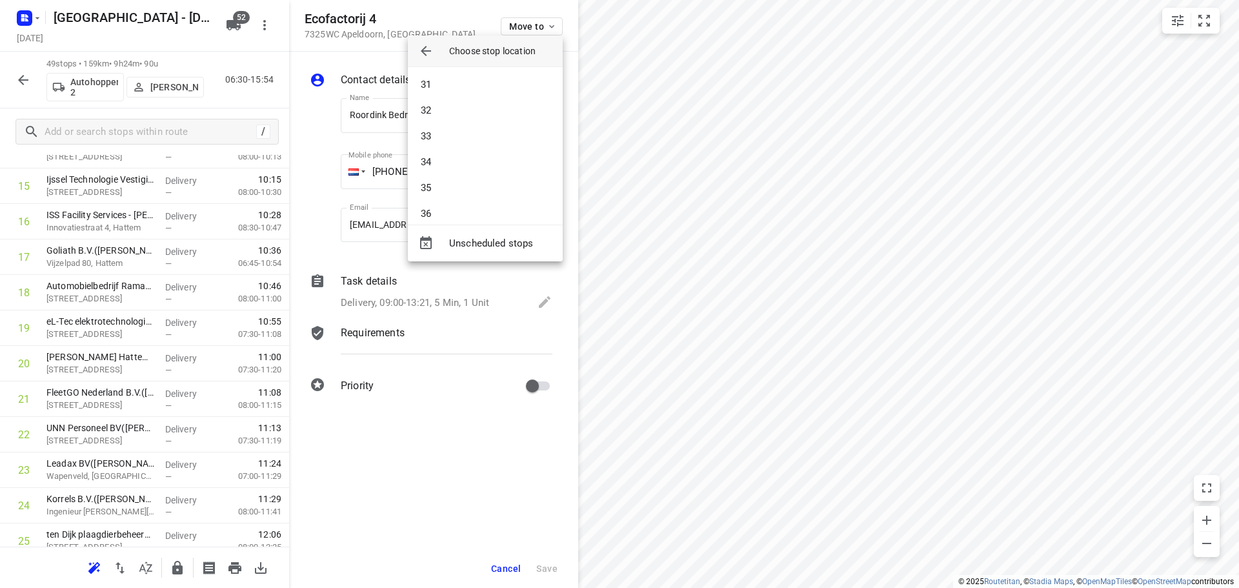
scroll to position [774, 0]
click at [434, 113] on li "32" at bounding box center [485, 111] width 155 height 26
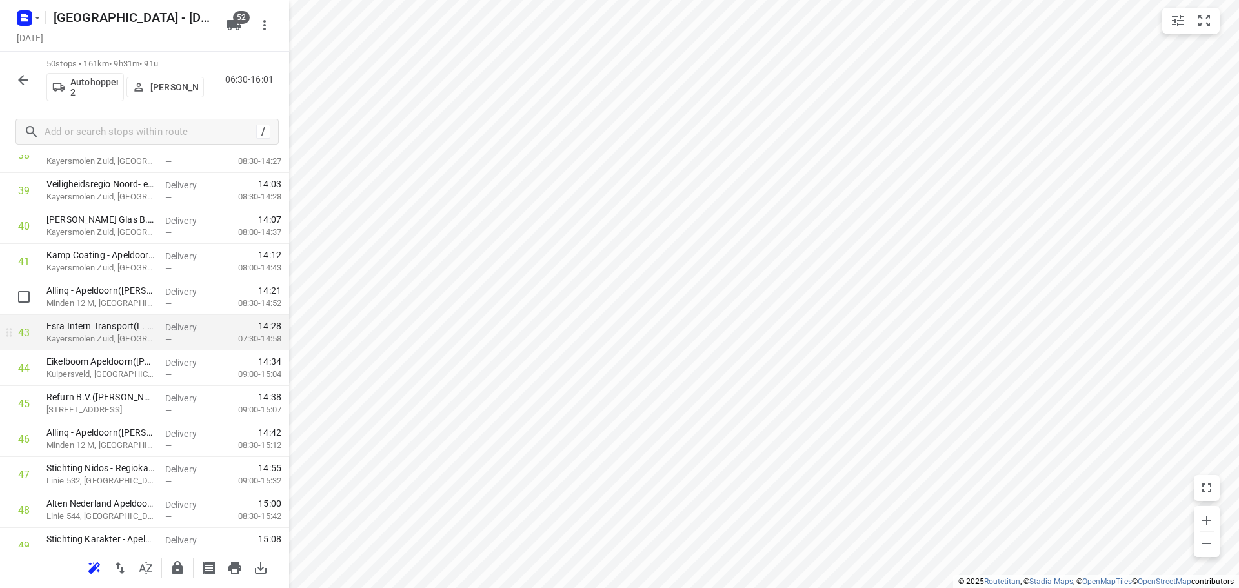
scroll to position [1359, 0]
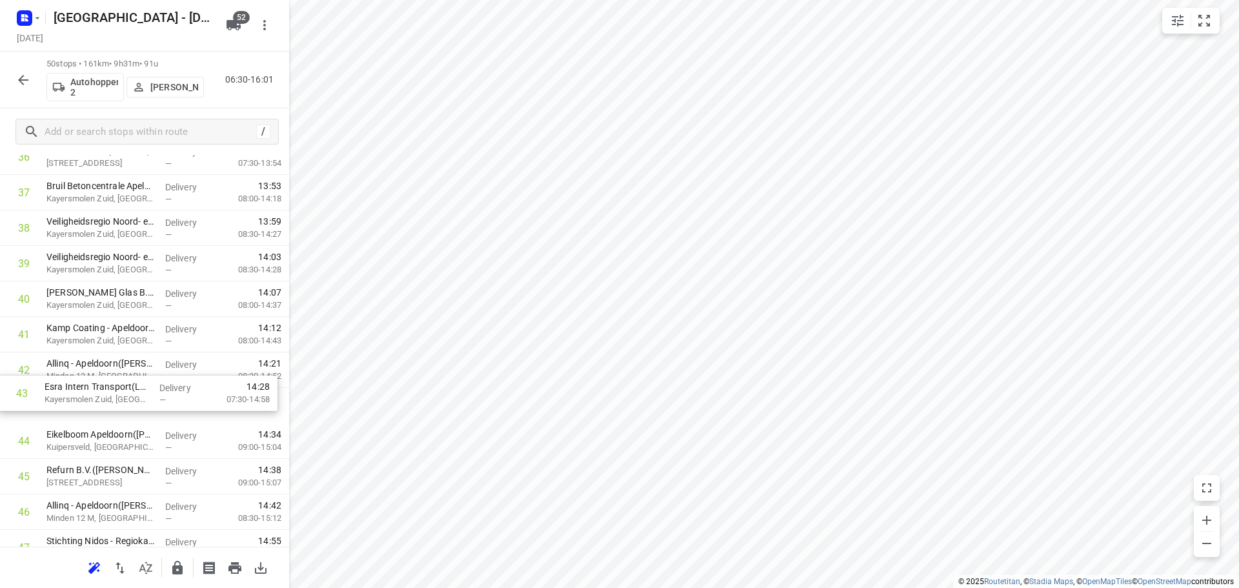
drag, startPoint x: 128, startPoint y: 399, endPoint x: 123, endPoint y: 367, distance: 32.7
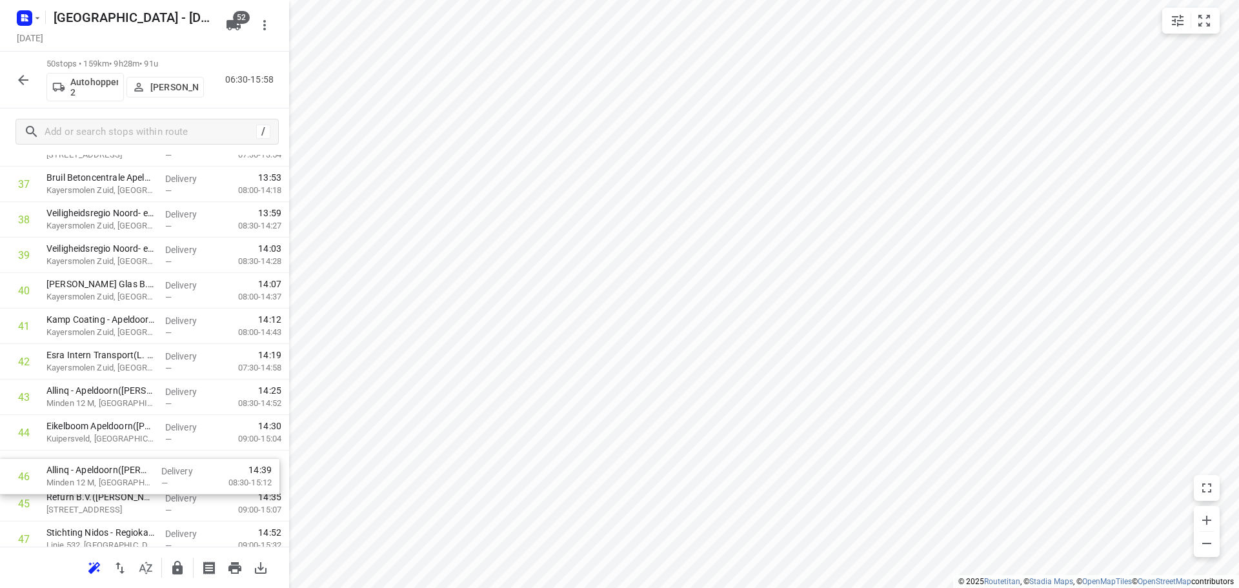
scroll to position [1368, 0]
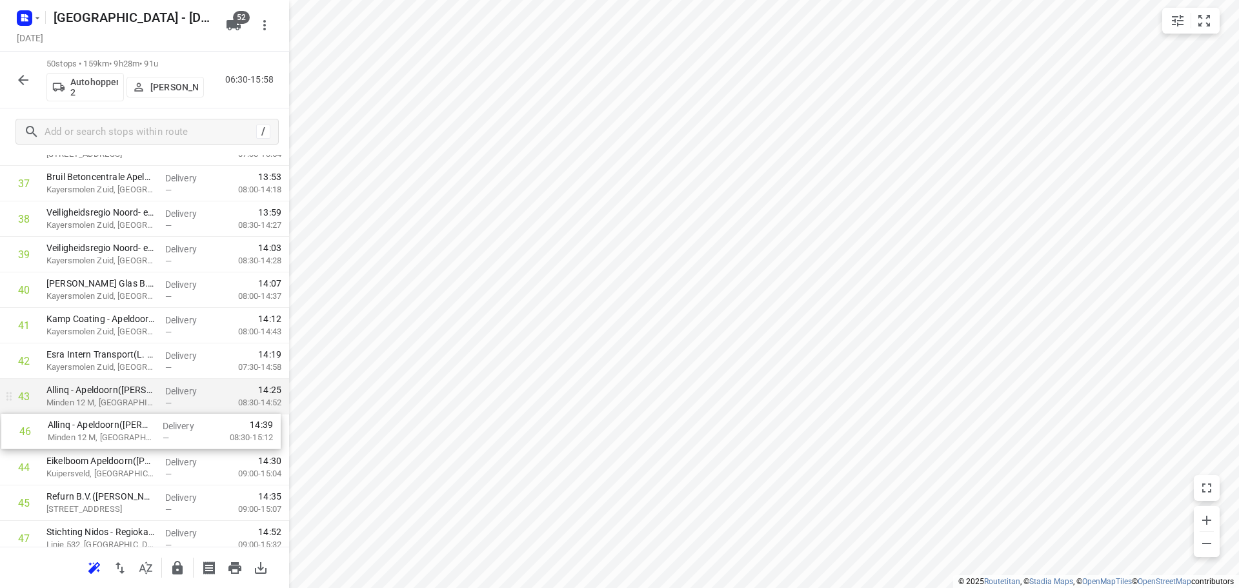
drag, startPoint x: 123, startPoint y: 500, endPoint x: 124, endPoint y: 412, distance: 87.8
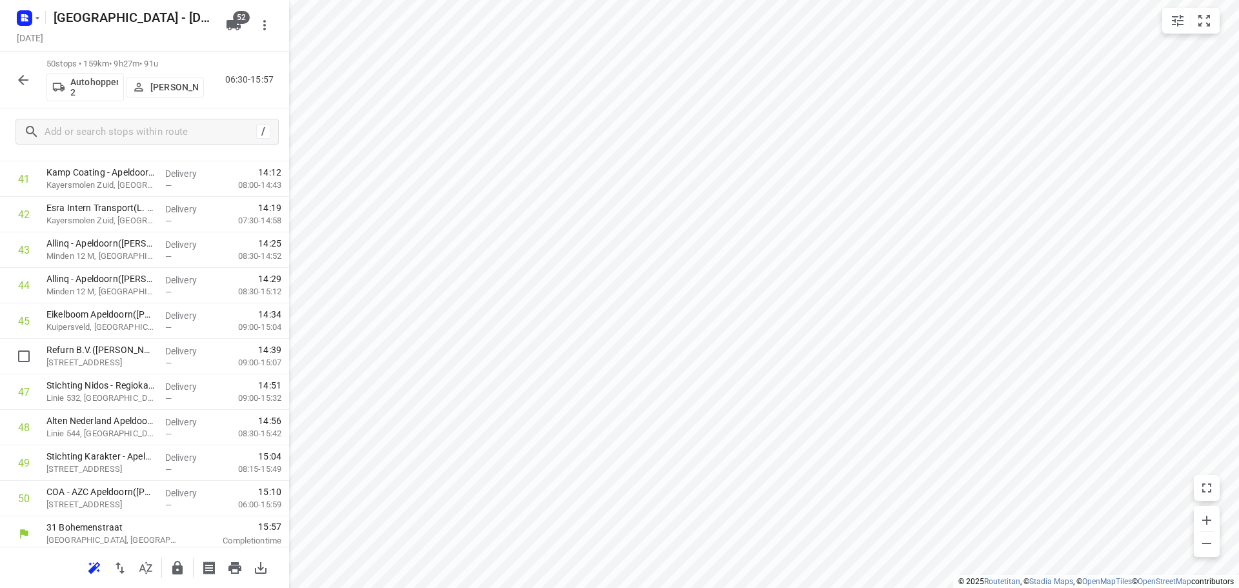
scroll to position [1520, 0]
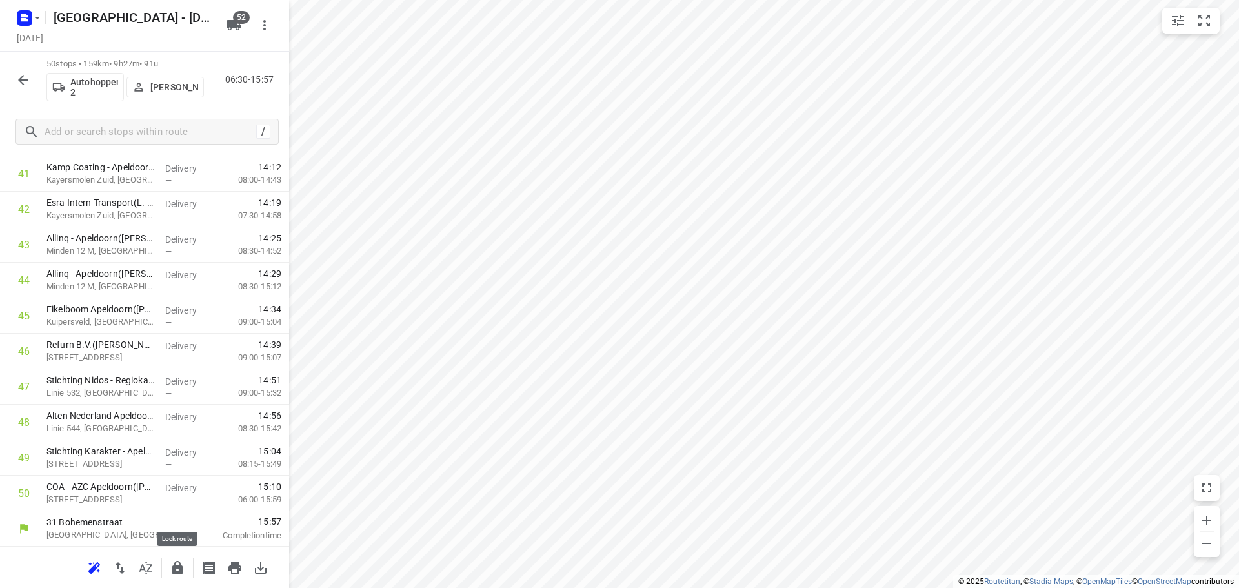
click at [182, 570] on icon "button" at bounding box center [177, 568] width 10 height 14
click at [21, 76] on icon "button" at bounding box center [22, 79] width 15 height 15
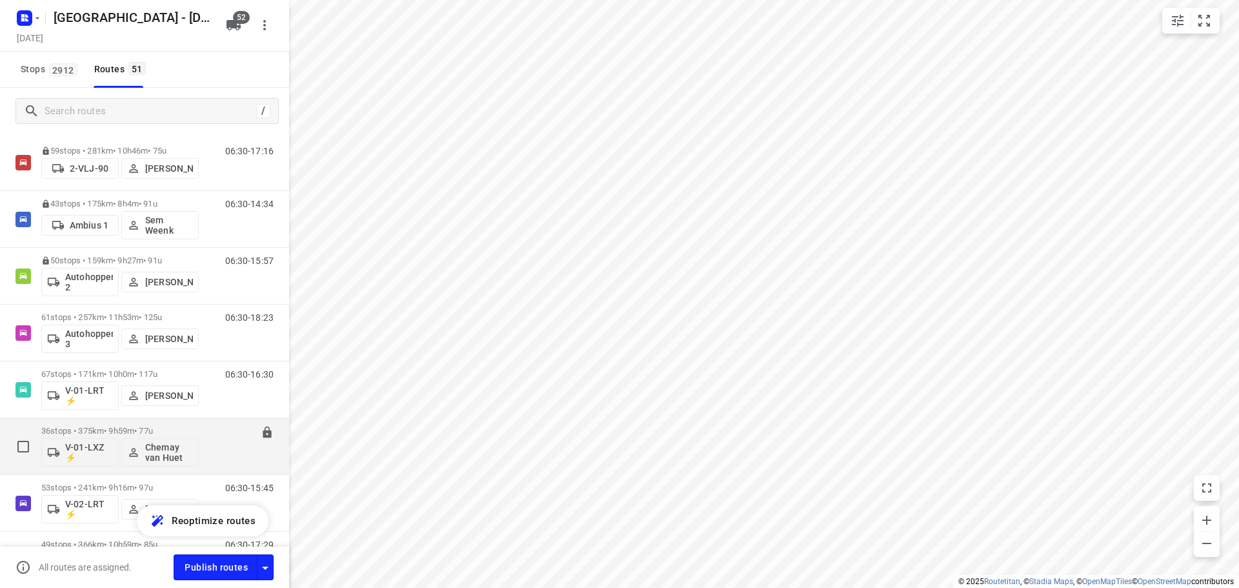
scroll to position [65, 0]
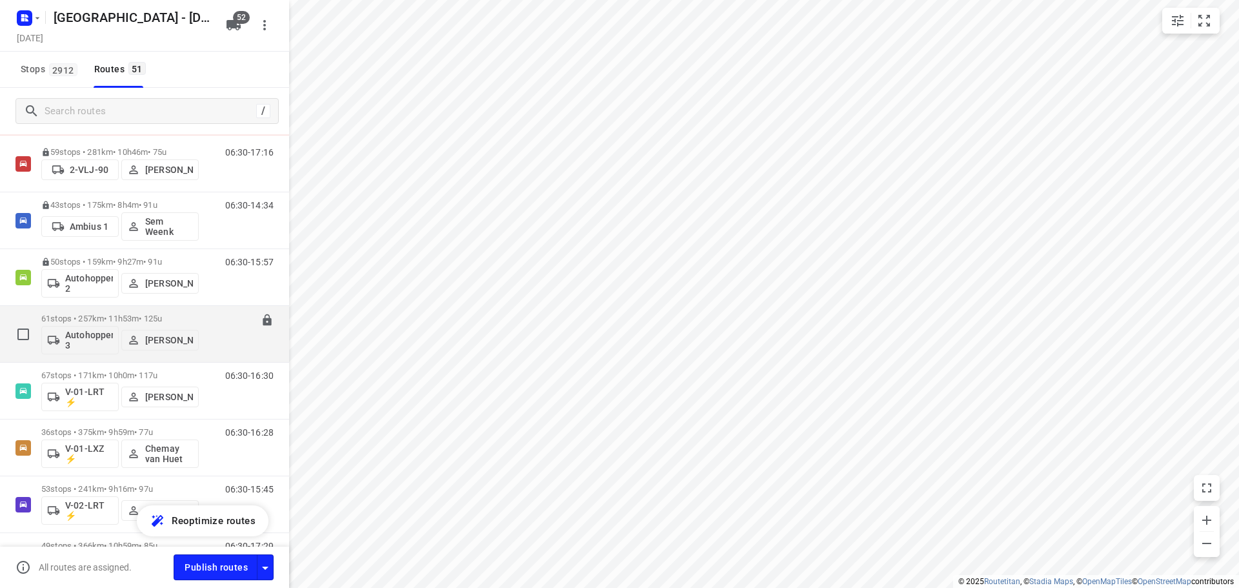
click at [97, 319] on p "61 stops • 257km • 11h53m • 125u" at bounding box center [119, 319] width 157 height 10
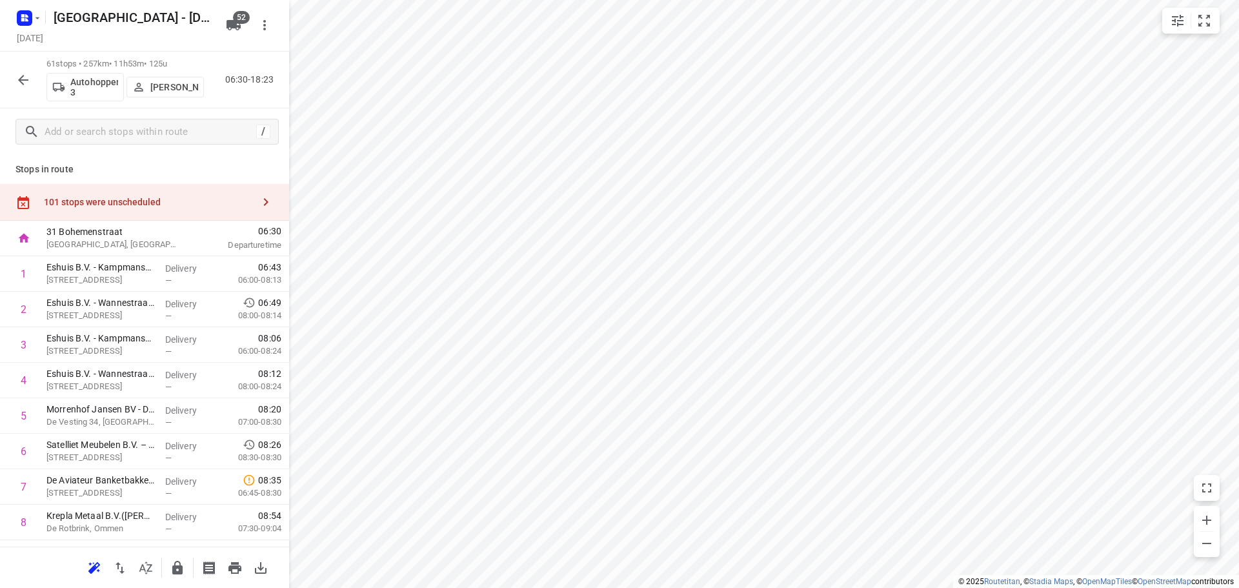
click at [152, 566] on icon "button" at bounding box center [145, 567] width 15 height 15
click at [148, 276] on p "Kampmansweg 4, Dalfsen" at bounding box center [100, 280] width 108 height 13
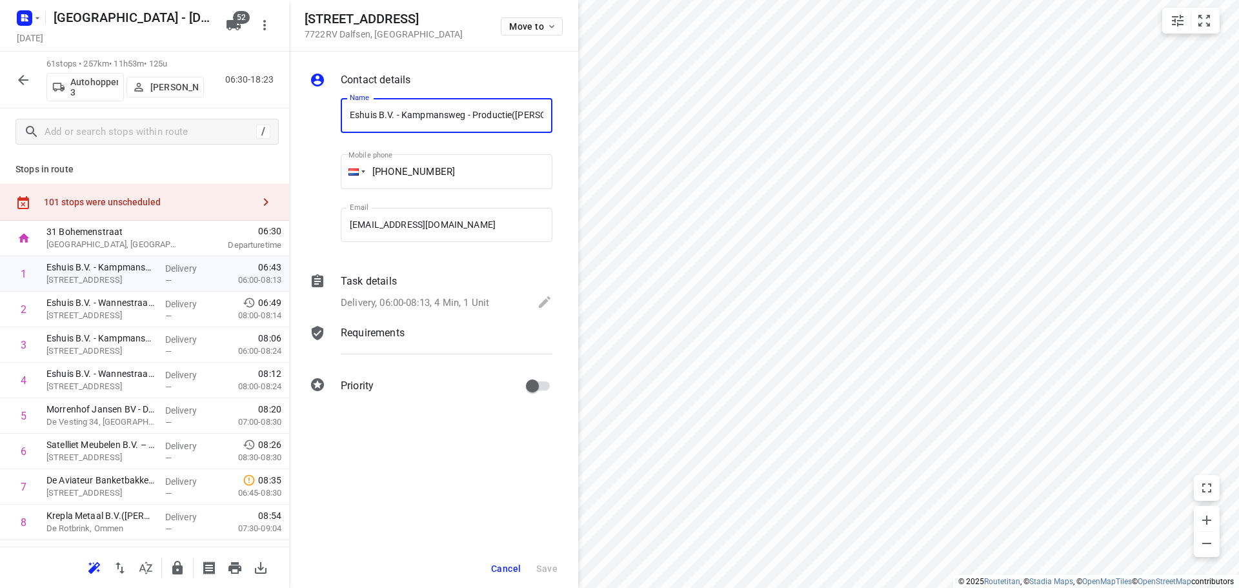
scroll to position [0, 67]
drag, startPoint x: 487, startPoint y: 566, endPoint x: 501, endPoint y: 568, distance: 14.4
click at [492, 568] on button "Cancel" at bounding box center [506, 568] width 40 height 23
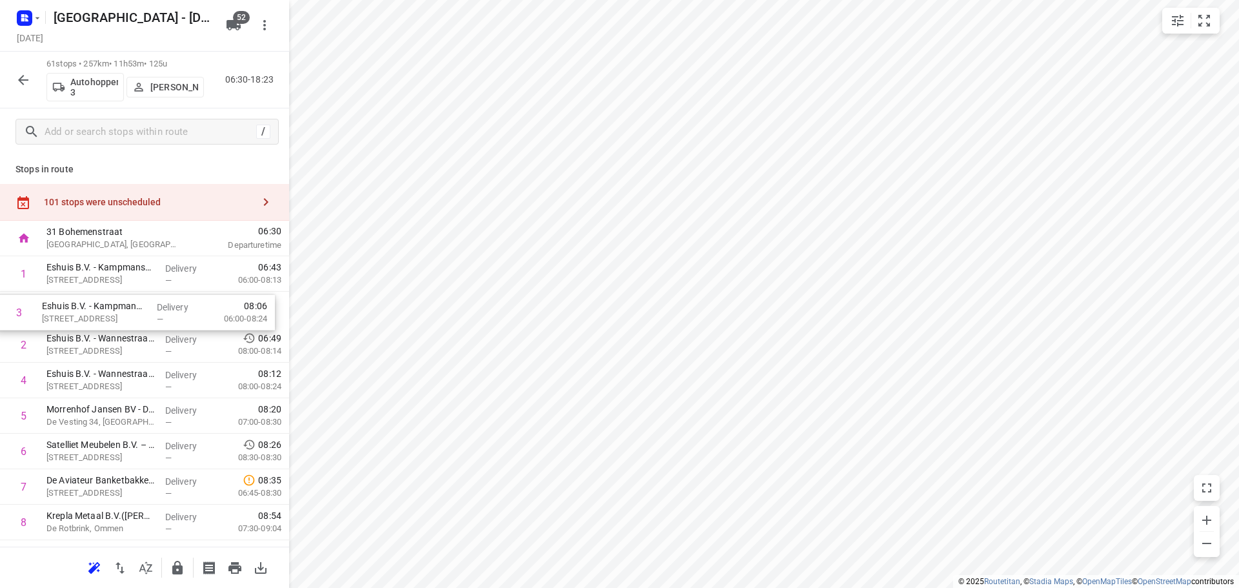
drag, startPoint x: 176, startPoint y: 341, endPoint x: 168, endPoint y: 297, distance: 44.6
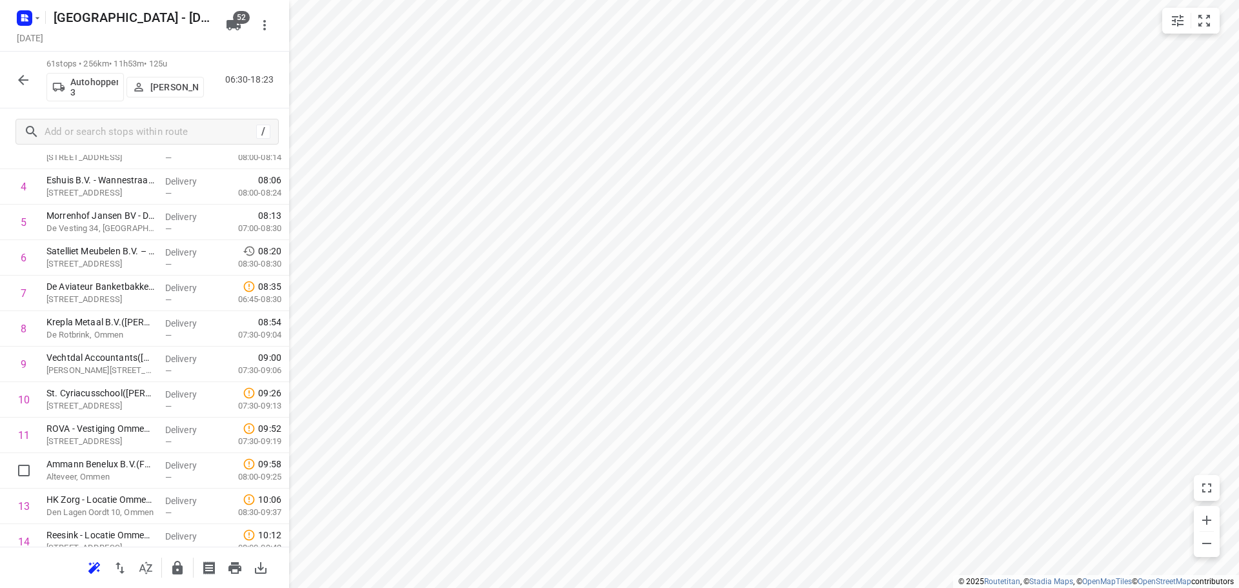
scroll to position [197, 0]
drag, startPoint x: 105, startPoint y: 475, endPoint x: 106, endPoint y: 359, distance: 116.2
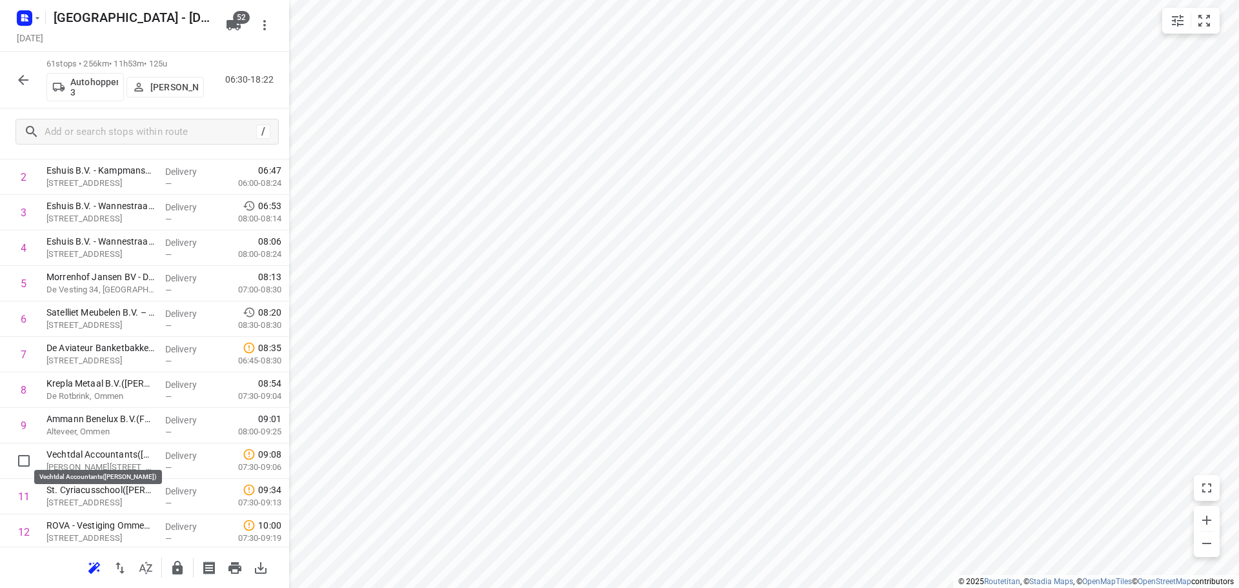
scroll to position [134, 0]
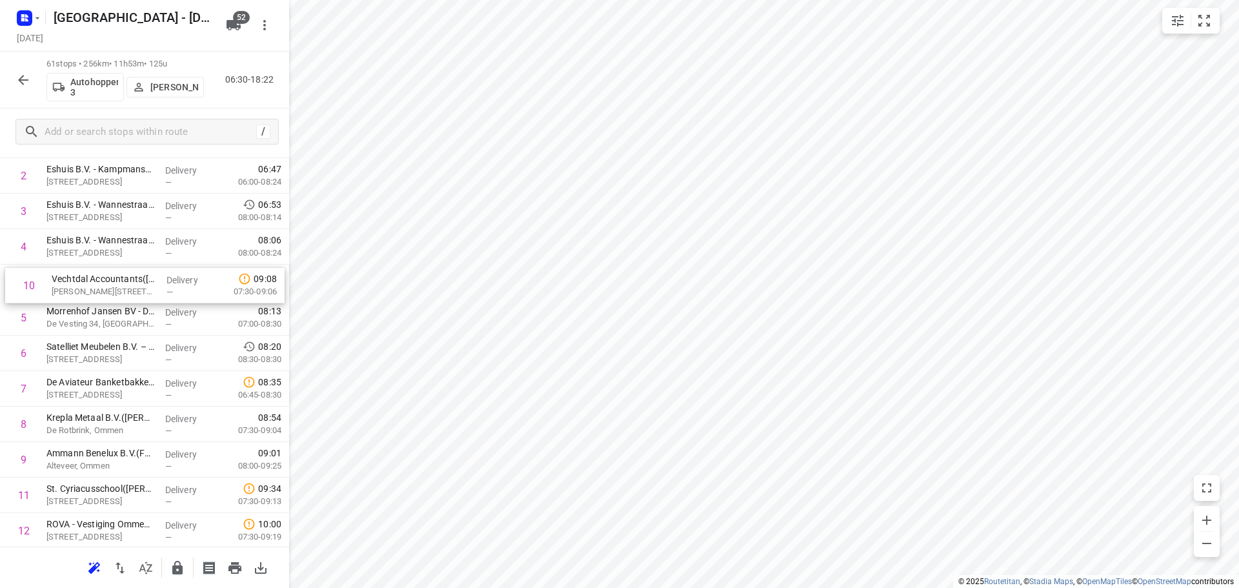
drag, startPoint x: 82, startPoint y: 457, endPoint x: 87, endPoint y: 278, distance: 178.8
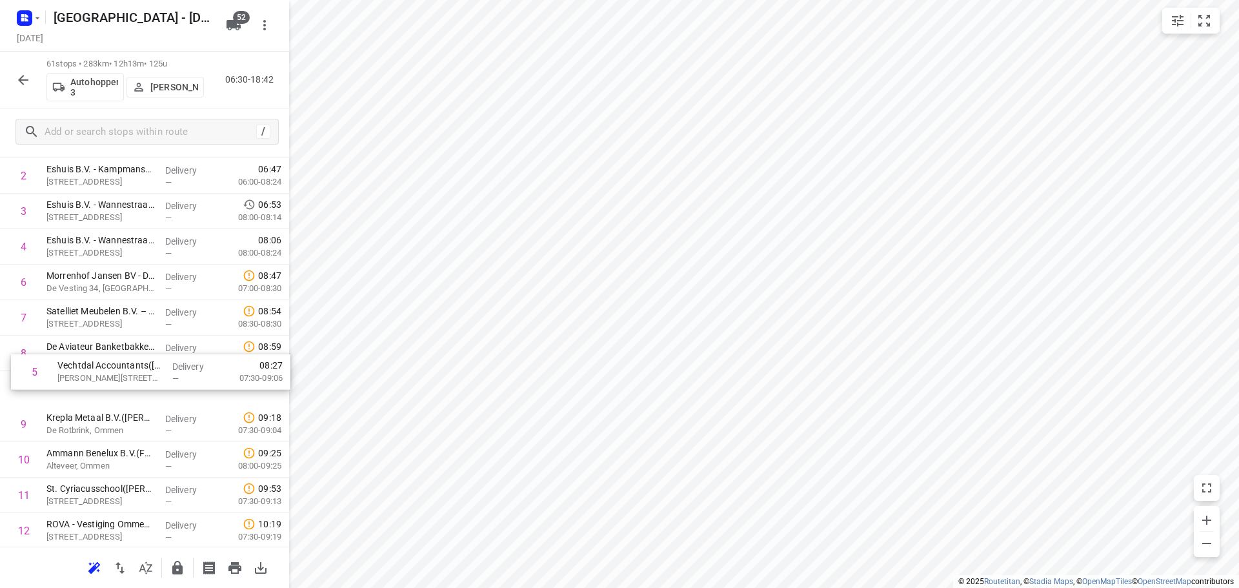
drag, startPoint x: 126, startPoint y: 306, endPoint x: 130, endPoint y: 370, distance: 64.0
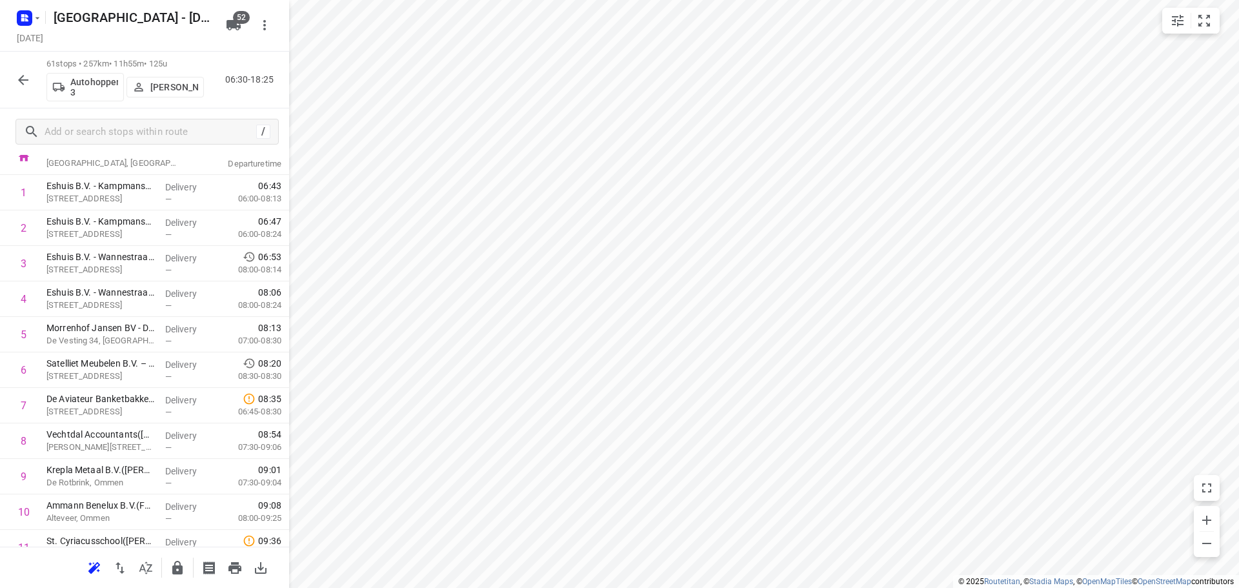
scroll to position [258, 0]
drag, startPoint x: 97, startPoint y: 374, endPoint x: 109, endPoint y: 261, distance: 114.2
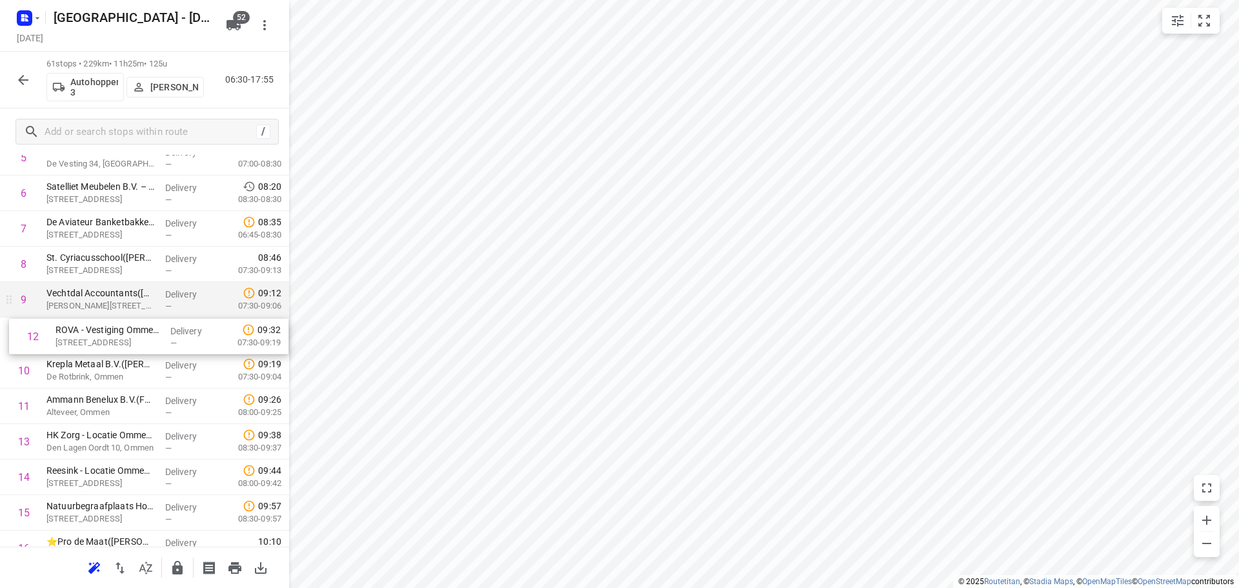
drag, startPoint x: 148, startPoint y: 401, endPoint x: 157, endPoint y: 317, distance: 85.0
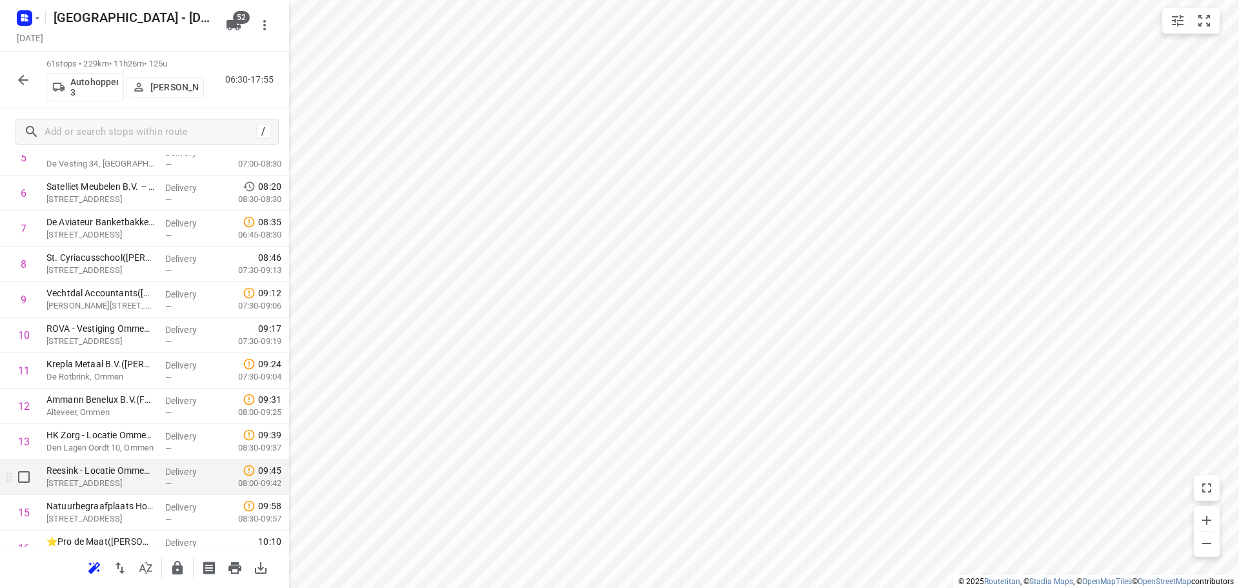
scroll to position [387, 0]
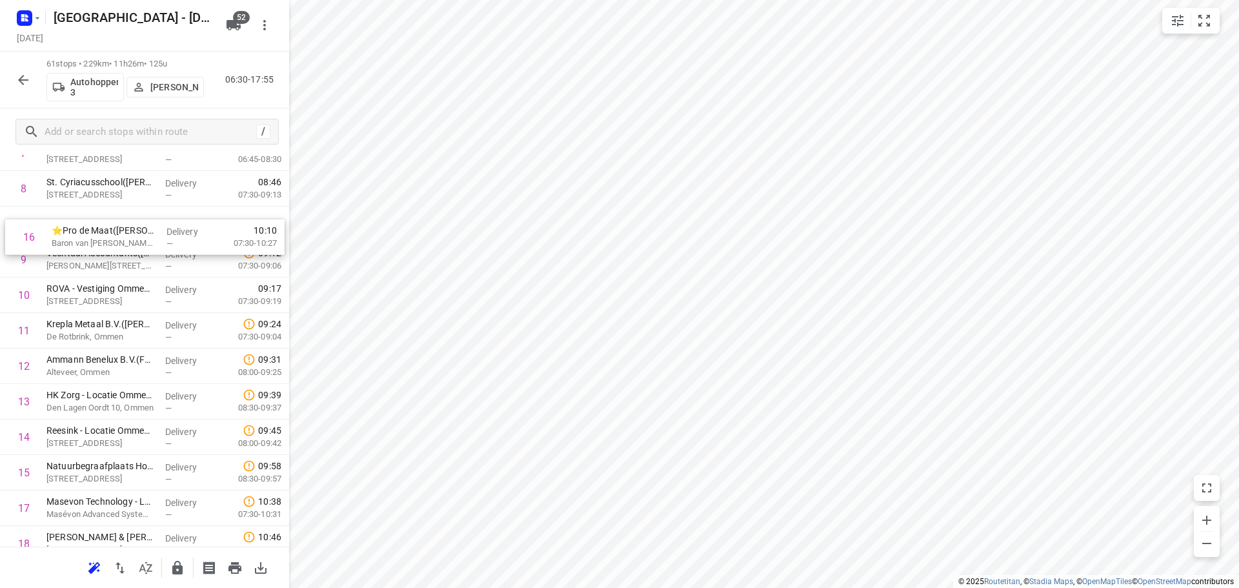
drag, startPoint x: 89, startPoint y: 427, endPoint x: 94, endPoint y: 235, distance: 191.7
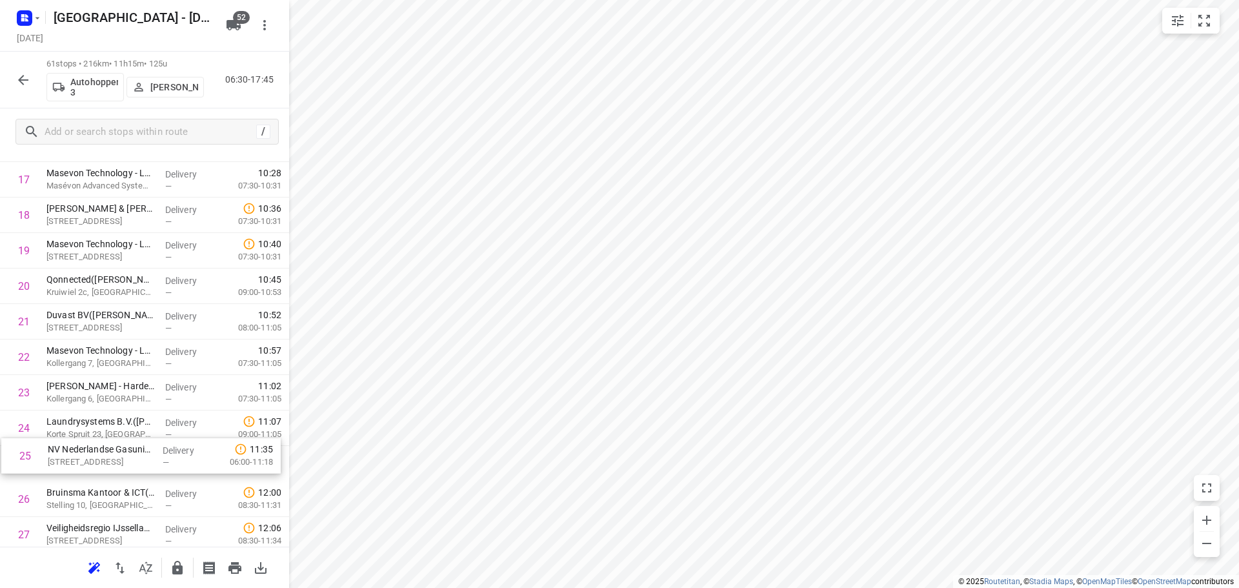
scroll to position [669, 0]
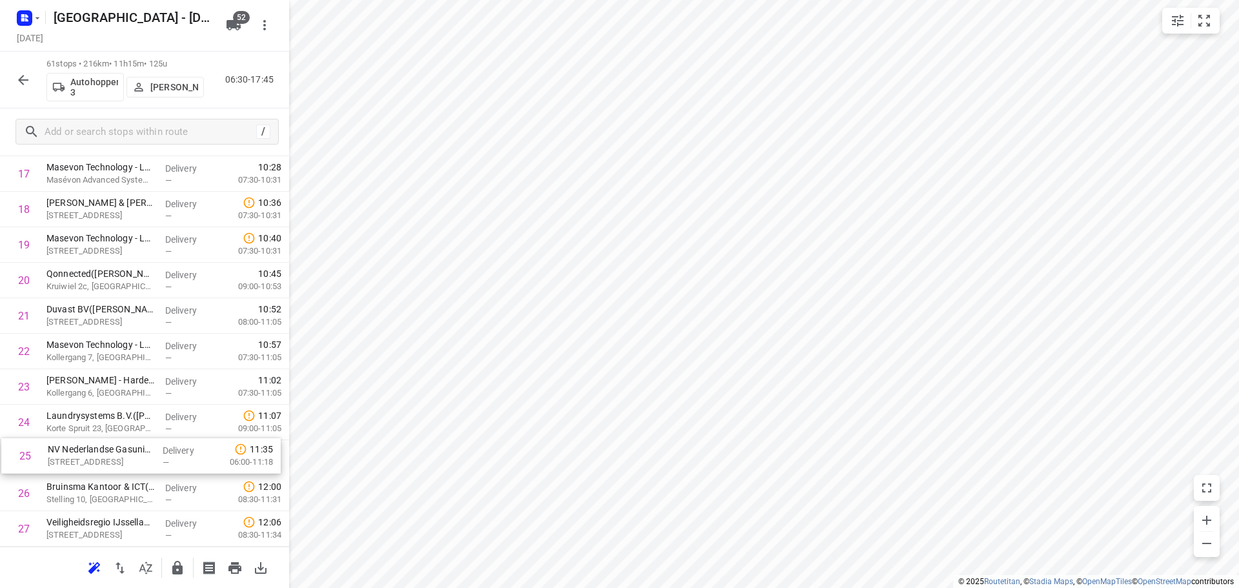
drag, startPoint x: 154, startPoint y: 461, endPoint x: 153, endPoint y: 437, distance: 23.9
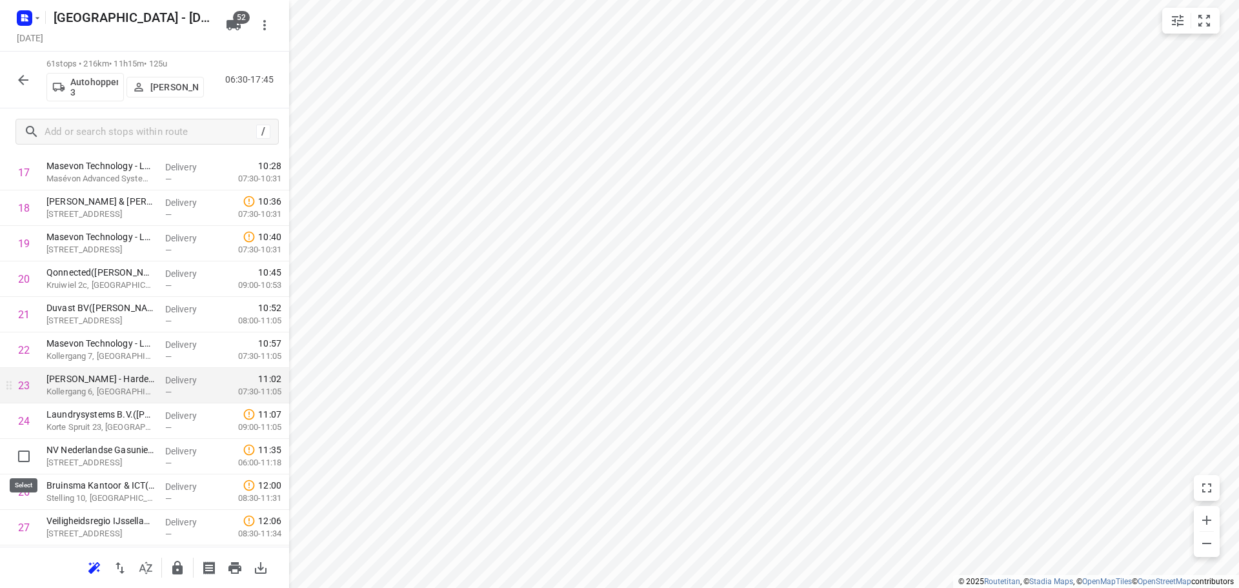
drag, startPoint x: 19, startPoint y: 459, endPoint x: 28, endPoint y: 439, distance: 22.8
click at [19, 458] on input "checkbox" at bounding box center [24, 456] width 26 height 26
checkbox input "true"
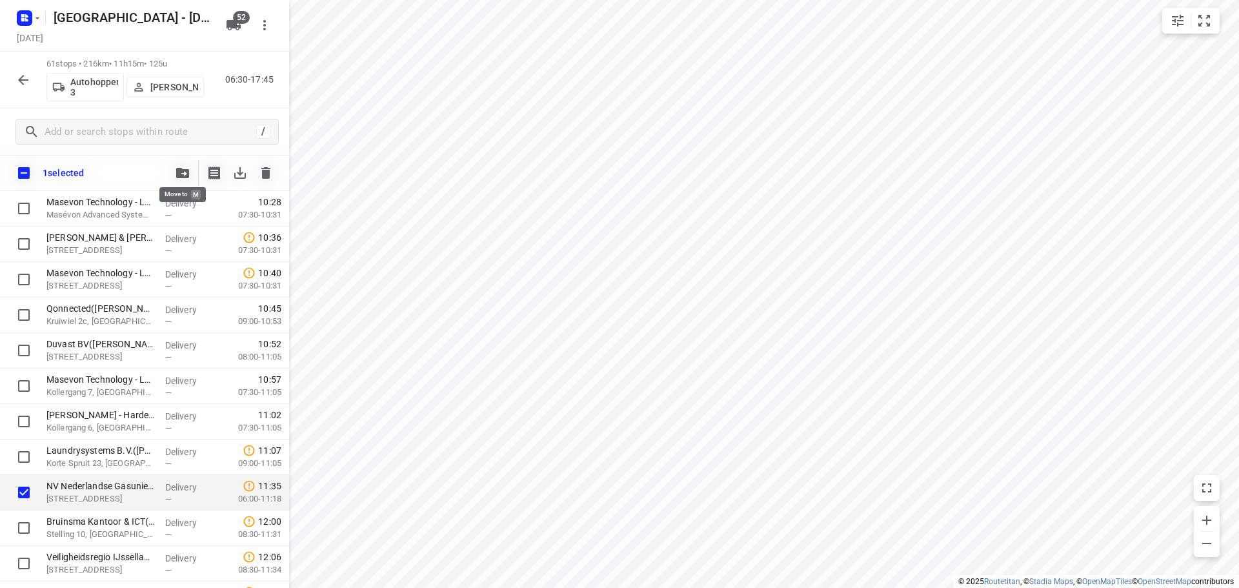
click at [183, 175] on icon "button" at bounding box center [182, 173] width 13 height 10
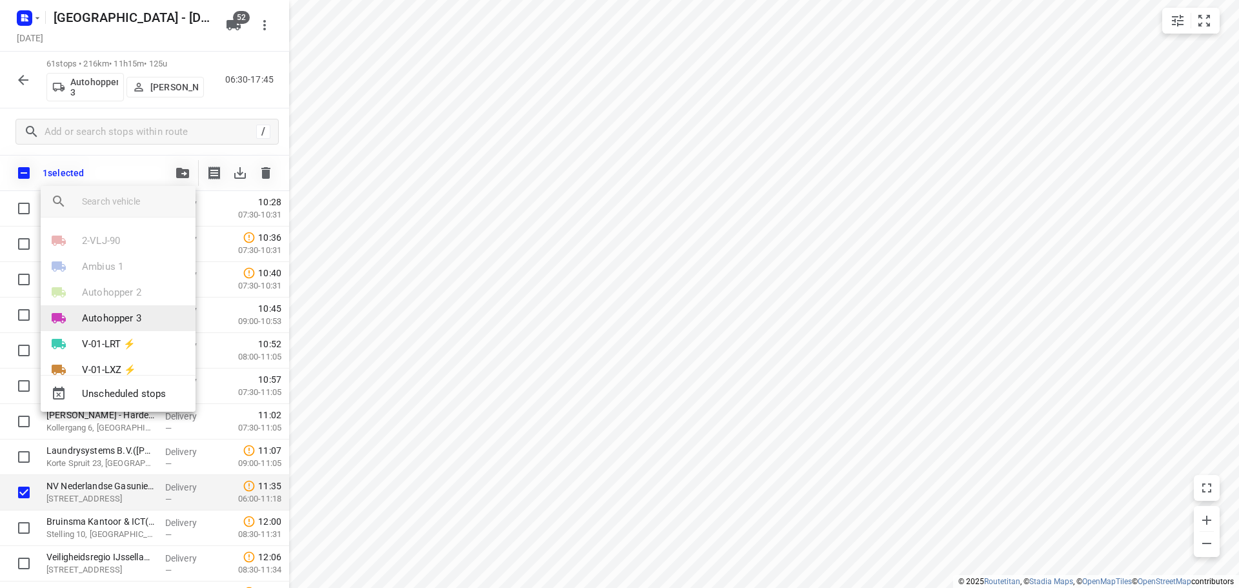
click at [111, 321] on p "Autohopper 3" at bounding box center [111, 318] width 59 height 15
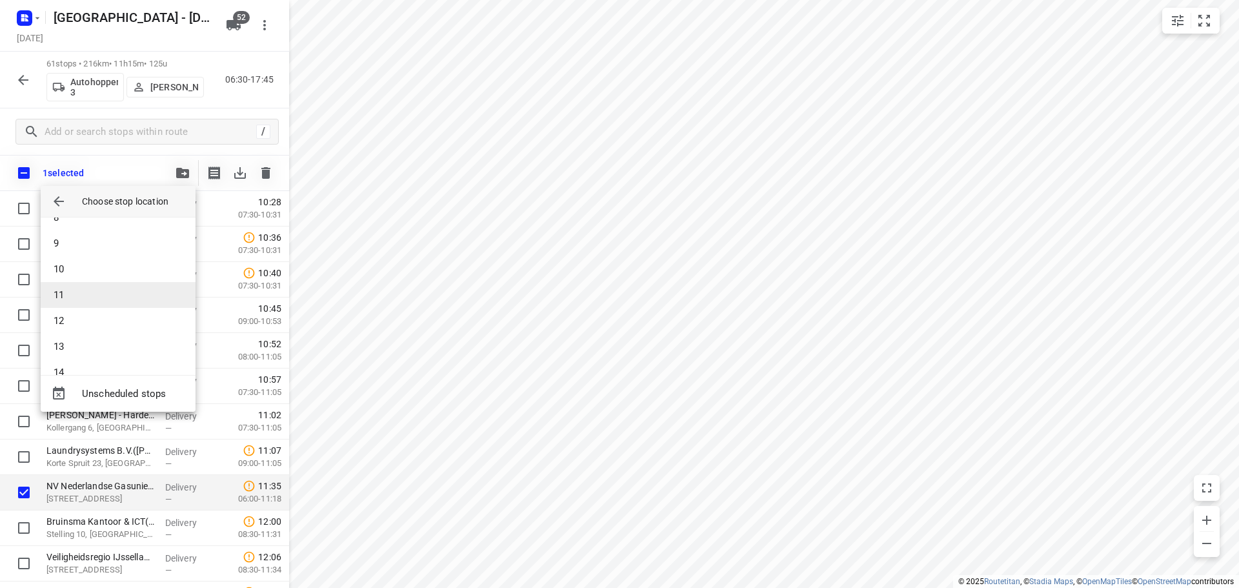
scroll to position [194, 0]
click at [63, 245] on li "9" at bounding box center [118, 249] width 155 height 26
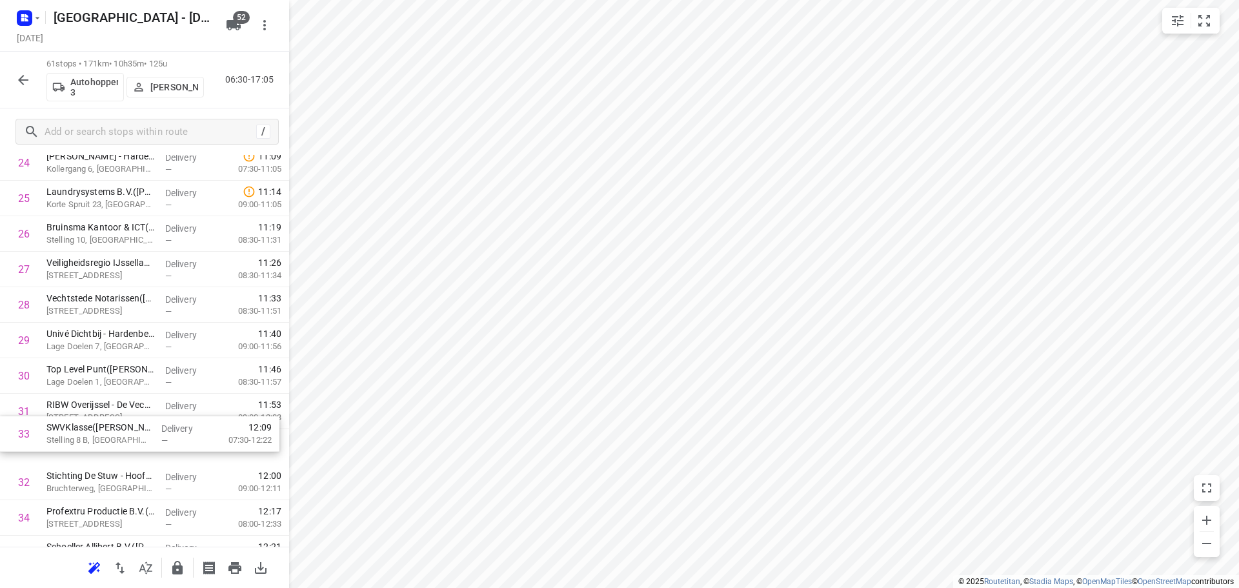
scroll to position [929, 0]
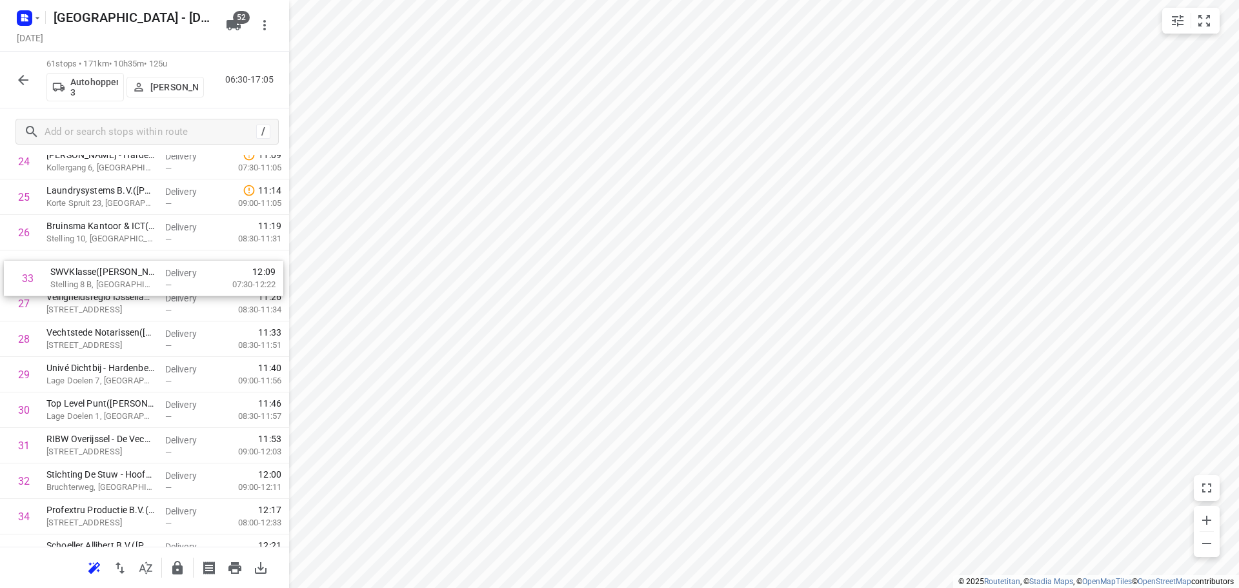
drag, startPoint x: 85, startPoint y: 476, endPoint x: 88, endPoint y: 256, distance: 219.4
click at [88, 256] on div "1 Eshuis B.V. - Kampmansweg - Productie(Annelies van der Gaag) Kampmansweg 4, D…" at bounding box center [144, 410] width 289 height 2165
drag, startPoint x: 120, startPoint y: 317, endPoint x: 120, endPoint y: 299, distance: 17.4
click at [120, 299] on div "1 Eshuis B.V. - Kampmansweg - Productie(Annelies van der Gaag) Kampmansweg 4, D…" at bounding box center [144, 410] width 289 height 2165
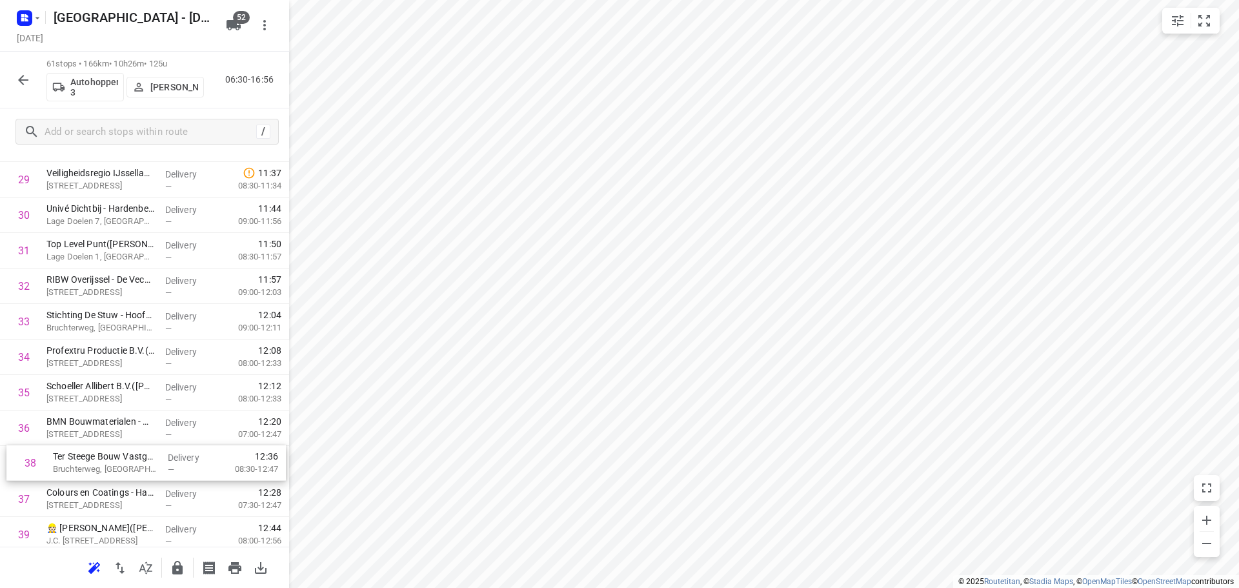
scroll to position [1091, 0]
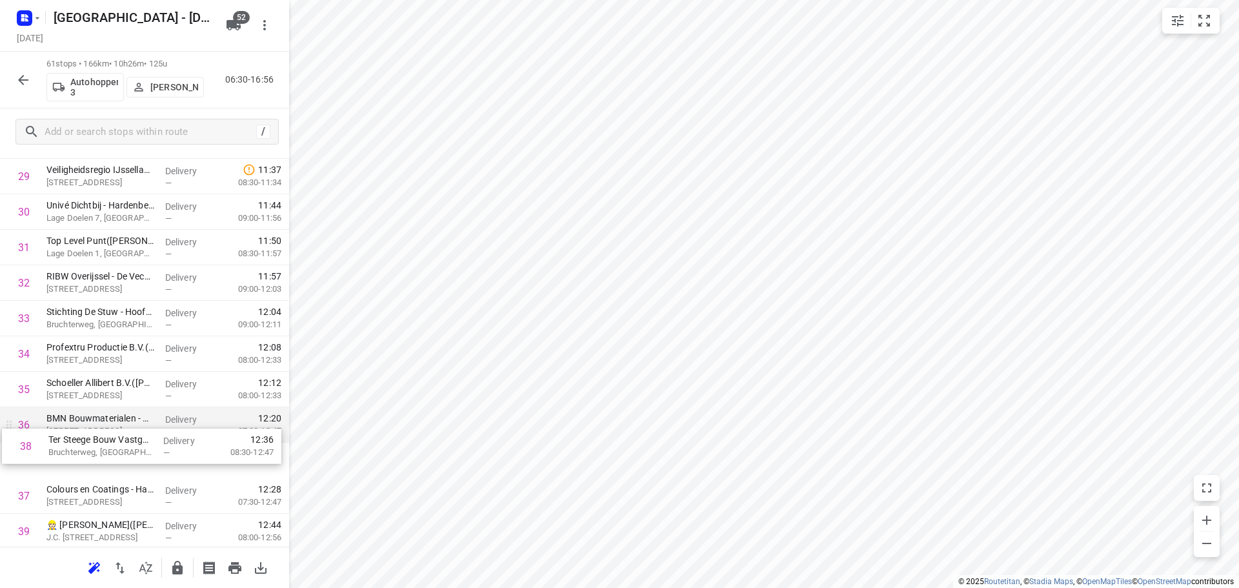
drag, startPoint x: 75, startPoint y: 518, endPoint x: 75, endPoint y: 432, distance: 86.5
click at [75, 432] on div "1 Eshuis B.V. - Kampmansweg - Productie(Annelies van der Gaag) Kampmansweg 4, D…" at bounding box center [144, 247] width 289 height 2165
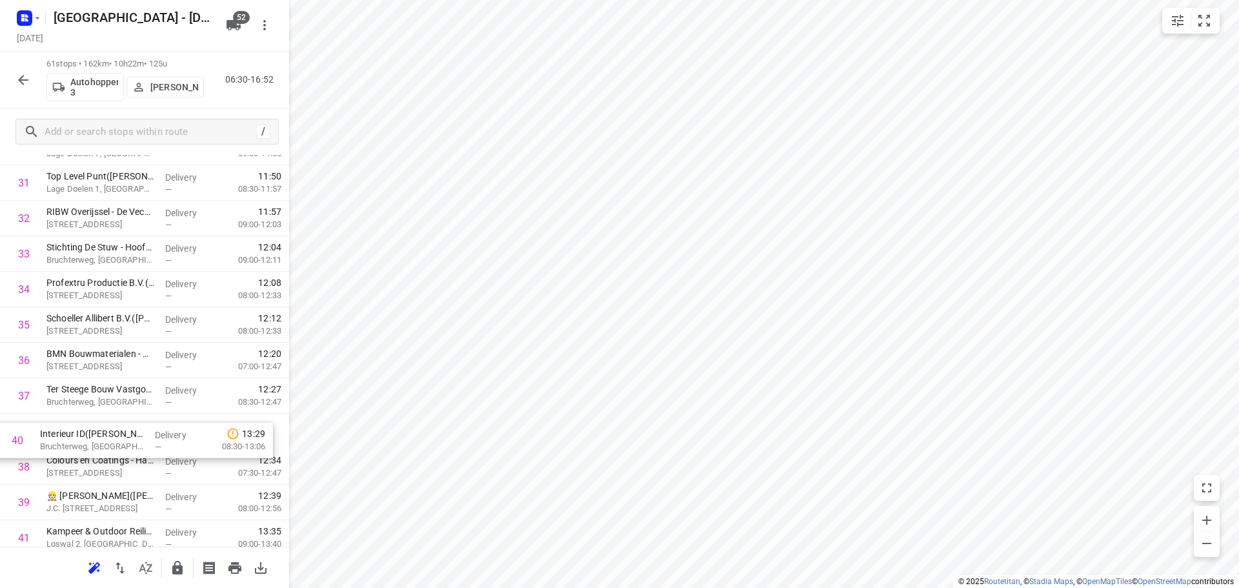
scroll to position [1158, 0]
drag, startPoint x: 126, startPoint y: 499, endPoint x: 119, endPoint y: 414, distance: 86.1
click at [119, 414] on div "1 Eshuis B.V. - Kampmansweg - Productie(Annelies van der Gaag) Kampmansweg 4, D…" at bounding box center [144, 181] width 289 height 2165
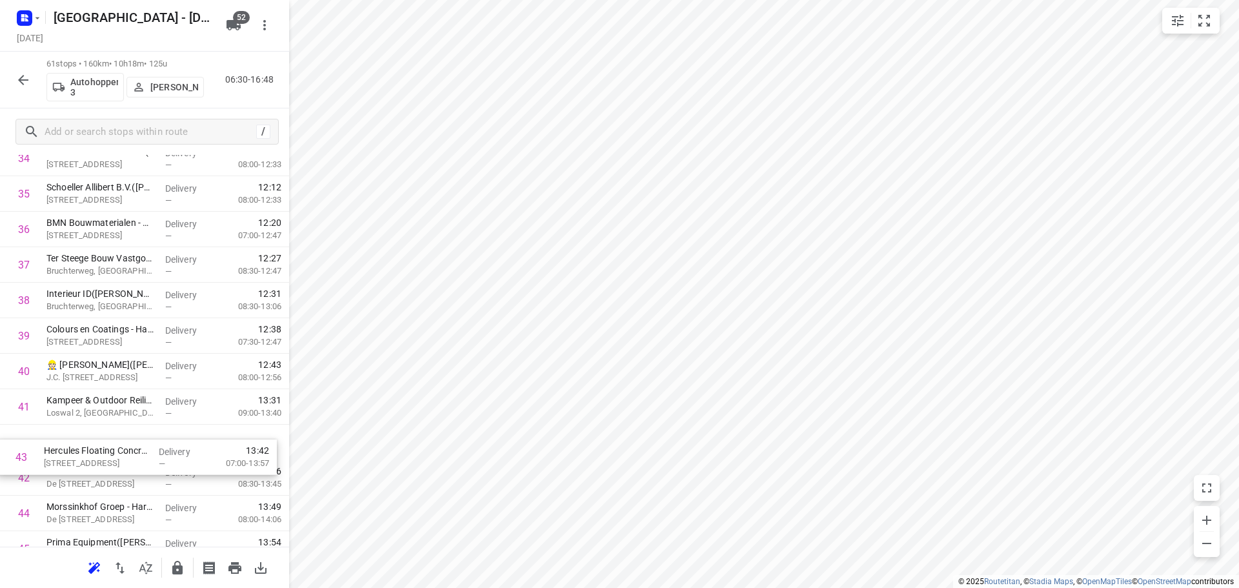
scroll to position [1290, 0]
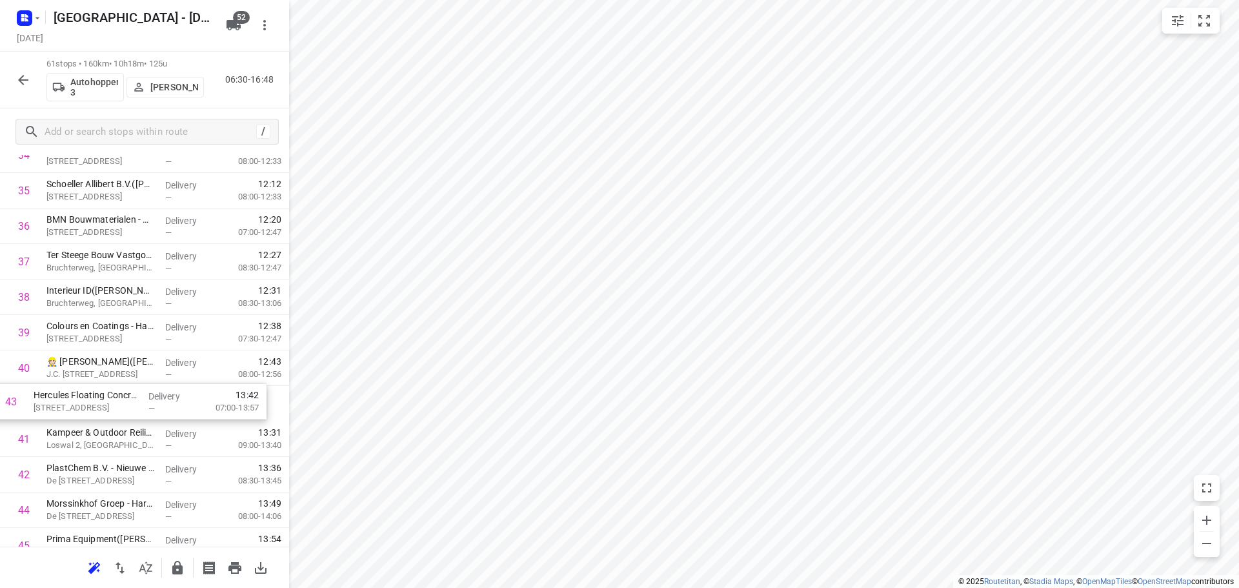
drag, startPoint x: 81, startPoint y: 475, endPoint x: 68, endPoint y: 392, distance: 84.3
click at [68, 392] on div "1 Eshuis B.V. - Kampmansweg - Productie(Annelies van der Gaag) Kampmansweg 4, D…" at bounding box center [144, 48] width 289 height 2165
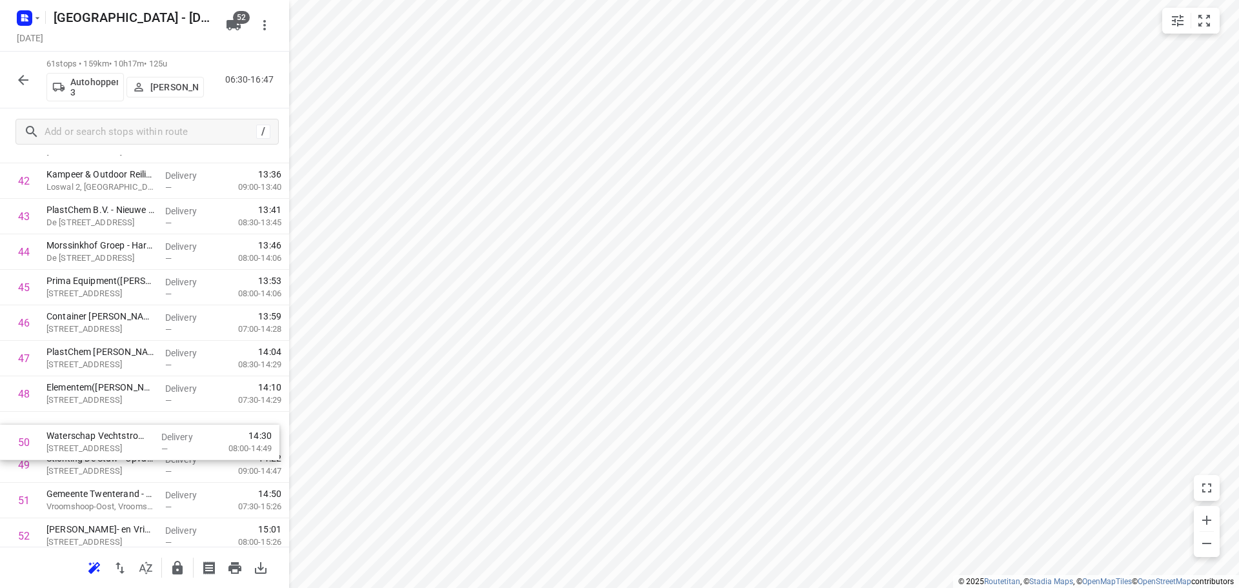
scroll to position [1550, 0]
drag, startPoint x: 86, startPoint y: 463, endPoint x: 86, endPoint y: 431, distance: 31.6
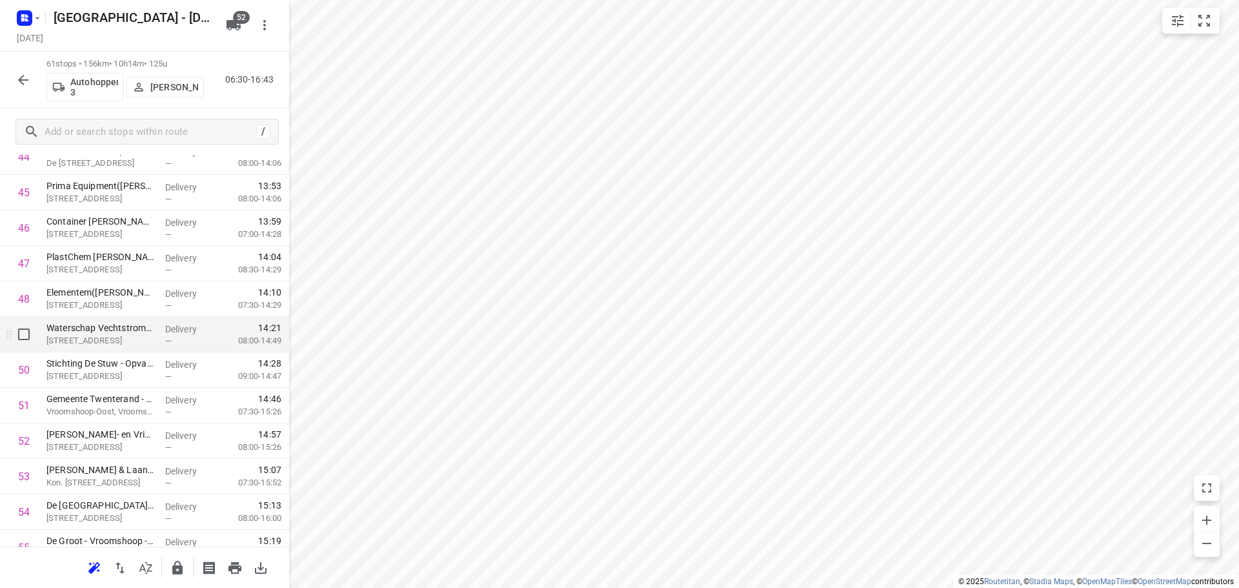
scroll to position [1808, 0]
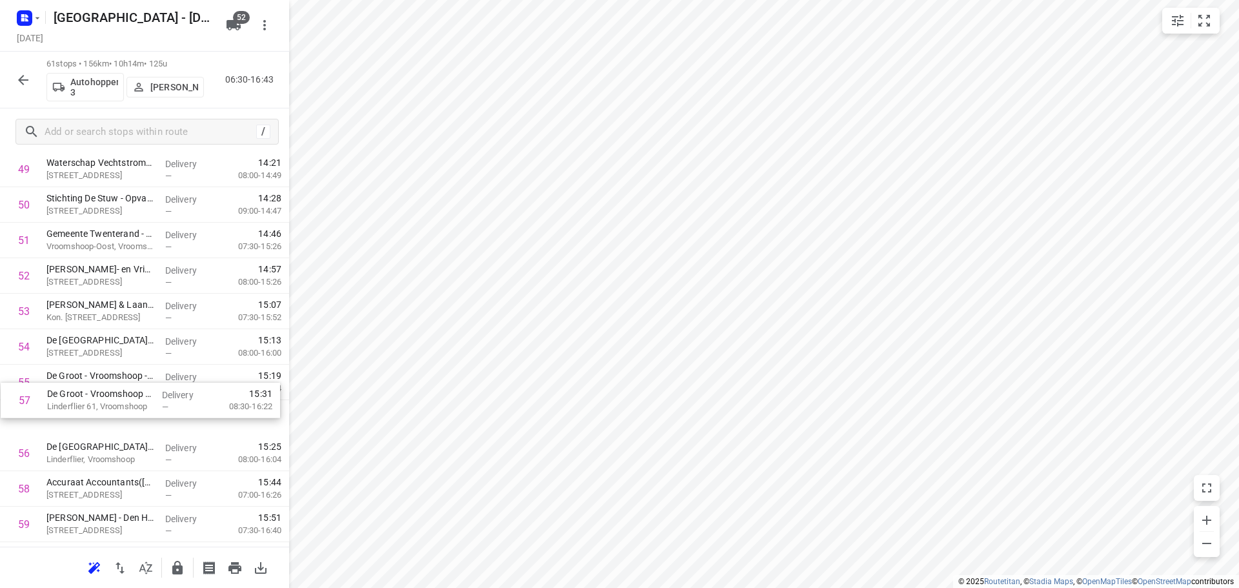
drag, startPoint x: 151, startPoint y: 443, endPoint x: 153, endPoint y: 370, distance: 73.6
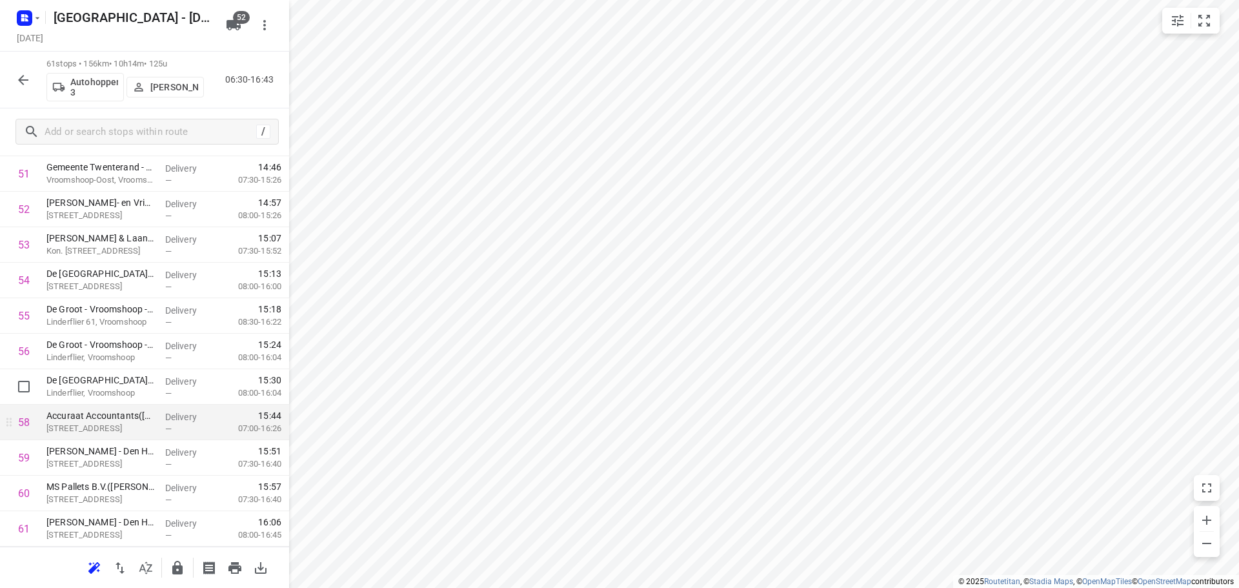
scroll to position [1910, 0]
click at [181, 563] on icon "button" at bounding box center [177, 567] width 15 height 15
click at [7, 82] on div "61 stops • 156km • 10h14m • 125u Autohopper 3 Tom Van Essen 06:30-16:43" at bounding box center [144, 80] width 289 height 57
click at [31, 78] on button "button" at bounding box center [23, 80] width 26 height 26
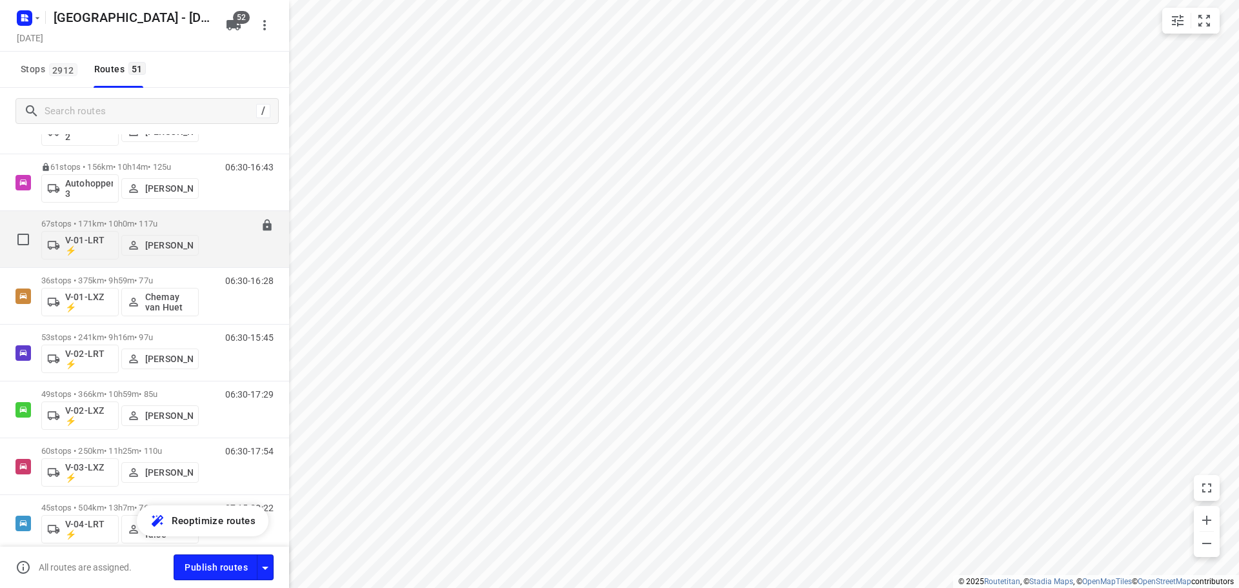
scroll to position [194, 0]
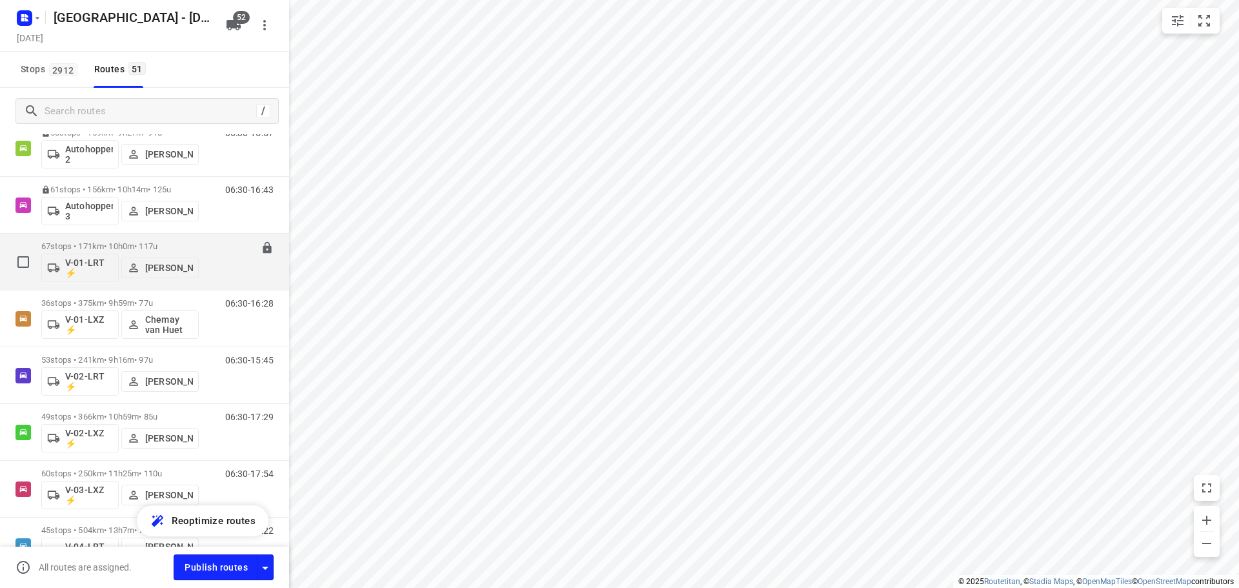
click at [80, 243] on p "67 stops • 171km • 10h0m • 117u" at bounding box center [119, 246] width 157 height 10
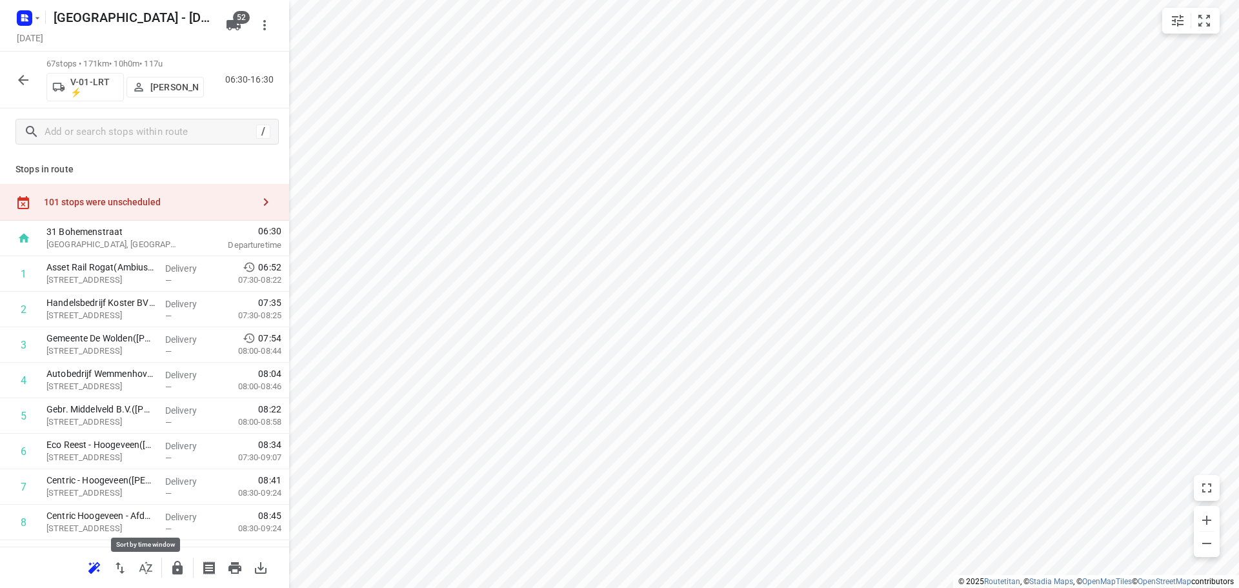
click at [145, 565] on icon "button" at bounding box center [145, 567] width 15 height 15
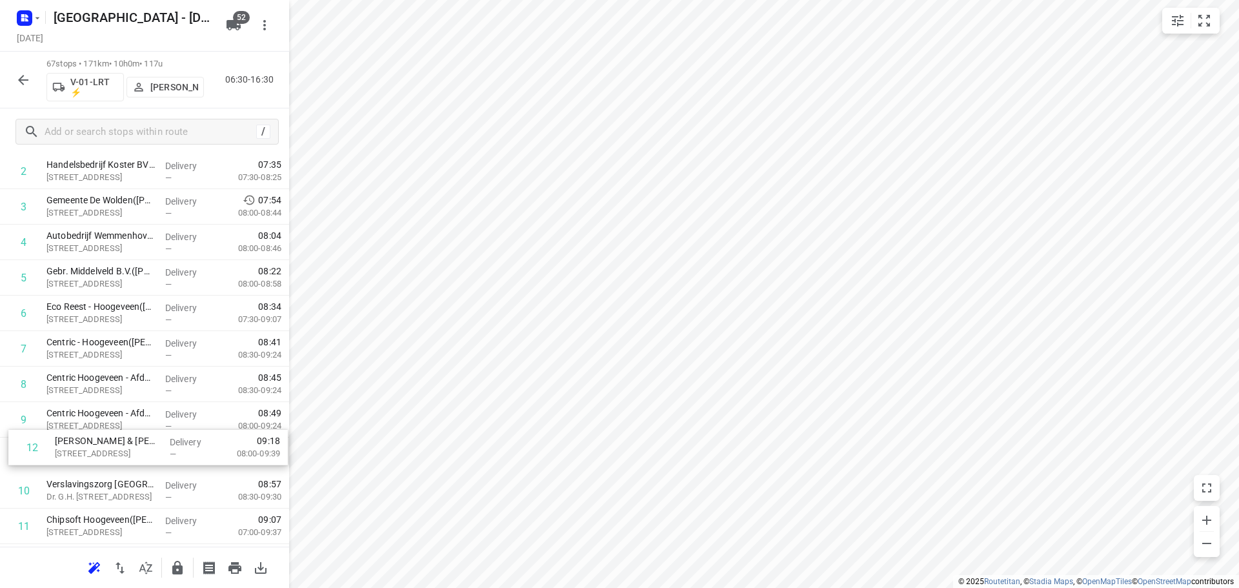
scroll to position [142, 0]
drag, startPoint x: 92, startPoint y: 529, endPoint x: 100, endPoint y: 428, distance: 101.0
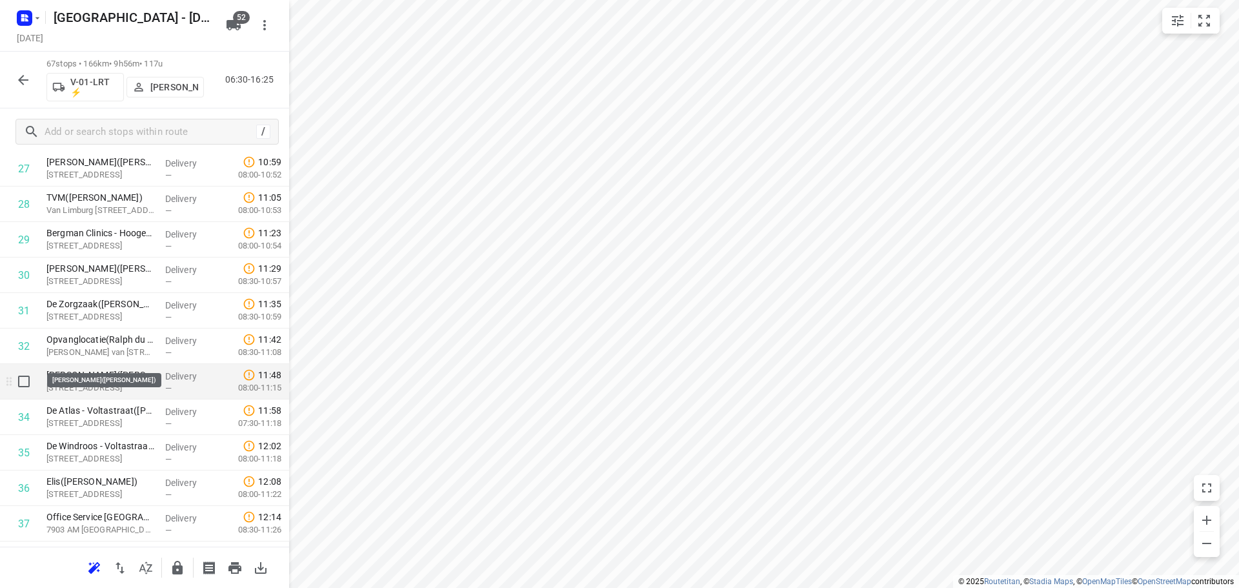
scroll to position [1045, 0]
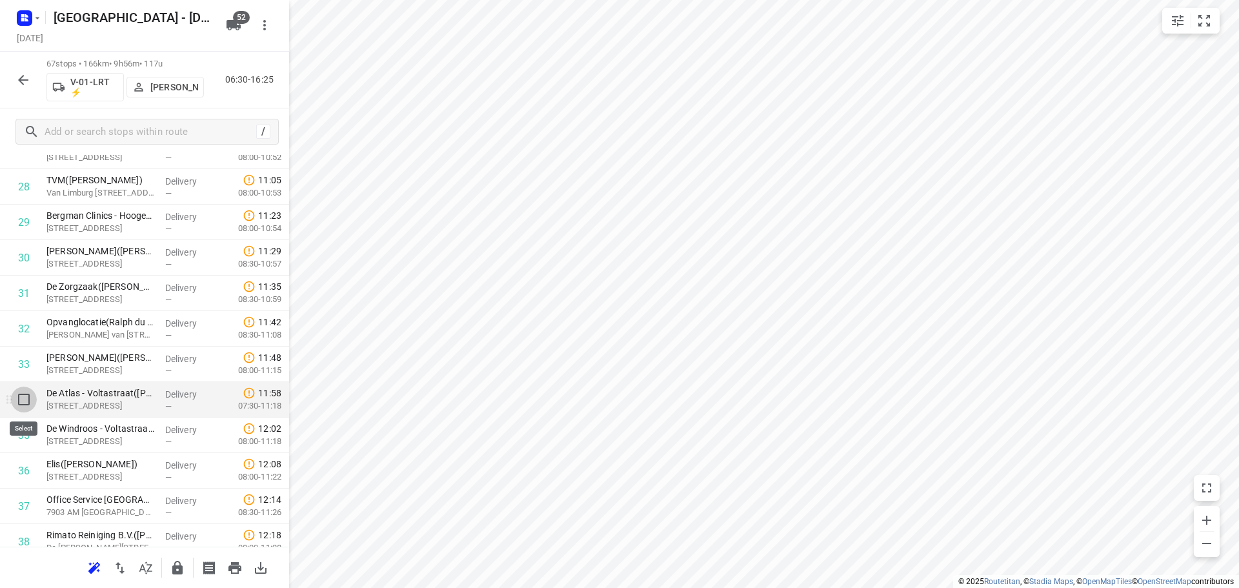
click at [31, 397] on input "checkbox" at bounding box center [24, 400] width 26 height 26
checkbox input "true"
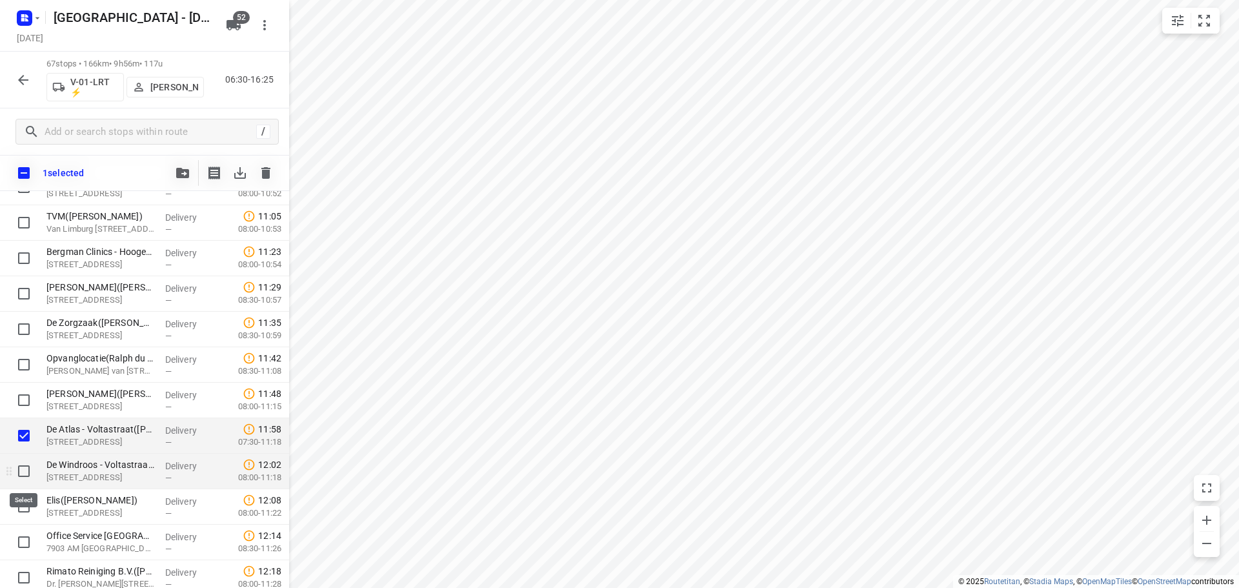
click at [18, 471] on input "checkbox" at bounding box center [24, 471] width 26 height 26
checkbox input "true"
click at [183, 177] on icon "button" at bounding box center [182, 173] width 13 height 10
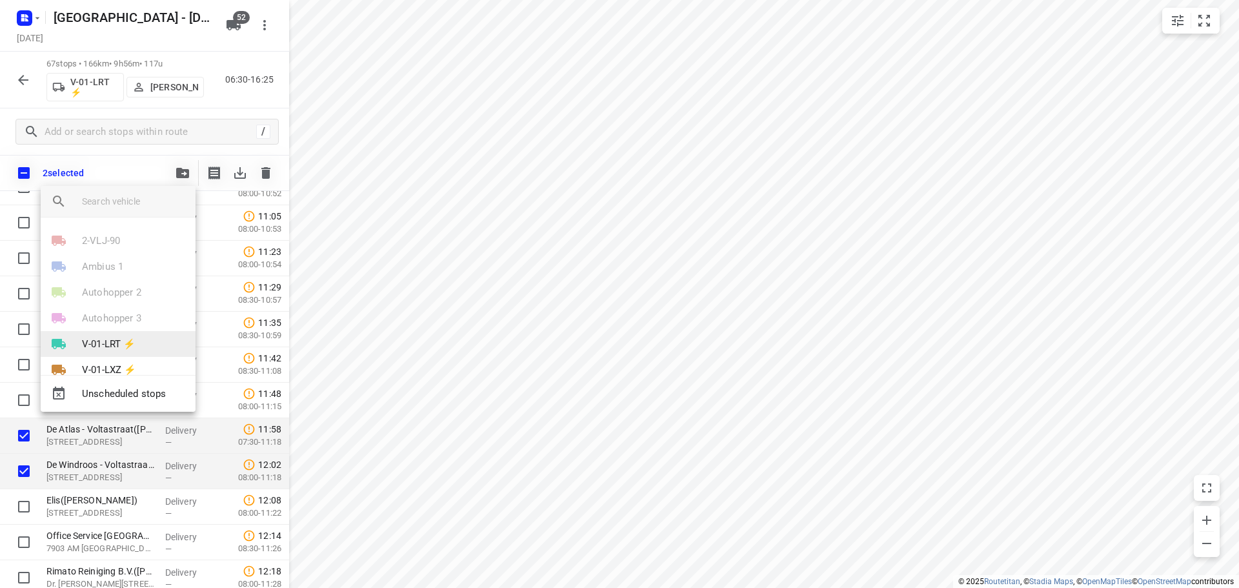
click at [92, 338] on p "V-01-LRT ⚡" at bounding box center [109, 344] width 54 height 15
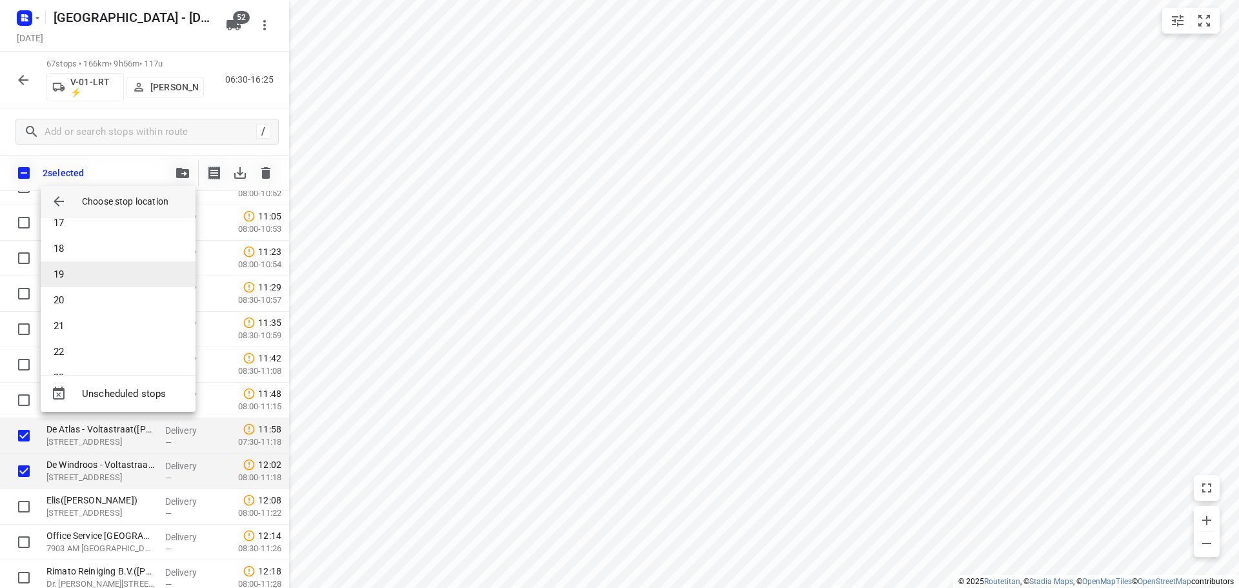
scroll to position [387, 0]
click at [77, 270] on li "17" at bounding box center [118, 261] width 155 height 26
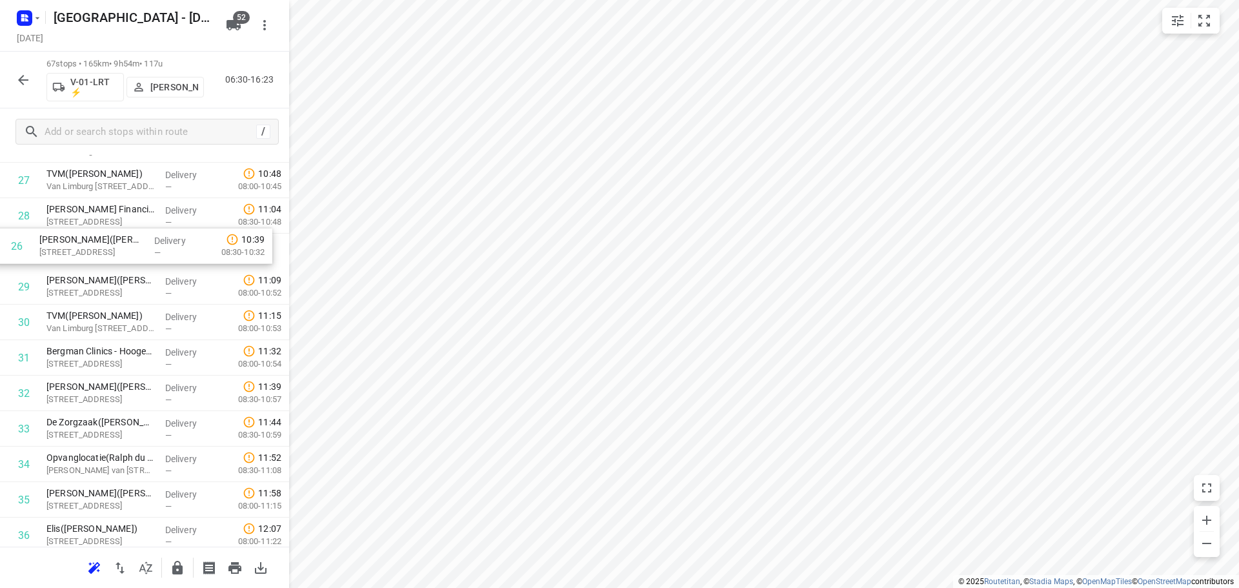
scroll to position [978, 0]
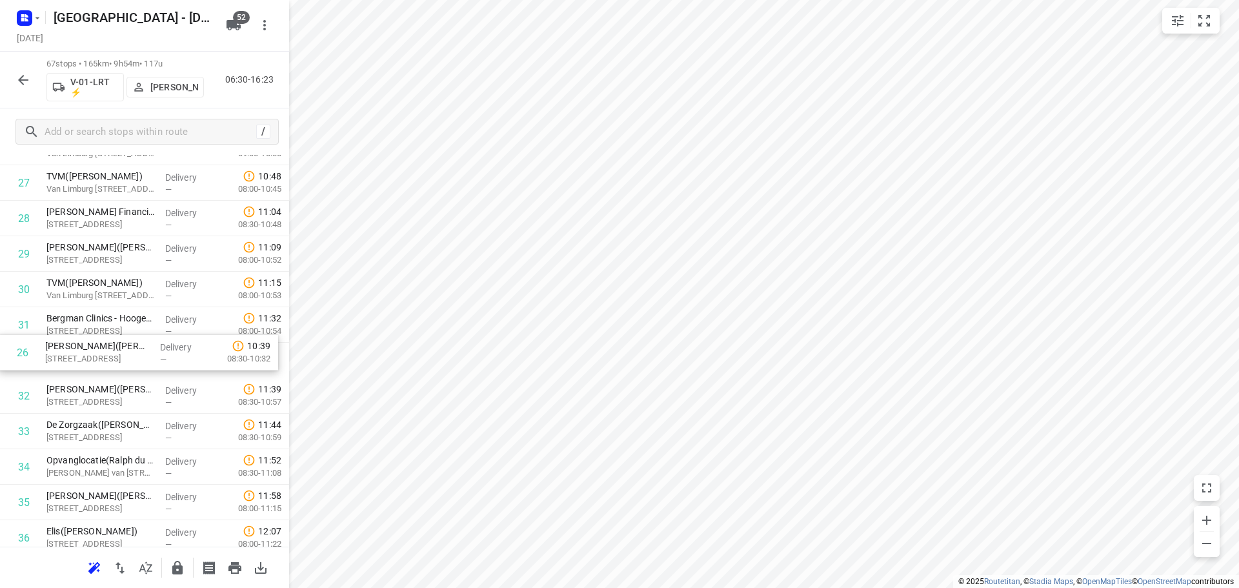
drag, startPoint x: 154, startPoint y: 193, endPoint x: 152, endPoint y: 370, distance: 176.8
click at [152, 370] on div "1 Asset Rail Rogat(Ambius klantenservice) Industrieweg 17, Rogat Delivery — 06:…" at bounding box center [144, 467] width 289 height 2378
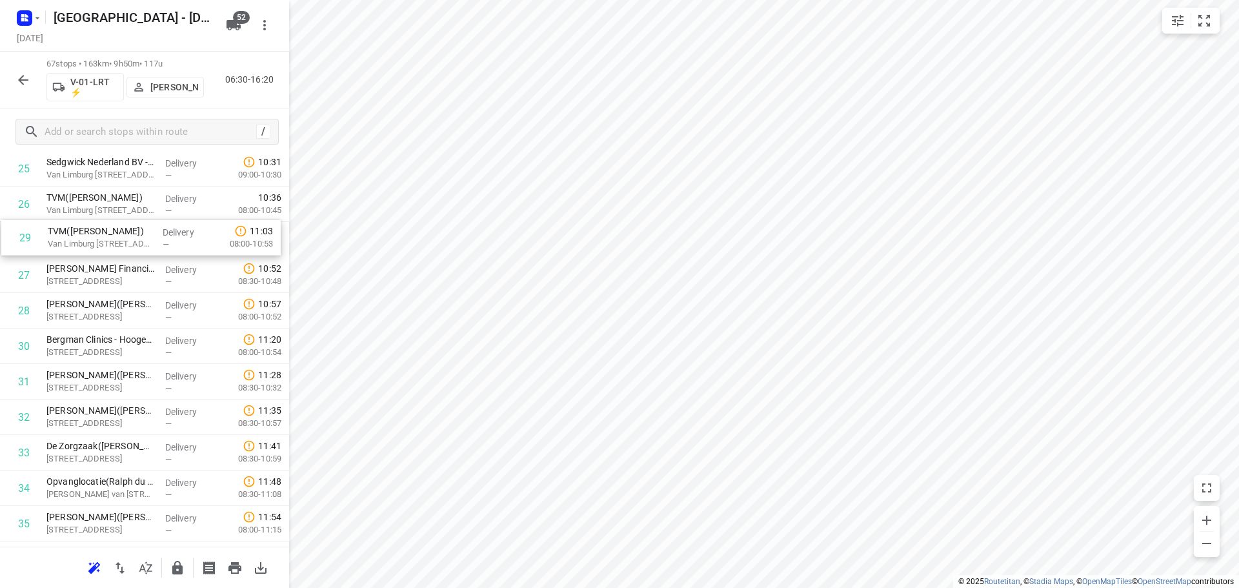
drag, startPoint x: 99, startPoint y: 294, endPoint x: 102, endPoint y: 237, distance: 57.5
click at [102, 237] on div "1 Asset Rail Rogat(Ambius klantenservice) Industrieweg 17, Rogat Delivery — 06:…" at bounding box center [144, 488] width 289 height 2378
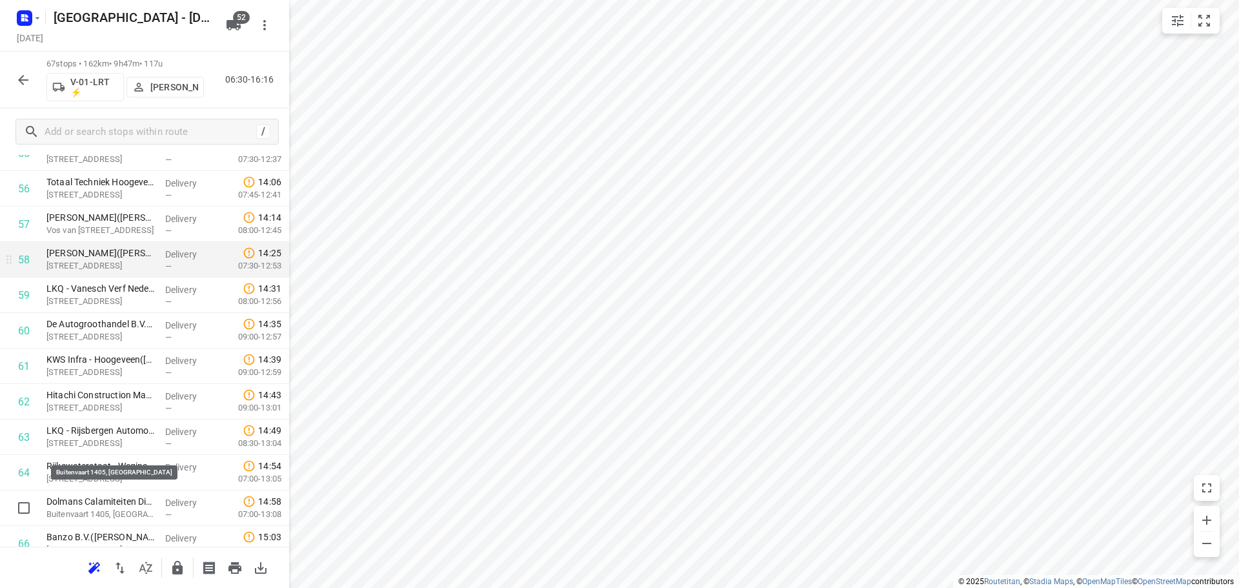
scroll to position [1865, 0]
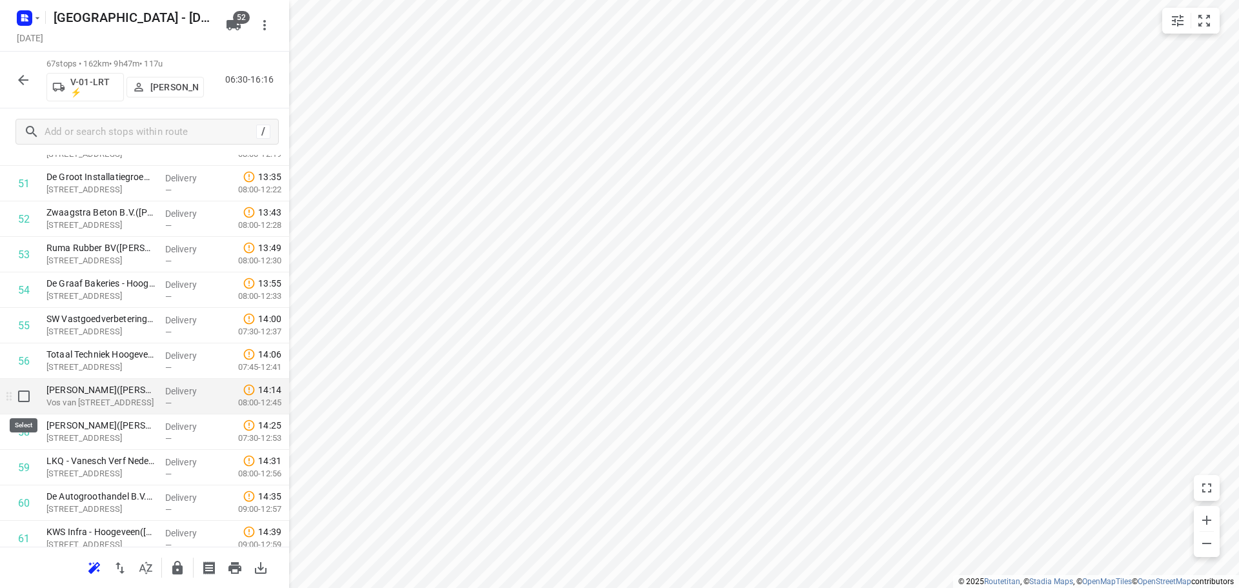
click at [29, 396] on input "checkbox" at bounding box center [24, 396] width 26 height 26
checkbox input "true"
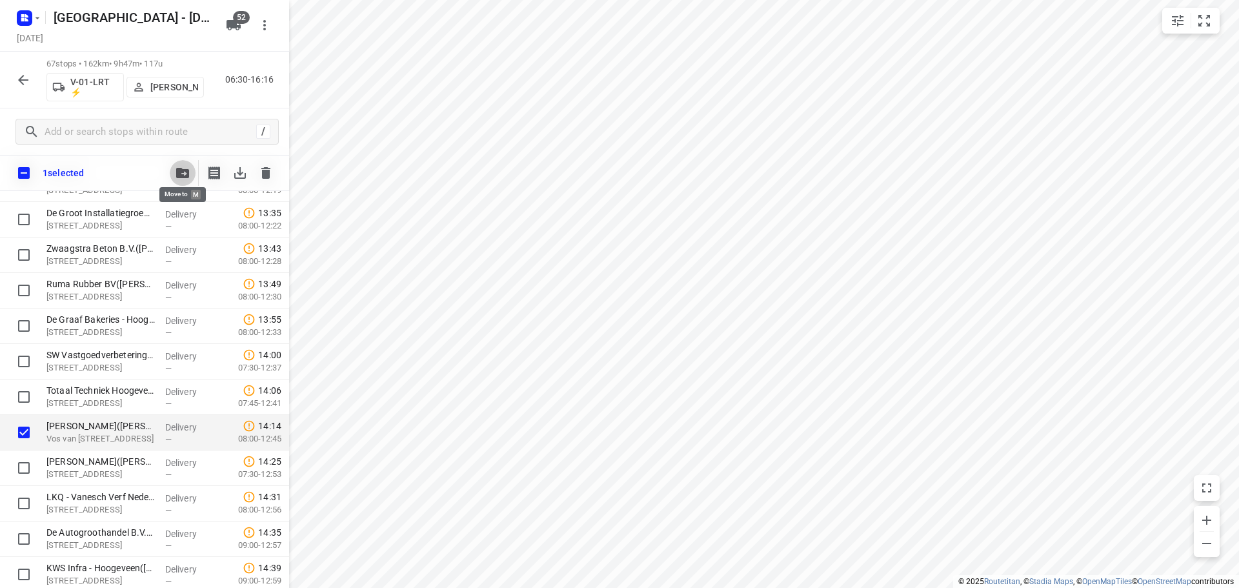
click at [193, 168] on button "button" at bounding box center [183, 173] width 26 height 26
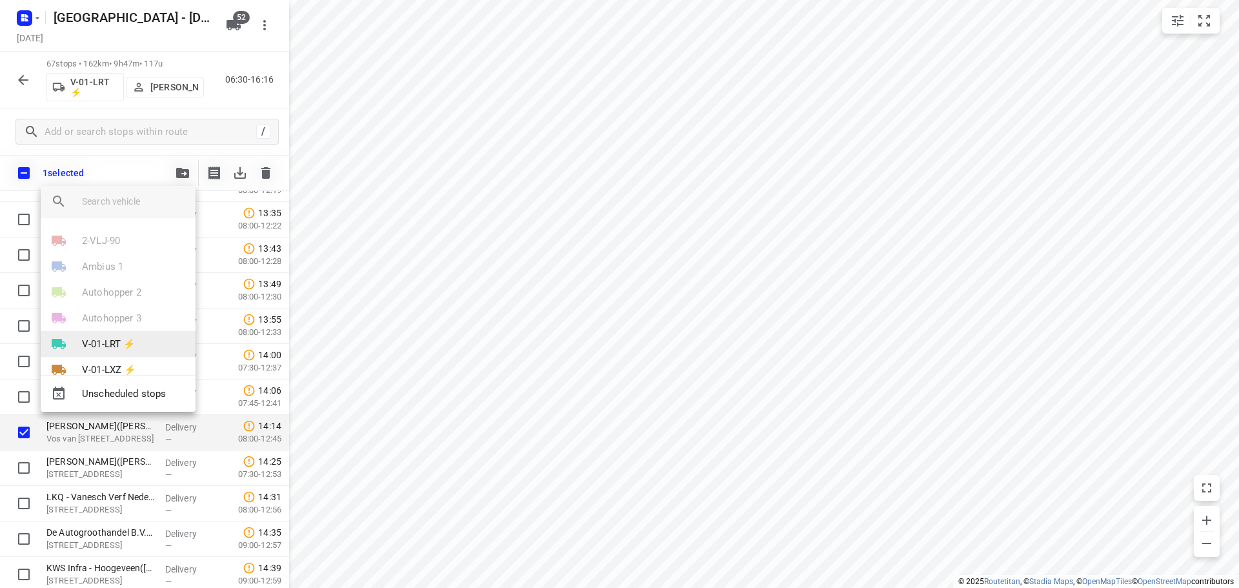
click at [115, 332] on li "V-01-LRT ⚡" at bounding box center [118, 344] width 155 height 26
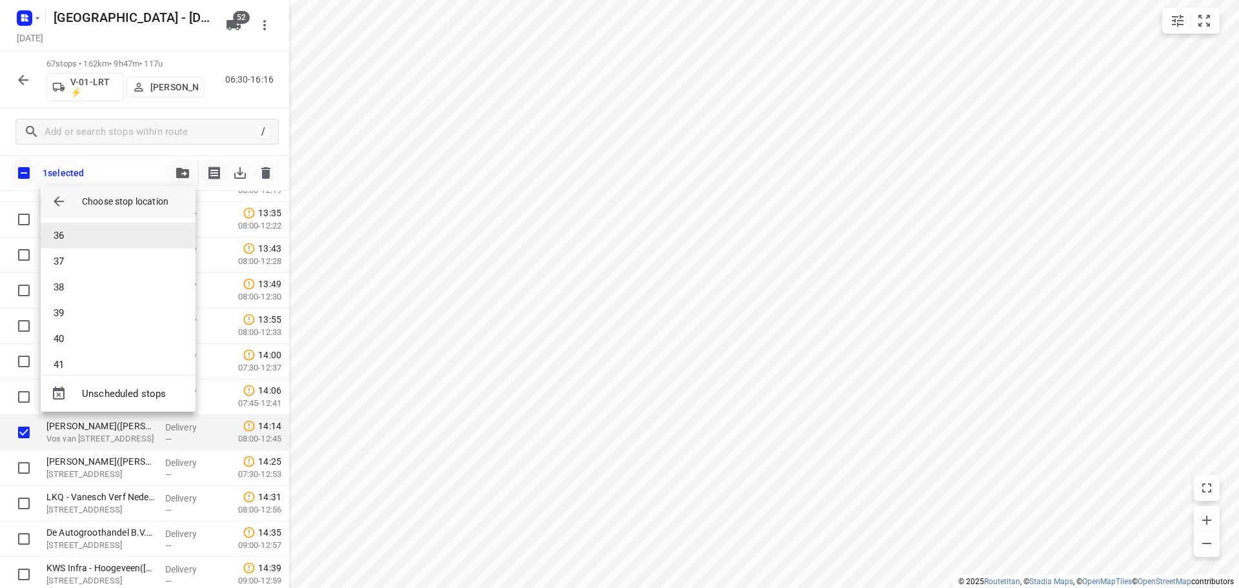
scroll to position [839, 0]
click at [64, 263] on li "35" at bounding box center [118, 274] width 155 height 26
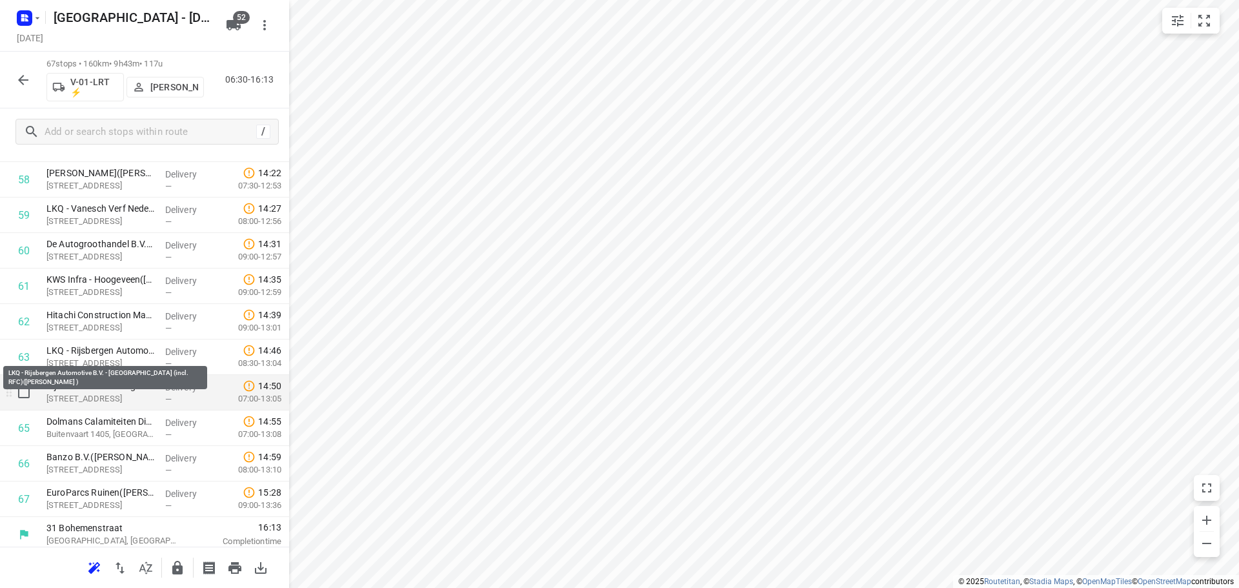
scroll to position [2123, 0]
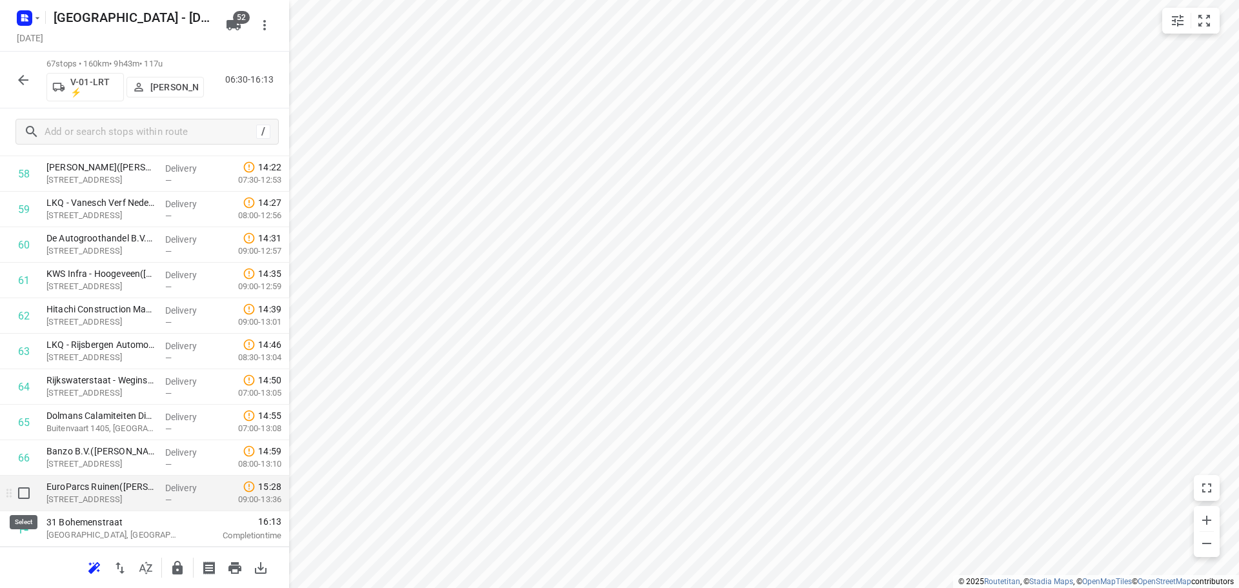
click at [15, 496] on input "checkbox" at bounding box center [24, 493] width 26 height 26
checkbox input "true"
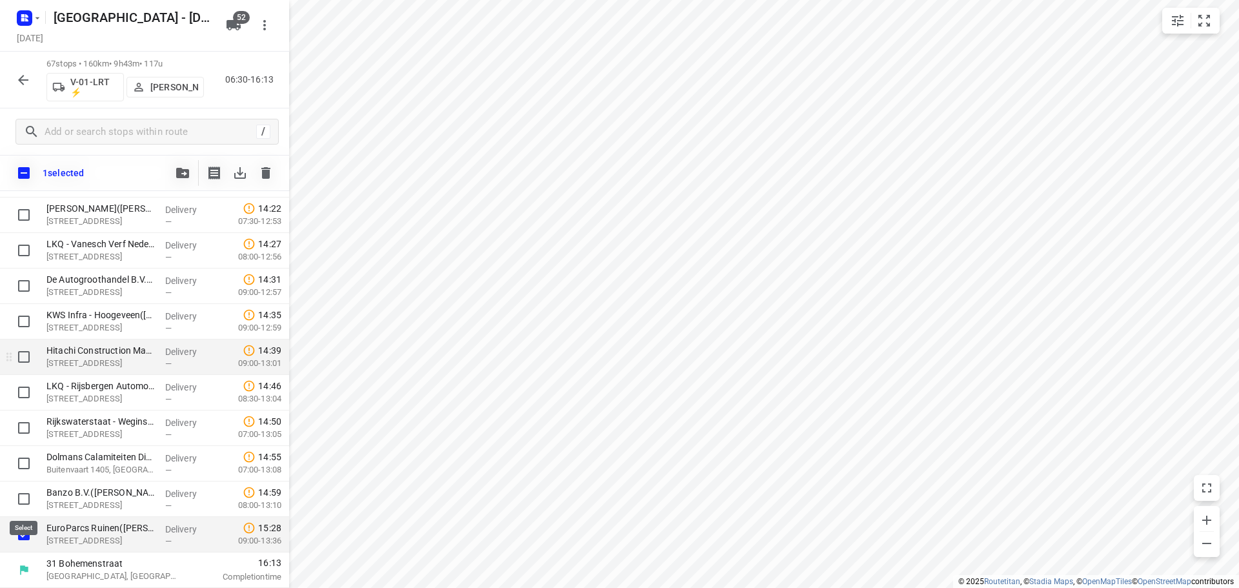
scroll to position [2118, 0]
click at [174, 176] on button "button" at bounding box center [183, 173] width 26 height 26
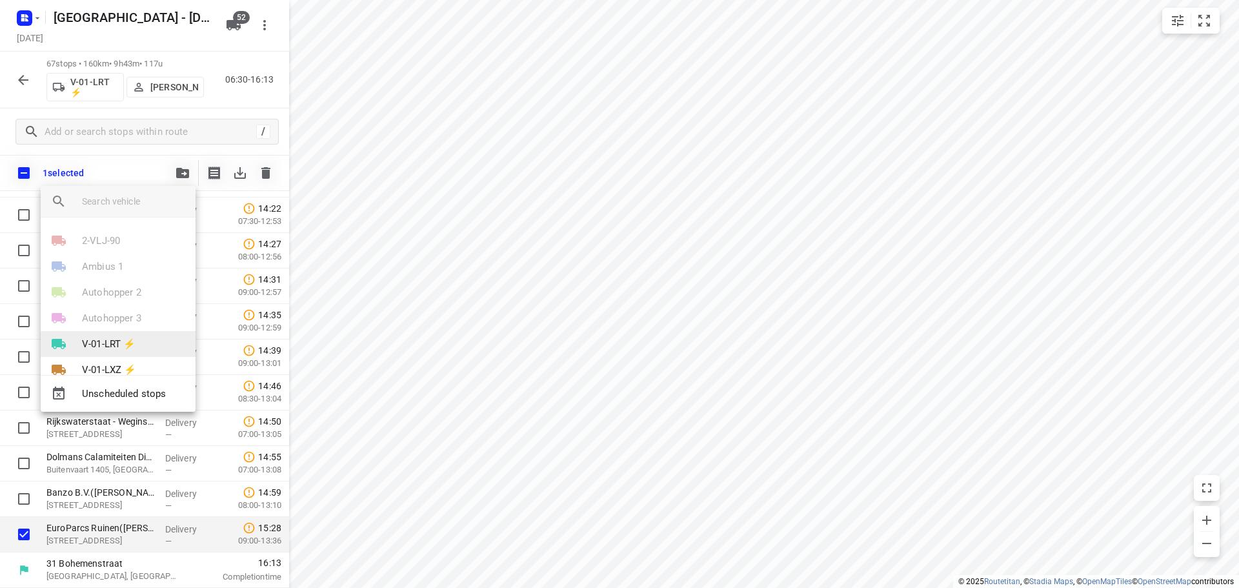
click at [99, 337] on p "V-01-LRT ⚡" at bounding box center [109, 344] width 54 height 15
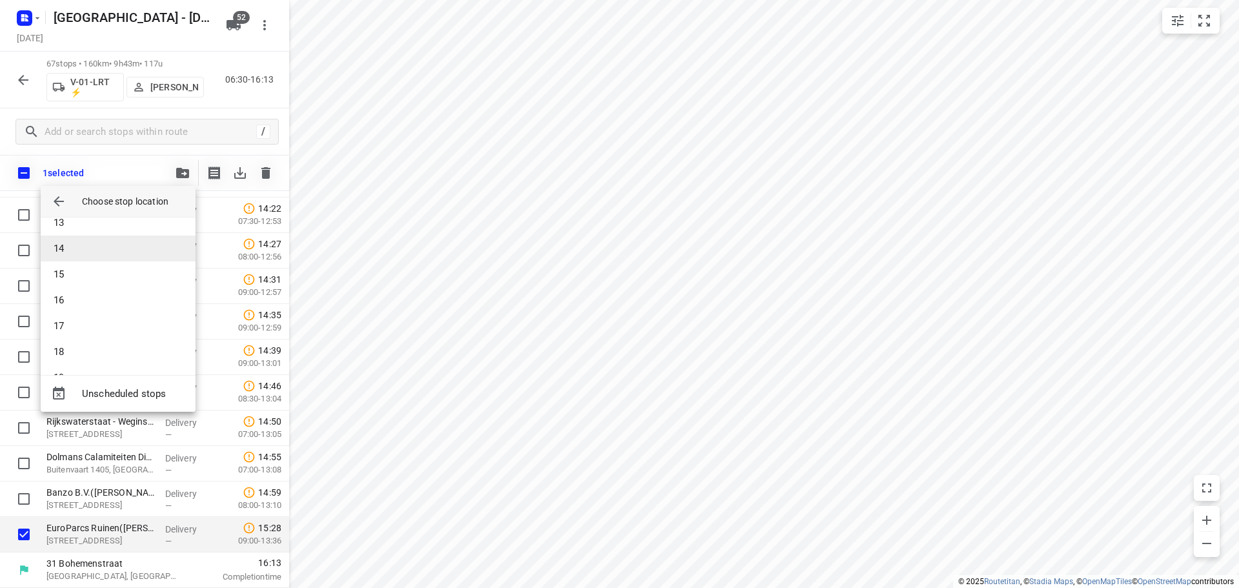
scroll to position [194, 0]
click at [68, 329] on li "12" at bounding box center [118, 326] width 155 height 26
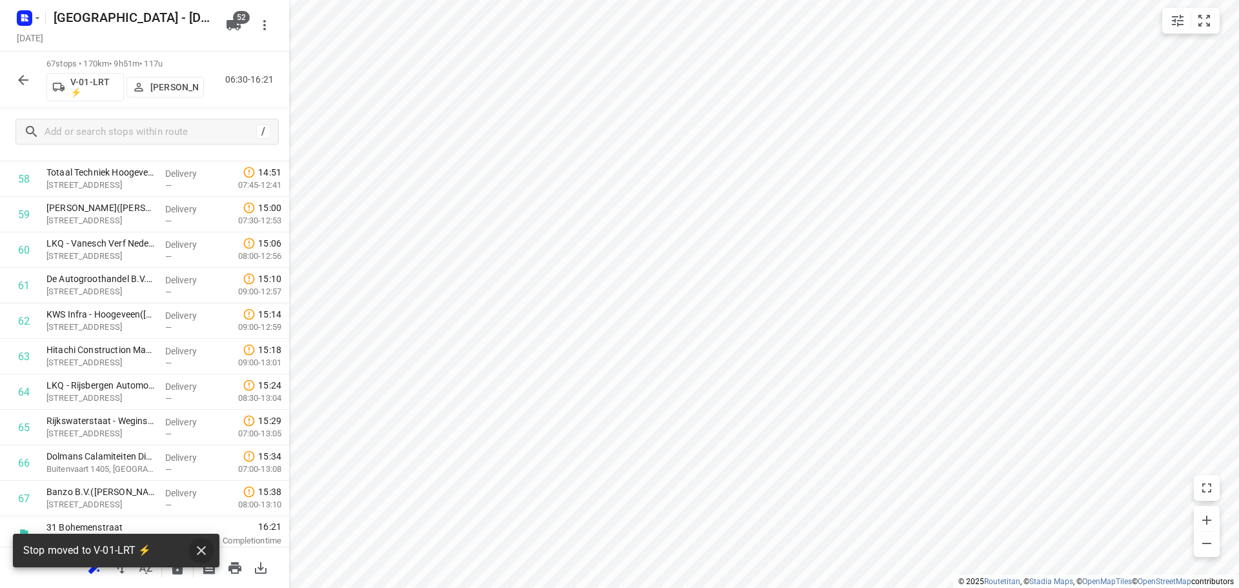
click at [194, 550] on icon "button" at bounding box center [201, 550] width 15 height 15
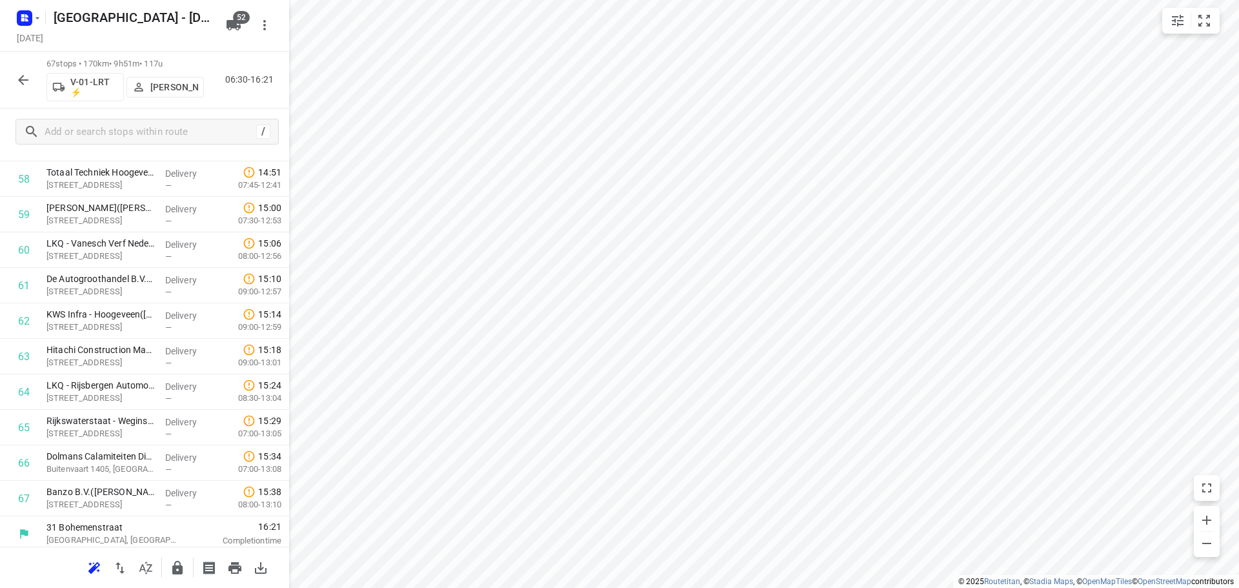
click at [174, 566] on icon "button" at bounding box center [177, 568] width 10 height 14
click at [30, 78] on icon "button" at bounding box center [22, 79] width 15 height 15
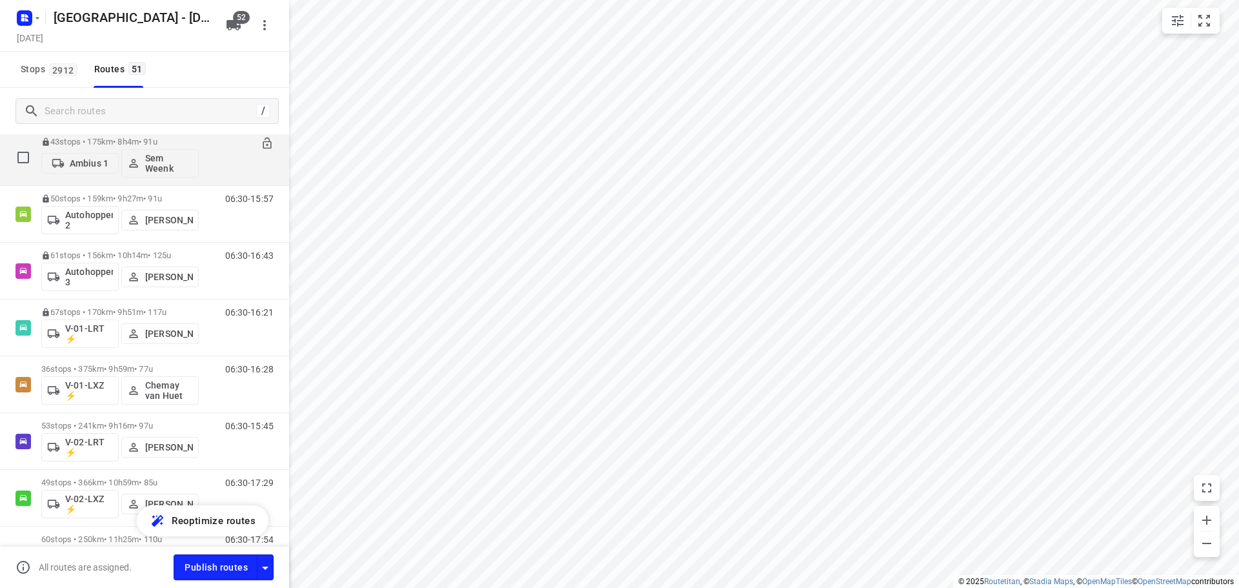
scroll to position [129, 0]
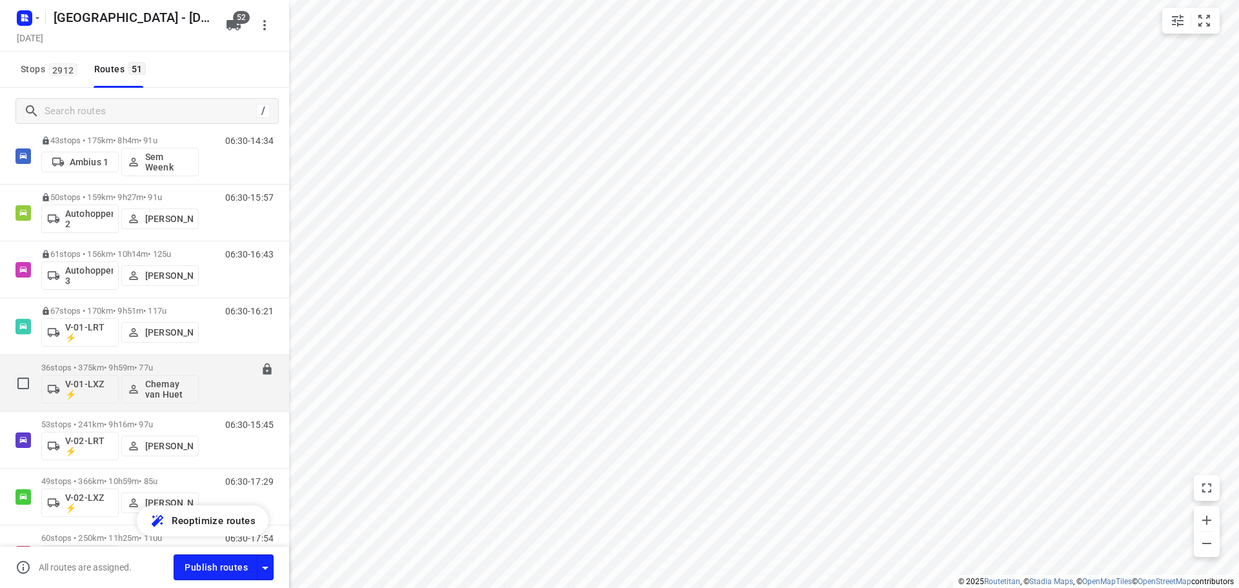
click at [93, 368] on p "36 stops • 375km • 9h59m • 77u" at bounding box center [119, 368] width 157 height 10
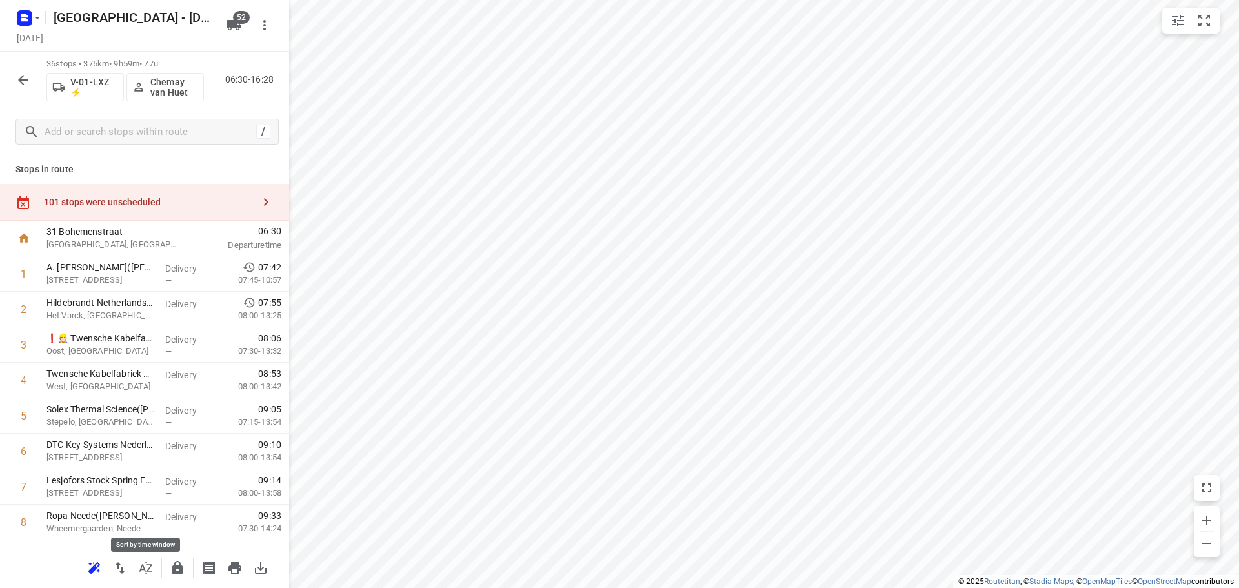
click at [148, 573] on icon "button" at bounding box center [145, 567] width 15 height 15
click at [86, 85] on p "V-01-LXZ ⚡" at bounding box center [94, 87] width 48 height 21
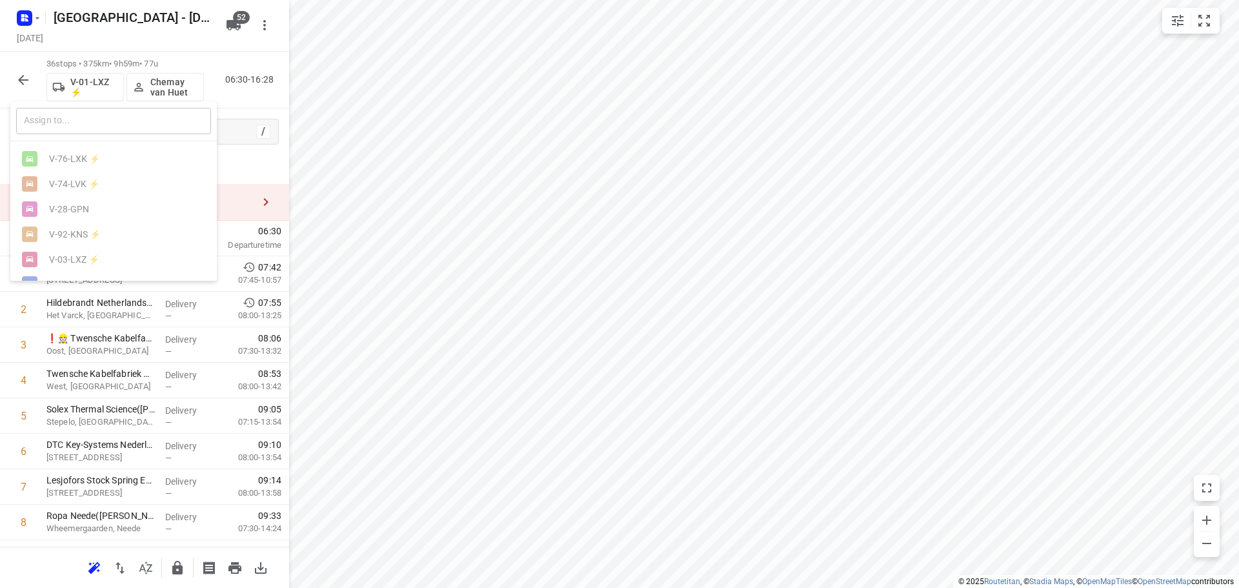
click at [86, 115] on input "text" at bounding box center [113, 121] width 195 height 26
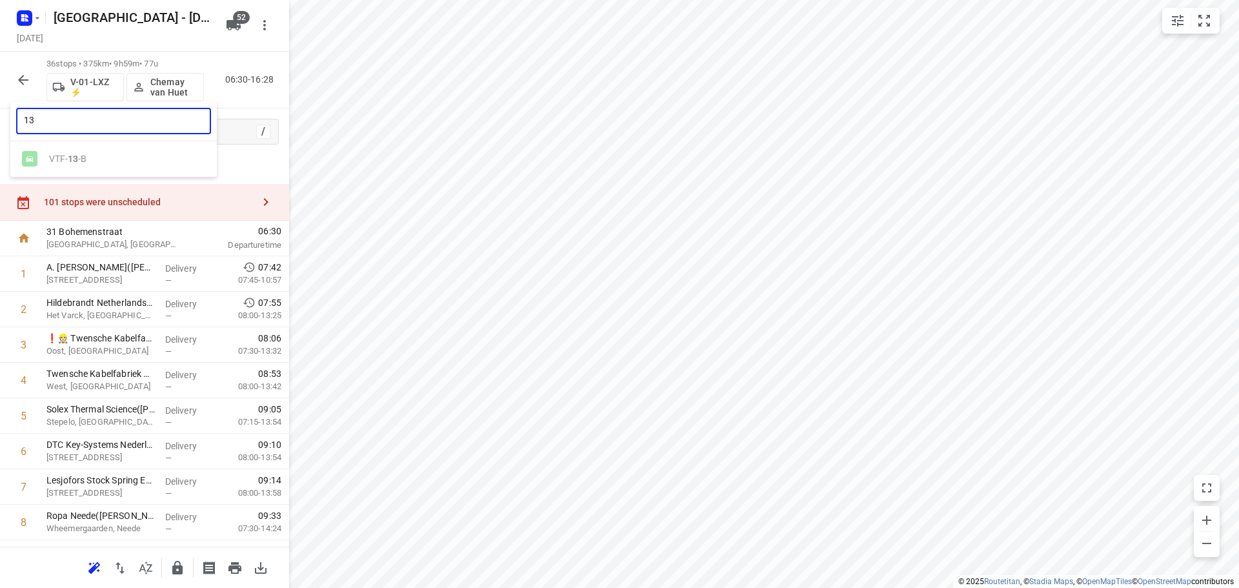
type input "13"
click at [146, 43] on div at bounding box center [619, 294] width 1239 height 588
click at [226, 17] on icon "button" at bounding box center [233, 24] width 15 height 15
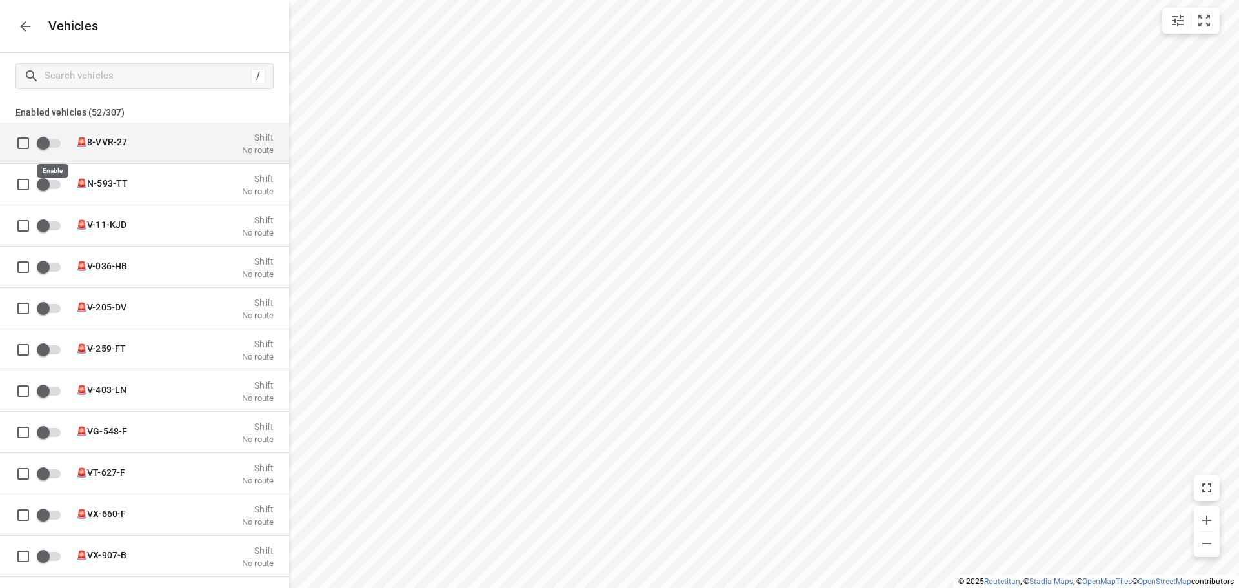
click at [37, 151] on input "grid" at bounding box center [43, 142] width 74 height 25
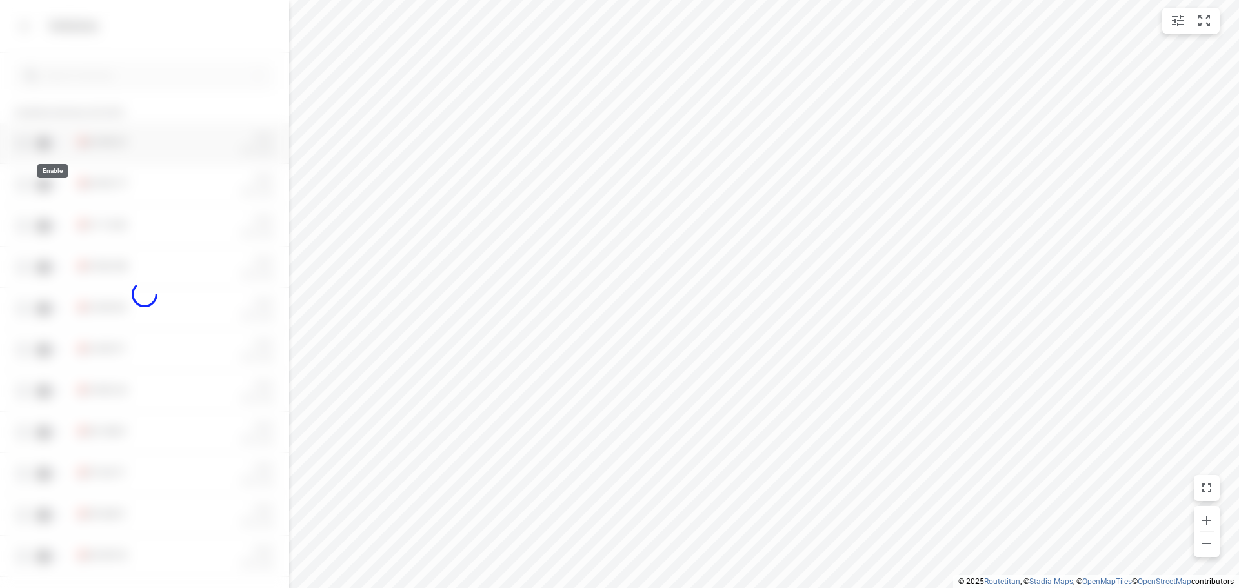
checkbox input "true"
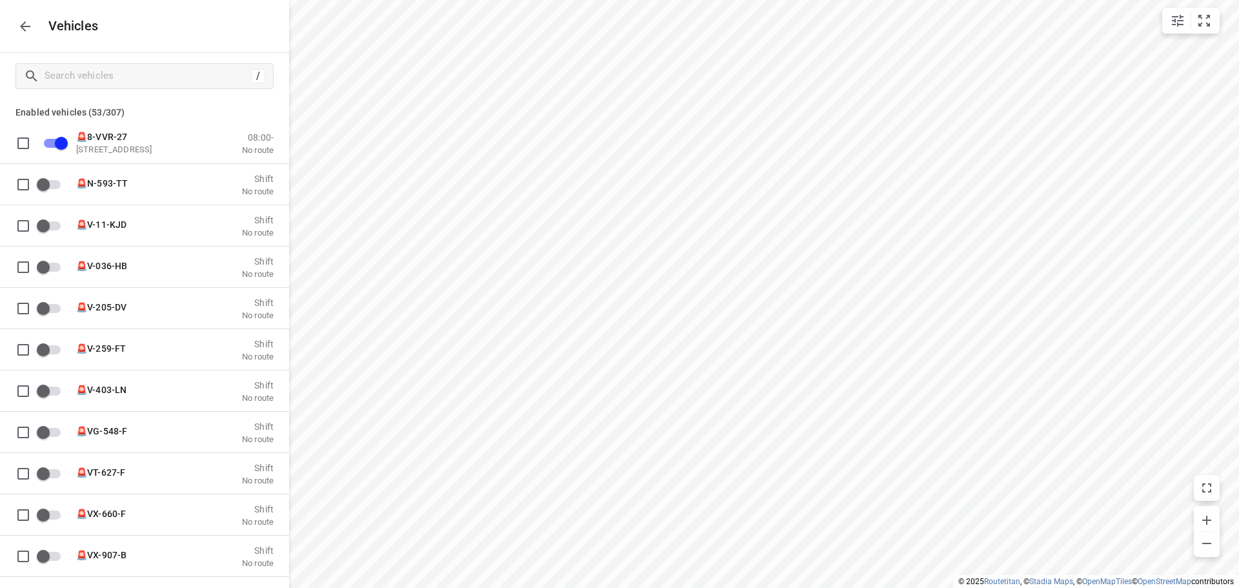
click at [28, 28] on icon "button" at bounding box center [24, 26] width 15 height 15
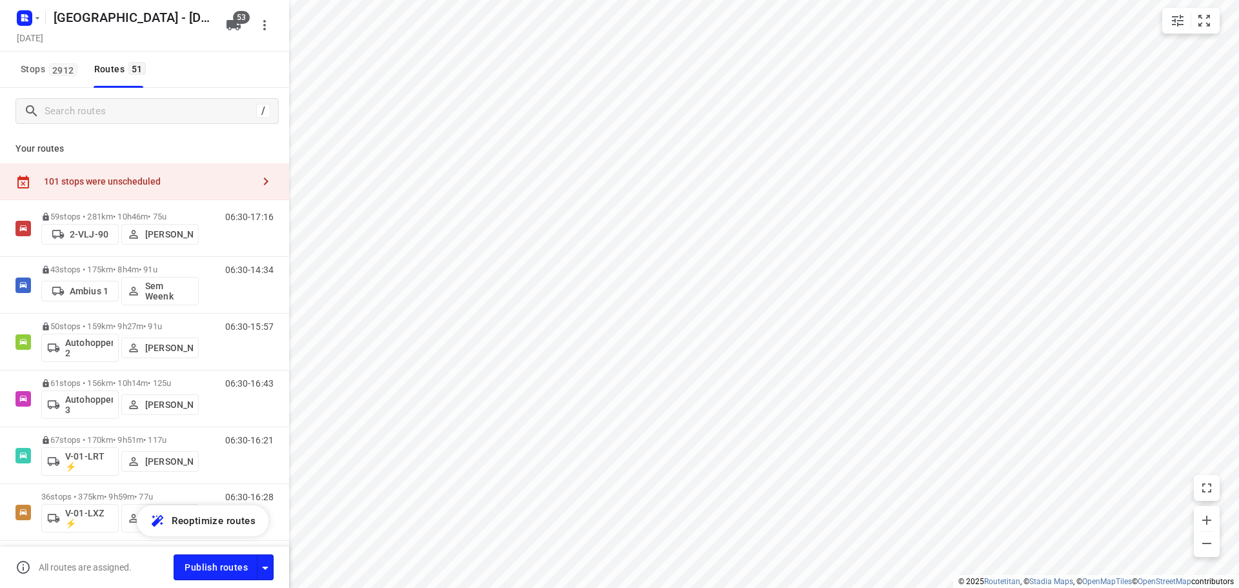
click at [94, 126] on div "/" at bounding box center [144, 111] width 289 height 46
click at [101, 103] on input "Search routes" at bounding box center [148, 111] width 206 height 20
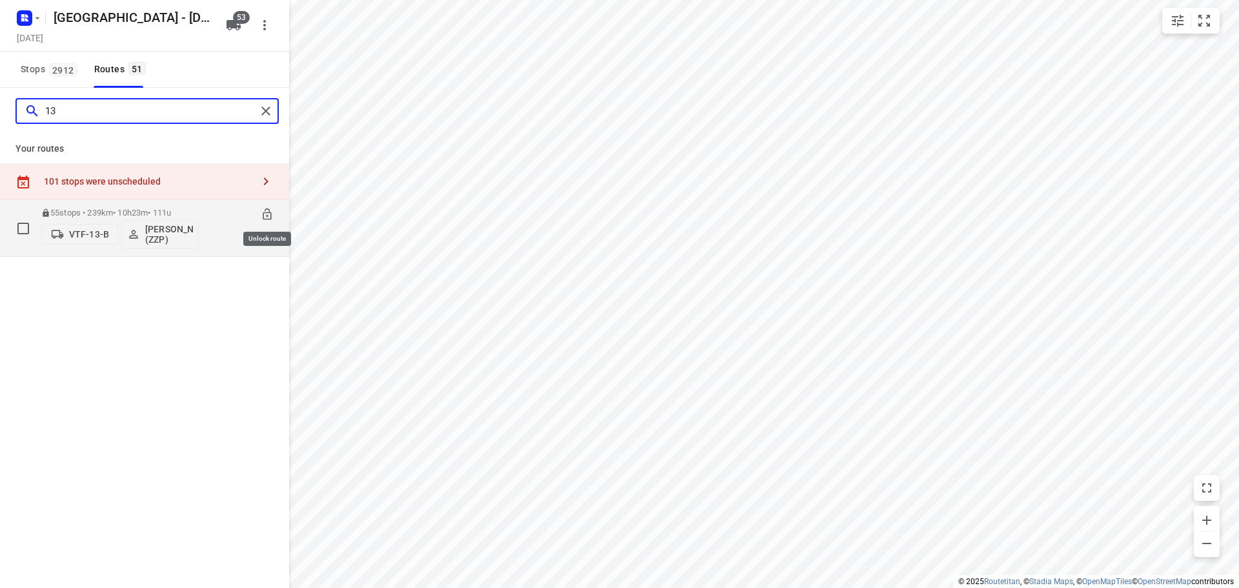
type input "13"
click at [265, 209] on icon at bounding box center [267, 214] width 13 height 13
click at [86, 227] on button "VTF-13-B" at bounding box center [79, 234] width 77 height 21
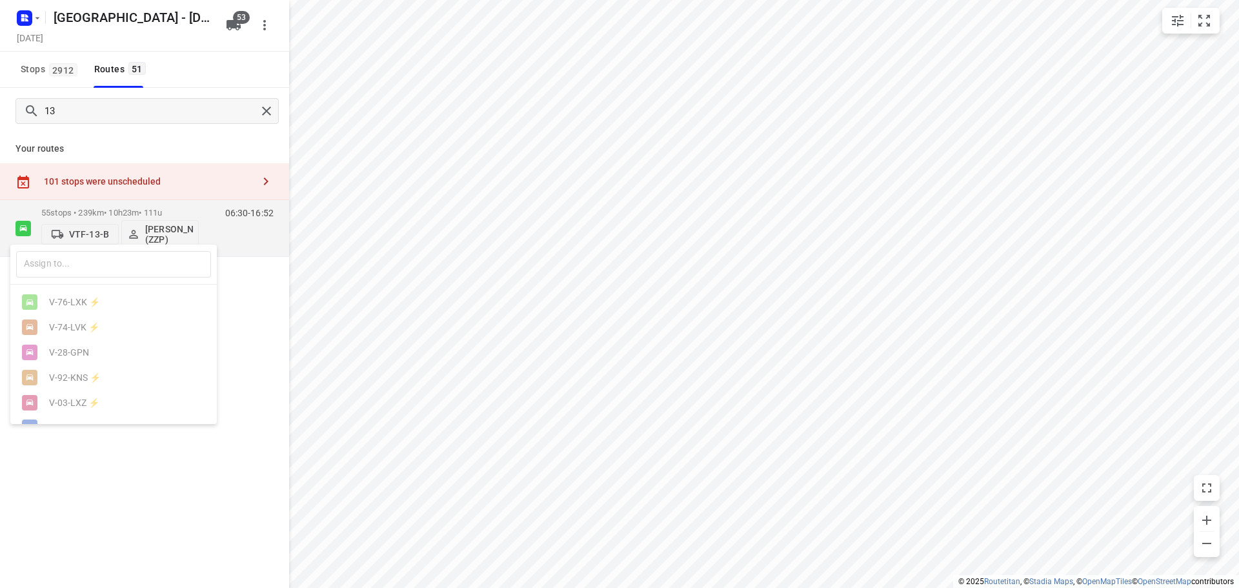
click at [131, 215] on div at bounding box center [619, 294] width 1239 height 588
click at [86, 233] on p "VTF-13-B" at bounding box center [89, 234] width 40 height 10
click at [94, 259] on input "text" at bounding box center [113, 264] width 195 height 26
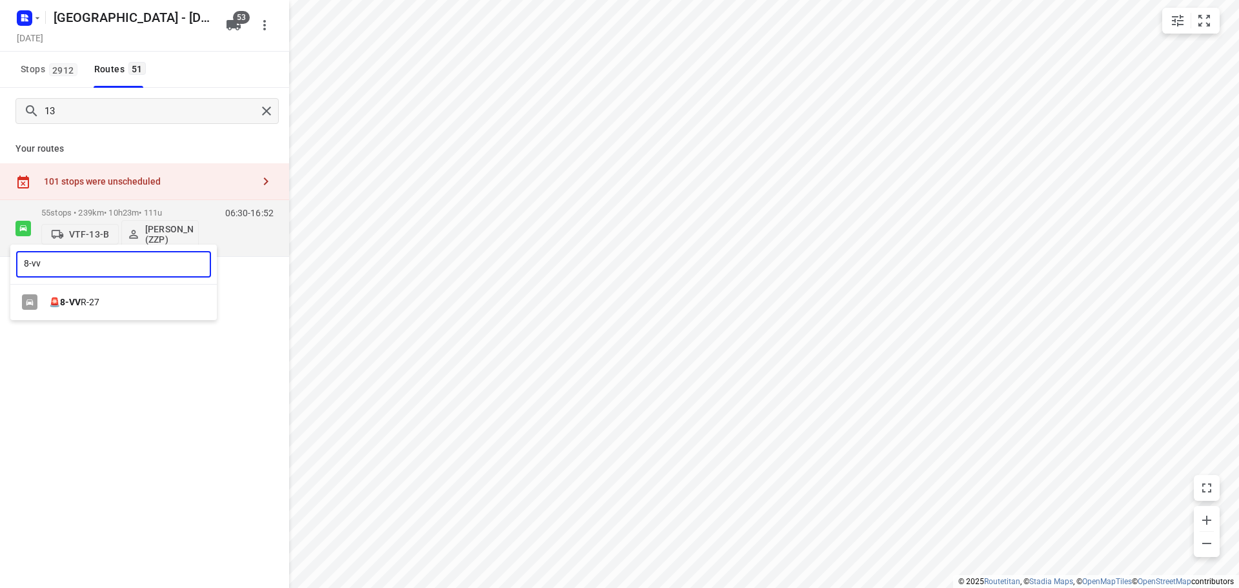
type input "8-vv"
click at [89, 305] on div "🚨 8-VV R-27" at bounding box center [117, 302] width 136 height 10
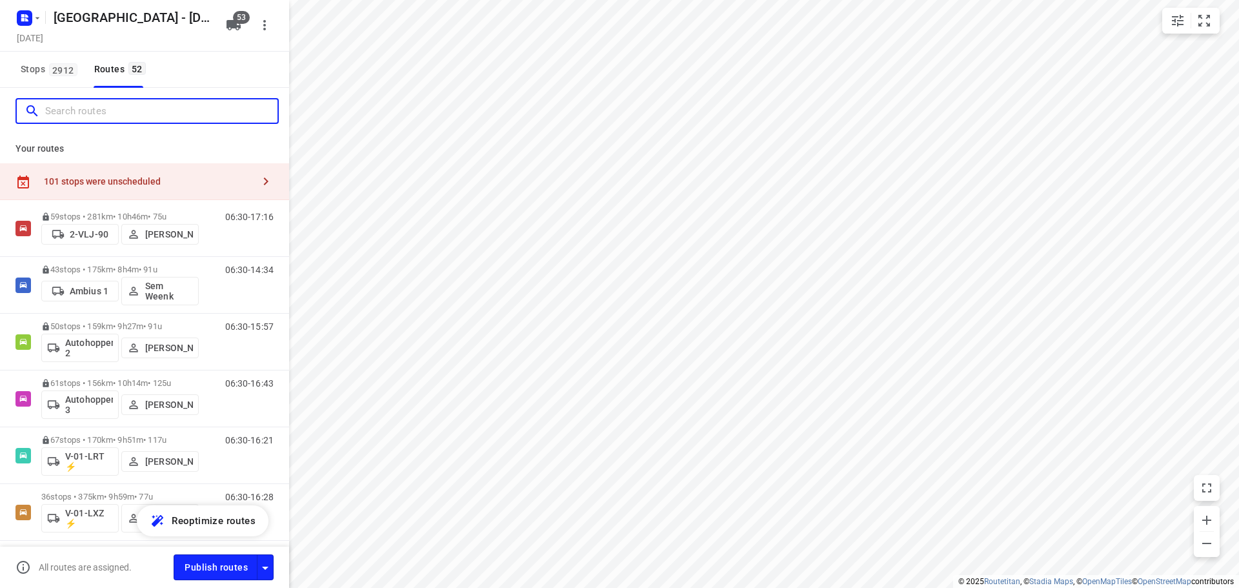
click at [127, 116] on input "Search routes" at bounding box center [161, 111] width 232 height 20
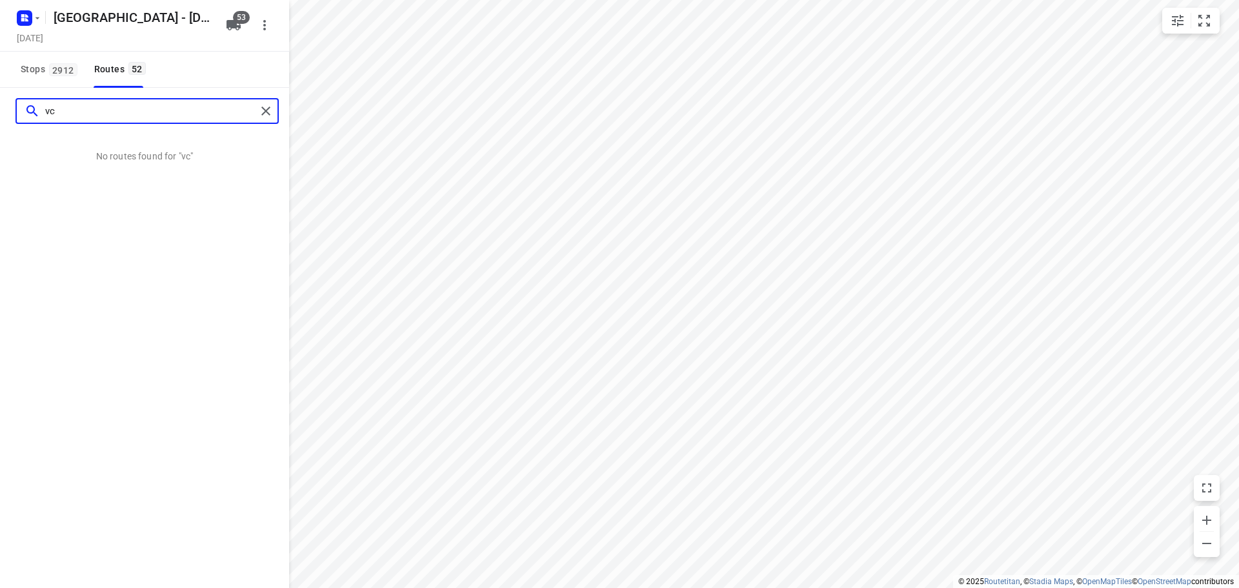
type input "v"
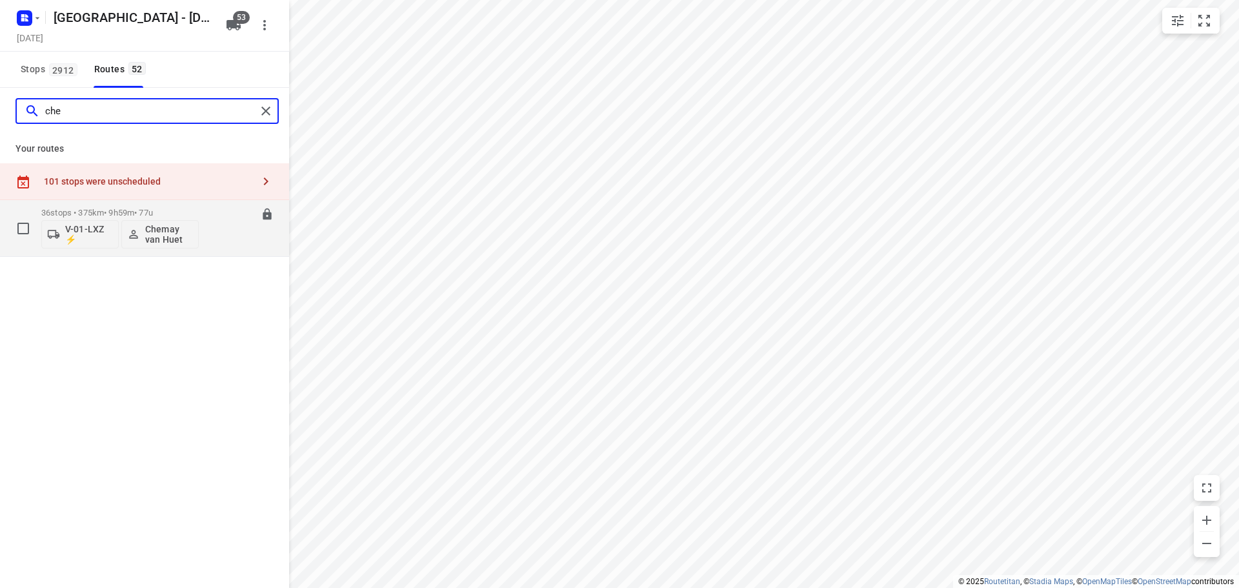
type input "che"
click at [70, 239] on p "V-01-LXZ ⚡" at bounding box center [89, 234] width 48 height 21
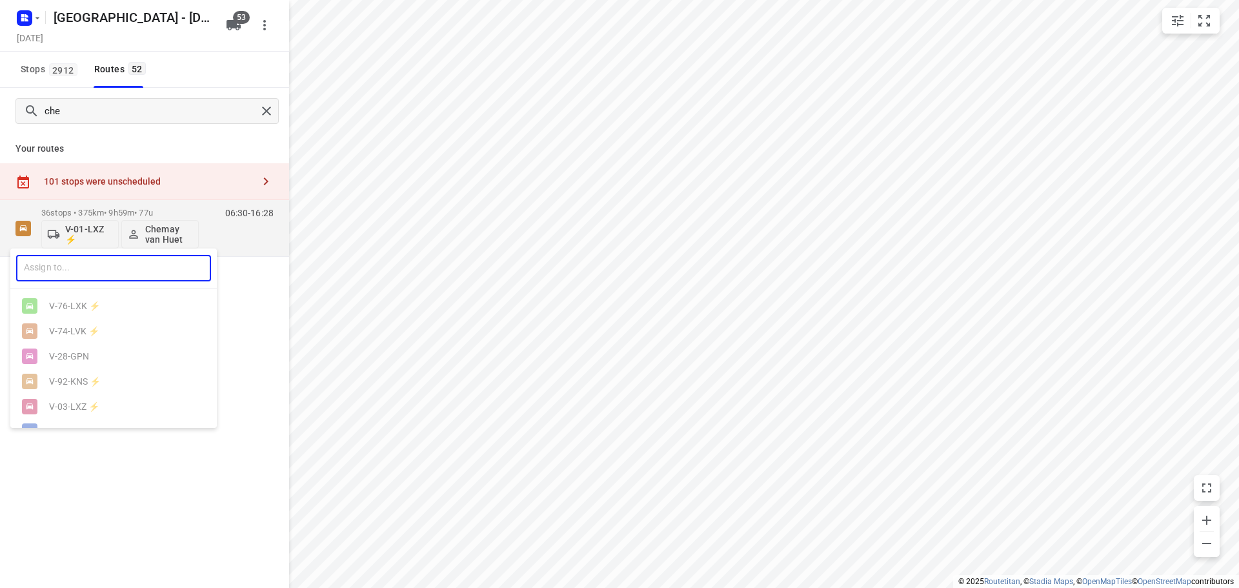
click at [67, 261] on input "text" at bounding box center [113, 268] width 195 height 26
type input "13"
click at [130, 425] on div at bounding box center [619, 294] width 1239 height 588
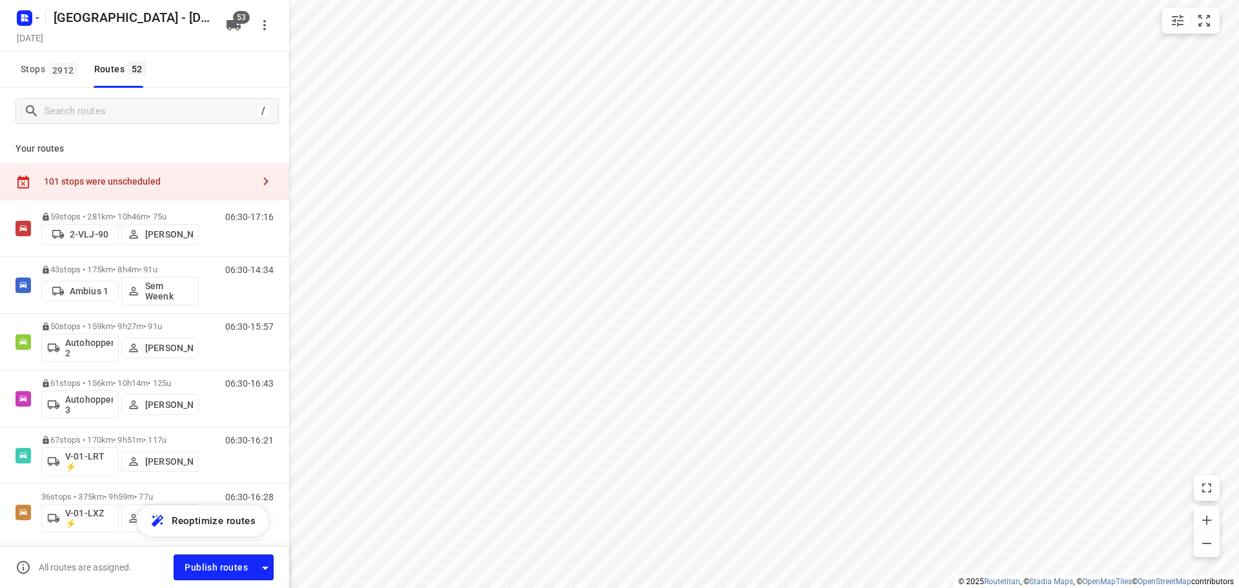
click at [259, 107] on div "/" at bounding box center [263, 111] width 14 height 14
click at [230, 10] on div "[GEOGRAPHIC_DATA] - [DATE] [DATE]" at bounding box center [144, 26] width 289 height 52
click at [230, 19] on icon "button" at bounding box center [233, 24] width 15 height 15
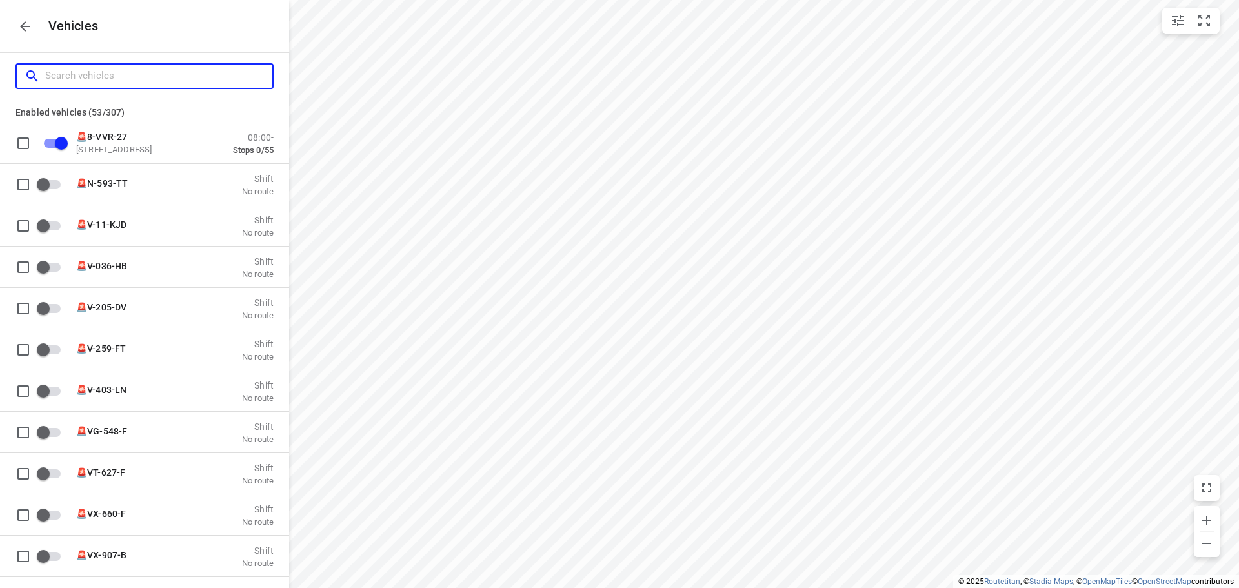
click at [183, 71] on input "Search vehicles" at bounding box center [158, 76] width 227 height 20
type input "1"
checkbox input "false"
checkbox input "true"
checkbox input "false"
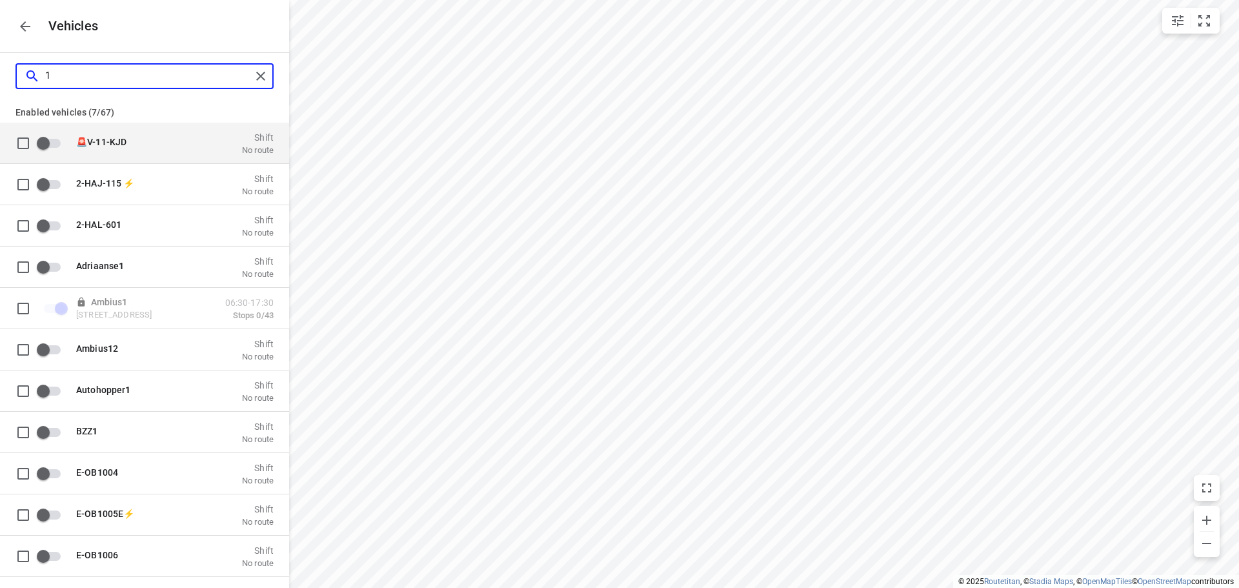
type input "13"
checkbox input "true"
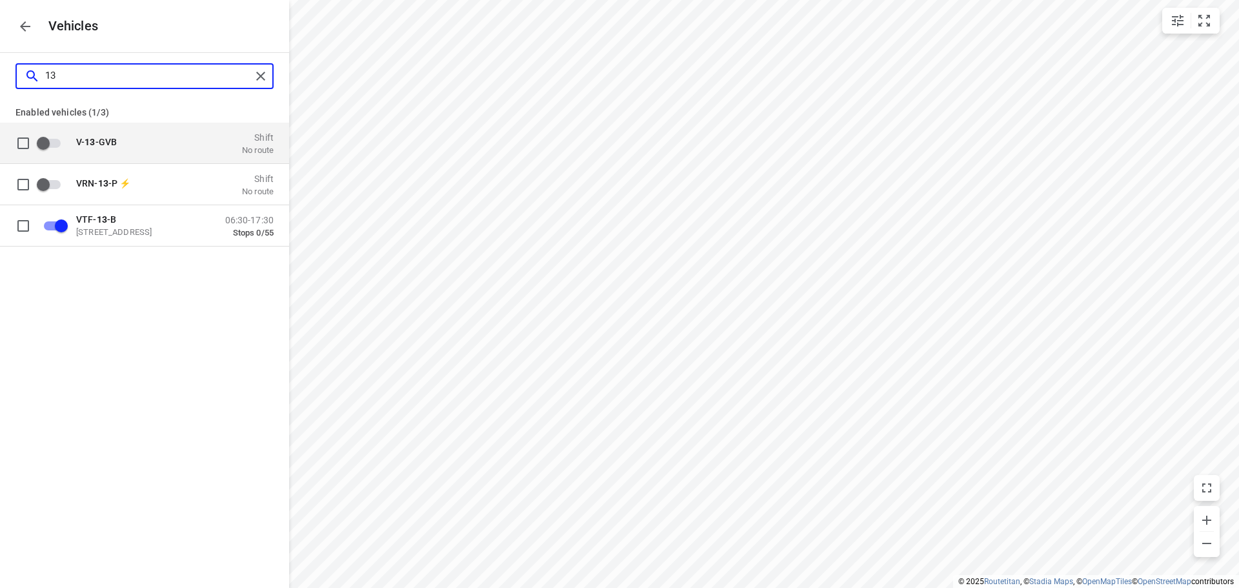
click at [248, 69] on input "13" at bounding box center [148, 76] width 206 height 20
type input "13"
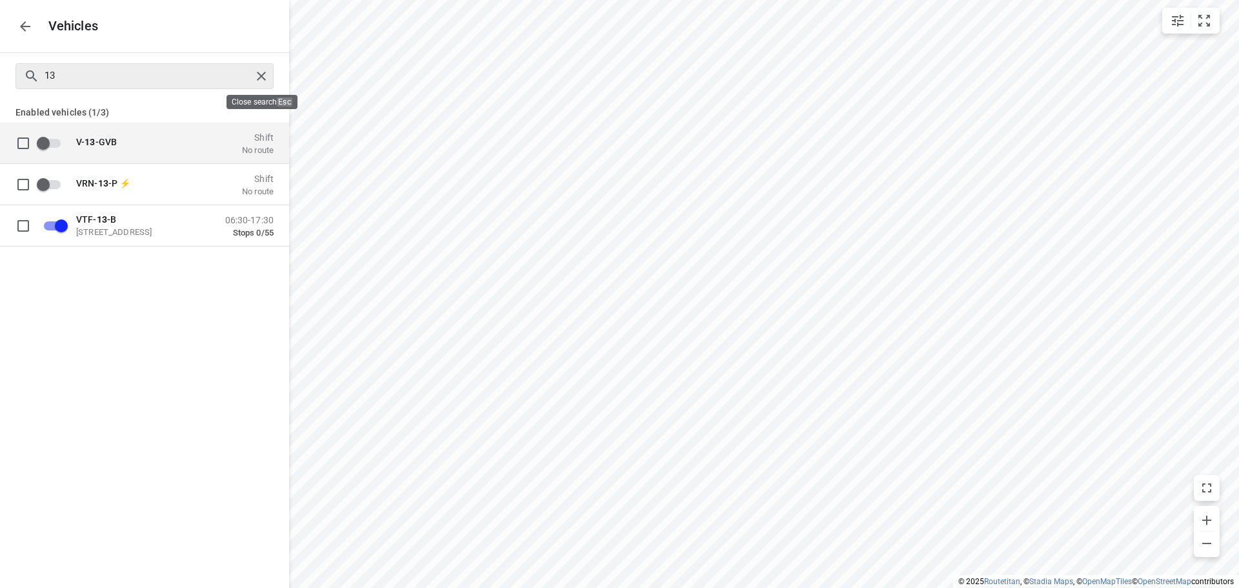
click at [252, 69] on div at bounding box center [263, 75] width 23 height 19
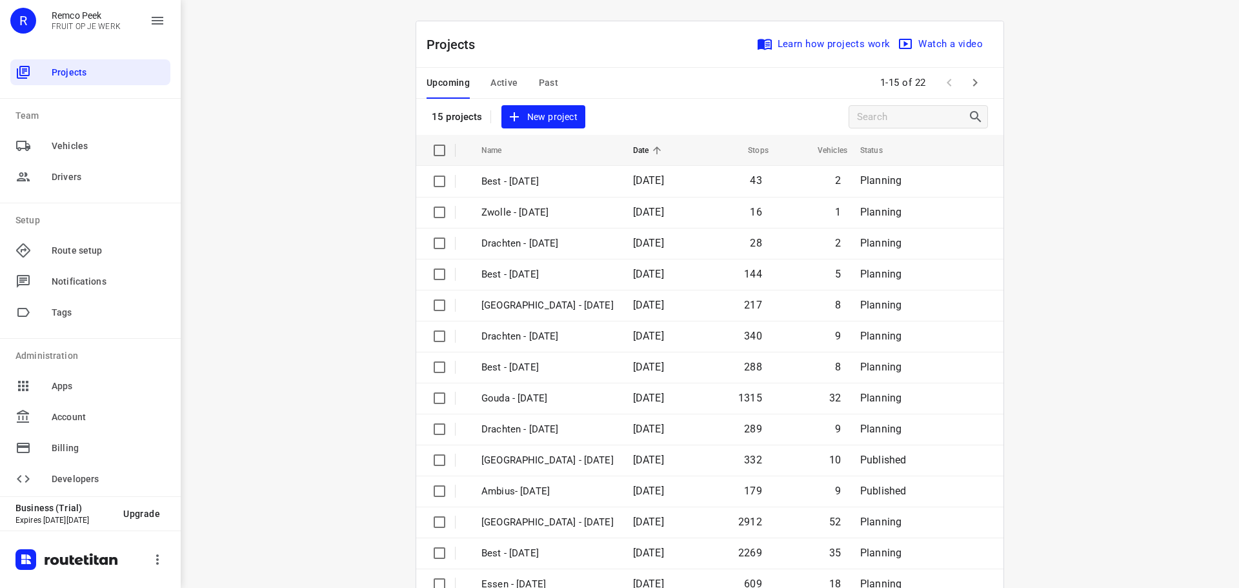
click at [548, 91] on button "Past" at bounding box center [549, 83] width 20 height 31
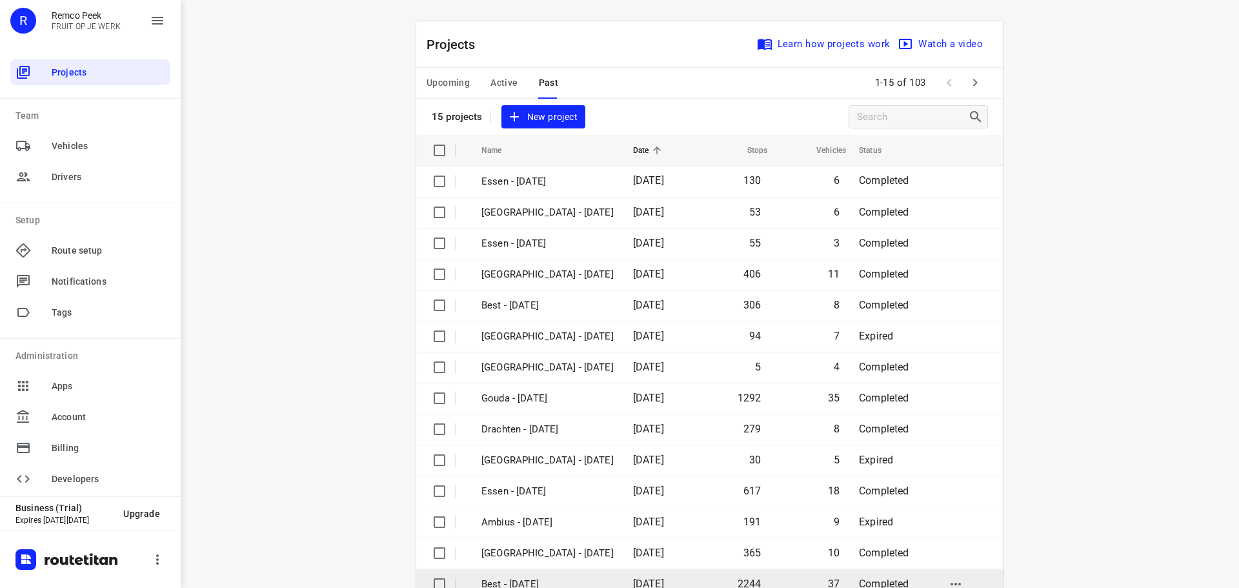
click at [485, 581] on p "Best - [DATE]" at bounding box center [547, 584] width 132 height 15
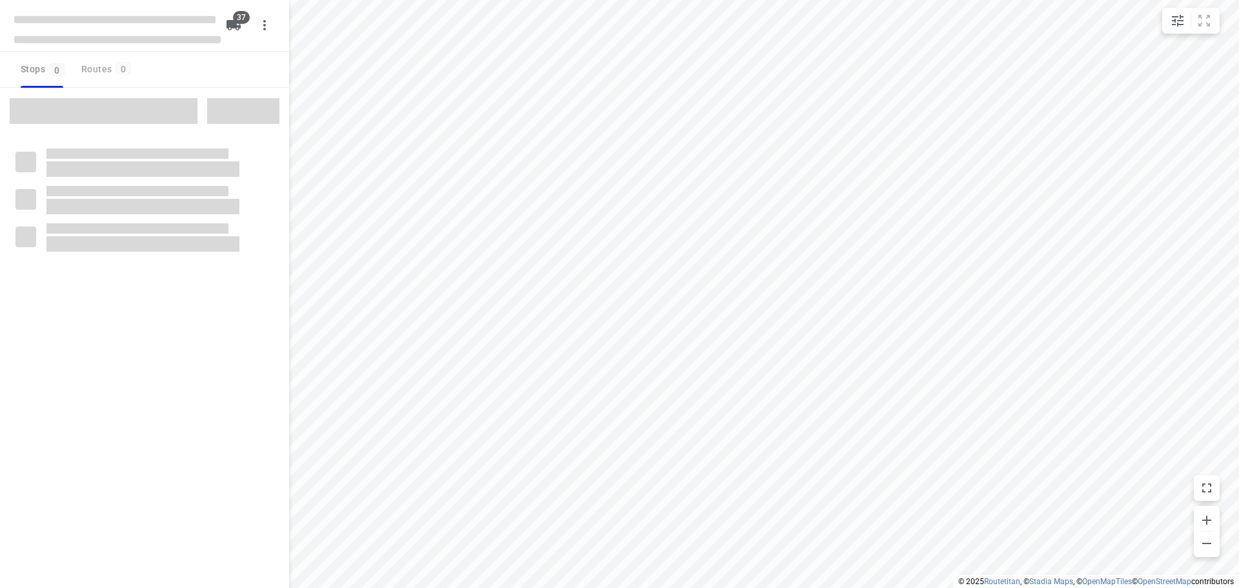
type input "distance"
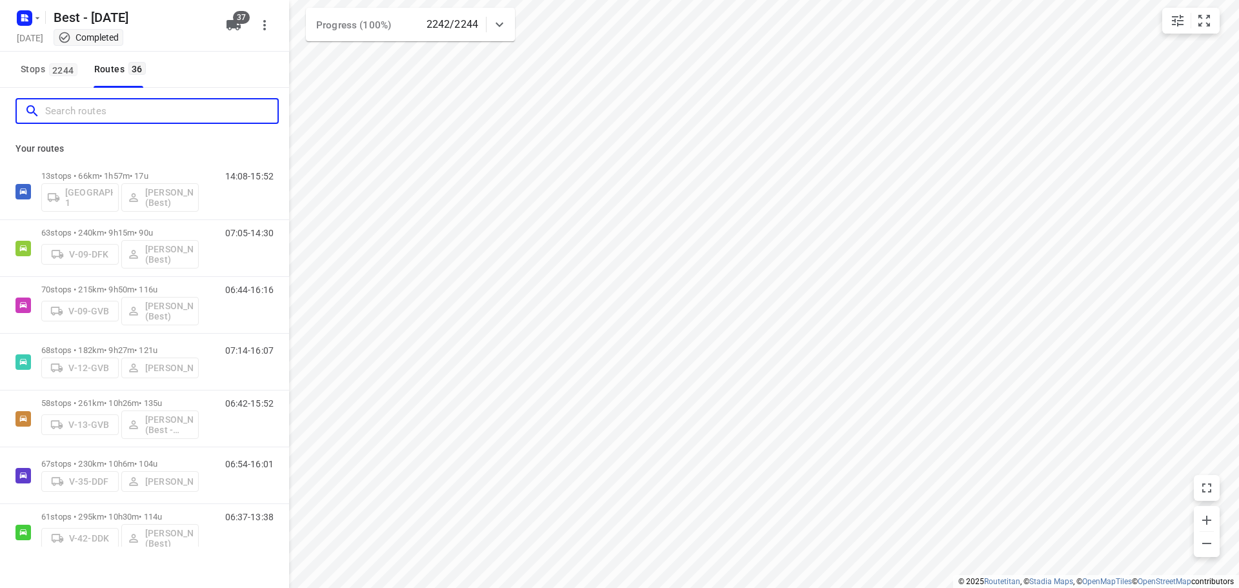
click at [165, 112] on input "Search routes" at bounding box center [161, 111] width 232 height 20
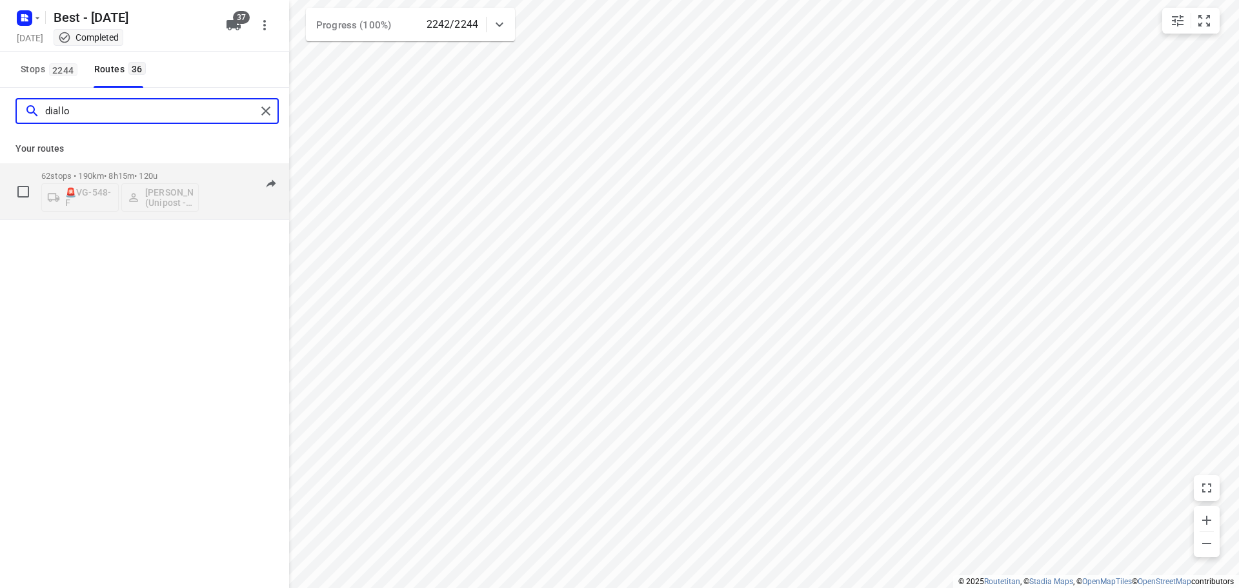
type input "diallo"
click at [152, 168] on div "62 stops • 190km • 8h15m • 120u 🚨VG-548-F [PERSON_NAME] (Unipost - Best - ZZP)" at bounding box center [119, 192] width 157 height 54
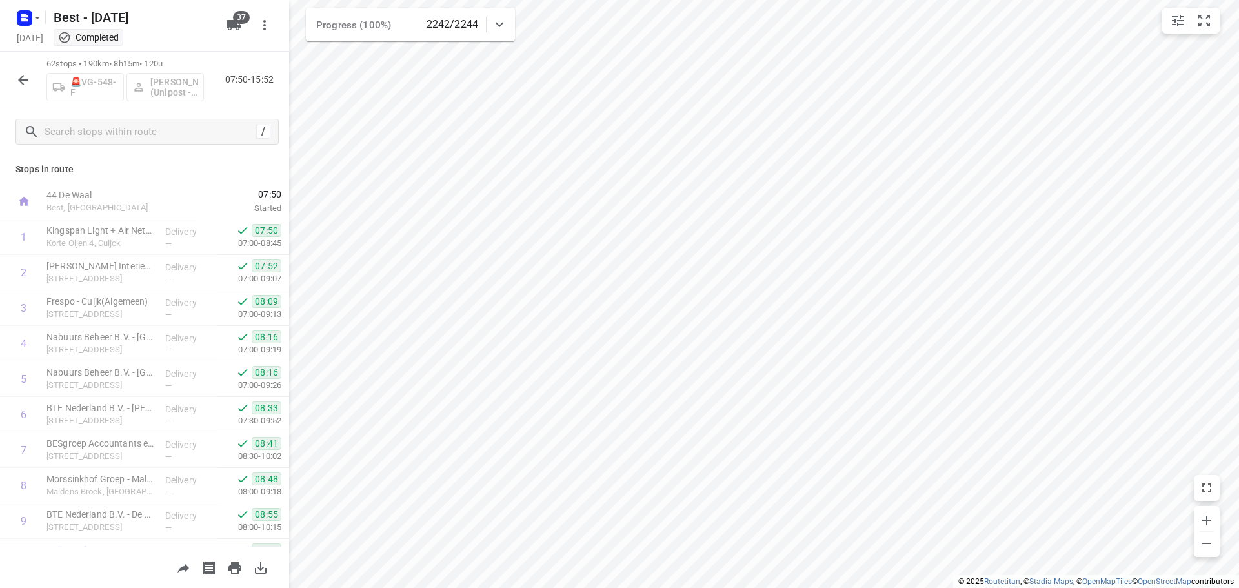
click at [150, 121] on div "/" at bounding box center [146, 132] width 263 height 26
click at [148, 128] on input "text" at bounding box center [161, 132] width 232 height 20
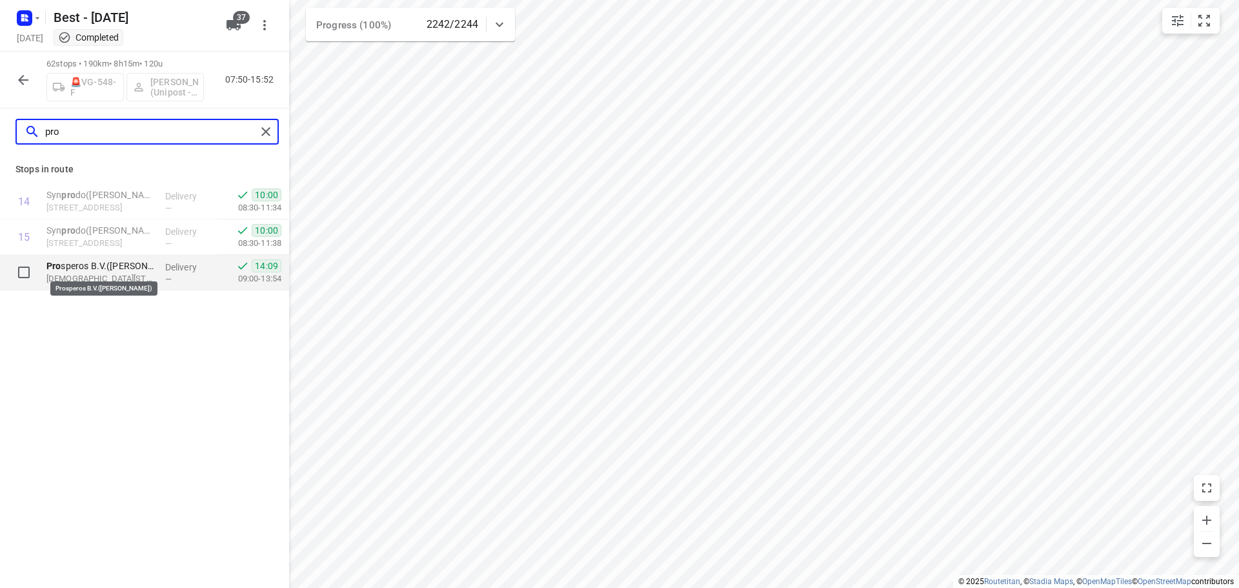
type input "pro"
click at [150, 266] on p "Pro speros B.V.([PERSON_NAME])" at bounding box center [100, 265] width 108 height 13
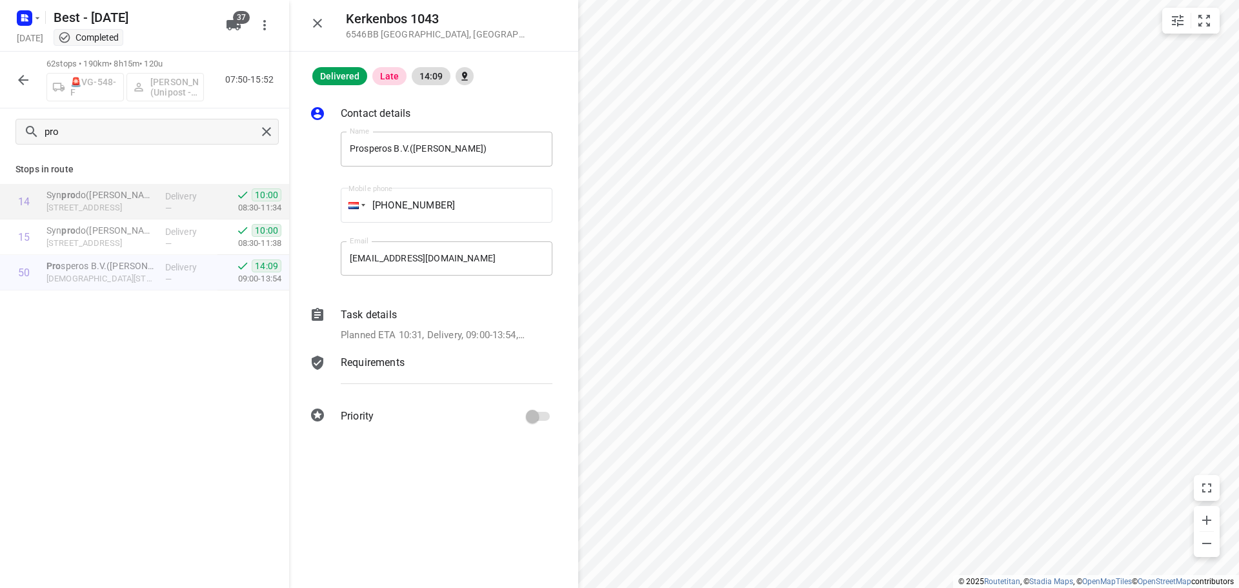
click at [408, 337] on p "Planned ETA 10:31, Delivery, 09:00-13:54, 4 Min, 1 Unit" at bounding box center [433, 335] width 184 height 15
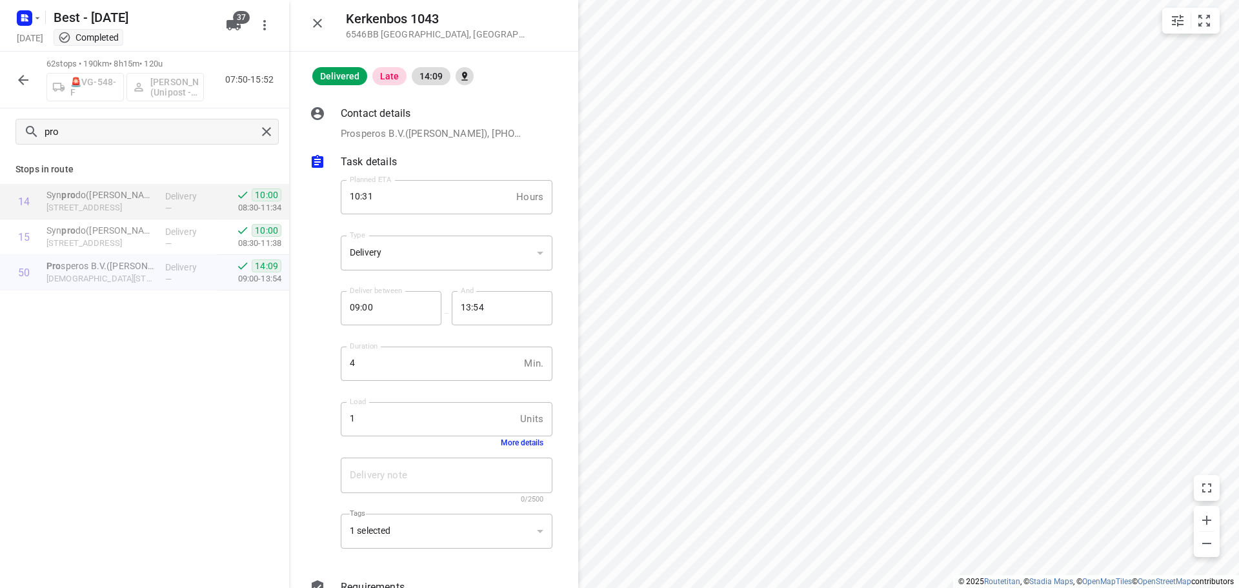
click at [501, 444] on button "More details" at bounding box center [522, 442] width 43 height 9
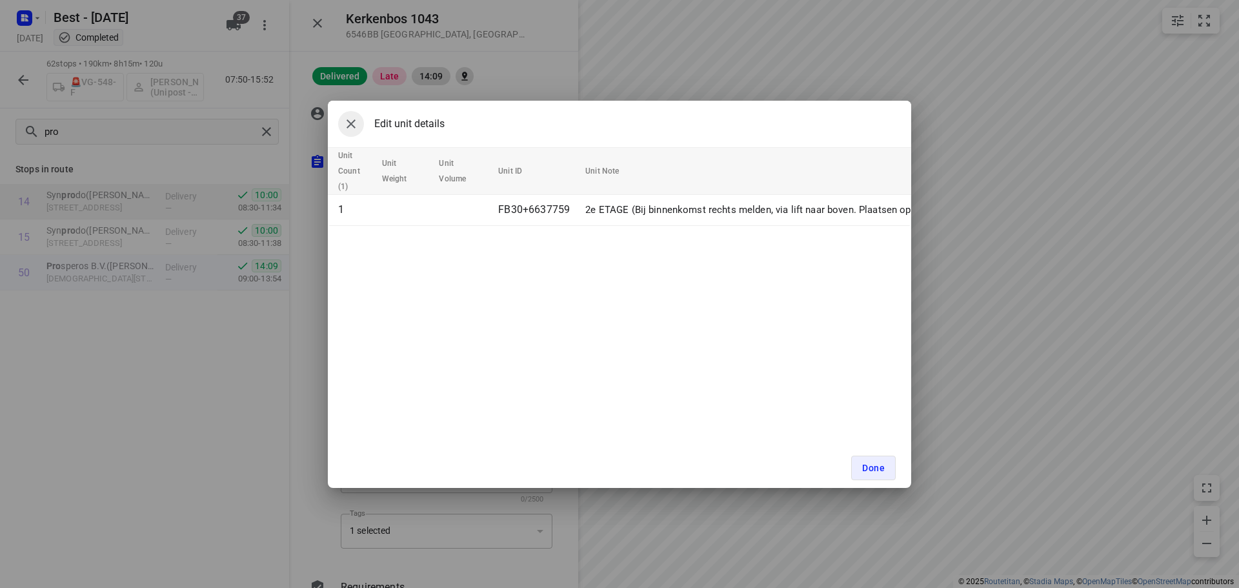
click at [341, 120] on button "button" at bounding box center [351, 124] width 26 height 26
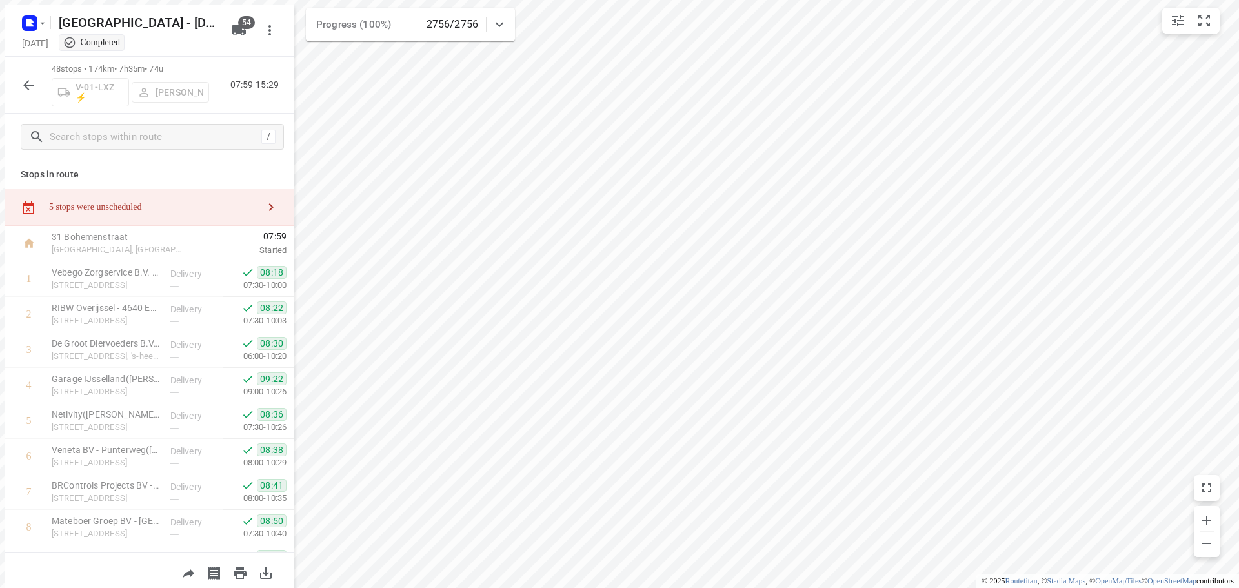
click at [28, 84] on icon "button" at bounding box center [28, 84] width 15 height 15
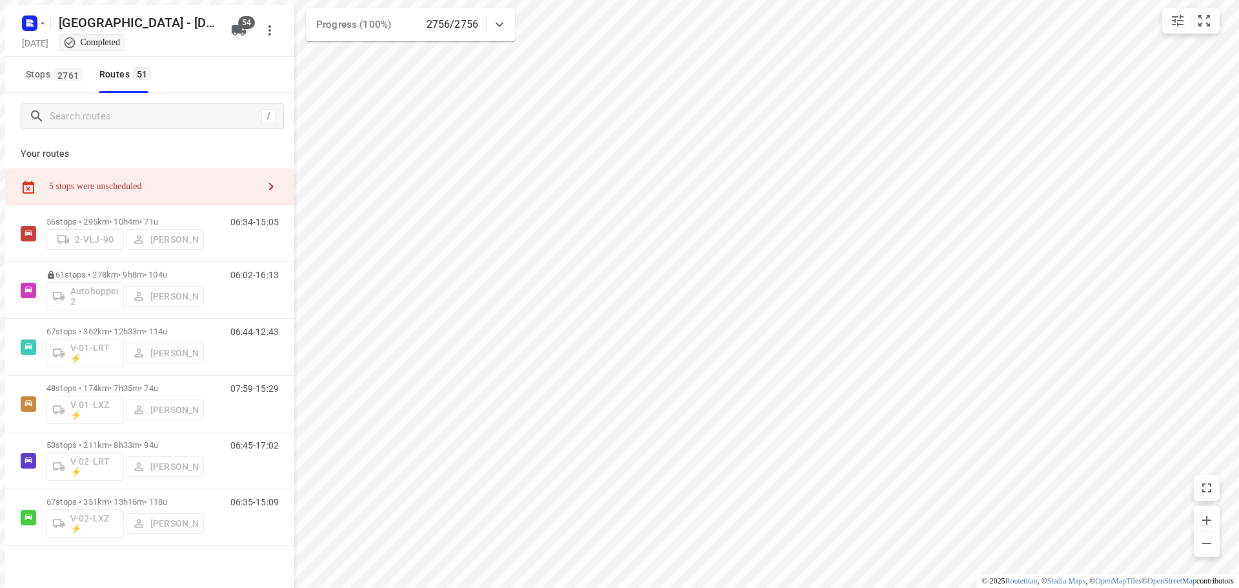
click at [83, 86] on div "Stops [STREET_ADDRESS]" at bounding box center [88, 75] width 134 height 36
click at [69, 81] on button "Stops 2761" at bounding box center [54, 75] width 66 height 36
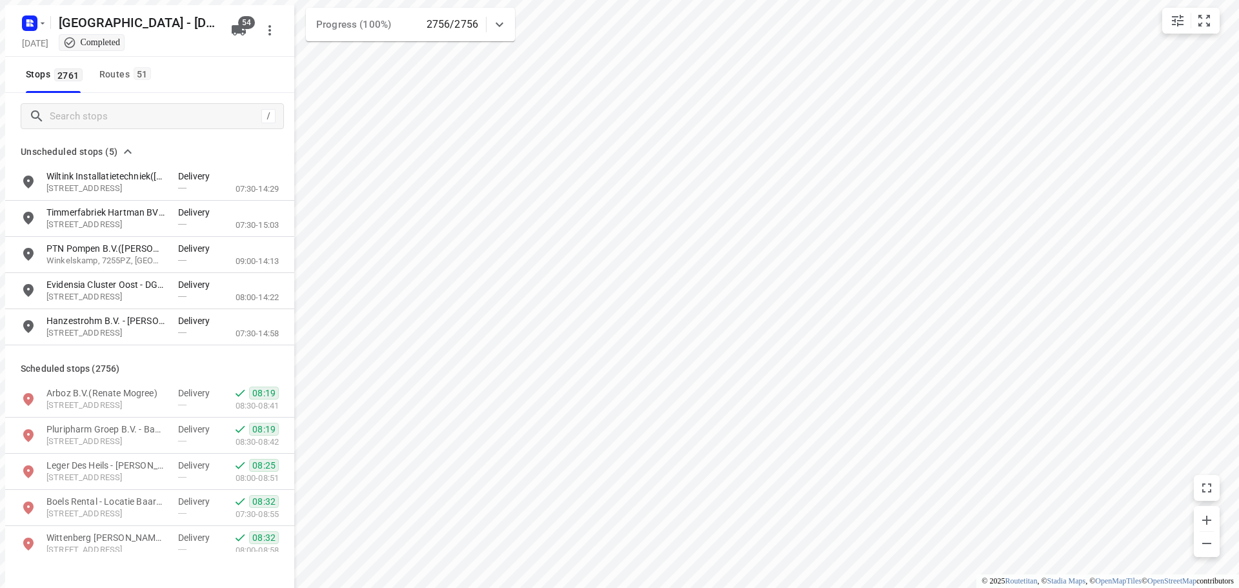
click at [63, 93] on div "/" at bounding box center [149, 116] width 289 height 46
click at [59, 121] on input "Search stops" at bounding box center [153, 116] width 206 height 20
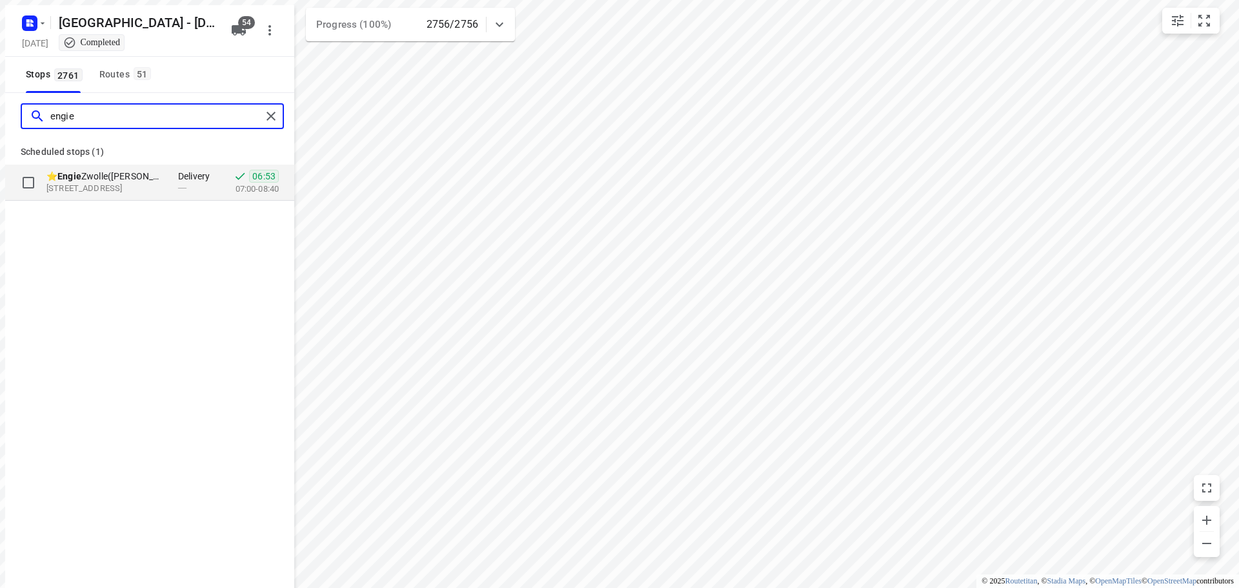
type input "engie"
click at [92, 186] on p "[STREET_ADDRESS]" at bounding box center [105, 189] width 119 height 12
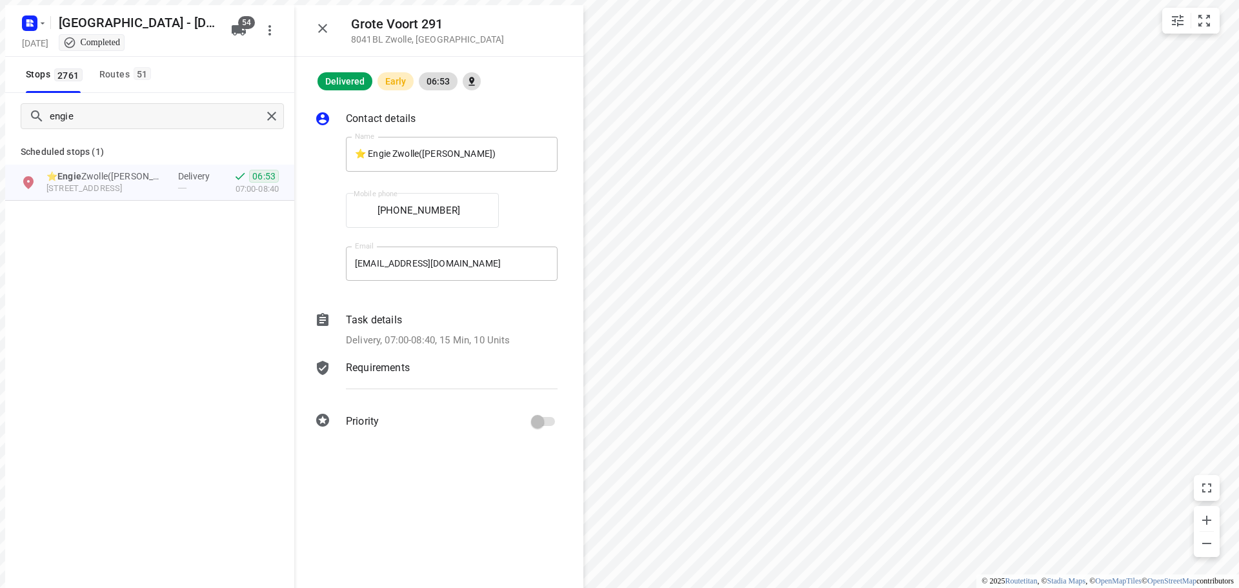
drag, startPoint x: 324, startPoint y: 21, endPoint x: 351, endPoint y: 29, distance: 28.4
click at [324, 21] on icon "button" at bounding box center [322, 28] width 15 height 15
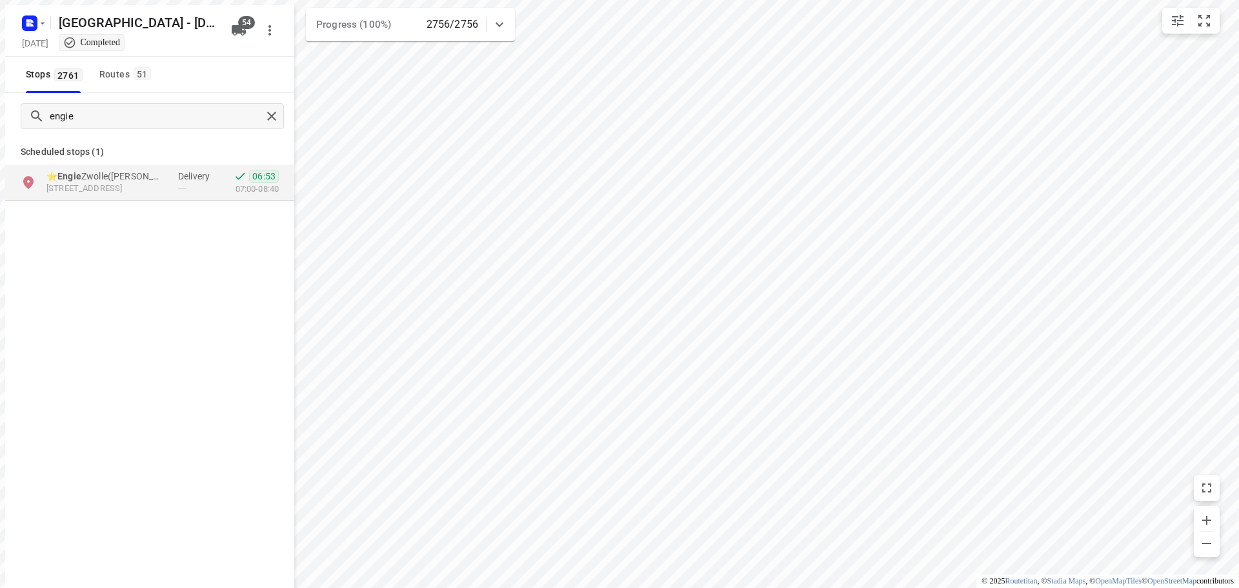
click at [111, 93] on div "engie" at bounding box center [149, 116] width 289 height 46
click at [114, 81] on button "Routes 51" at bounding box center [124, 75] width 61 height 36
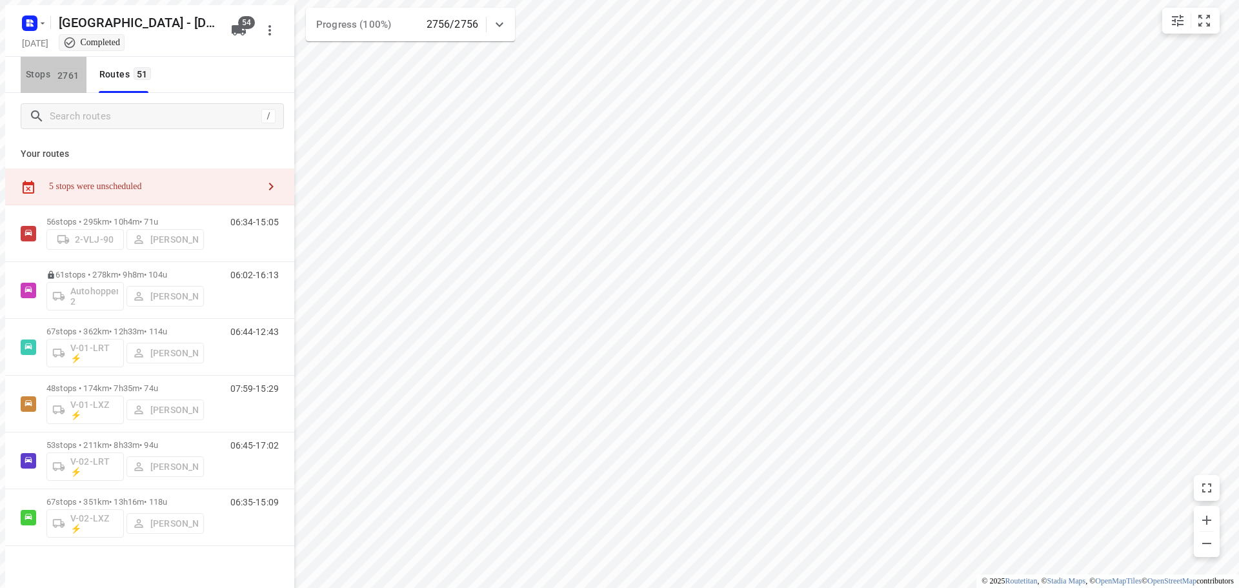
click at [45, 71] on span "Stops 2761" at bounding box center [56, 74] width 61 height 16
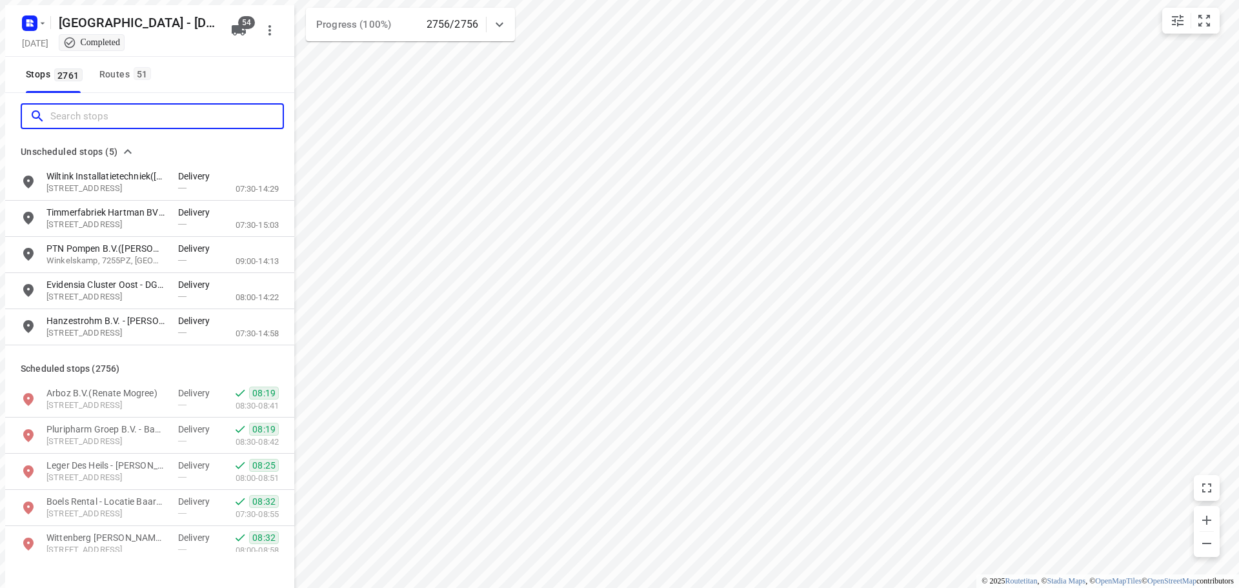
click at [114, 106] on input "Search stops" at bounding box center [166, 116] width 232 height 20
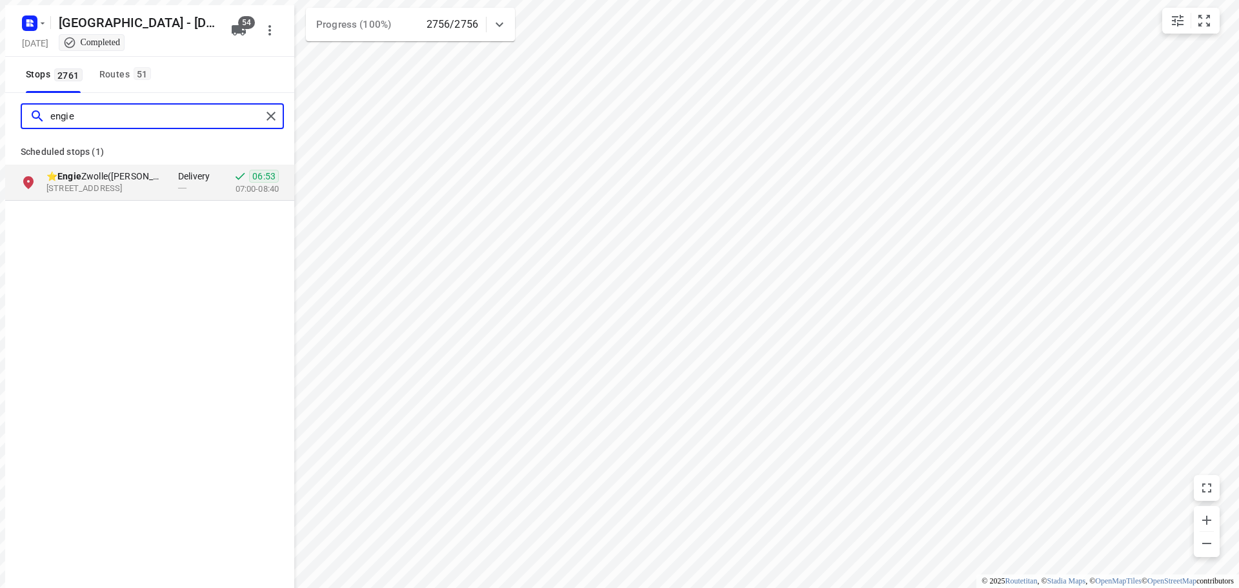
type input "engie"
click at [186, 183] on div "—" at bounding box center [197, 188] width 39 height 10
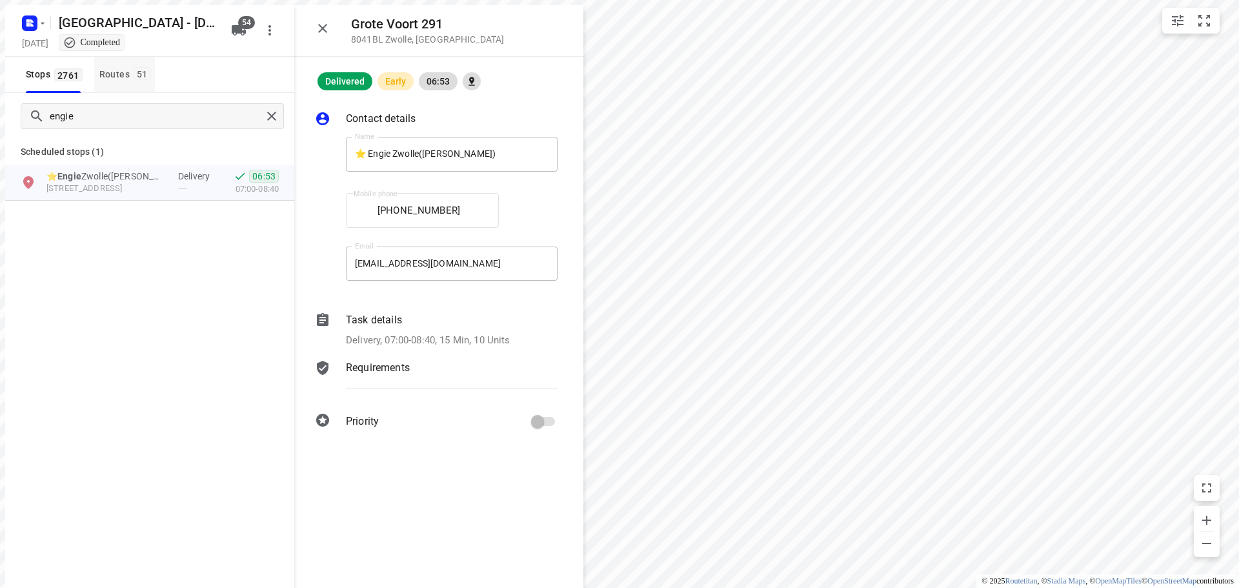
click at [141, 72] on span "51" at bounding box center [142, 73] width 17 height 13
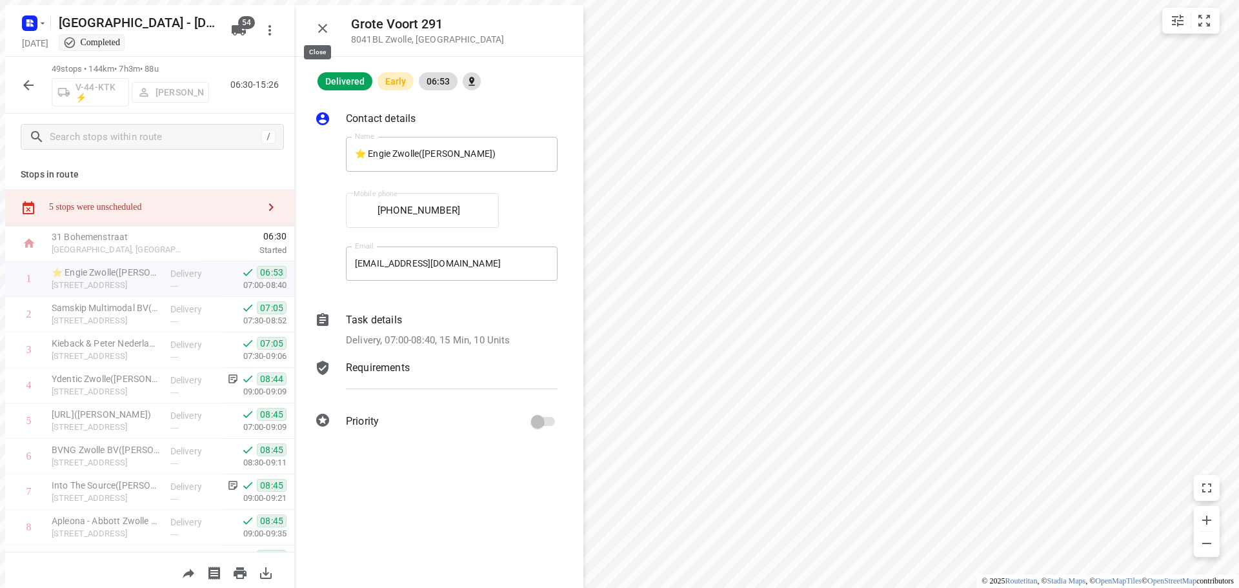
click at [326, 22] on button "button" at bounding box center [323, 28] width 26 height 26
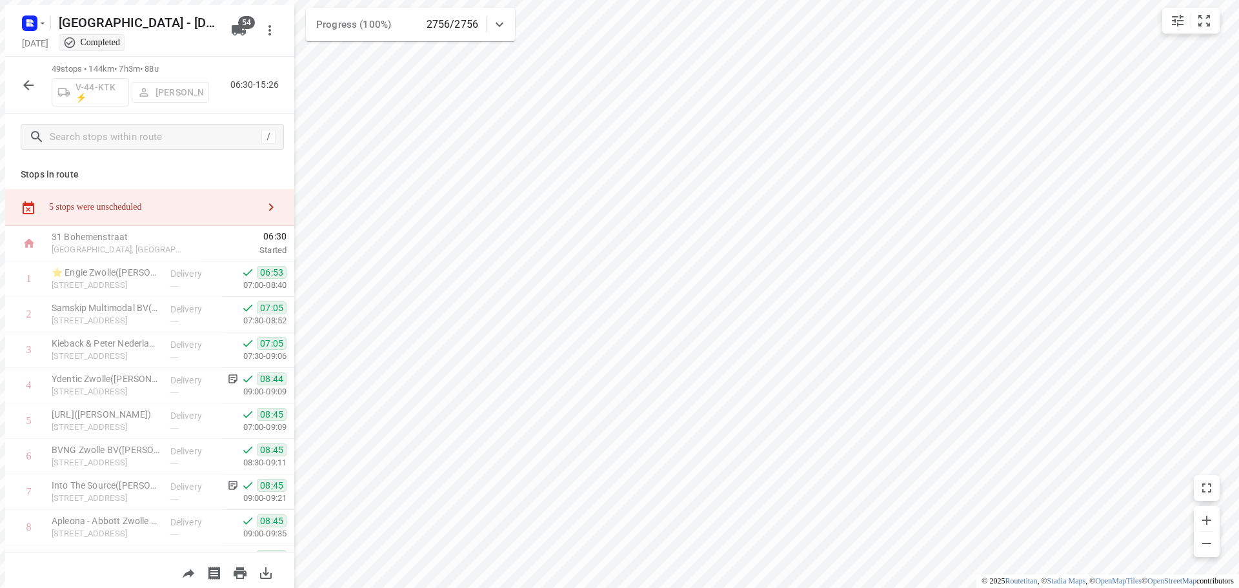
click at [30, 82] on icon "button" at bounding box center [28, 84] width 15 height 15
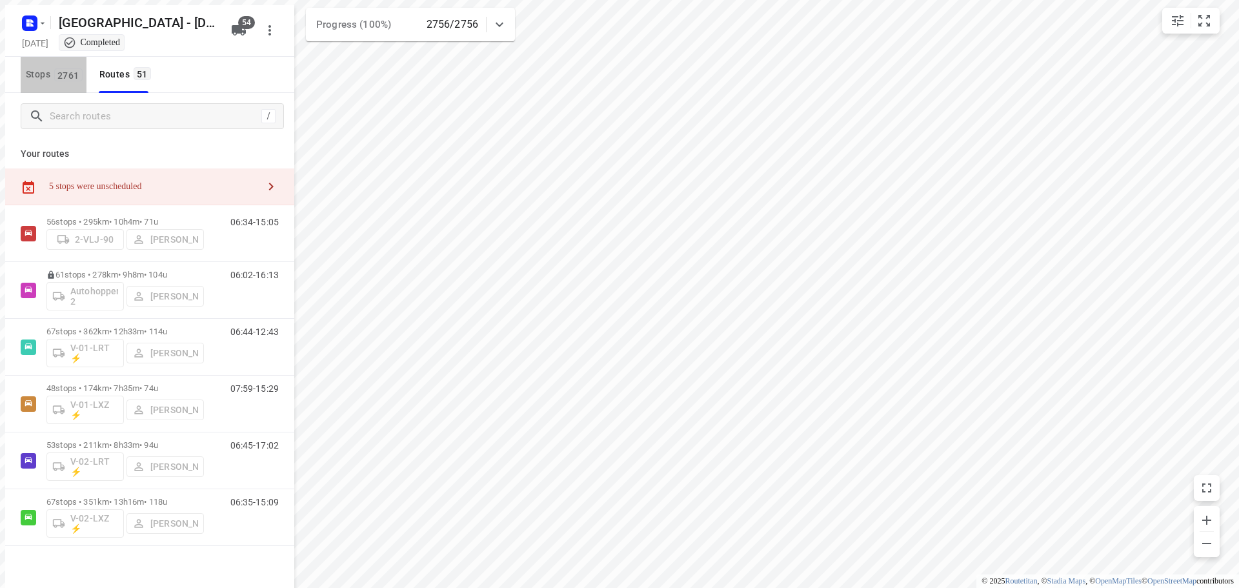
click at [54, 72] on span "2761" at bounding box center [68, 74] width 28 height 13
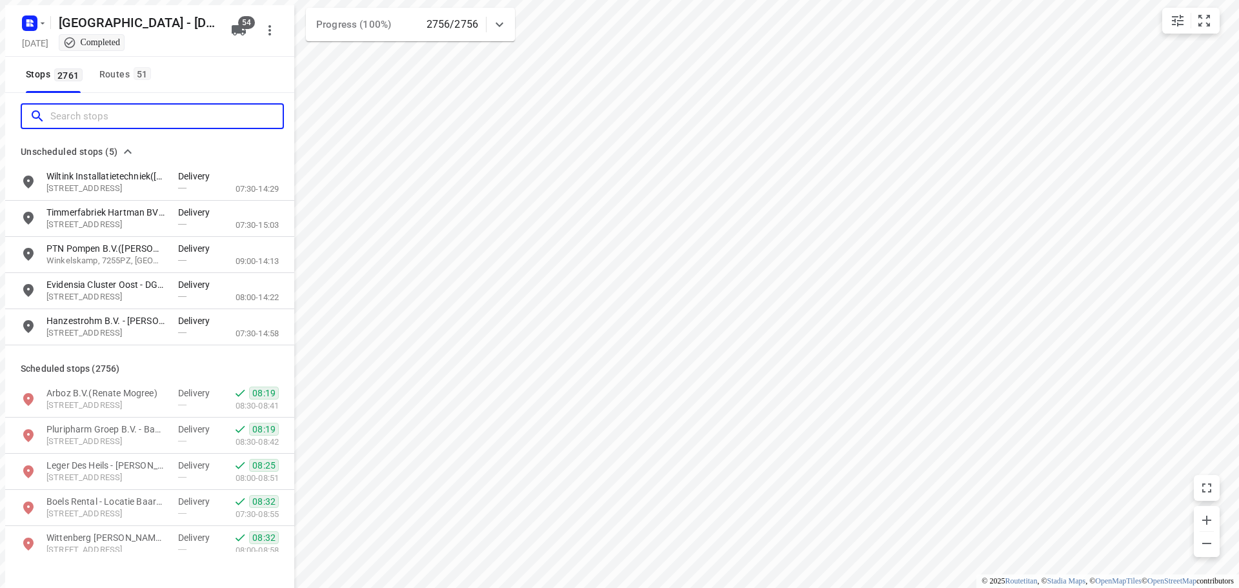
click at [64, 106] on input "Search stops" at bounding box center [166, 116] width 232 height 20
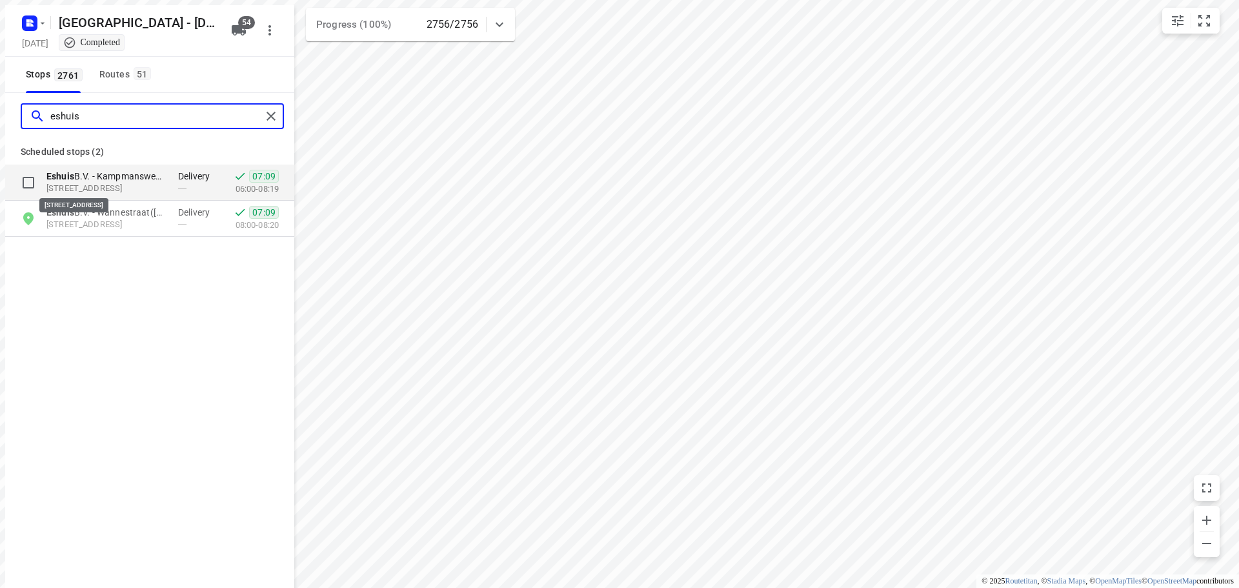
type input "eshuis"
click at [92, 189] on p "[STREET_ADDRESS]" at bounding box center [105, 189] width 119 height 12
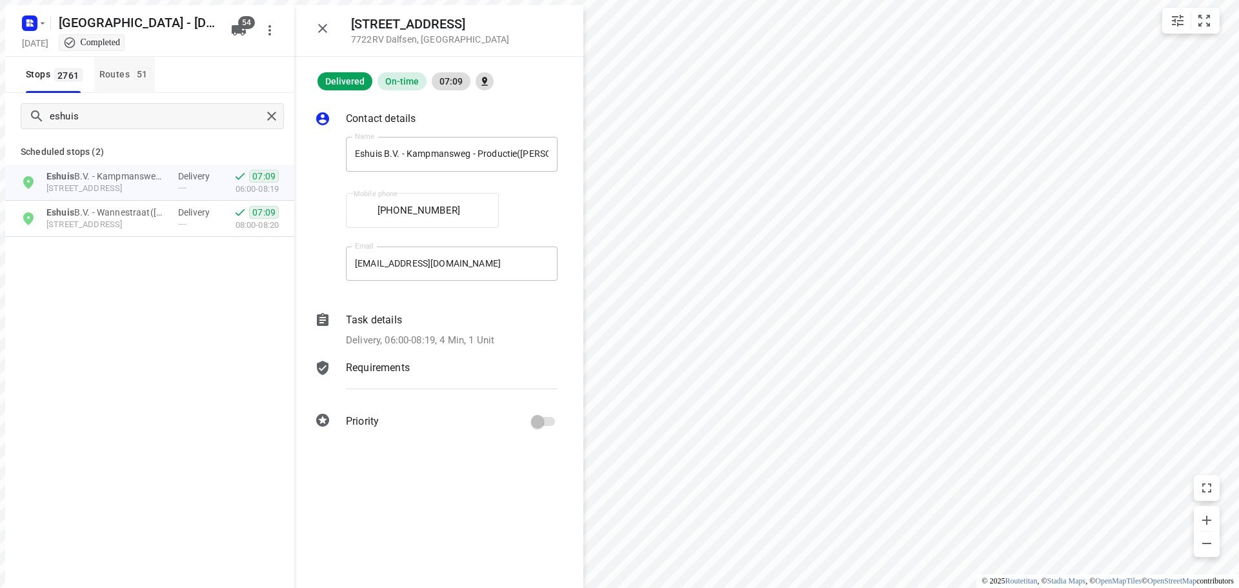
click at [97, 57] on button "Routes 51" at bounding box center [124, 75] width 61 height 36
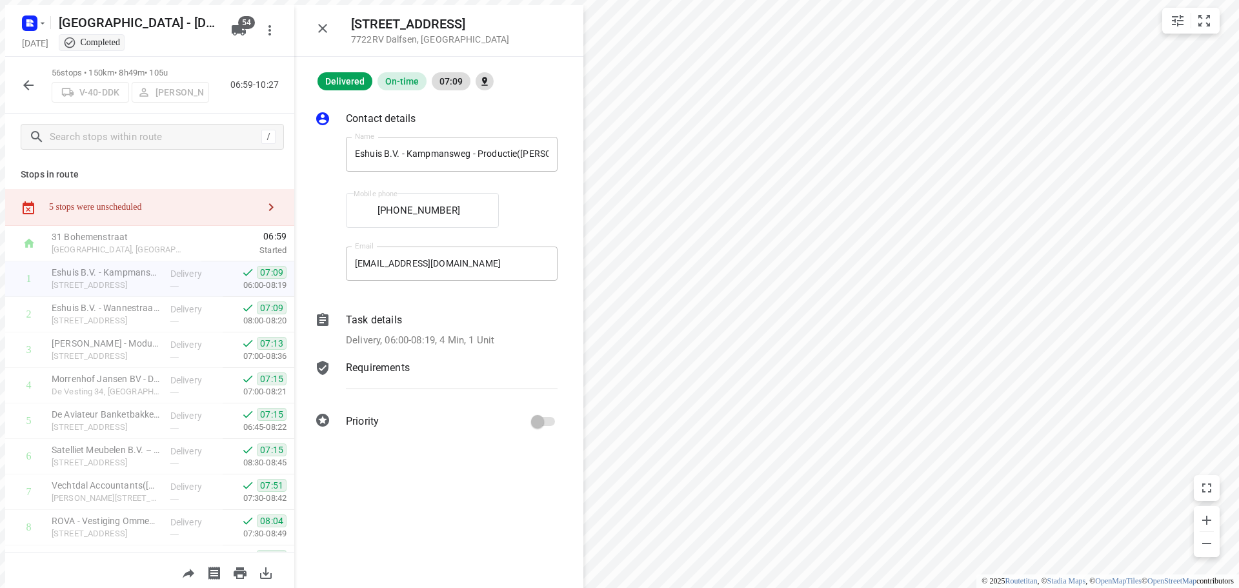
click at [301, 19] on div "[STREET_ADDRESS]" at bounding box center [438, 31] width 289 height 52
click at [310, 23] on button "button" at bounding box center [323, 28] width 26 height 26
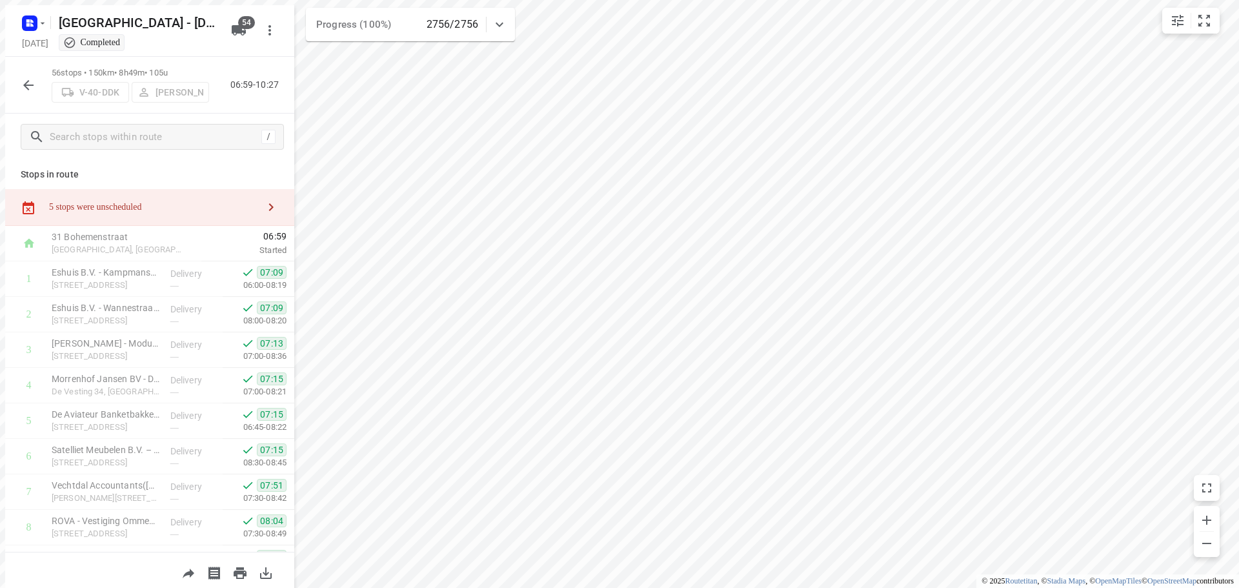
click at [27, 78] on icon "button" at bounding box center [28, 84] width 15 height 15
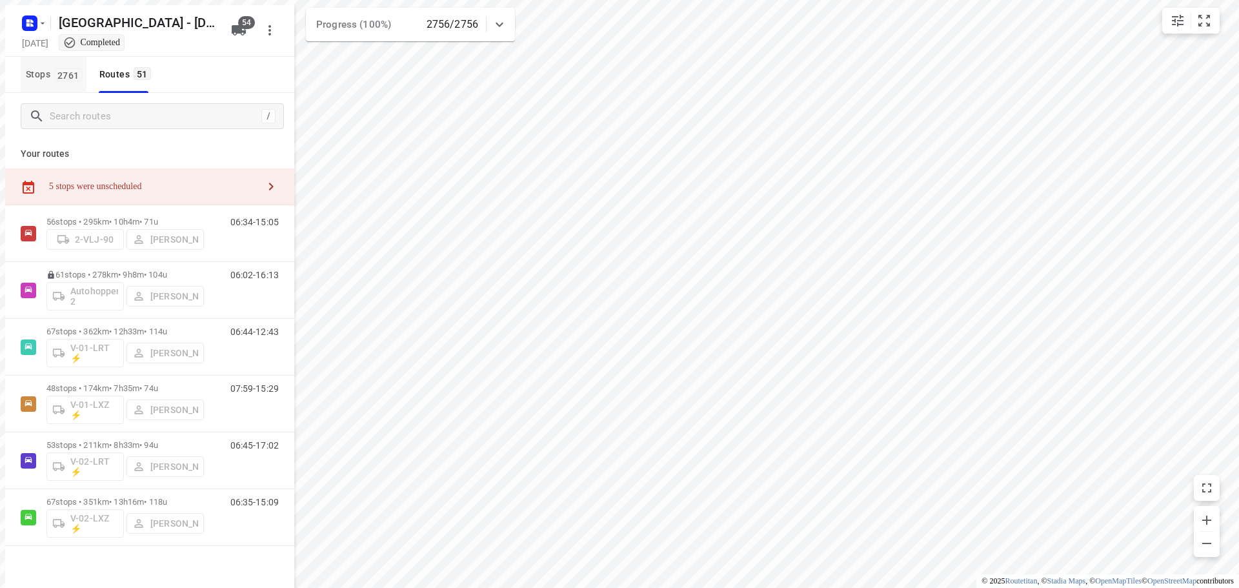
drag, startPoint x: 87, startPoint y: 69, endPoint x: 68, endPoint y: 74, distance: 19.2
click at [86, 69] on div "Stops [STREET_ADDRESS]" at bounding box center [88, 75] width 134 height 36
click at [66, 74] on span "2761" at bounding box center [68, 74] width 28 height 13
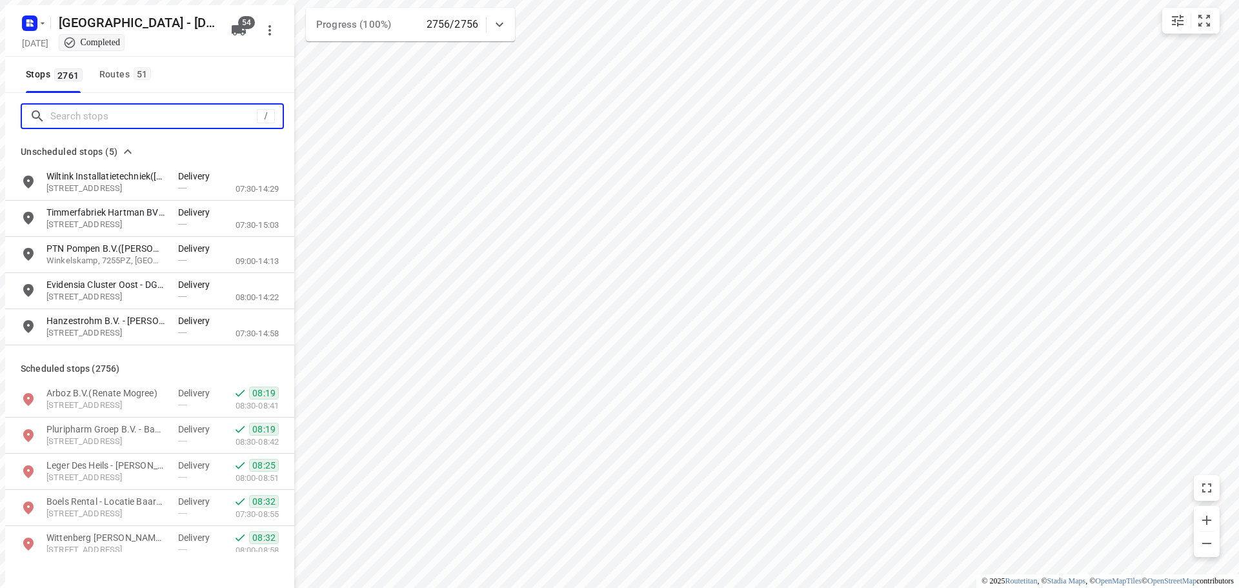
click at [64, 118] on input "Search stops" at bounding box center [153, 116] width 206 height 20
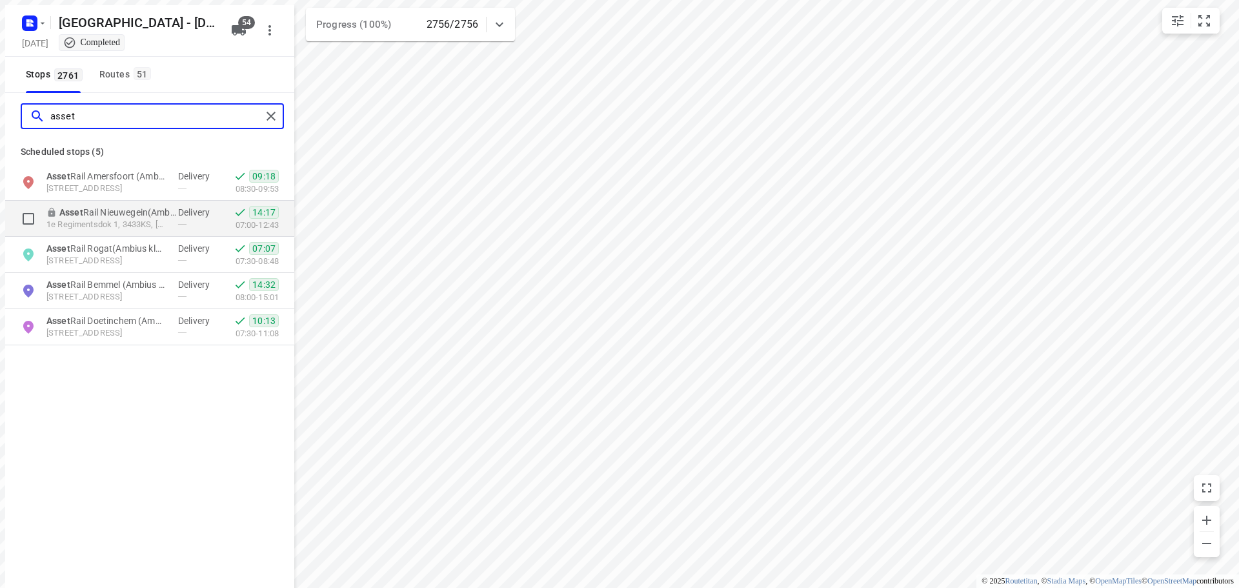
type input "asset"
click at [121, 228] on div "Asset Rail Nieuwegein(Ambius klantenservice) 1e Regimentsdok 1, 3433KS, Nieuweg…" at bounding box center [149, 219] width 289 height 36
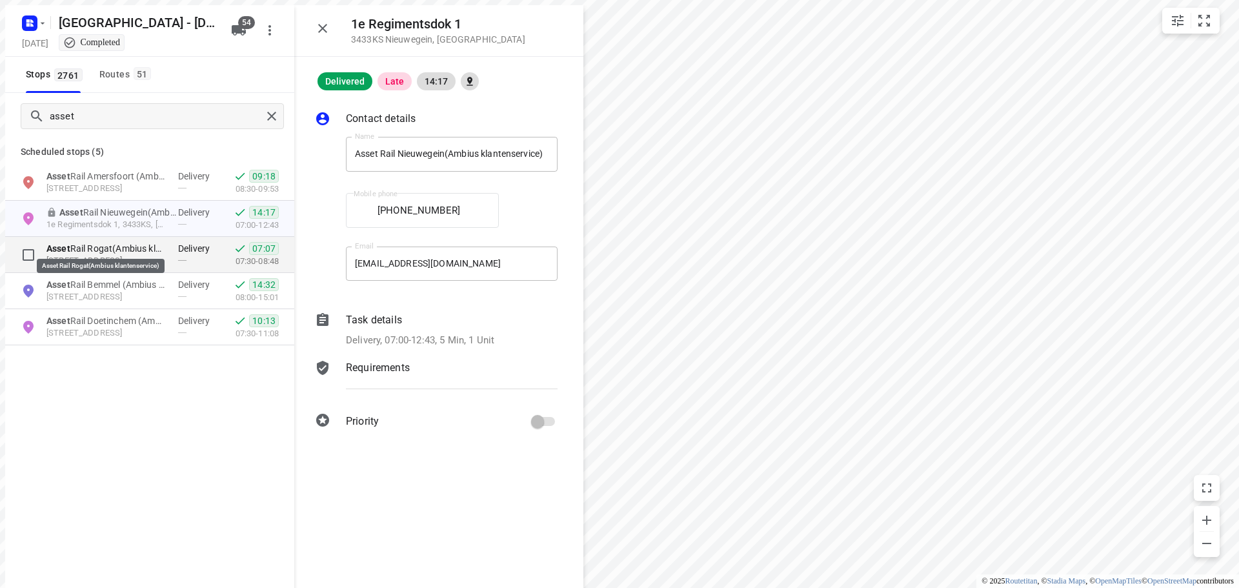
click at [110, 245] on p "Asset Rail Rogat(Ambius klantenservice)" at bounding box center [105, 248] width 119 height 13
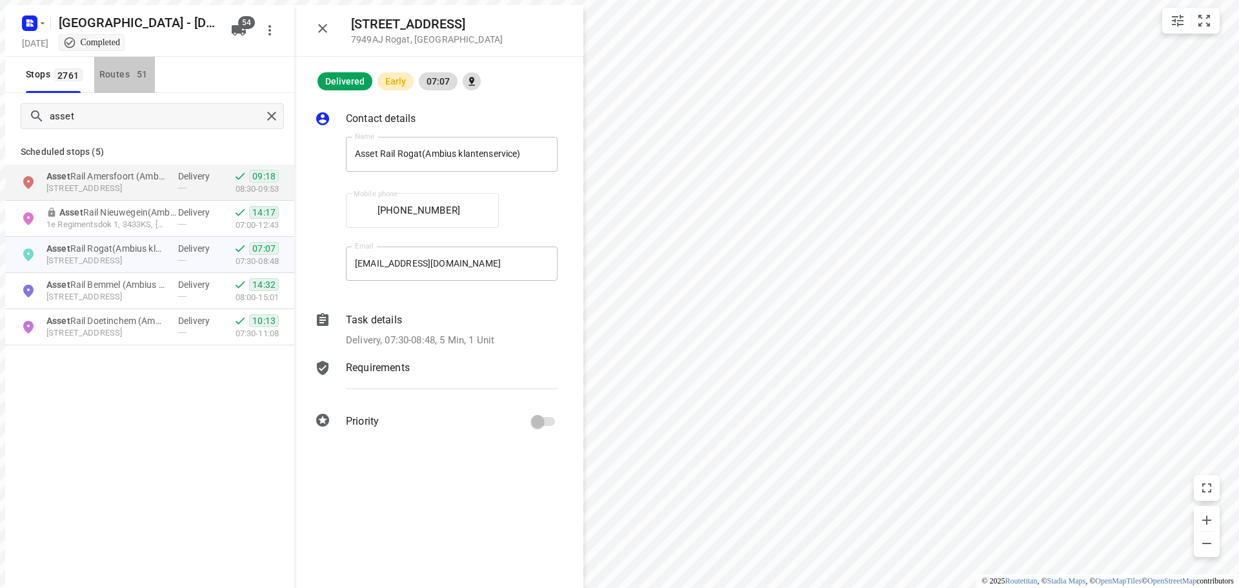
click at [139, 76] on div "Routes 51" at bounding box center [126, 74] width 55 height 16
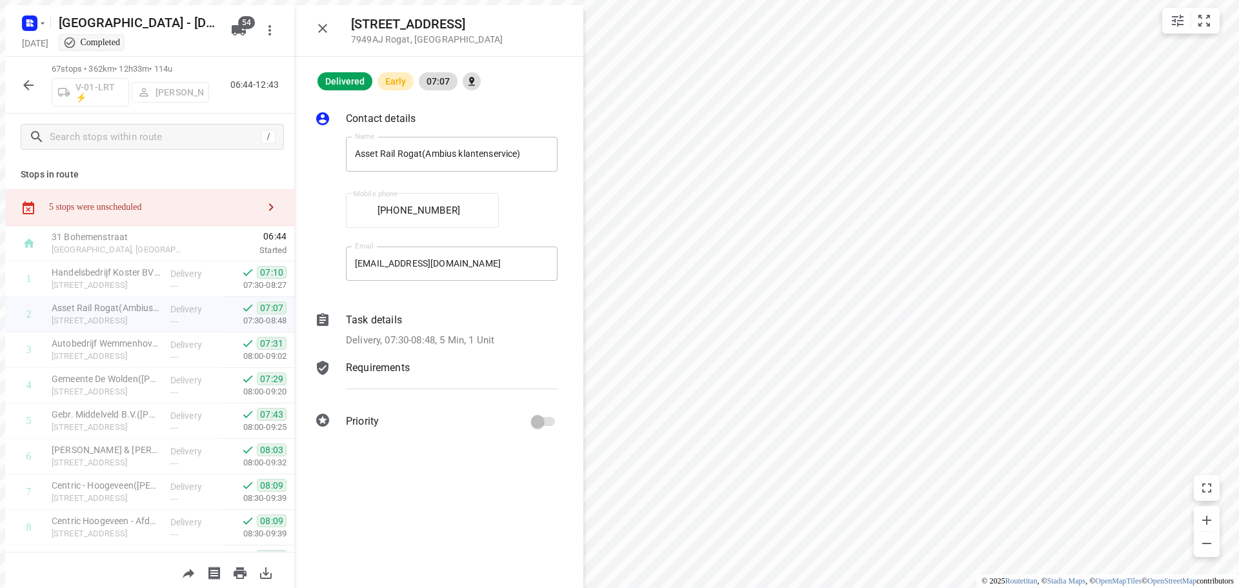
click at [318, 24] on icon "button" at bounding box center [322, 28] width 9 height 9
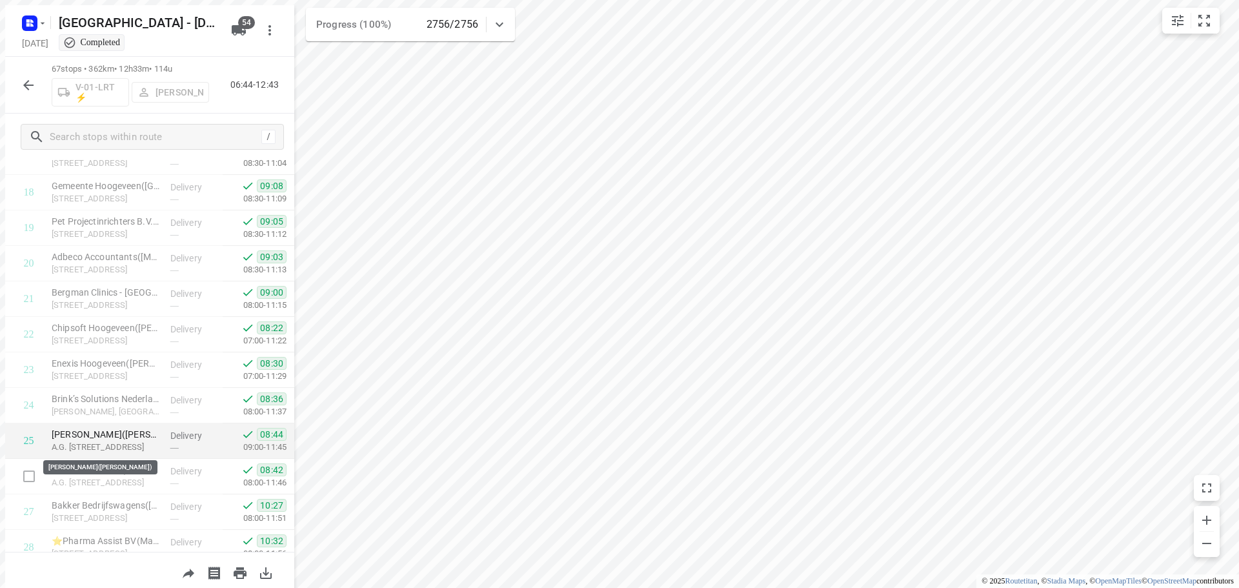
scroll to position [710, 0]
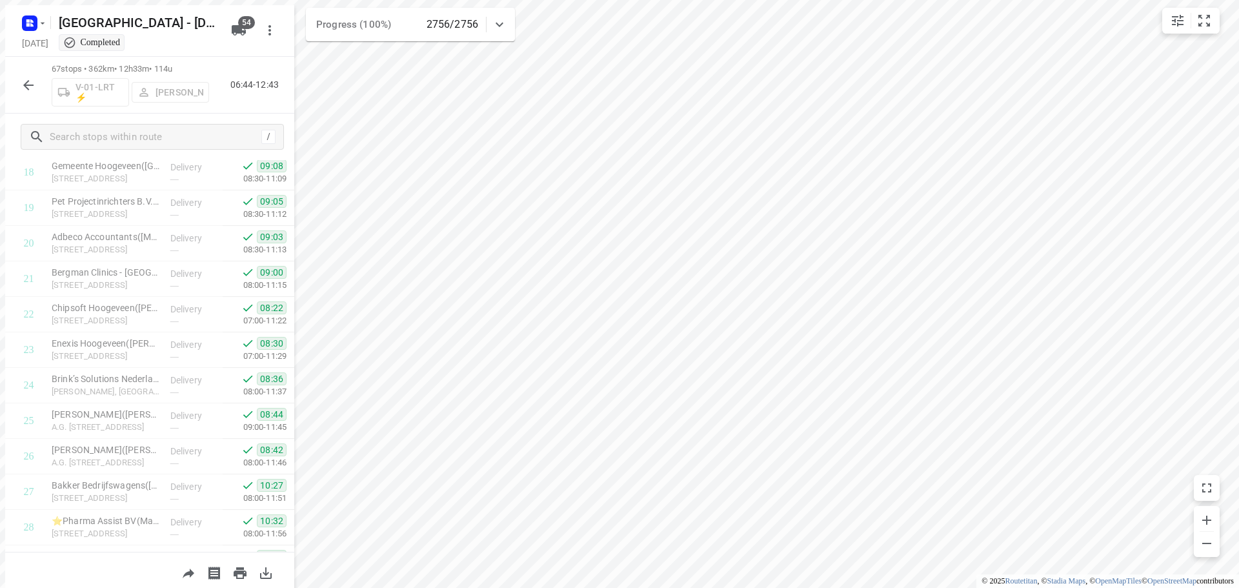
click at [15, 84] on button "button" at bounding box center [28, 85] width 26 height 26
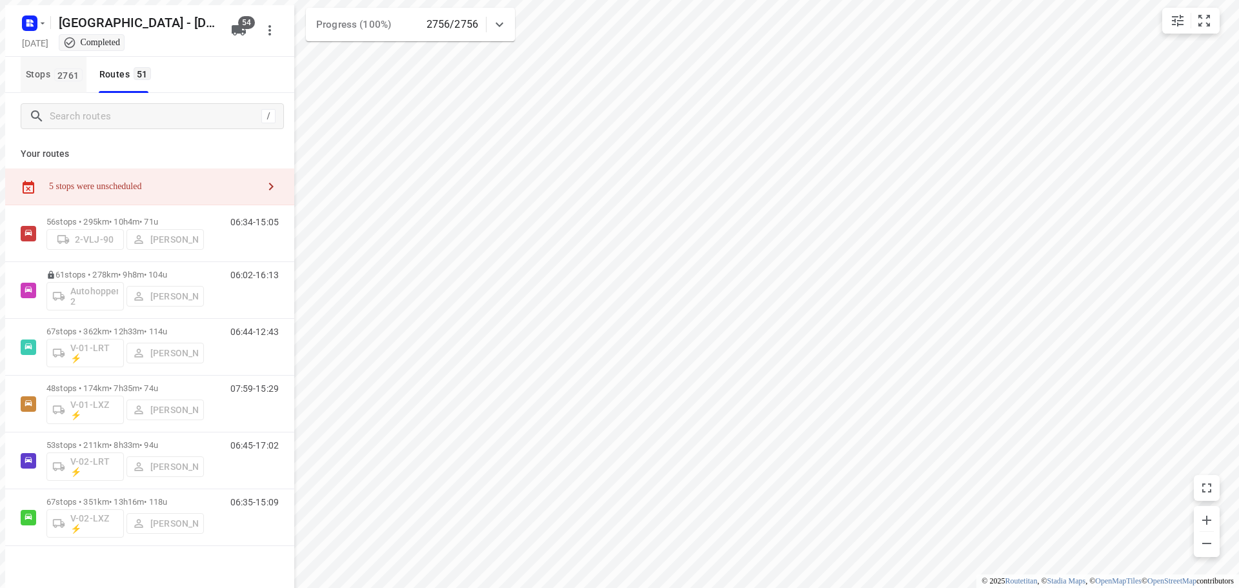
click at [55, 79] on button "Stops 2761" at bounding box center [54, 75] width 66 height 36
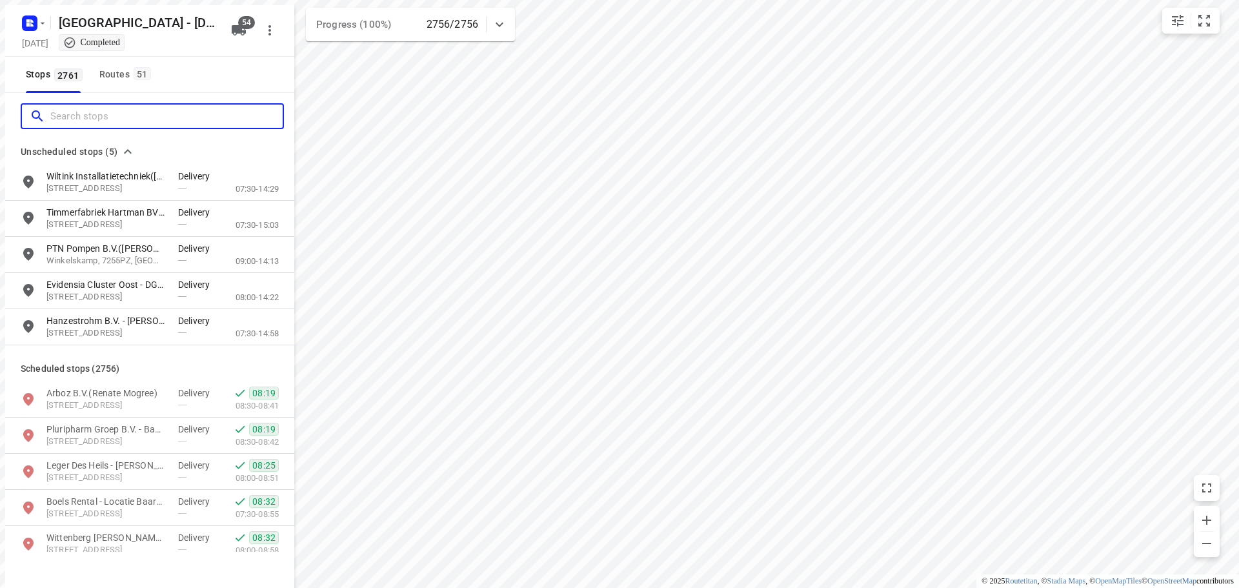
drag, startPoint x: 67, startPoint y: 110, endPoint x: 105, endPoint y: 103, distance: 38.7
click at [72, 110] on input "Search stops" at bounding box center [166, 116] width 232 height 20
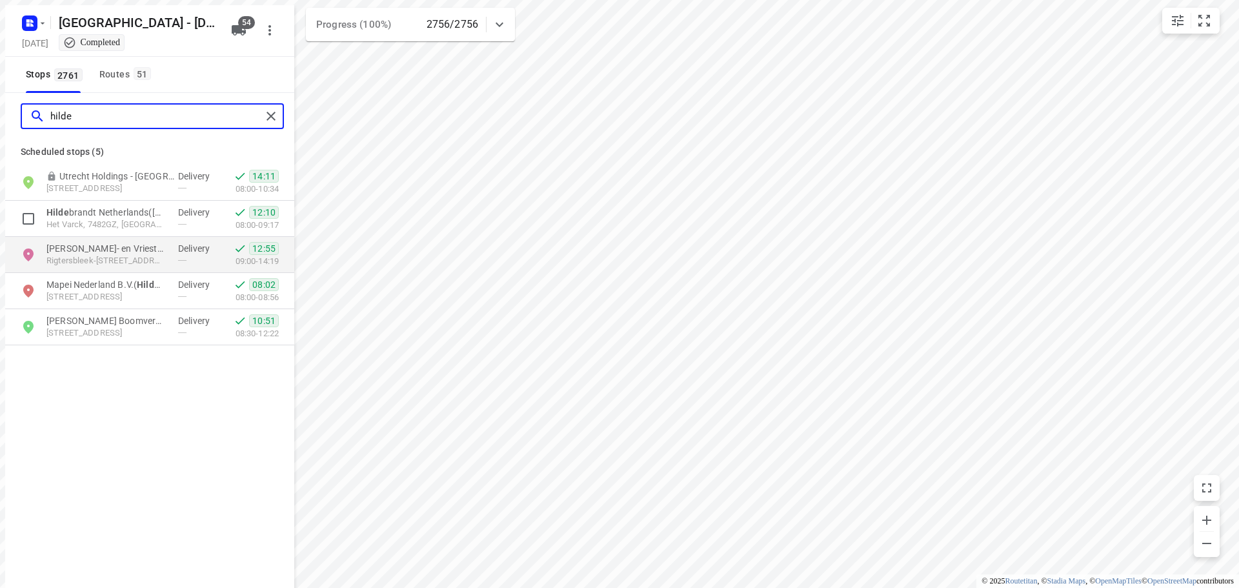
type input "hilde"
click at [74, 237] on div "Dasko Koel- en Vriestransporten B.V. - Enschede( [PERSON_NAME]) Rigtersbleek-[S…" at bounding box center [149, 255] width 289 height 36
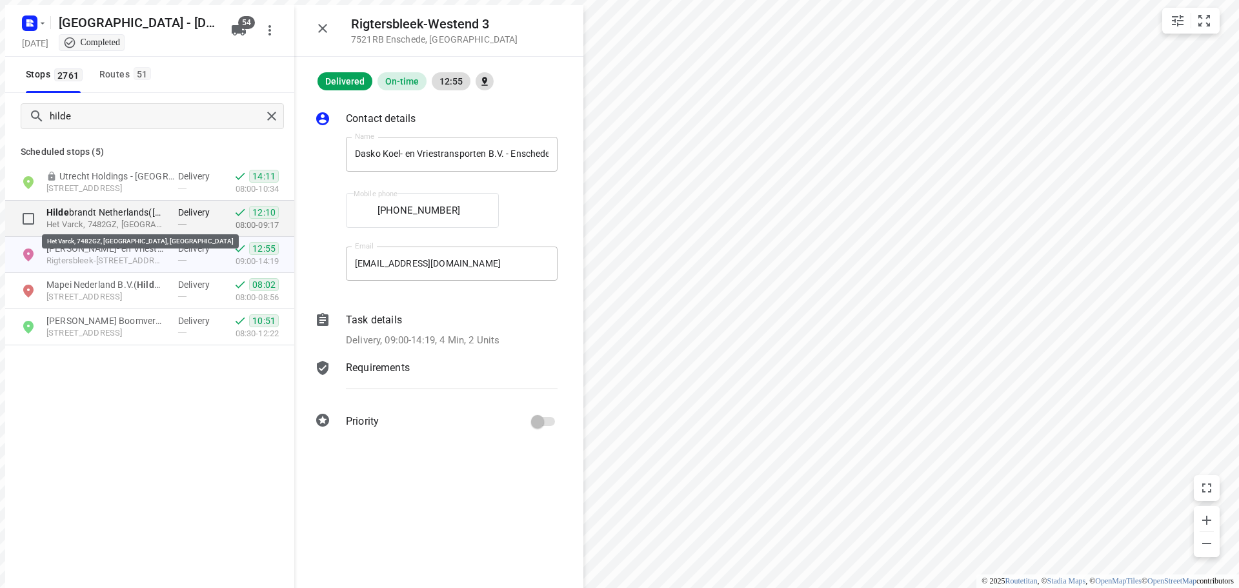
click at [84, 219] on p "Het Varck, 7482GZ, [GEOGRAPHIC_DATA], [GEOGRAPHIC_DATA]" at bounding box center [105, 225] width 119 height 12
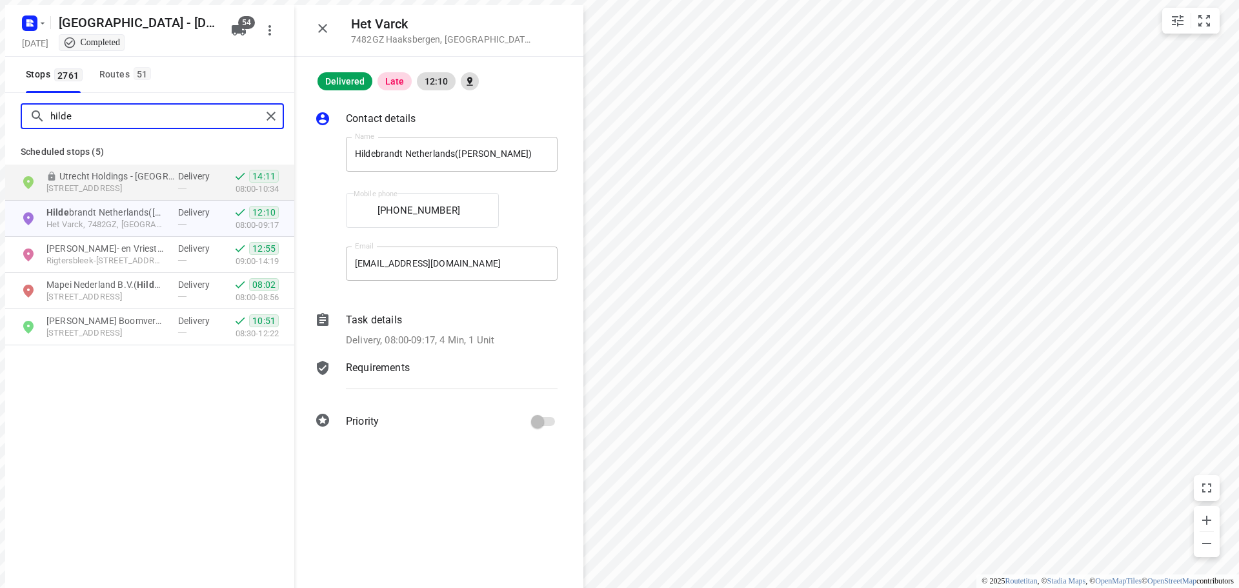
click at [254, 110] on input "hilde" at bounding box center [155, 116] width 211 height 20
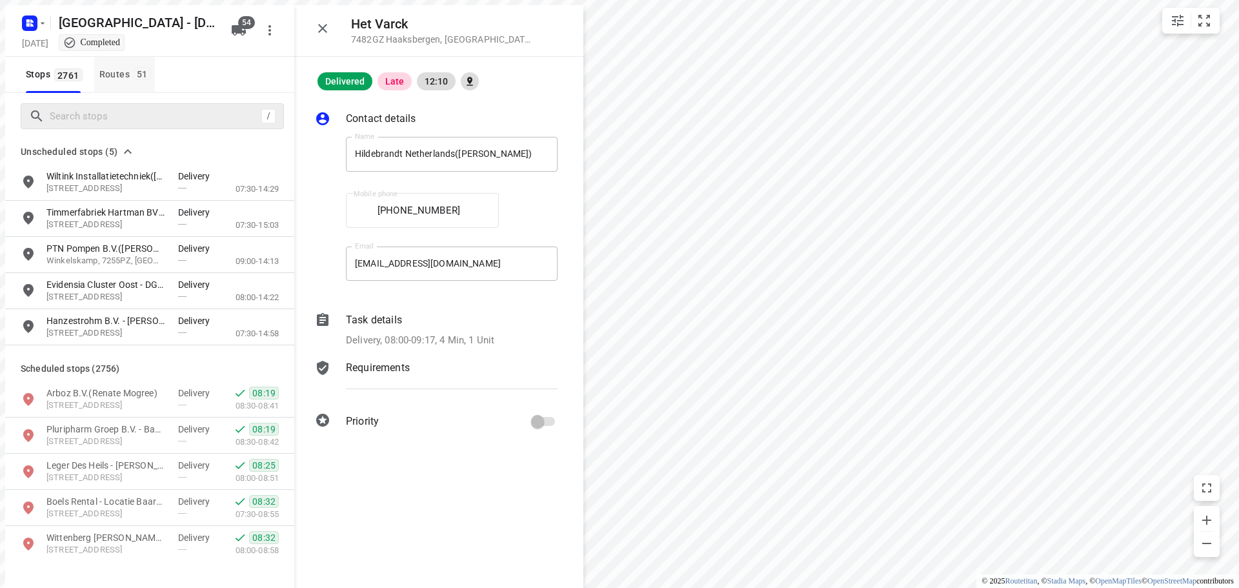
click at [123, 74] on div "Routes 51" at bounding box center [126, 74] width 55 height 16
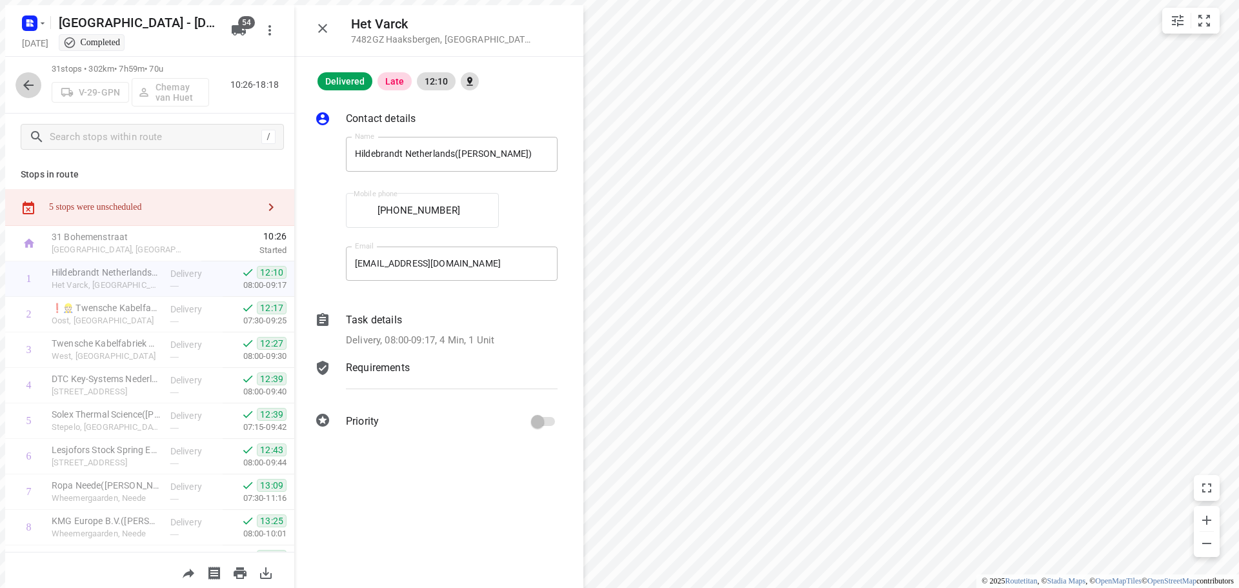
click at [34, 79] on button "button" at bounding box center [28, 85] width 26 height 26
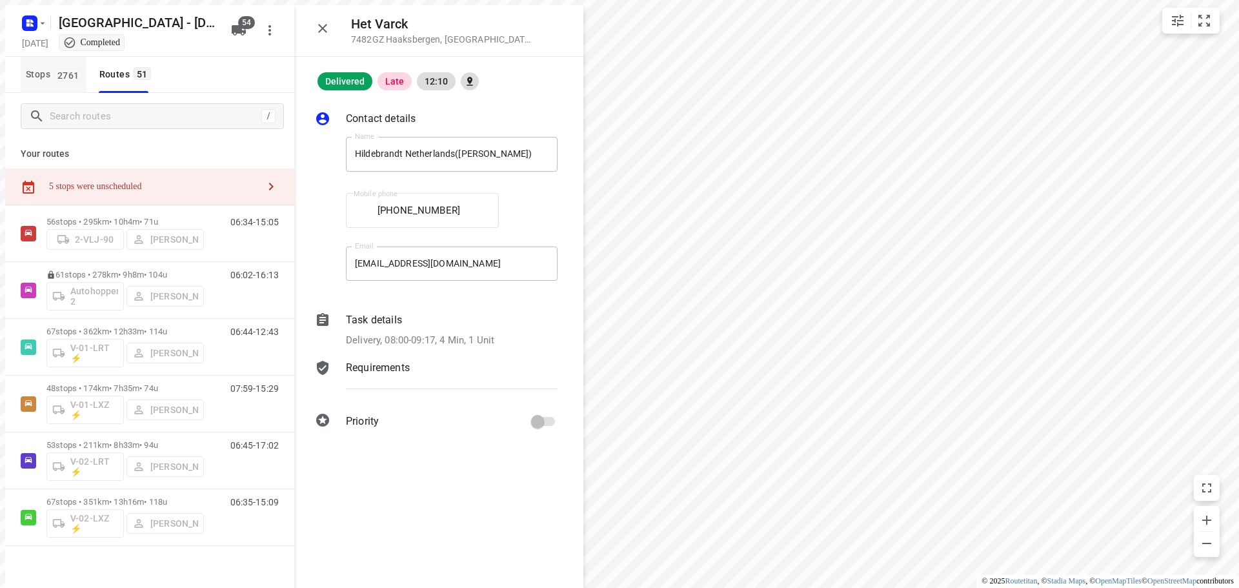
click at [68, 83] on button "Stops 2761" at bounding box center [54, 75] width 66 height 36
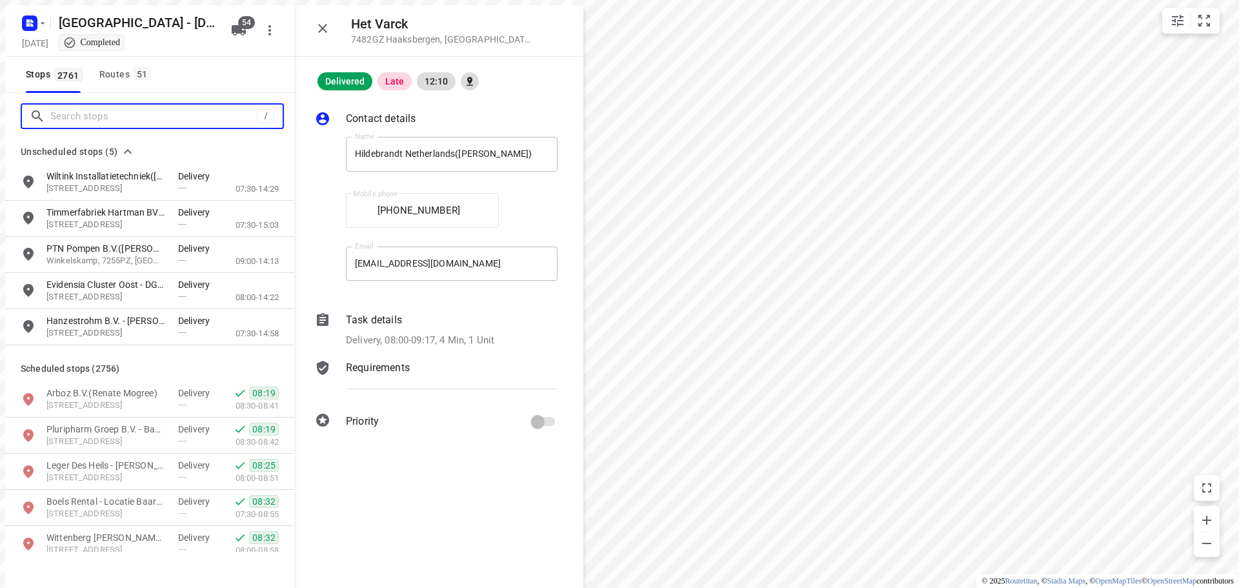
click at [82, 108] on input "Search stops" at bounding box center [153, 116] width 206 height 20
click at [115, 79] on button "Routes 51" at bounding box center [124, 75] width 61 height 36
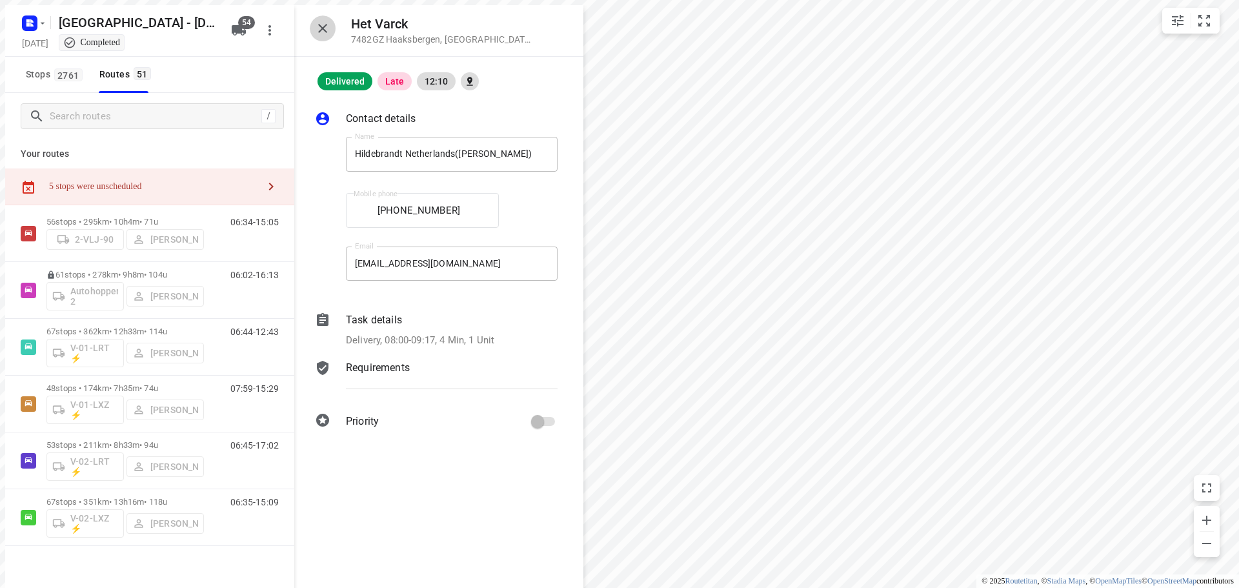
click at [310, 28] on button "button" at bounding box center [323, 28] width 26 height 26
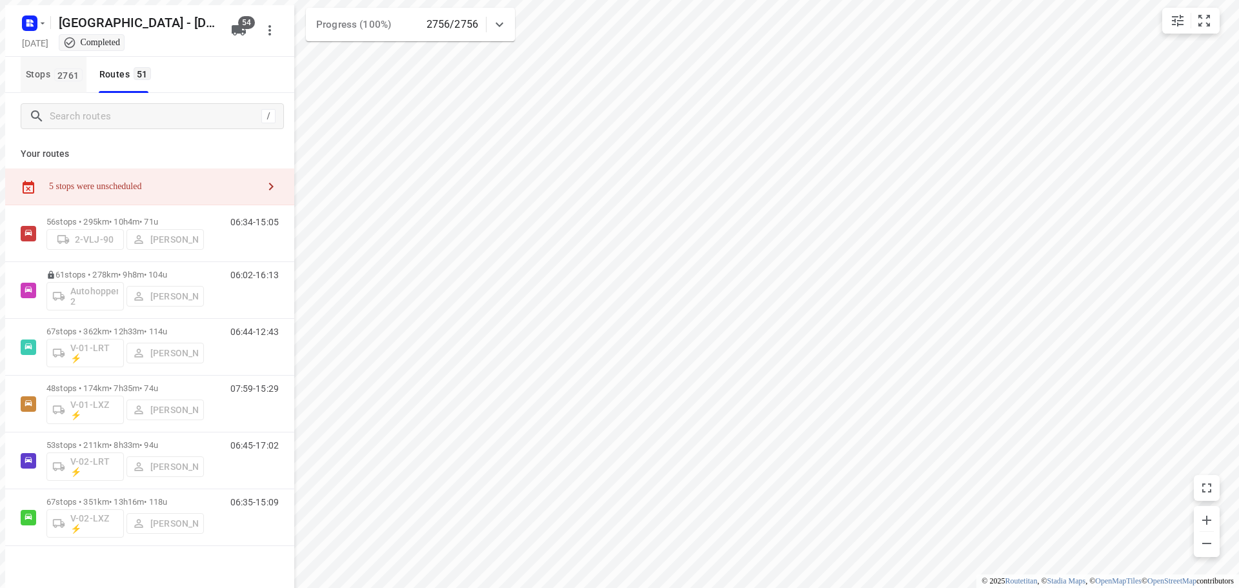
click at [70, 72] on span "2761" at bounding box center [68, 74] width 28 height 13
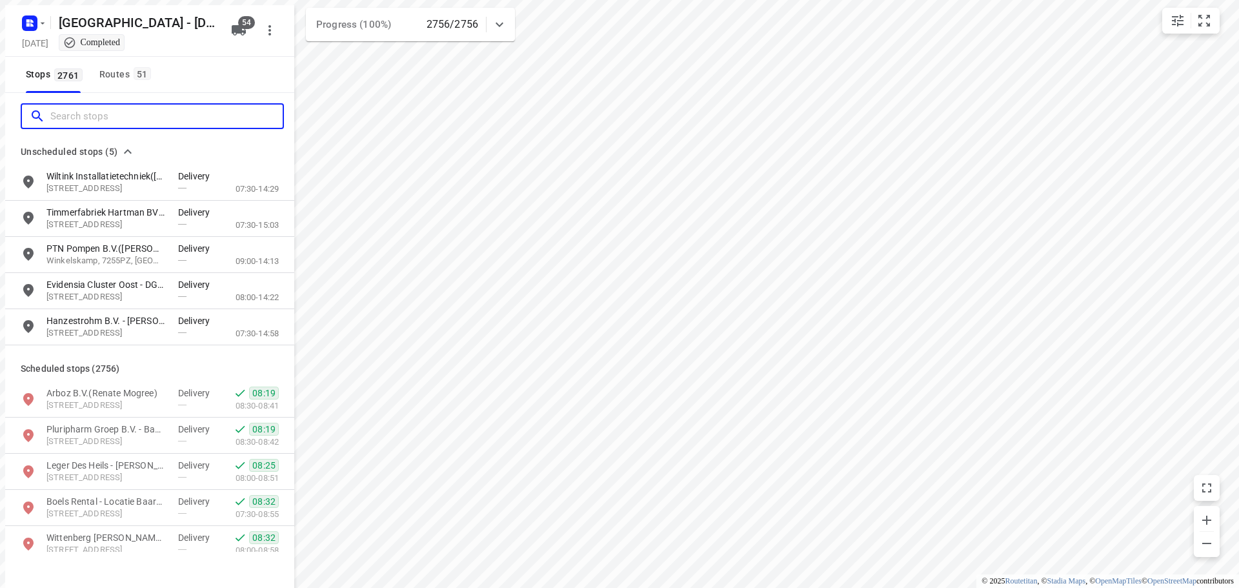
click at [85, 106] on input "Search stops" at bounding box center [166, 116] width 232 height 20
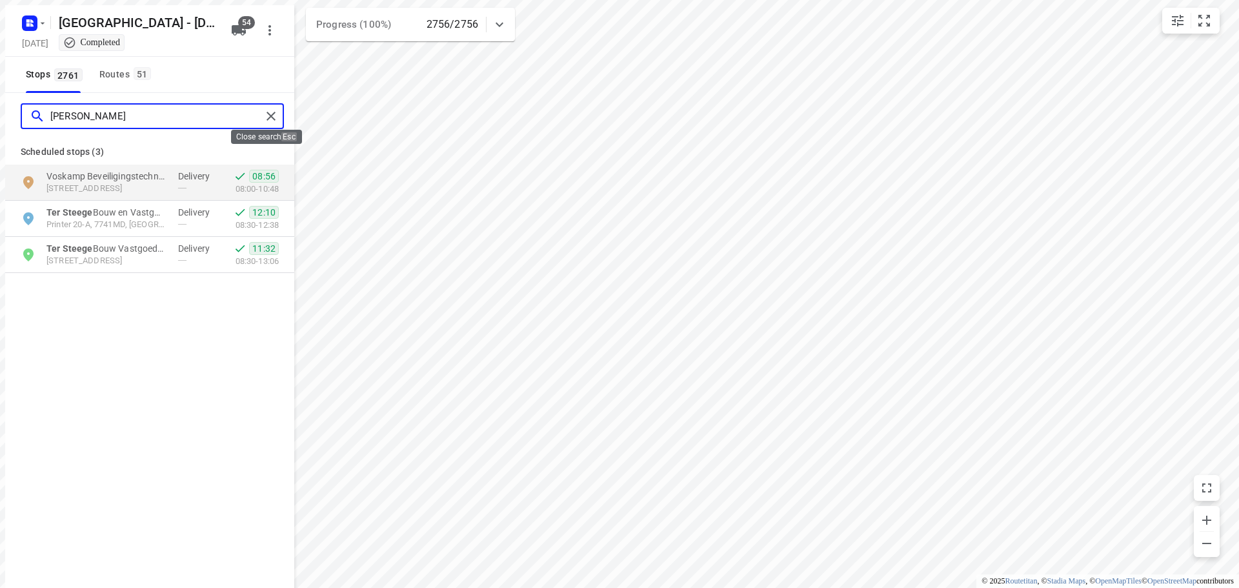
type input "ter steege"
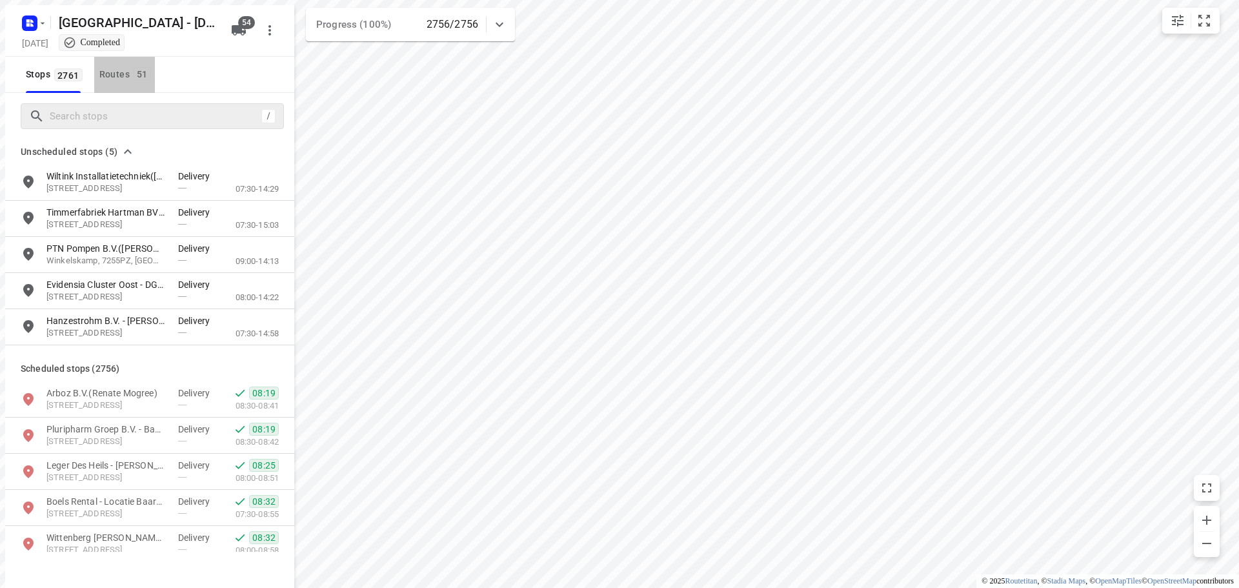
click at [113, 74] on div "Routes 51" at bounding box center [126, 74] width 55 height 16
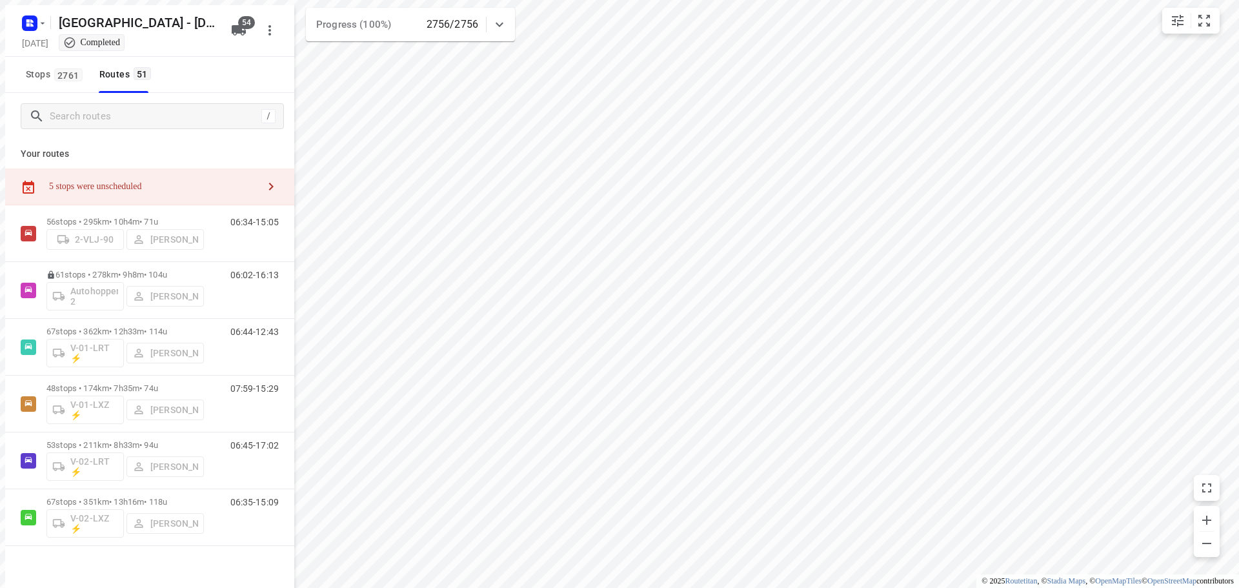
click at [94, 93] on div "/" at bounding box center [149, 116] width 289 height 46
drag, startPoint x: 68, startPoint y: 63, endPoint x: 65, endPoint y: 94, distance: 31.1
click at [67, 68] on span "2761" at bounding box center [68, 74] width 28 height 13
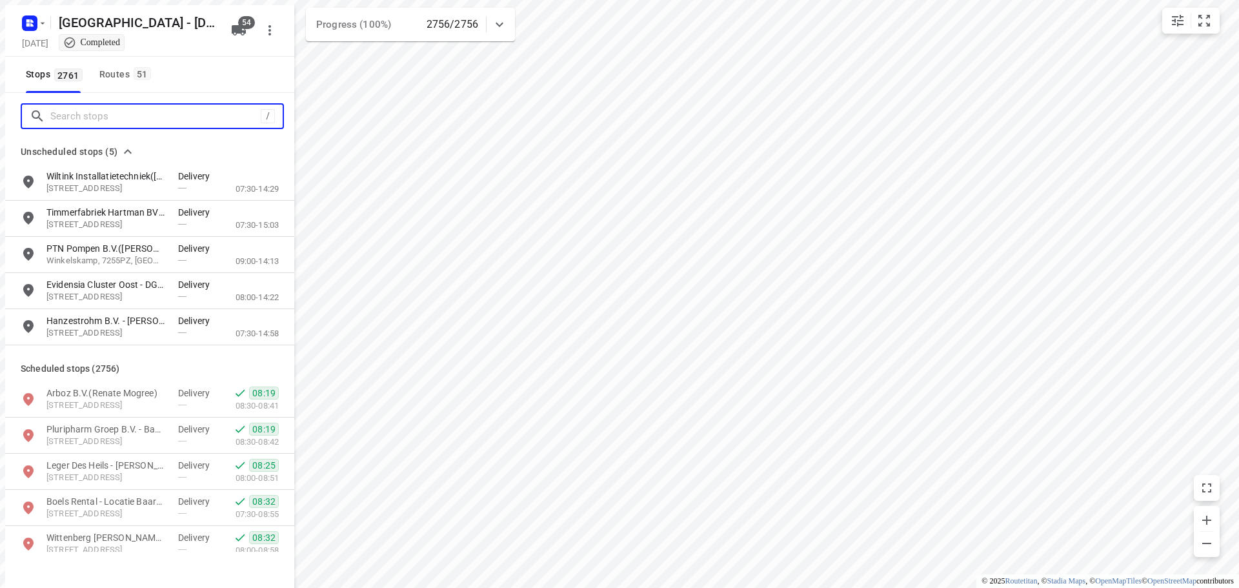
click at [66, 111] on input "Search stops" at bounding box center [155, 116] width 210 height 20
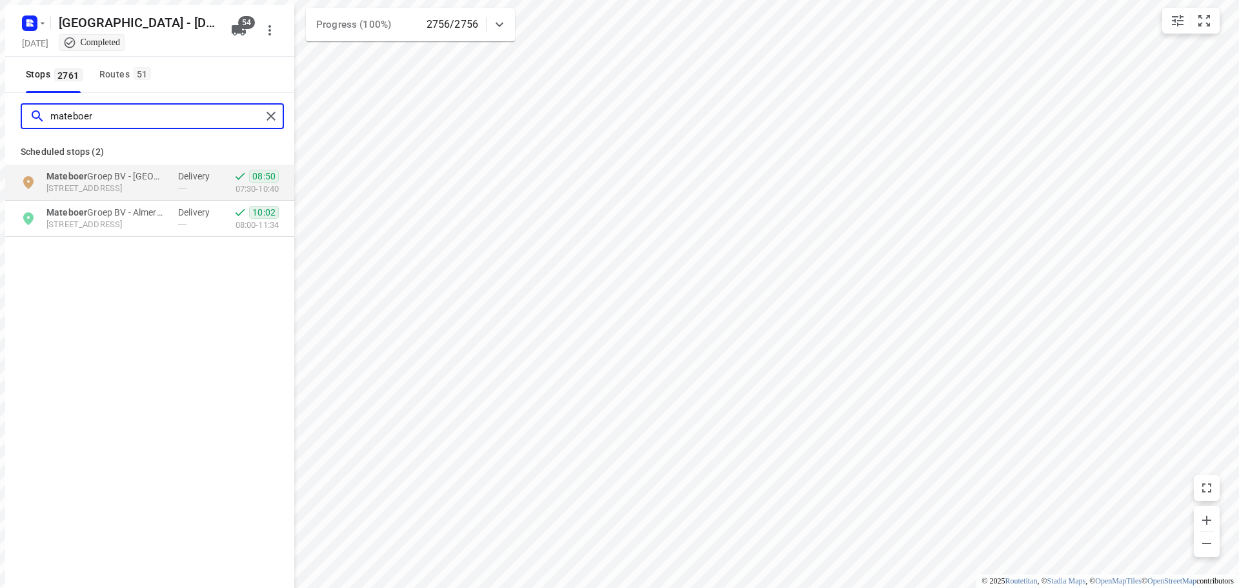
type input "mateboer"
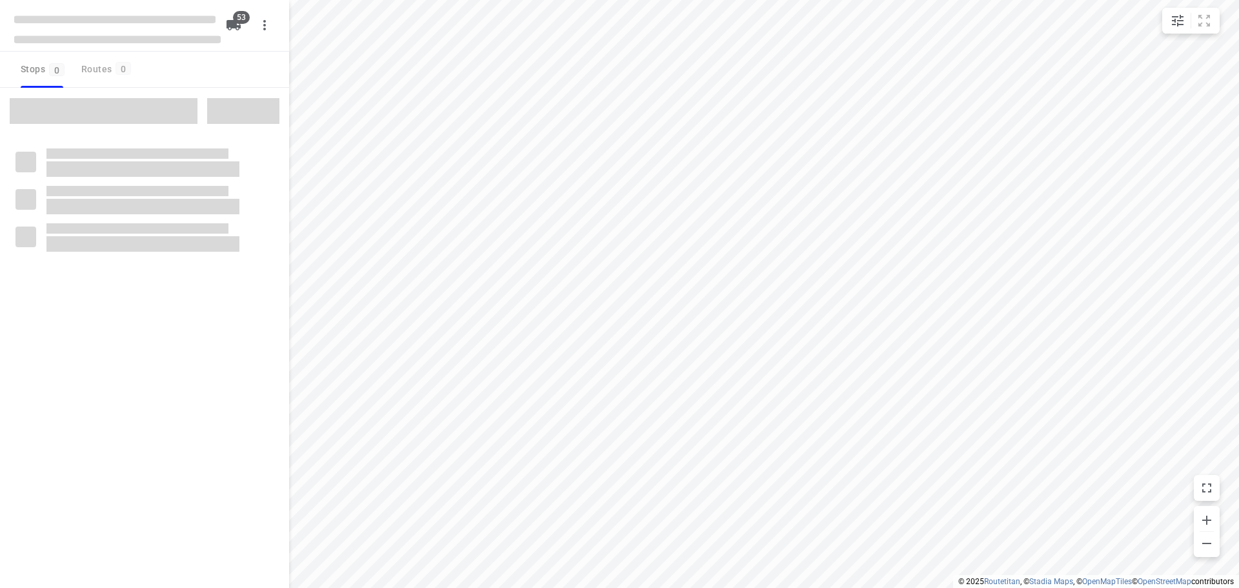
checkbox input "true"
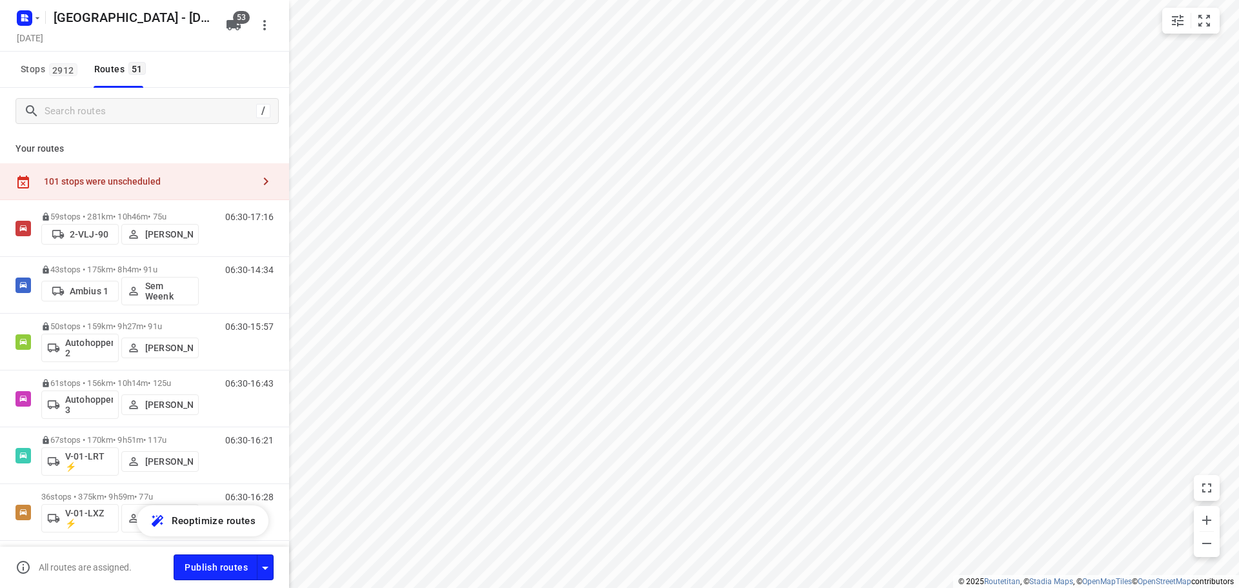
click at [91, 113] on div "/ Your routes 101 stops were unscheduled 59 stops • 281km • 10h46m • 75u 2-VLJ-…" at bounding box center [144, 317] width 289 height 459
click at [92, 108] on div "/ Your routes 101 stops were unscheduled 59 stops • 281km • 10h46m • 75u 2-VLJ-…" at bounding box center [144, 317] width 289 height 459
click at [98, 105] on div "/ Your routes 101 stops were unscheduled 59 stops • 281km • 10h46m • 75u 2-VLJ-…" at bounding box center [144, 317] width 289 height 459
click at [98, 105] on input "Search routes" at bounding box center [161, 111] width 232 height 20
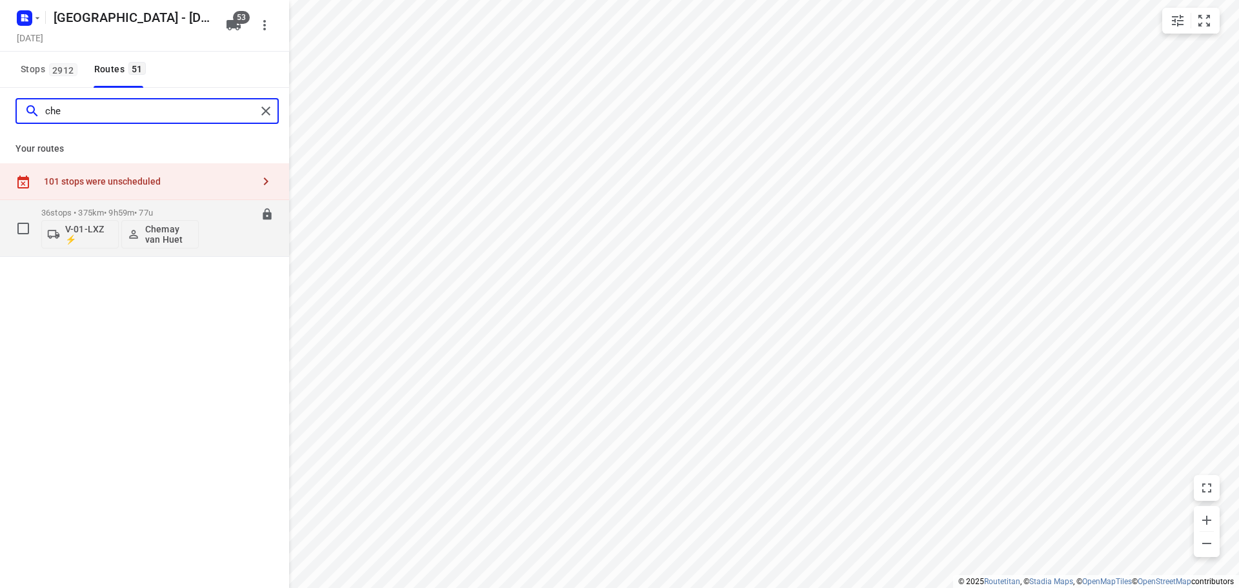
type input "che"
click at [83, 243] on p "V-01-LXZ ⚡" at bounding box center [89, 234] width 48 height 21
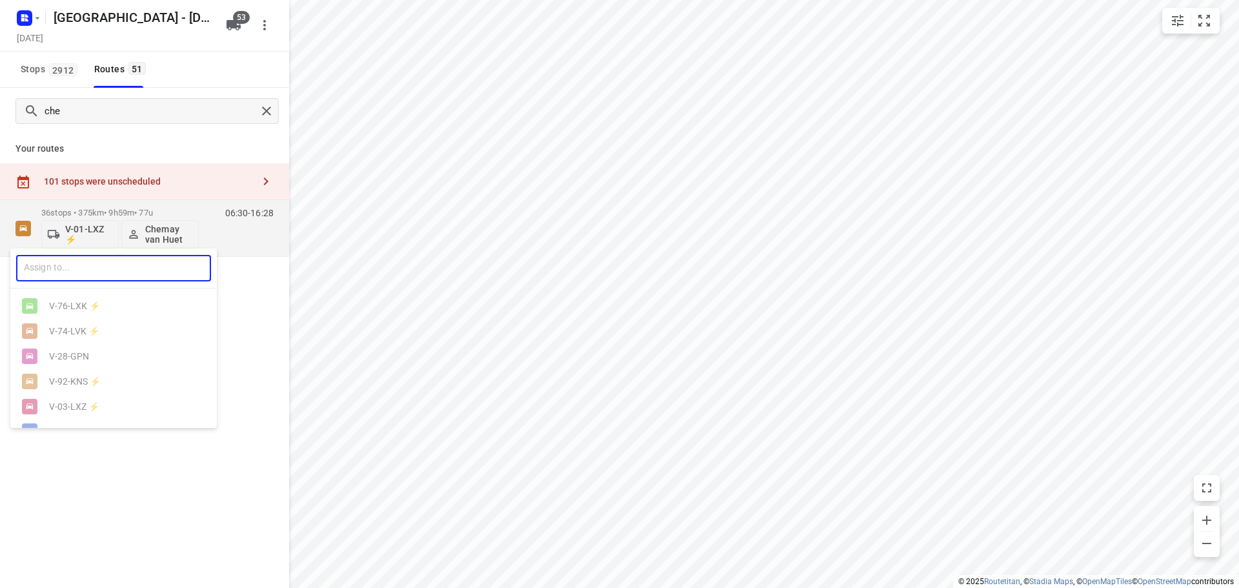
click at [86, 266] on input "text" at bounding box center [113, 268] width 195 height 26
type input "13"
click at [113, 312] on div "VTF- 13 -B" at bounding box center [113, 306] width 206 height 25
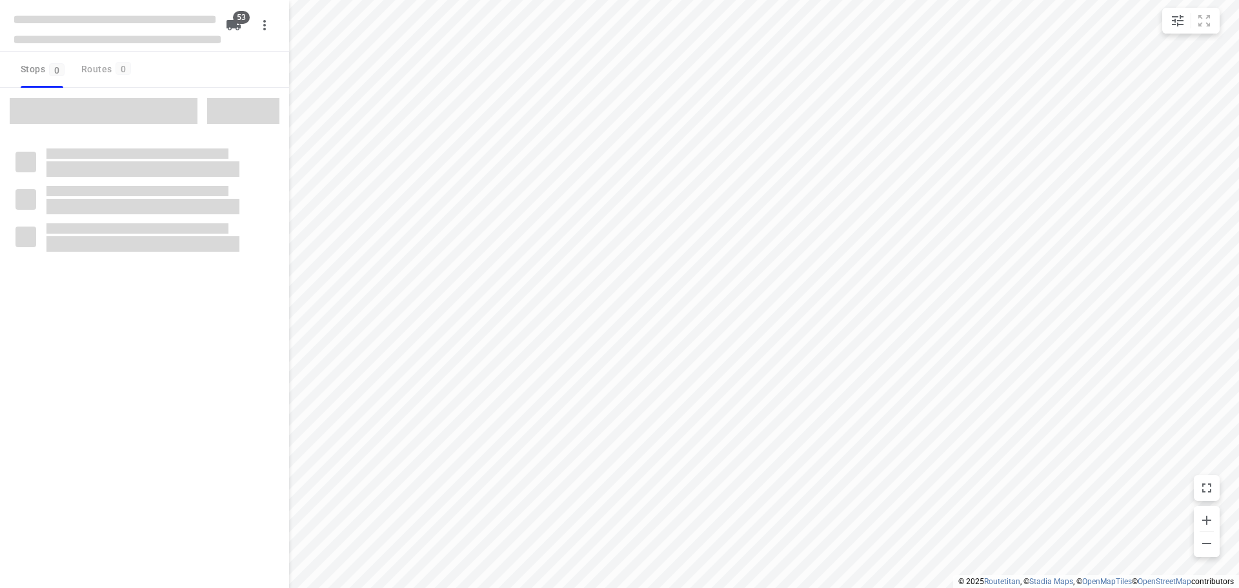
checkbox input "true"
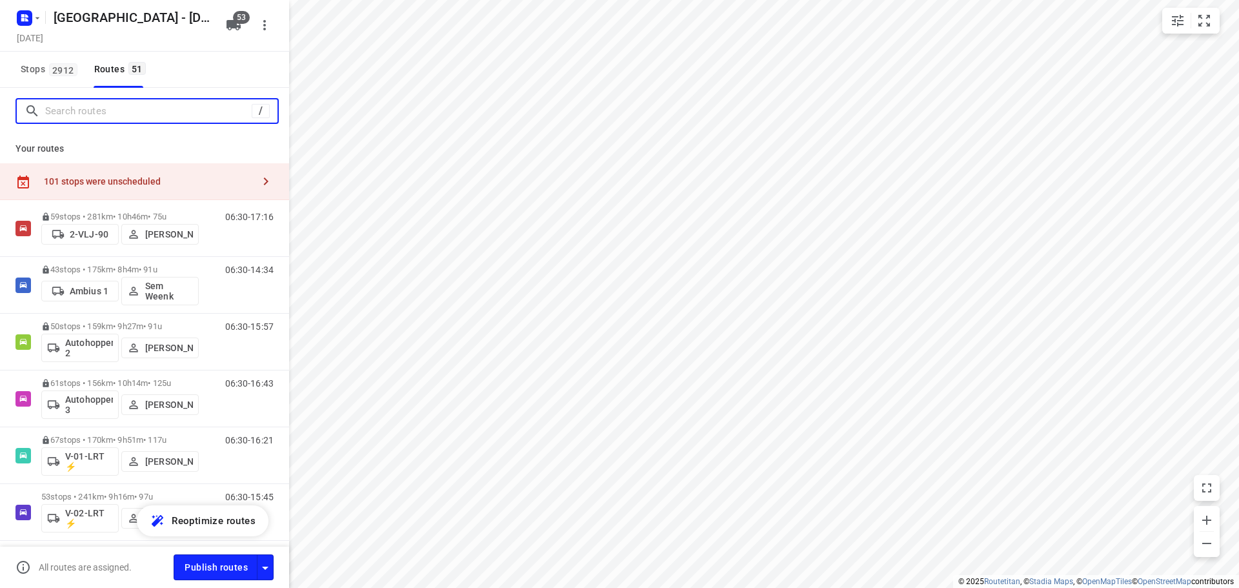
click at [137, 101] on input "Search routes" at bounding box center [148, 111] width 206 height 20
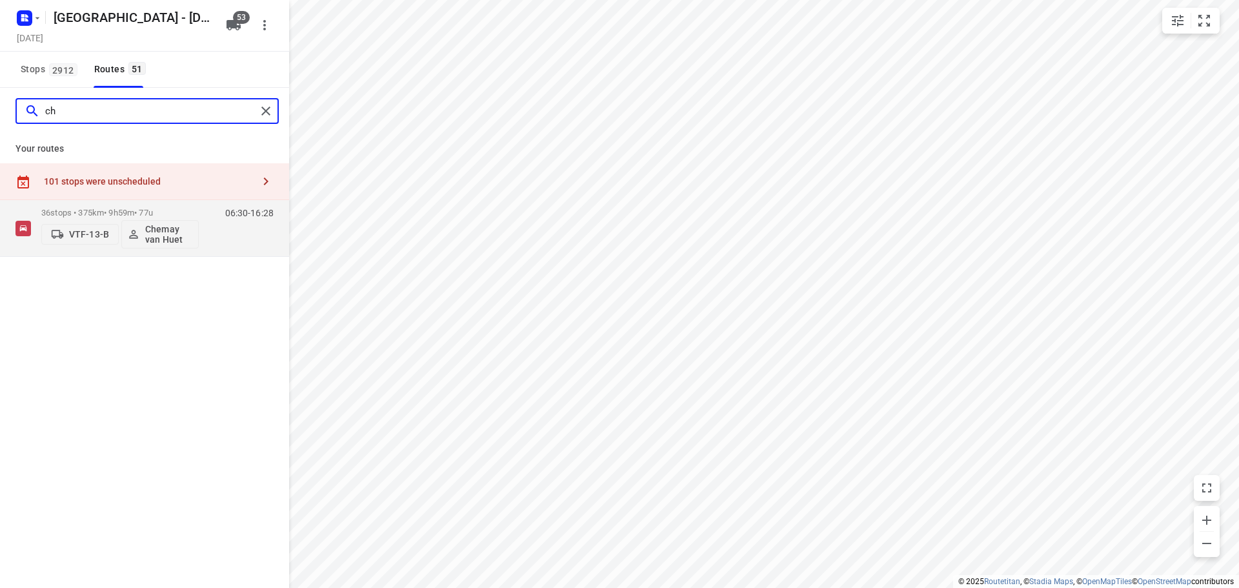
type input "c"
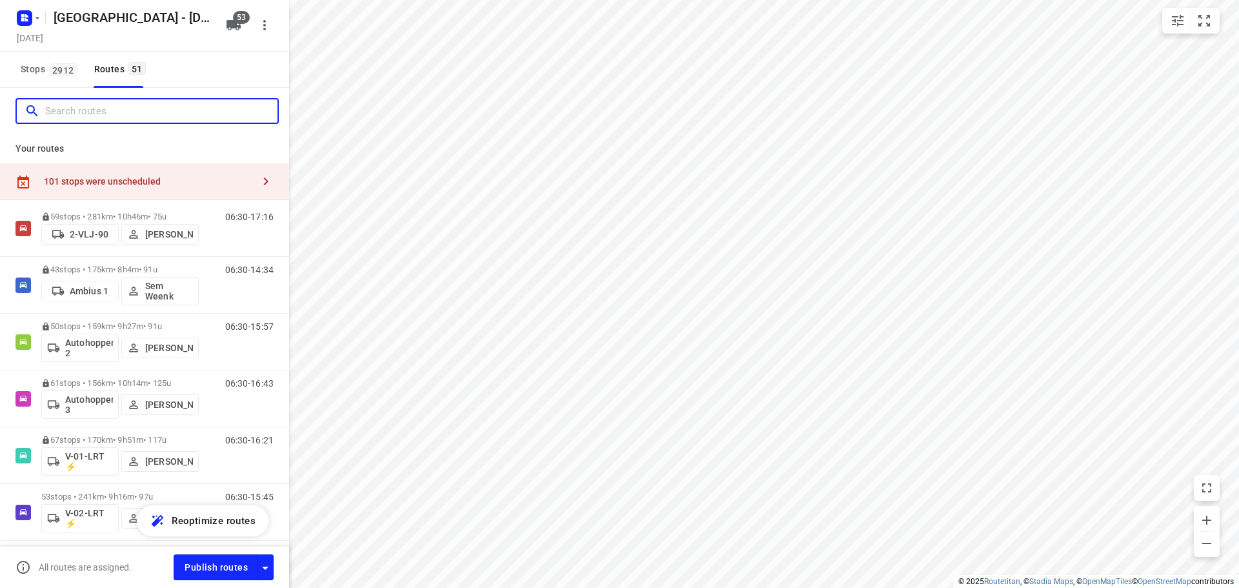
click at [99, 114] on input "Search routes" at bounding box center [161, 111] width 232 height 20
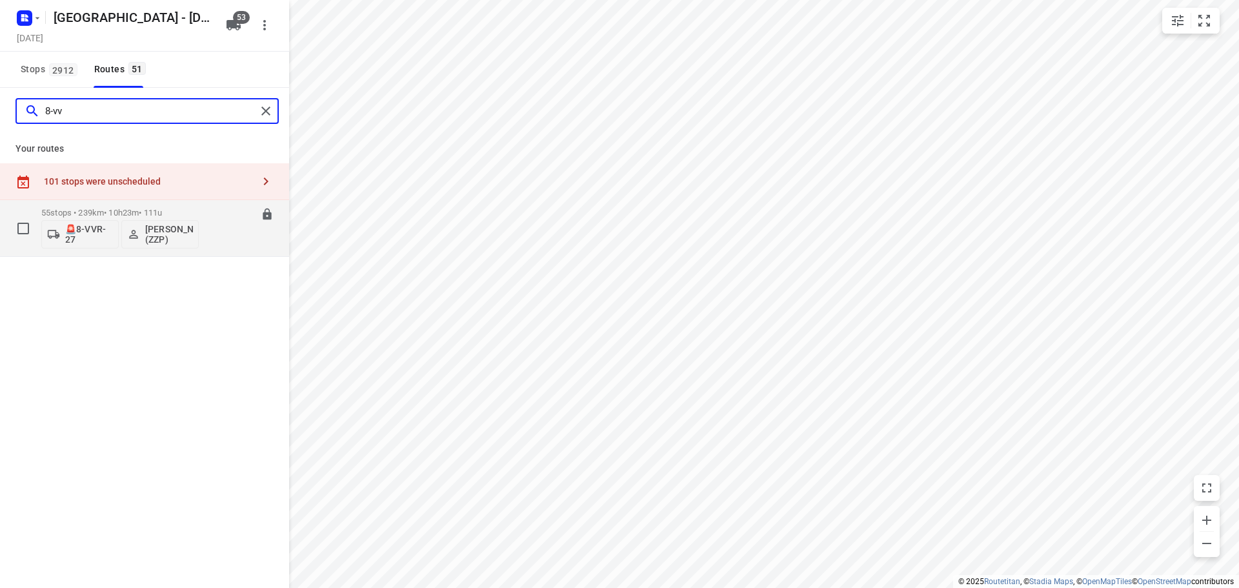
type input "8-vv"
click at [90, 239] on p "🚨8-VVR-27" at bounding box center [89, 234] width 48 height 21
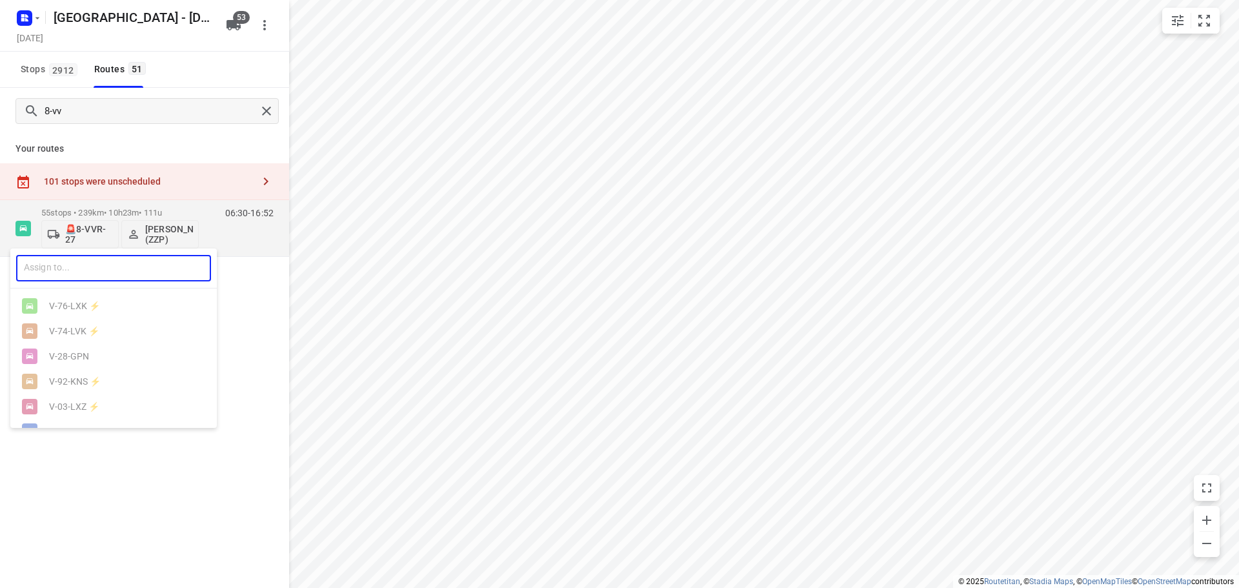
click at [92, 269] on input "text" at bounding box center [113, 268] width 195 height 26
type input "01"
click at [61, 308] on b "01" at bounding box center [62, 306] width 10 height 10
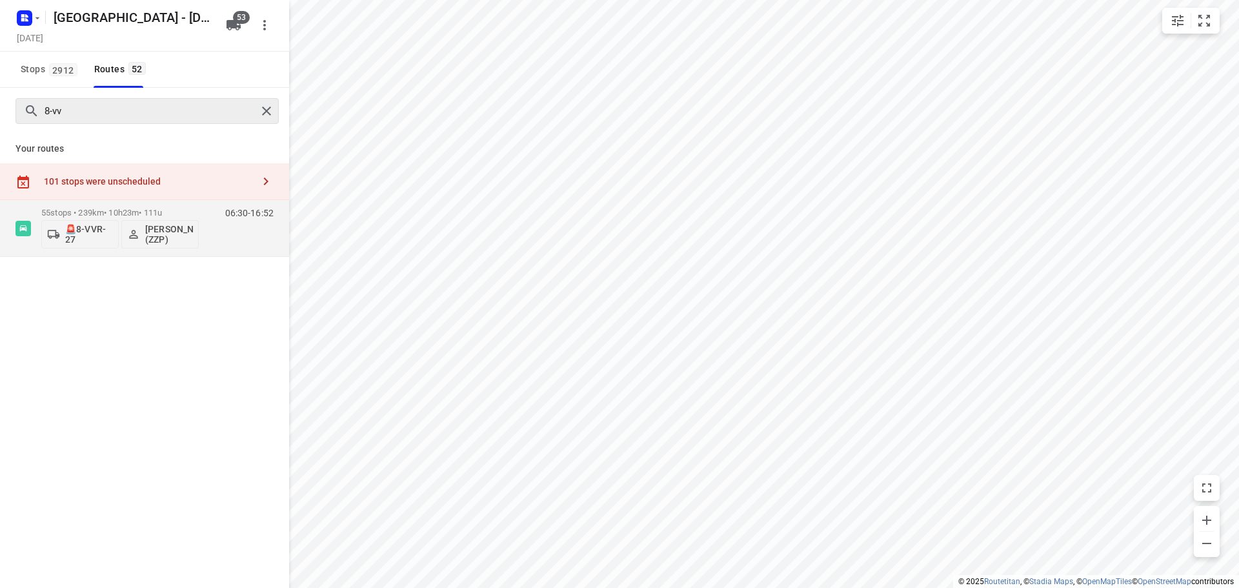
click at [276, 123] on div "8-vv" at bounding box center [146, 111] width 263 height 26
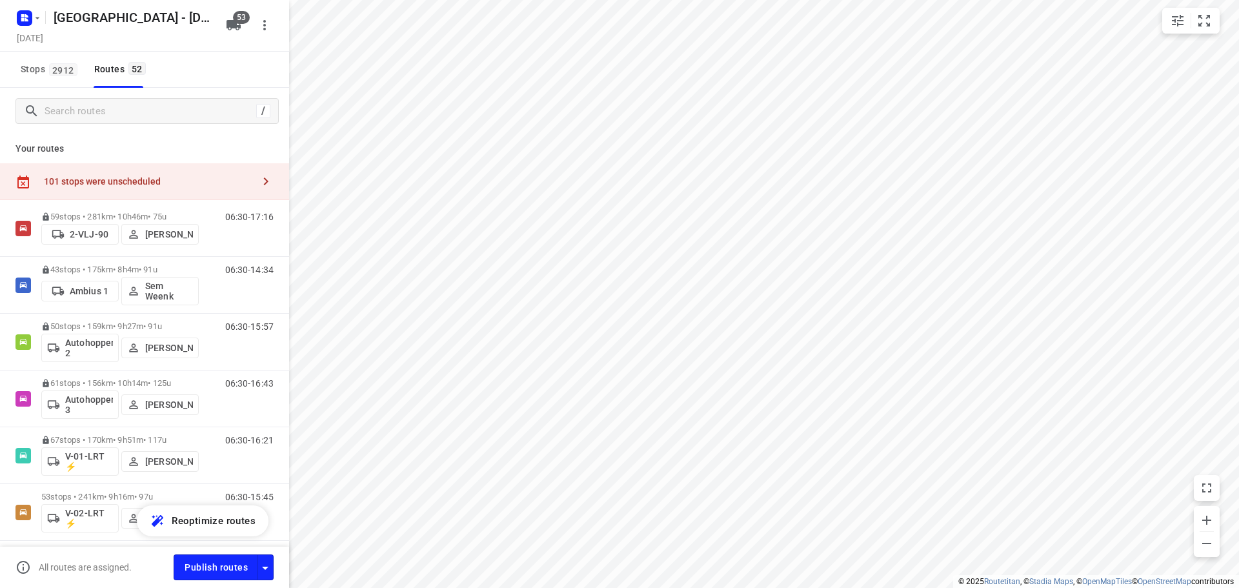
click at [252, 39] on div "[GEOGRAPHIC_DATA] - [DATE] [DATE]" at bounding box center [144, 26] width 289 height 52
click at [235, 27] on icon "button" at bounding box center [233, 25] width 14 height 10
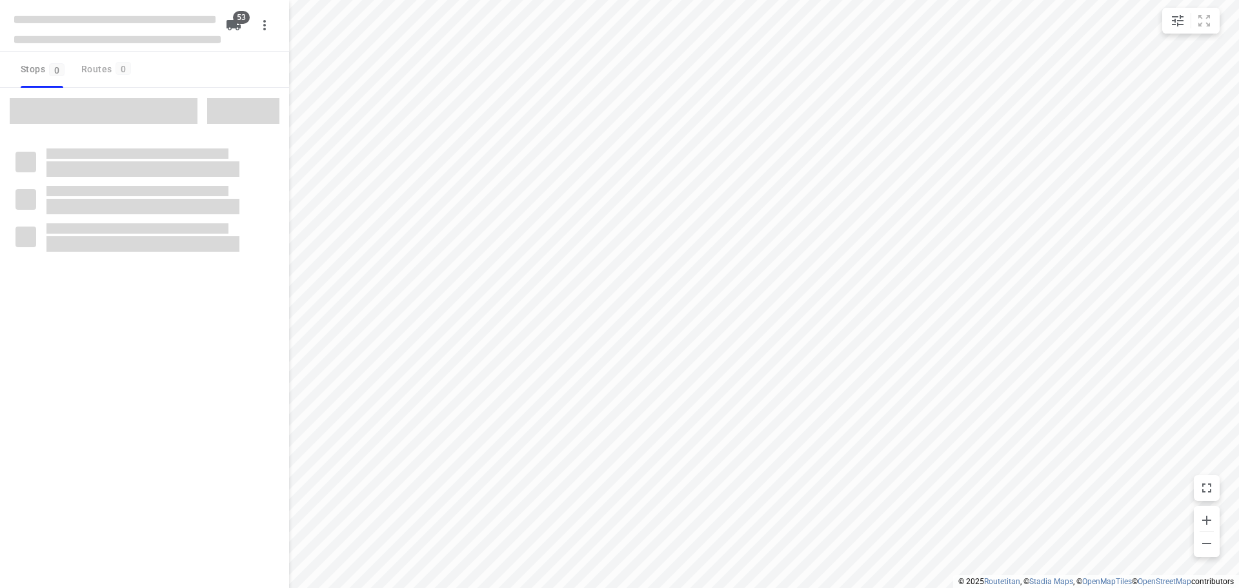
checkbox input "true"
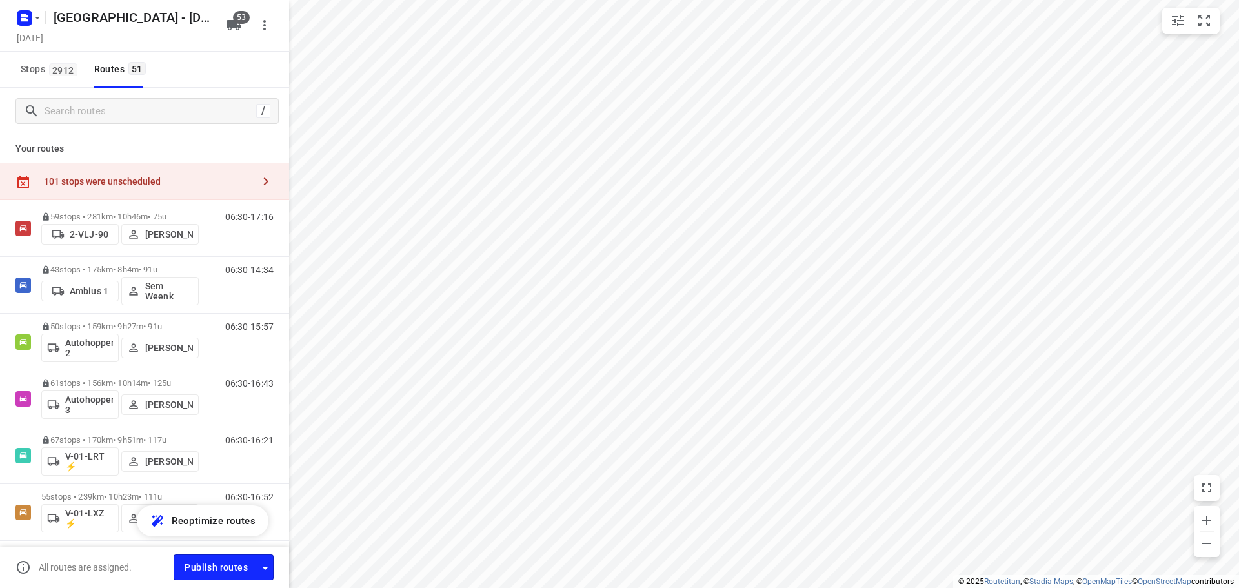
click at [102, 98] on div "/" at bounding box center [146, 111] width 263 height 26
click at [102, 108] on input "Search routes" at bounding box center [150, 111] width 210 height 20
click at [226, 2] on div "[GEOGRAPHIC_DATA] - [DATE] [DATE]" at bounding box center [144, 26] width 289 height 52
click at [228, 17] on icon "button" at bounding box center [233, 24] width 15 height 15
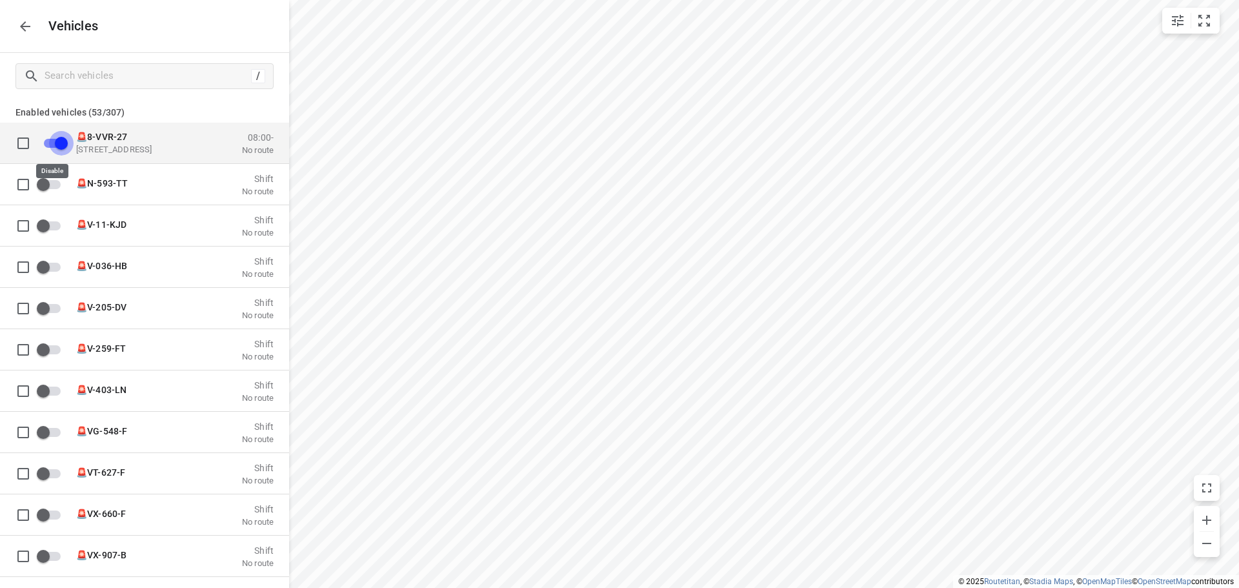
click at [64, 138] on input "grid" at bounding box center [62, 142] width 74 height 25
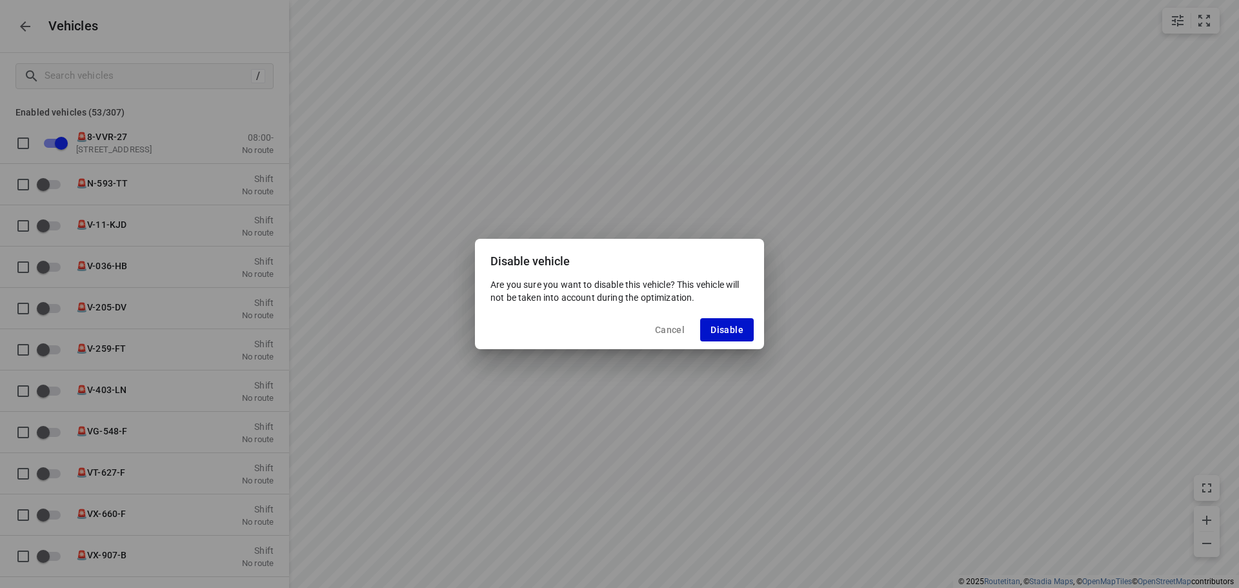
click at [720, 319] on button "Disable" at bounding box center [727, 329] width 54 height 23
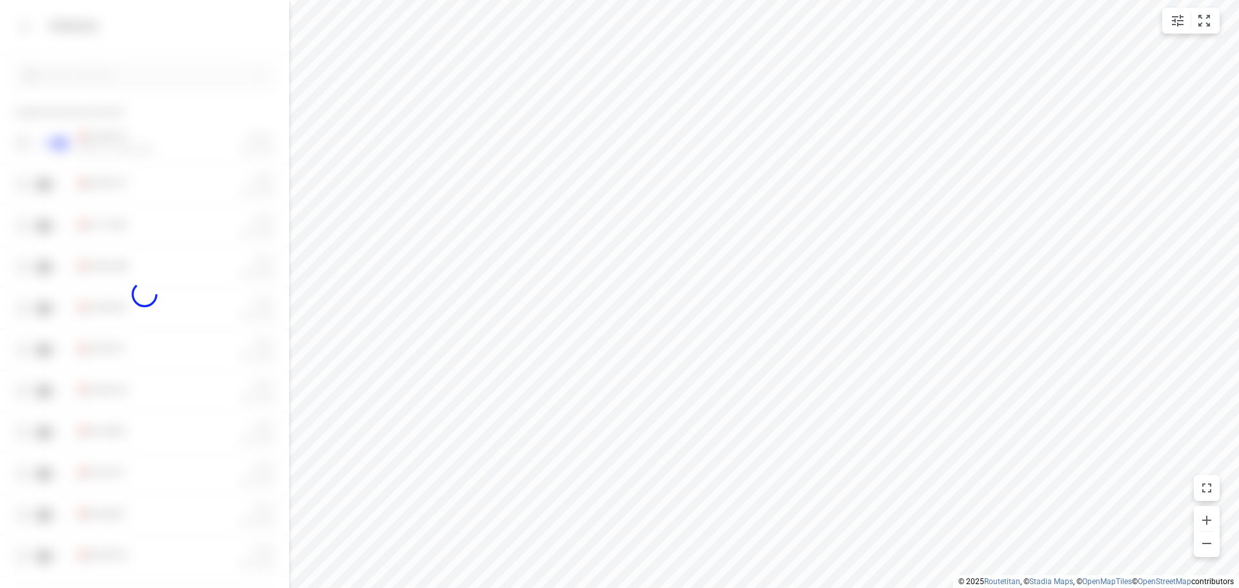
checkbox input "false"
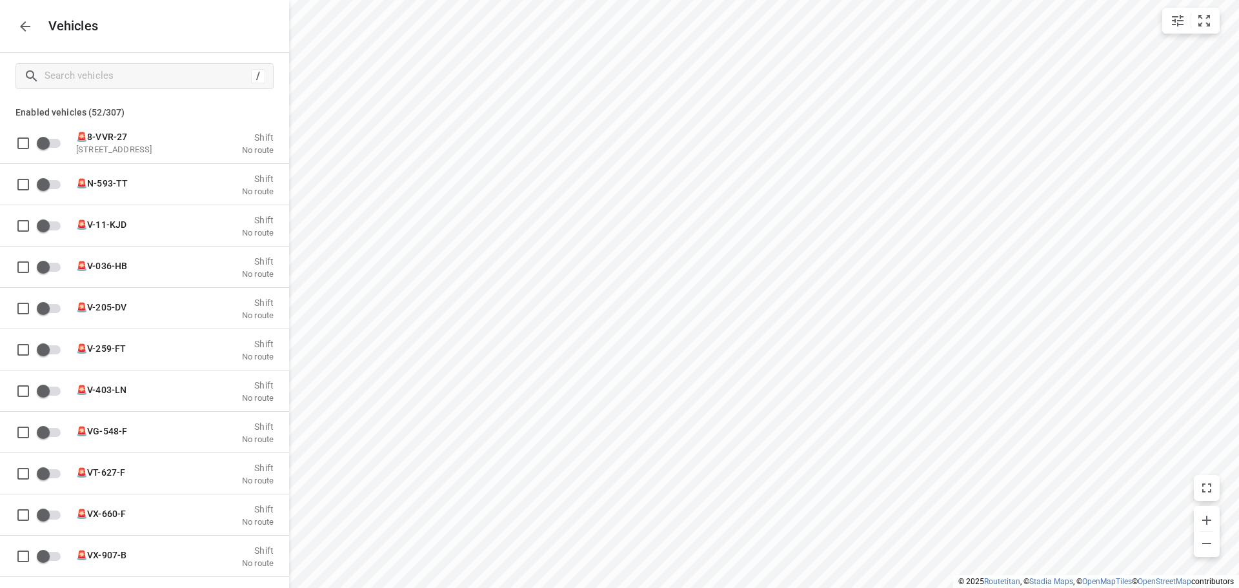
click at [17, 33] on icon "button" at bounding box center [24, 26] width 15 height 15
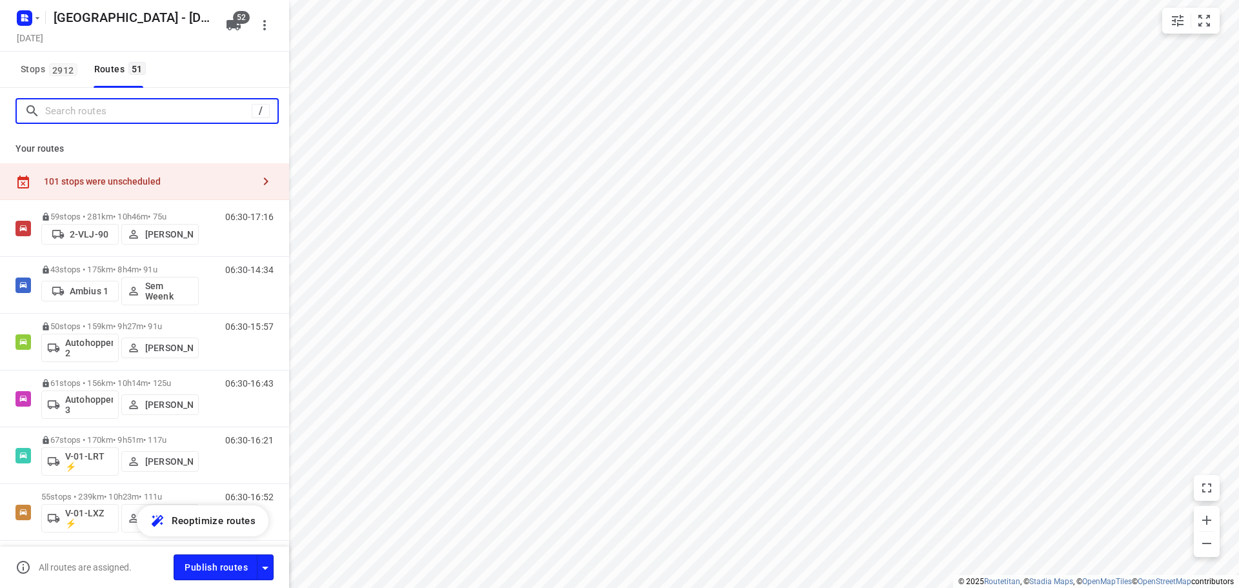
click at [111, 105] on input "Search routes" at bounding box center [148, 111] width 206 height 20
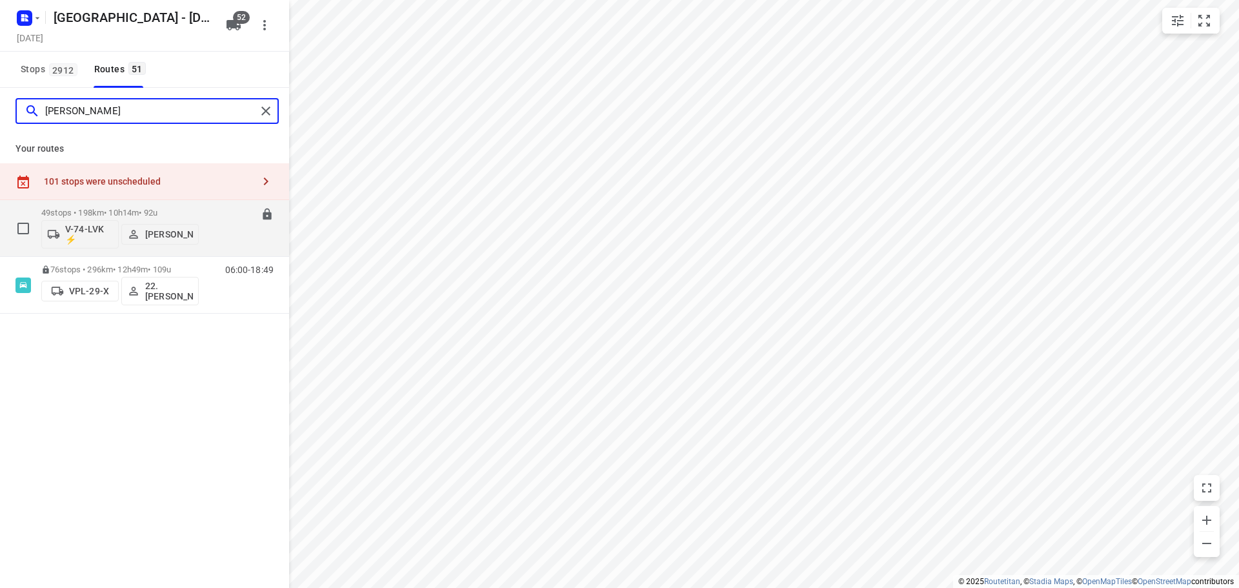
type input "[PERSON_NAME]"
click at [70, 210] on p "49 stops • 198km • 10h14m • 92u" at bounding box center [119, 213] width 157 height 10
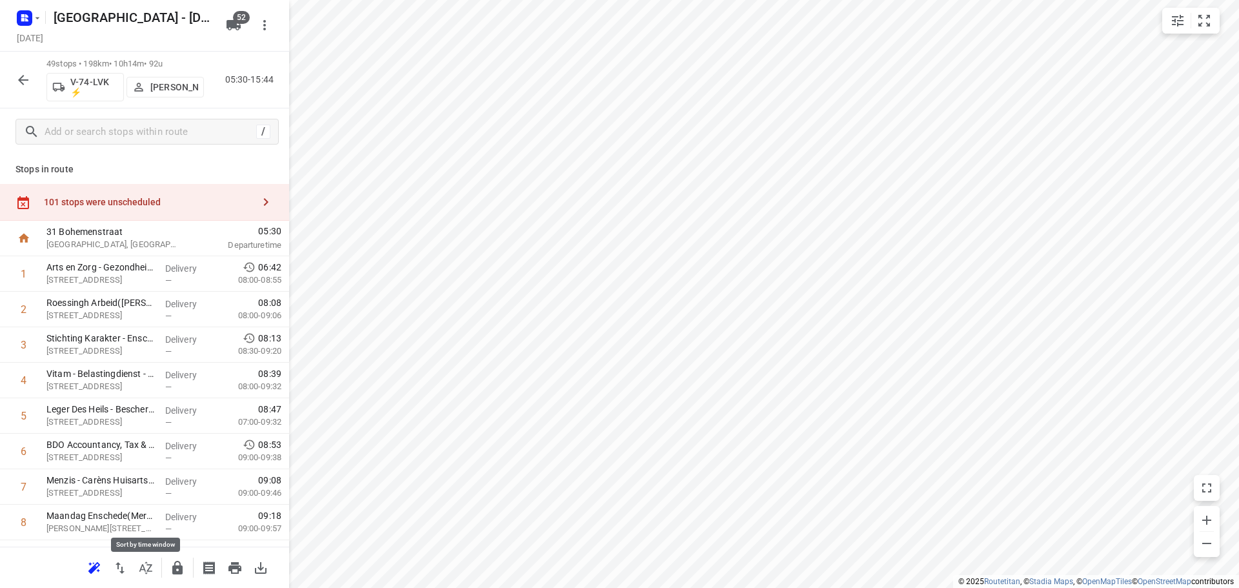
click at [152, 570] on icon "button" at bounding box center [145, 567] width 13 height 12
click at [30, 90] on button "button" at bounding box center [23, 80] width 26 height 26
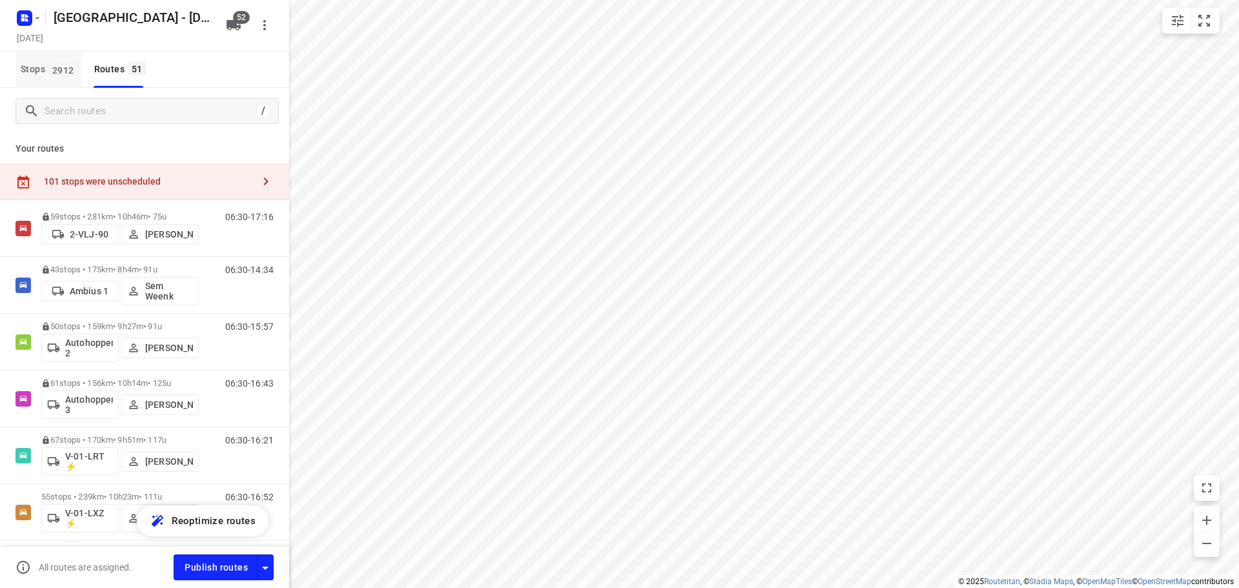
click at [65, 85] on button "Stops 2912" at bounding box center [48, 70] width 66 height 36
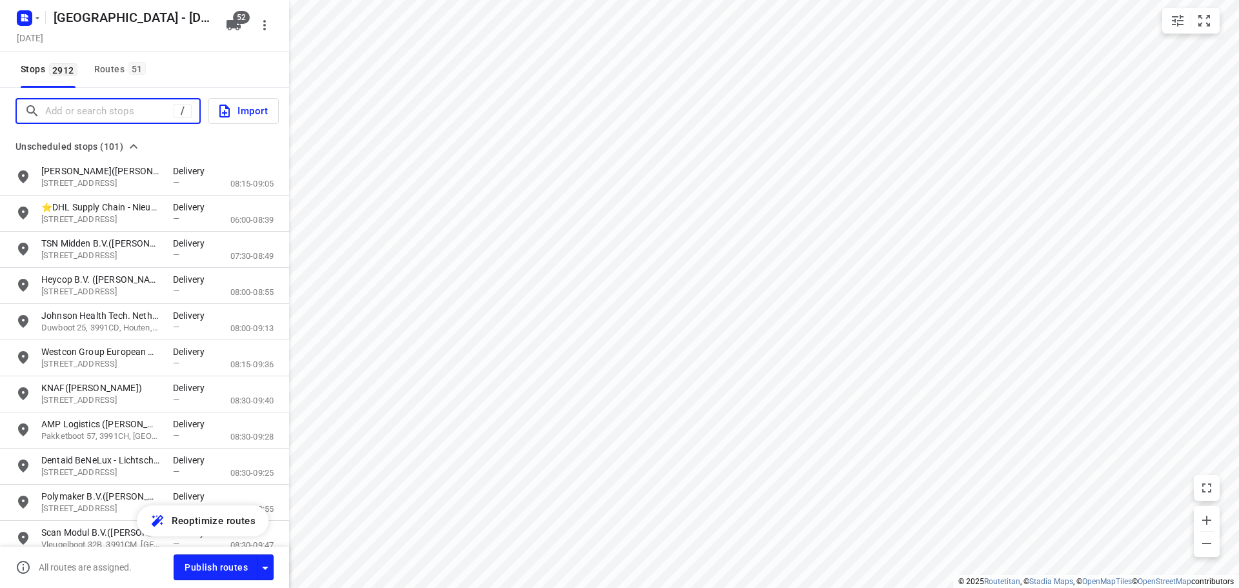
click at [85, 108] on input "Add or search stops" at bounding box center [109, 111] width 128 height 20
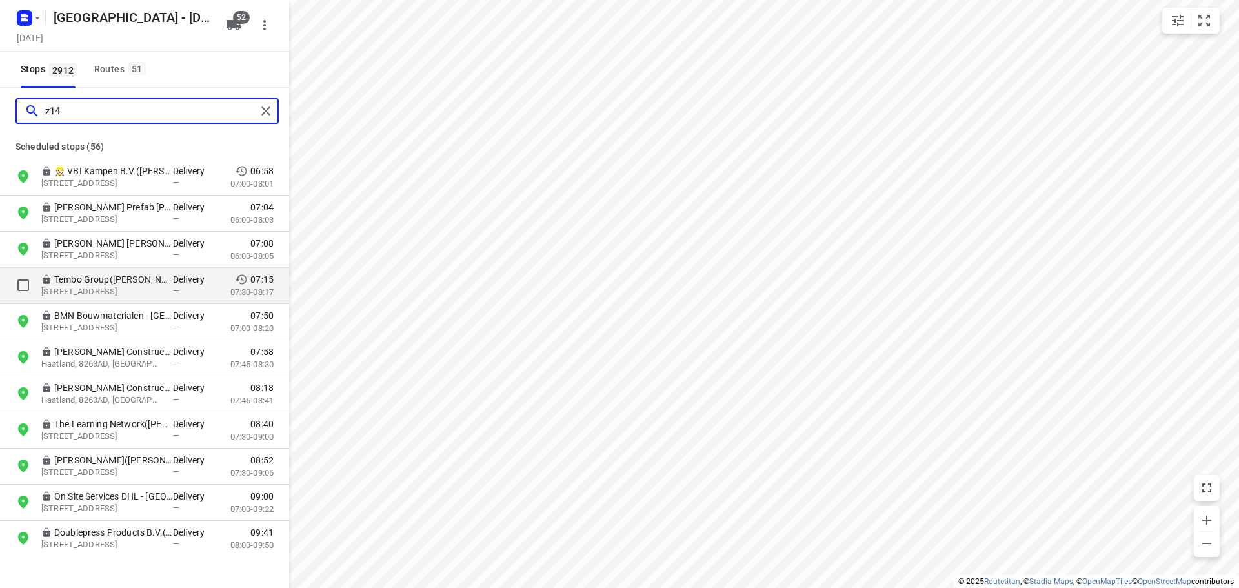
type input "z14"
click at [105, 274] on p "Tembo Group([PERSON_NAME])" at bounding box center [113, 279] width 119 height 13
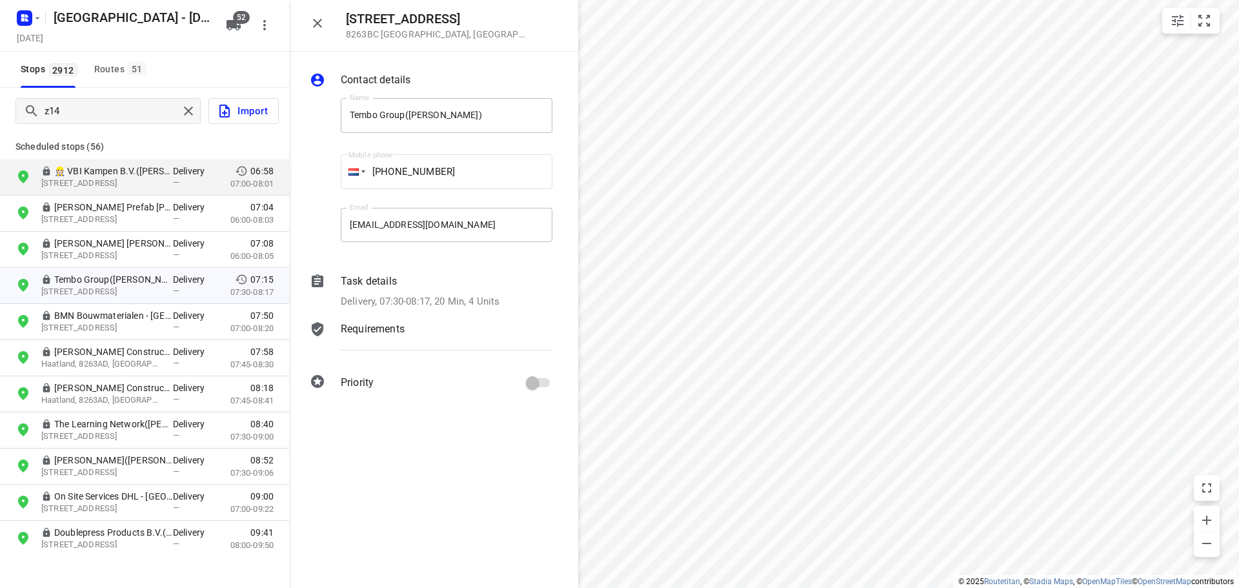
click at [319, 21] on icon "button" at bounding box center [317, 23] width 9 height 9
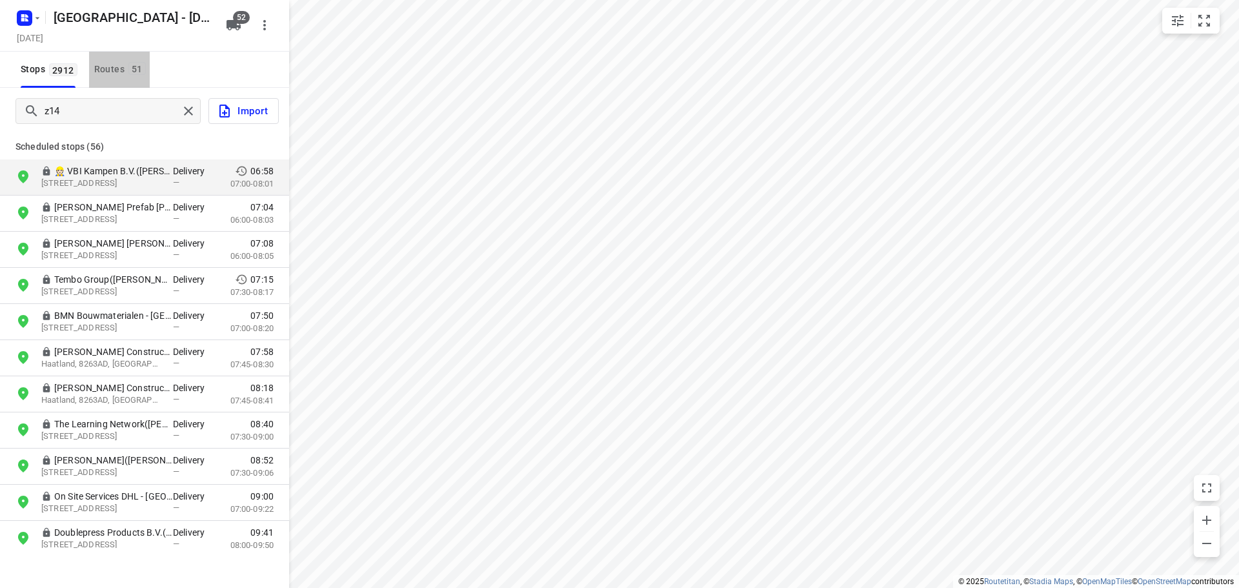
click at [139, 75] on div "Routes 51" at bounding box center [121, 69] width 55 height 16
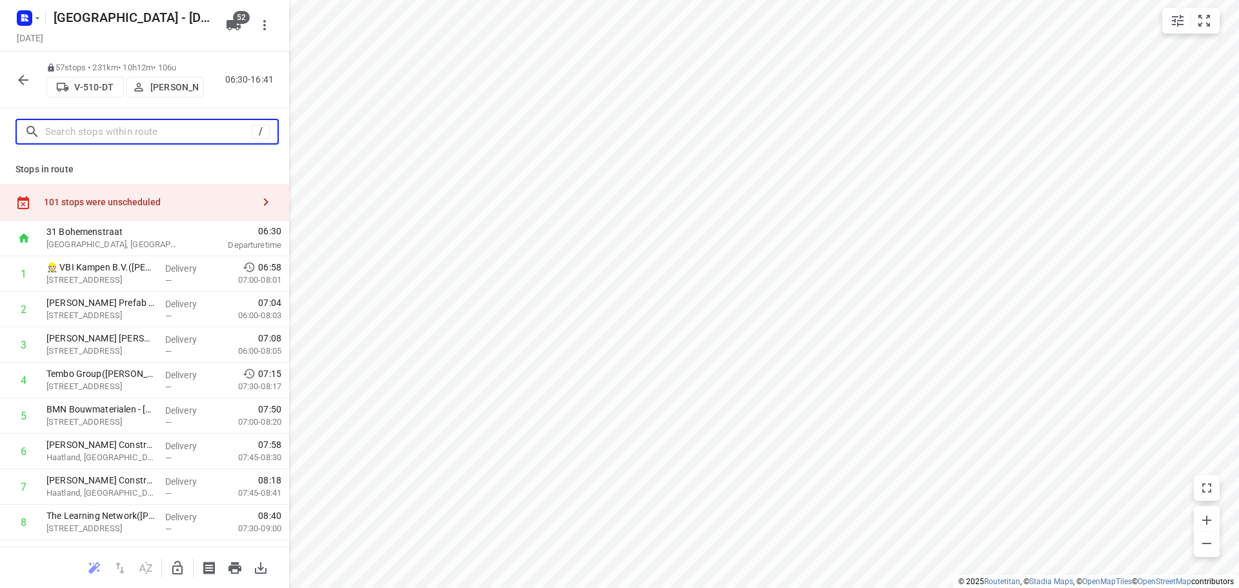
click at [77, 128] on input "text" at bounding box center [148, 132] width 206 height 20
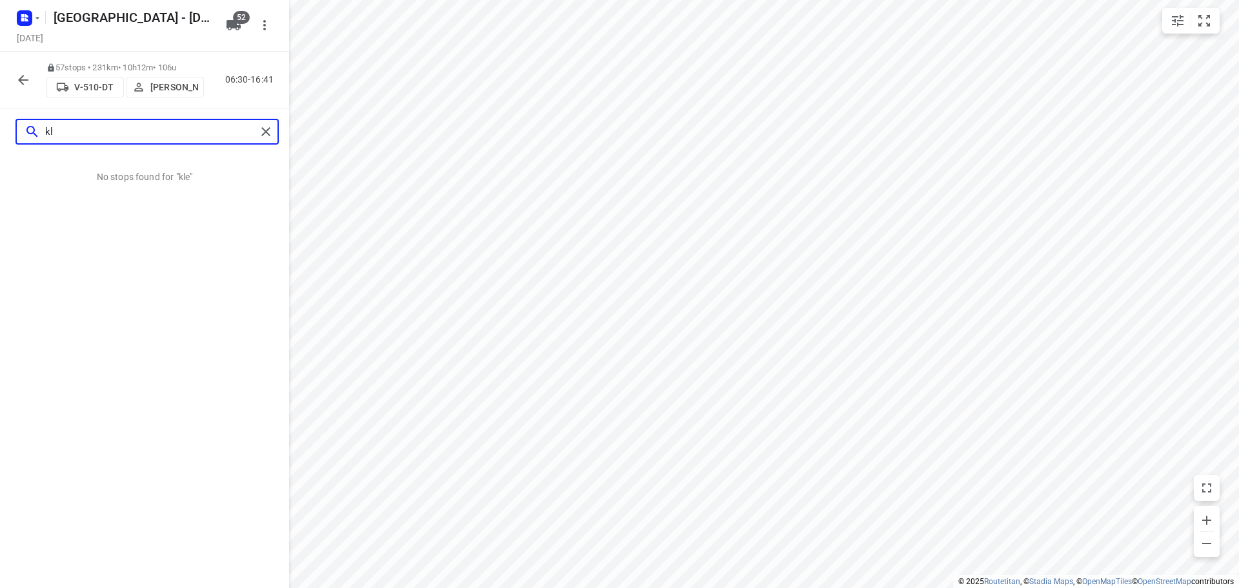
type input "k"
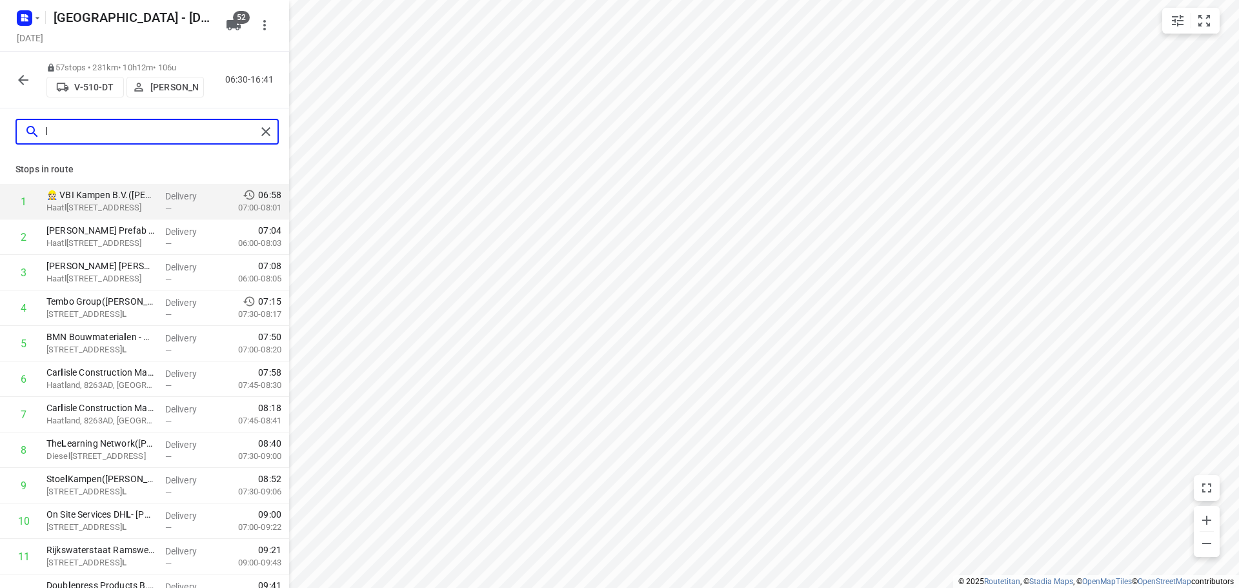
type input "l"
